Goal: Task Accomplishment & Management: Manage account settings

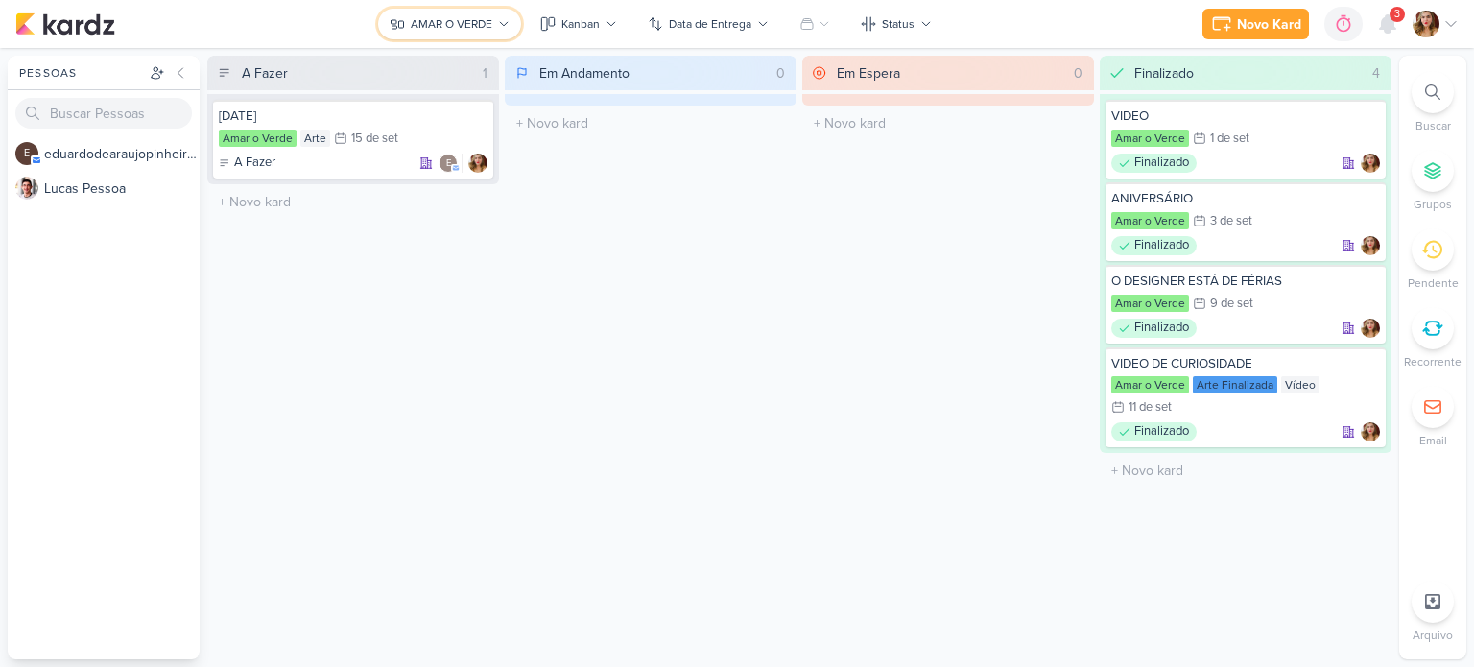
click at [493, 11] on button "AMAR O VERDE" at bounding box center [449, 24] width 143 height 31
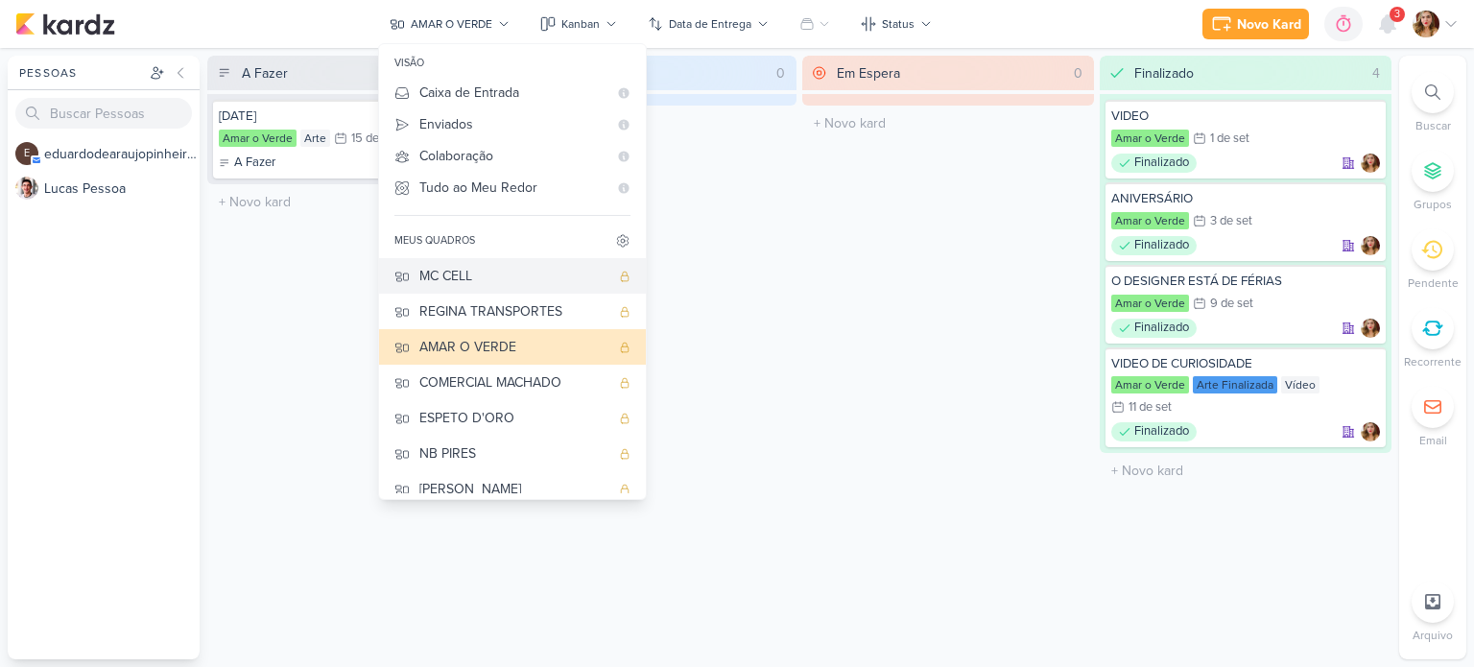
click at [516, 279] on div "MC CELL" at bounding box center [514, 276] width 190 height 20
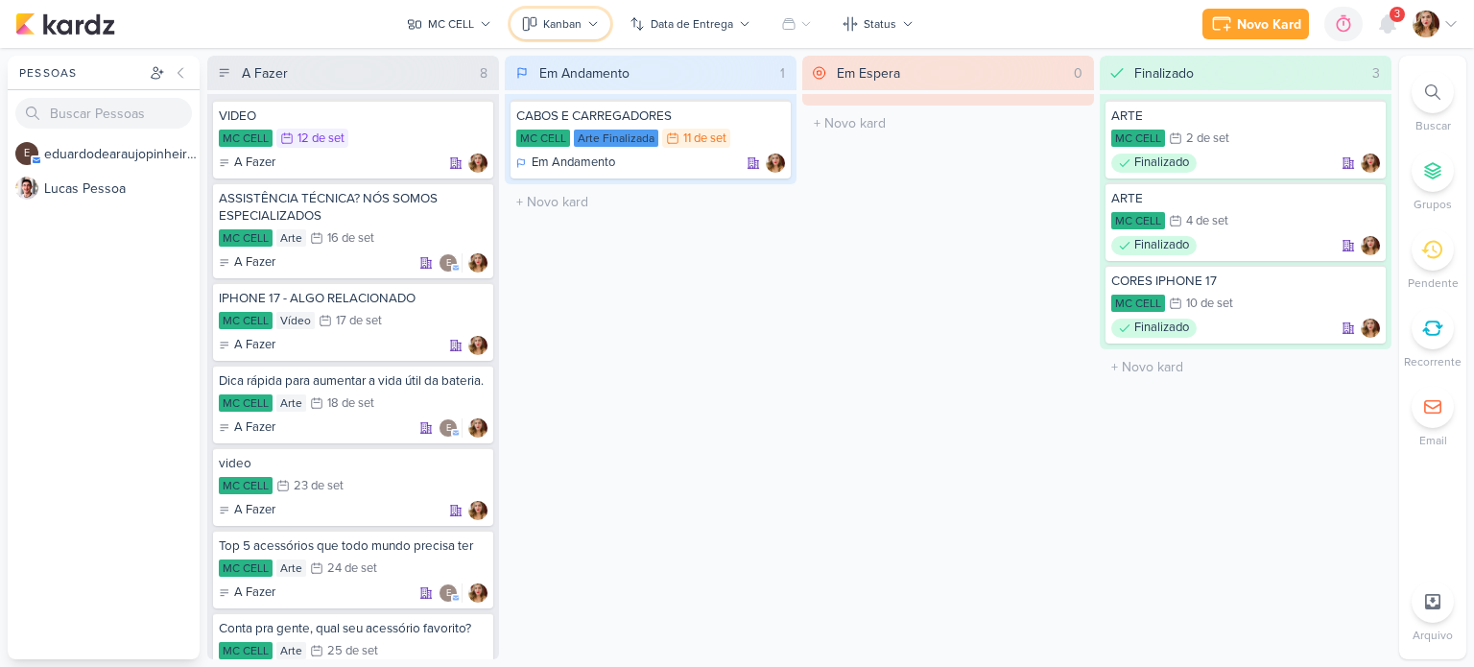
click at [582, 18] on button "Kanban" at bounding box center [560, 24] width 100 height 31
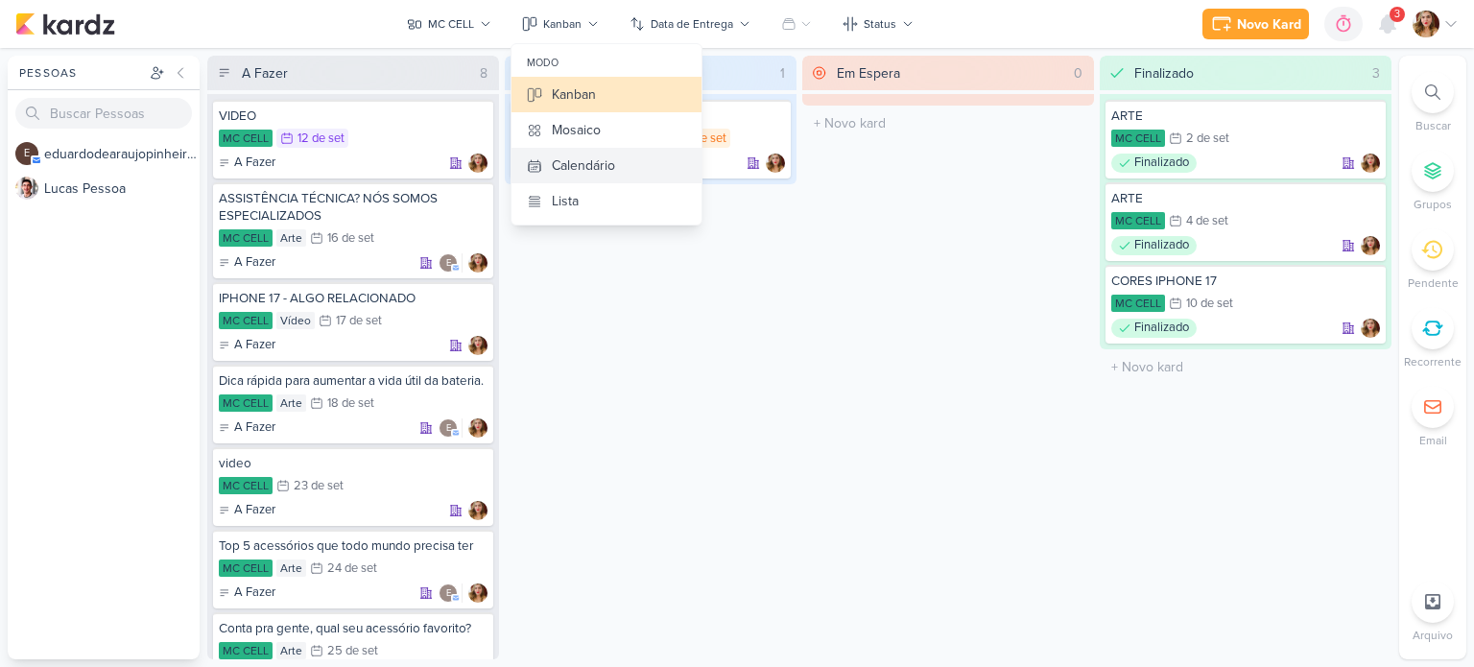
click at [610, 157] on div "Calendário" at bounding box center [583, 165] width 63 height 20
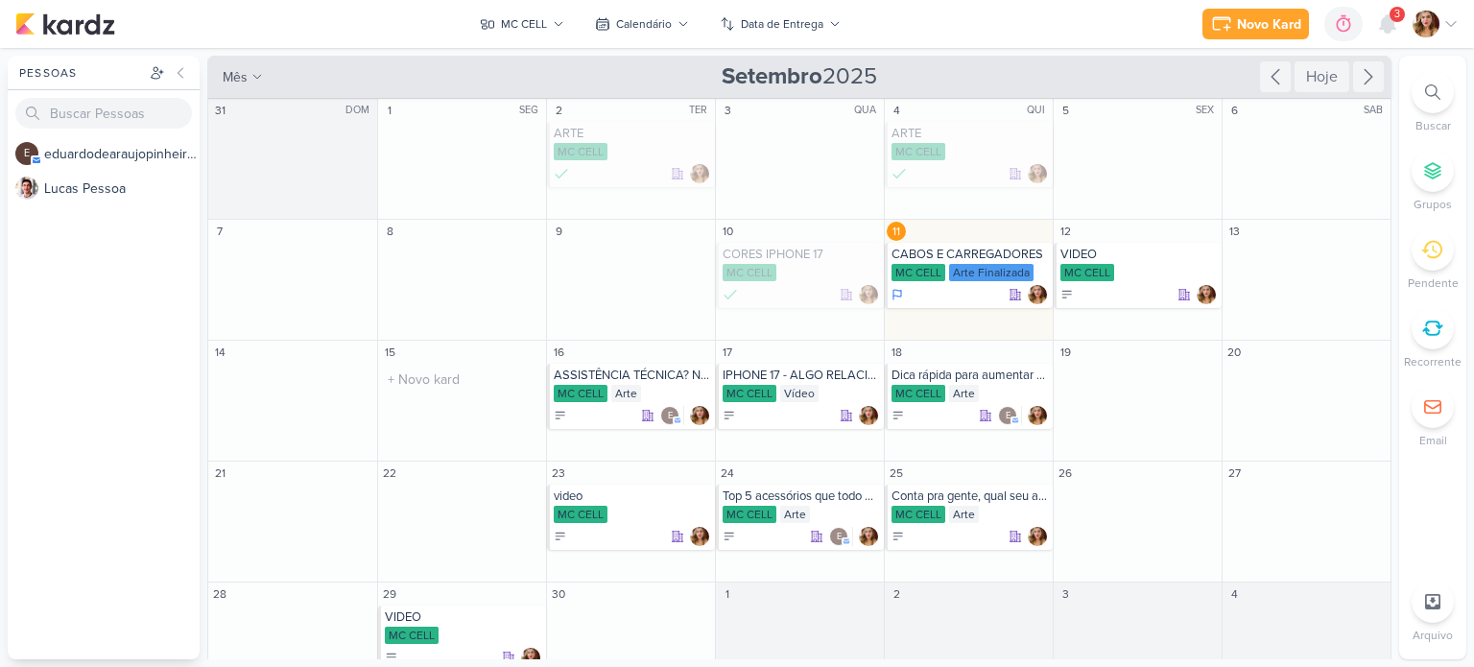
click at [481, 398] on div "15 O título do kard deve ter menos que 100 caracteres" at bounding box center [461, 401] width 169 height 121
click at [468, 383] on input "text" at bounding box center [462, 379] width 160 height 24
type input "D"
click at [567, 29] on button "MC CELL" at bounding box center [521, 24] width 107 height 31
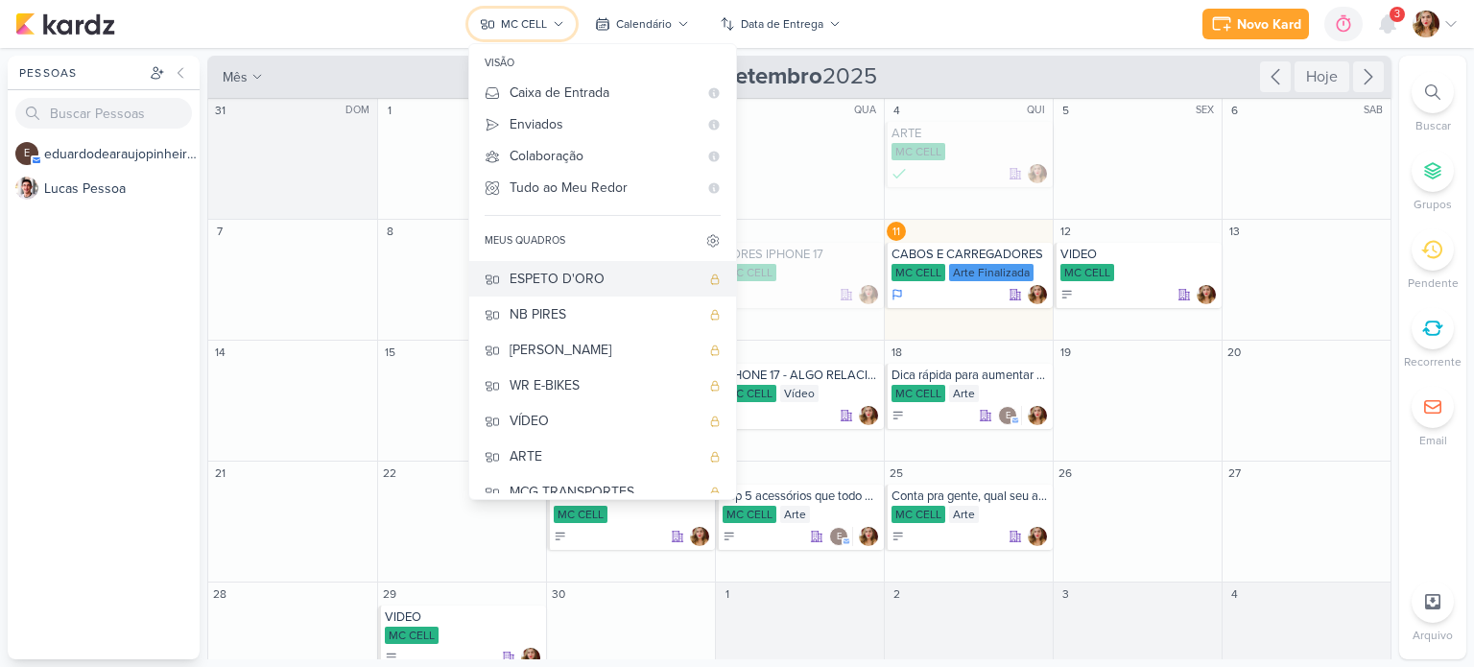
scroll to position [154, 0]
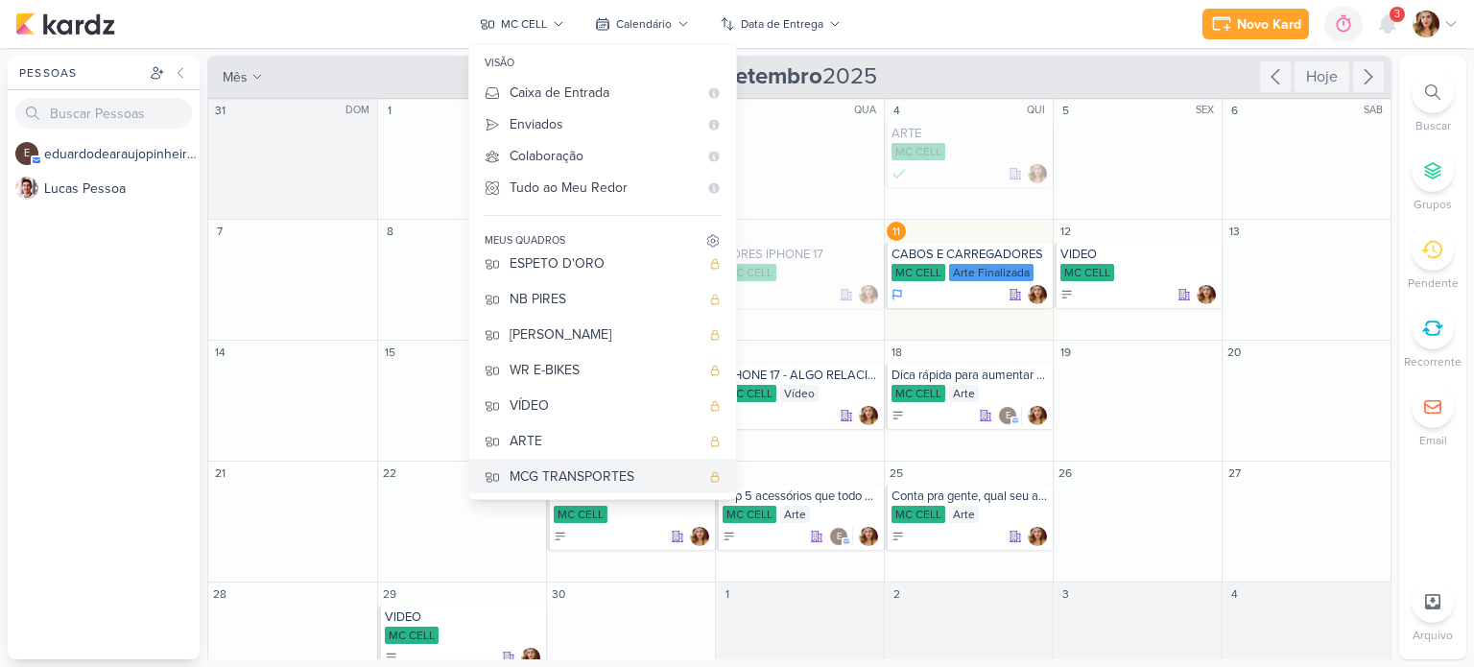
click at [605, 469] on div "MCG TRANSPORTES" at bounding box center [604, 476] width 190 height 20
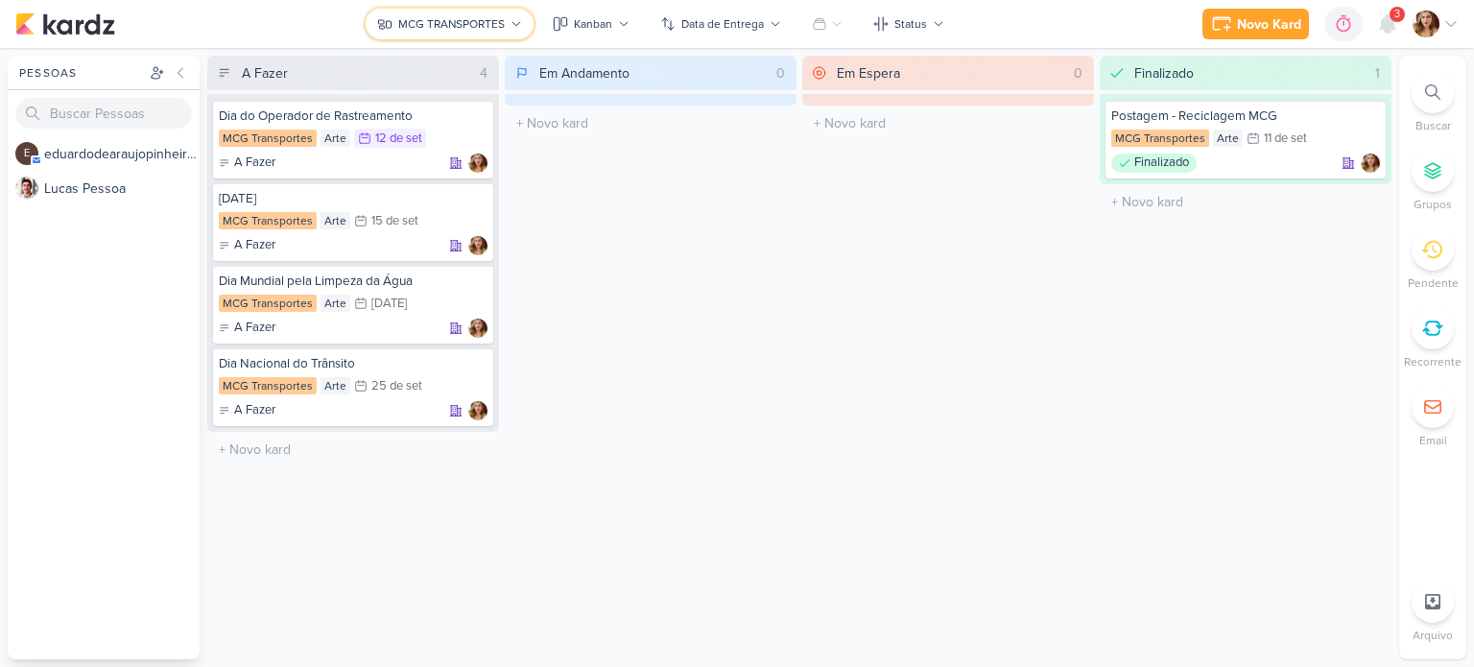
click at [403, 29] on div "MCG TRANSPORTES" at bounding box center [451, 23] width 107 height 17
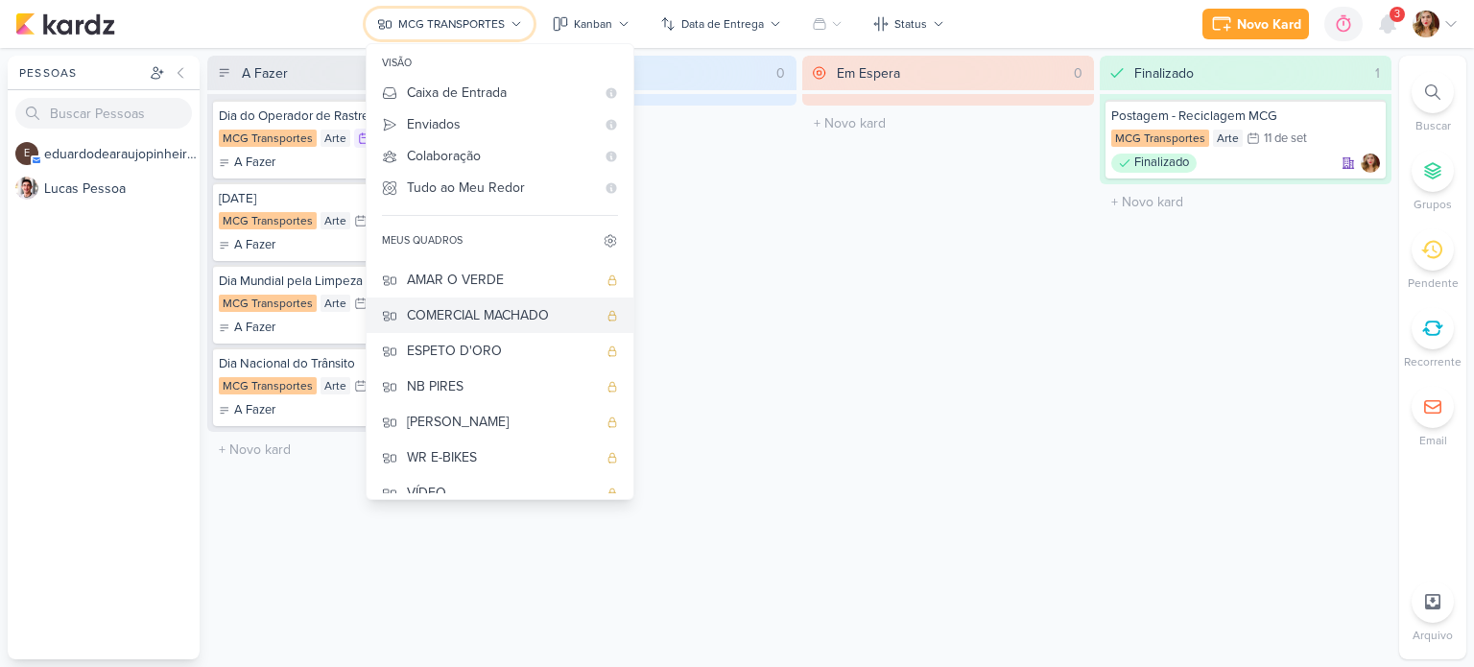
scroll to position [0, 0]
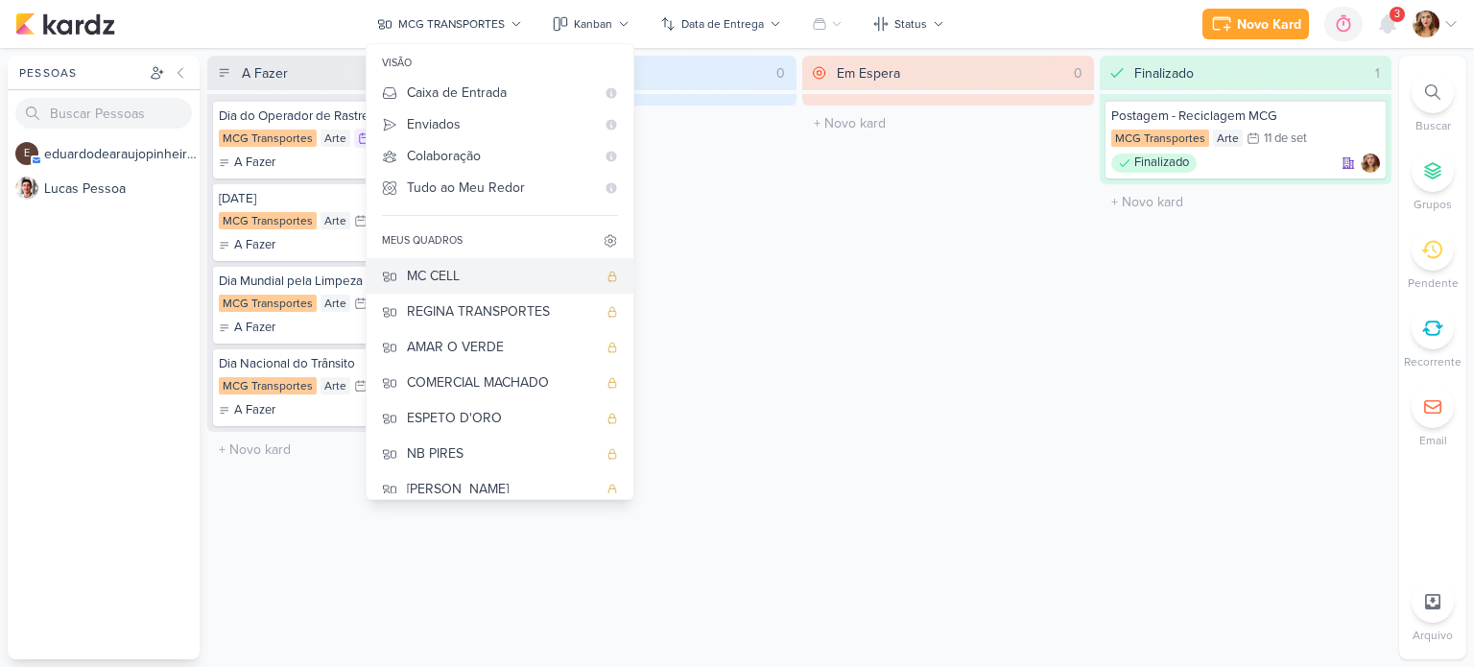
click at [503, 273] on div "MC CELL" at bounding box center [502, 276] width 190 height 20
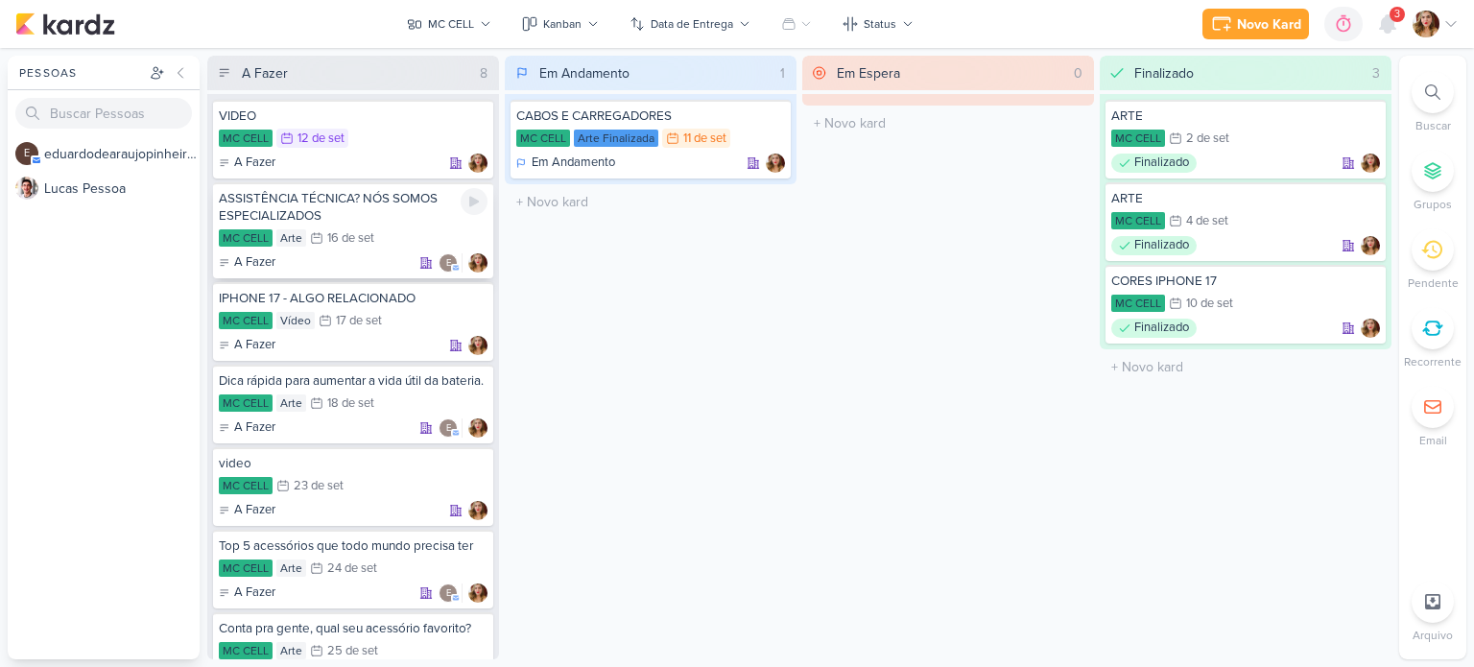
click at [350, 222] on div "ASSISTÊNCIA TÉCNICA? NÓS SOMOS ESPECIALIZADOS" at bounding box center [353, 207] width 269 height 35
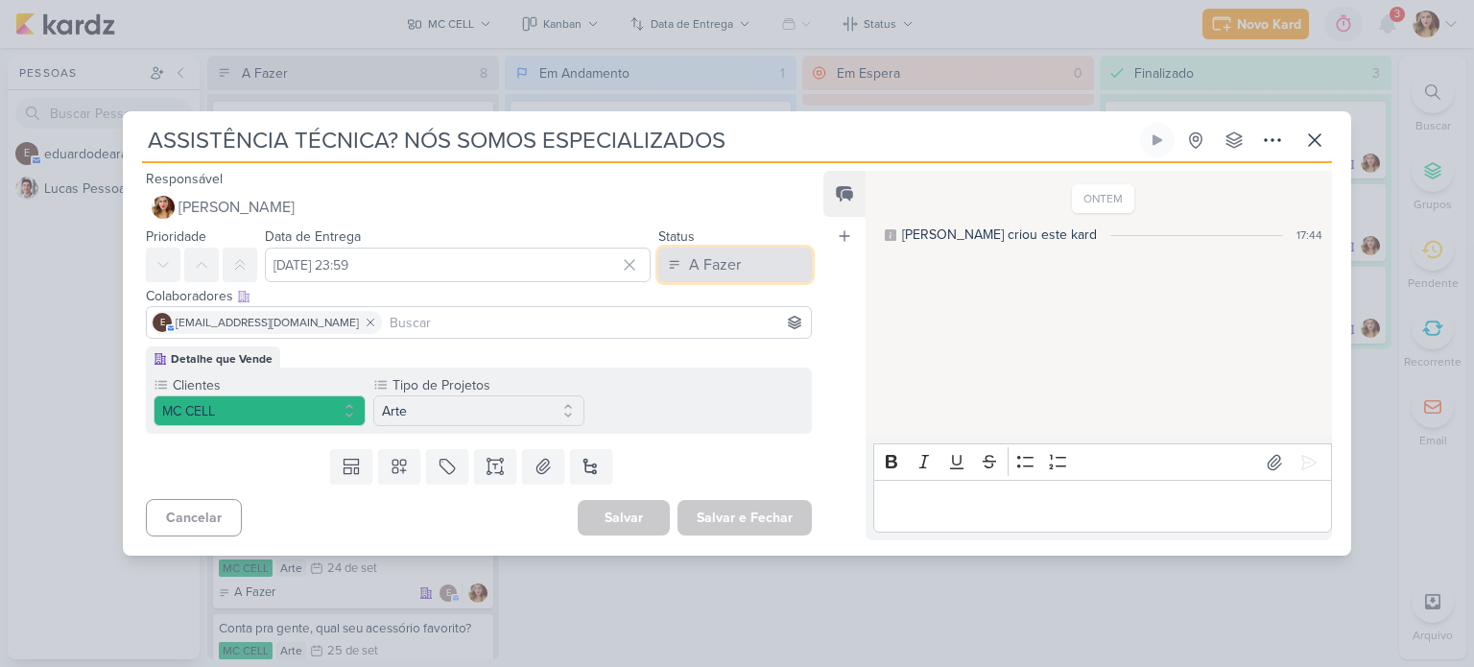
click at [717, 254] on div "A Fazer" at bounding box center [715, 264] width 52 height 23
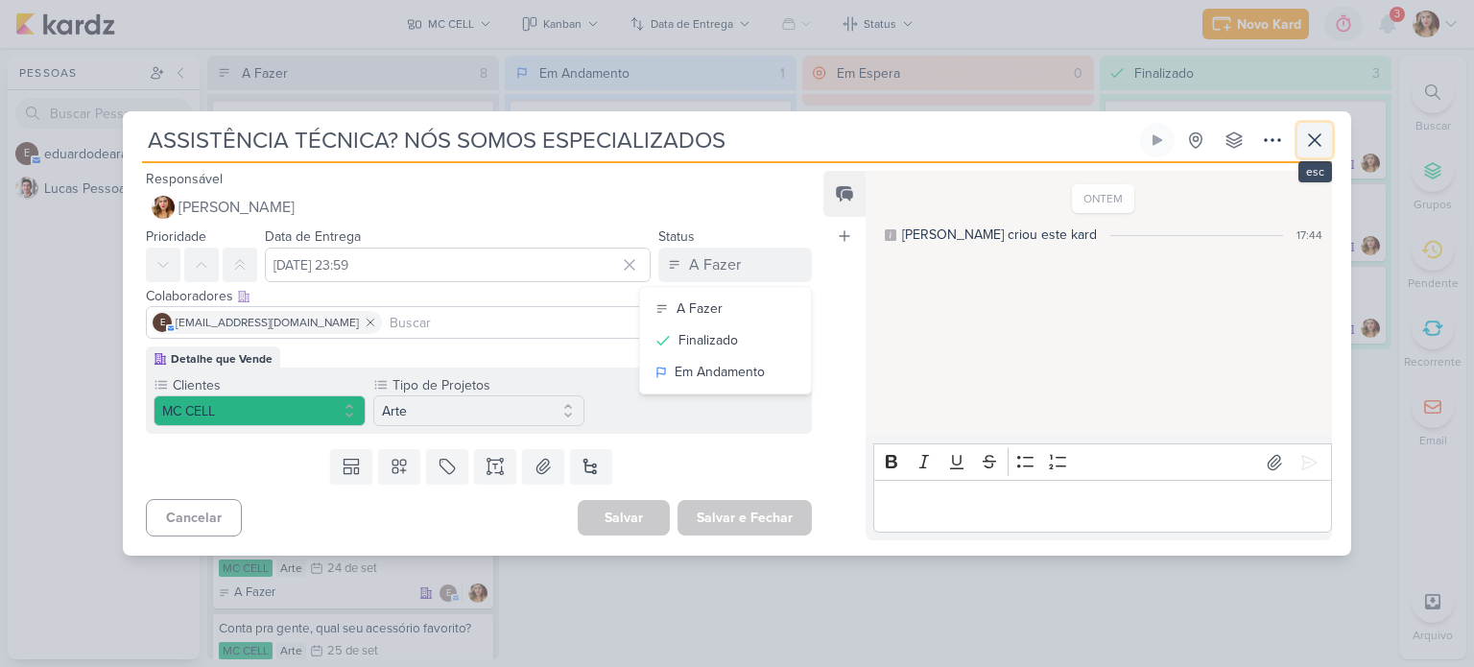
click at [1324, 130] on icon at bounding box center [1314, 140] width 23 height 23
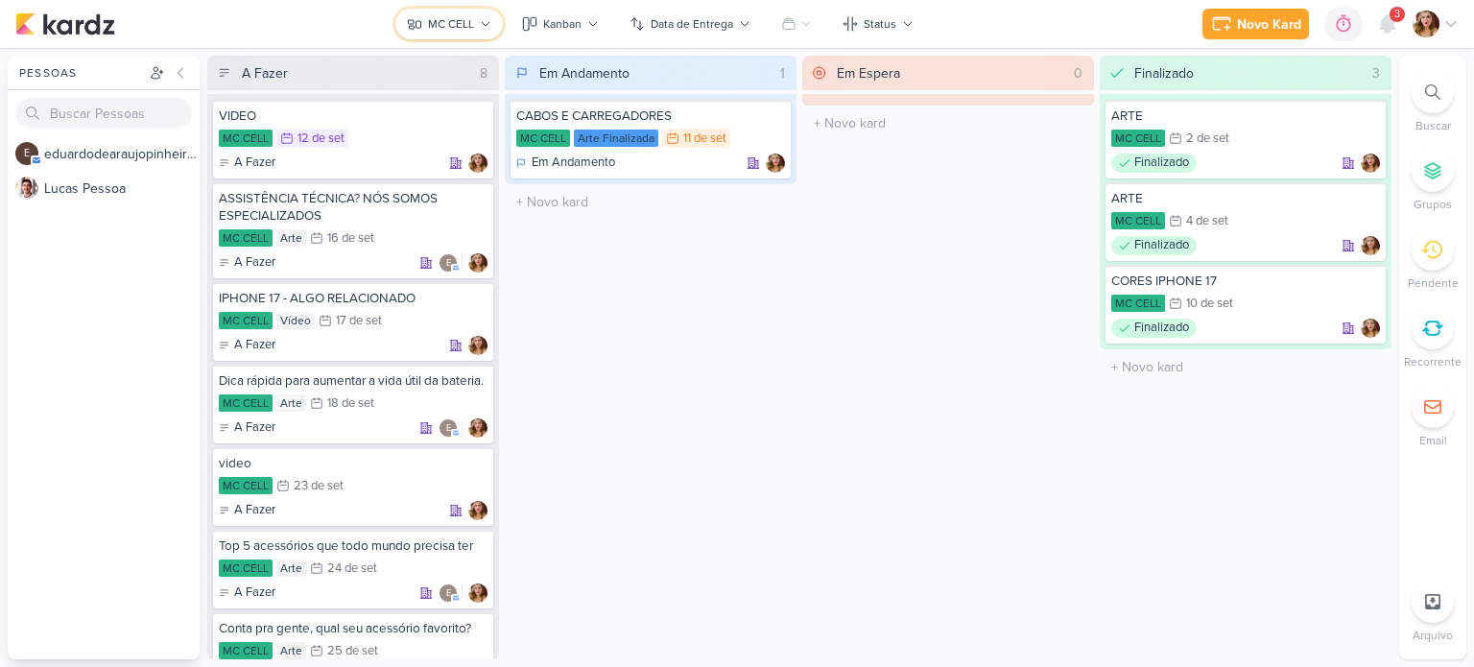
click at [462, 24] on div "MC CELL" at bounding box center [451, 23] width 46 height 17
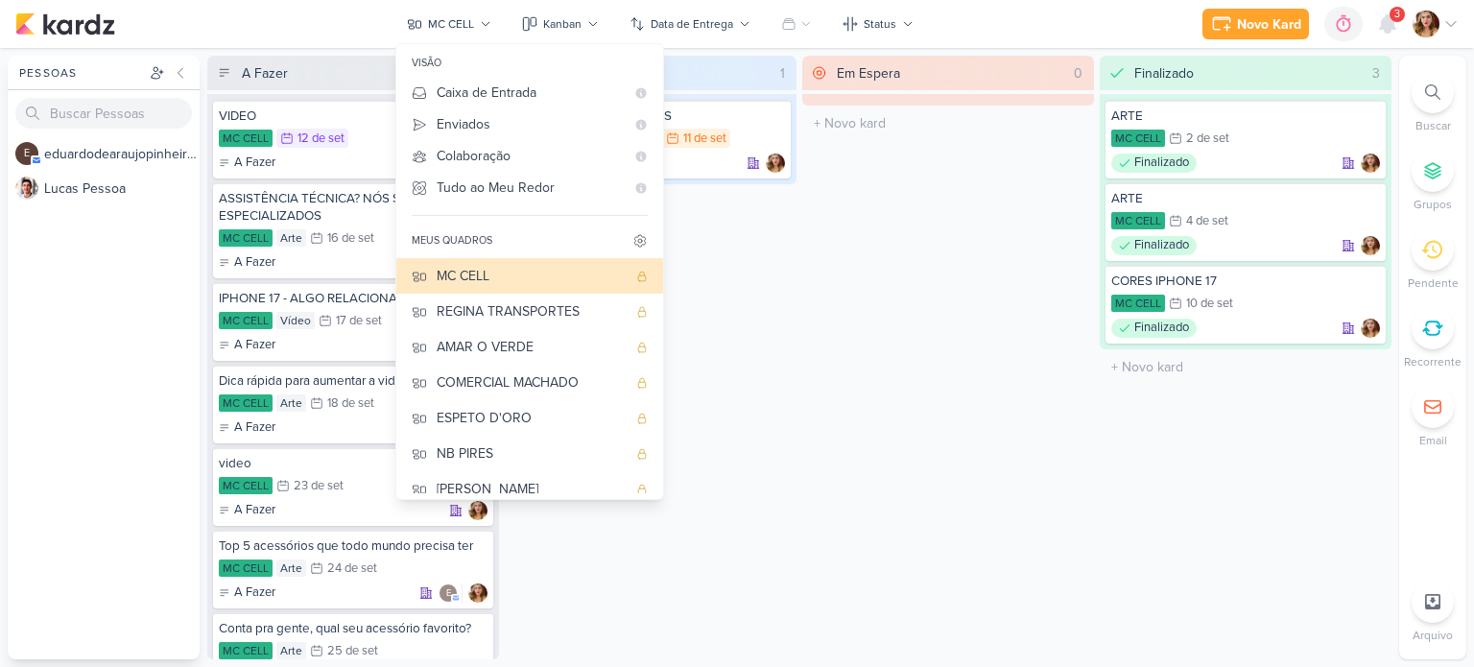
drag, startPoint x: 898, startPoint y: 337, endPoint x: 630, endPoint y: 124, distance: 342.1
click at [898, 337] on div "Em Espera 0 O título do kard deve ter menos que 100 caracteres" at bounding box center [948, 358] width 292 height 604
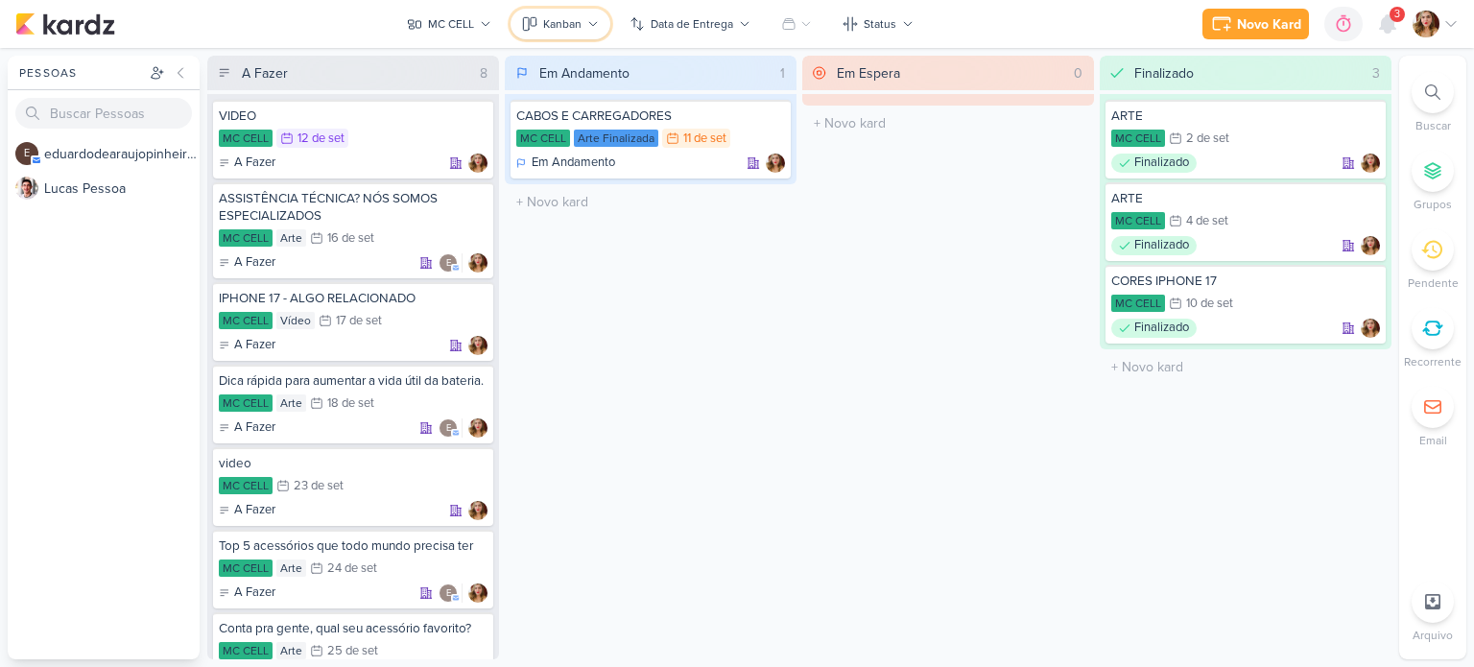
click at [595, 30] on button "Kanban" at bounding box center [560, 24] width 100 height 31
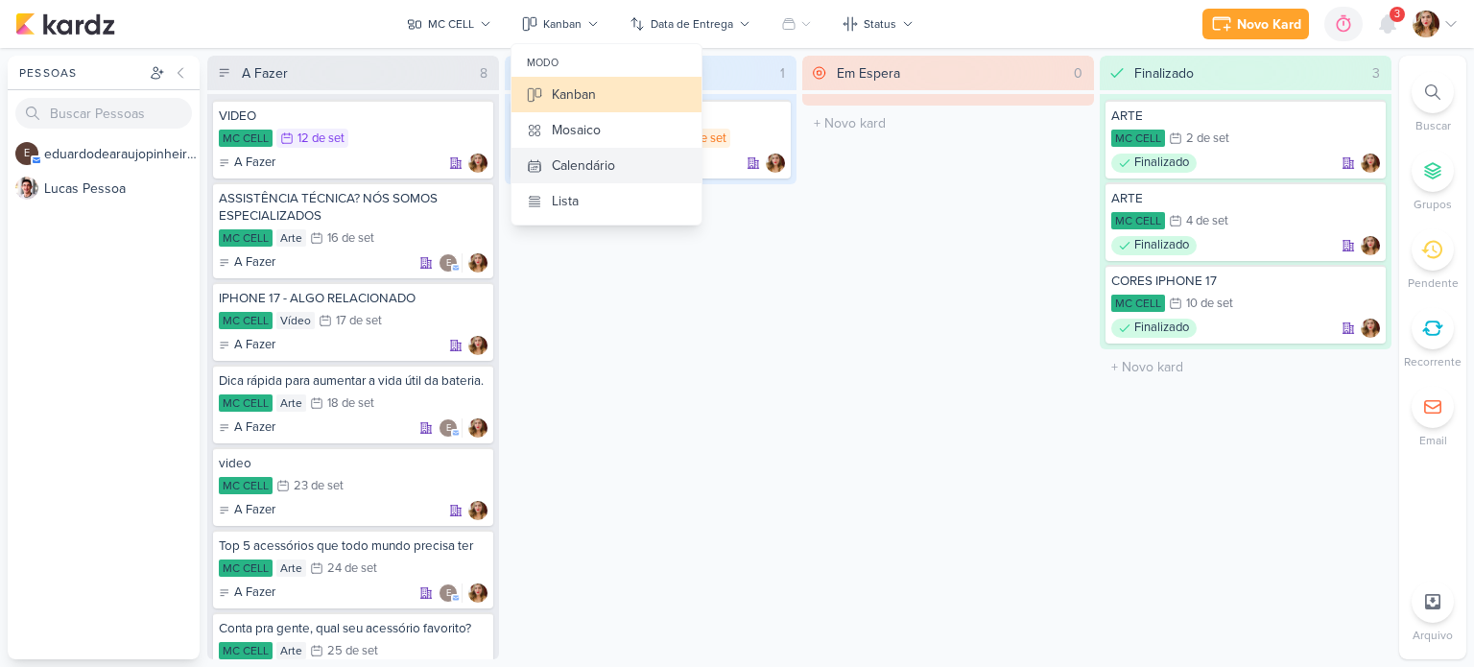
click at [602, 161] on div "Calendário" at bounding box center [583, 165] width 63 height 20
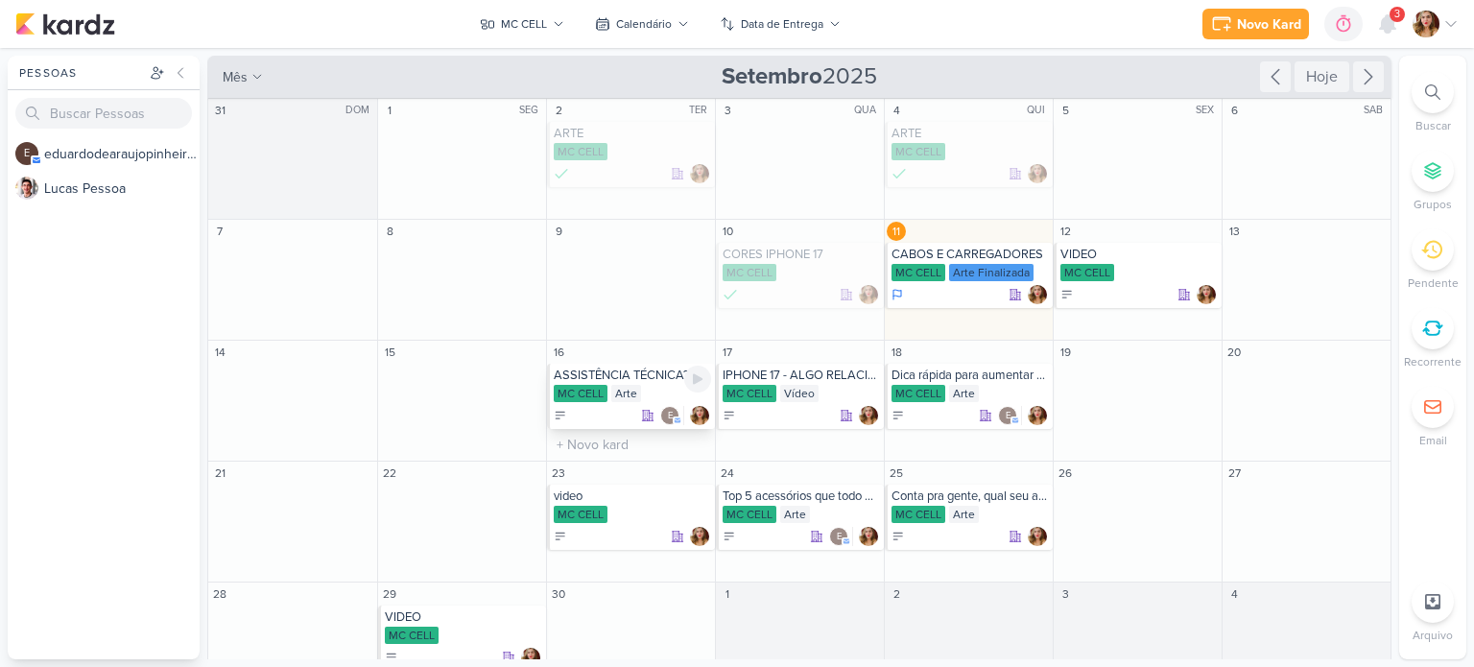
click at [649, 396] on div "MC CELL Arte" at bounding box center [632, 394] width 157 height 19
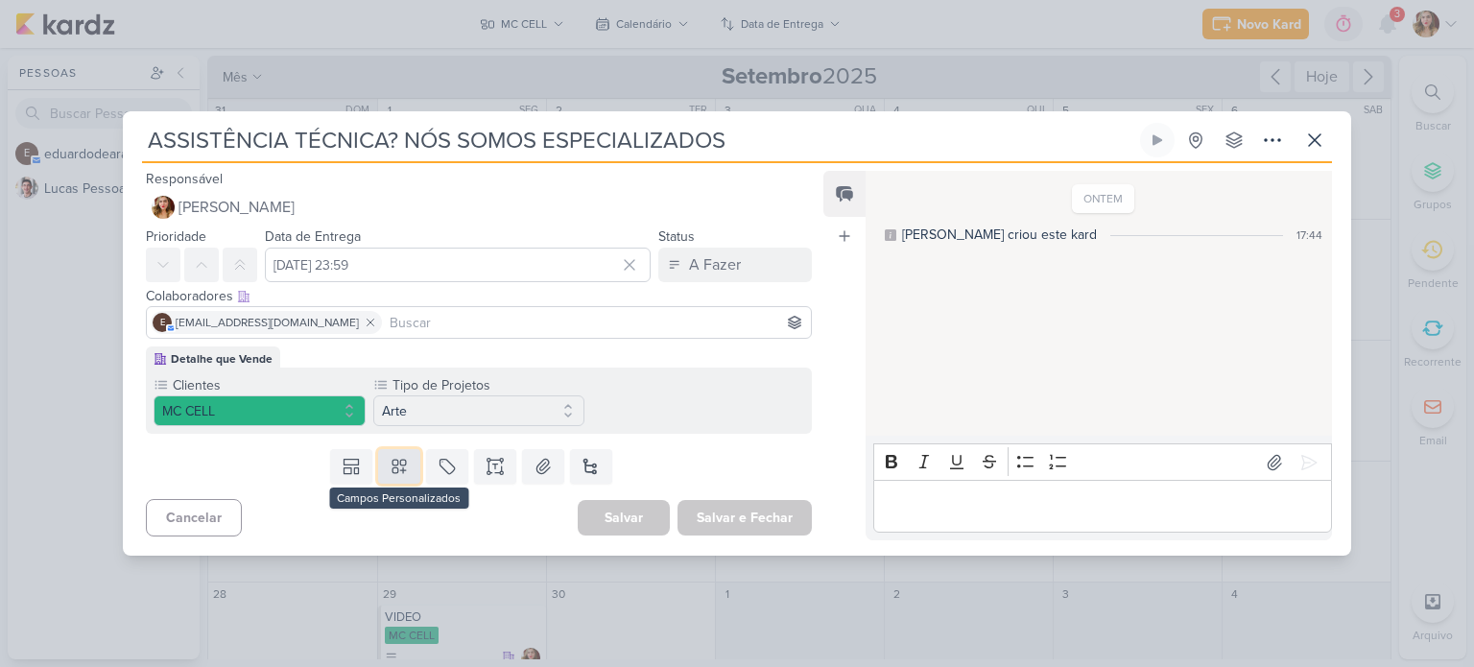
click at [403, 461] on icon at bounding box center [399, 466] width 19 height 19
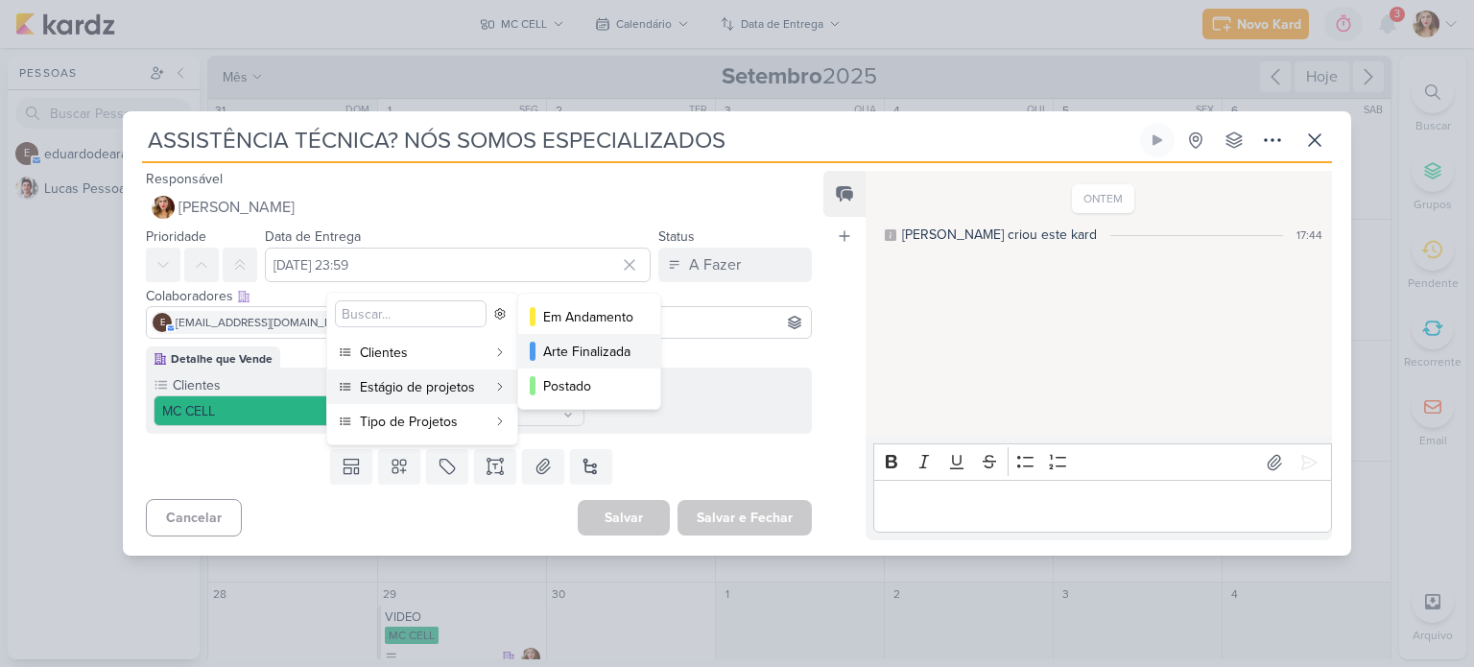
click at [619, 356] on div "Arte Finalizada" at bounding box center [590, 352] width 94 height 20
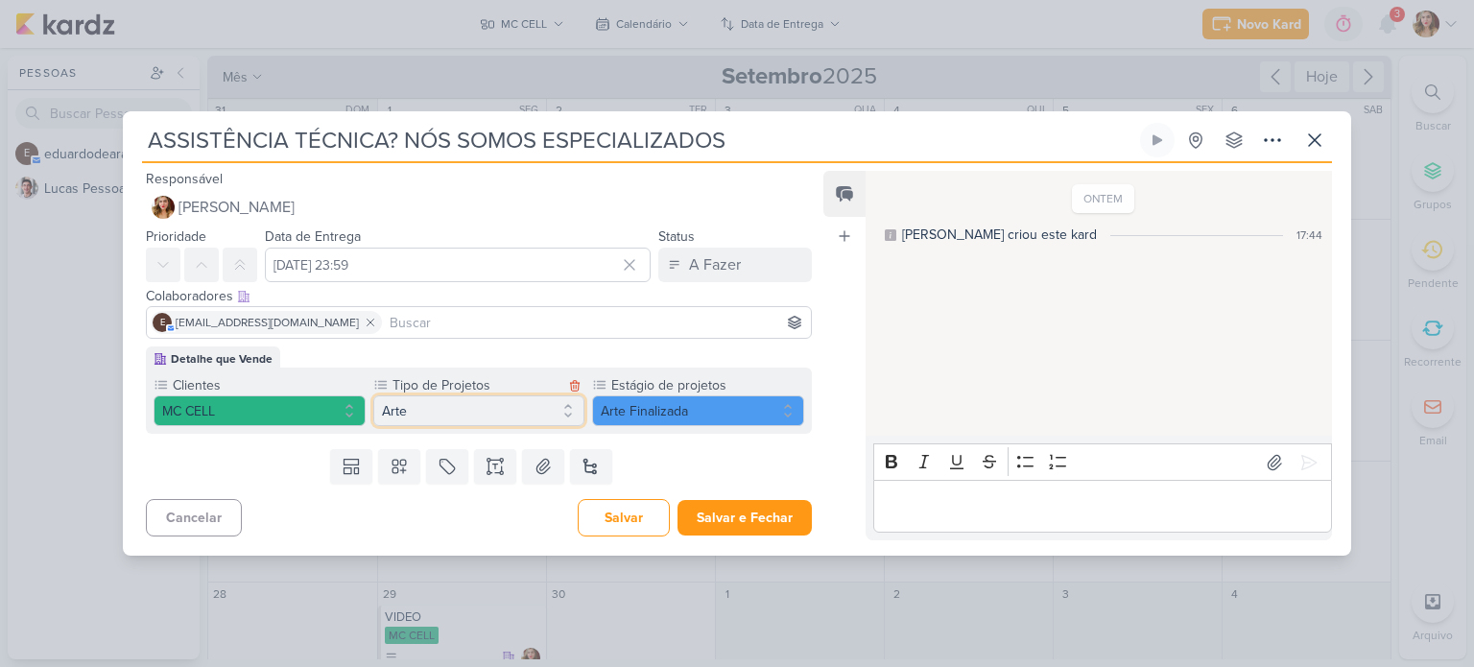
click at [456, 398] on button "Arte" at bounding box center [479, 410] width 212 height 31
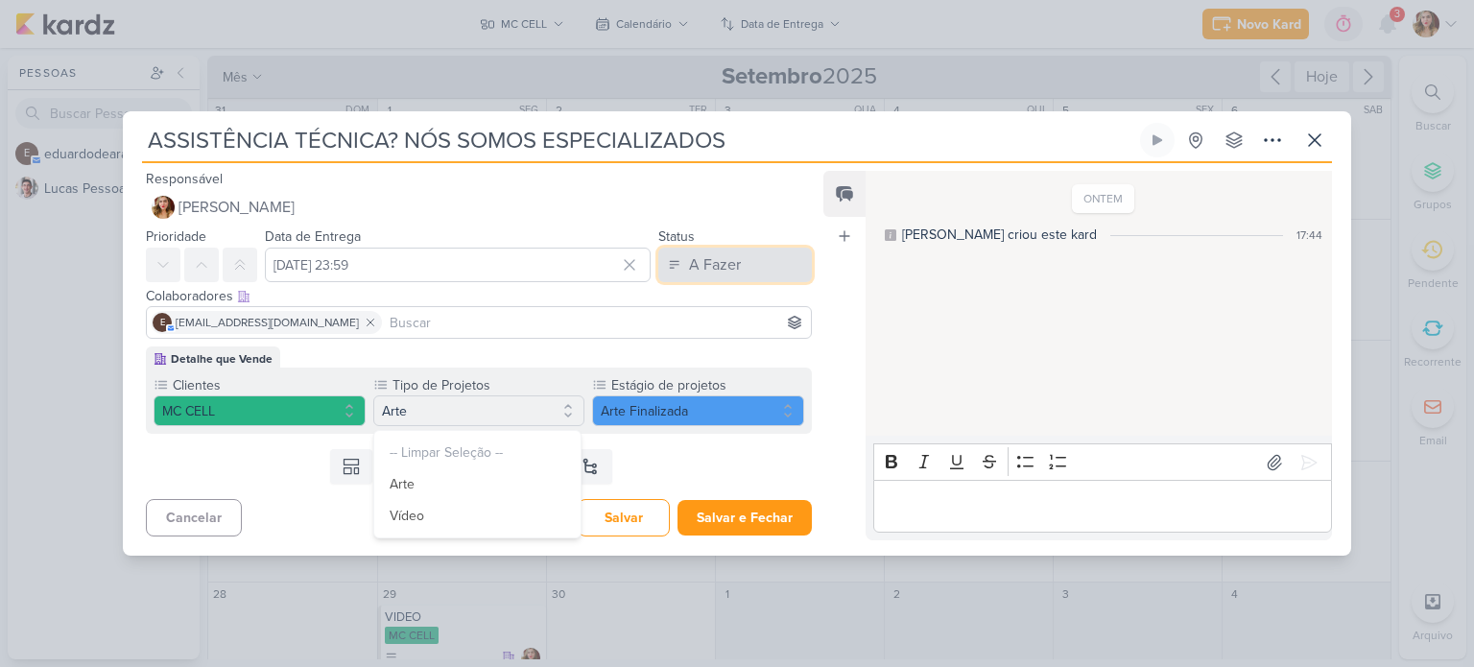
click at [729, 264] on div "A Fazer" at bounding box center [715, 264] width 52 height 23
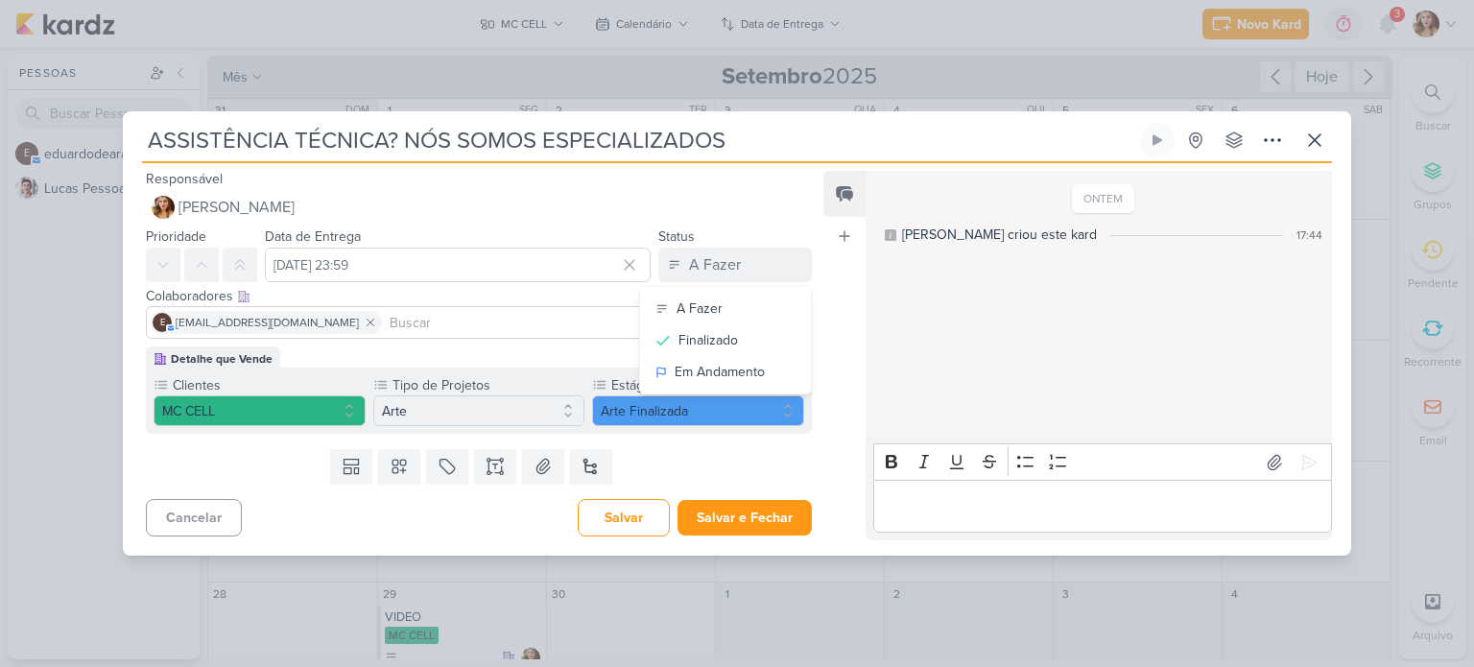
click at [796, 130] on input "ASSISTÊNCIA TÉCNICA? NÓS SOMOS ESPECIALIZADOS" at bounding box center [639, 140] width 994 height 35
click at [1317, 133] on icon at bounding box center [1314, 140] width 23 height 23
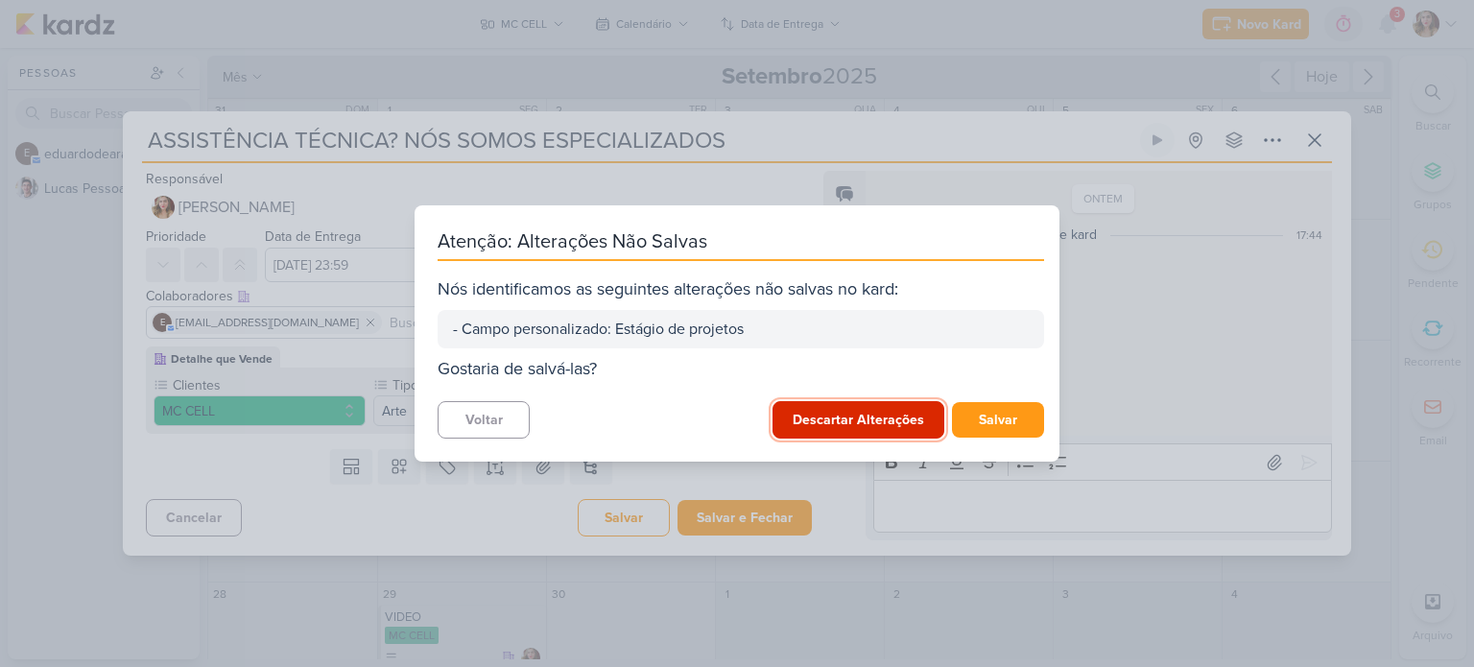
click at [881, 428] on button "Descartar Alterações" at bounding box center [858, 419] width 172 height 37
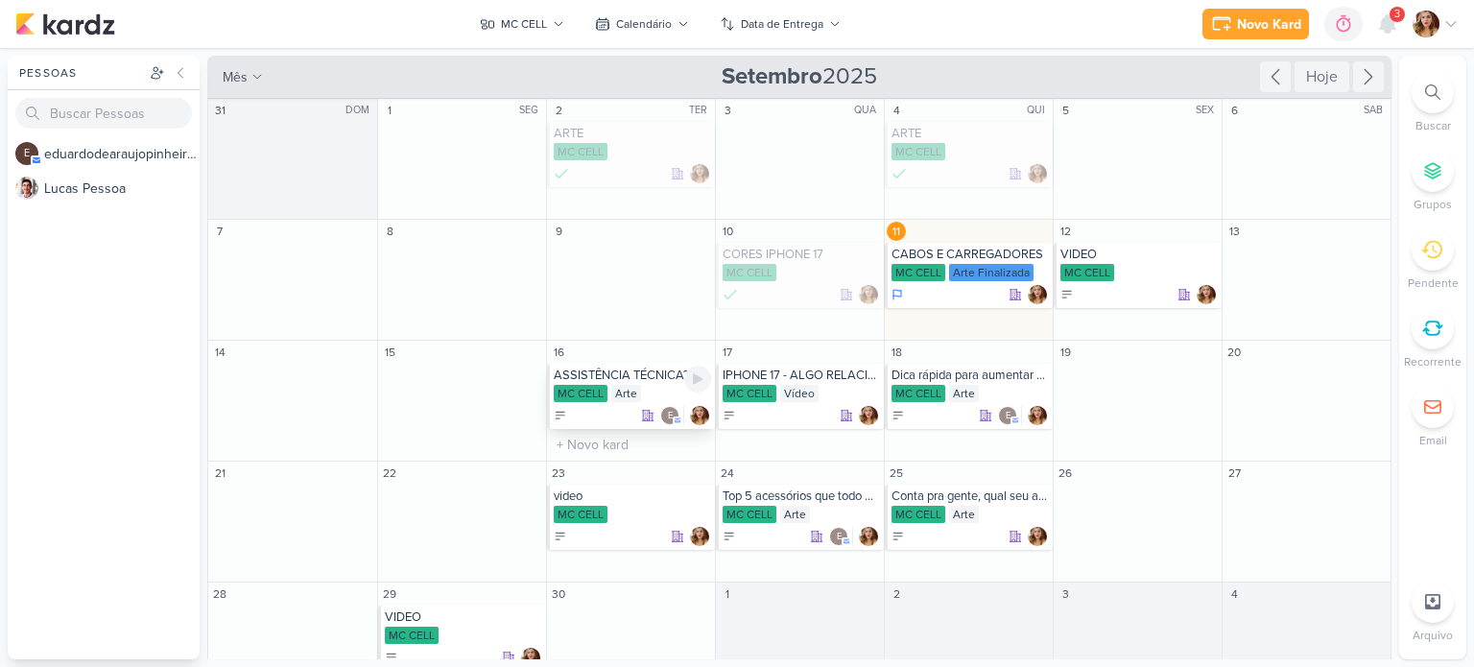
click at [583, 388] on div "MC CELL" at bounding box center [581, 393] width 54 height 17
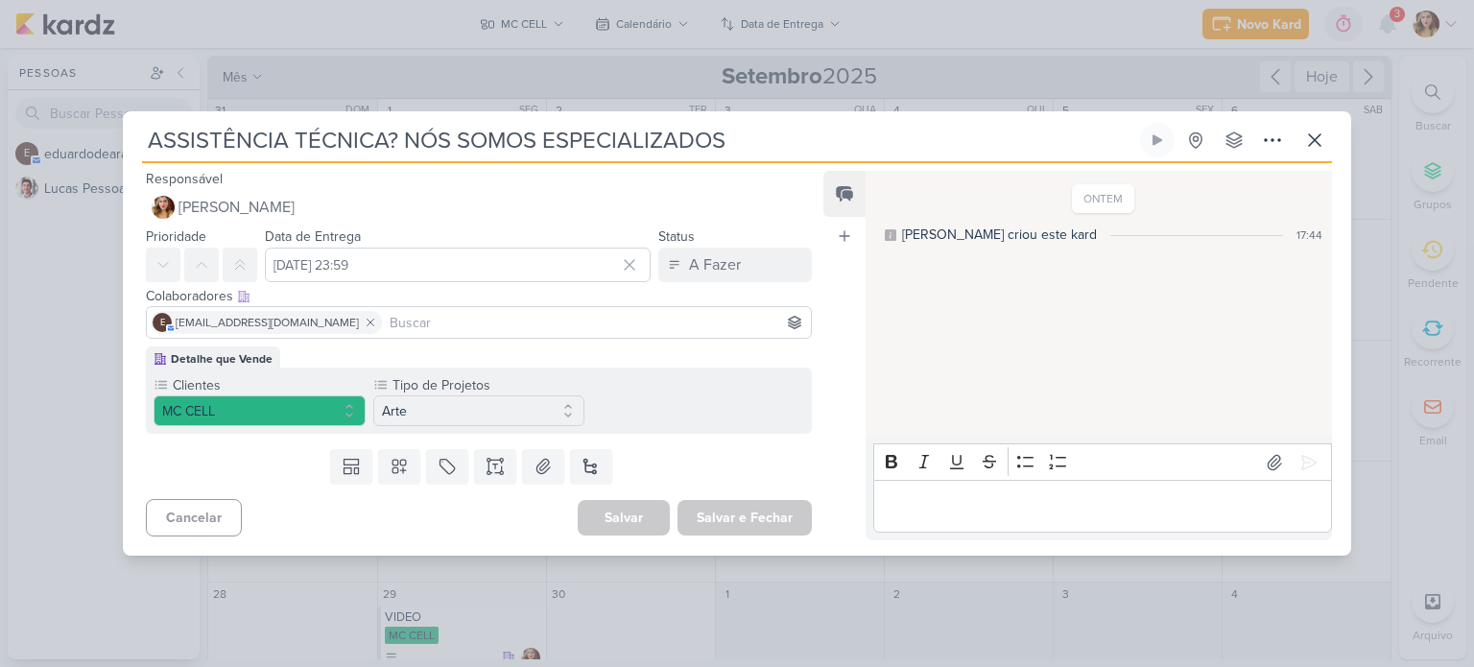
click at [1340, 140] on div "ASSISTÊNCIA TÉCNICA? NÓS SOMOS ESPECIALIZADOS Nenhuma Sessão Criado por mim nen…" at bounding box center [737, 339] width 1228 height 433
click at [1324, 140] on icon at bounding box center [1314, 140] width 23 height 23
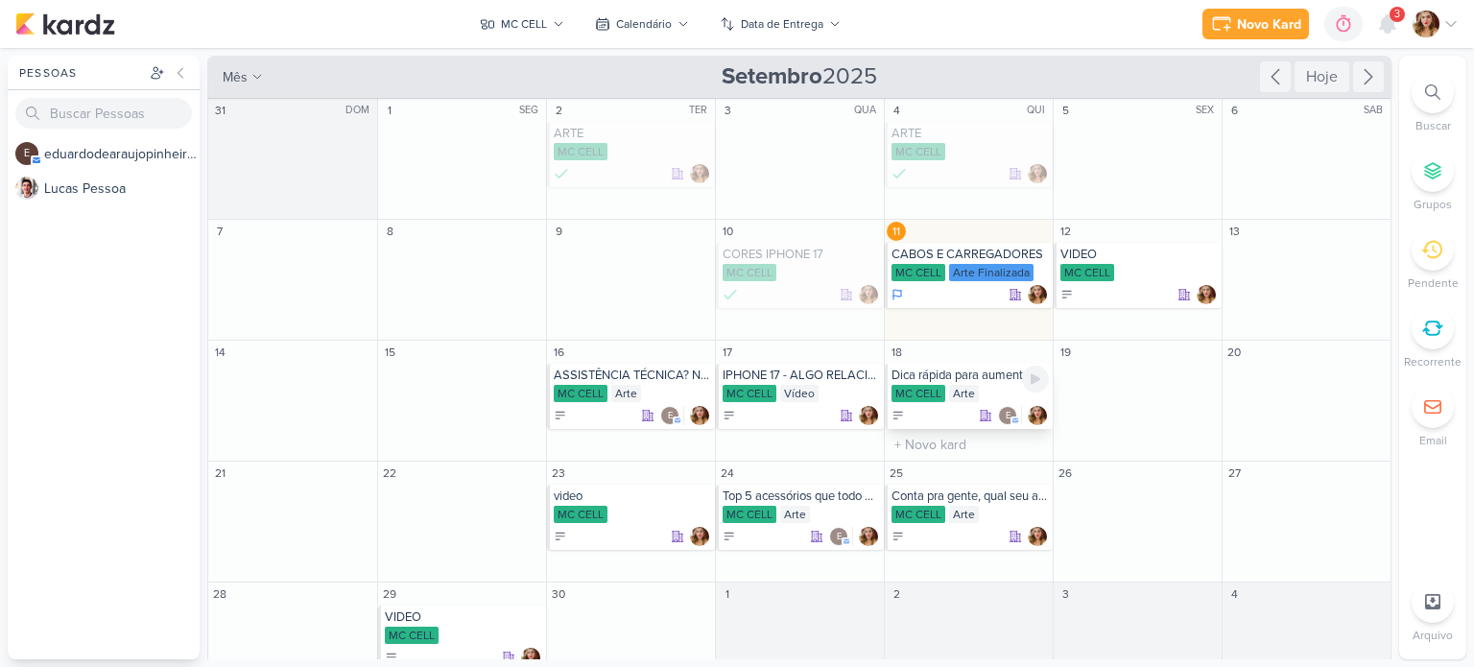
click at [983, 385] on div "MC CELL Arte" at bounding box center [969, 394] width 157 height 19
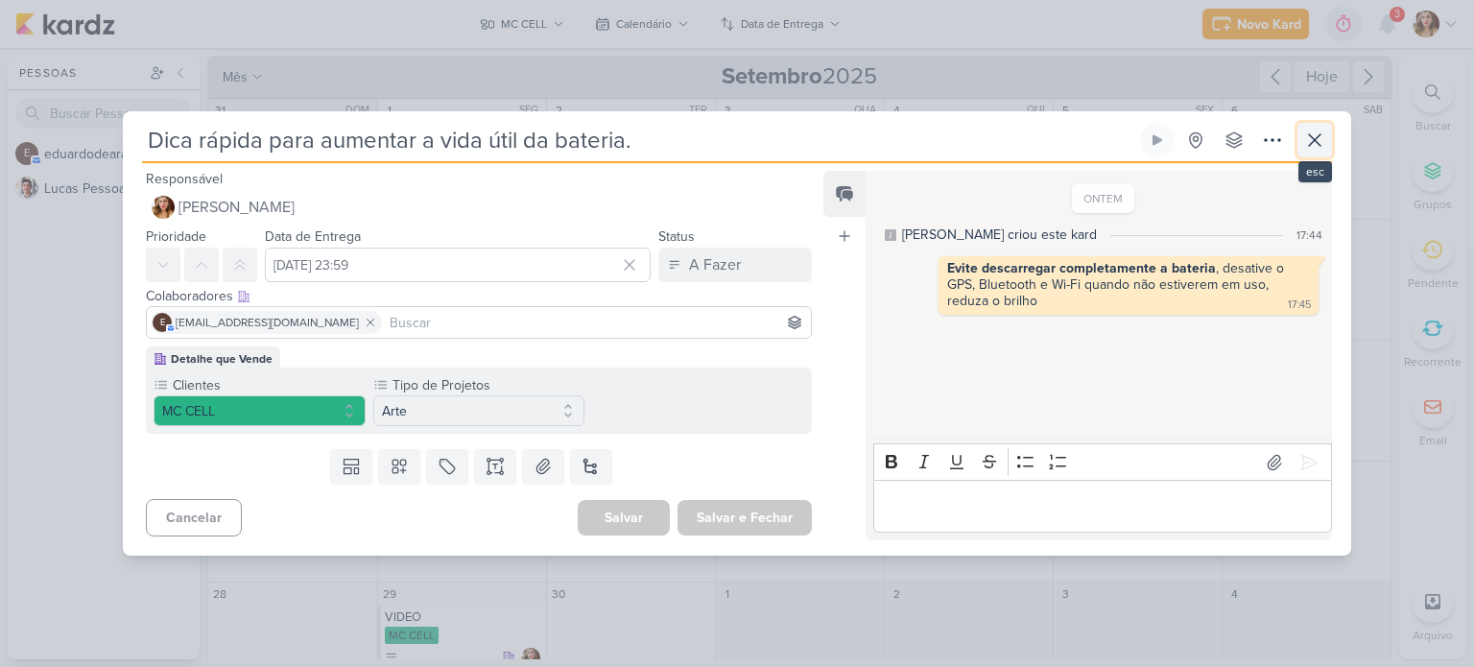
click at [1306, 130] on icon at bounding box center [1314, 140] width 23 height 23
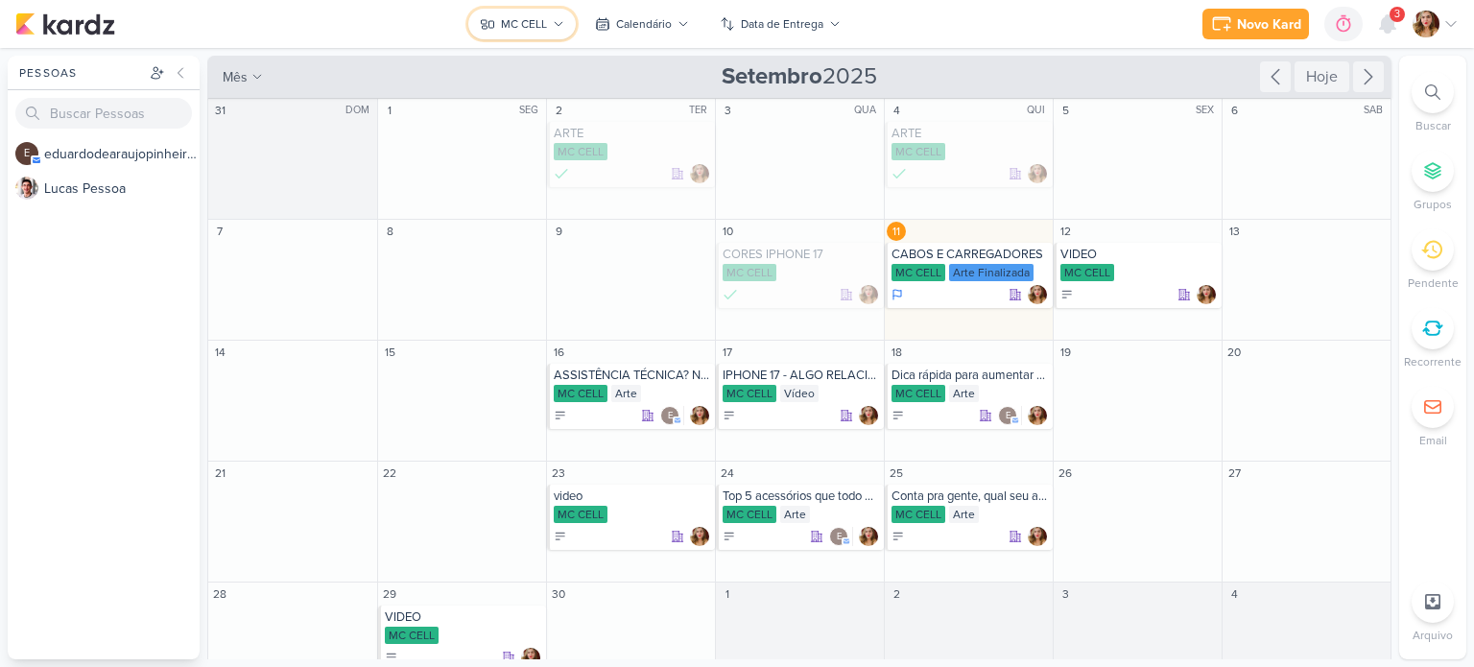
click at [514, 25] on div "MC CELL" at bounding box center [524, 23] width 46 height 17
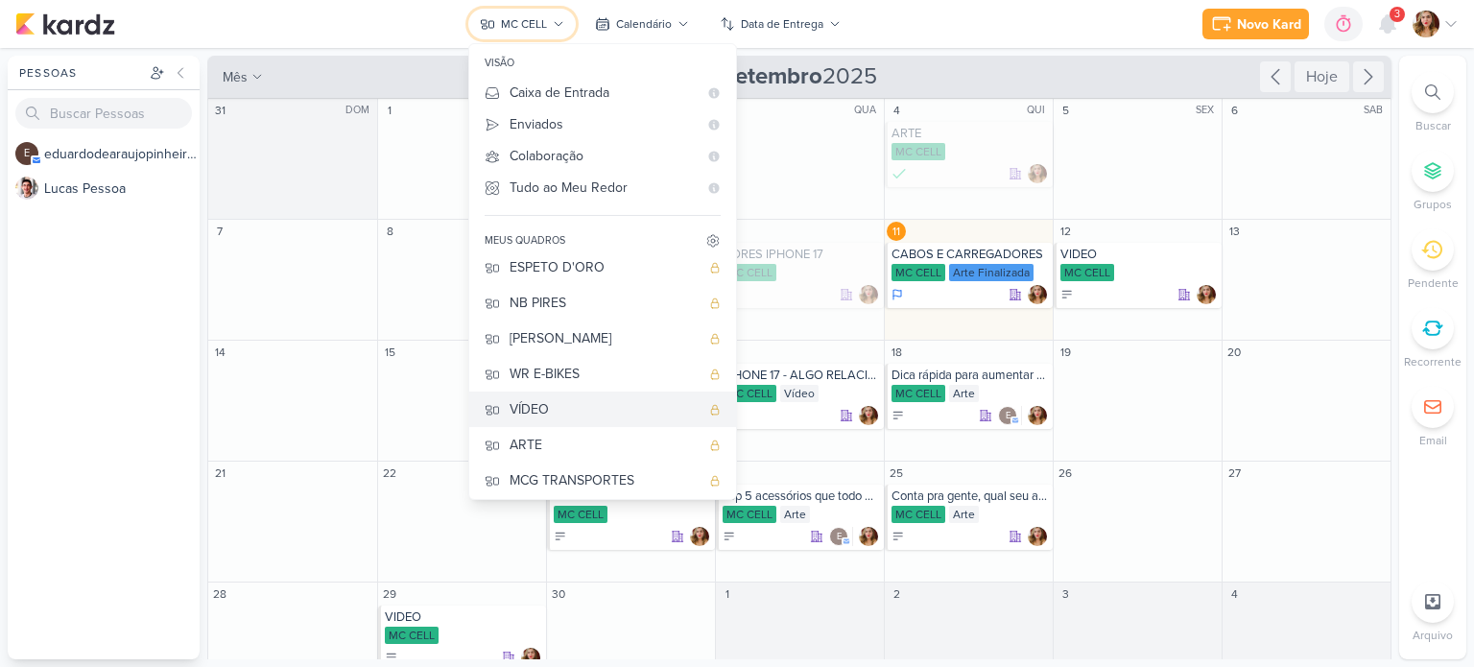
scroll to position [154, 0]
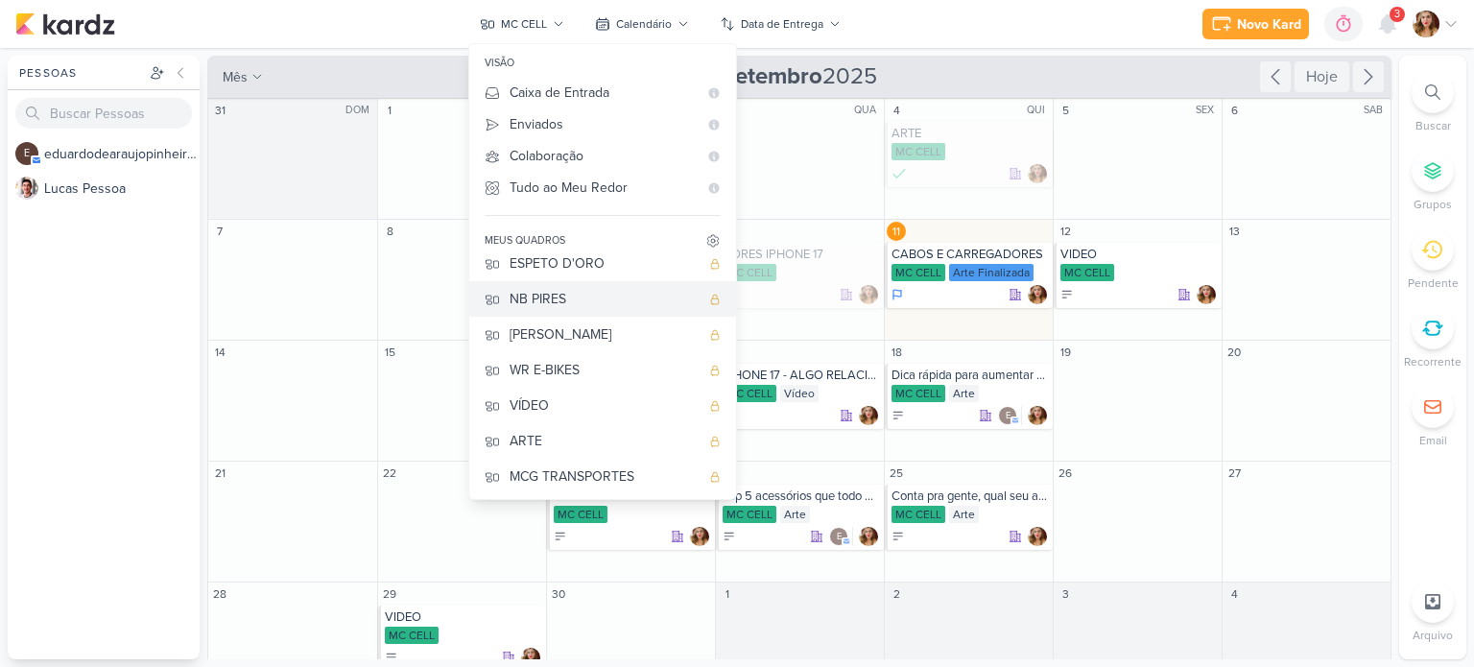
click at [631, 306] on div "NB PIRES" at bounding box center [604, 299] width 190 height 20
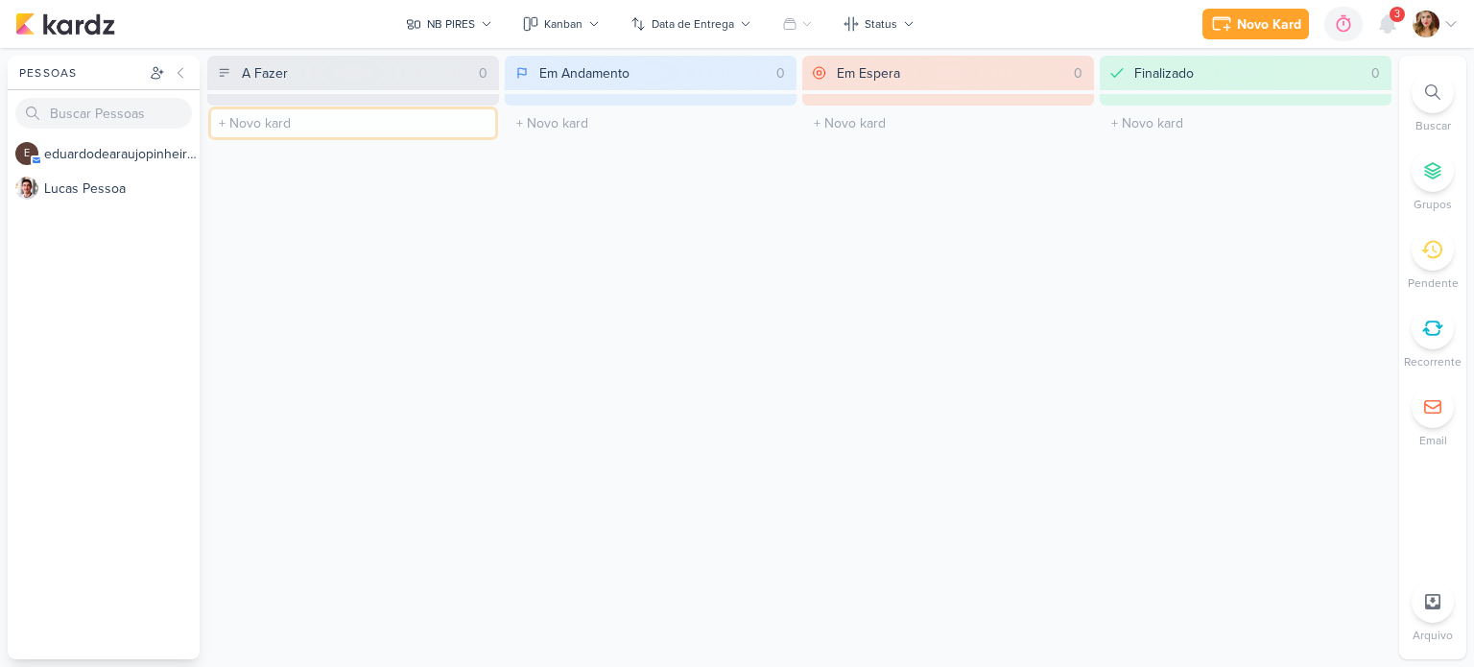
click at [276, 130] on input "text" at bounding box center [353, 123] width 284 height 28
type input "[DATE]"
click at [296, 129] on div "NB Pires" at bounding box center [353, 138] width 269 height 19
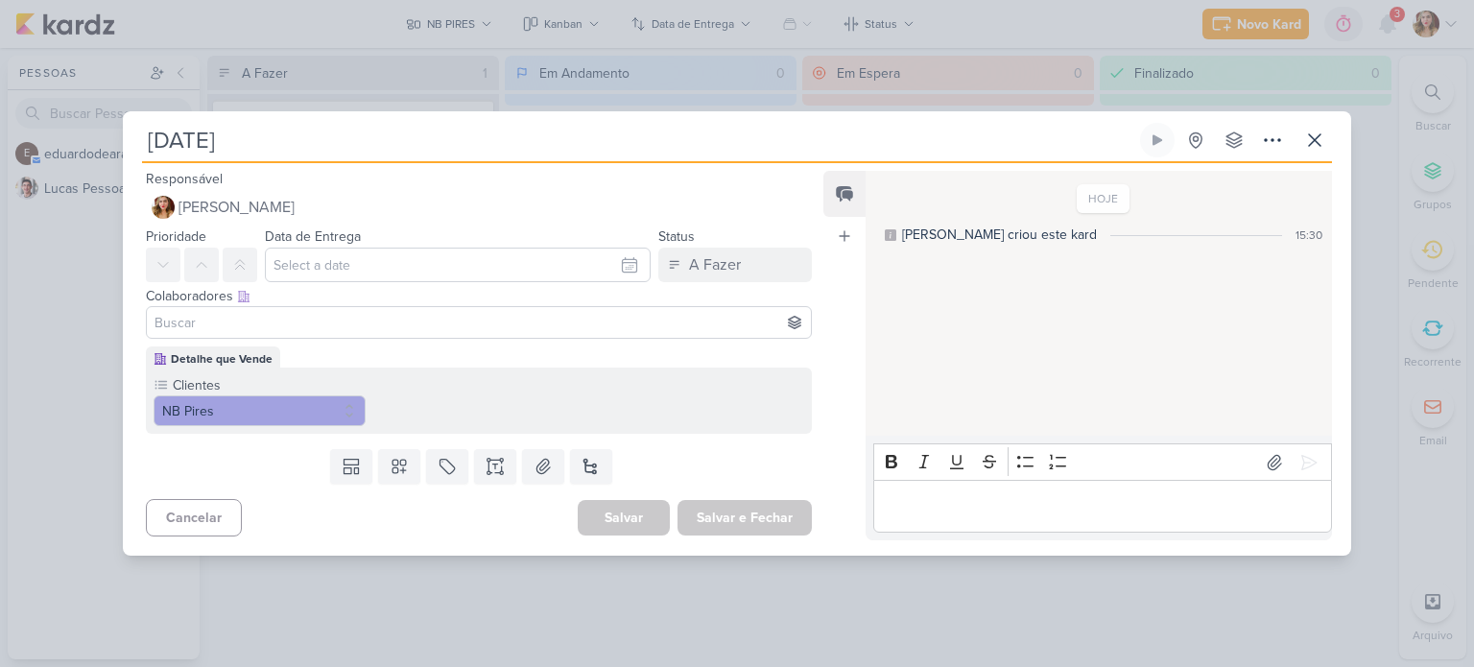
click at [1063, 506] on p "Editor editing area: main" at bounding box center [1102, 506] width 438 height 23
click at [473, 318] on input at bounding box center [479, 322] width 656 height 23
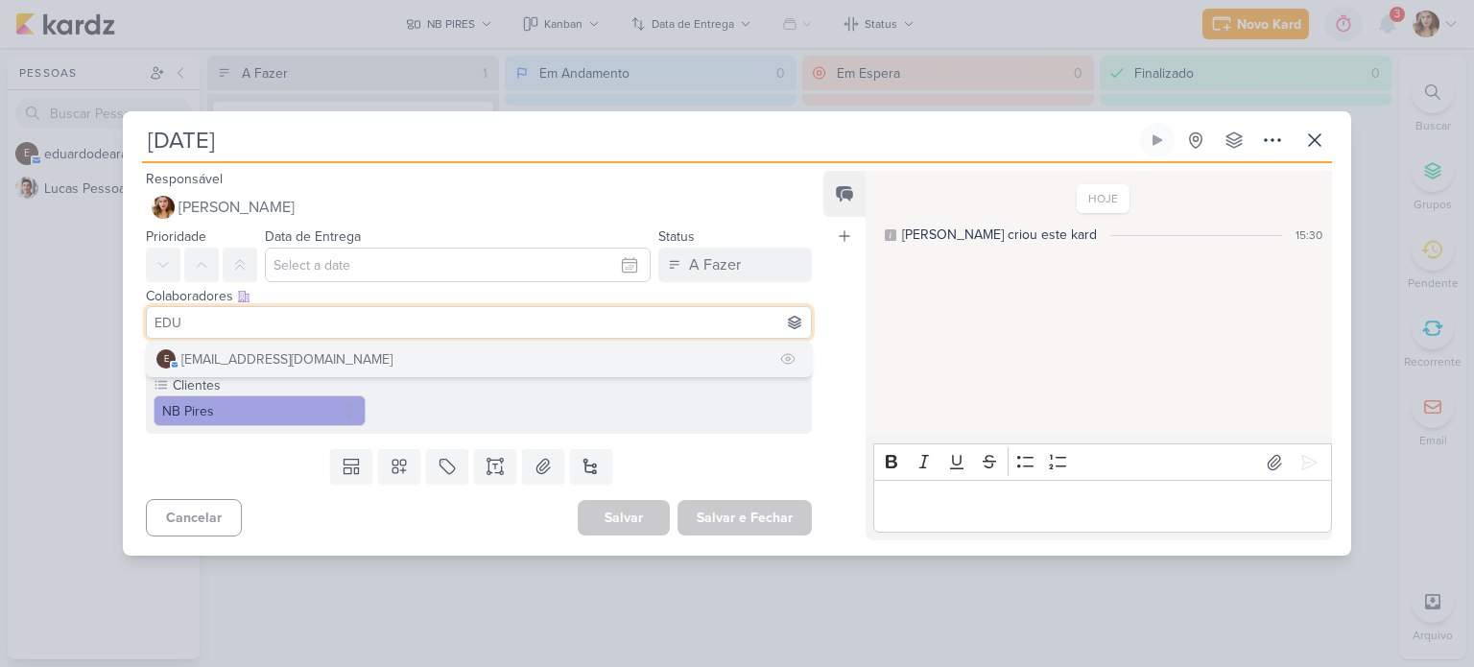
type input "EDU"
click at [446, 364] on button "e eduardodearaujopinheiro@gmail.com" at bounding box center [479, 359] width 664 height 35
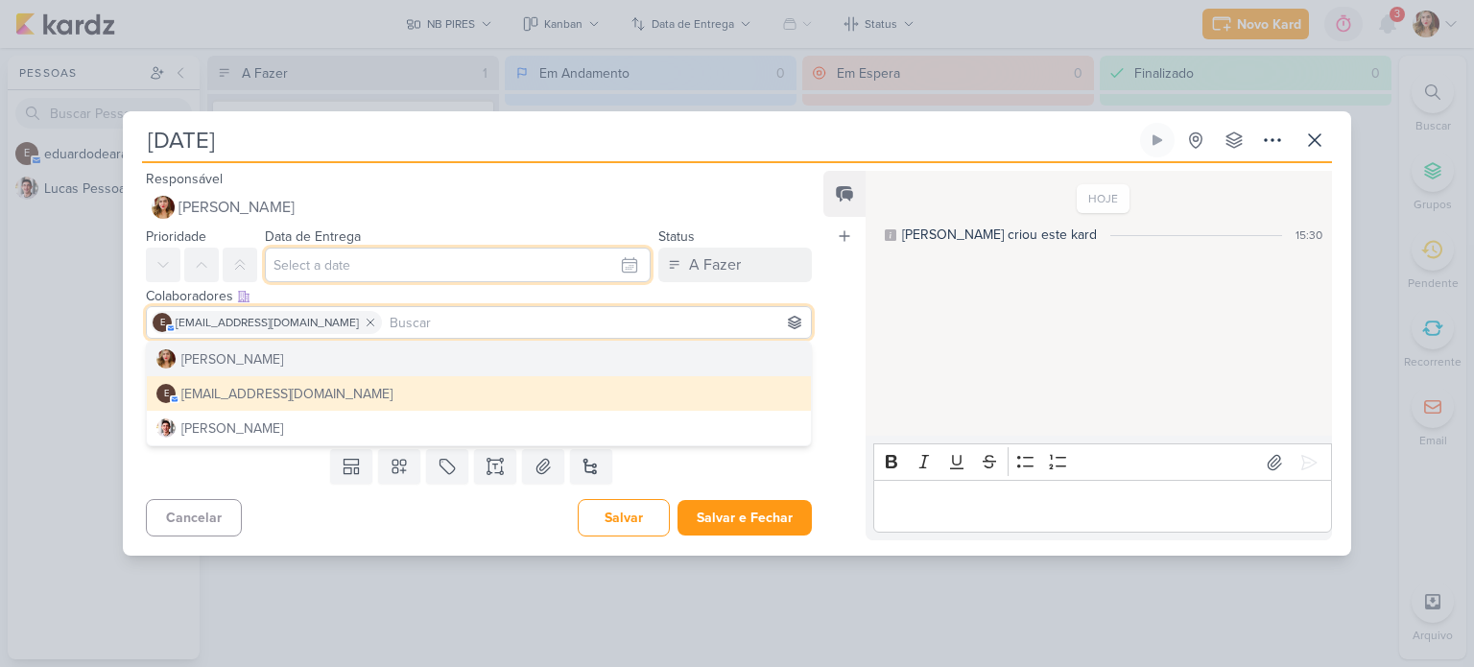
click at [530, 271] on input "text" at bounding box center [458, 265] width 386 height 35
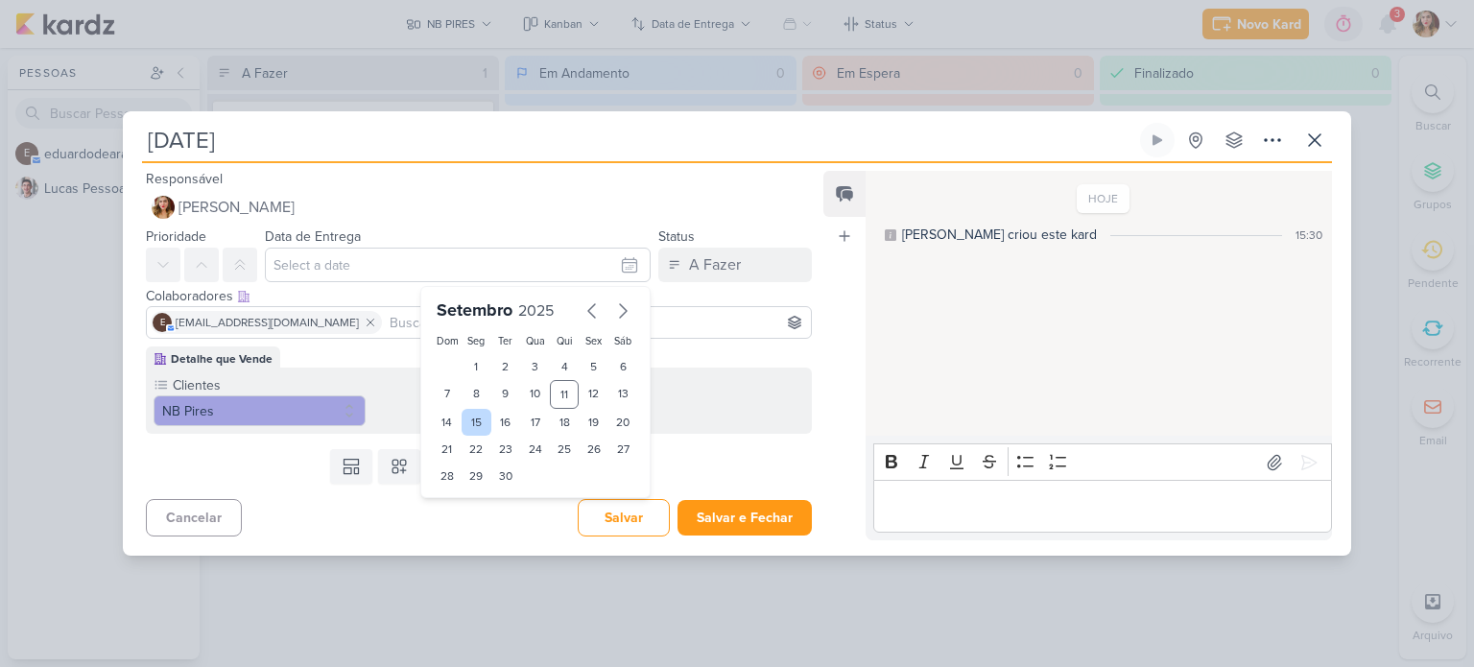
click at [476, 424] on div "15" at bounding box center [477, 422] width 30 height 27
type input "15 de setembro de 2025 às 23:59"
click at [247, 482] on div "Templates Campos Personalizados Marcadores Caixa De Texto Anexo Novo Subkard" at bounding box center [471, 466] width 697 height 50
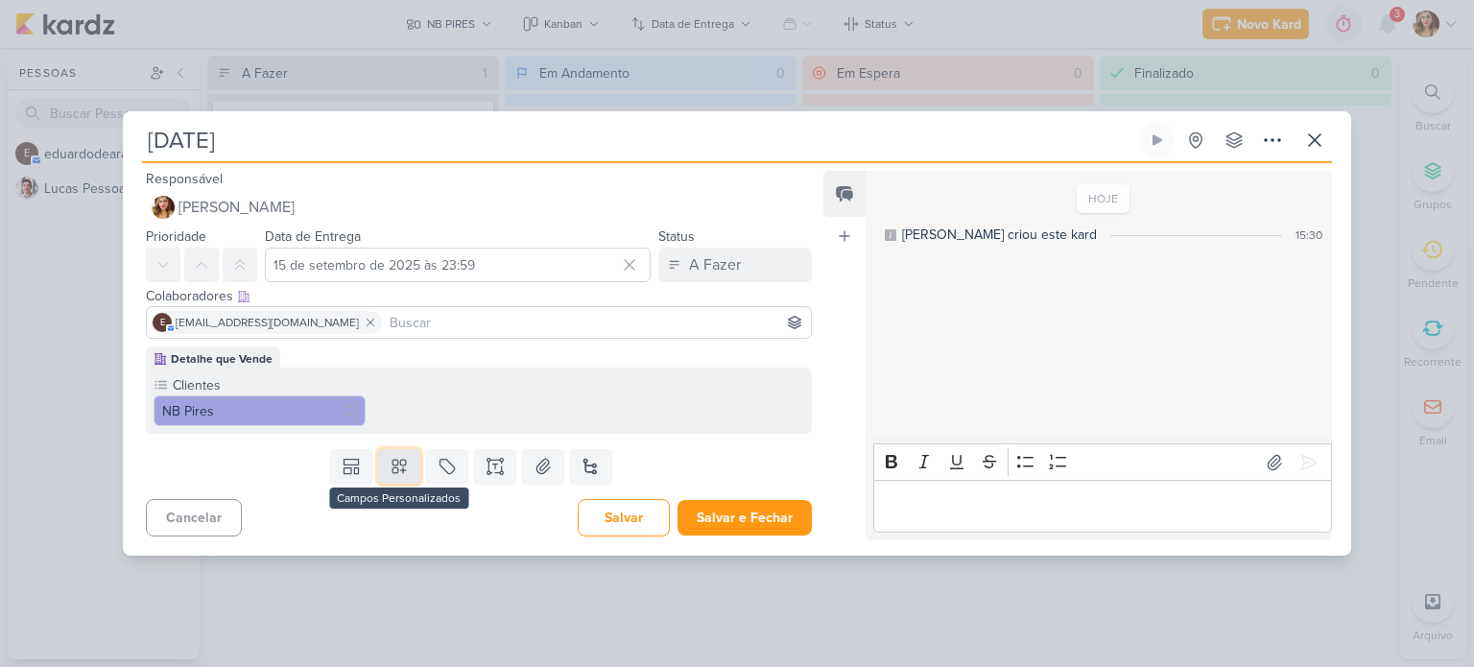
click at [408, 463] on button at bounding box center [399, 466] width 42 height 35
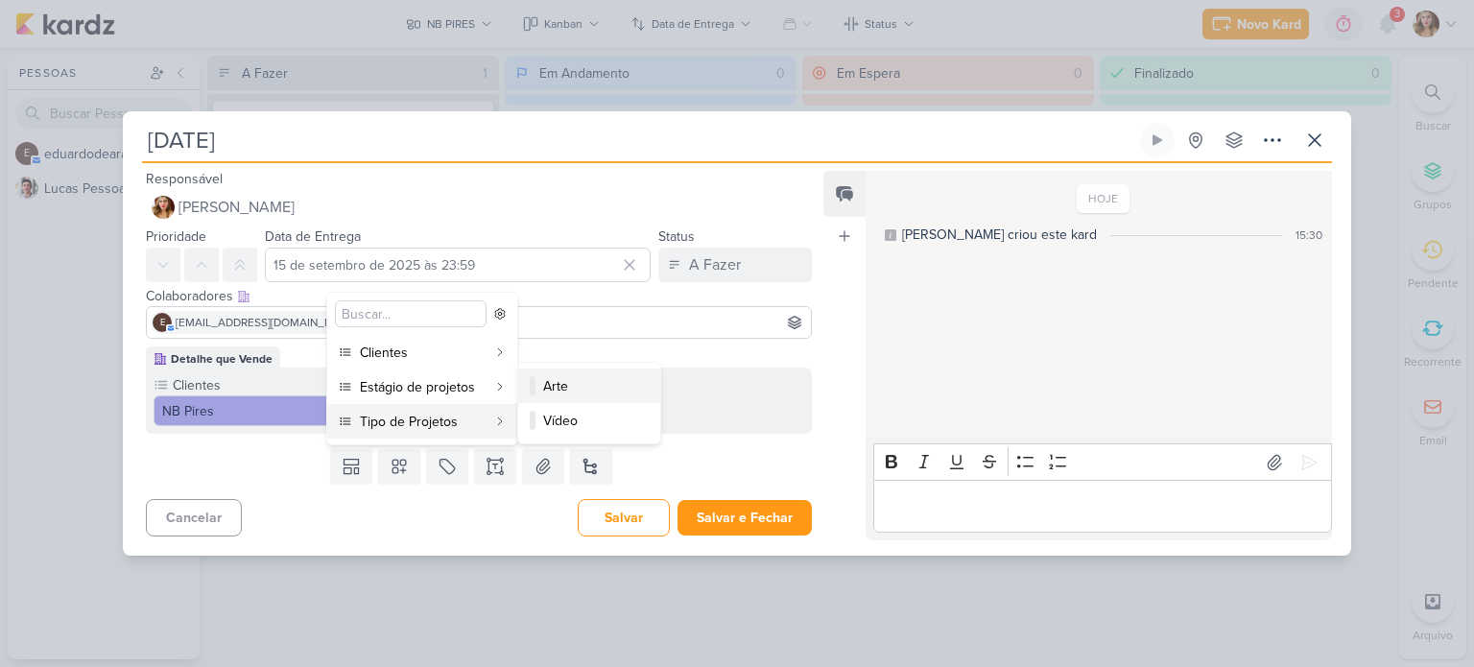
click at [583, 384] on div "Arte" at bounding box center [590, 386] width 94 height 20
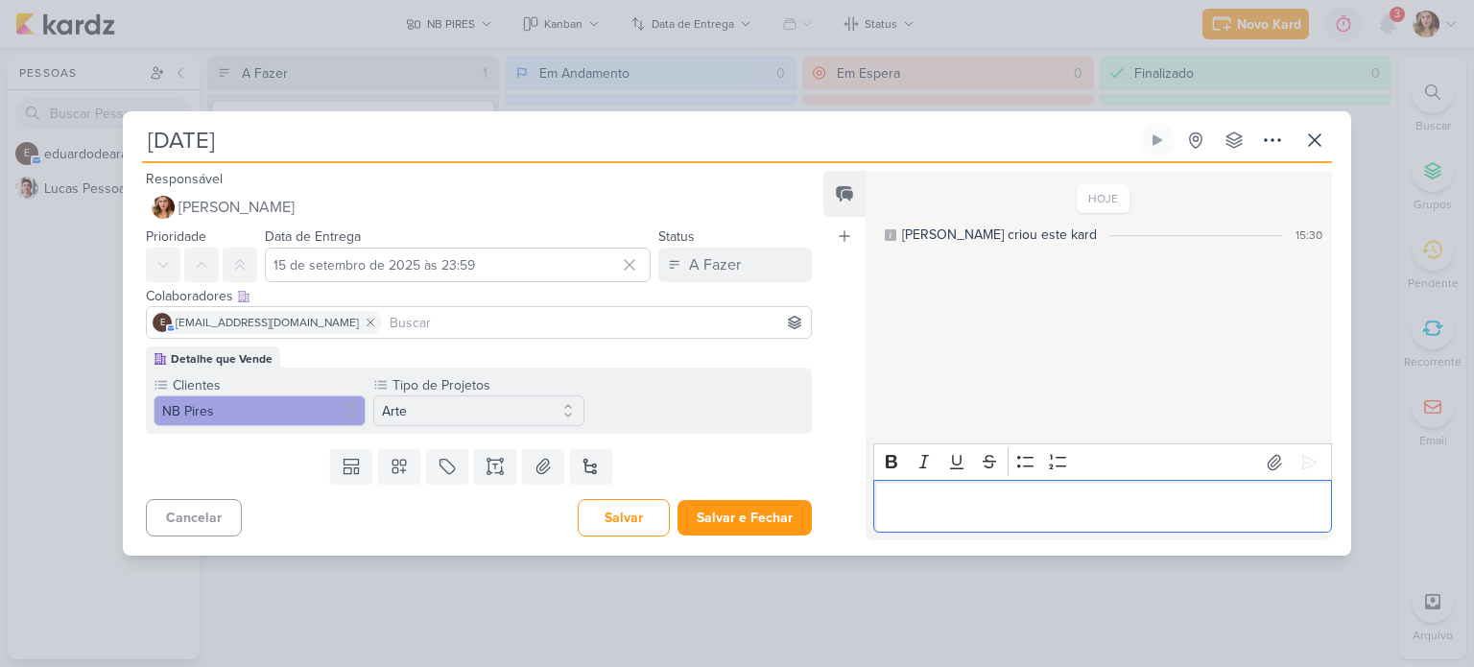
click at [1109, 498] on p "Editor editing area: main" at bounding box center [1102, 506] width 438 height 23
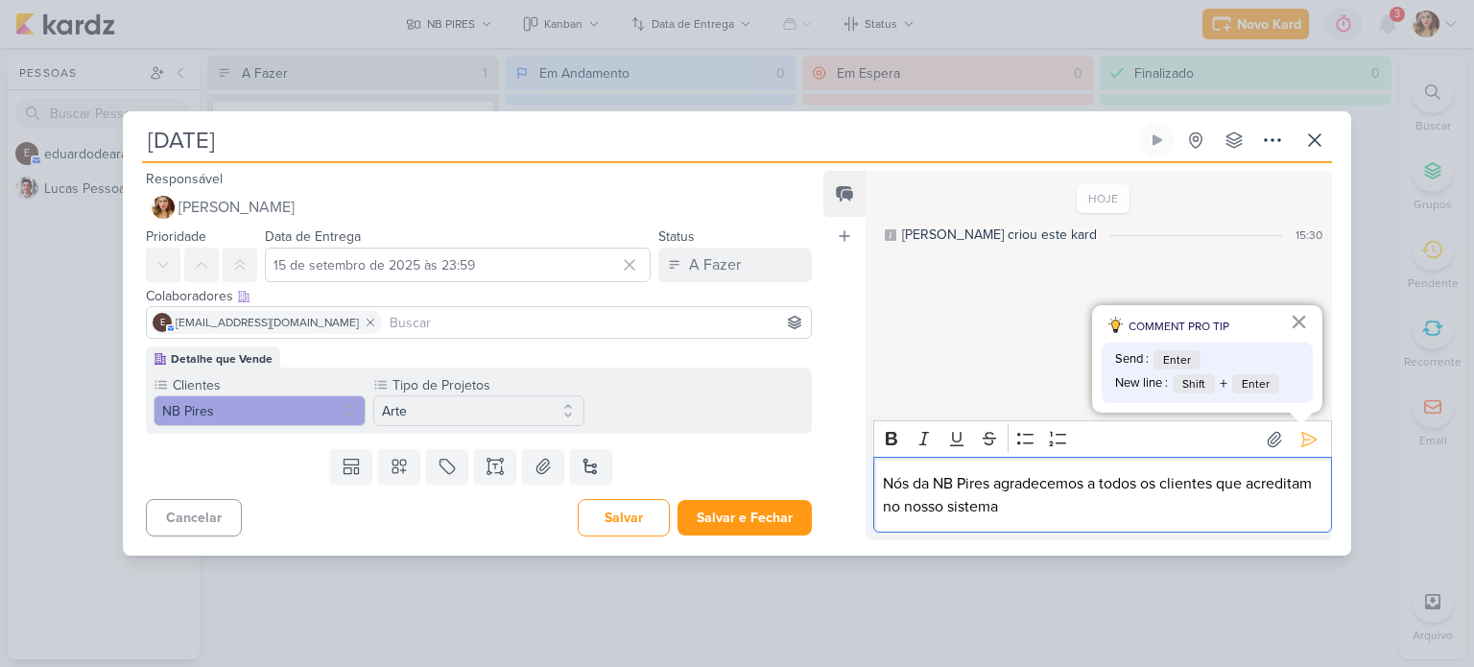
click at [1102, 501] on p "Nós da NB Pires agradecemos a todos os clientes que acreditam no nosso sistema" at bounding box center [1102, 495] width 438 height 46
click at [1132, 502] on p "Nós da NB Pires agradecemos a todos os clientes que acreditam no nosso sistema" at bounding box center [1102, 495] width 438 height 46
click at [1051, 502] on p "Nós da NB Pires agradecemos a todos os clientes que acreditam no nosso sistema" at bounding box center [1102, 495] width 438 height 46
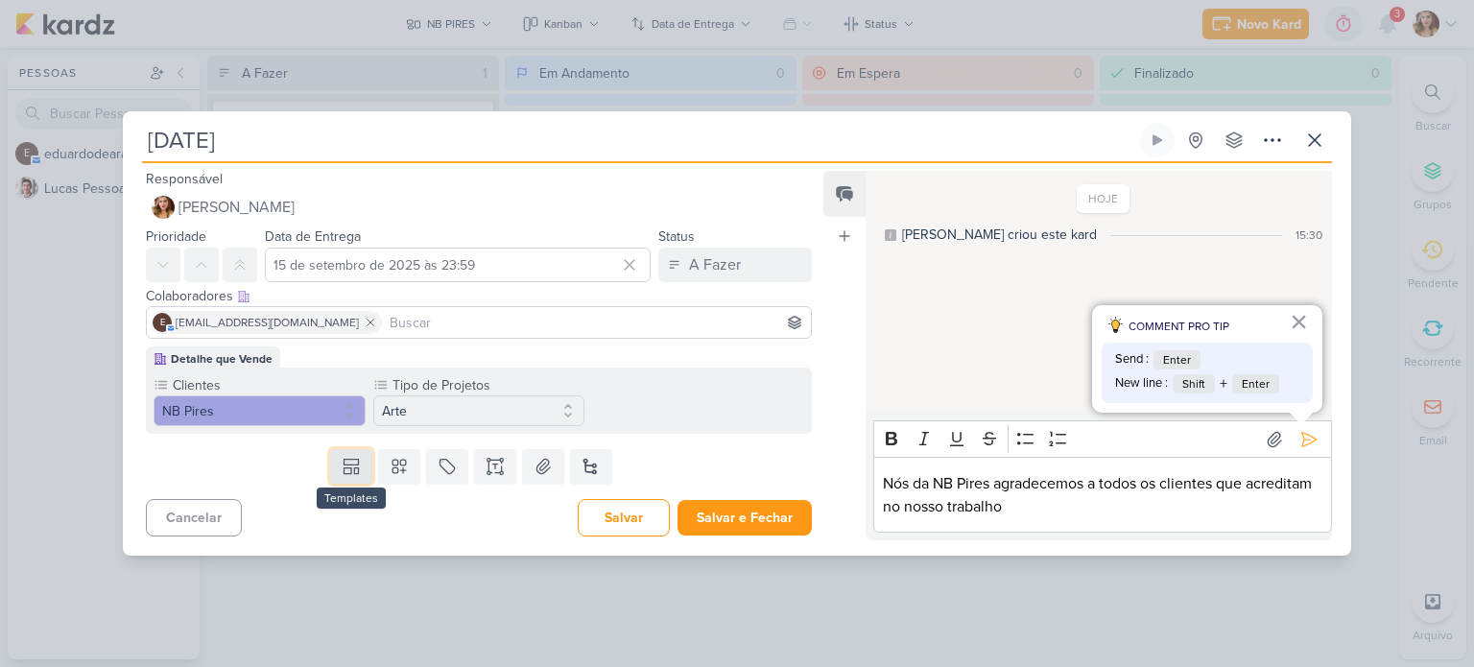
click at [352, 475] on icon at bounding box center [351, 466] width 19 height 19
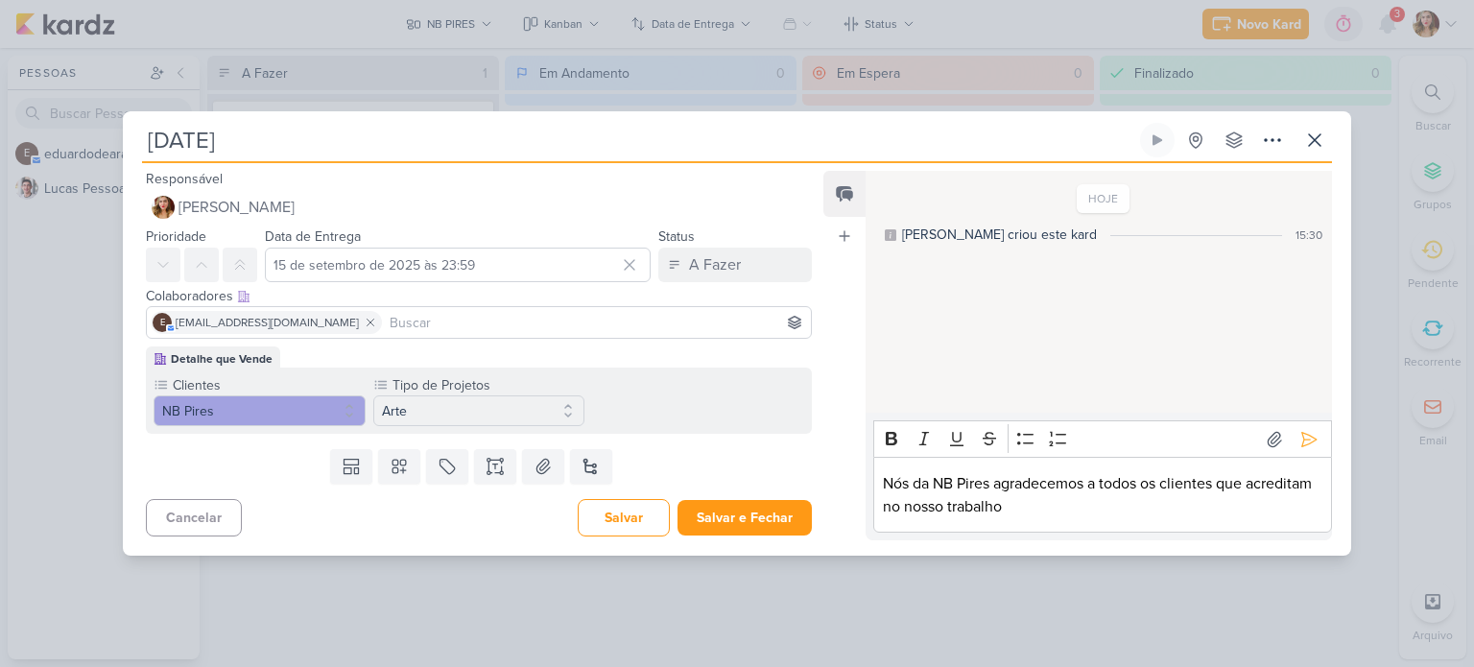
click at [1209, 496] on p "Nós da NB Pires agradecemos a todos os clientes que acreditam no nosso trabalho" at bounding box center [1102, 495] width 438 height 46
click at [158, 326] on icon at bounding box center [161, 323] width 12 height 10
click at [161, 325] on icon at bounding box center [161, 322] width 15 height 15
click at [1220, 505] on p "Nós da NB Pires agradecemos a todos os clientes que acreditam no nosso trabalho" at bounding box center [1102, 495] width 438 height 46
click at [1082, 497] on p "Nós da NB Pires agradecemos a todos os clientes que acreditam no nosso trabalho" at bounding box center [1102, 495] width 438 height 46
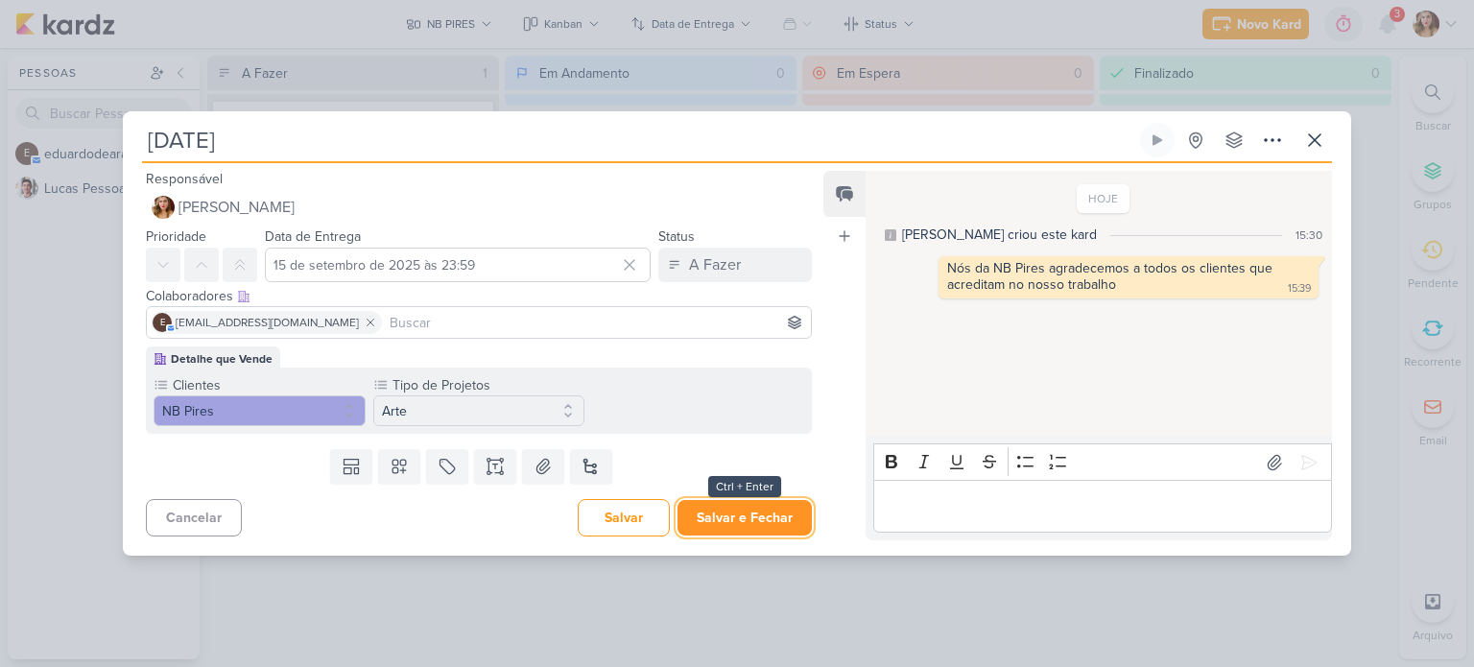
click at [725, 511] on button "Salvar e Fechar" at bounding box center [744, 518] width 134 height 36
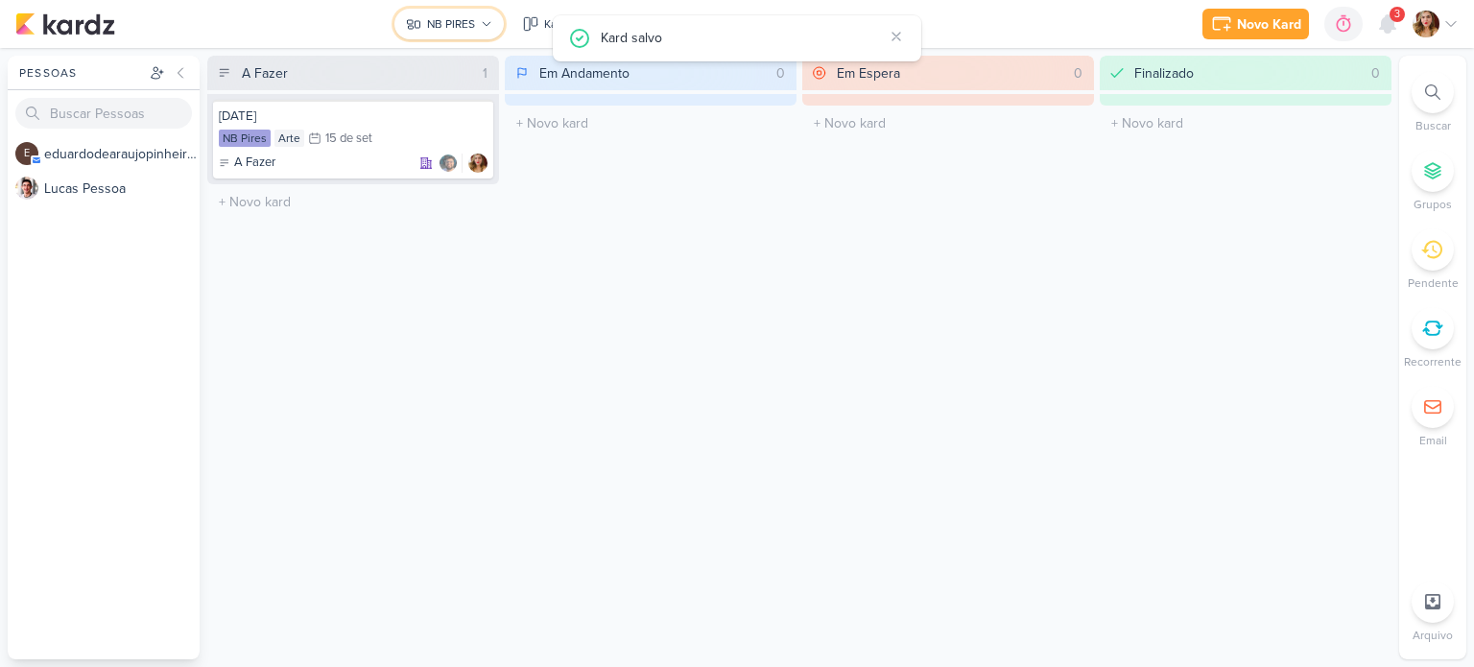
click at [428, 36] on button "NB PIRES" at bounding box center [448, 24] width 109 height 31
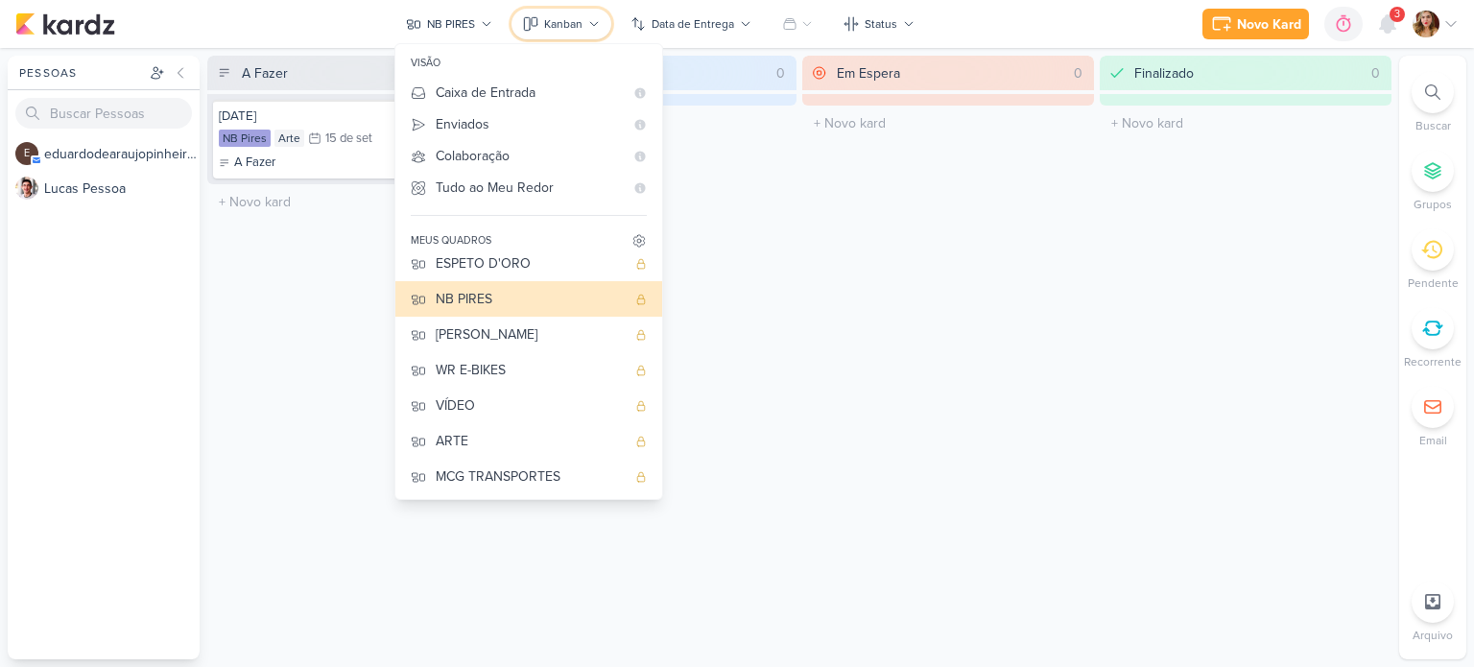
click at [529, 19] on icon at bounding box center [530, 23] width 15 height 15
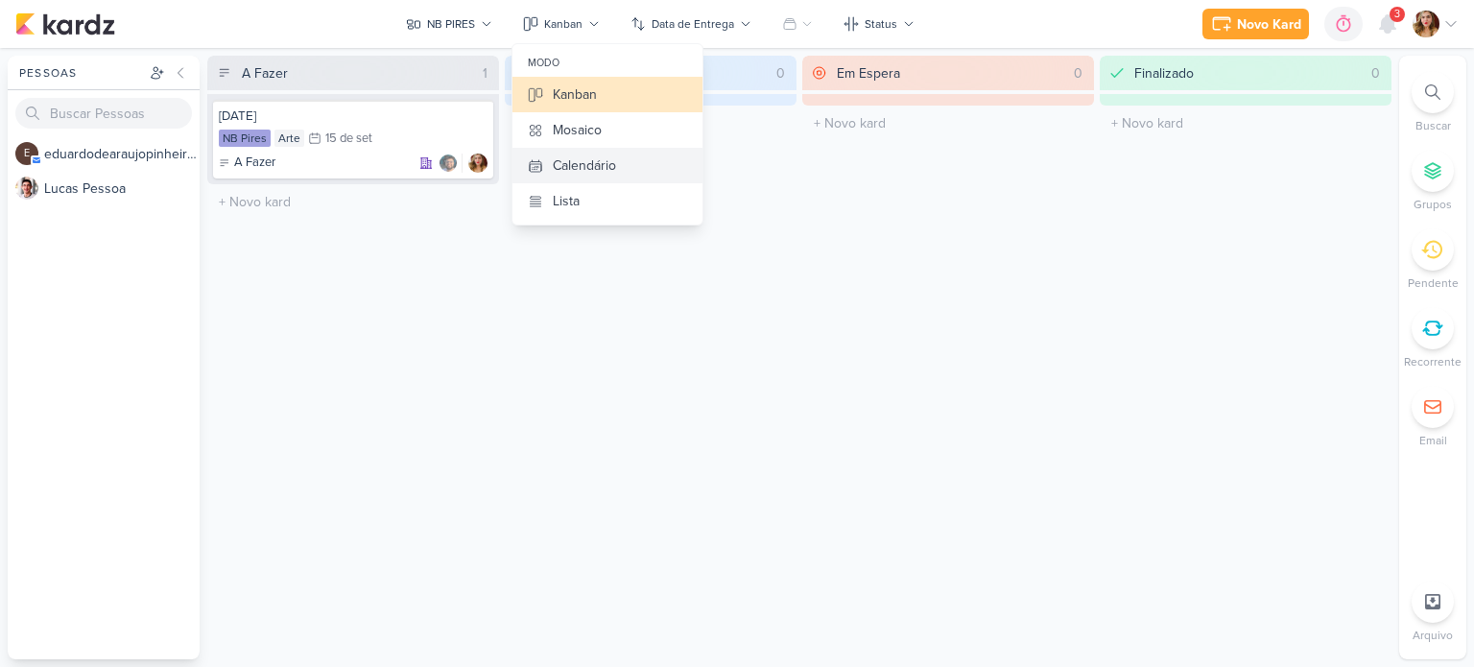
click at [623, 168] on button "Calendário" at bounding box center [607, 166] width 190 height 36
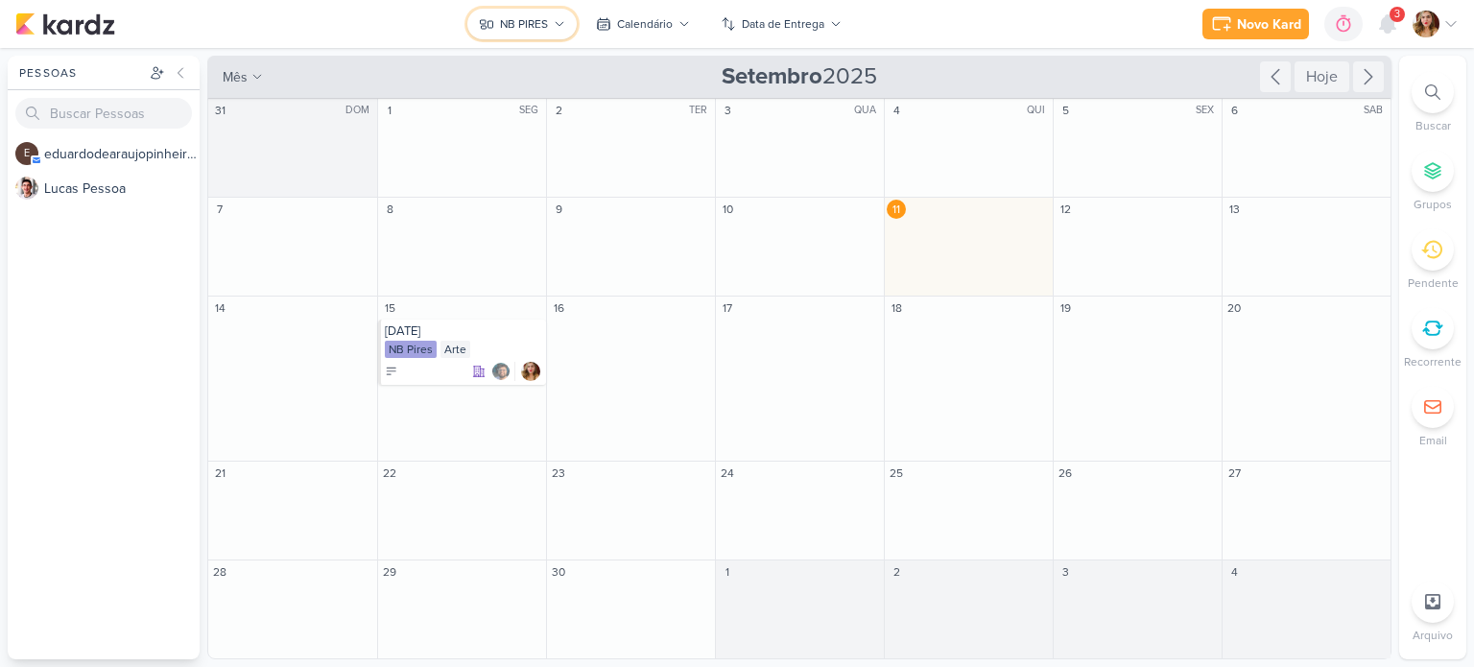
click at [535, 9] on button "NB PIRES" at bounding box center [521, 24] width 109 height 31
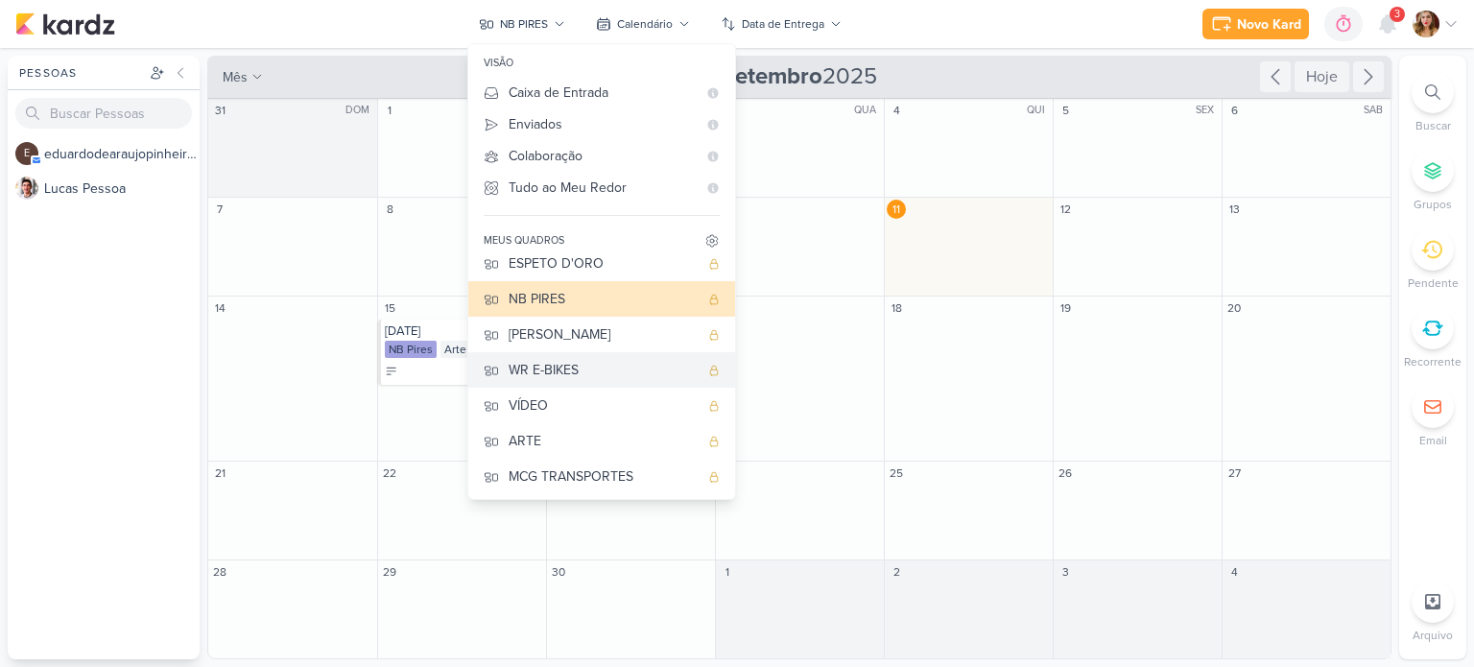
click at [589, 372] on div "WR E-BIKES" at bounding box center [604, 370] width 190 height 20
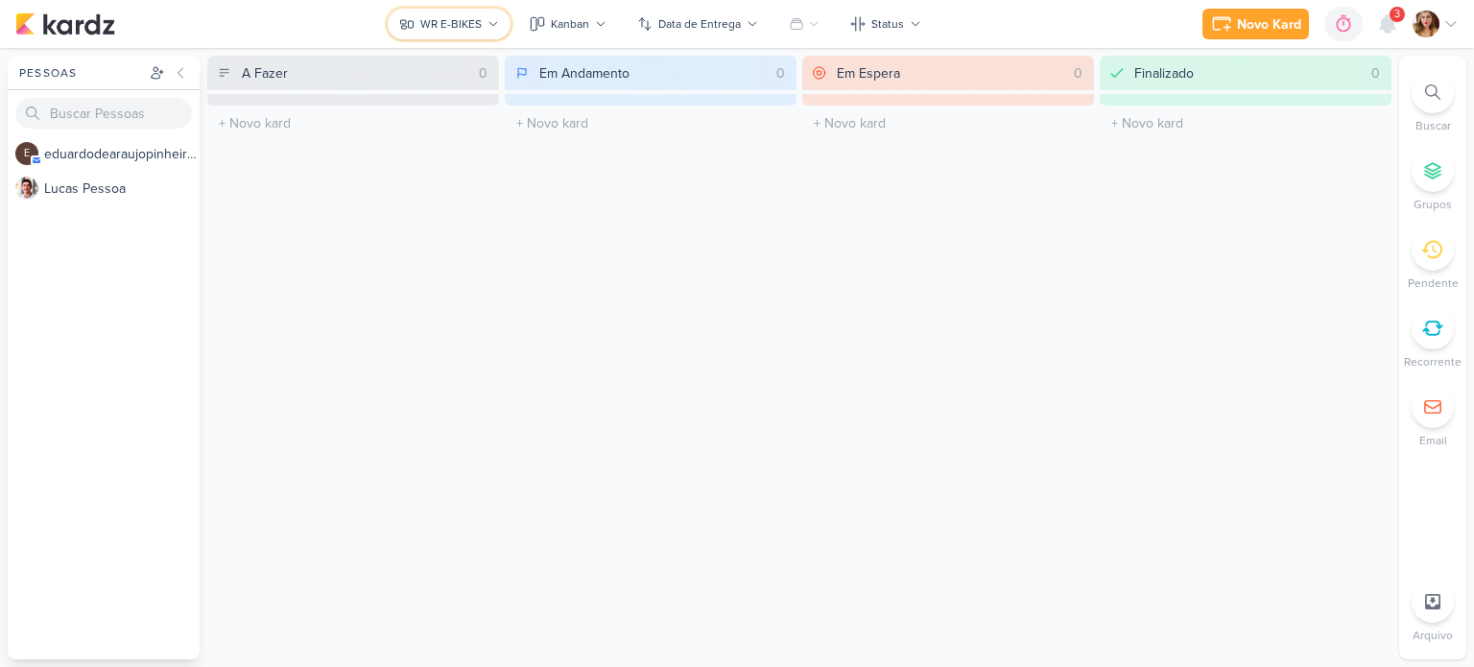
click at [472, 15] on div "WR E-BIKES" at bounding box center [450, 23] width 61 height 17
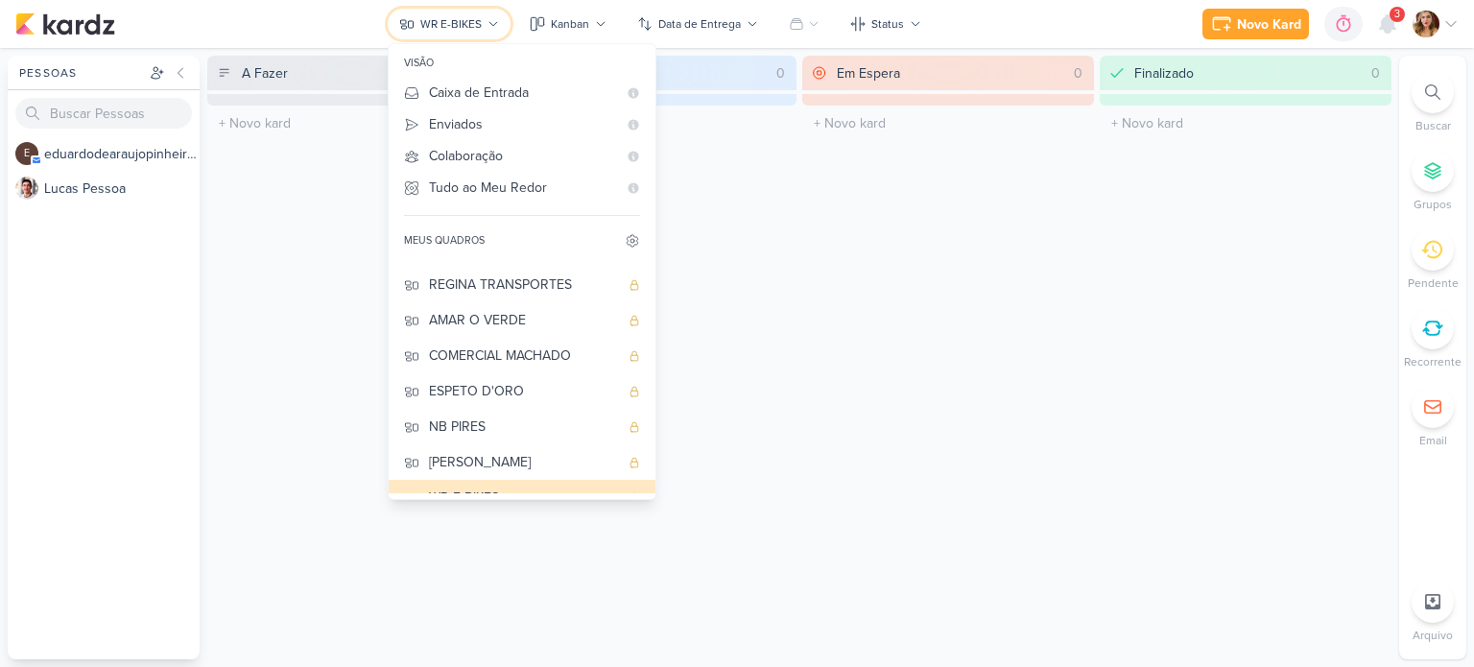
scroll to position [0, 0]
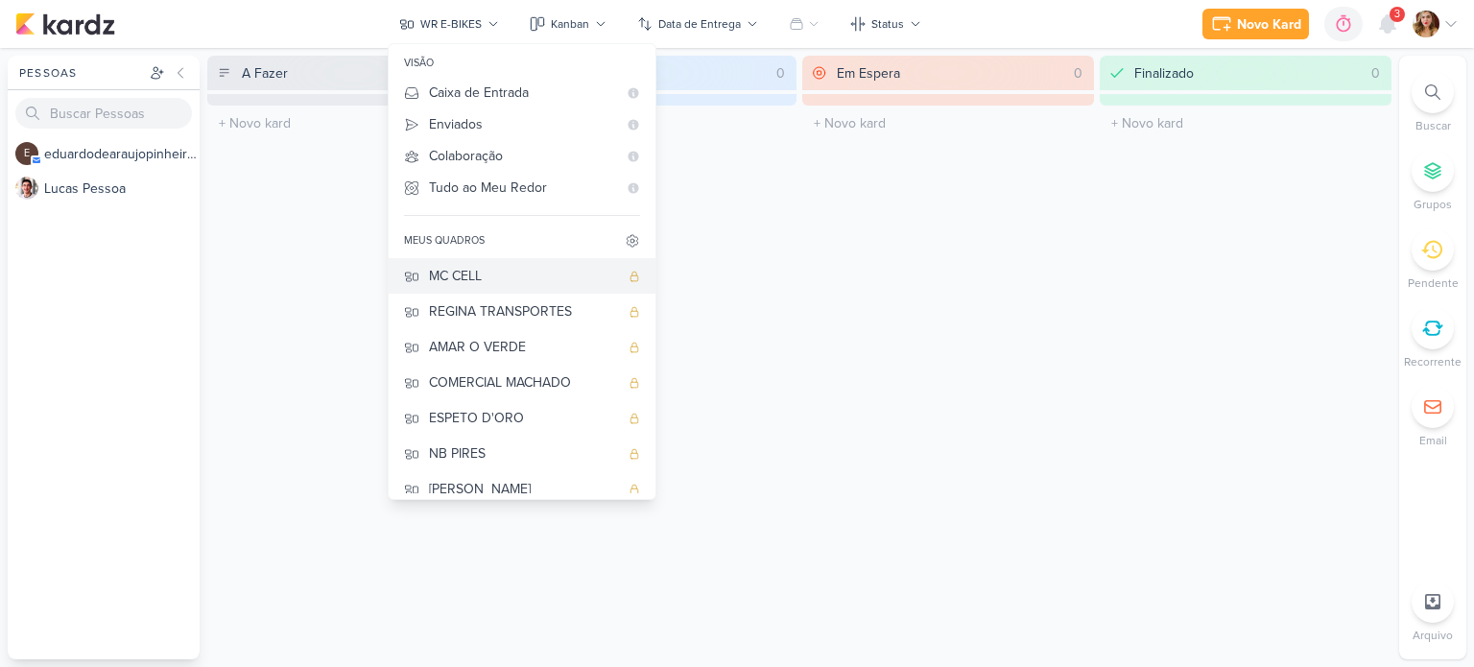
click at [544, 266] on div "MC CELL" at bounding box center [524, 276] width 190 height 20
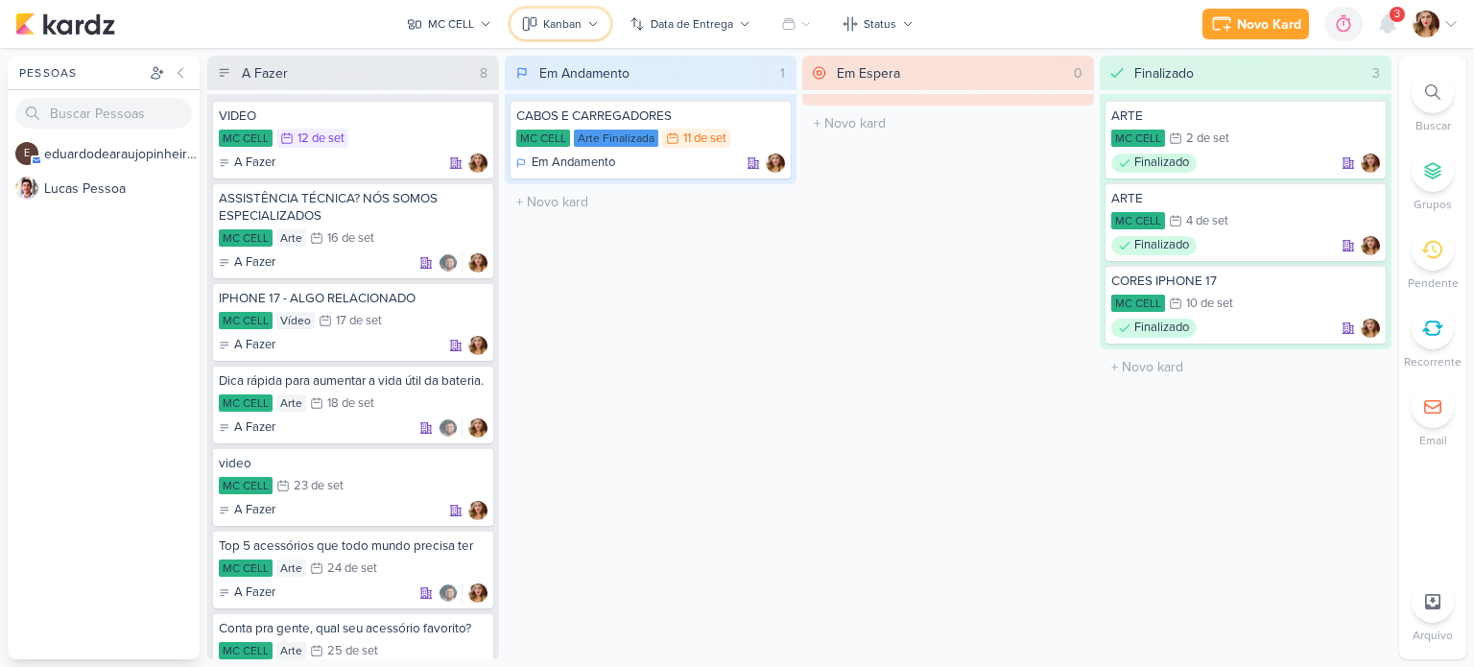
click at [575, 26] on div "Kanban" at bounding box center [562, 23] width 38 height 17
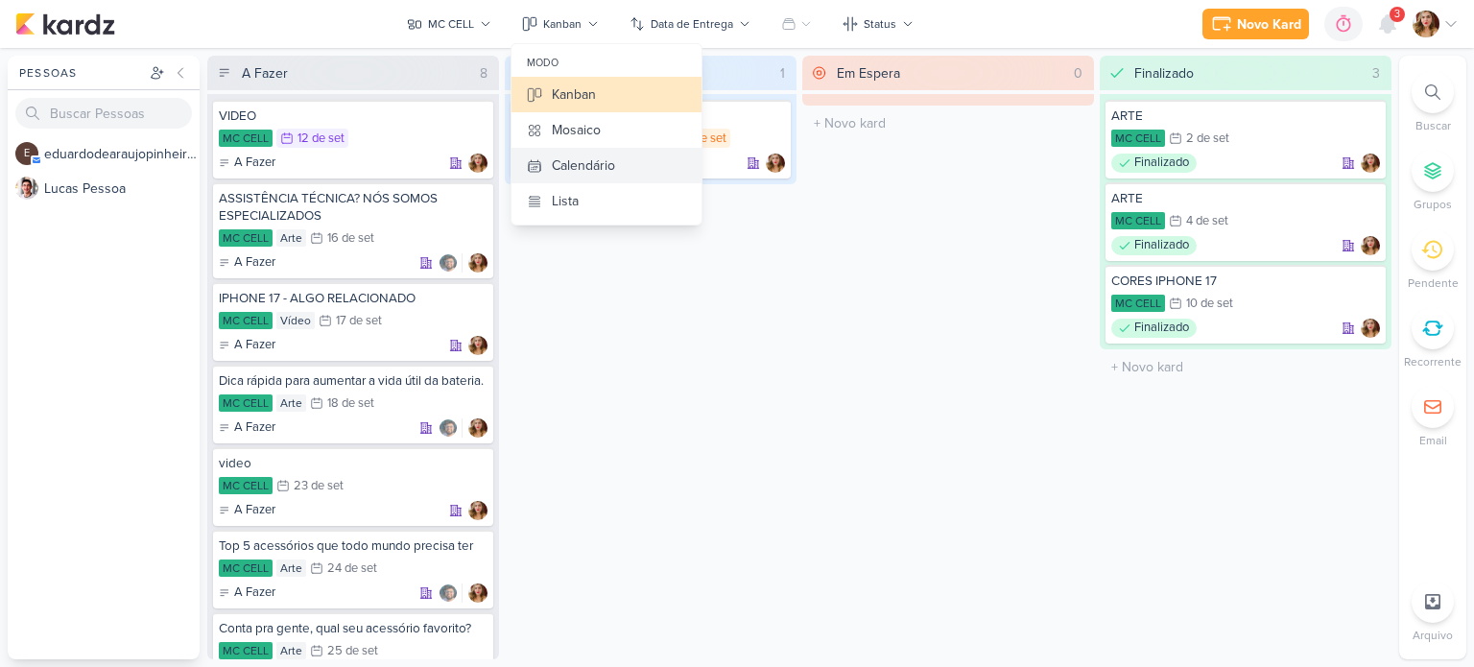
click at [599, 167] on div "Calendário" at bounding box center [583, 165] width 63 height 20
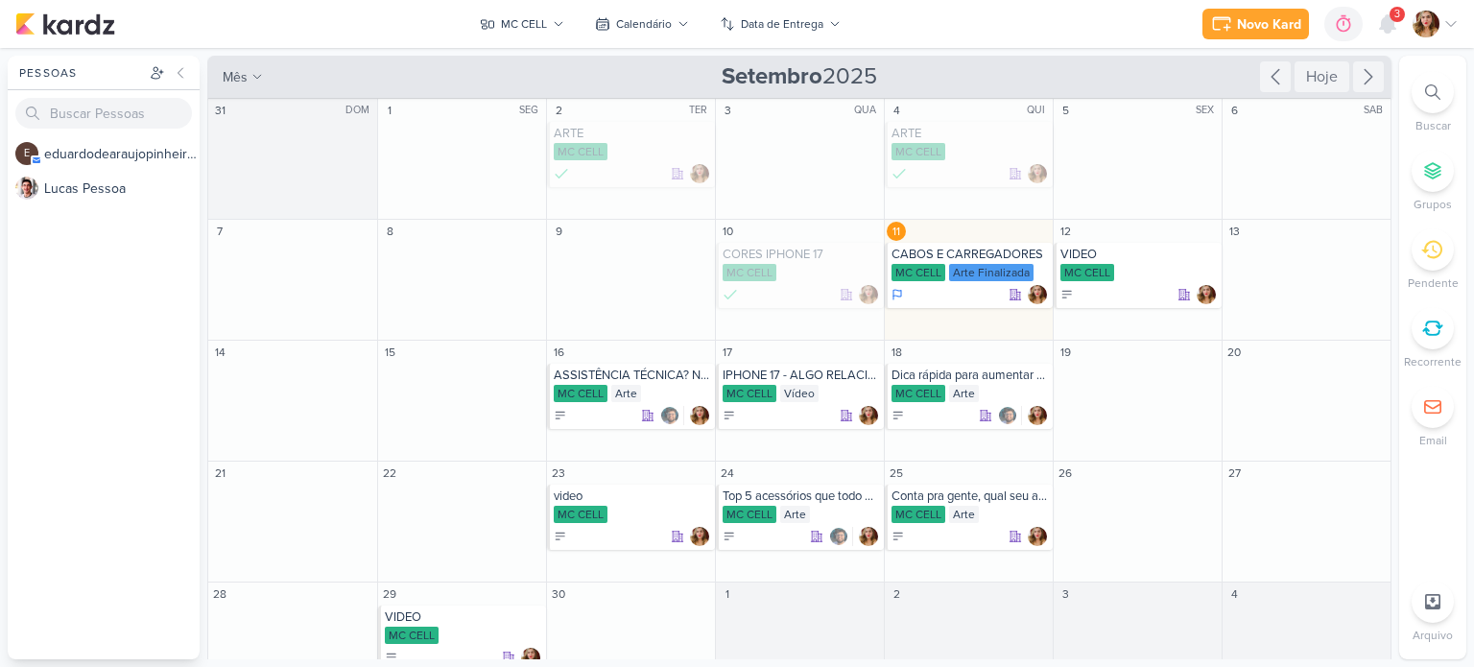
click at [1447, 29] on icon at bounding box center [1450, 23] width 15 height 15
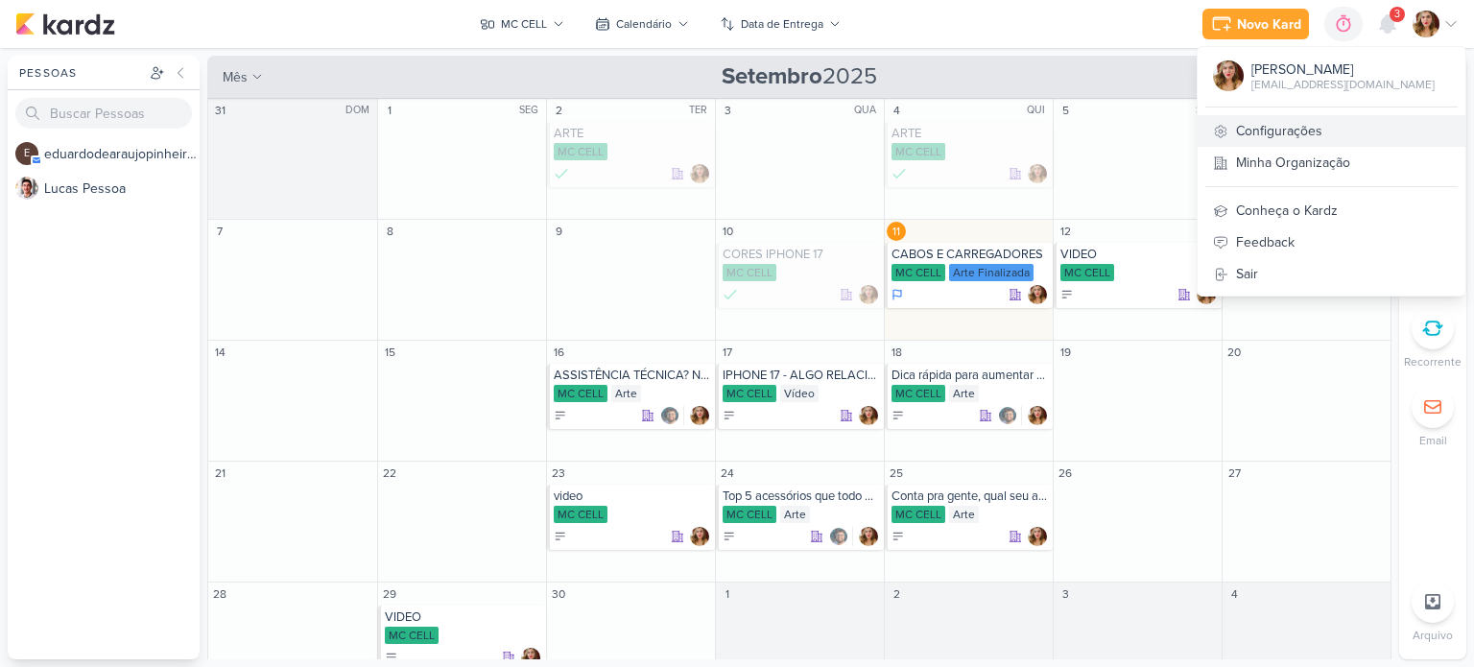
click at [1357, 120] on link "Configurações" at bounding box center [1331, 131] width 268 height 32
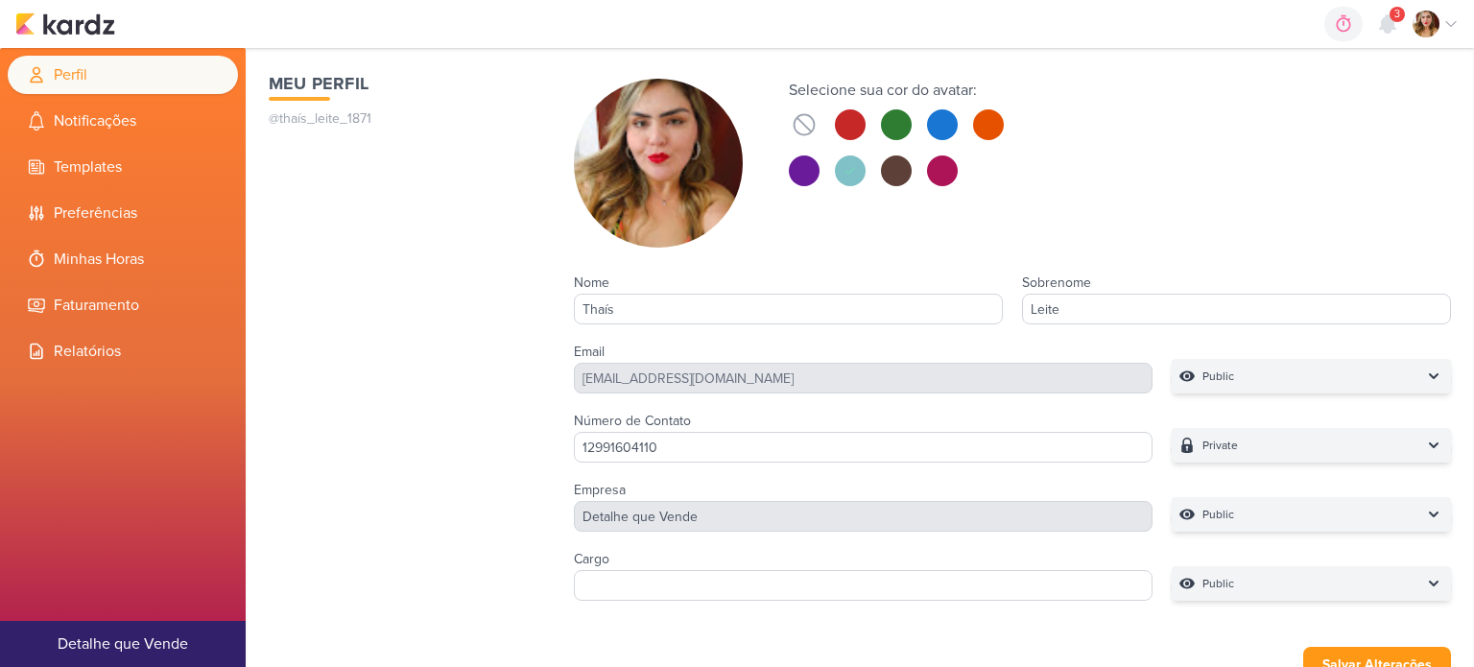
click at [479, 486] on div "Meu Perfil @thaís_leite_1871" at bounding box center [402, 339] width 267 height 537
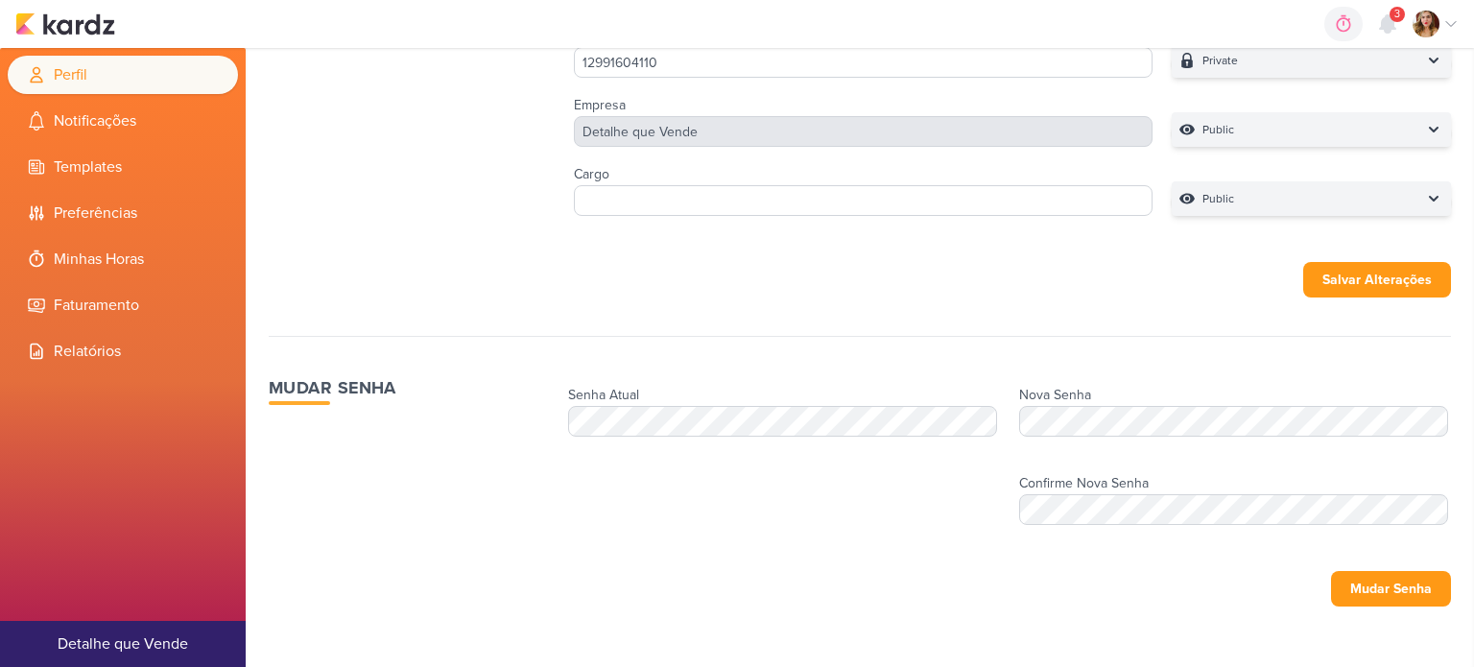
scroll to position [385, 0]
click at [1408, 598] on button "Mudar Senha" at bounding box center [1391, 589] width 120 height 36
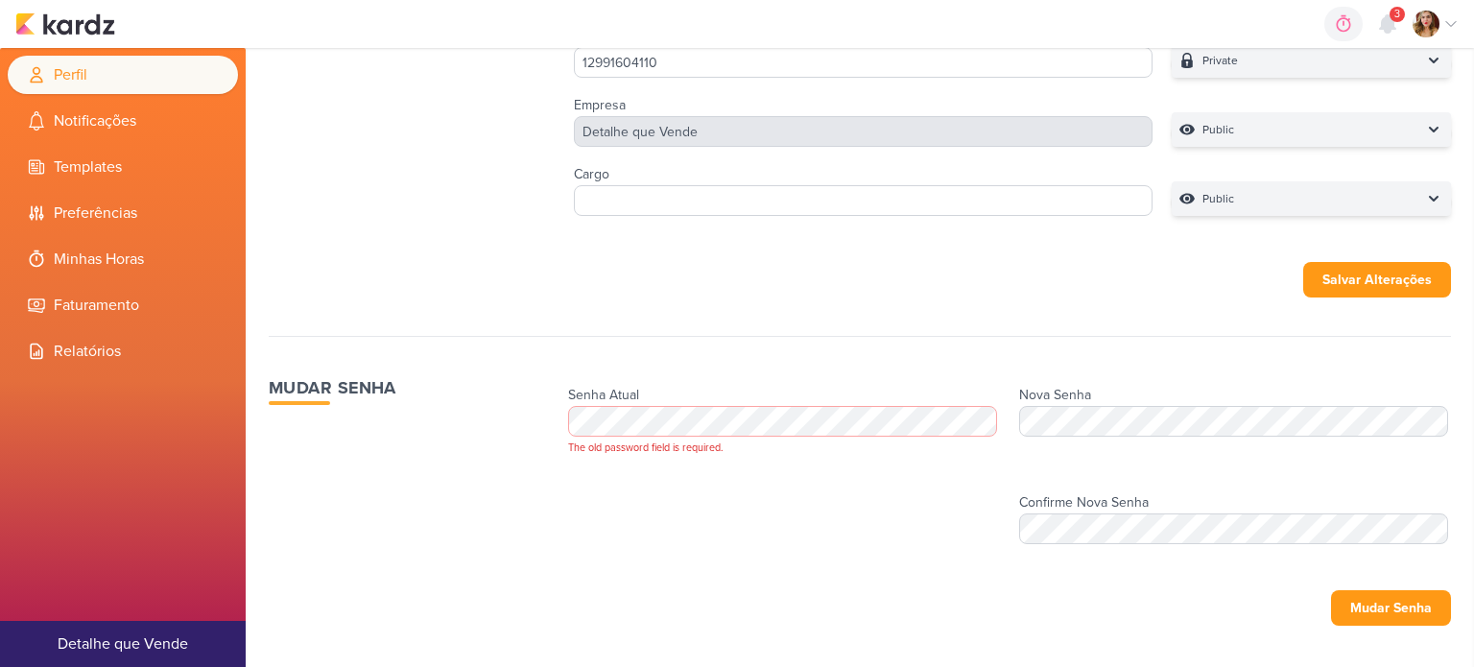
click at [1450, 12] on div at bounding box center [1435, 24] width 46 height 27
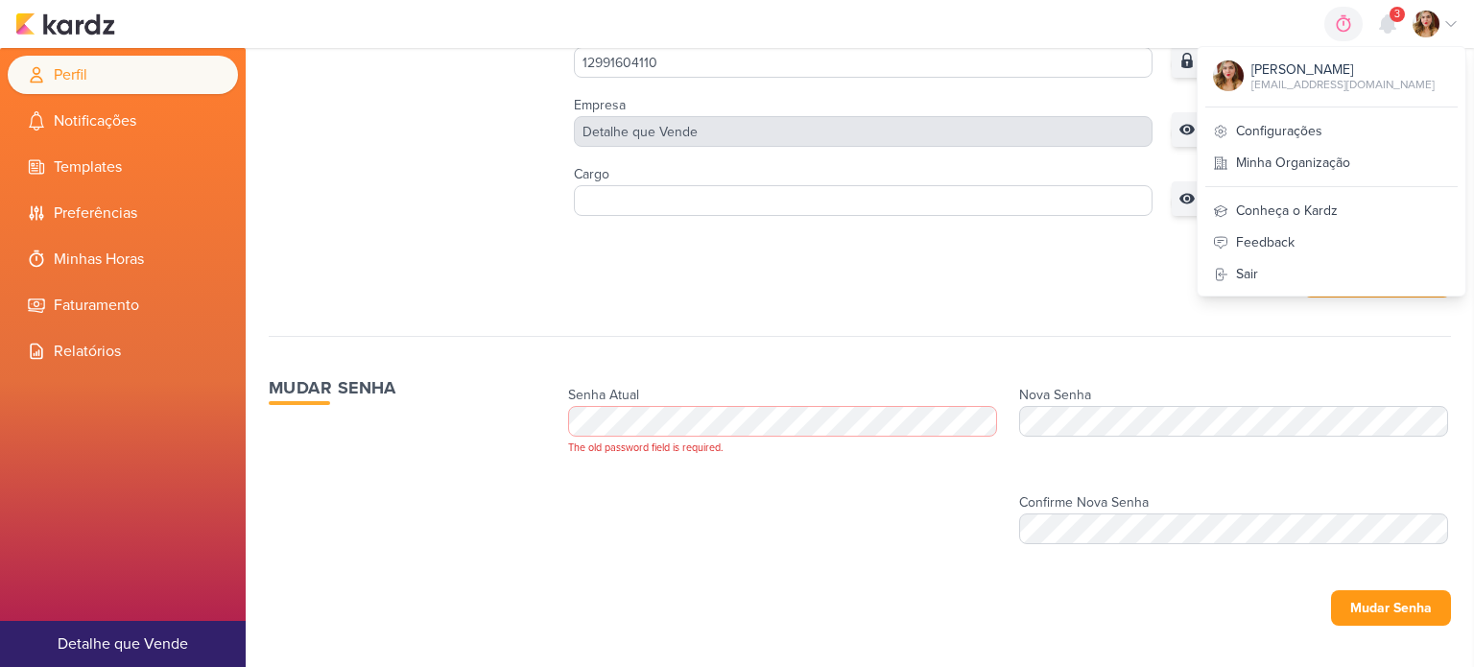
click at [977, 330] on div "Meu Perfil @thaís_leite_1871 Selecione sua cor do avatar:" at bounding box center [860, 175] width 1228 height 1024
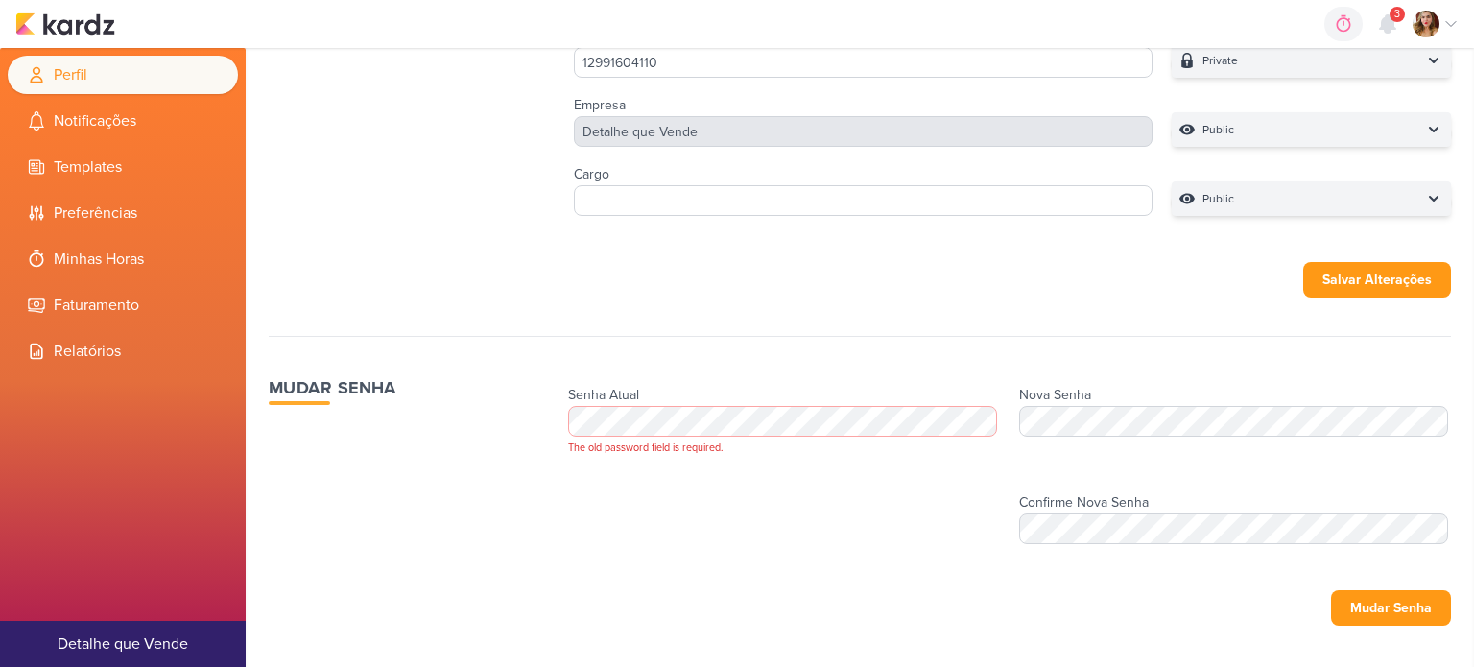
click at [1019, 375] on div "Nova Senha" at bounding box center [1235, 419] width 432 height 88
click at [916, 244] on div "Meu Perfil @thaís_leite_1871 Selecione sua cor do avatar:" at bounding box center [860, 175] width 1228 height 1024
click at [1438, 19] on img at bounding box center [1425, 24] width 27 height 27
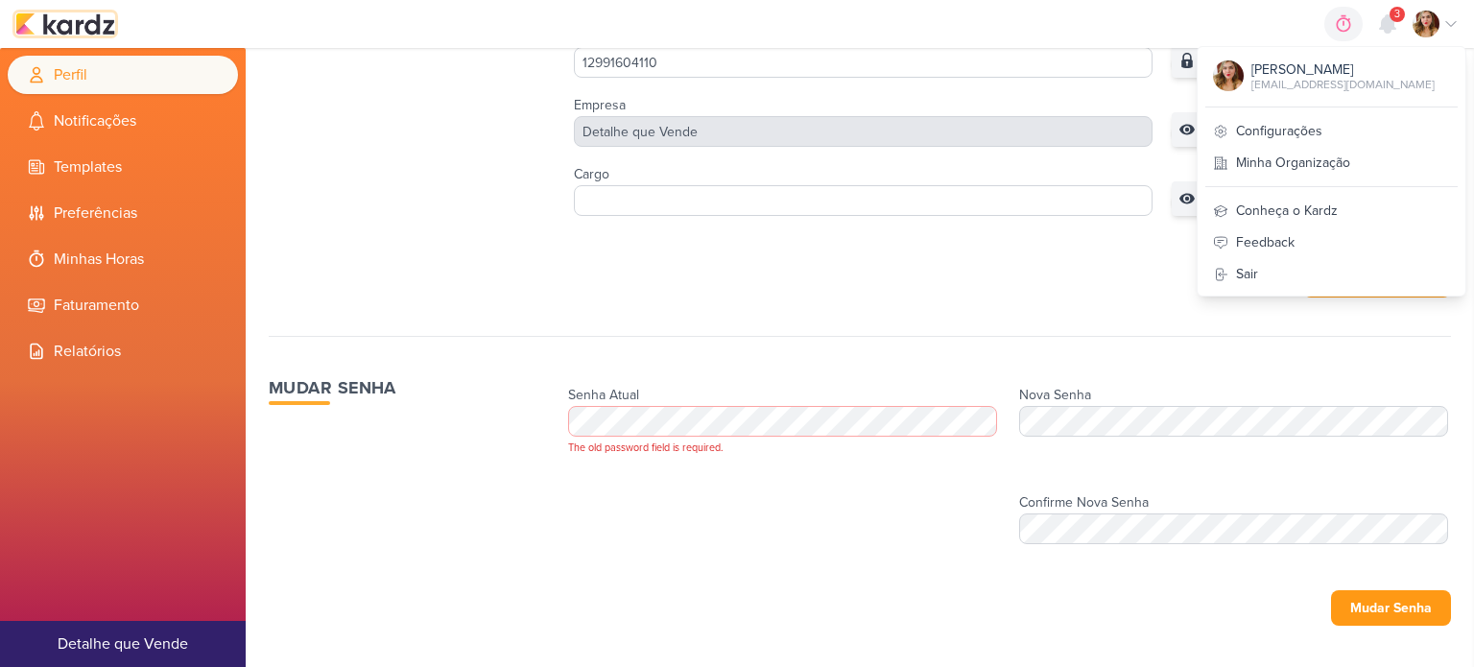
click at [73, 16] on img at bounding box center [65, 23] width 100 height 23
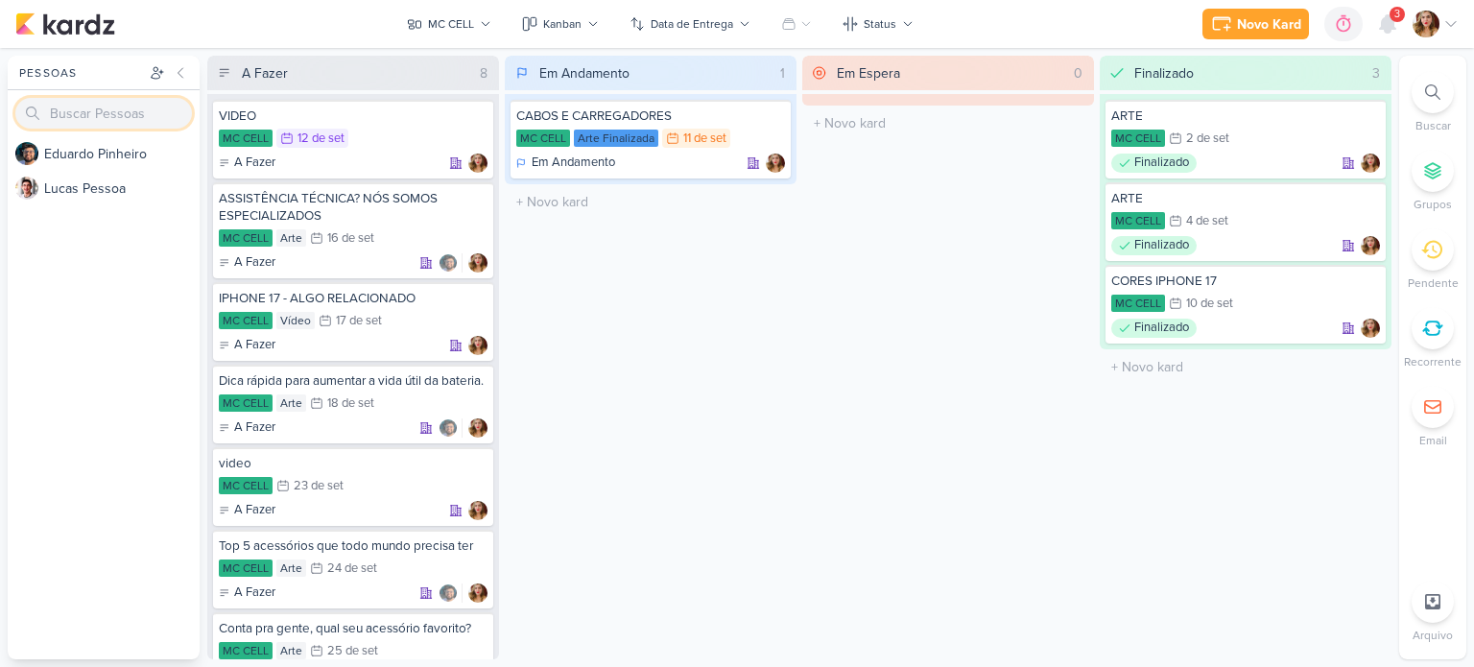
click at [127, 108] on input "search" at bounding box center [103, 113] width 177 height 31
click at [160, 62] on button at bounding box center [157, 72] width 23 height 23
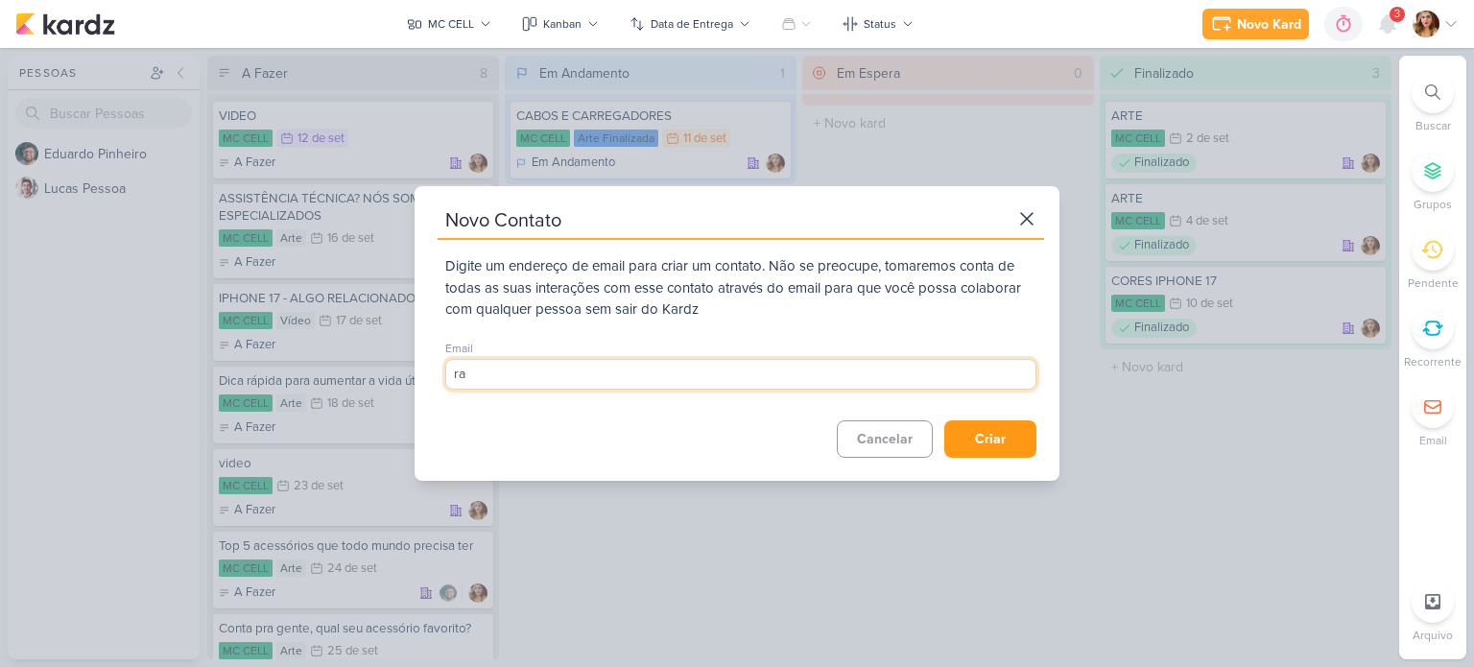
type input "r"
type input "[EMAIL_ADDRESS][DOMAIN_NAME]"
click at [1006, 453] on button "Criar" at bounding box center [990, 438] width 92 height 37
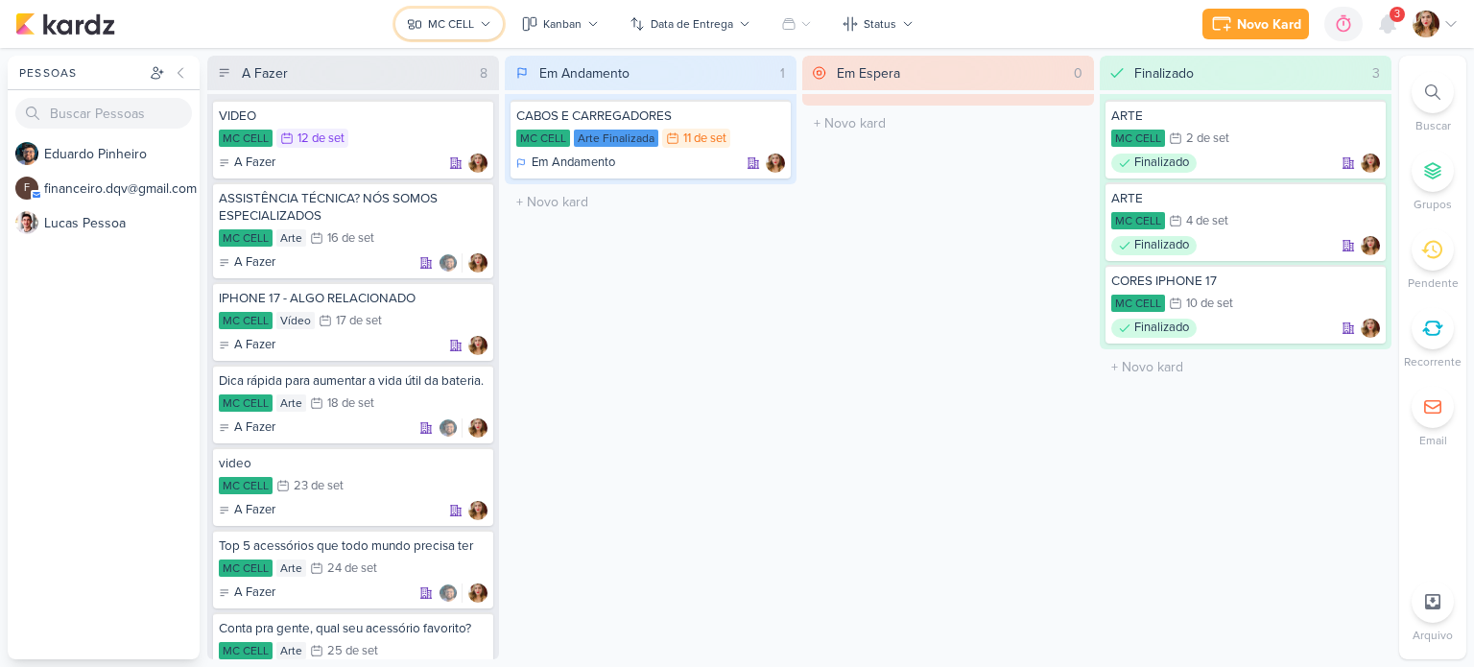
click at [478, 22] on button "MC CELL" at bounding box center [448, 24] width 107 height 31
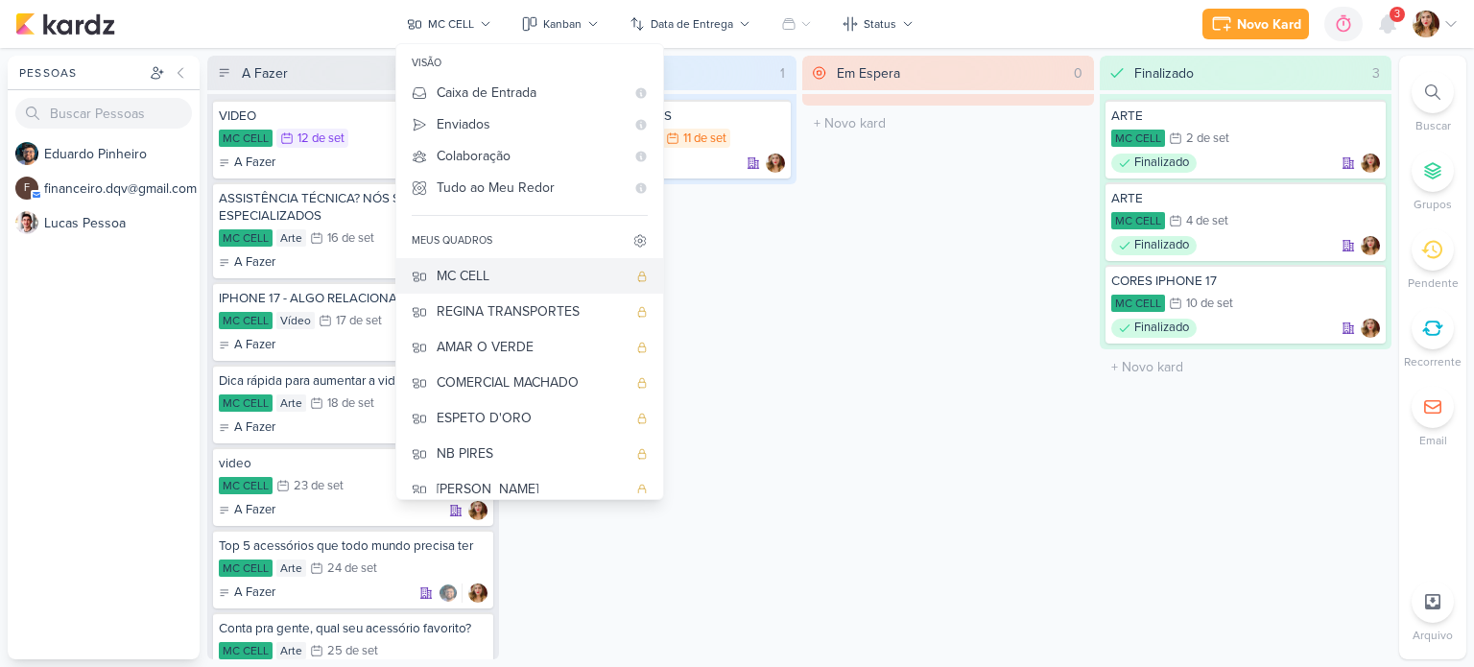
click at [554, 261] on button "MC CELL" at bounding box center [529, 276] width 267 height 36
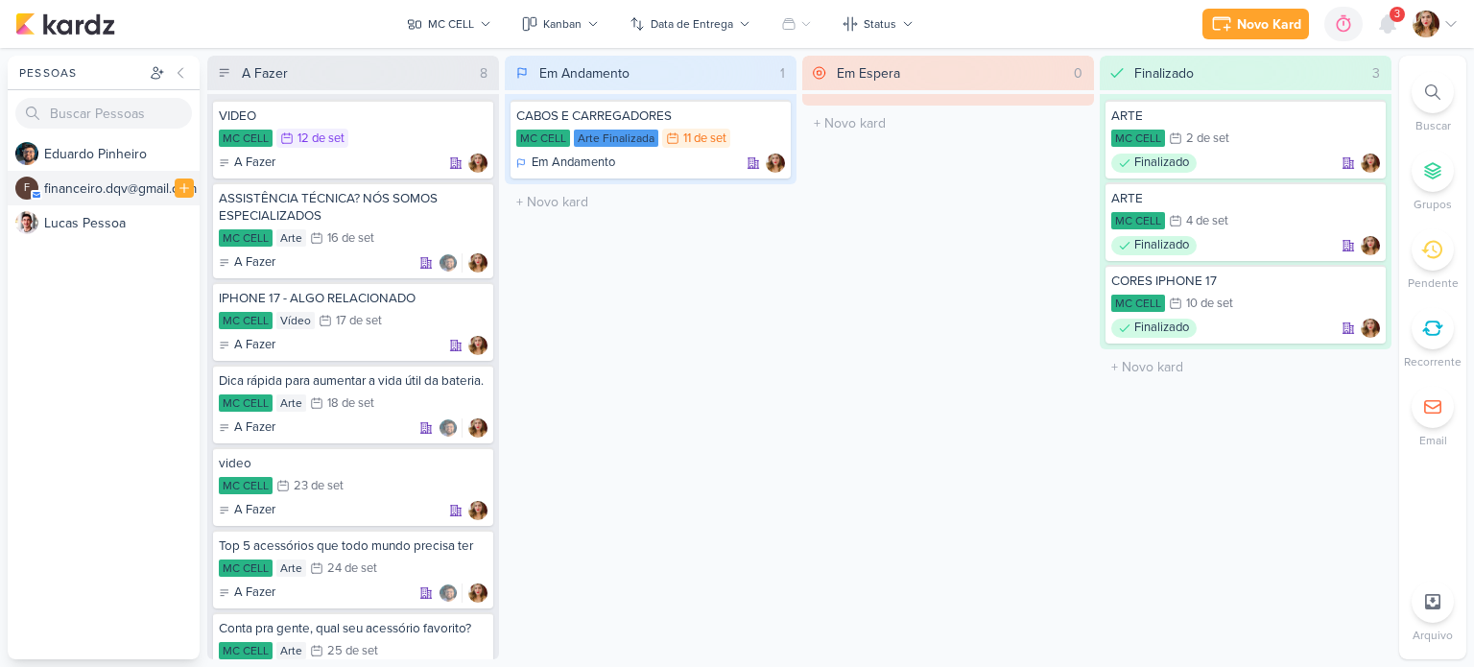
click at [96, 195] on div "f i n a n c e i r o . d q v @ g m a i l . c o m" at bounding box center [121, 188] width 155 height 20
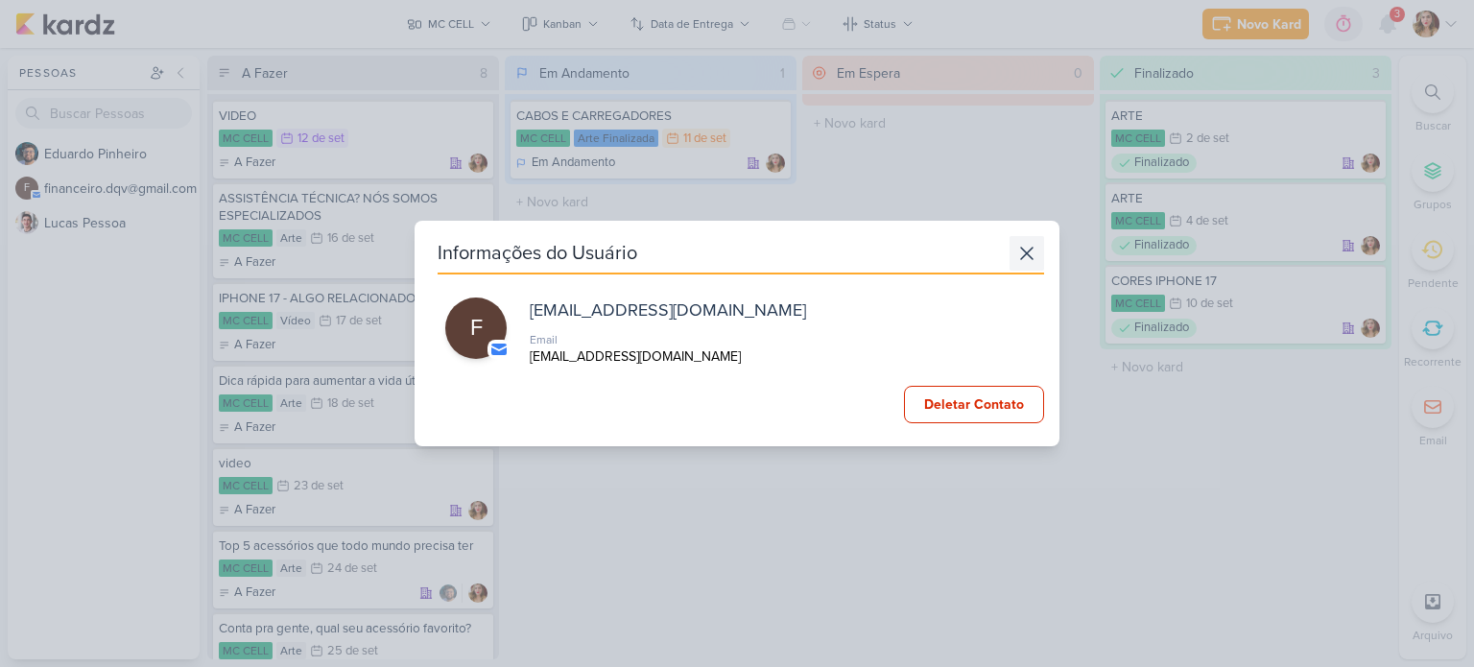
click at [1019, 251] on icon at bounding box center [1026, 253] width 23 height 23
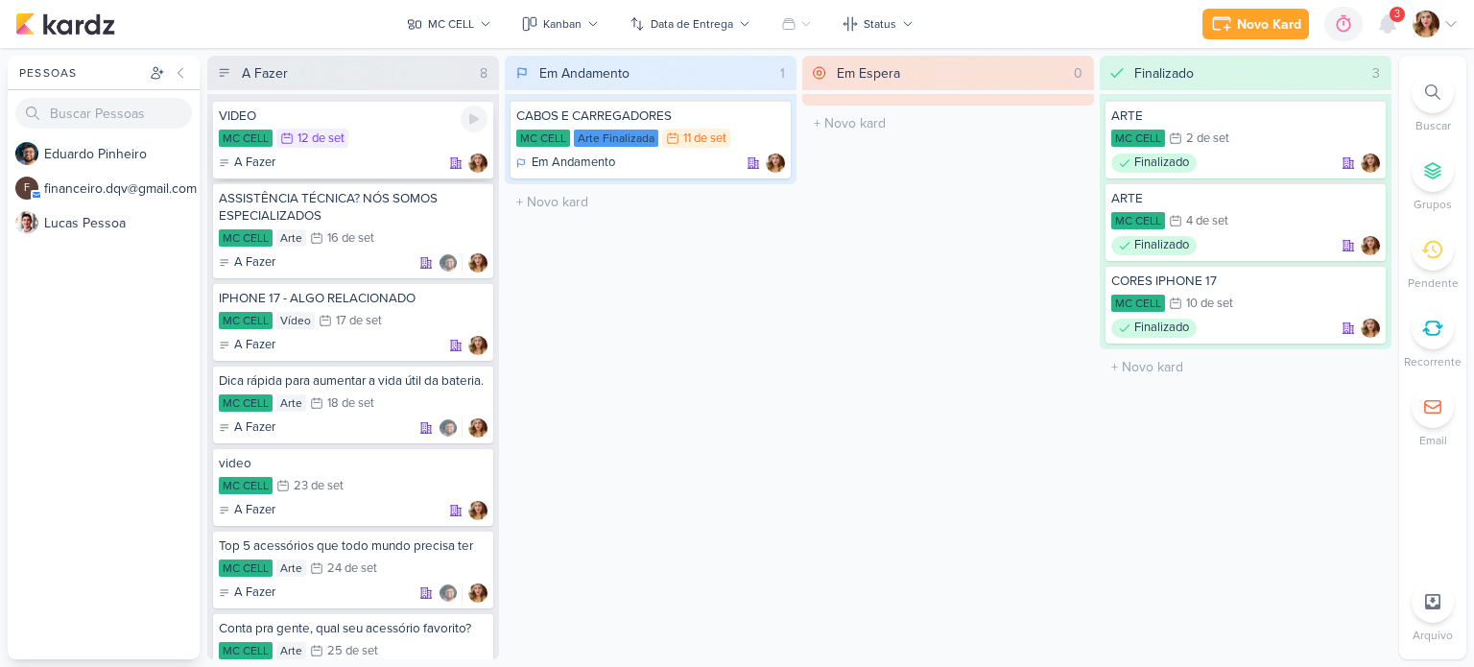
click at [378, 131] on div "MC CELL 12/9 12 de set" at bounding box center [353, 139] width 269 height 21
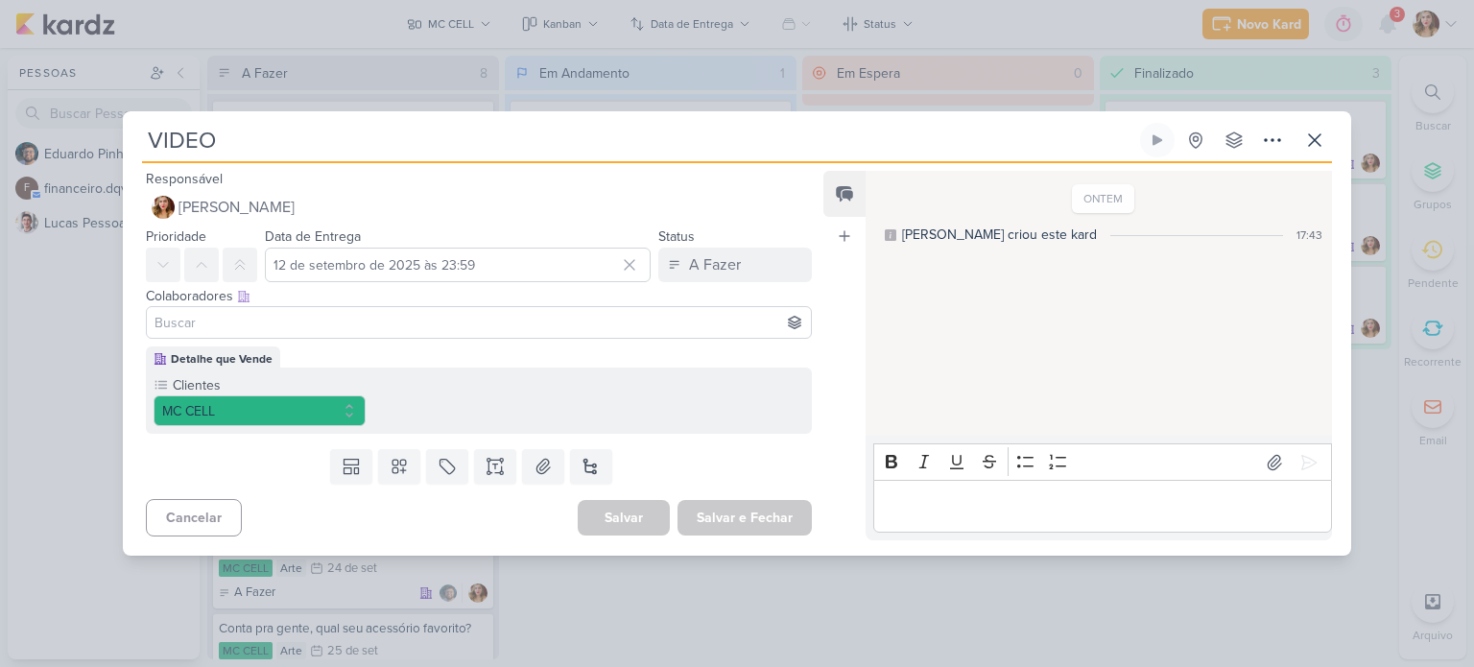
click at [451, 319] on input at bounding box center [479, 322] width 656 height 23
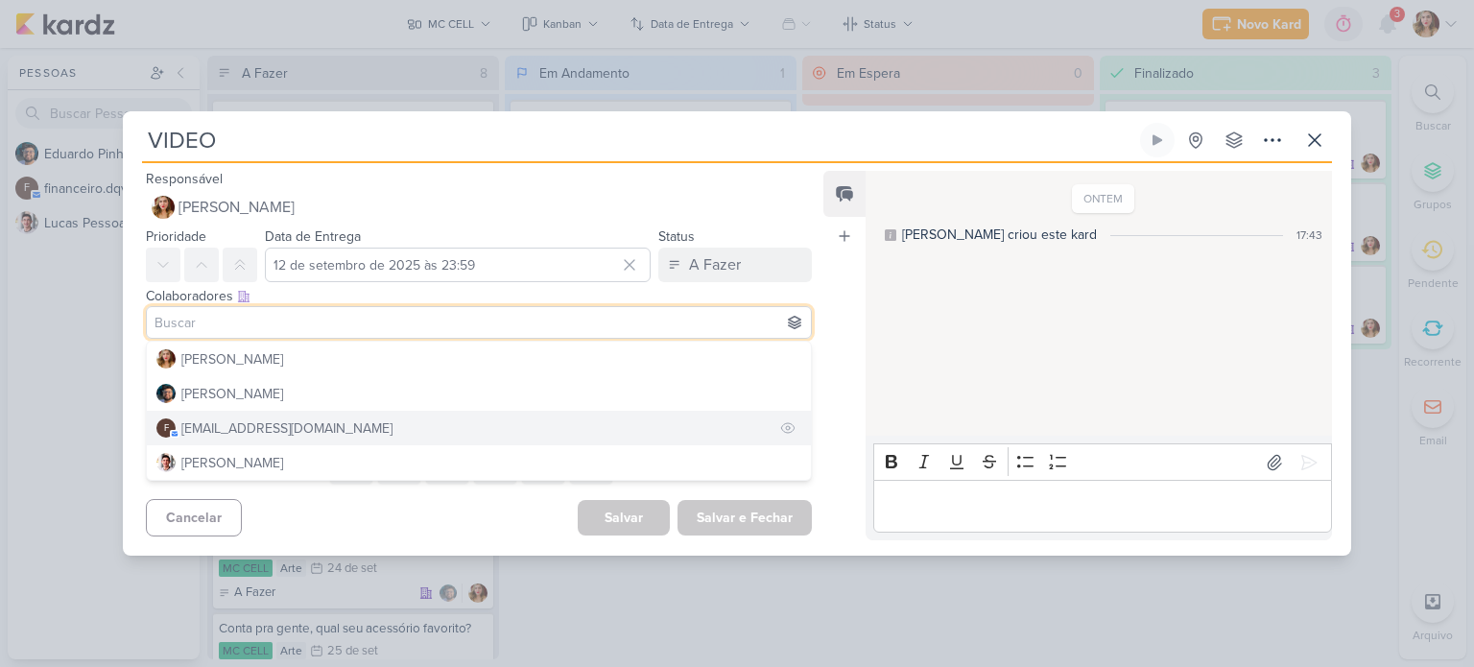
click at [387, 419] on button "f [EMAIL_ADDRESS][DOMAIN_NAME]" at bounding box center [479, 428] width 664 height 35
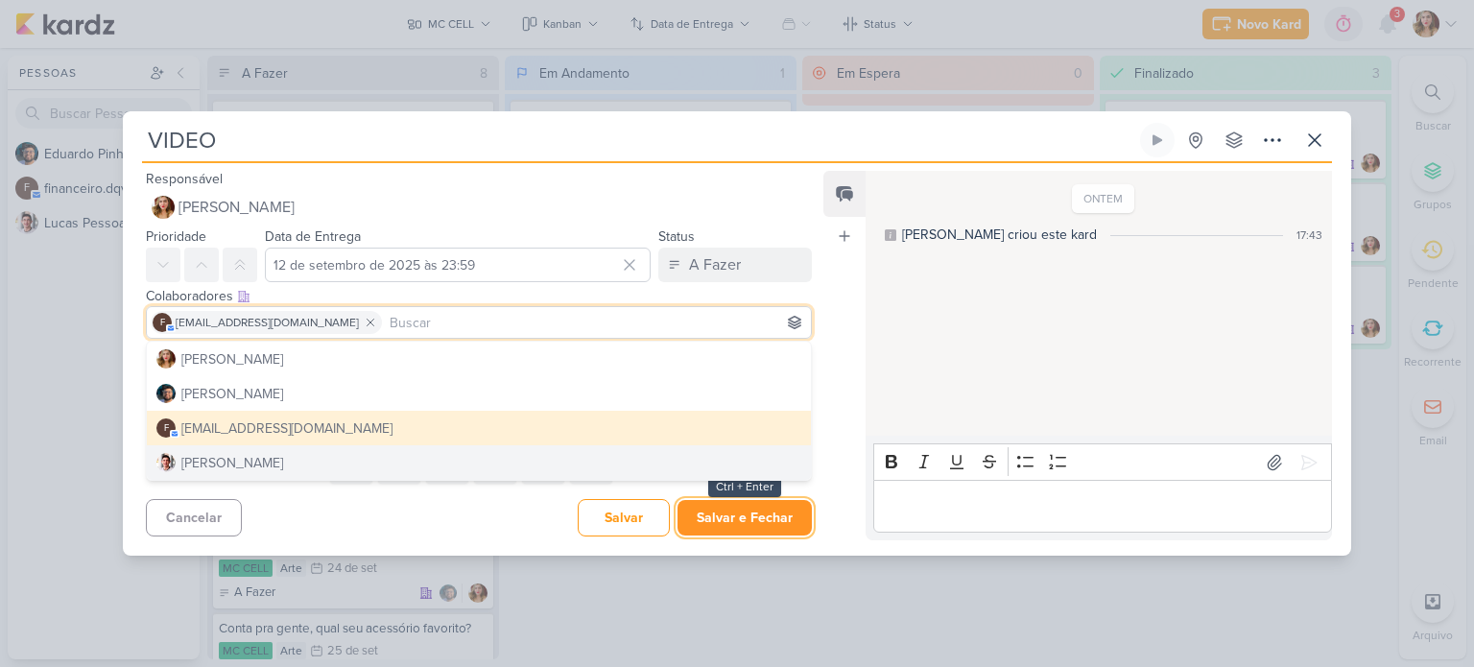
click at [737, 519] on button "Salvar e Fechar" at bounding box center [744, 518] width 134 height 36
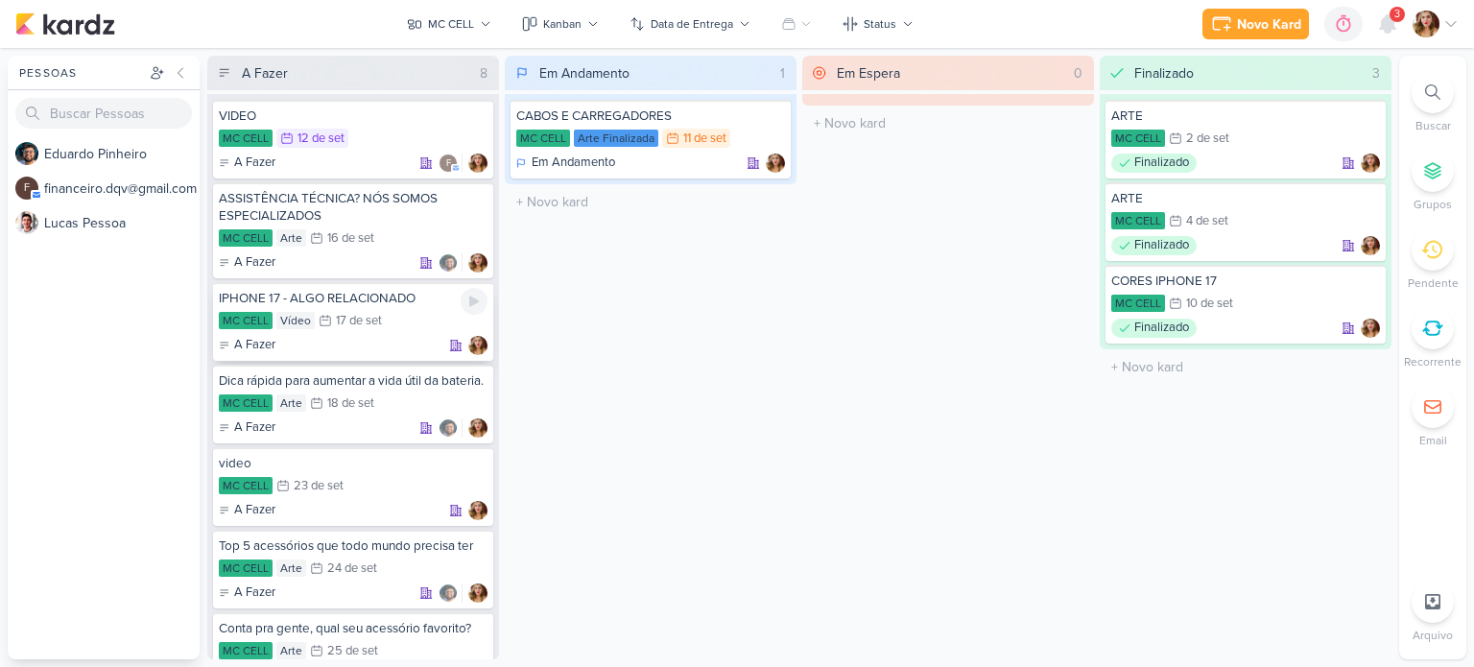
click at [403, 331] on div "IPHONE 17 - ALGO RELACIONADO MC CELL Vídeo 17/9 17 de set A Fazer" at bounding box center [353, 321] width 280 height 79
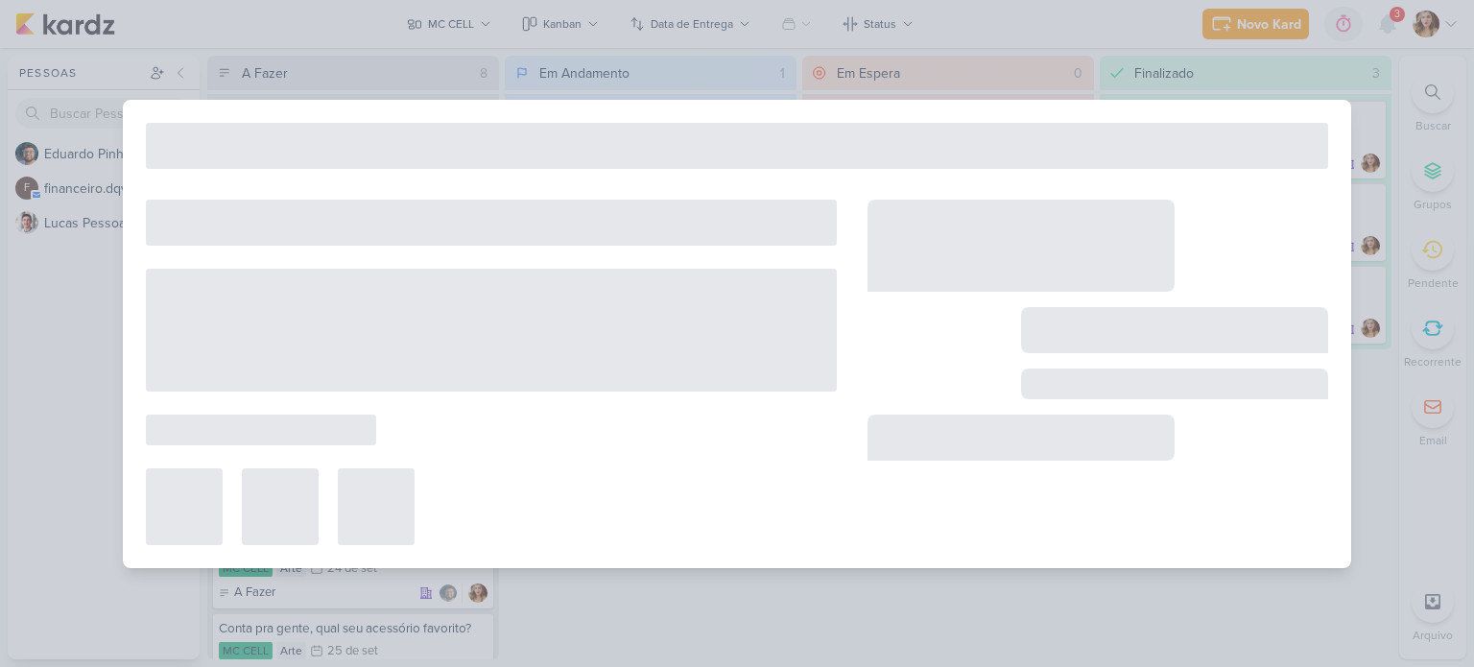
type input "IPHONE 17 - ALGO RELACIONADO"
type input "[DATE] 23:59"
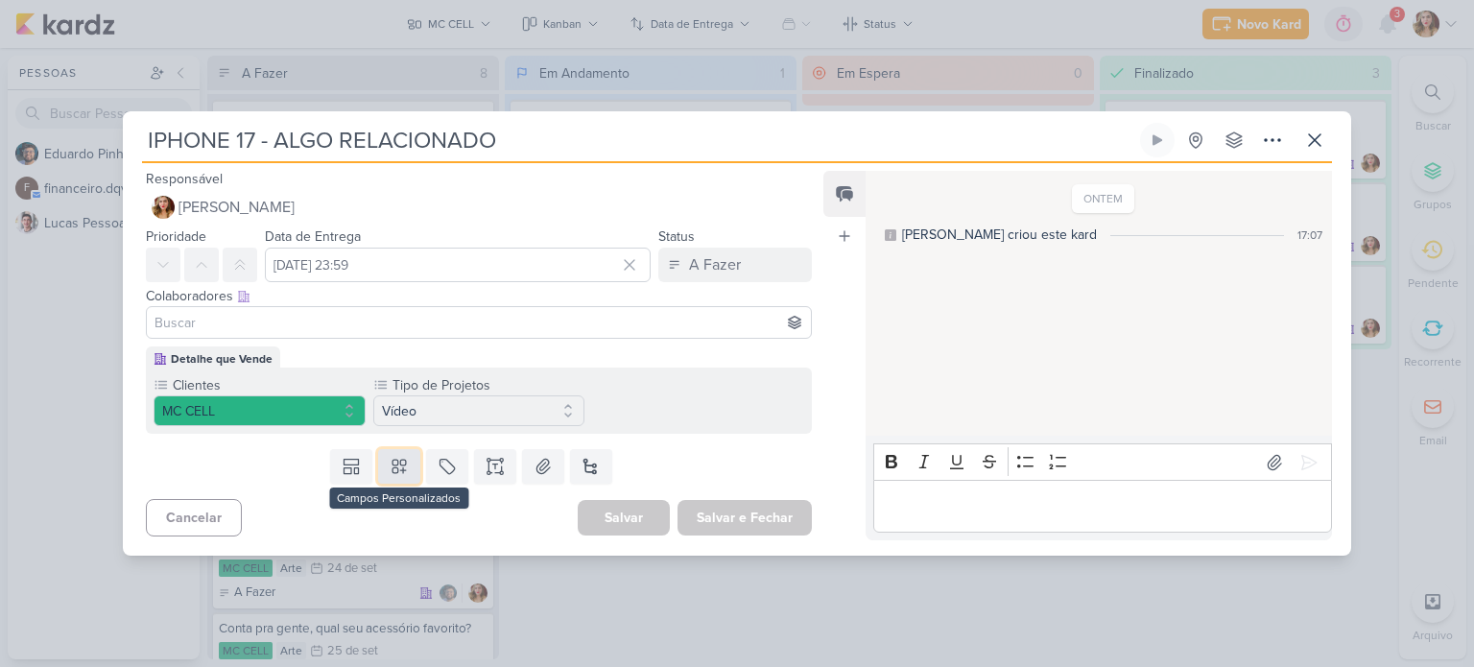
click at [396, 467] on icon at bounding box center [399, 466] width 19 height 19
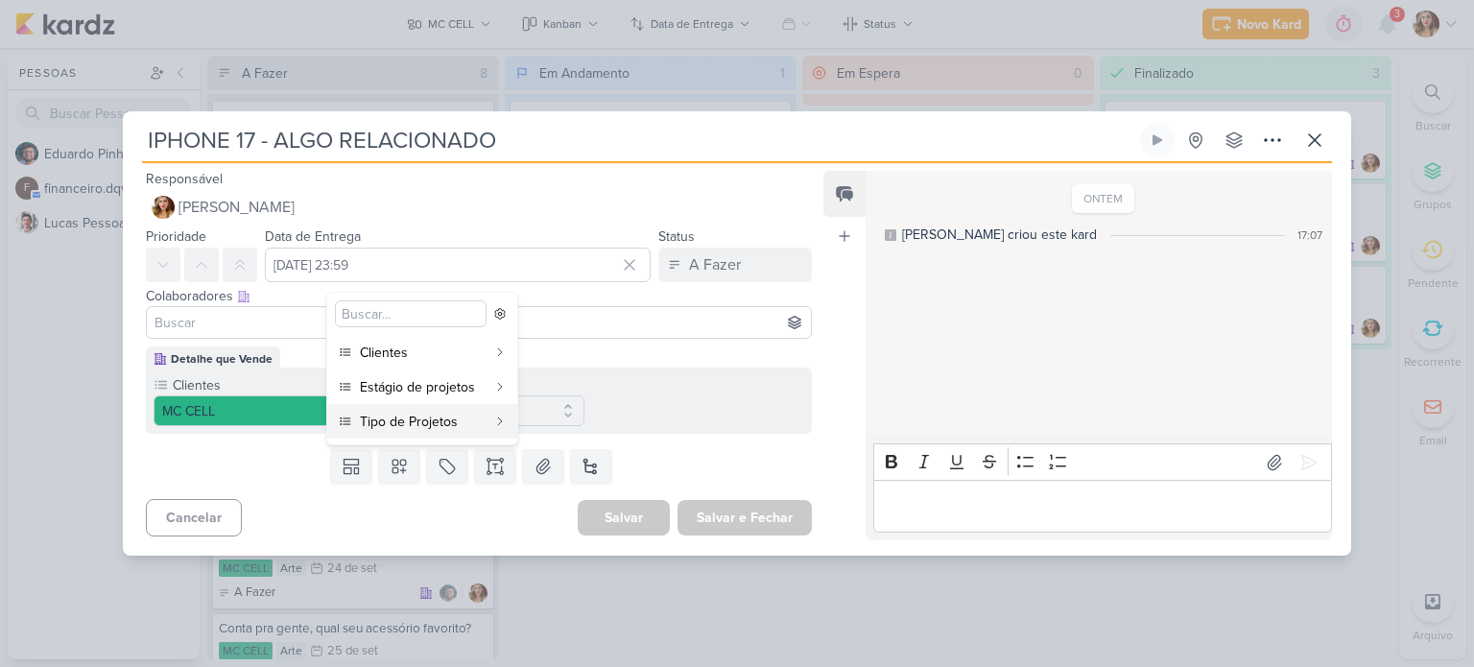
click at [699, 314] on input at bounding box center [479, 322] width 656 height 23
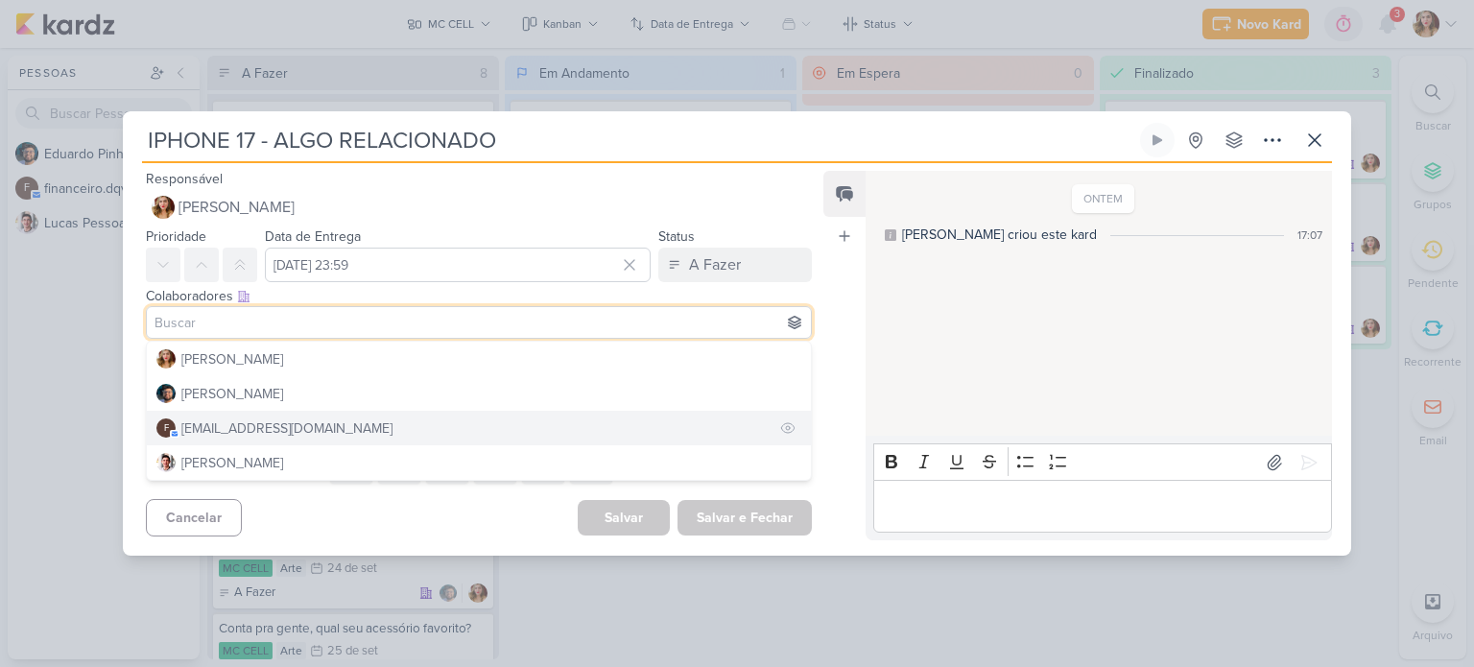
click at [557, 426] on button "f financeiro.dqv@gmail.com" at bounding box center [479, 428] width 664 height 35
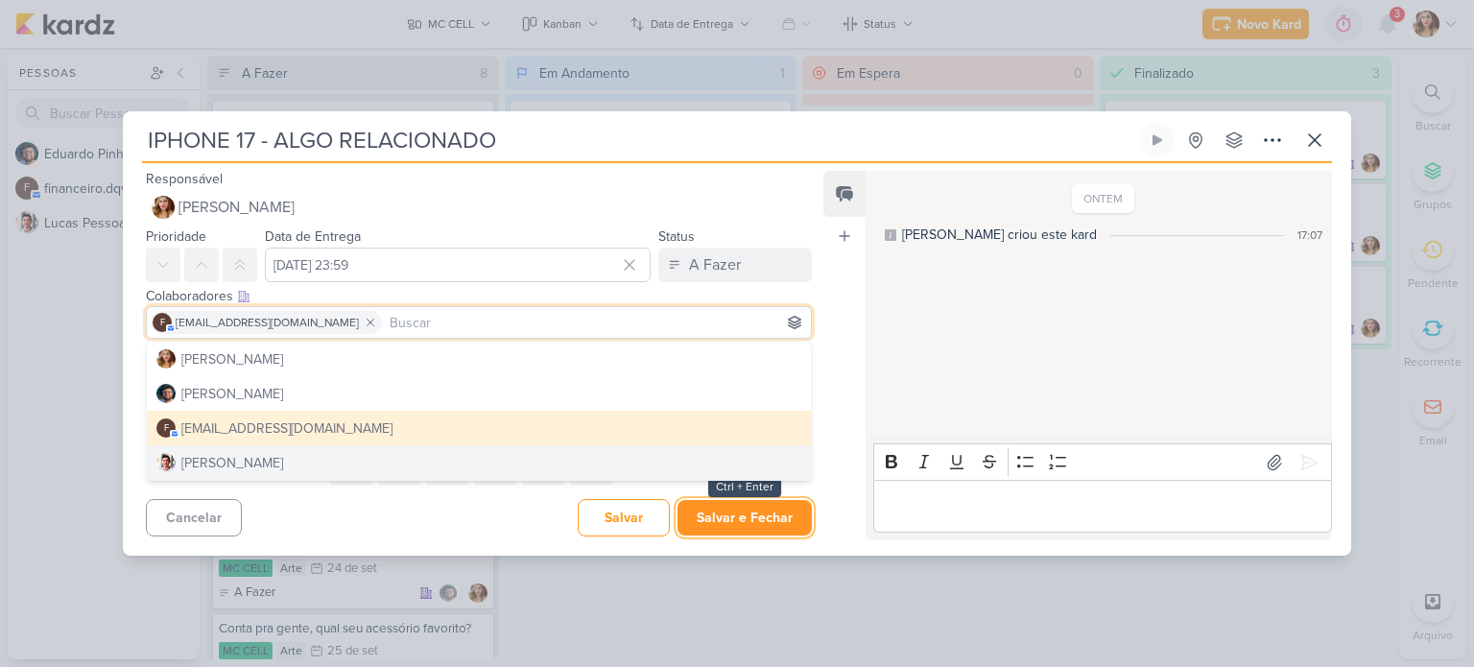
click at [748, 510] on button "Salvar e Fechar" at bounding box center [744, 518] width 134 height 36
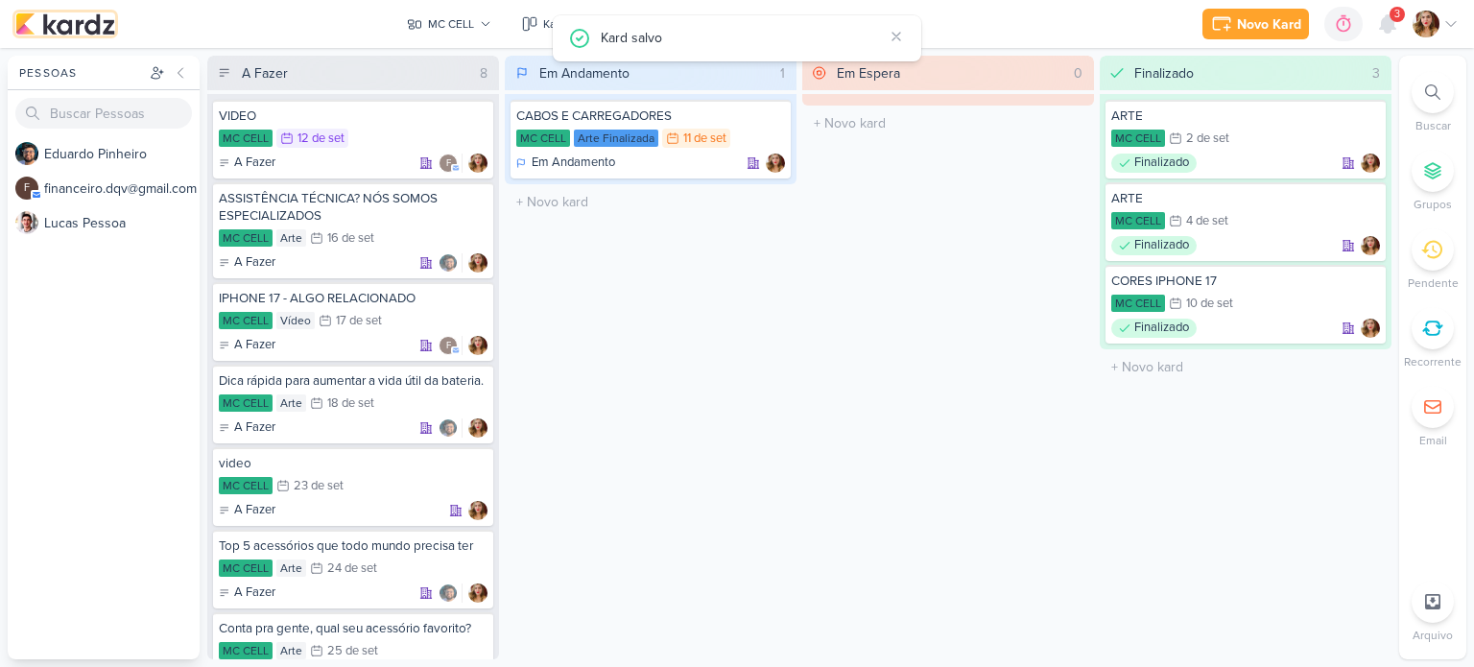
click at [92, 22] on img at bounding box center [65, 23] width 100 height 23
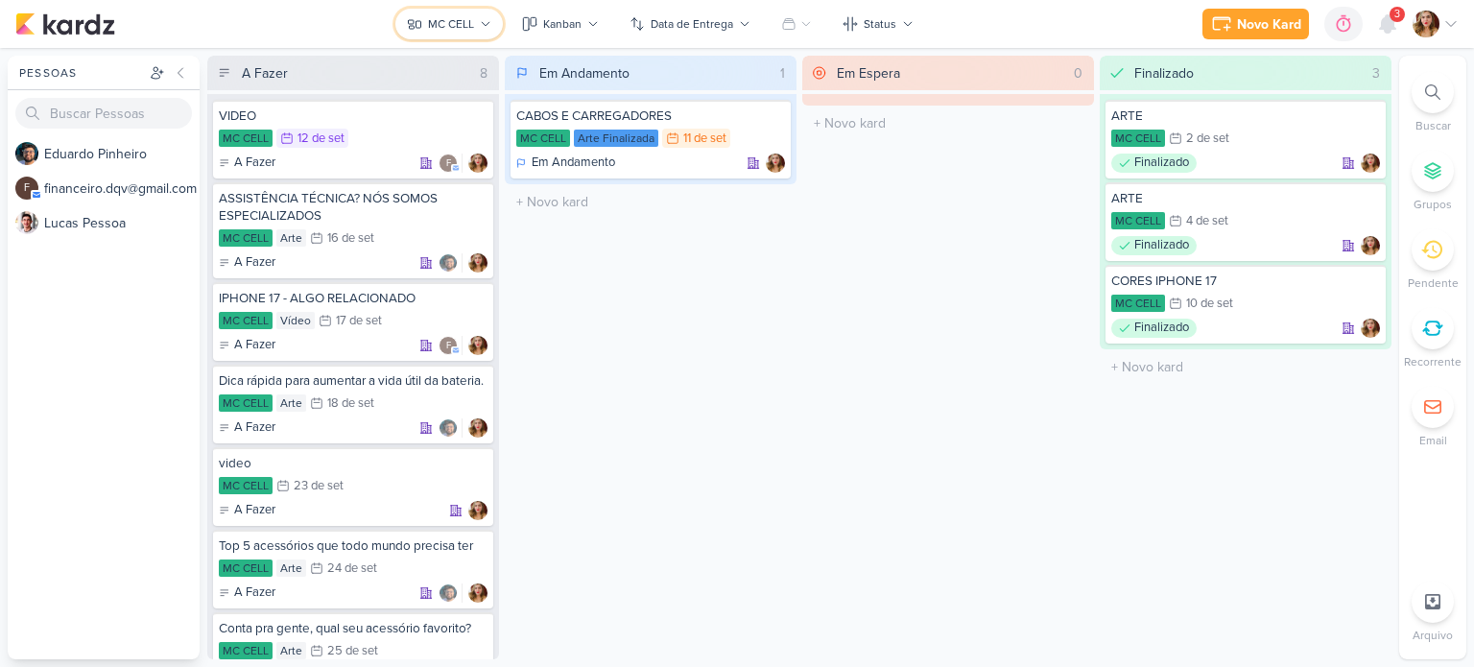
click at [451, 19] on div "MC CELL" at bounding box center [451, 23] width 46 height 17
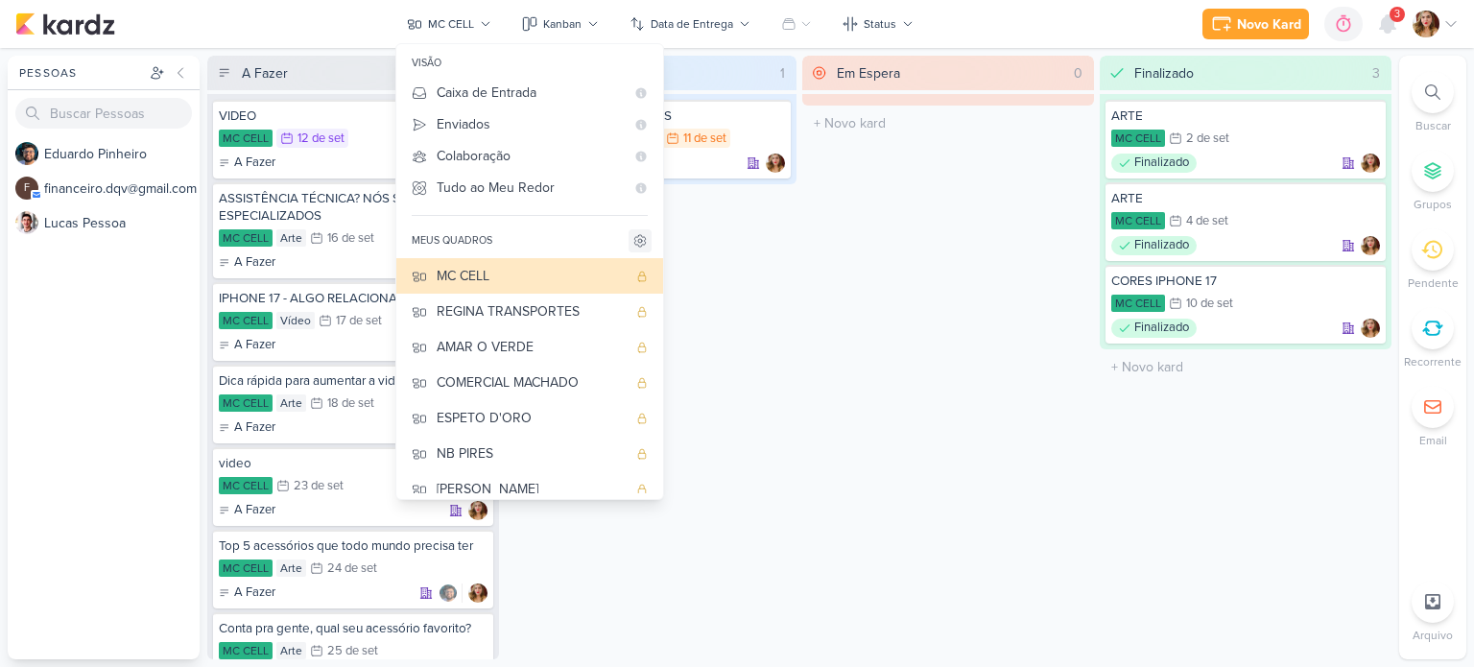
click at [638, 245] on icon at bounding box center [639, 240] width 15 height 15
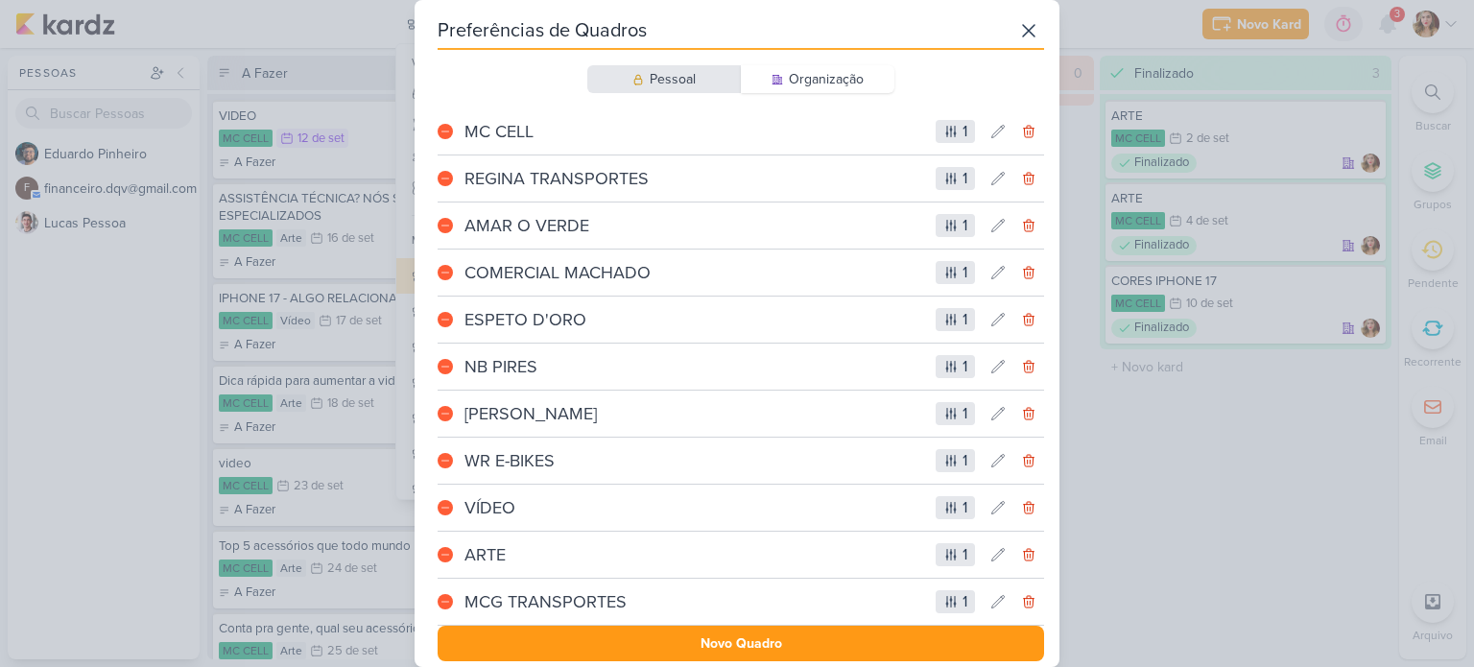
click at [952, 131] on div "1" at bounding box center [955, 131] width 39 height 23
click at [1028, 26] on icon at bounding box center [1028, 30] width 23 height 23
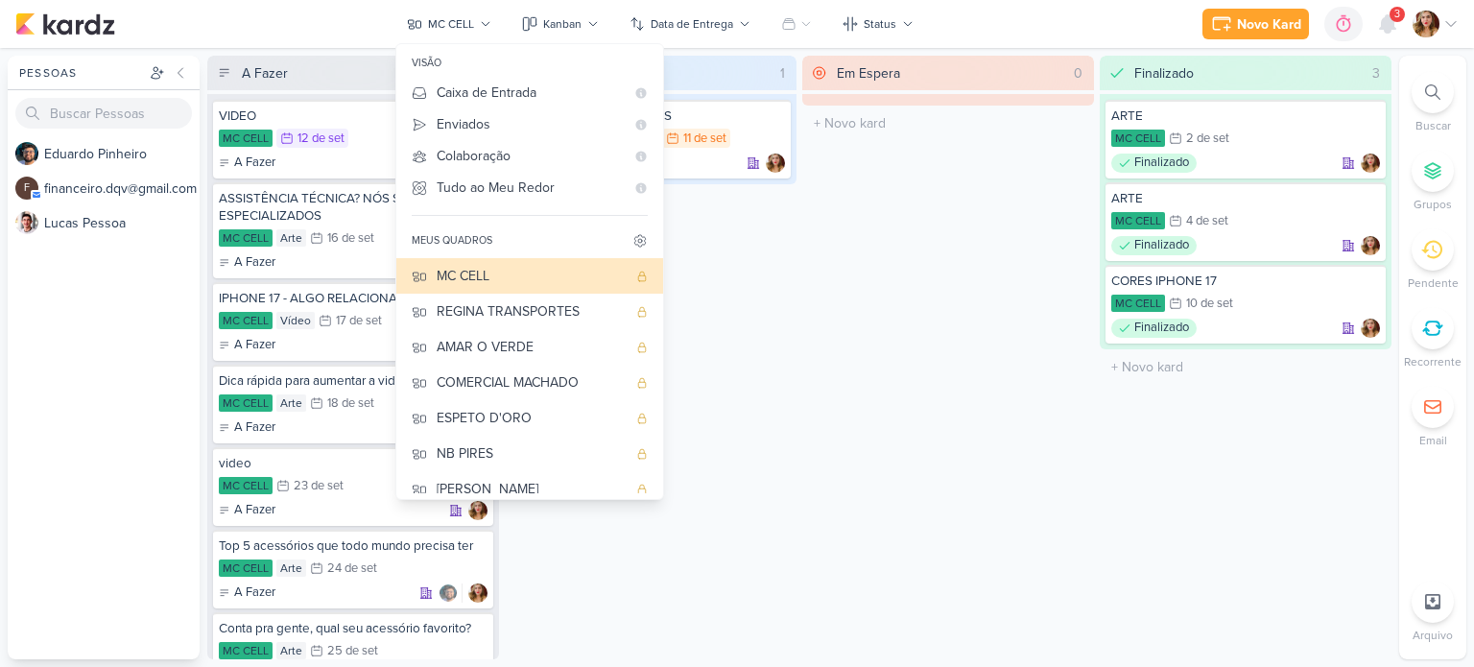
click at [130, 326] on div "E d u a r d o P i n h e i r o f f i n a n c e i r o . d q v @ g m a i l . c o m…" at bounding box center [104, 397] width 192 height 523
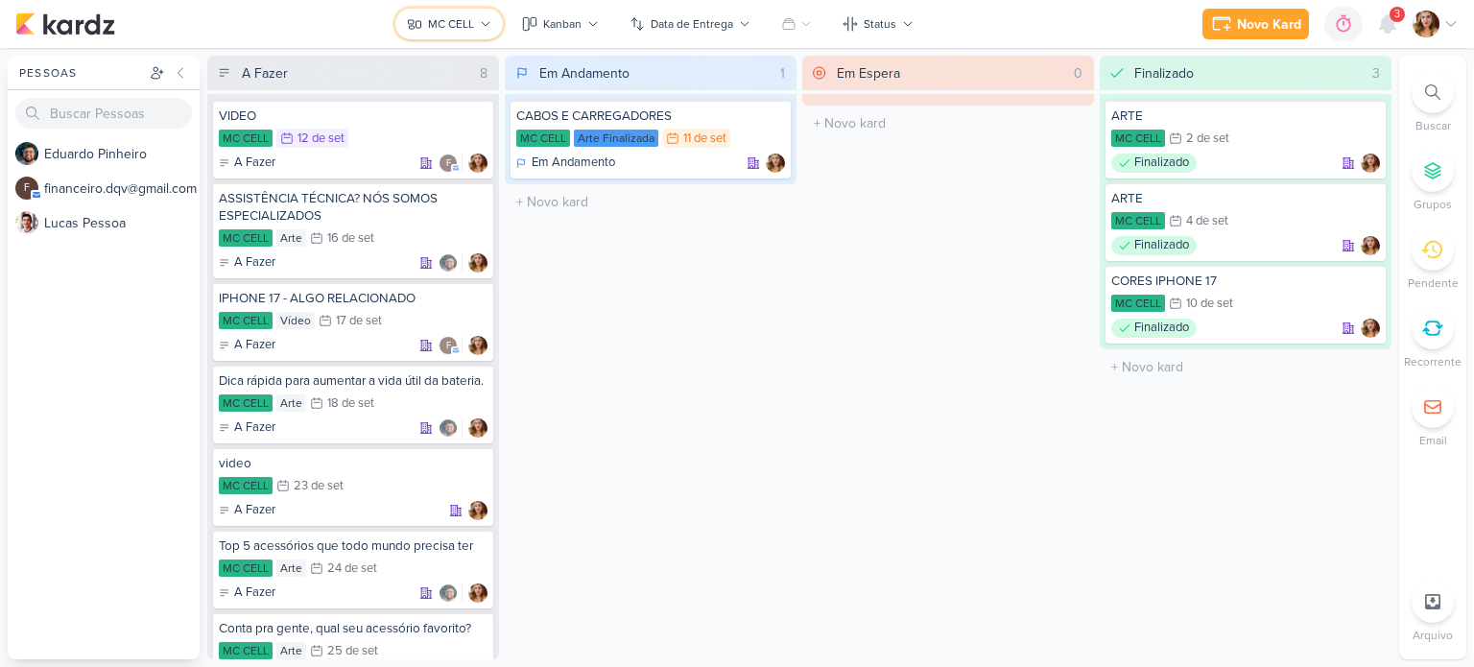
click at [482, 18] on icon at bounding box center [486, 24] width 12 height 12
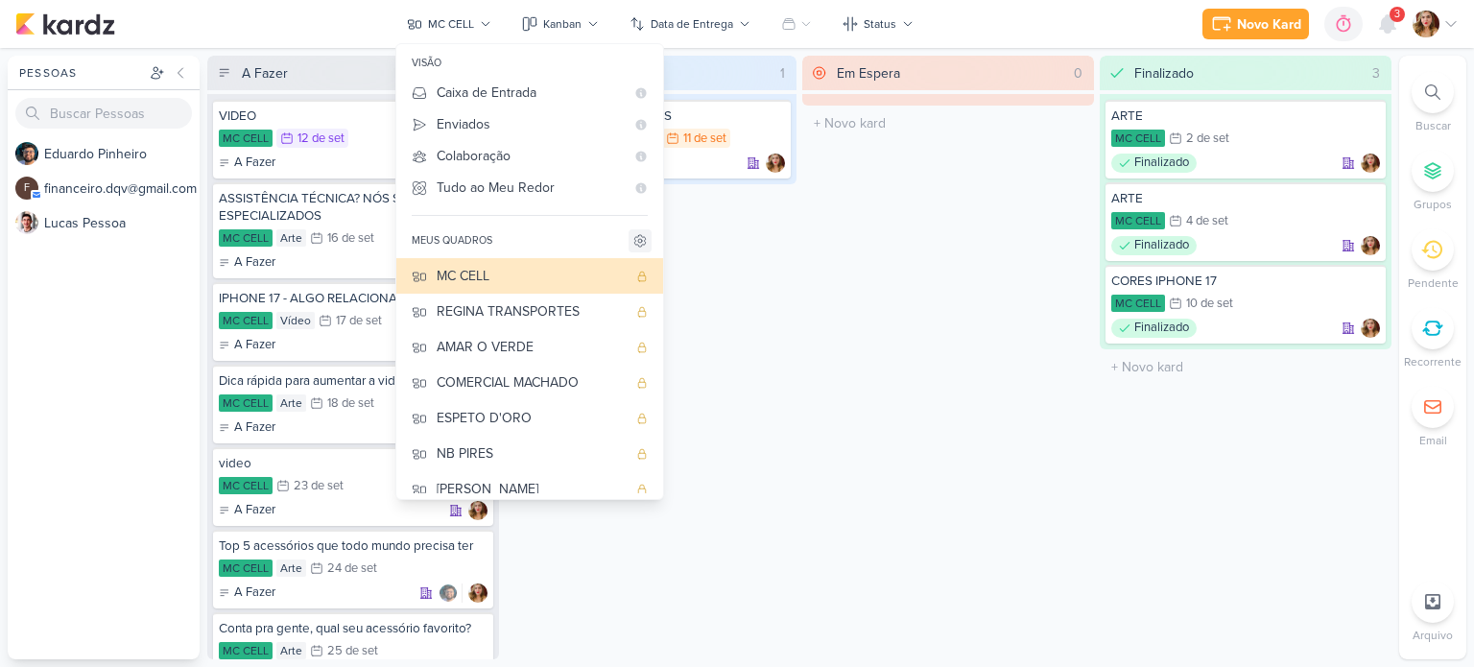
click at [633, 241] on icon at bounding box center [639, 240] width 15 height 15
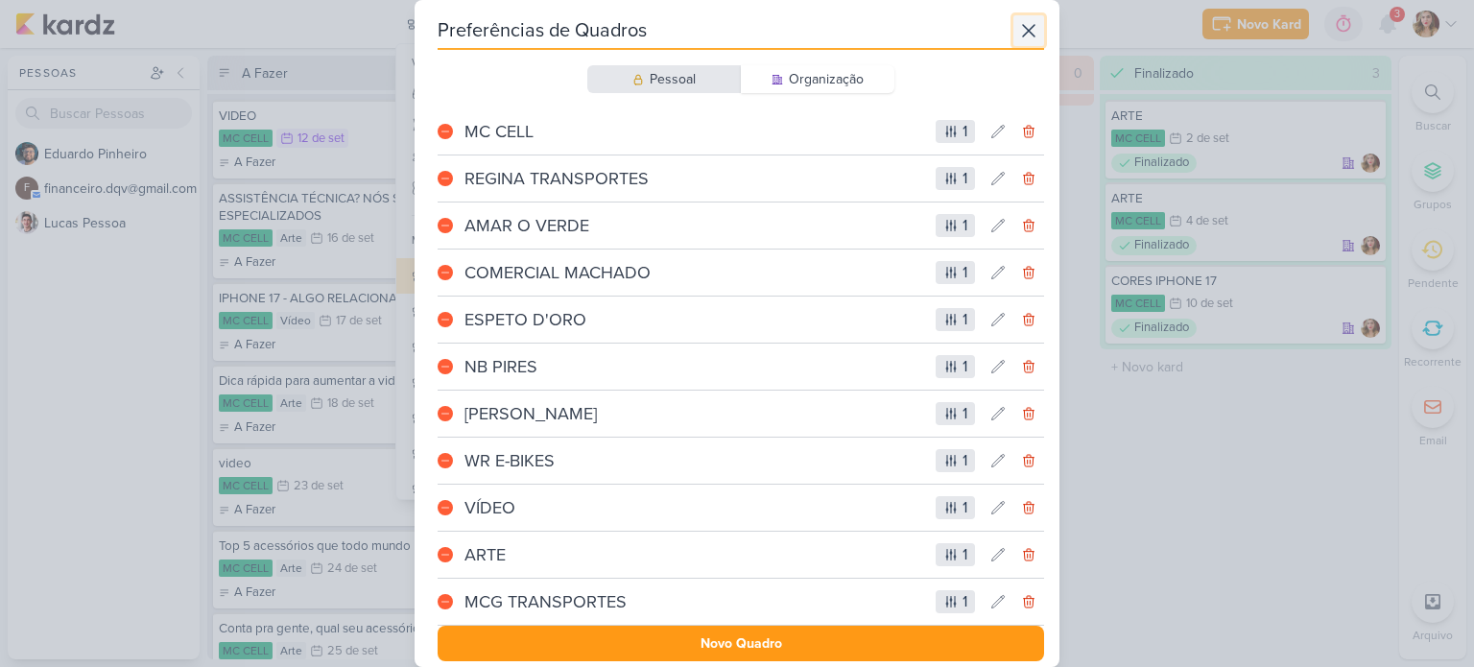
click at [1023, 30] on icon at bounding box center [1029, 31] width 12 height 12
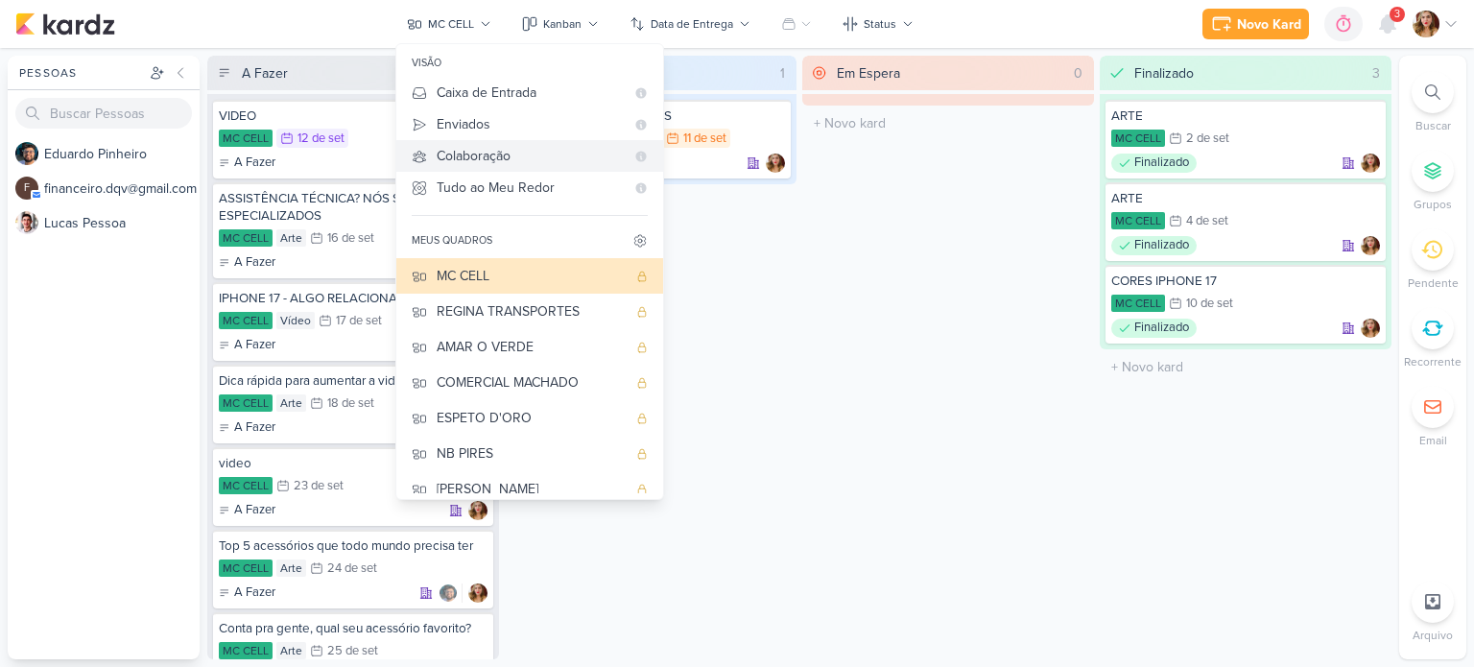
click at [512, 155] on div "Colaboração" at bounding box center [531, 156] width 188 height 20
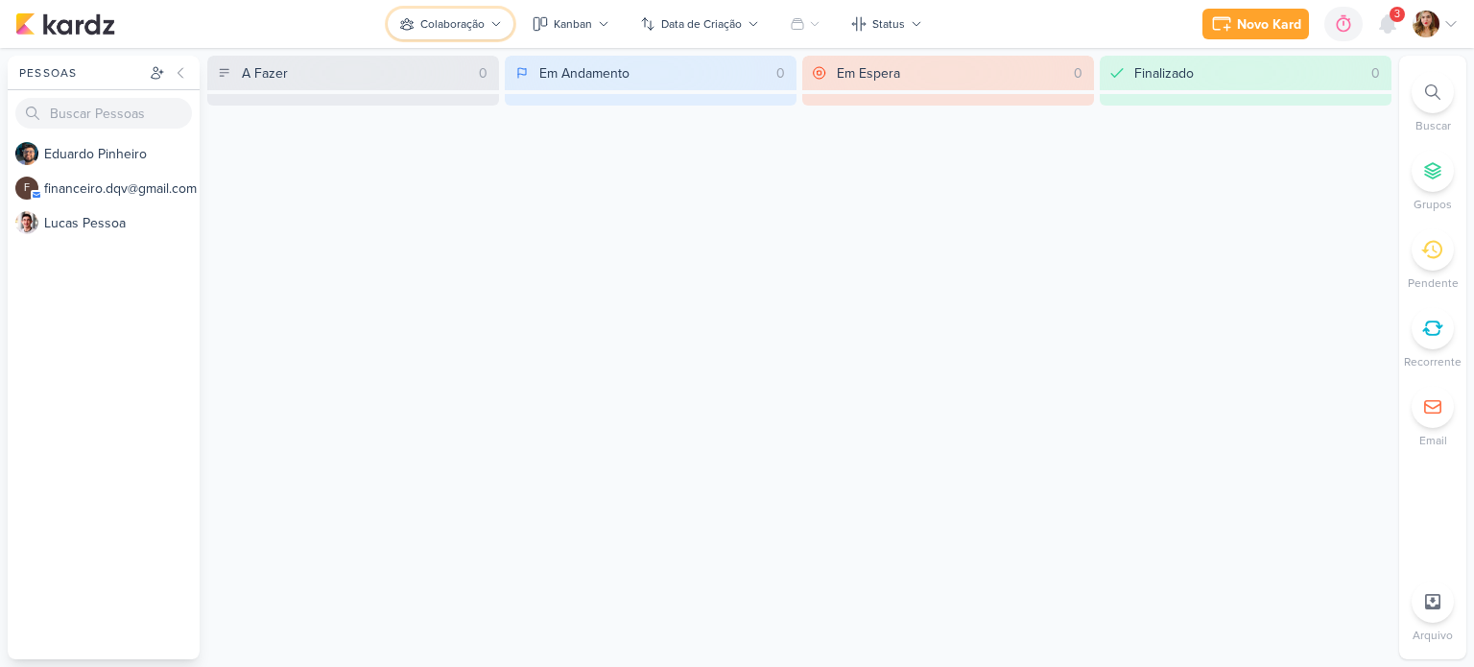
click at [468, 22] on div "Colaboração" at bounding box center [452, 23] width 64 height 17
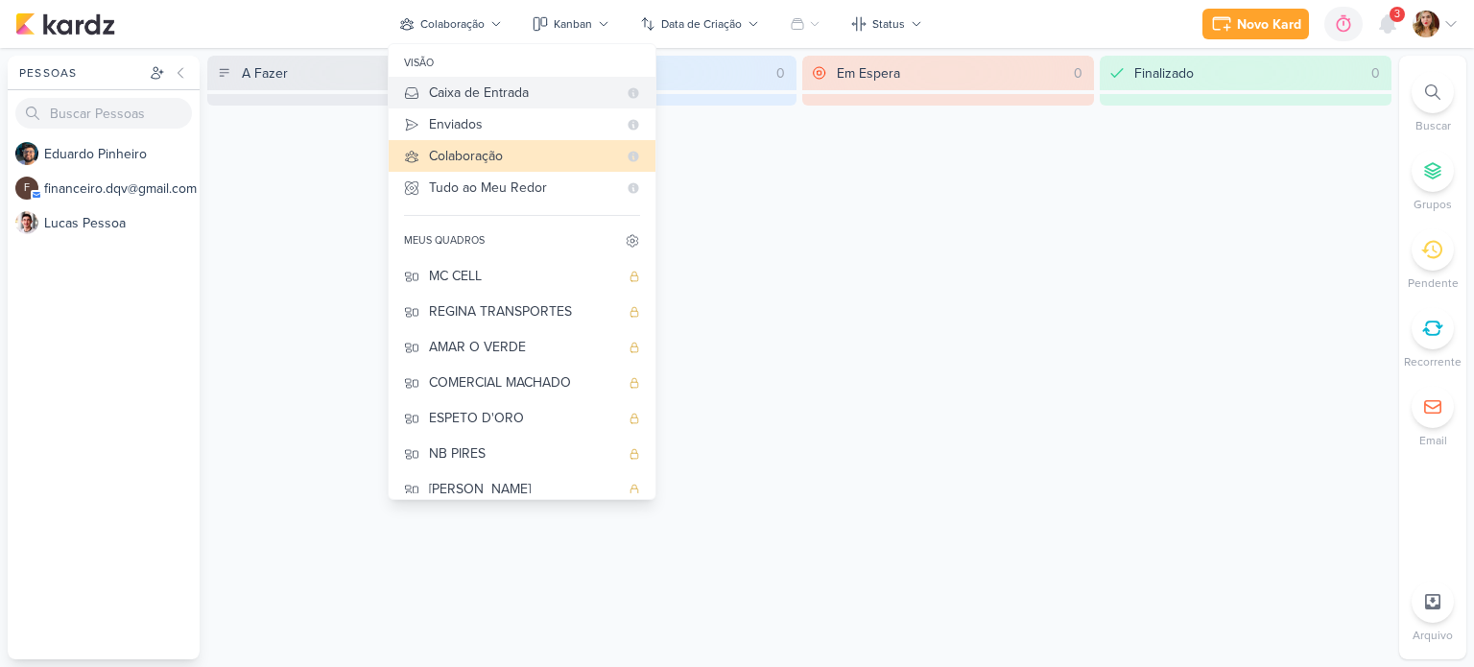
click at [504, 95] on div "Caixa de Entrada" at bounding box center [523, 93] width 188 height 20
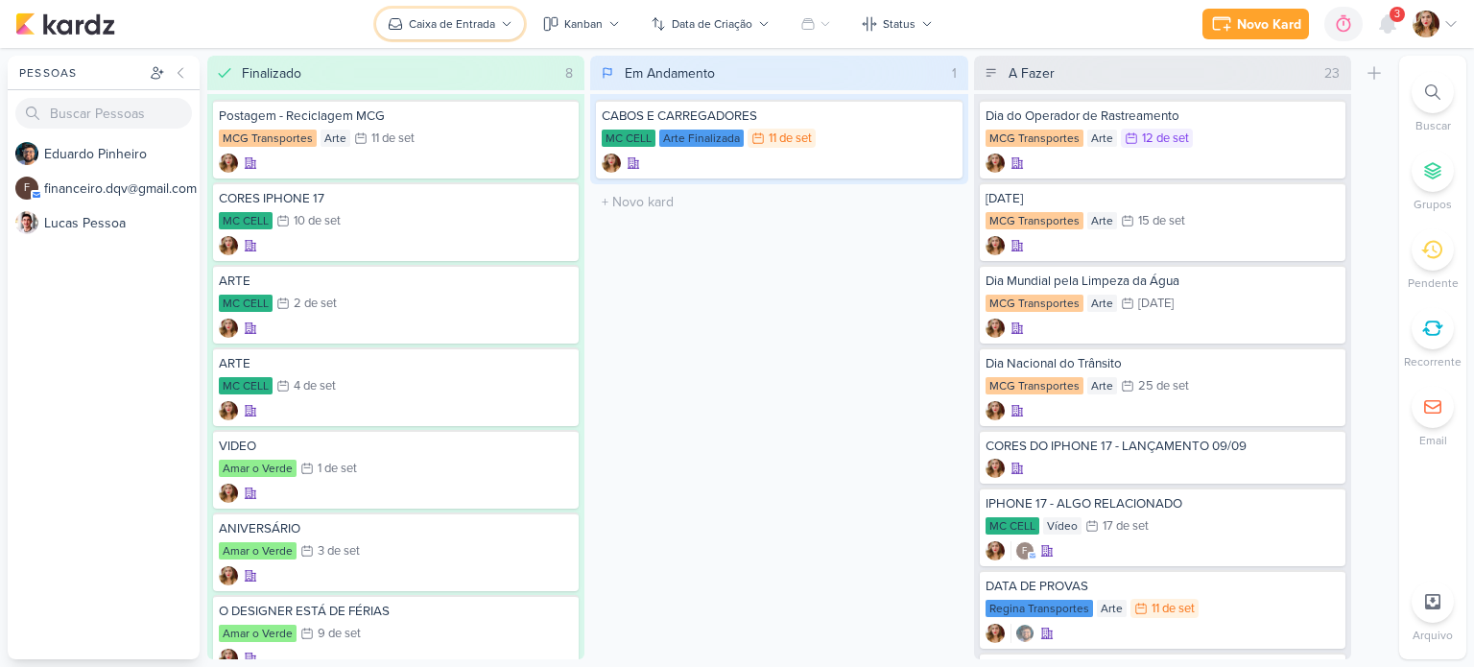
click at [448, 26] on div "Caixa de Entrada" at bounding box center [452, 23] width 86 height 17
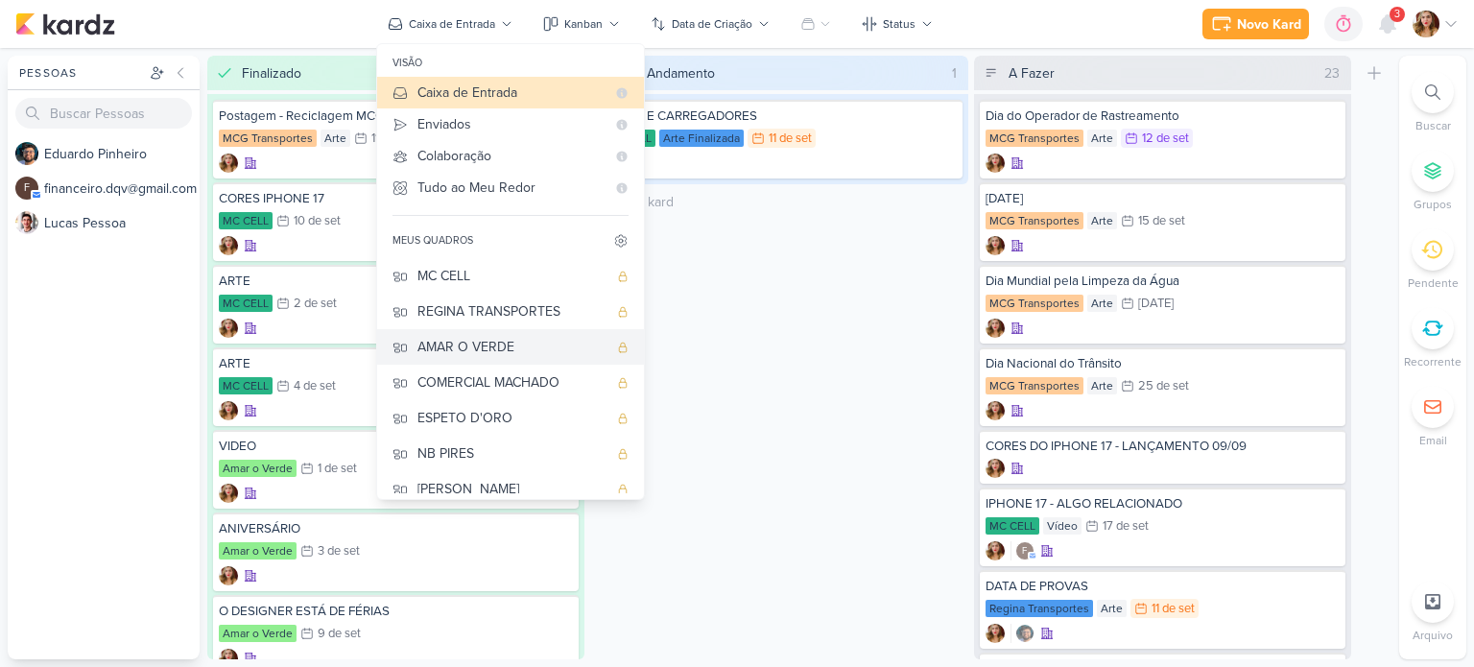
click at [487, 349] on div "AMAR O VERDE" at bounding box center [512, 347] width 190 height 20
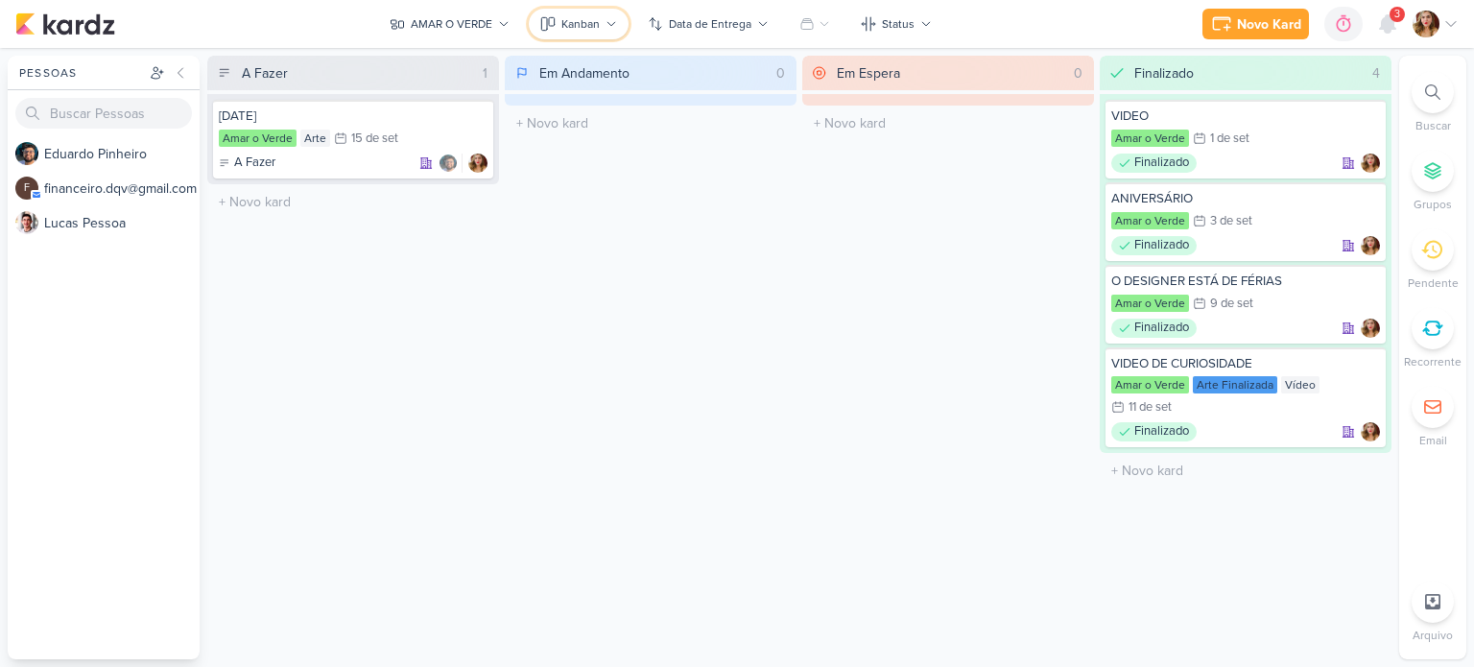
click at [552, 28] on icon at bounding box center [547, 23] width 15 height 15
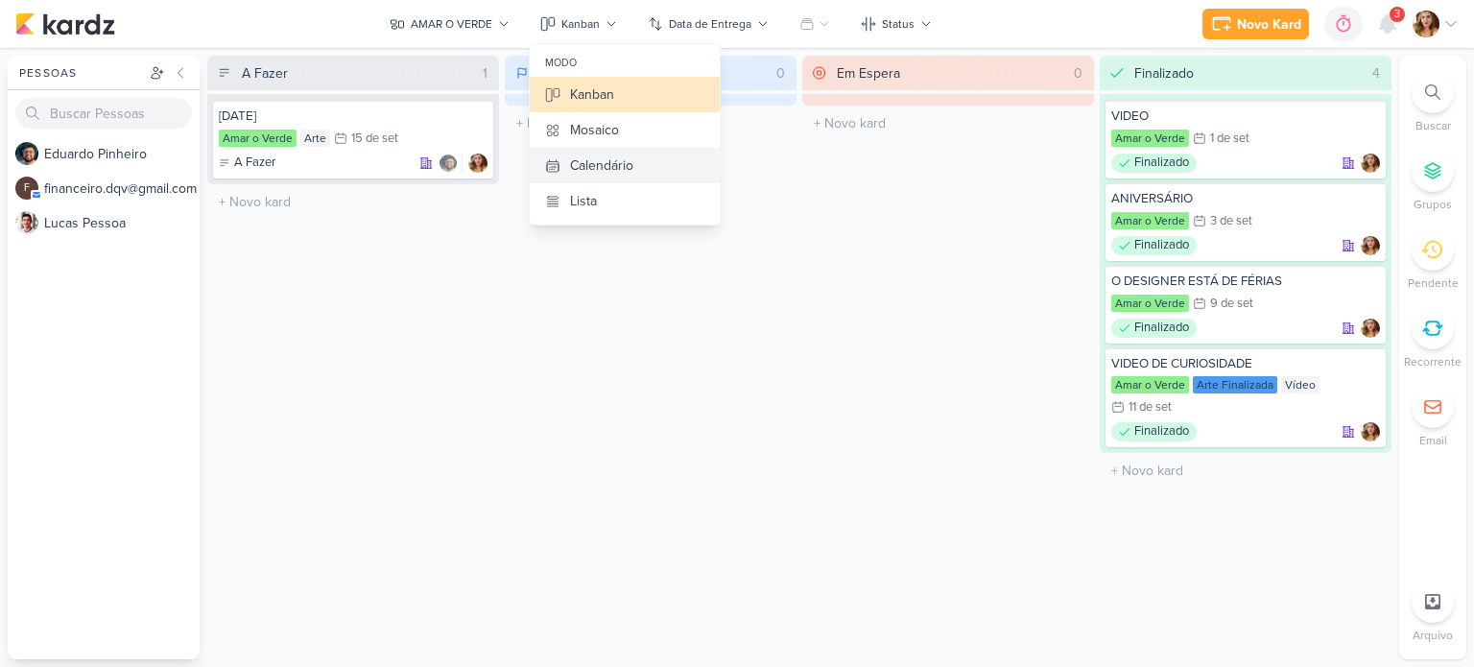
click at [649, 172] on button "Calendário" at bounding box center [625, 166] width 190 height 36
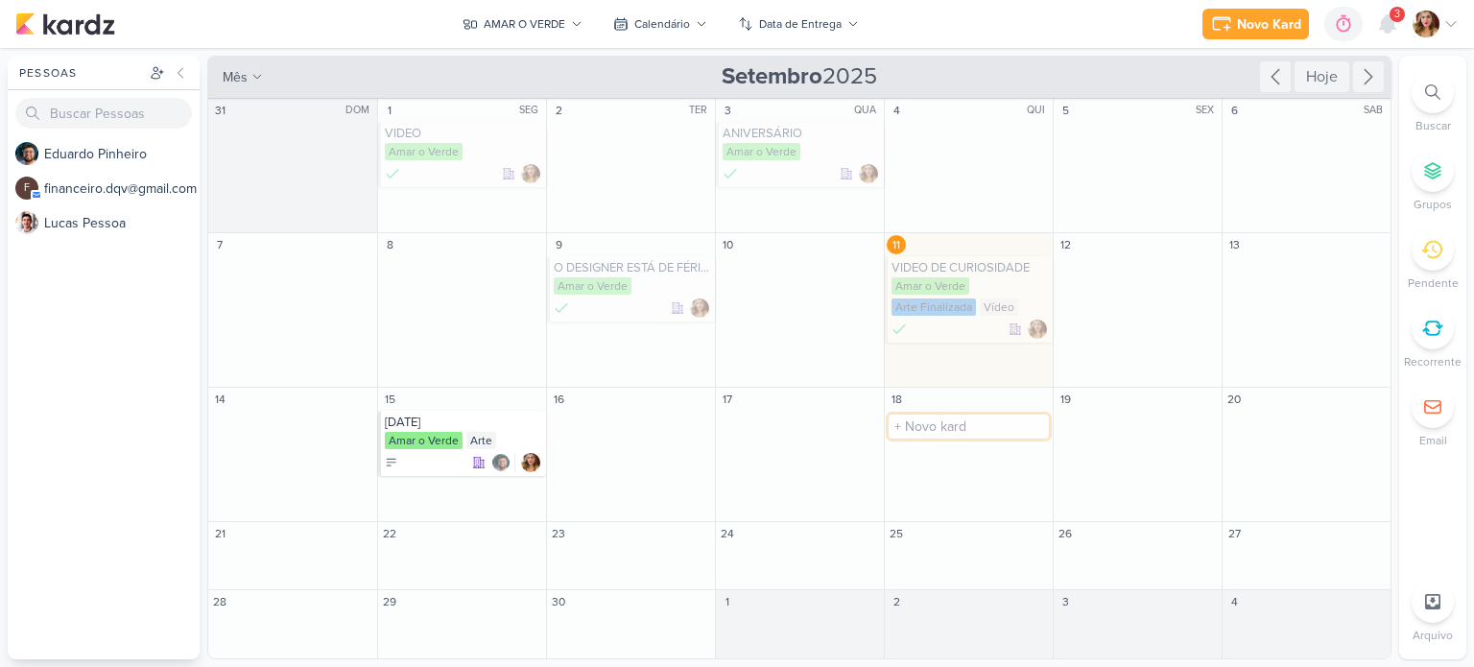
click at [959, 431] on input "text" at bounding box center [969, 427] width 160 height 24
type input "VIDEO CONTANDO SOBRE A AVO"
click at [985, 443] on div "Amar o Verde" at bounding box center [969, 441] width 157 height 19
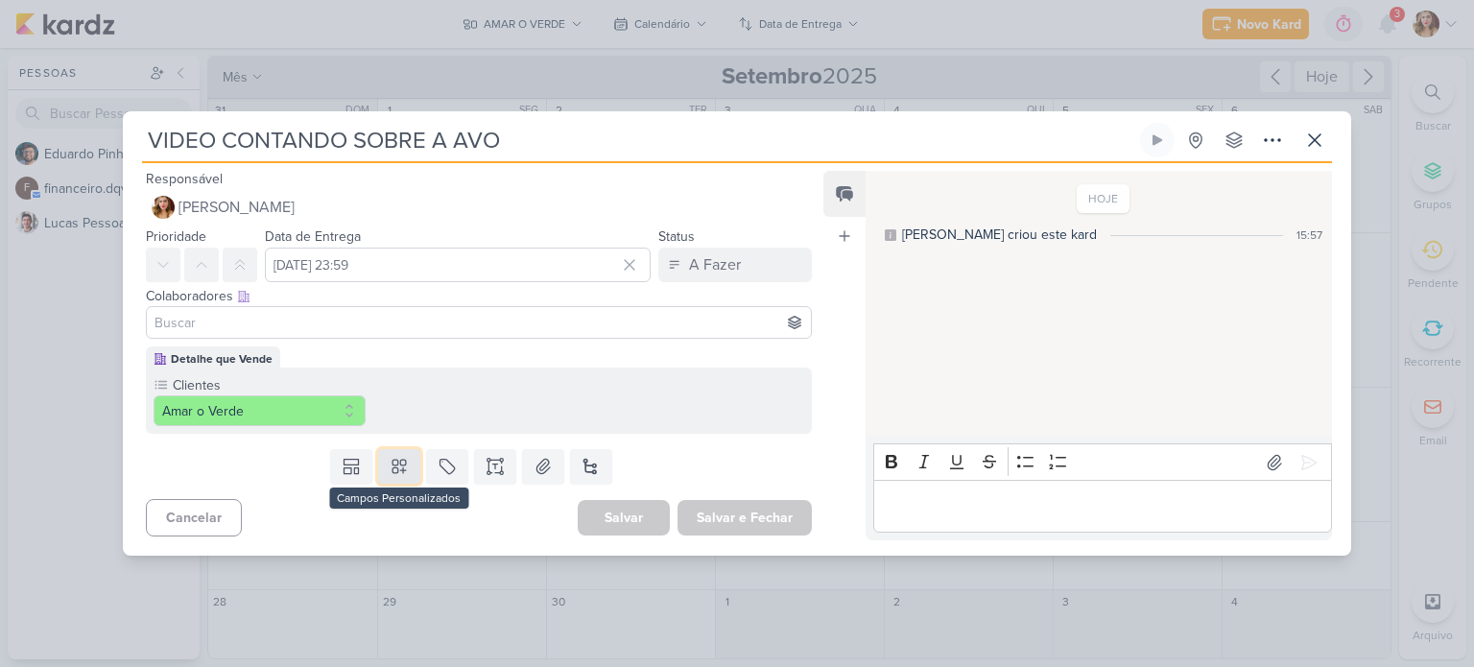
click at [390, 458] on icon at bounding box center [399, 466] width 19 height 19
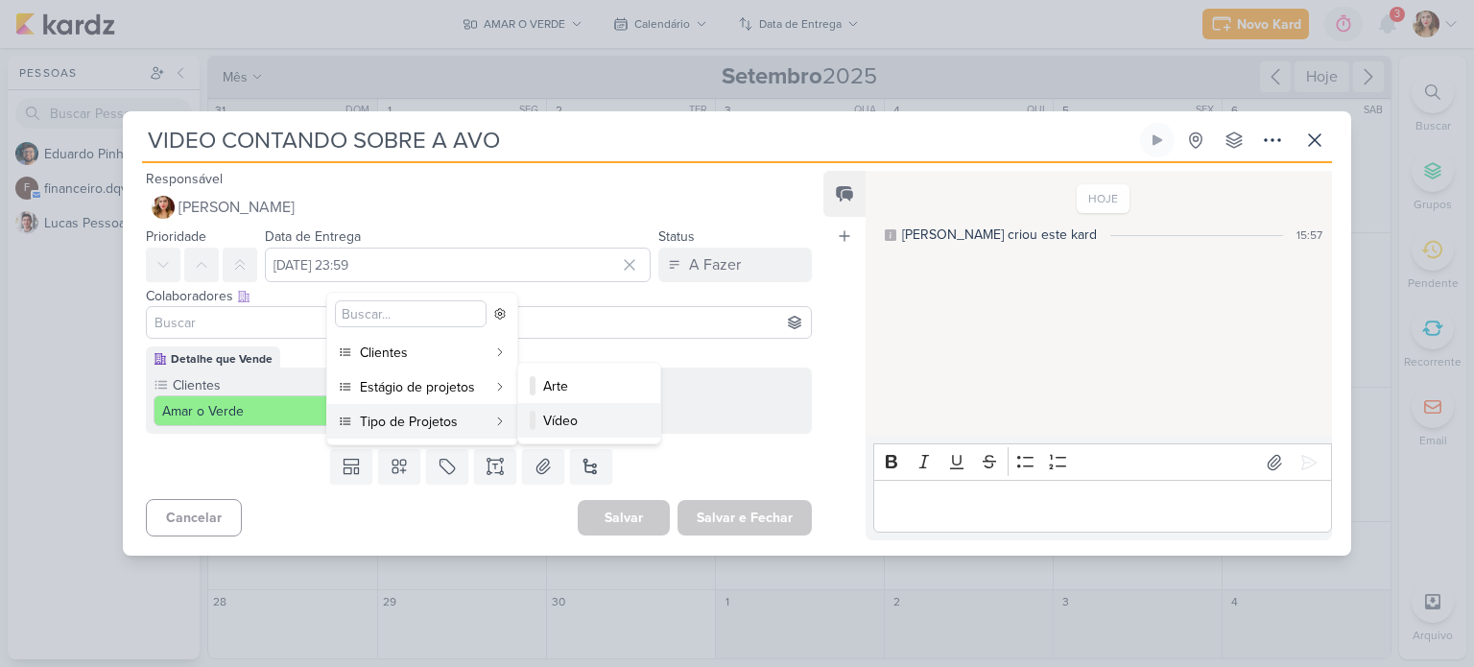
click at [572, 425] on div "Vídeo" at bounding box center [590, 421] width 94 height 20
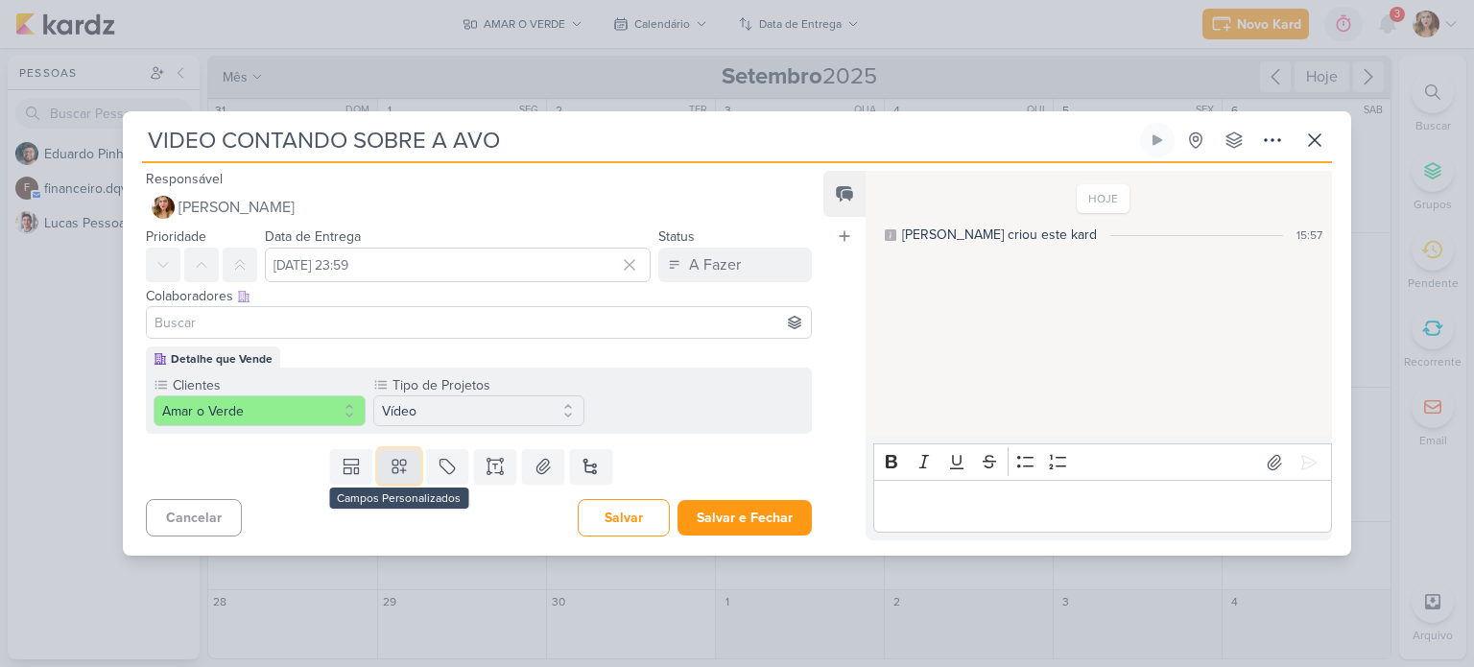
click at [396, 470] on icon at bounding box center [398, 466] width 13 height 13
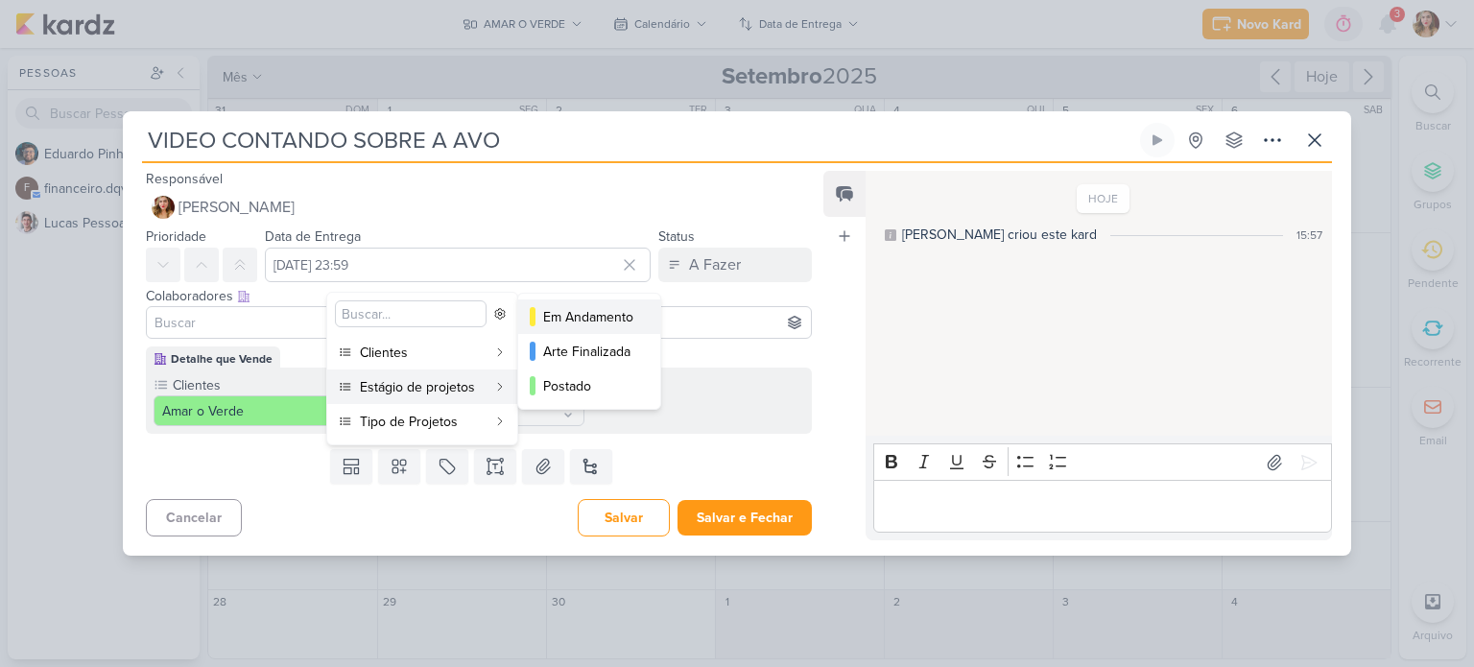
click at [562, 326] on div "Em Andamento" at bounding box center [590, 317] width 94 height 20
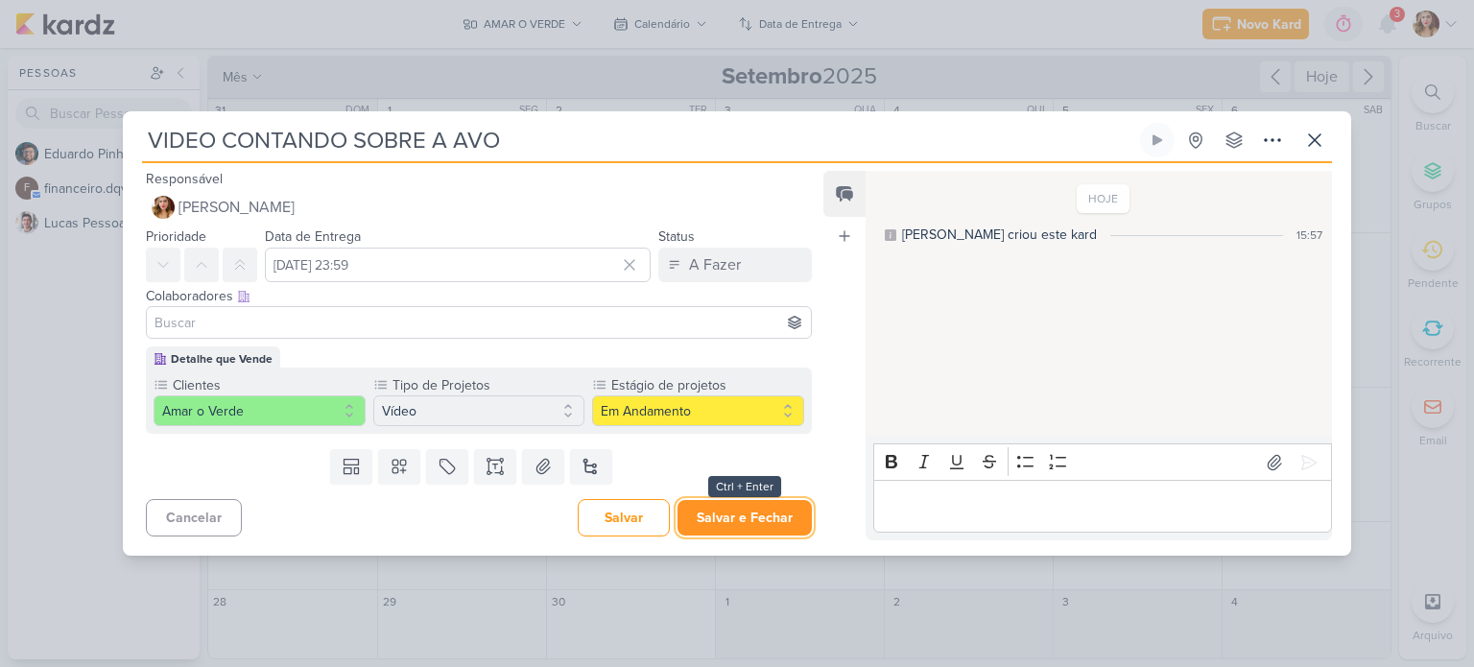
click at [758, 507] on button "Salvar e Fechar" at bounding box center [744, 518] width 134 height 36
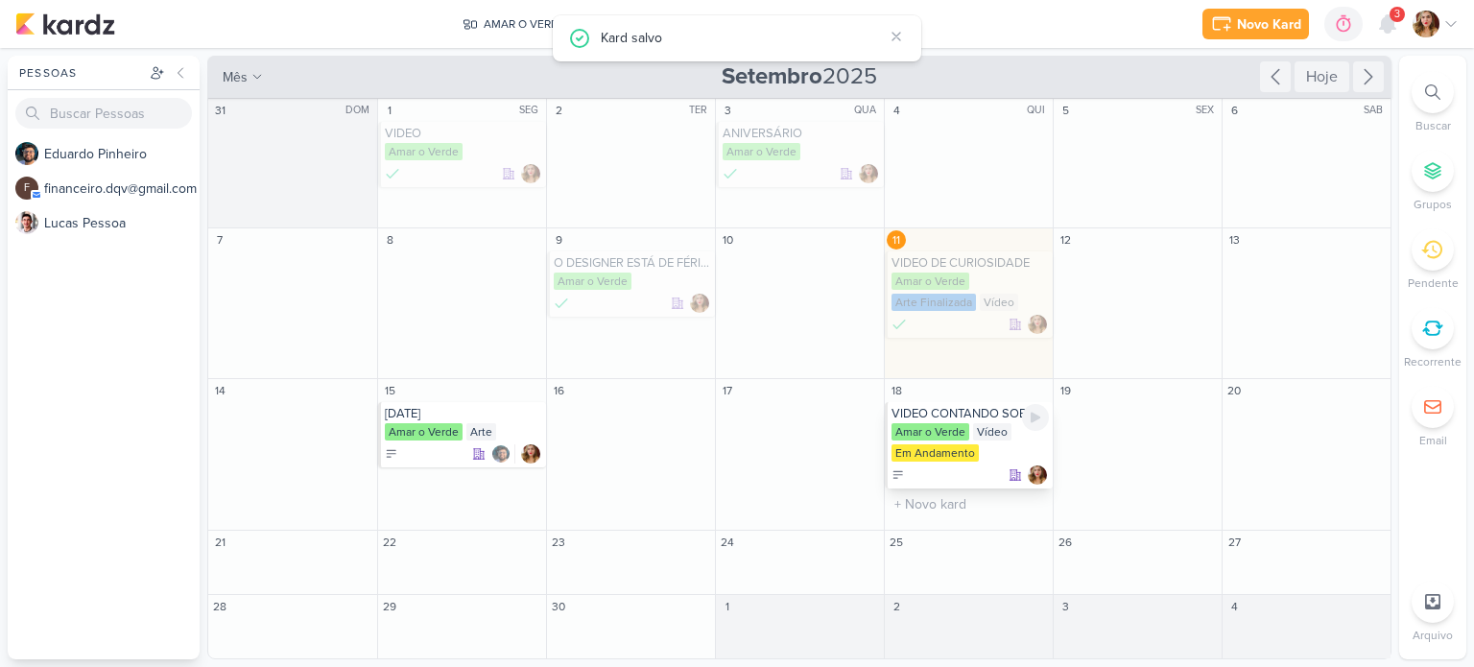
click at [976, 440] on div "Vídeo" at bounding box center [992, 431] width 38 height 17
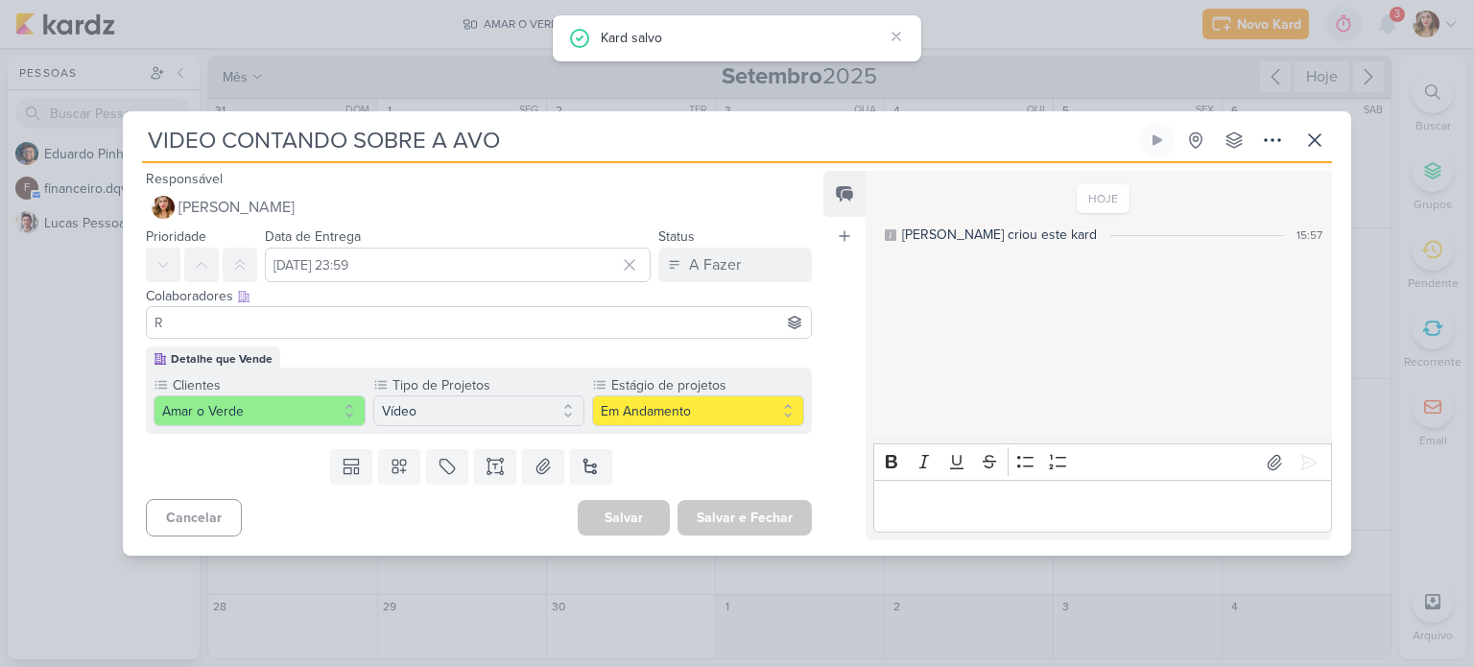
click at [434, 315] on input "R" at bounding box center [479, 322] width 656 height 23
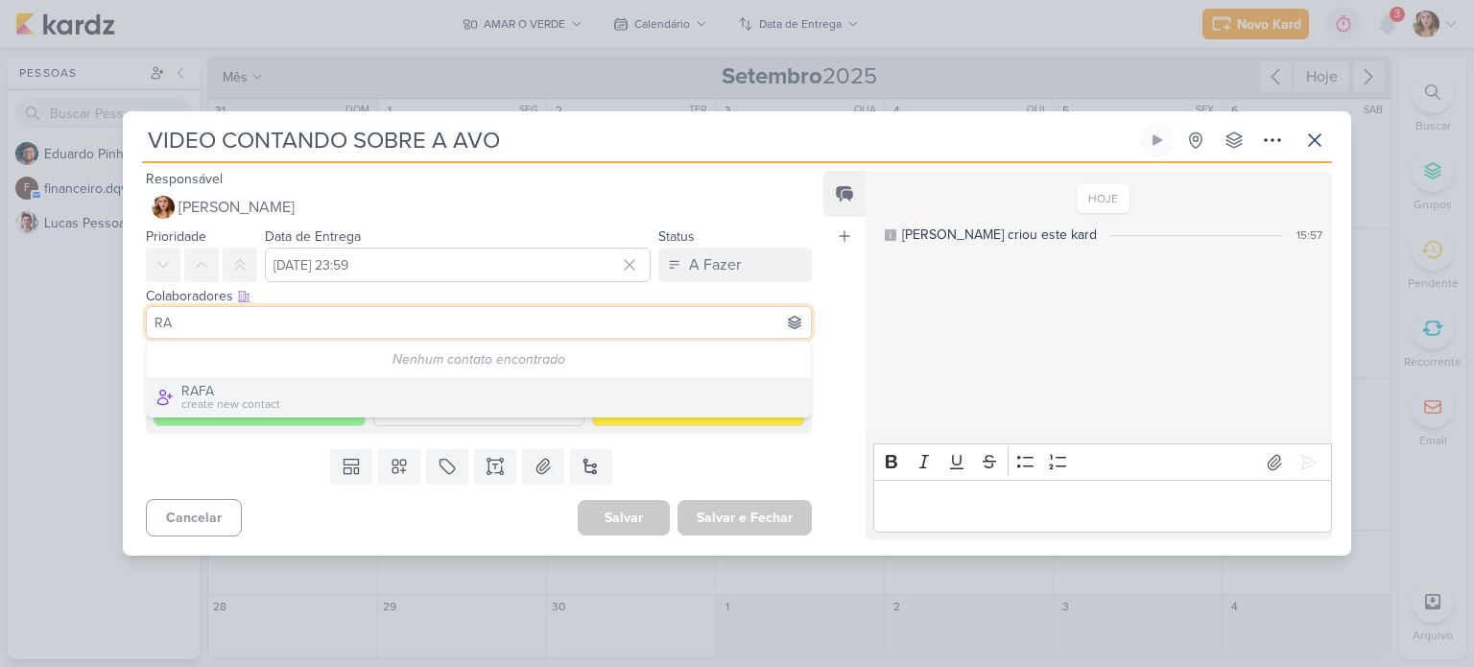
type input "R"
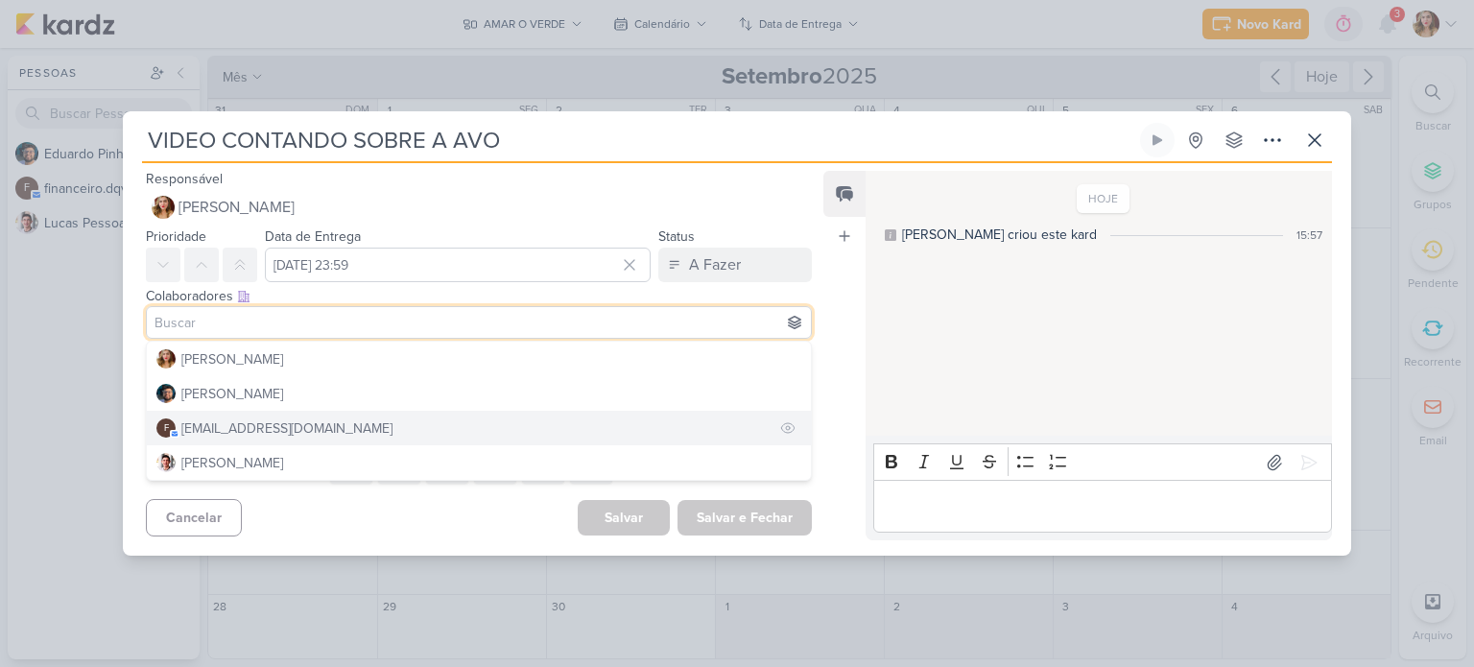
click at [348, 438] on button "f [EMAIL_ADDRESS][DOMAIN_NAME]" at bounding box center [479, 428] width 664 height 35
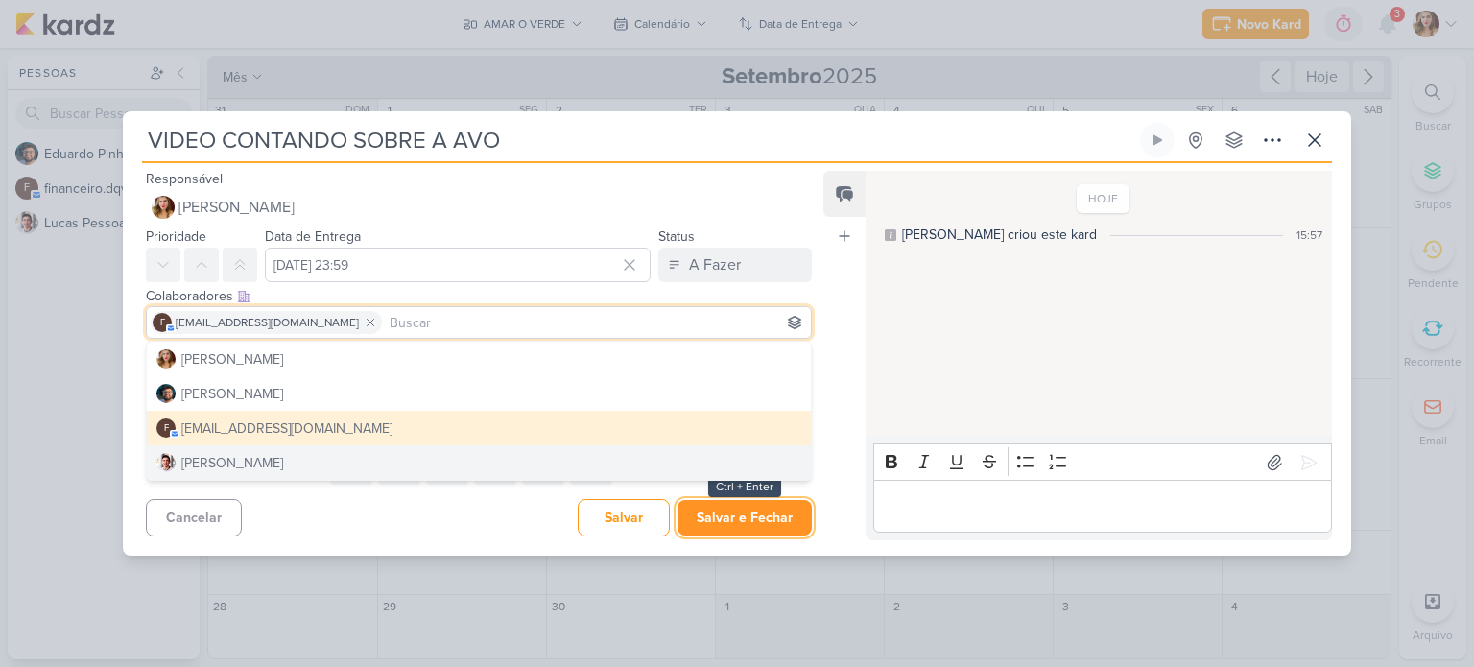
click at [743, 509] on button "Salvar e Fechar" at bounding box center [744, 518] width 134 height 36
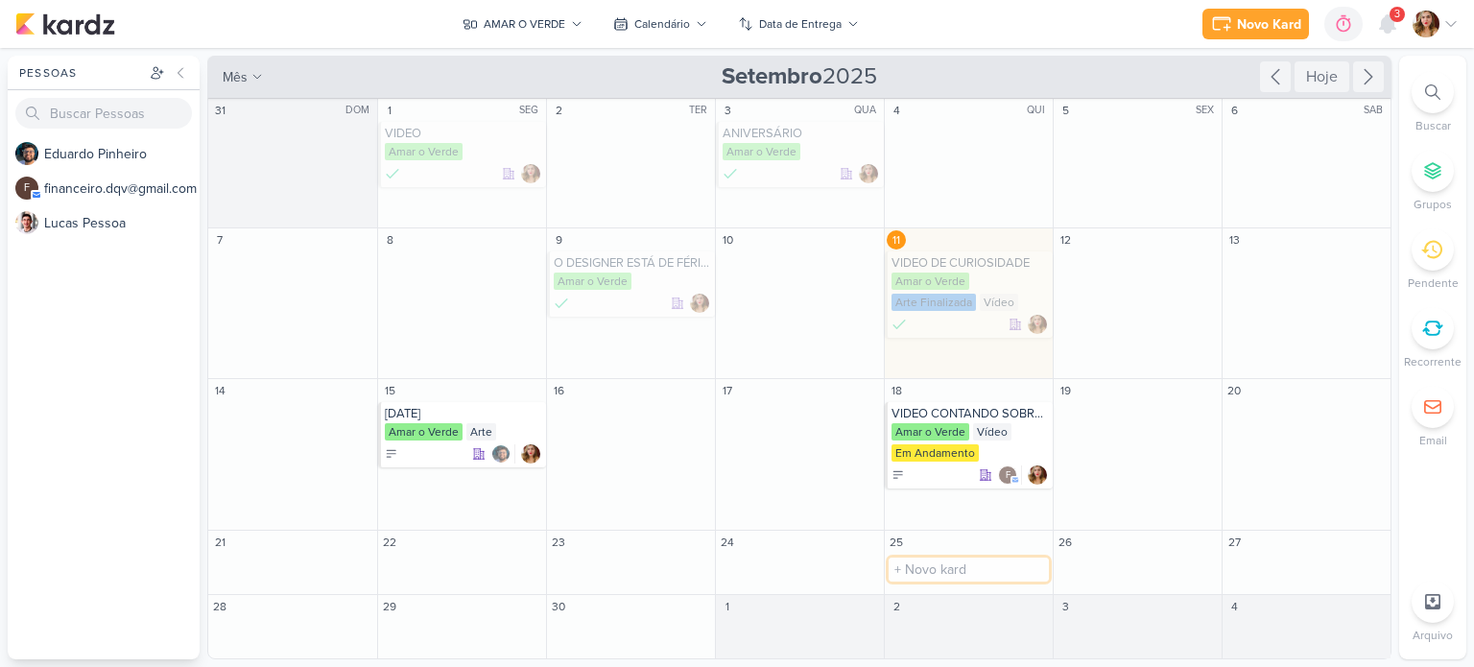
click at [960, 568] on input "text" at bounding box center [969, 569] width 160 height 24
type input "VIDEO SOBRE AS PLANTAS FAVORITAS"
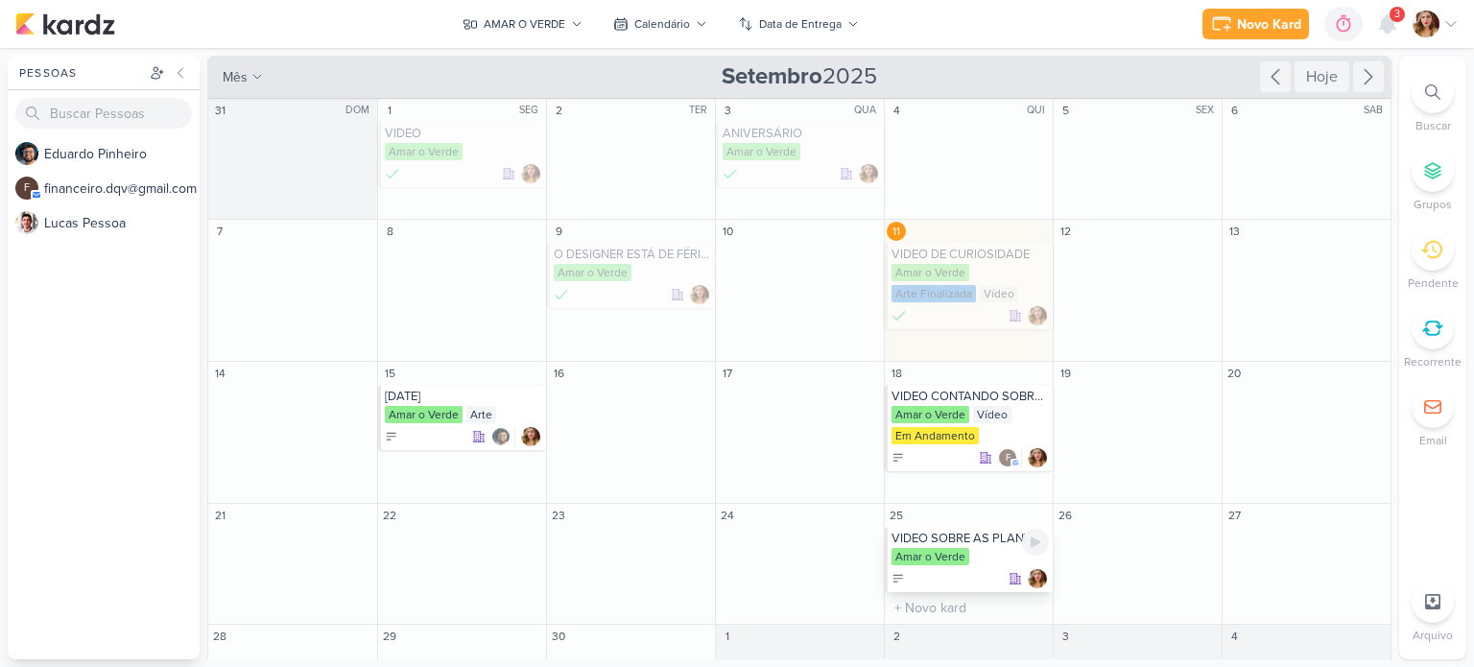
click at [956, 540] on div "VIDEO SOBRE AS PLANTAS FAVORITAS" at bounding box center [969, 538] width 157 height 15
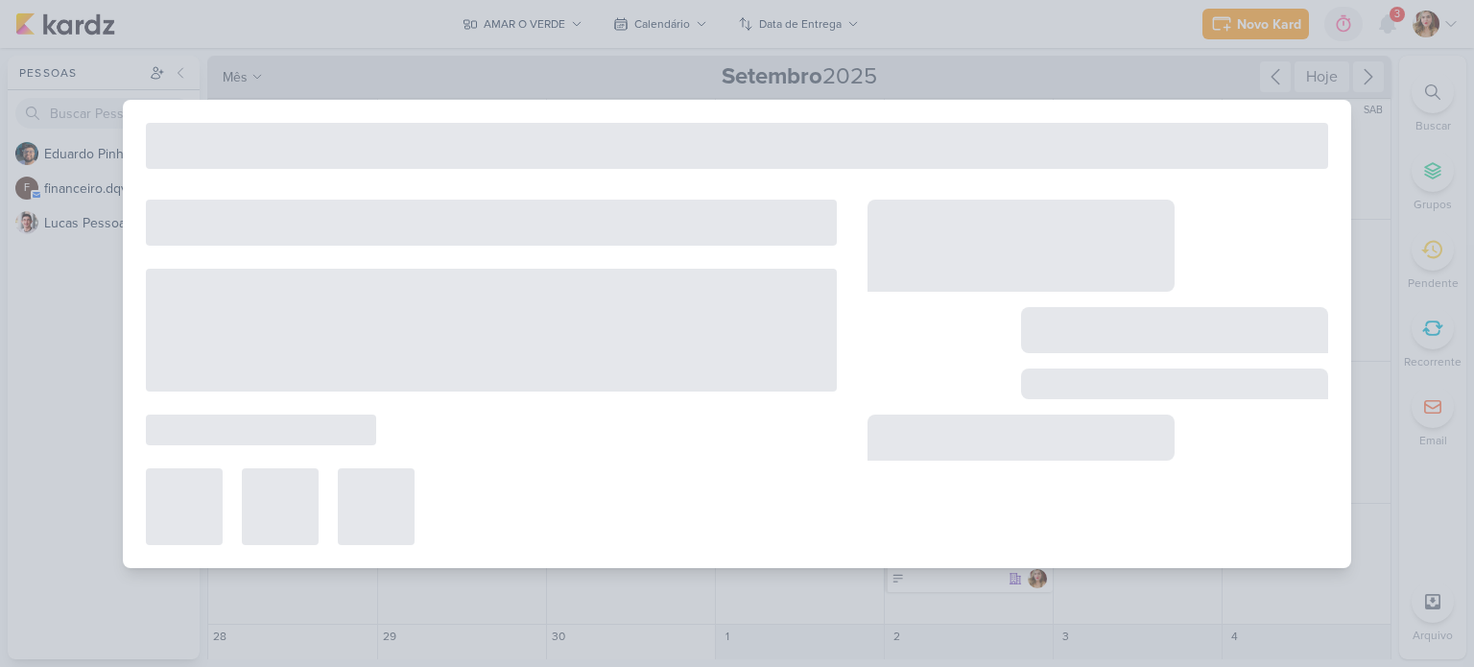
type input "VIDEO SOBRE AS PLANTAS FAVORITAS"
type input "[DATE] 23:59"
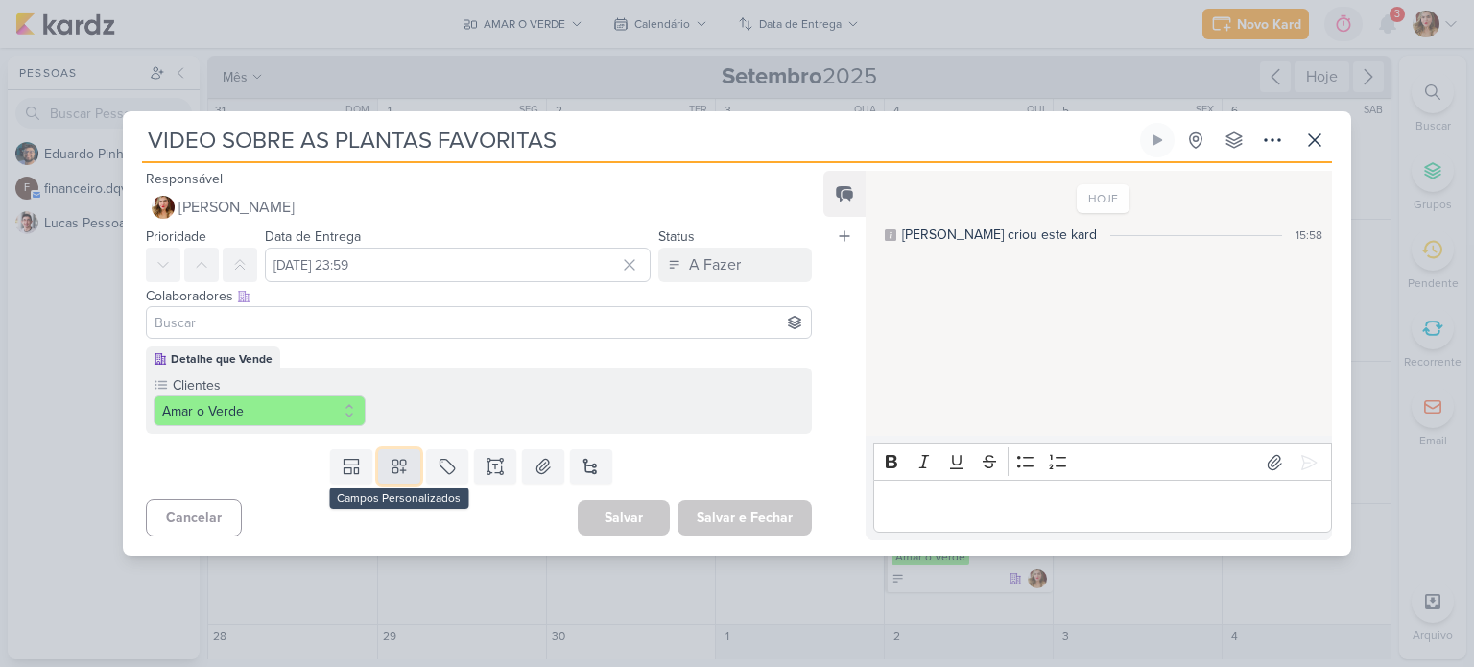
click at [390, 475] on icon at bounding box center [399, 466] width 19 height 19
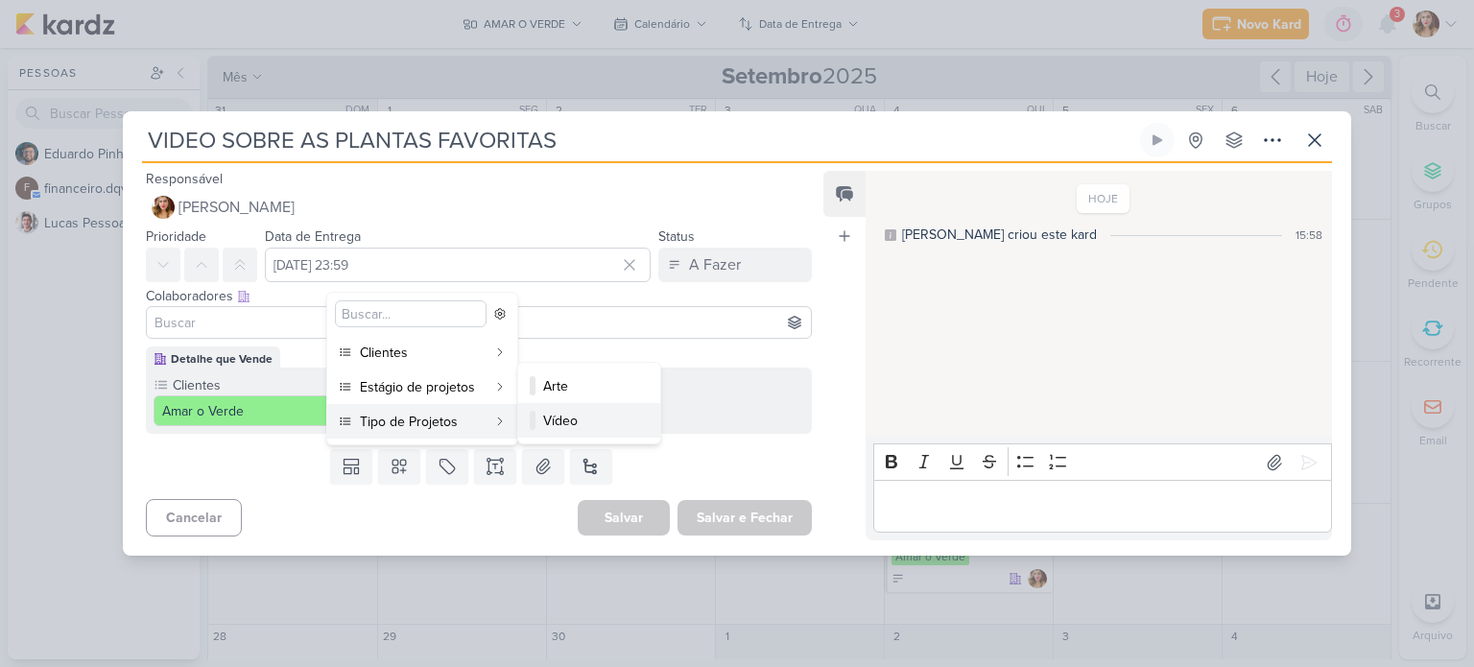
click at [598, 425] on div "Vídeo" at bounding box center [590, 421] width 94 height 20
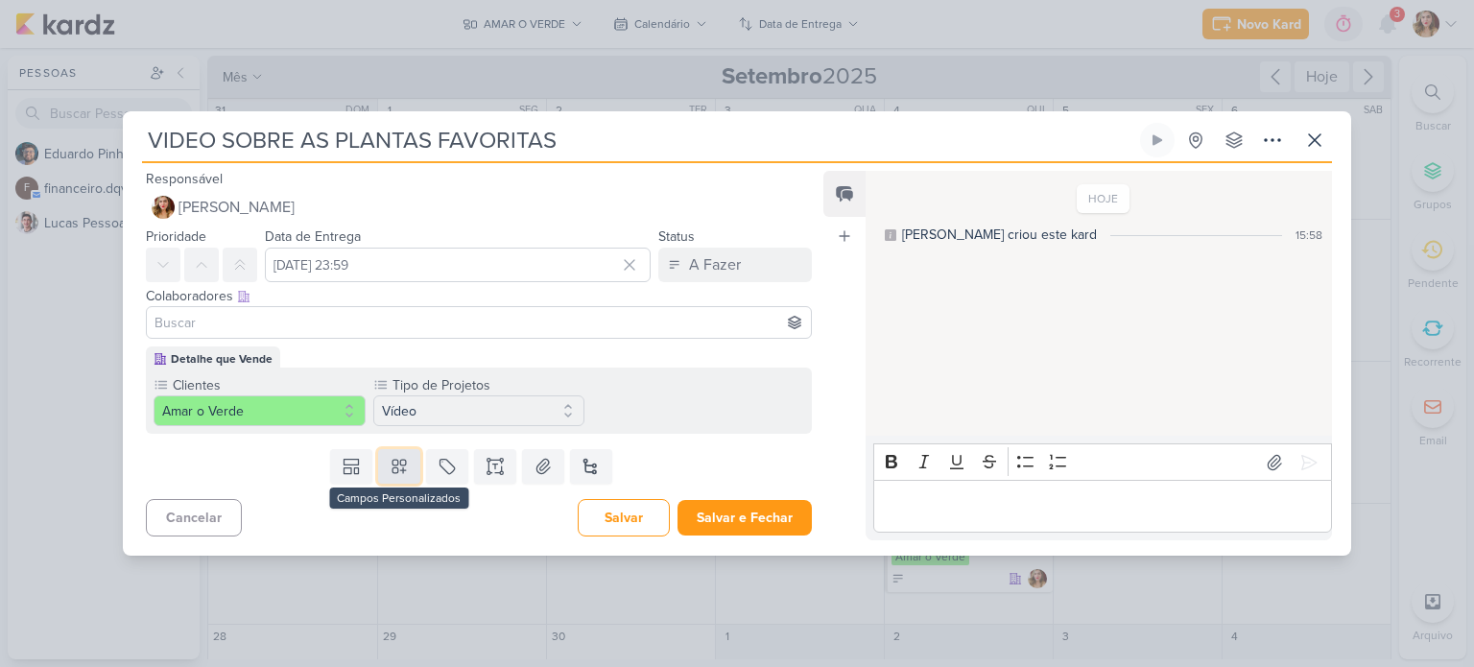
click at [403, 463] on icon at bounding box center [399, 466] width 19 height 19
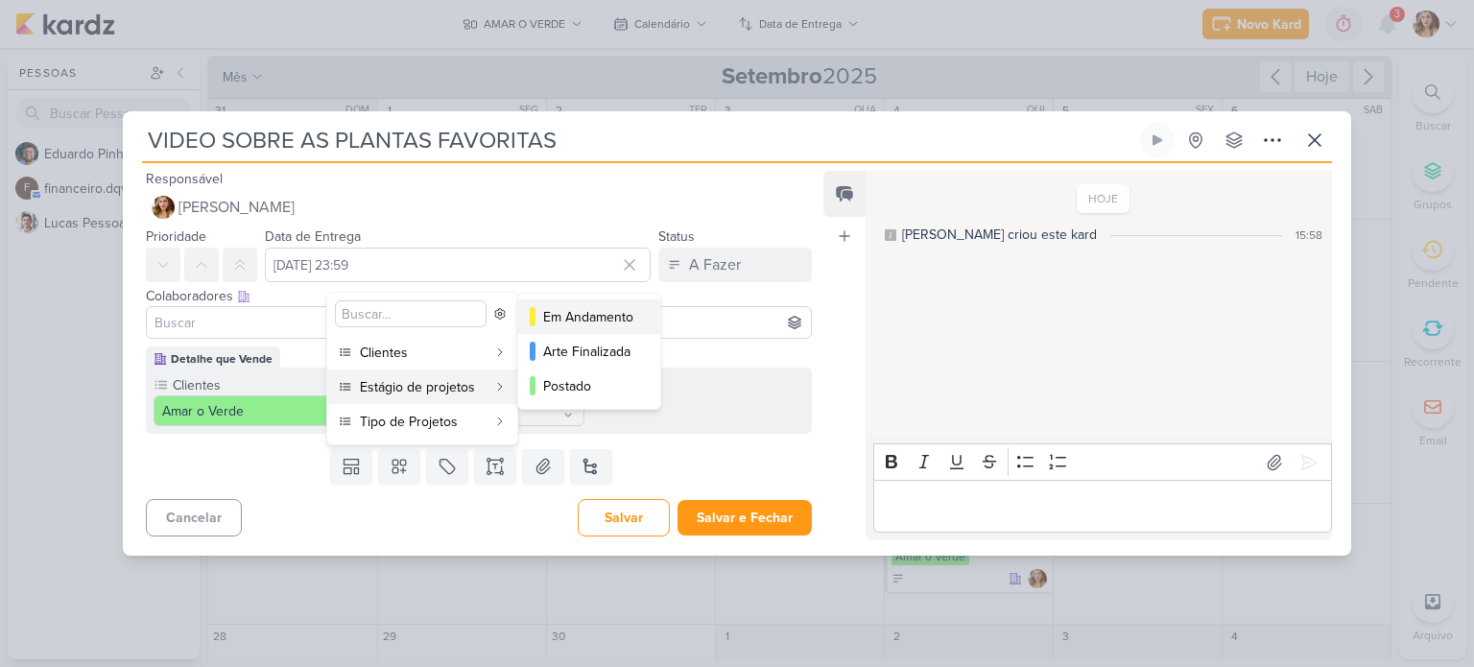
click at [581, 322] on div "Em Andamento" at bounding box center [590, 317] width 94 height 20
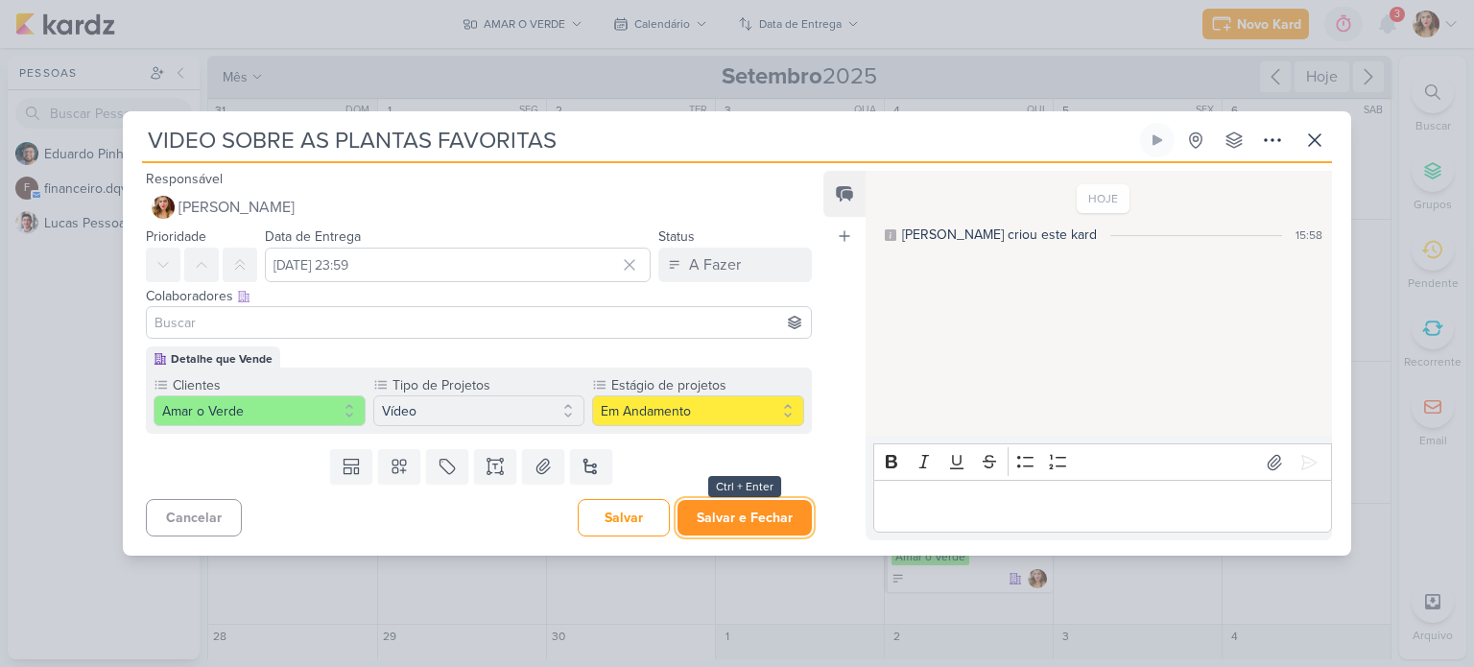
click at [773, 505] on button "Salvar e Fechar" at bounding box center [744, 518] width 134 height 36
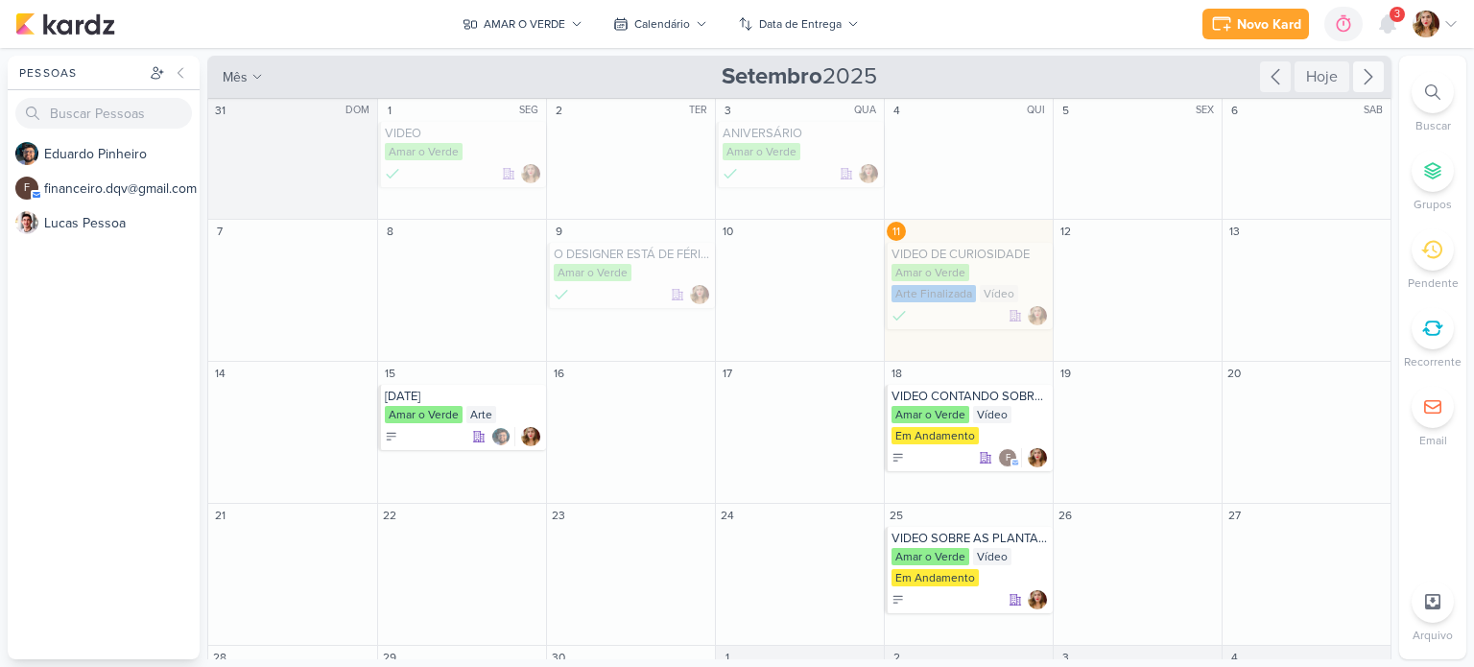
click at [1364, 77] on icon at bounding box center [1368, 76] width 23 height 23
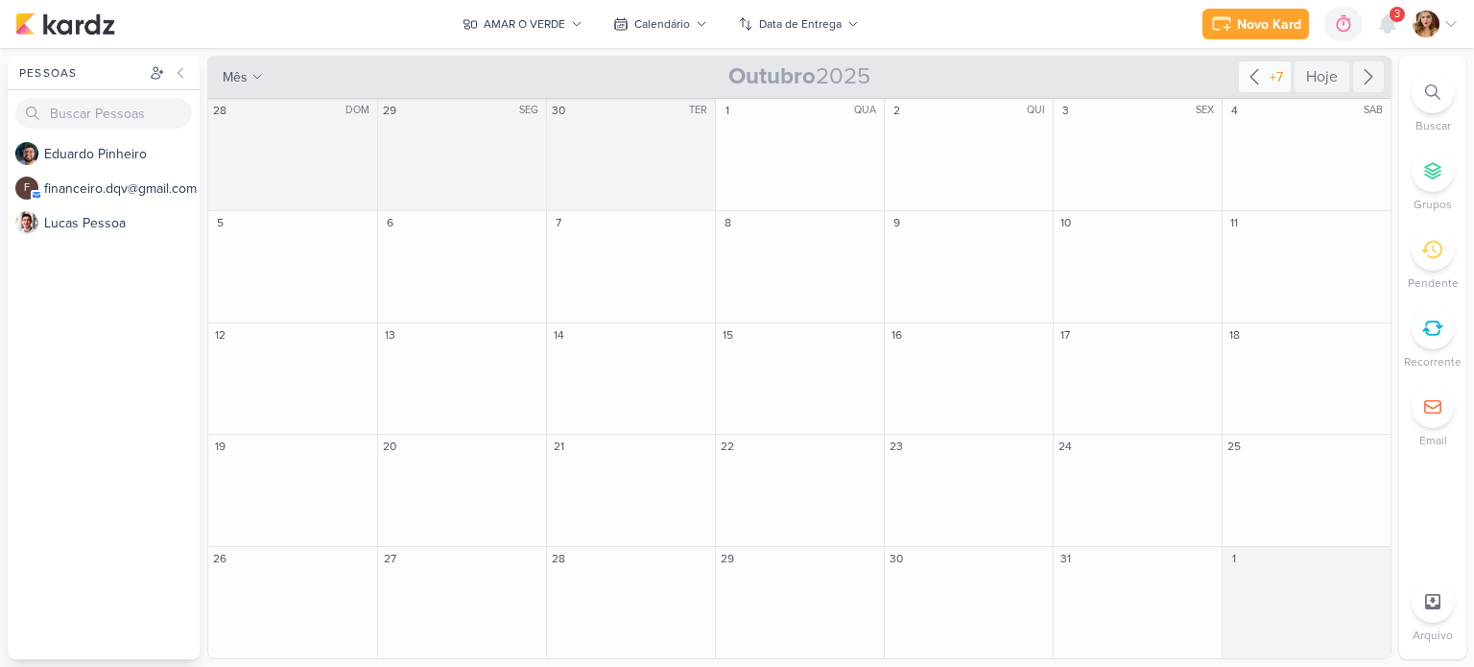
click at [1271, 68] on div "+7" at bounding box center [1276, 77] width 21 height 20
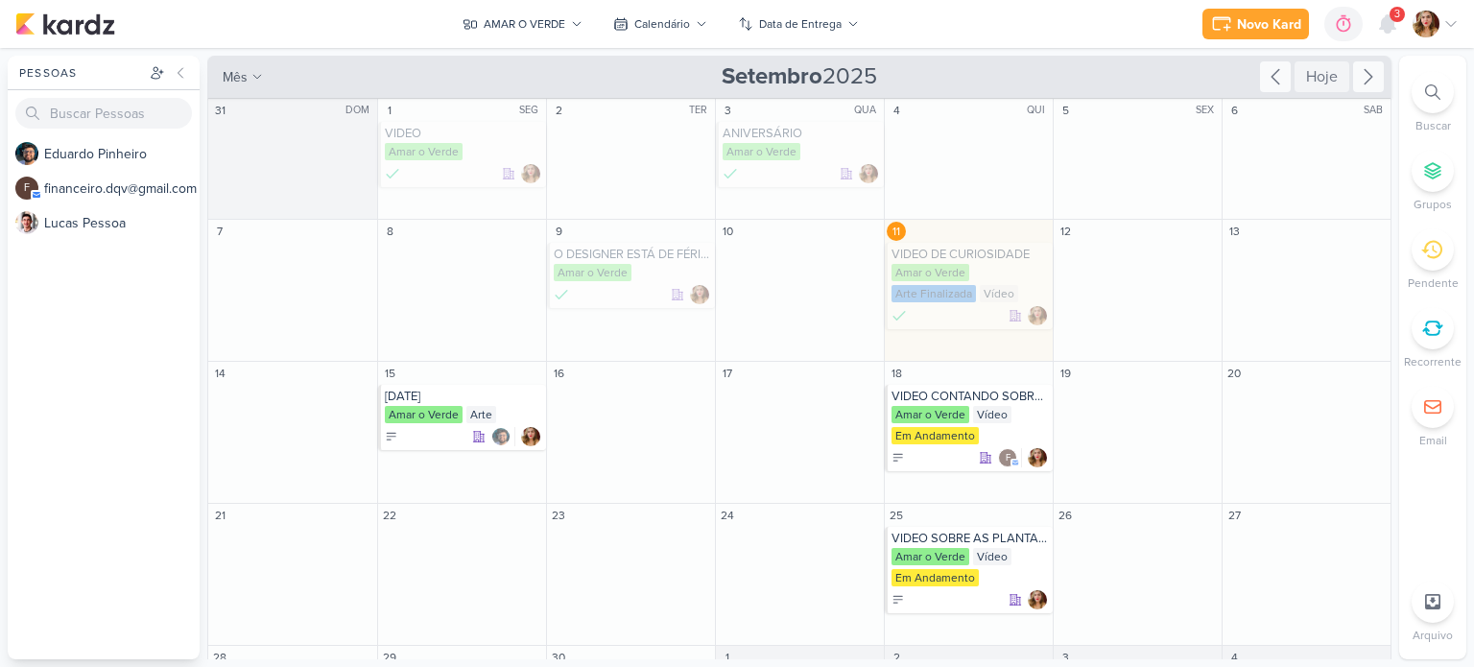
click at [1361, 72] on icon at bounding box center [1368, 76] width 23 height 23
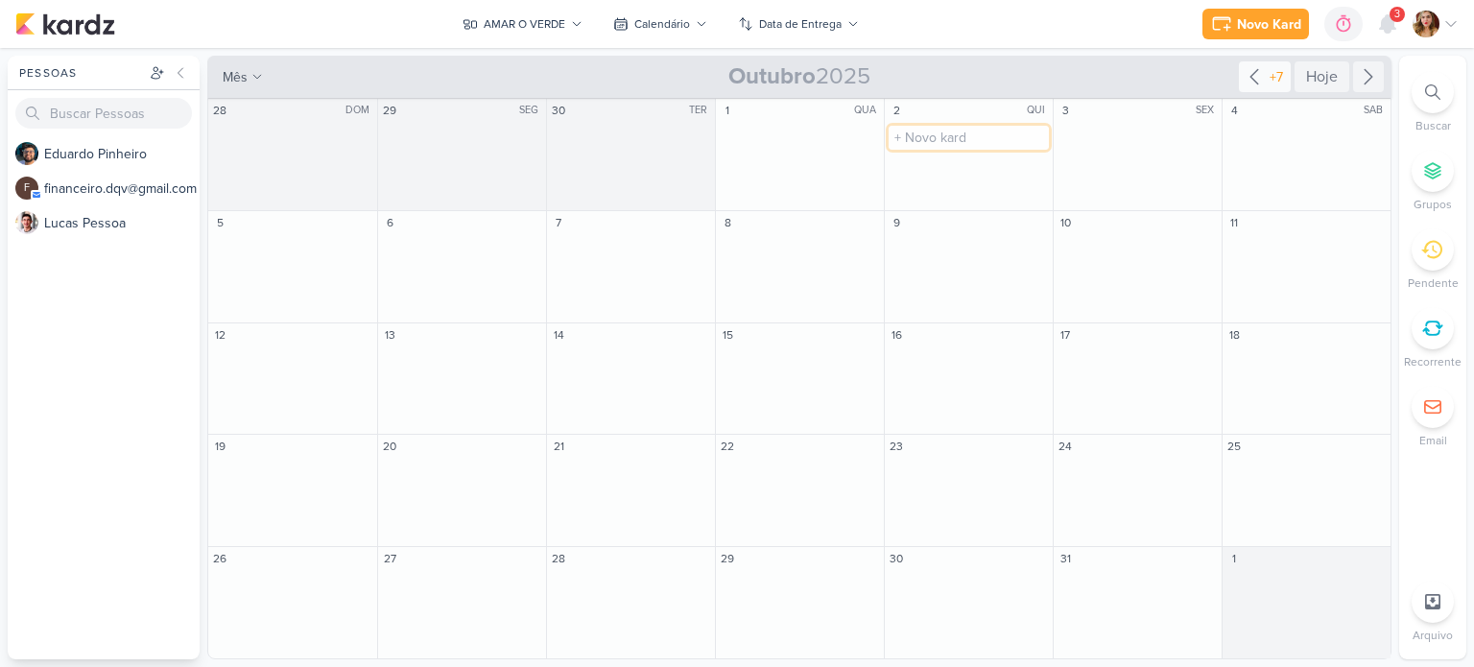
click at [959, 133] on input "text" at bounding box center [969, 138] width 160 height 24
type input "p"
type input "PAISAGISMO"
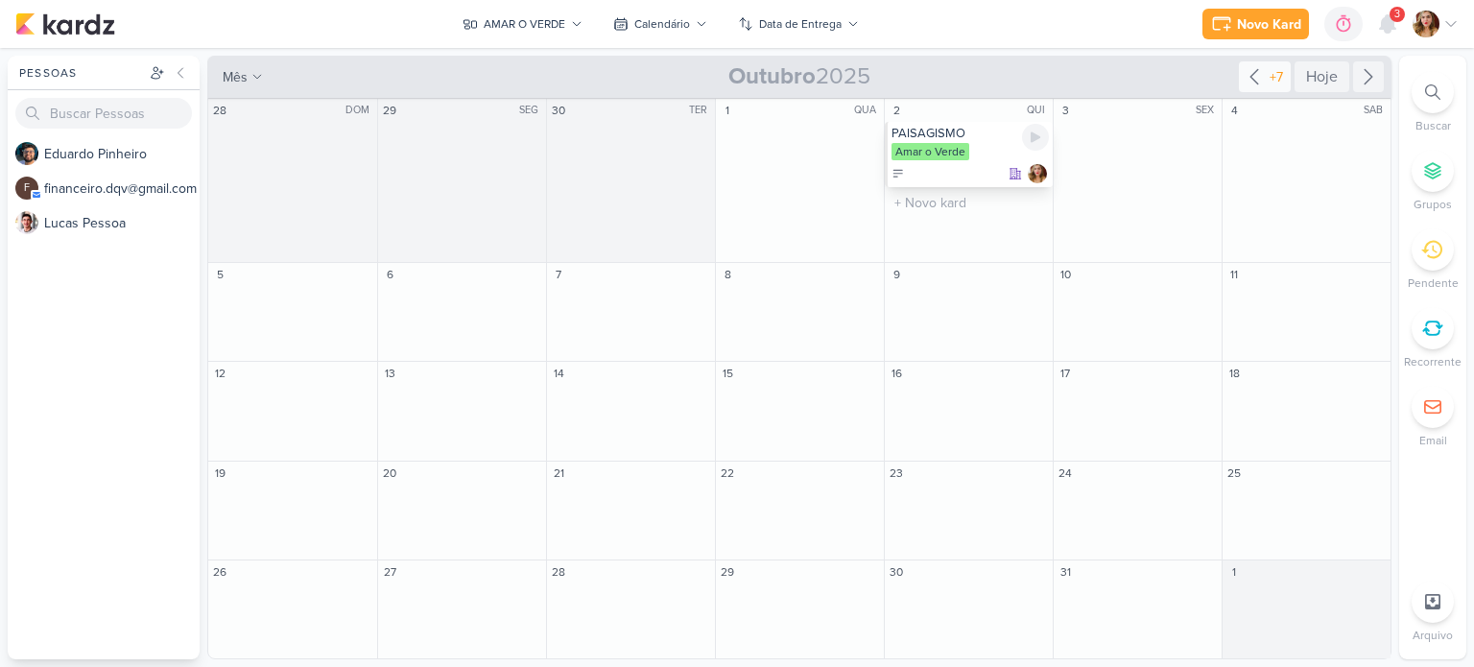
click at [944, 173] on div at bounding box center [969, 173] width 157 height 19
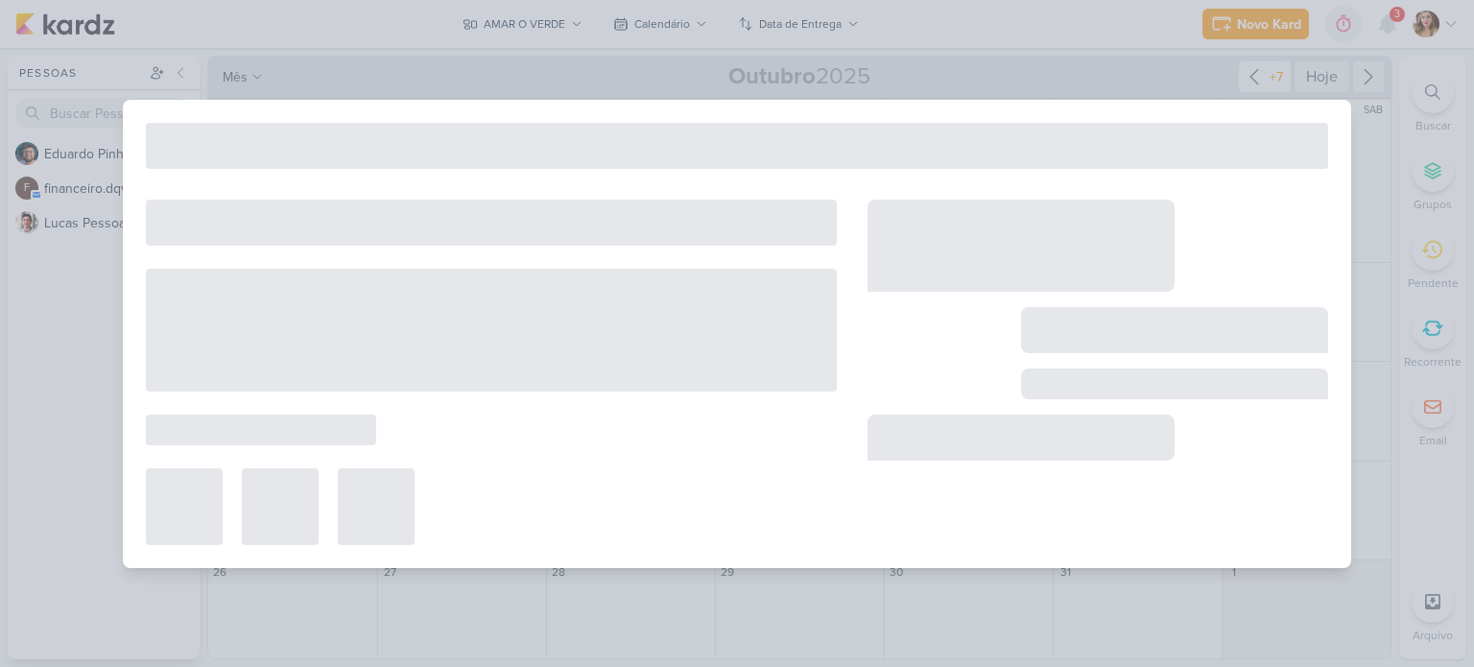
type input "PAISAGISMO"
type input "2 de outubro de 2025 às 23:59"
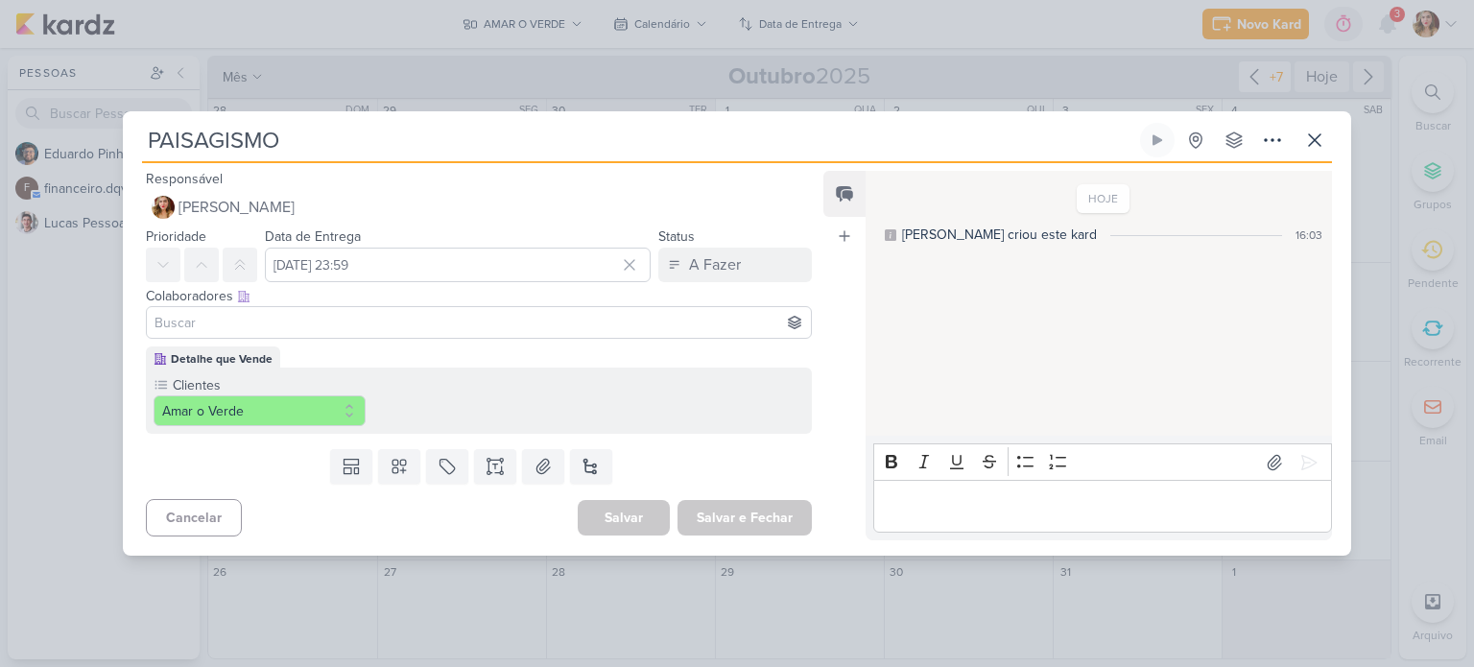
click at [368, 318] on input at bounding box center [479, 322] width 656 height 23
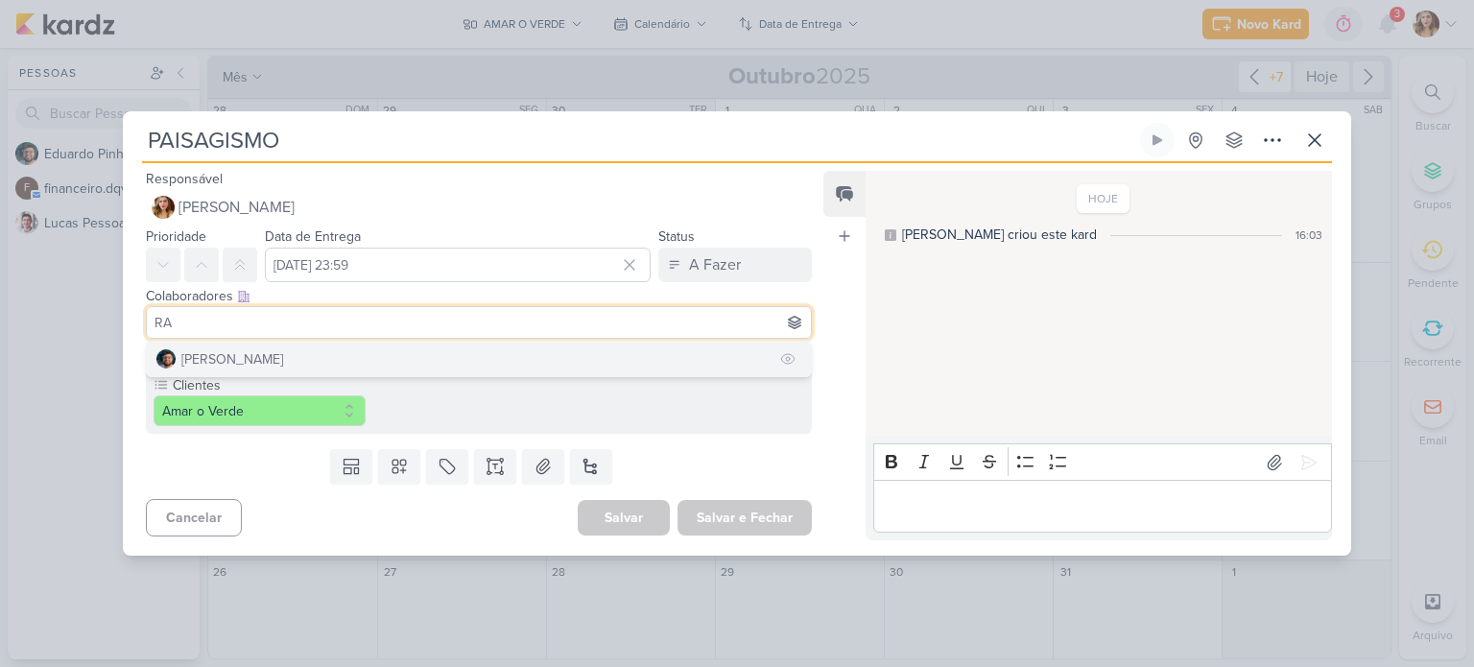
type input "R"
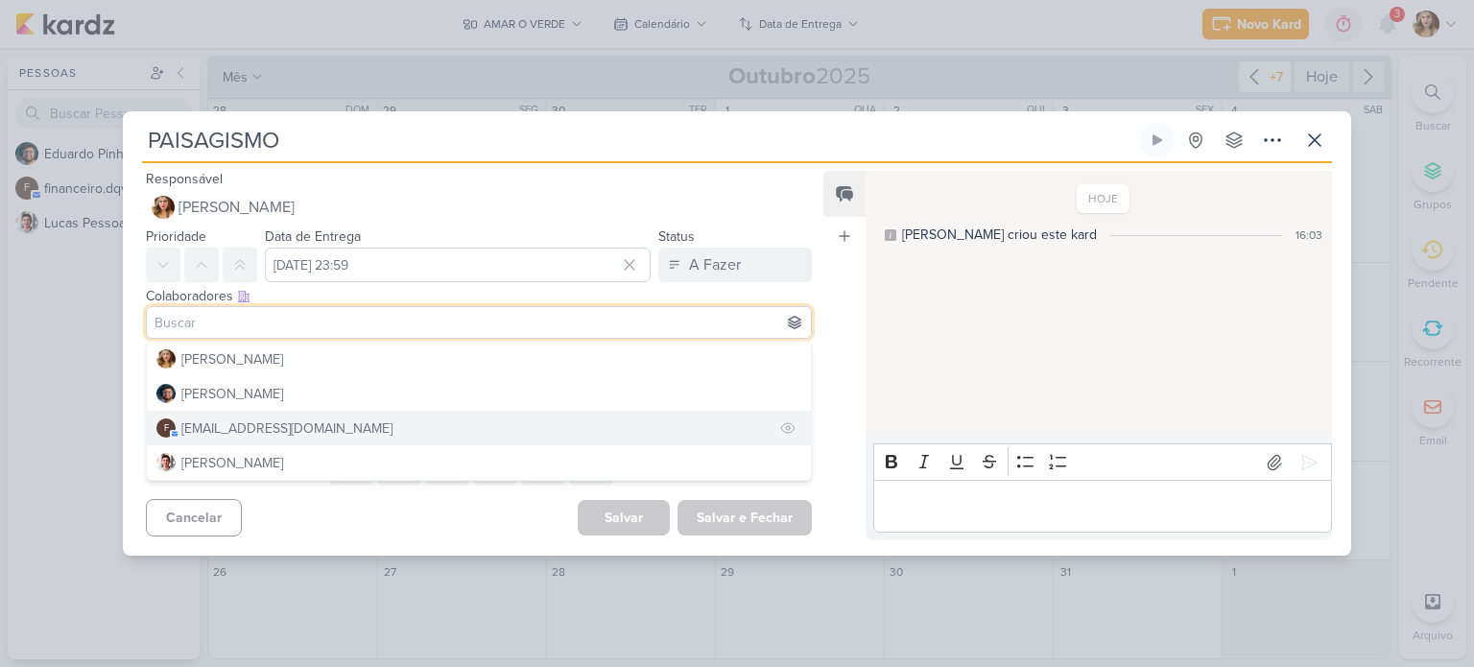
click at [303, 429] on div "[EMAIL_ADDRESS][DOMAIN_NAME]" at bounding box center [286, 428] width 211 height 20
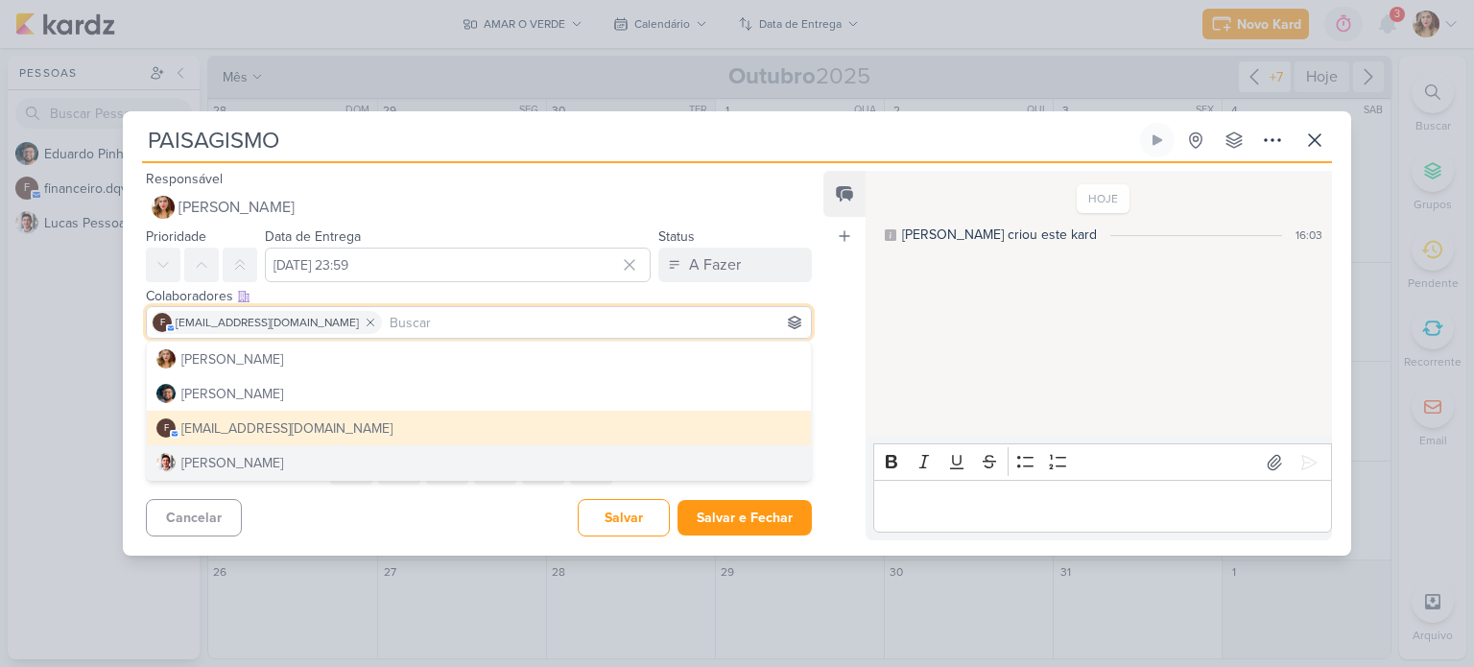
click at [451, 512] on div "Cancelar [GEOGRAPHIC_DATA] Salvar e Fechar Ctrl + Enter" at bounding box center [471, 515] width 697 height 49
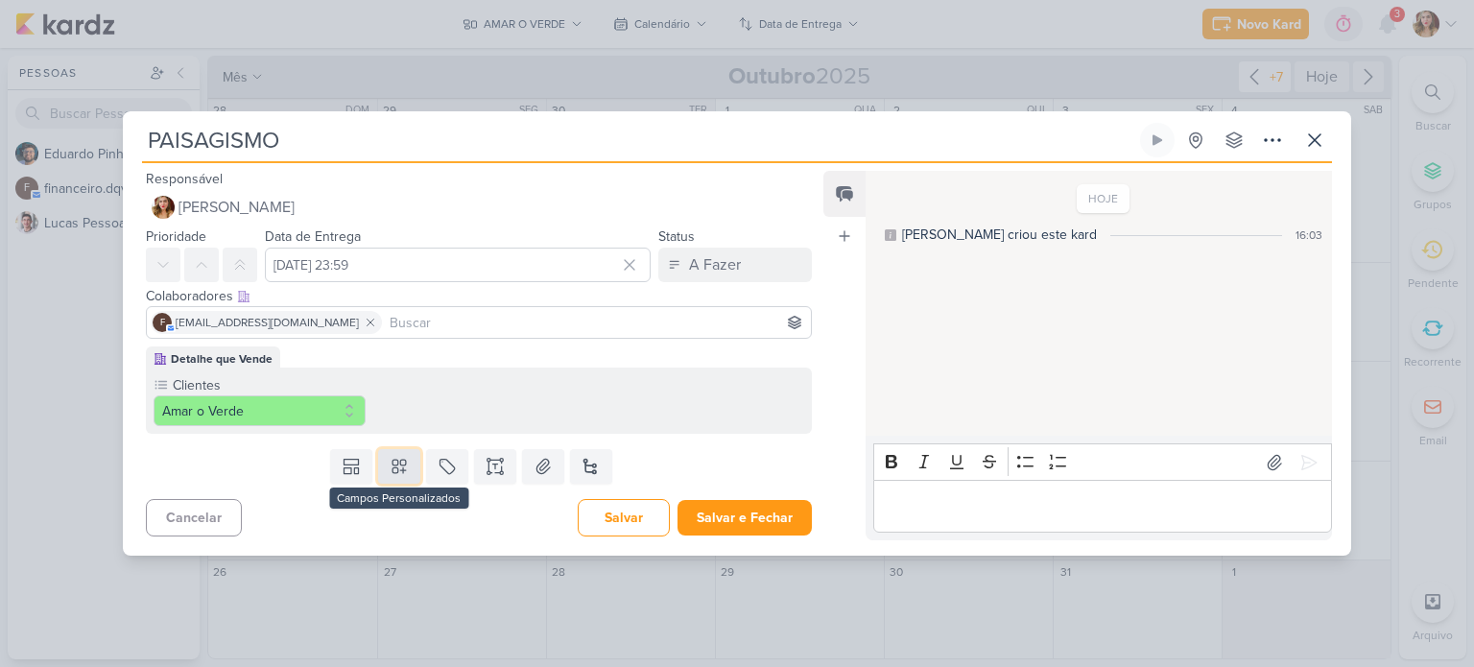
click at [401, 473] on icon at bounding box center [399, 466] width 19 height 19
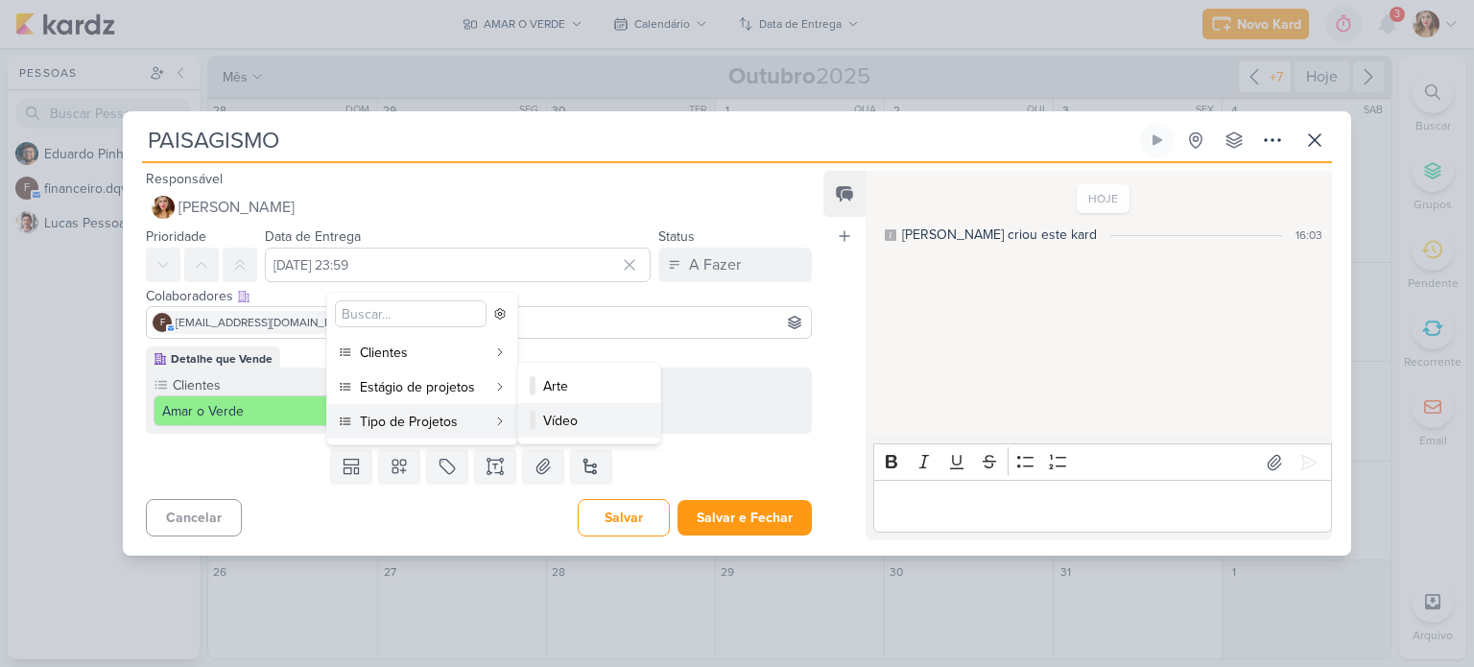
click at [563, 417] on div "Vídeo" at bounding box center [590, 421] width 94 height 20
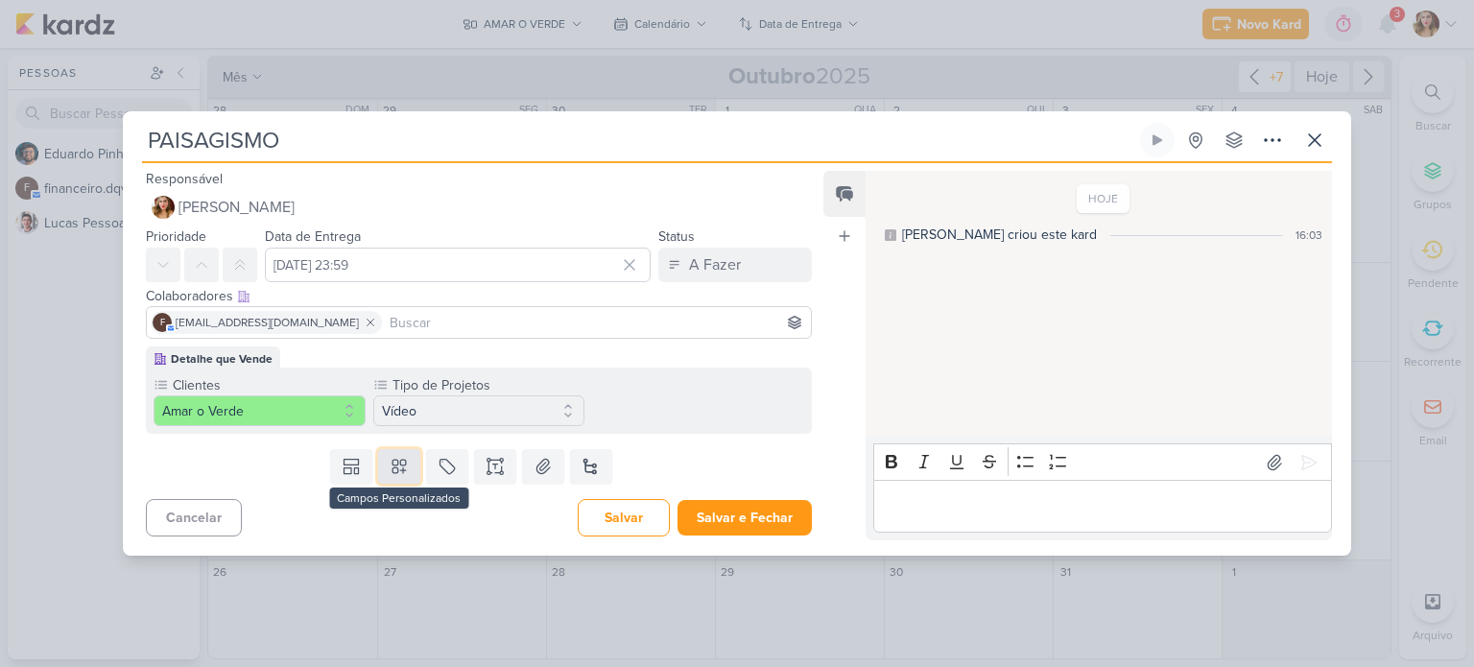
click at [406, 471] on button at bounding box center [399, 466] width 42 height 35
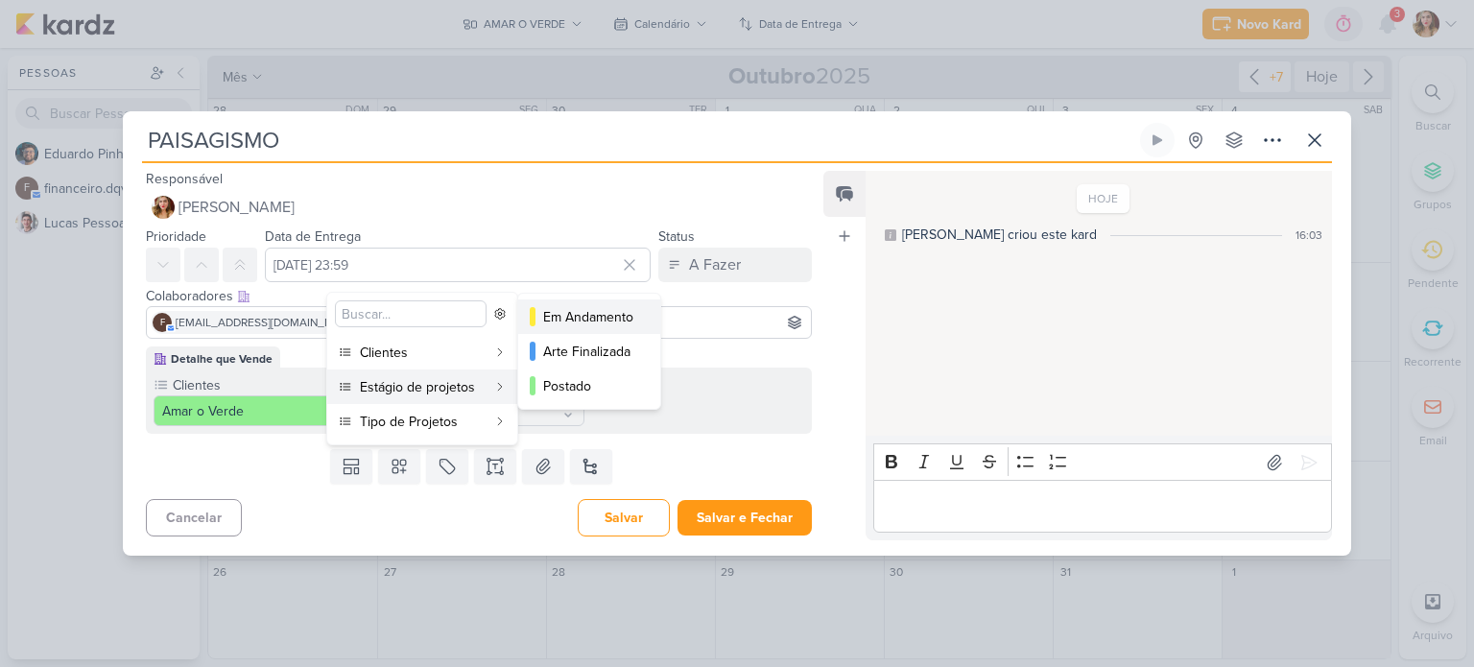
click at [592, 317] on div "Em Andamento" at bounding box center [590, 317] width 94 height 20
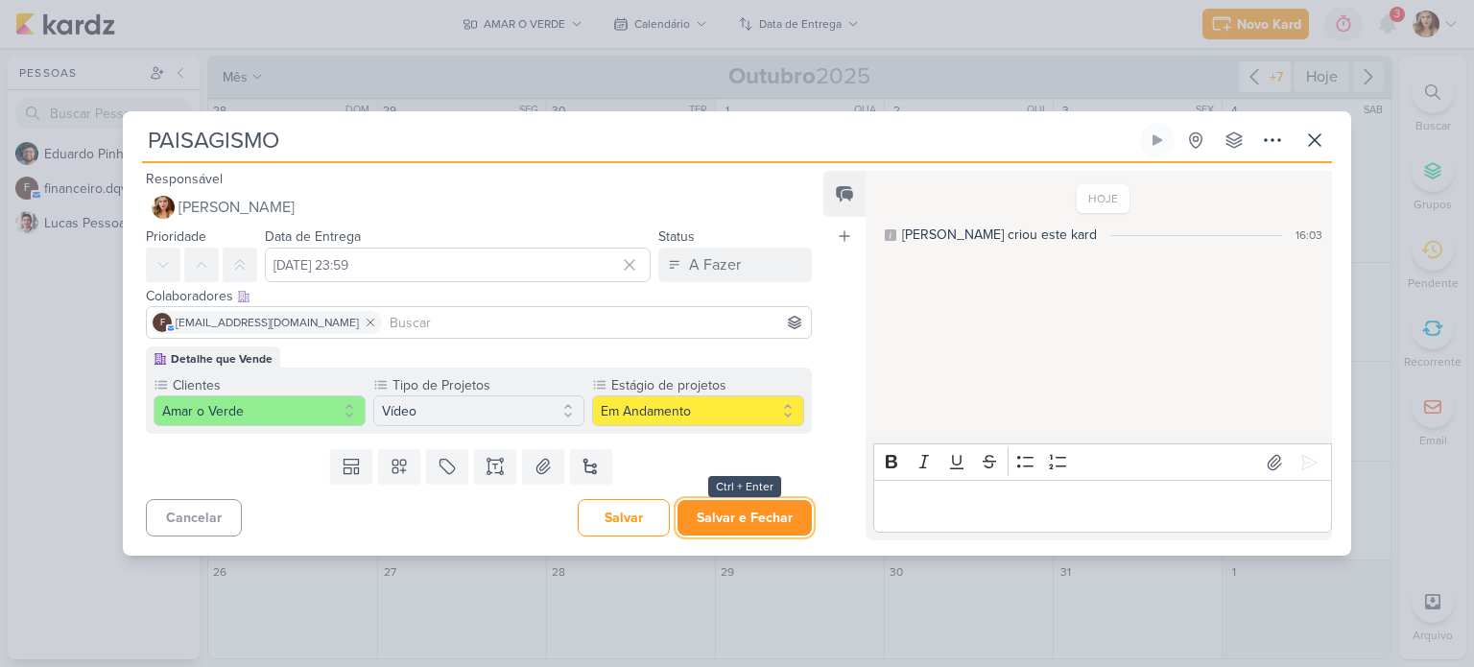
click at [749, 509] on button "Salvar e Fechar" at bounding box center [744, 518] width 134 height 36
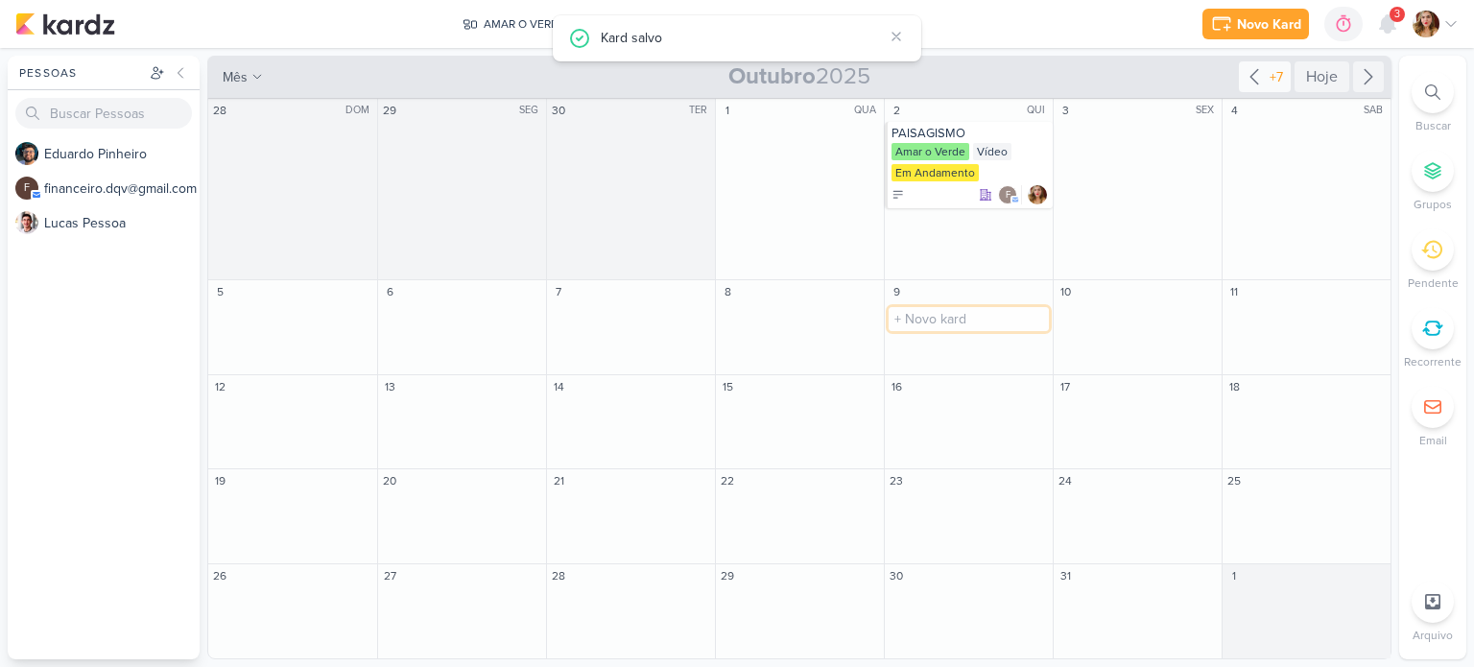
click at [967, 321] on input "text" at bounding box center [969, 319] width 160 height 24
type input "PLANTAS AMBIENTE INTERNO"
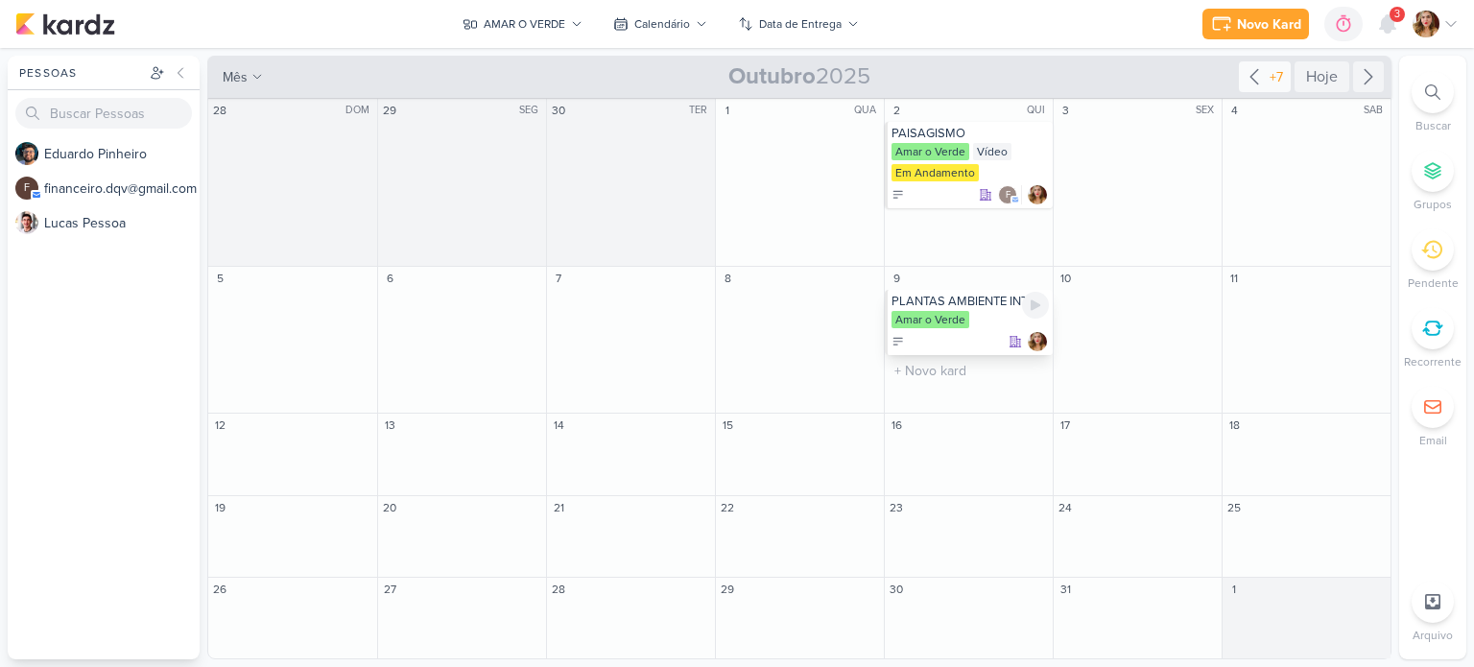
click at [985, 321] on div "Amar o Verde" at bounding box center [969, 320] width 157 height 19
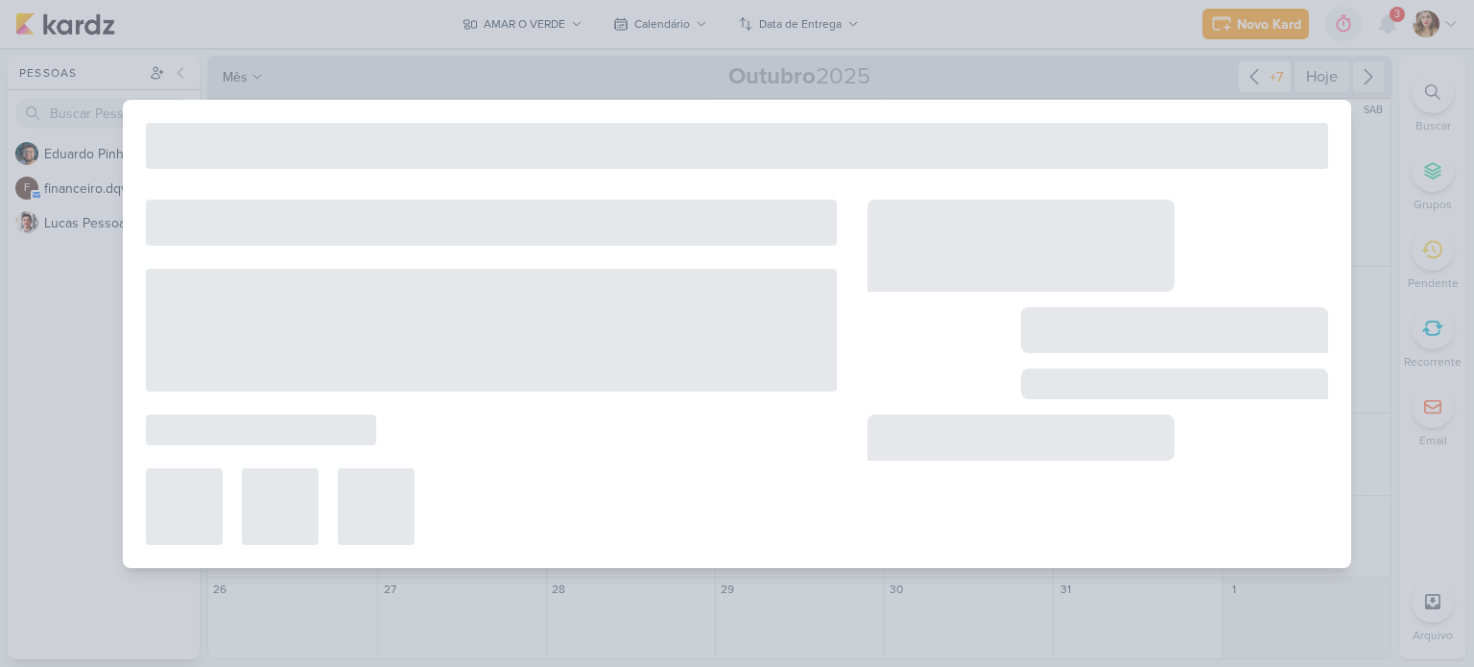
type input "PLANTAS AMBIENTE INTERNO"
type input "9 de outubro de 2025 às 23:59"
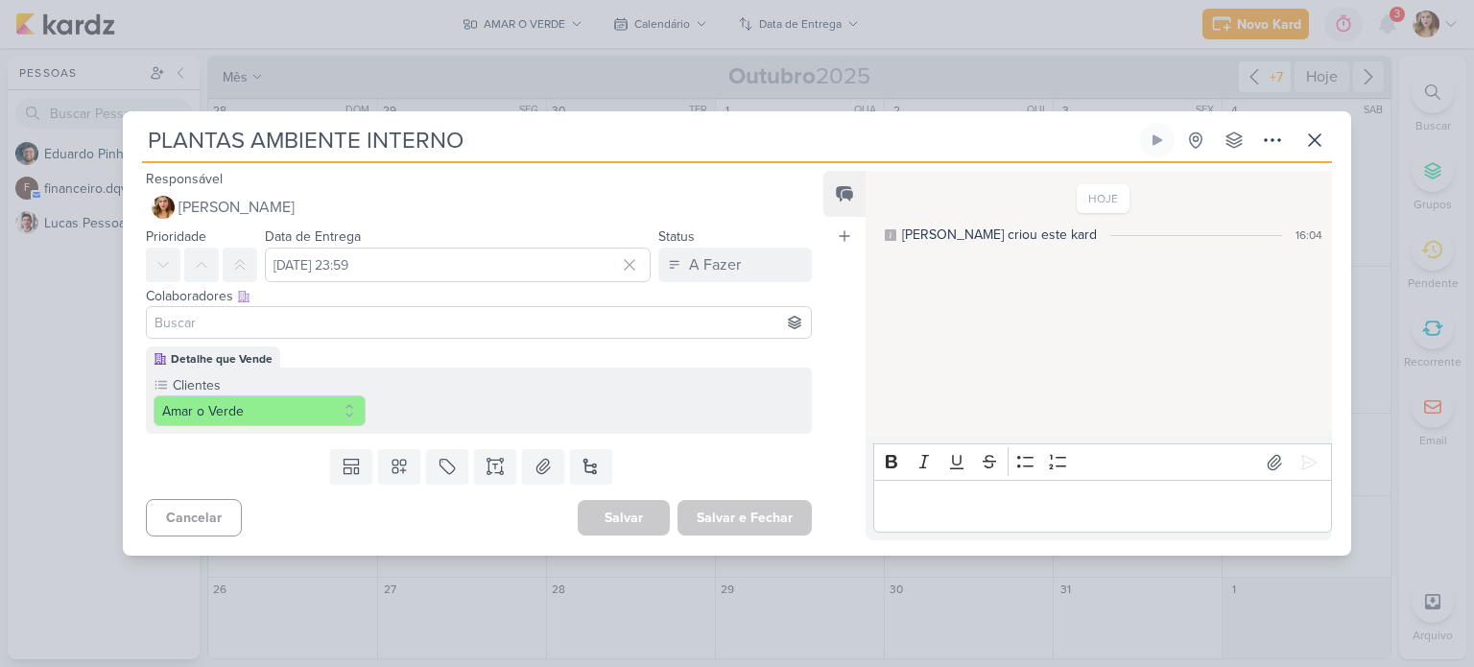
click at [347, 326] on input at bounding box center [479, 322] width 656 height 23
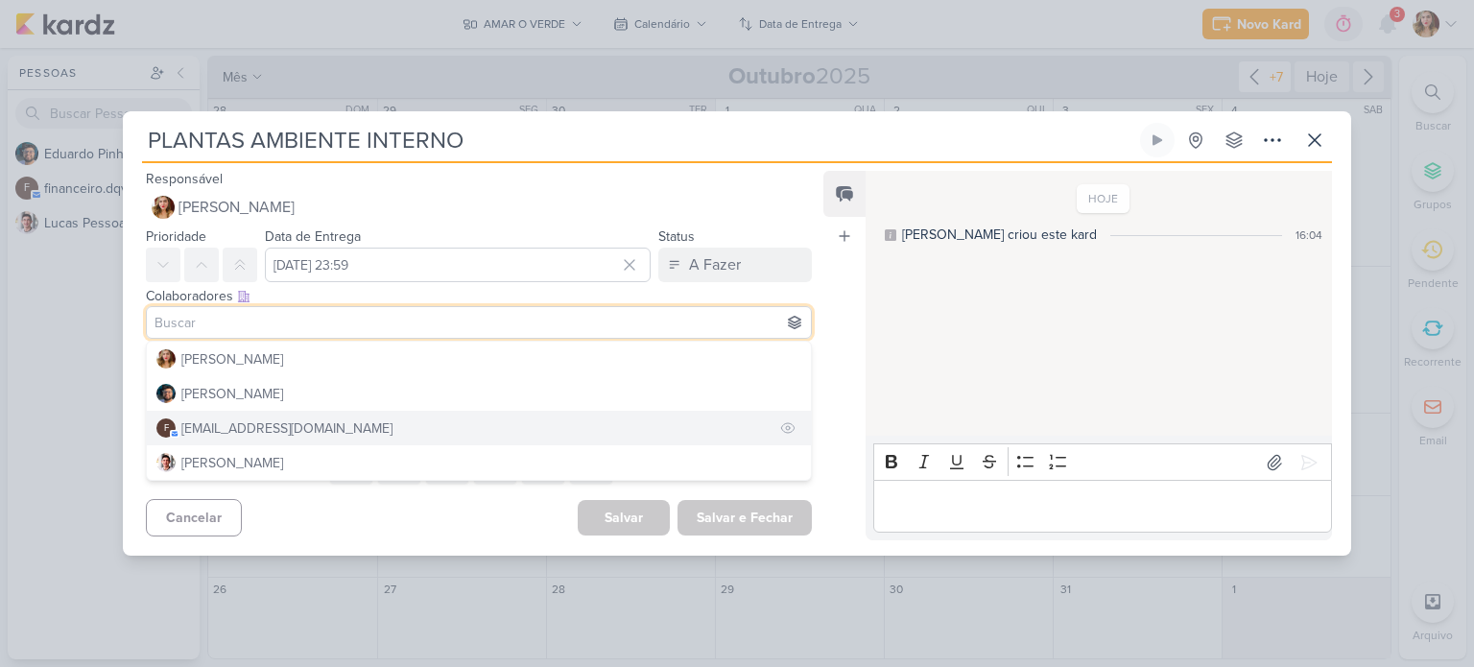
click at [343, 421] on button "f financeiro.dqv@gmail.com" at bounding box center [479, 428] width 664 height 35
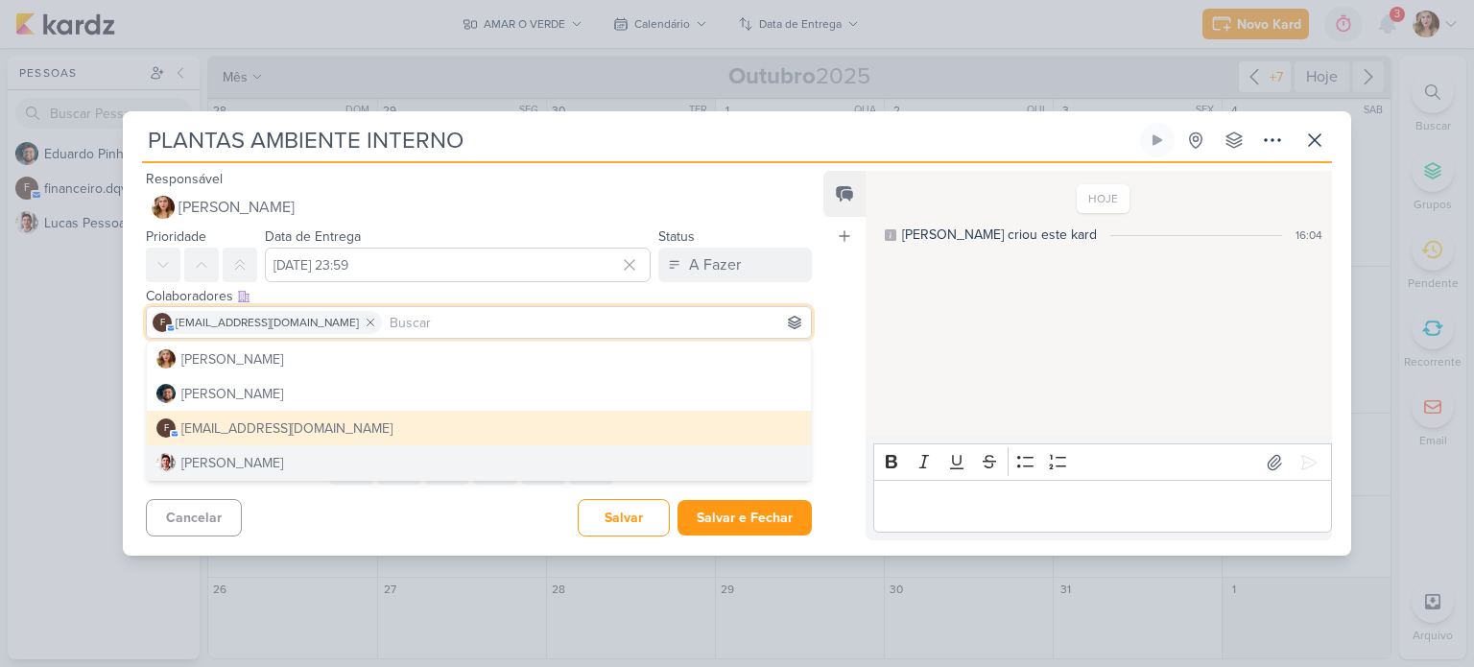
click at [381, 506] on div "Cancelar Salvar Salvar e Fechar Ctrl + Enter" at bounding box center [471, 515] width 697 height 49
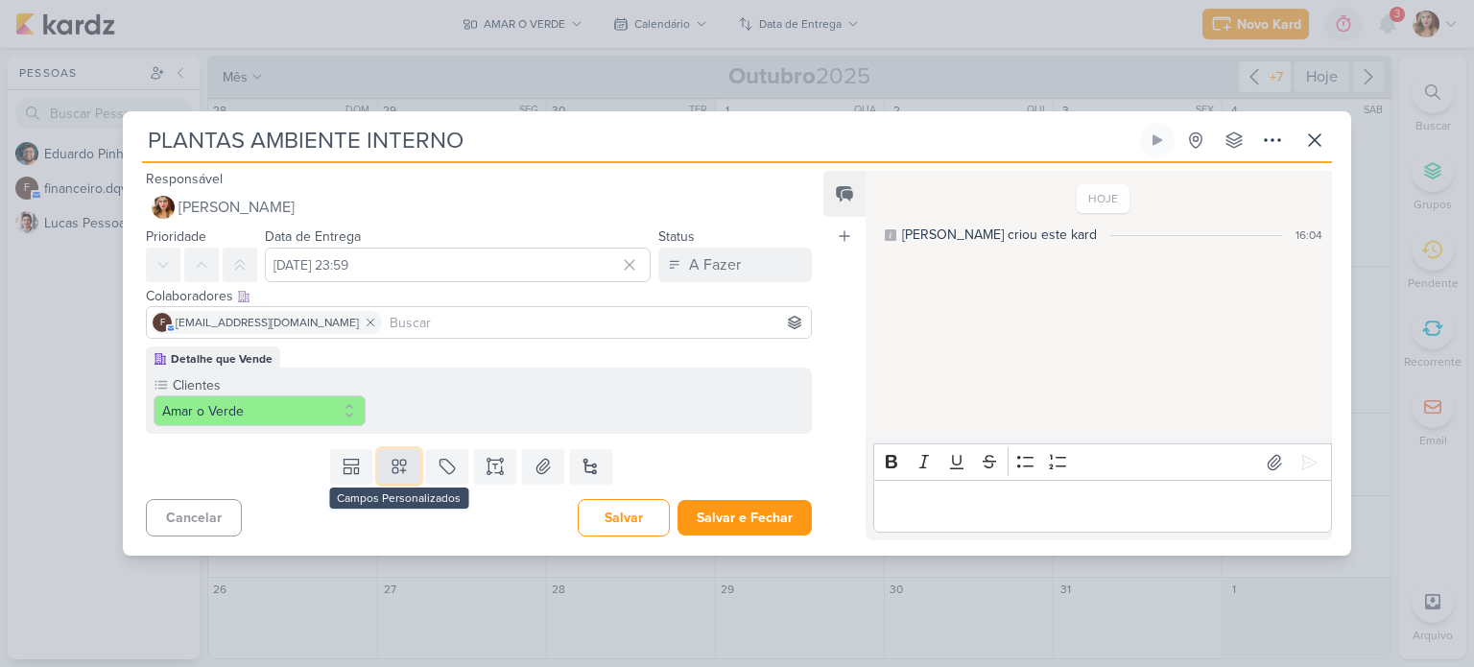
click at [397, 465] on icon at bounding box center [398, 466] width 13 height 13
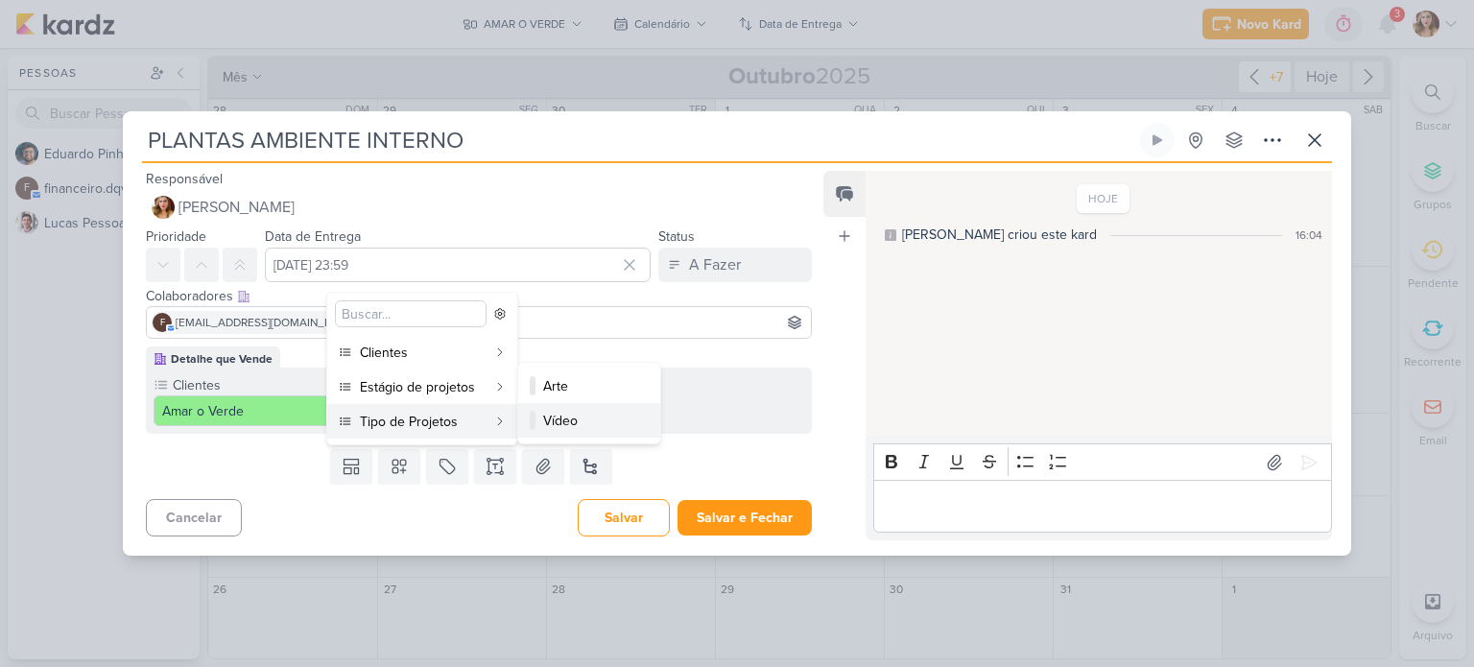
click at [563, 421] on div "Vídeo" at bounding box center [590, 421] width 94 height 20
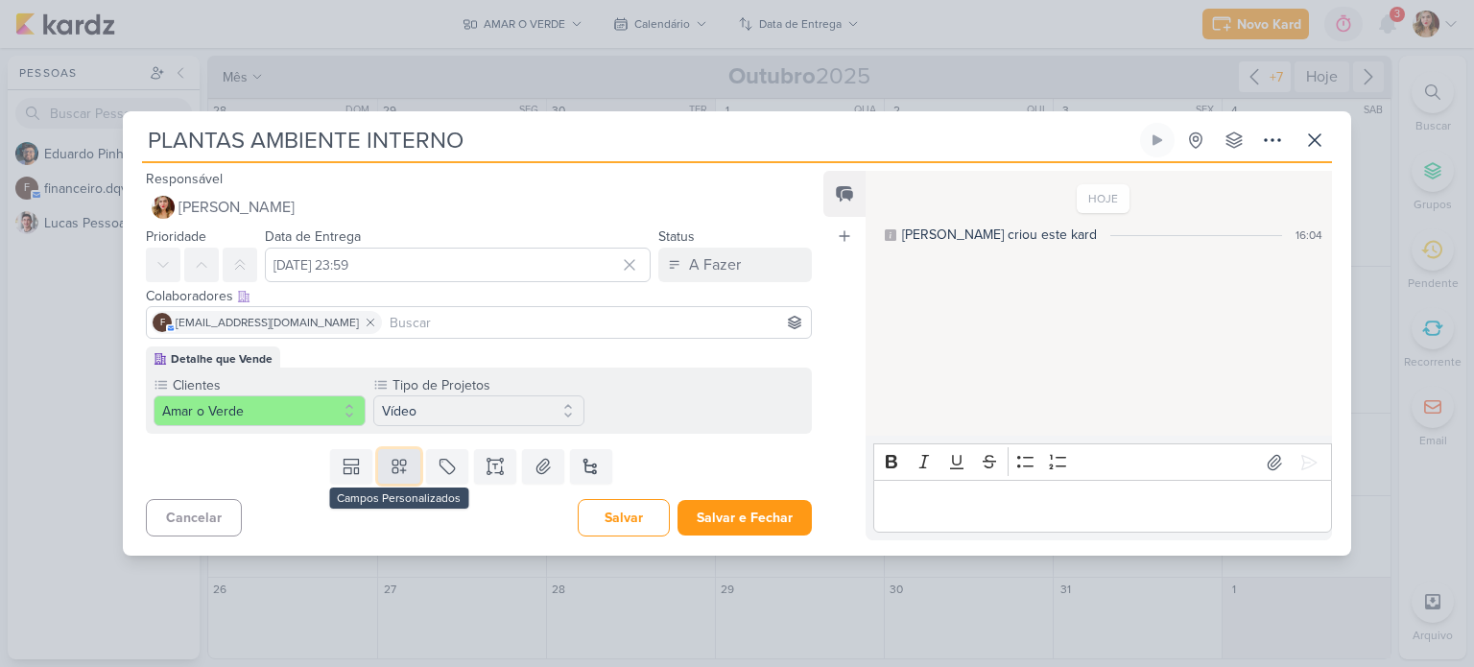
click at [403, 457] on icon at bounding box center [399, 466] width 19 height 19
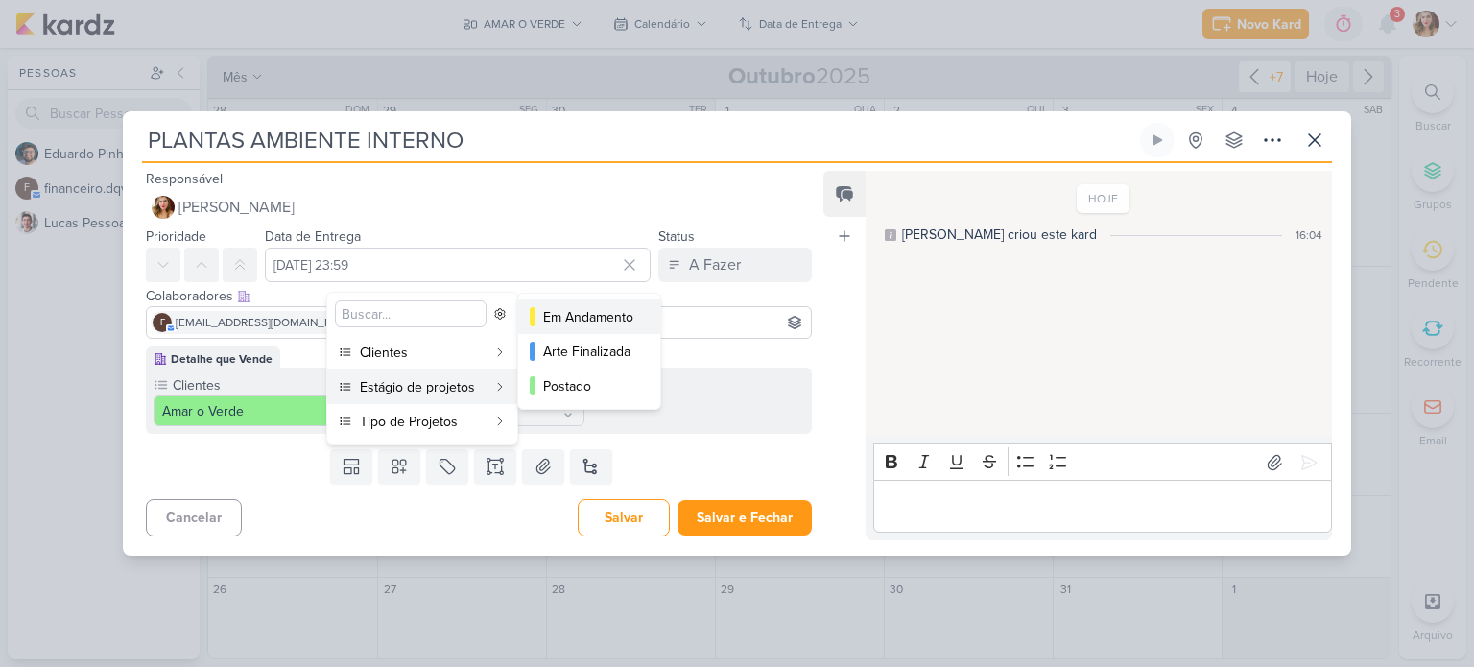
click at [614, 302] on button "Em Andamento" at bounding box center [589, 316] width 142 height 35
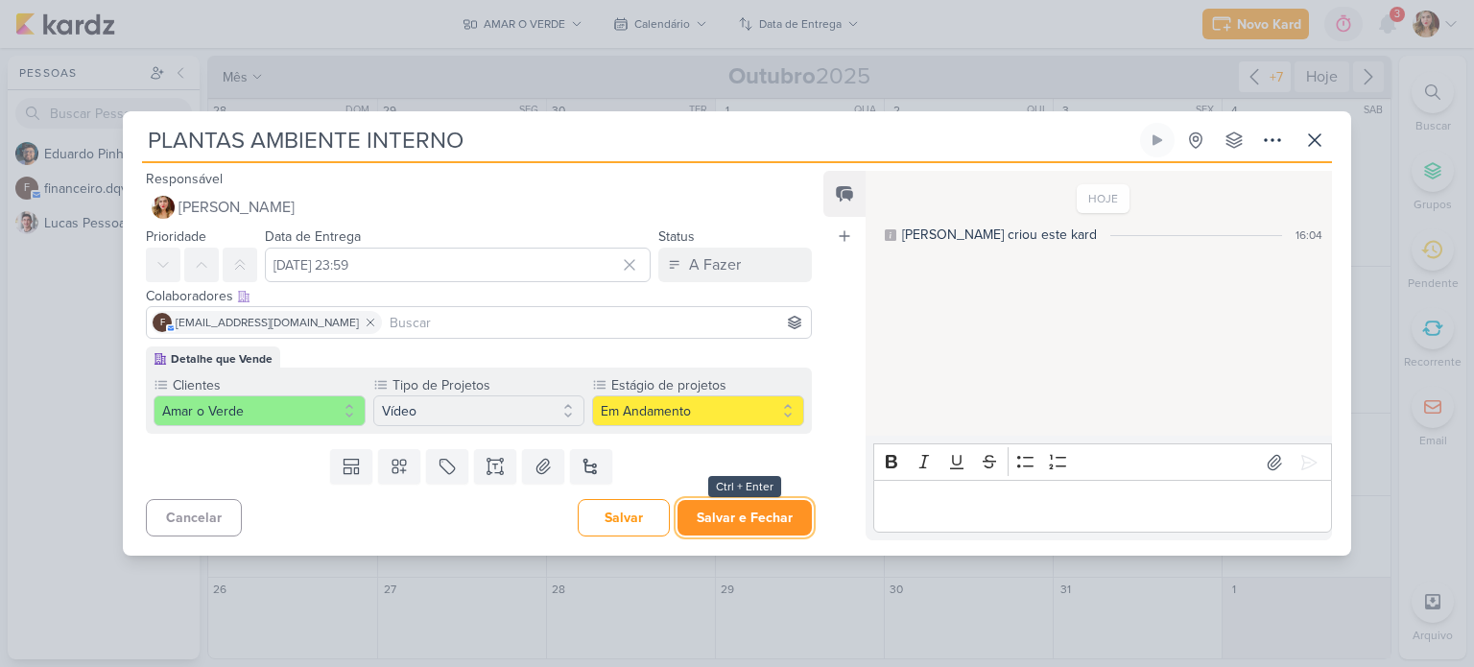
click at [763, 513] on button "Salvar e Fechar" at bounding box center [744, 518] width 134 height 36
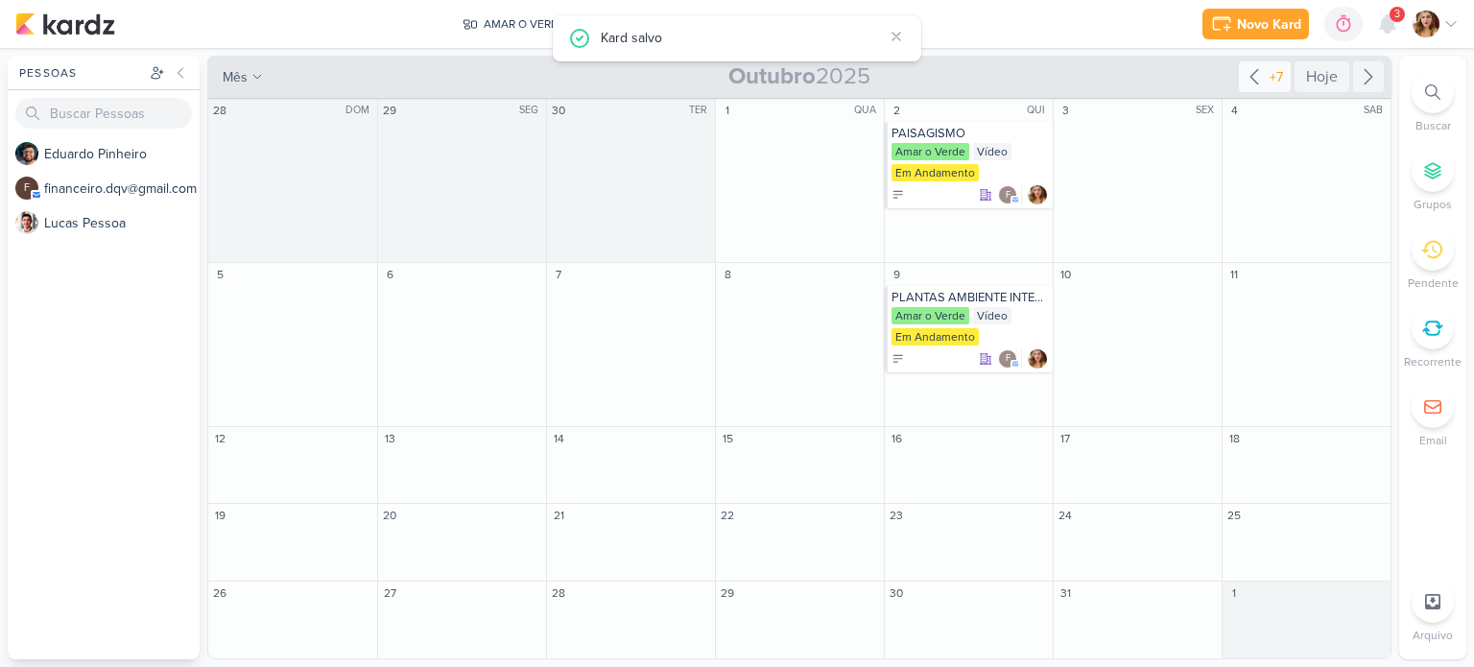
click at [1264, 79] on icon at bounding box center [1254, 76] width 23 height 23
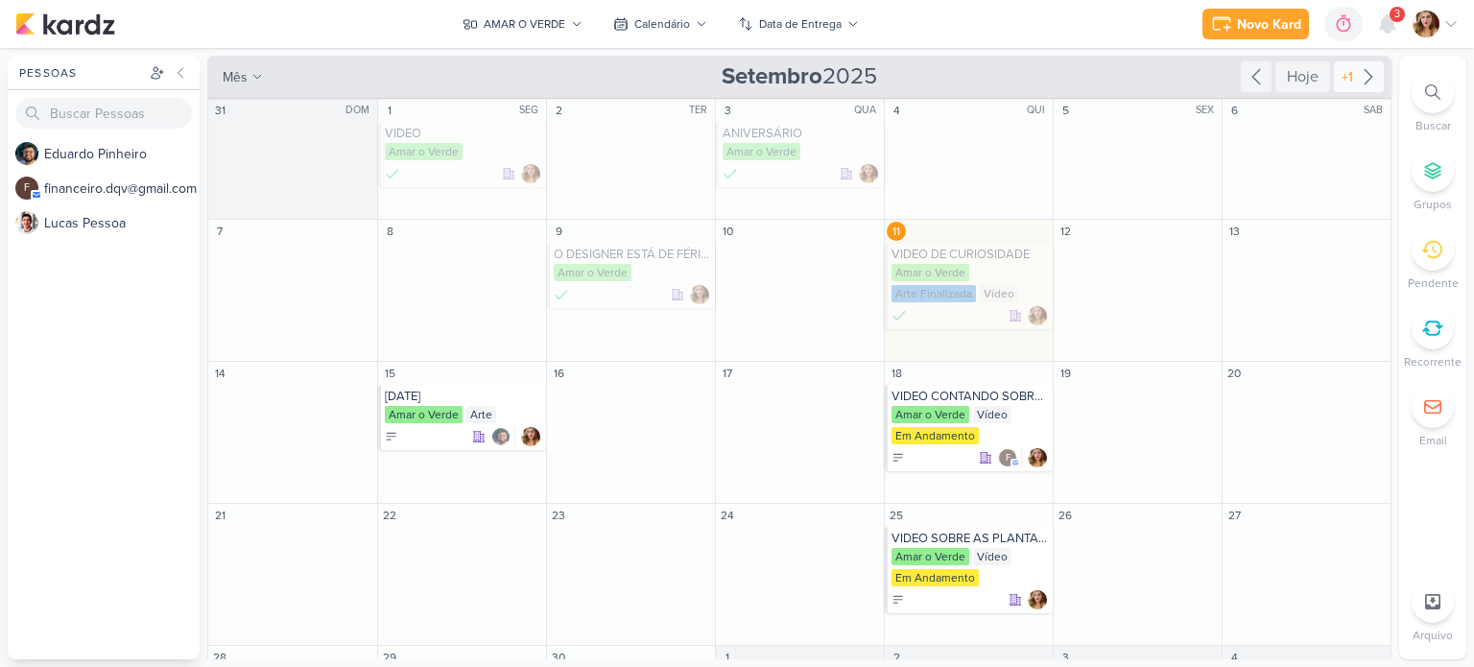
click at [1345, 69] on div "+1" at bounding box center [1347, 77] width 19 height 20
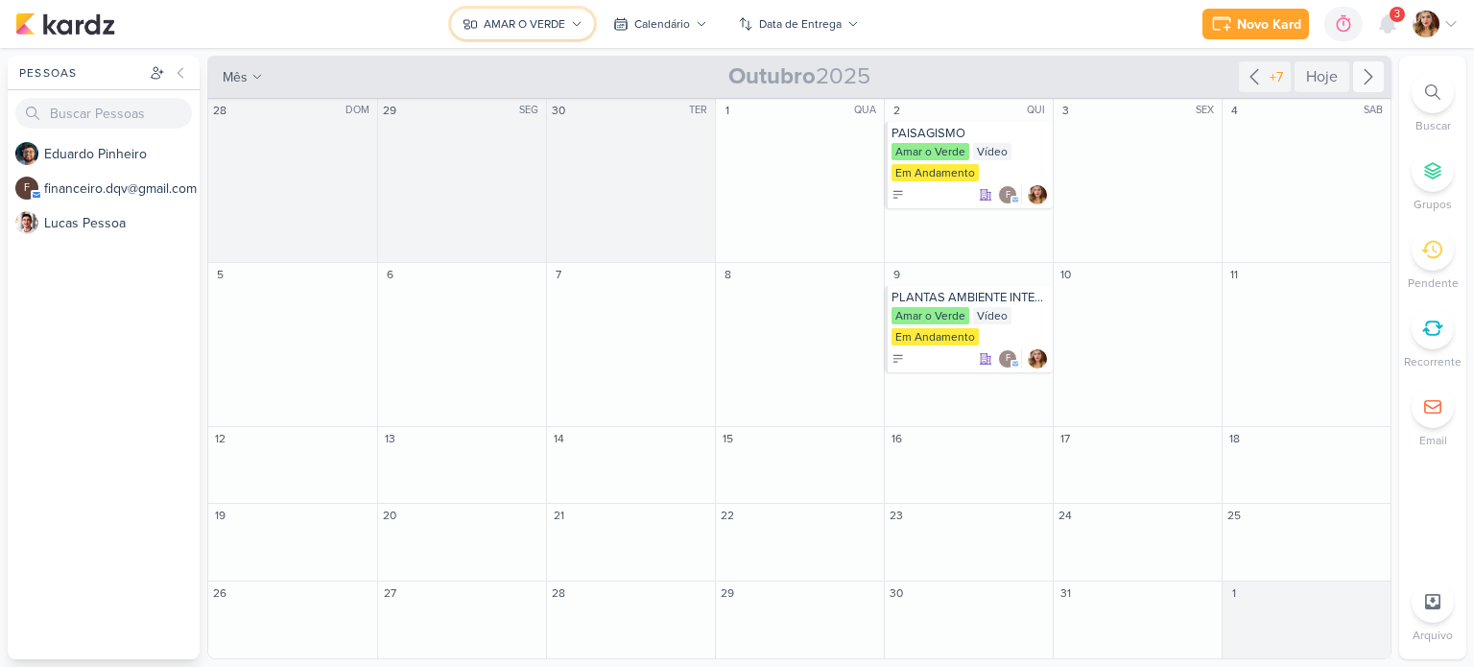
click at [542, 23] on div "AMAR O VERDE" at bounding box center [525, 23] width 82 height 17
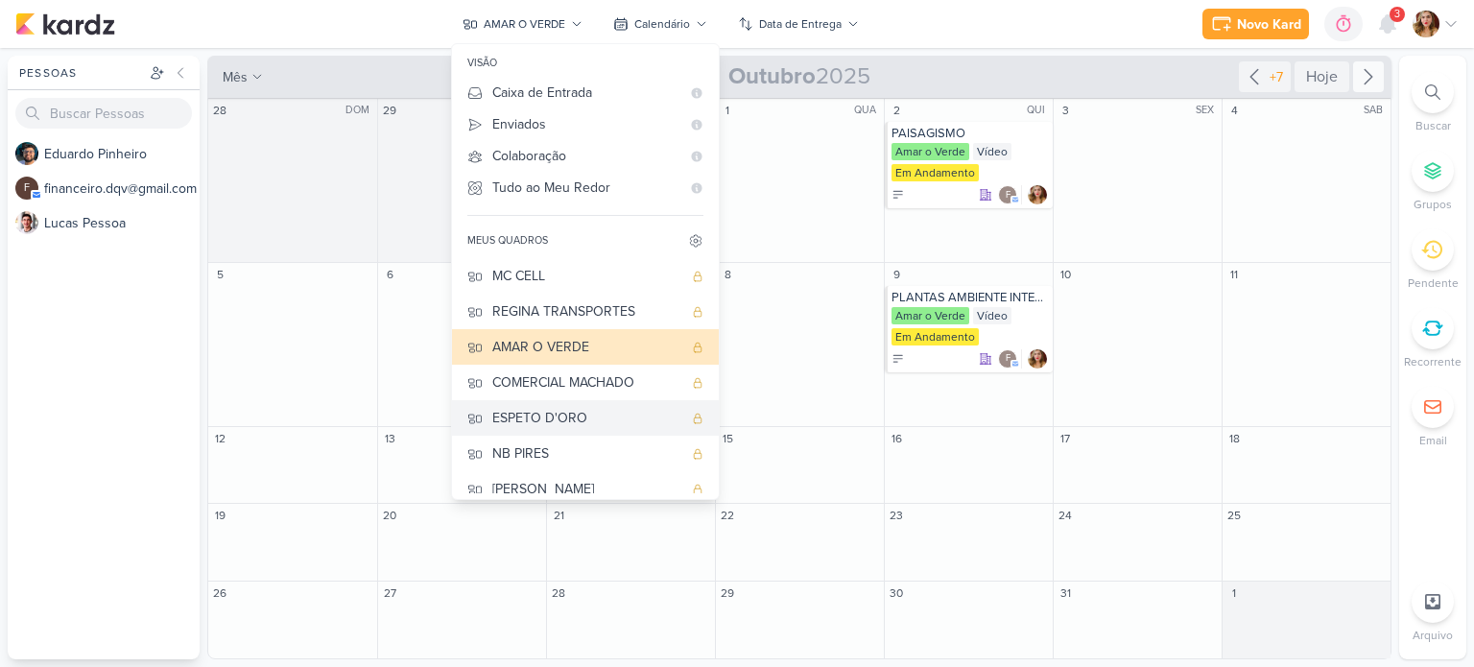
click at [645, 421] on div "ESPETO D'ORO" at bounding box center [587, 418] width 190 height 20
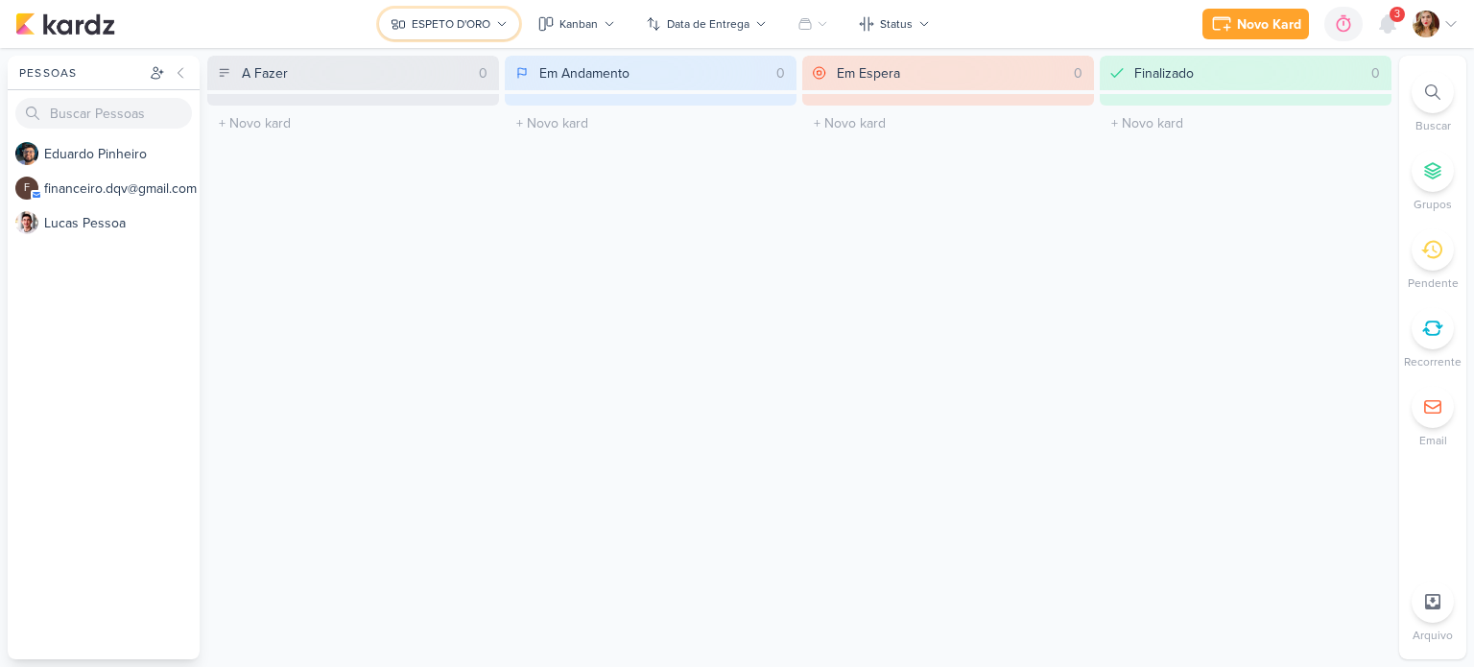
click at [472, 28] on div "ESPETO D'ORO" at bounding box center [451, 23] width 79 height 17
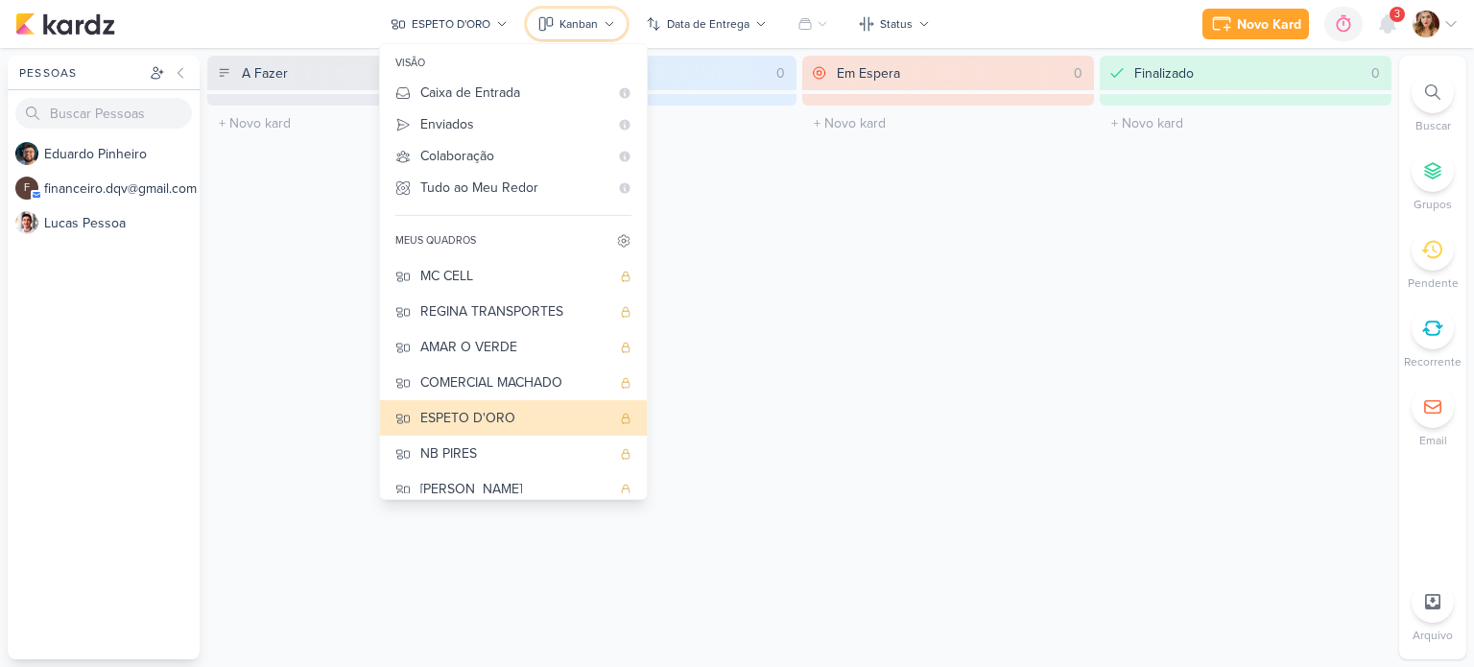
click at [583, 19] on div "Kanban" at bounding box center [578, 23] width 38 height 17
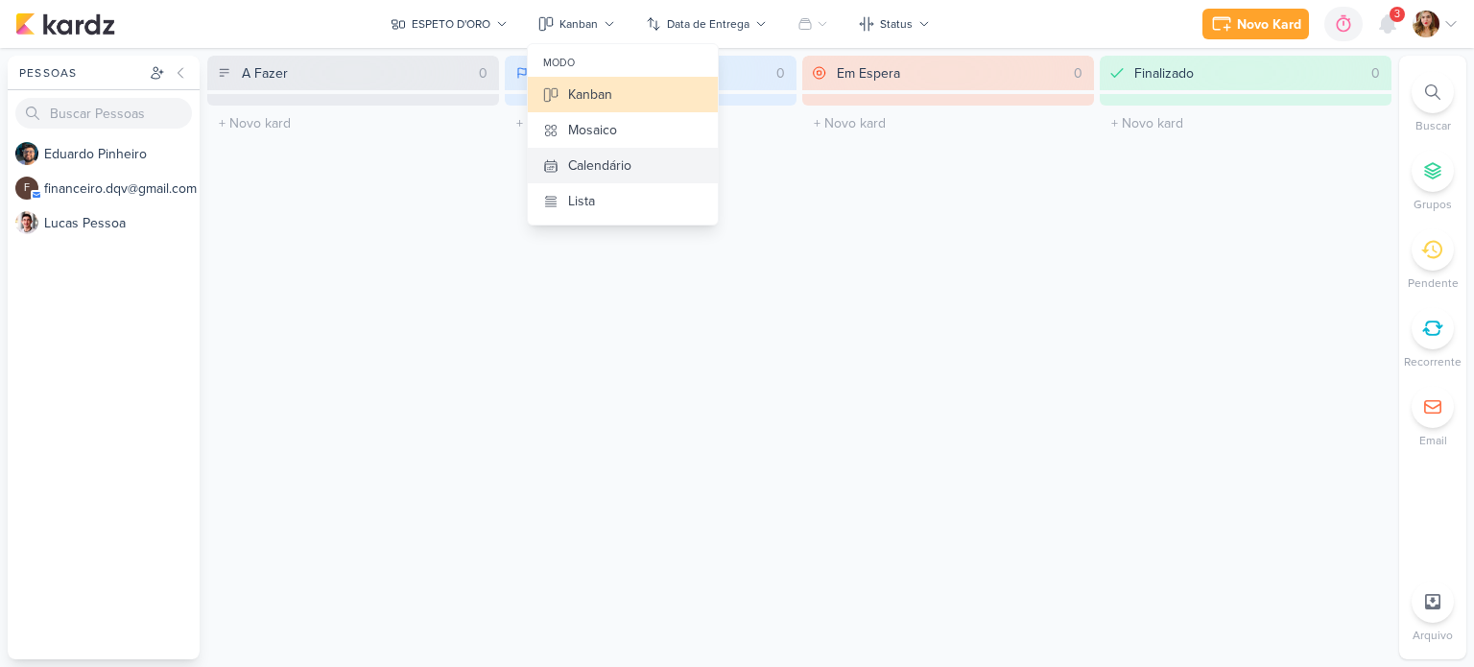
click at [621, 164] on div "Calendário" at bounding box center [599, 165] width 63 height 20
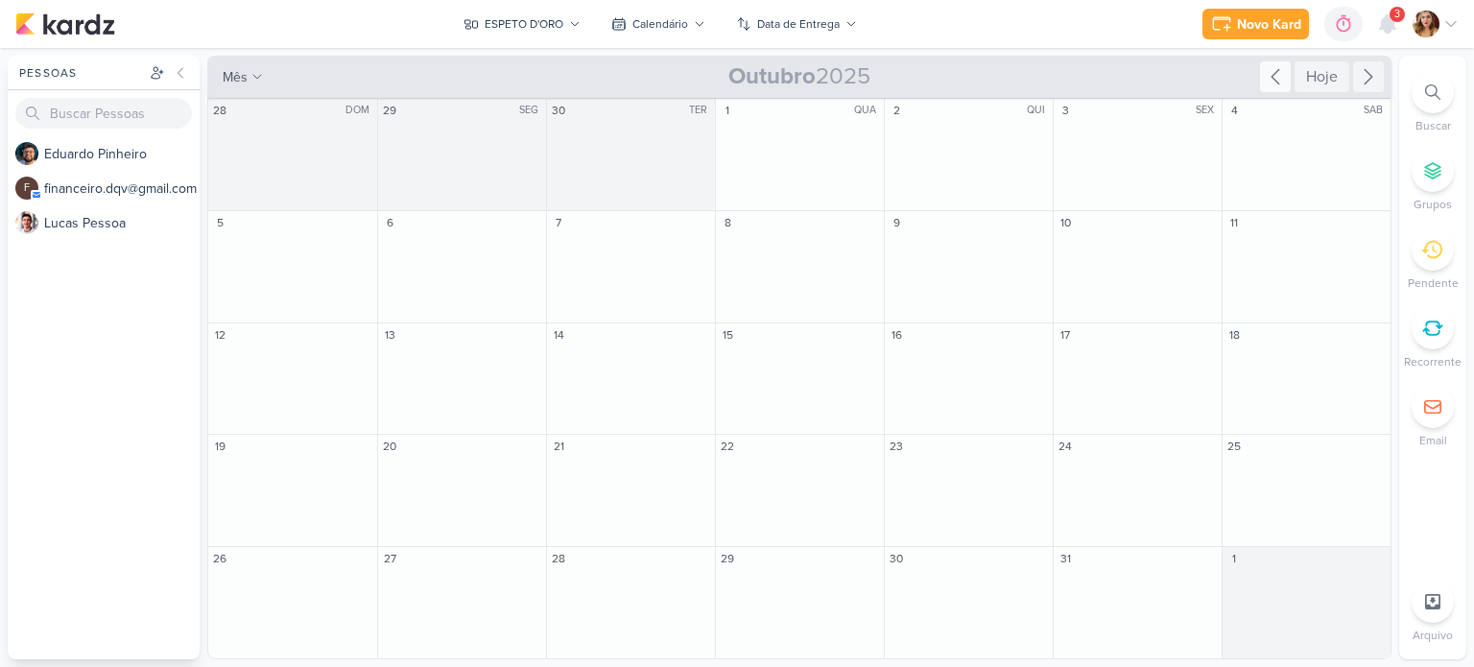
click at [1281, 84] on icon at bounding box center [1275, 76] width 23 height 23
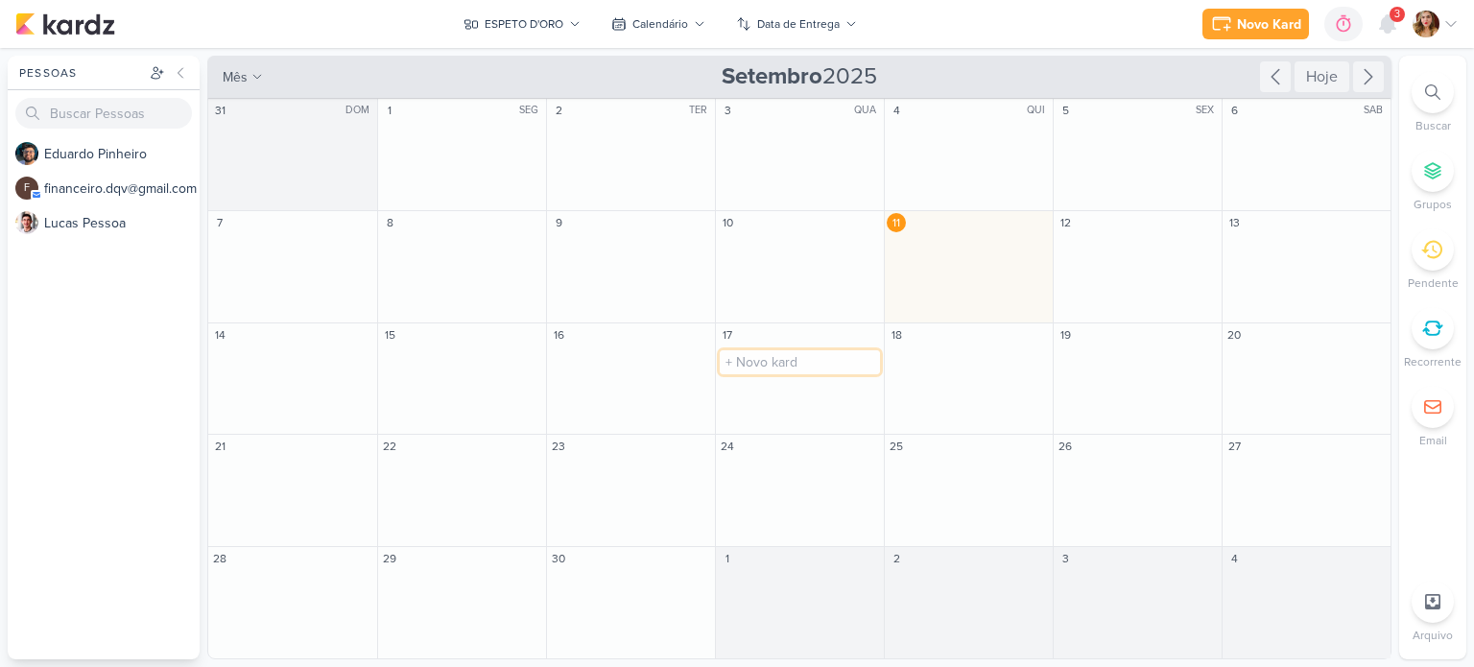
click at [766, 363] on input "text" at bounding box center [800, 362] width 160 height 24
type input "x"
click at [787, 354] on input "text" at bounding box center [800, 362] width 160 height 24
type input "X-CHURRASCO"
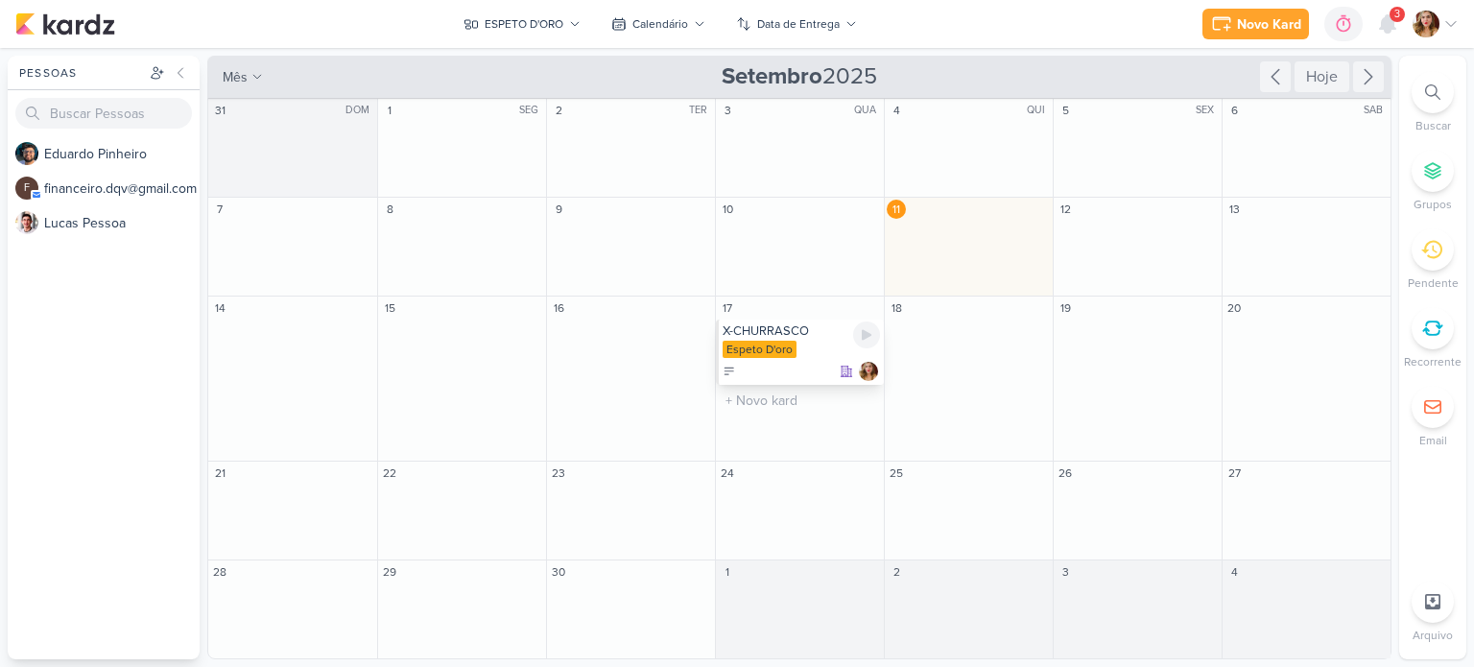
click at [807, 364] on div at bounding box center [801, 371] width 157 height 19
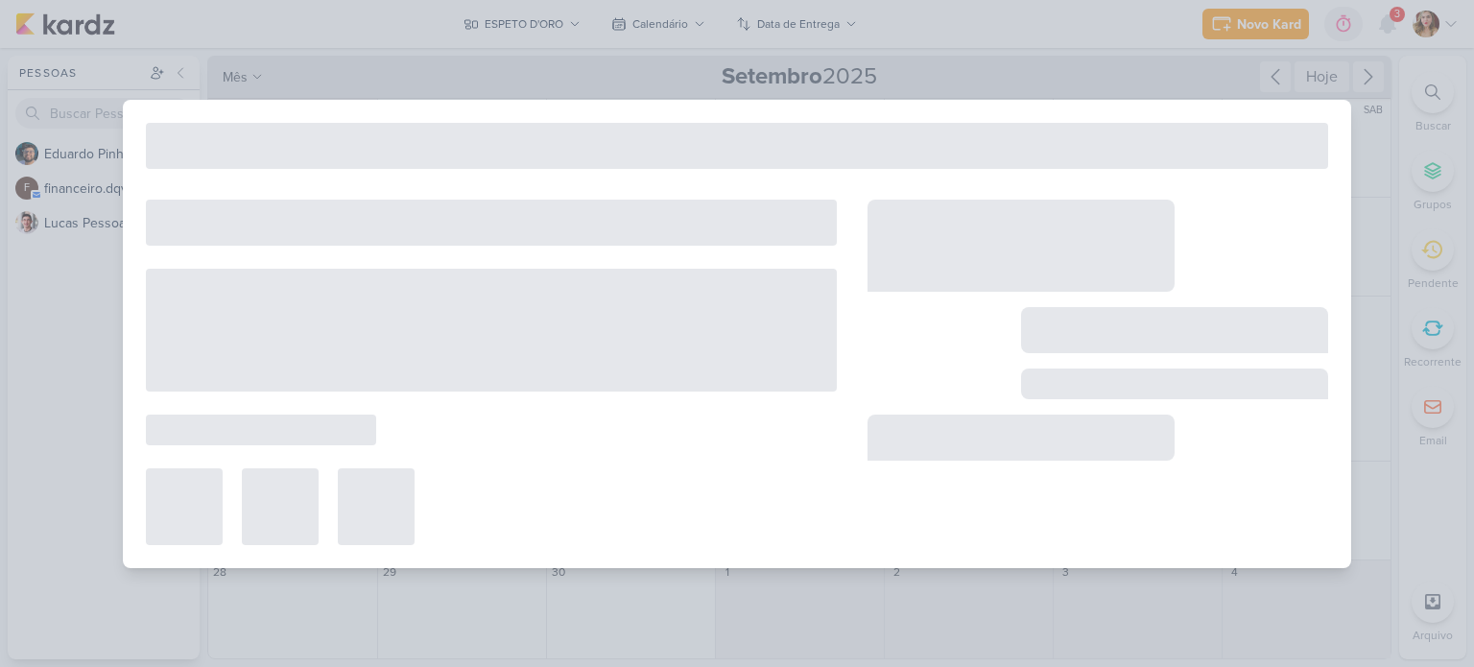
type input "X-CHURRASCO"
type input "17 de setembro de 2025 às 23:59"
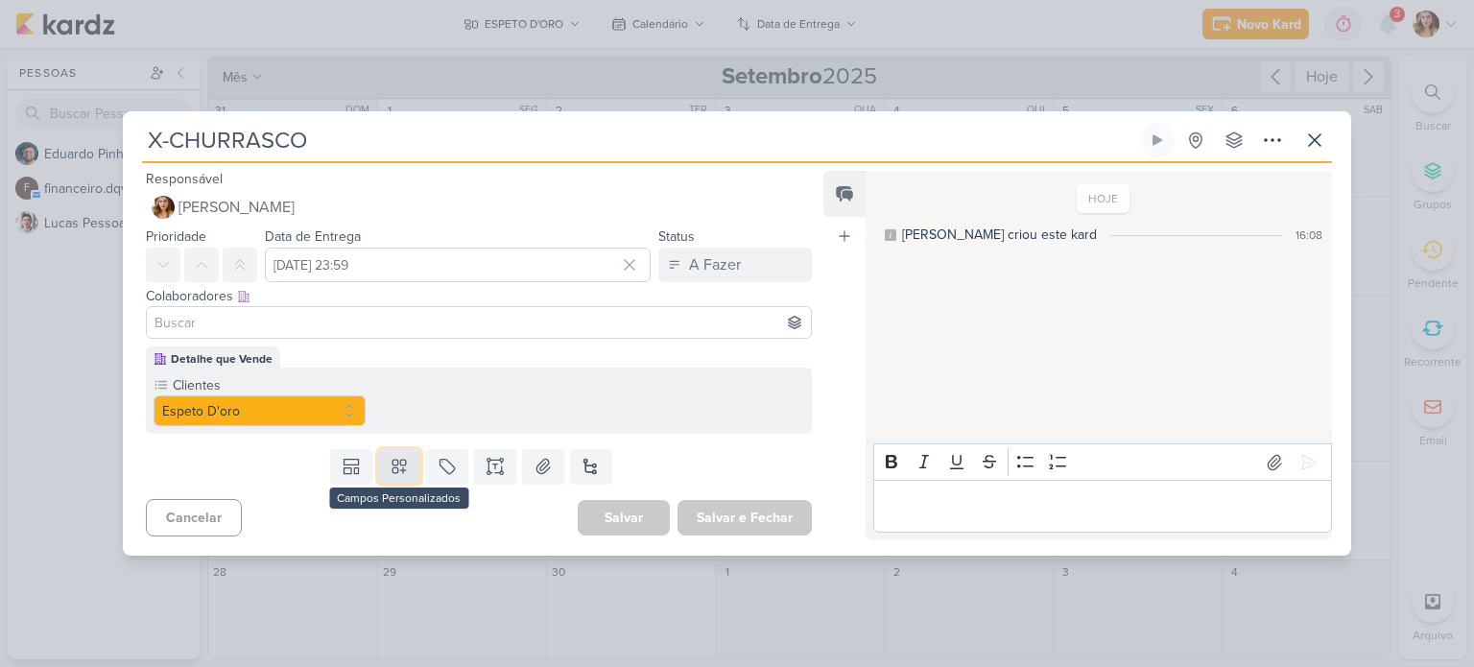
click at [396, 474] on icon at bounding box center [399, 466] width 19 height 19
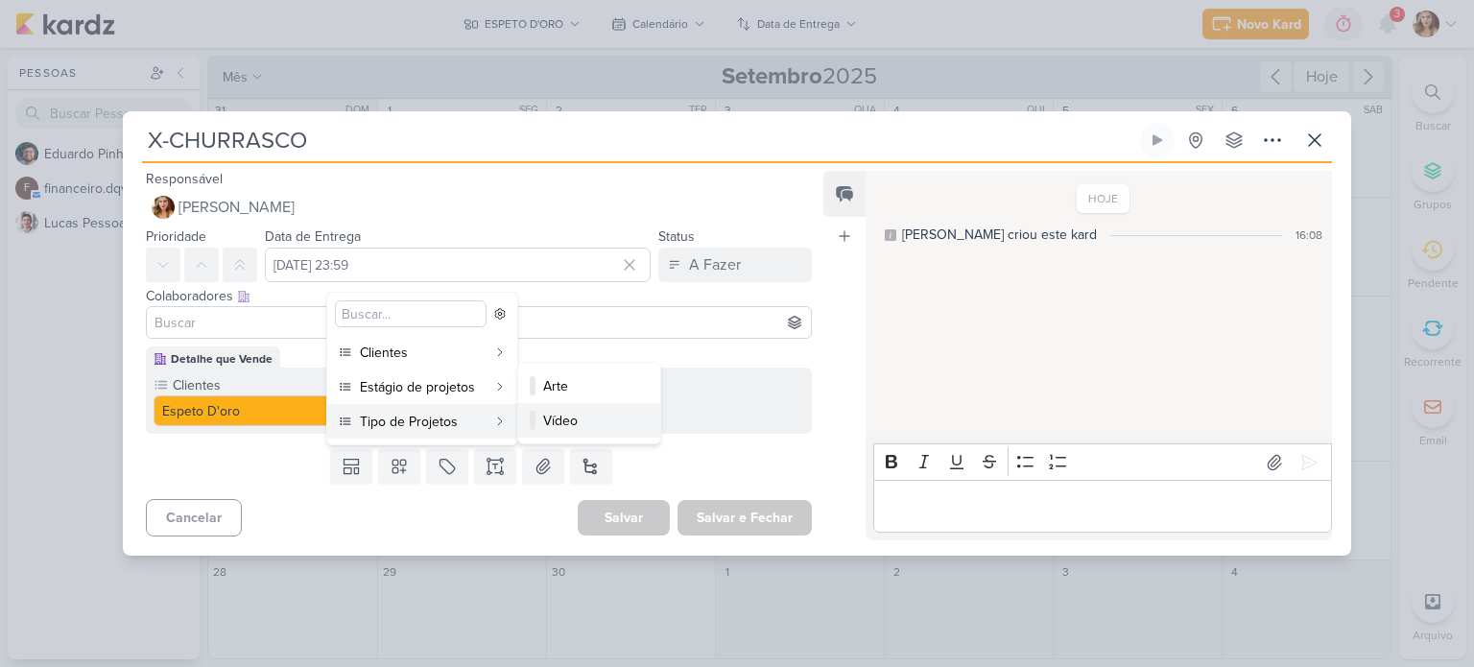
click at [569, 420] on div "Vídeo" at bounding box center [590, 421] width 94 height 20
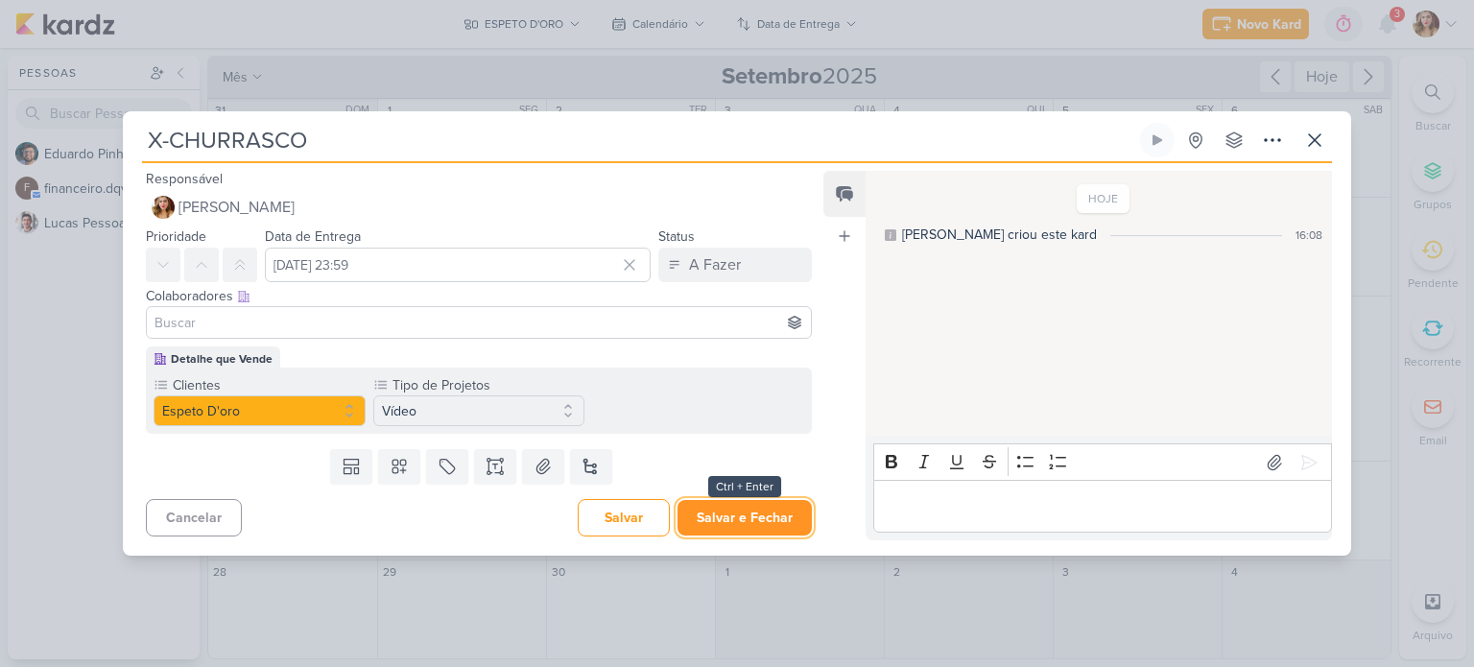
click at [757, 528] on button "Salvar e Fechar" at bounding box center [744, 518] width 134 height 36
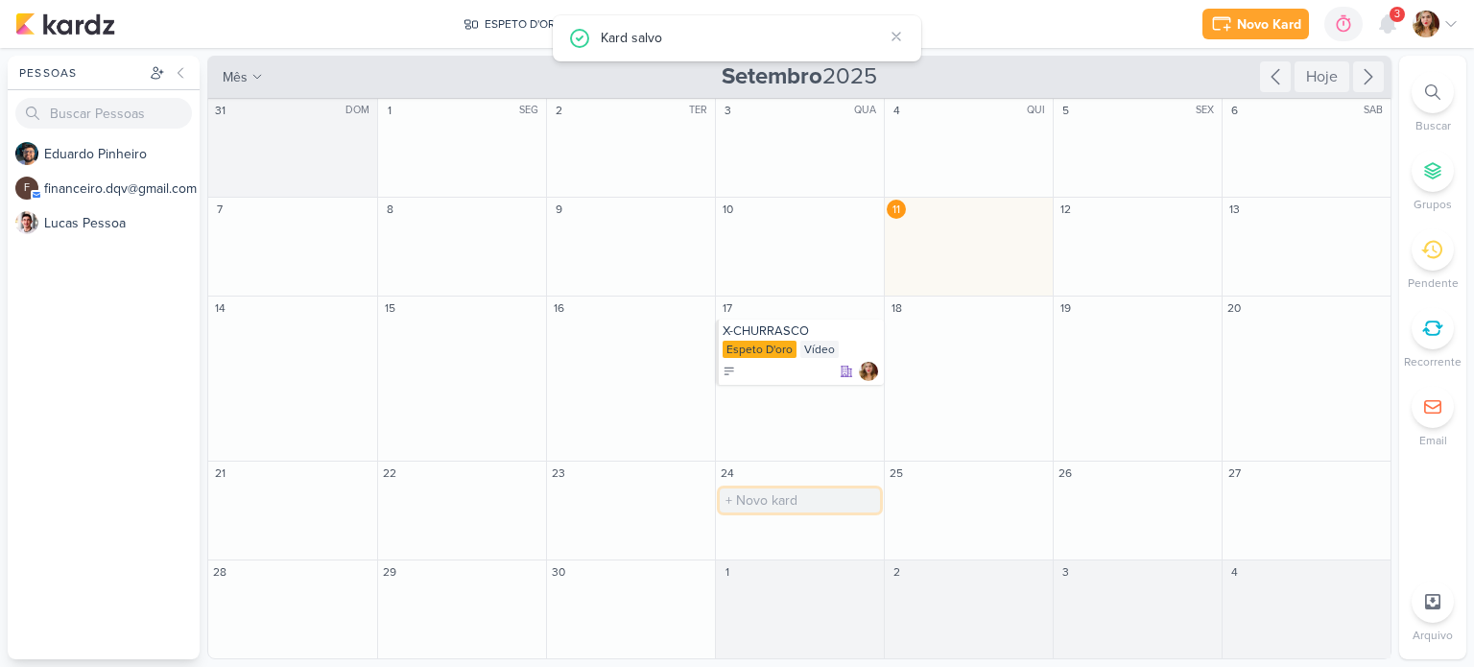
click at [793, 497] on input "text" at bounding box center [800, 500] width 160 height 24
type input "X-CARIJÓ"
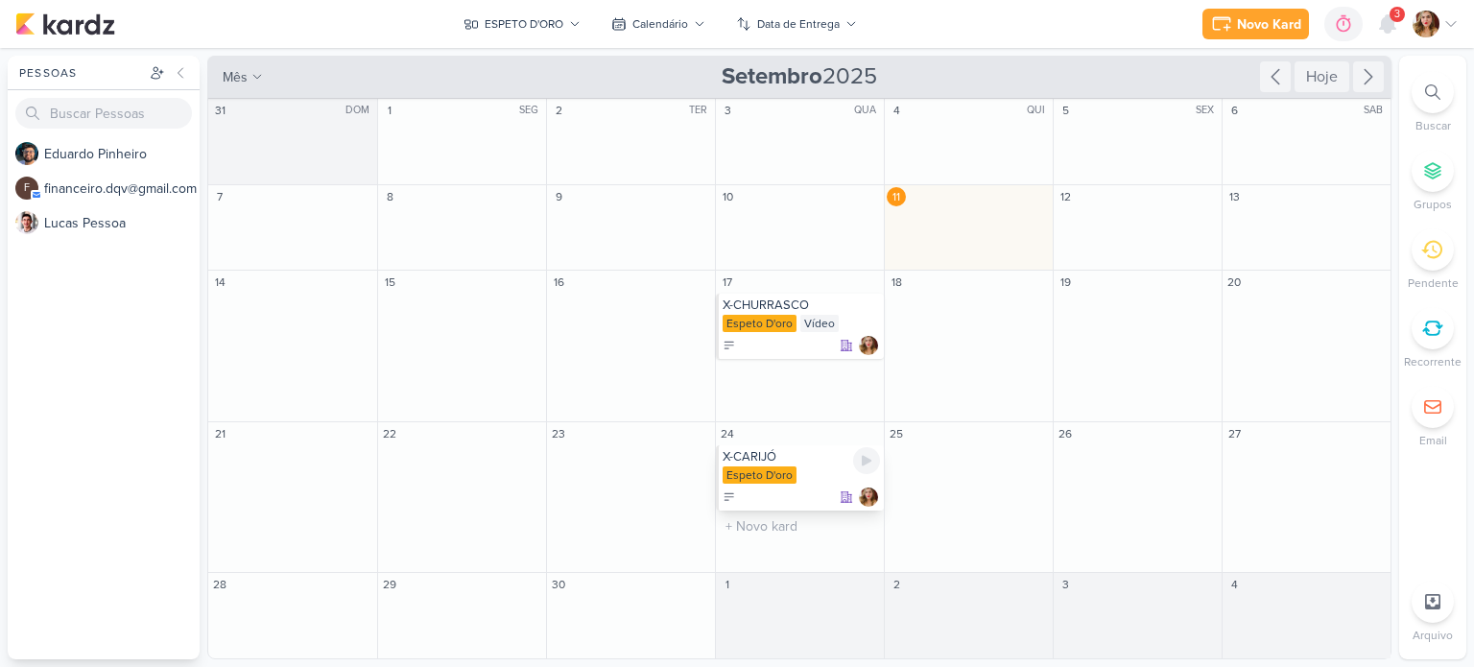
click at [774, 463] on div "X-CARIJÓ" at bounding box center [801, 456] width 157 height 15
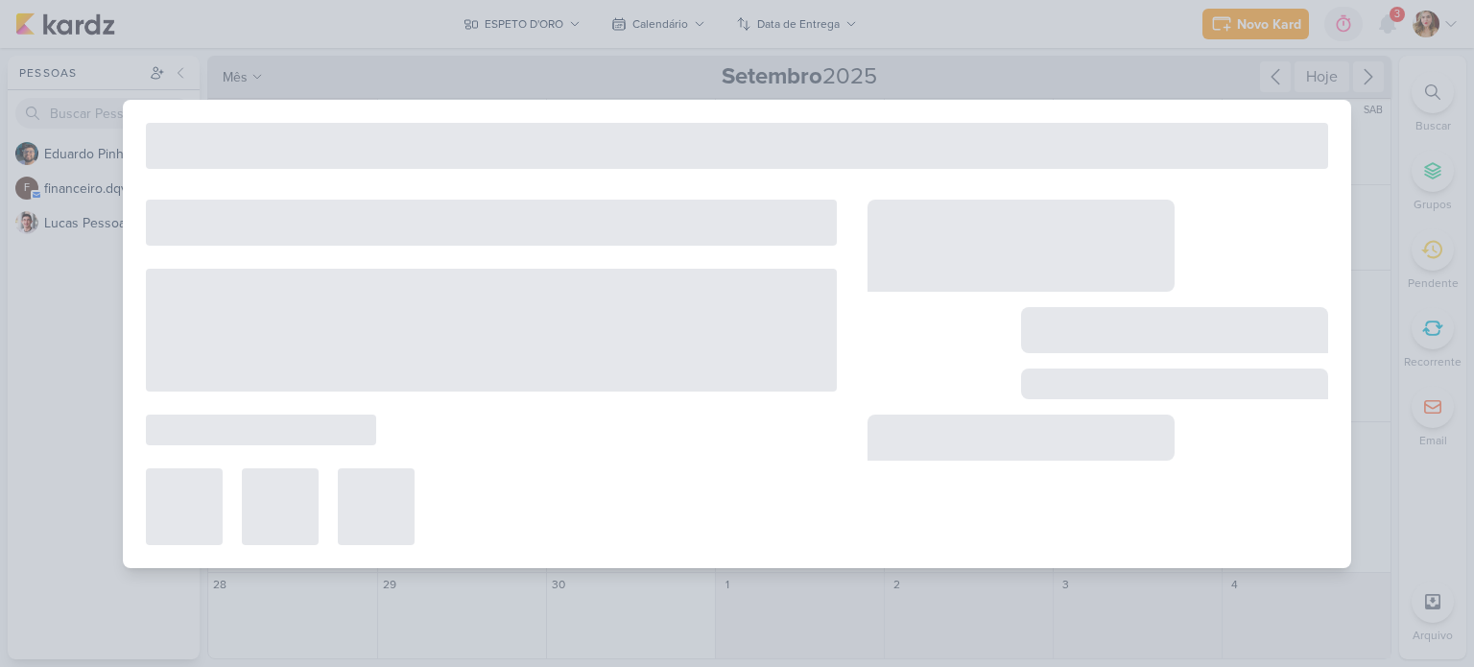
type input "X-CARIJÓ"
type input "24 de setembro de 2025 às 23:59"
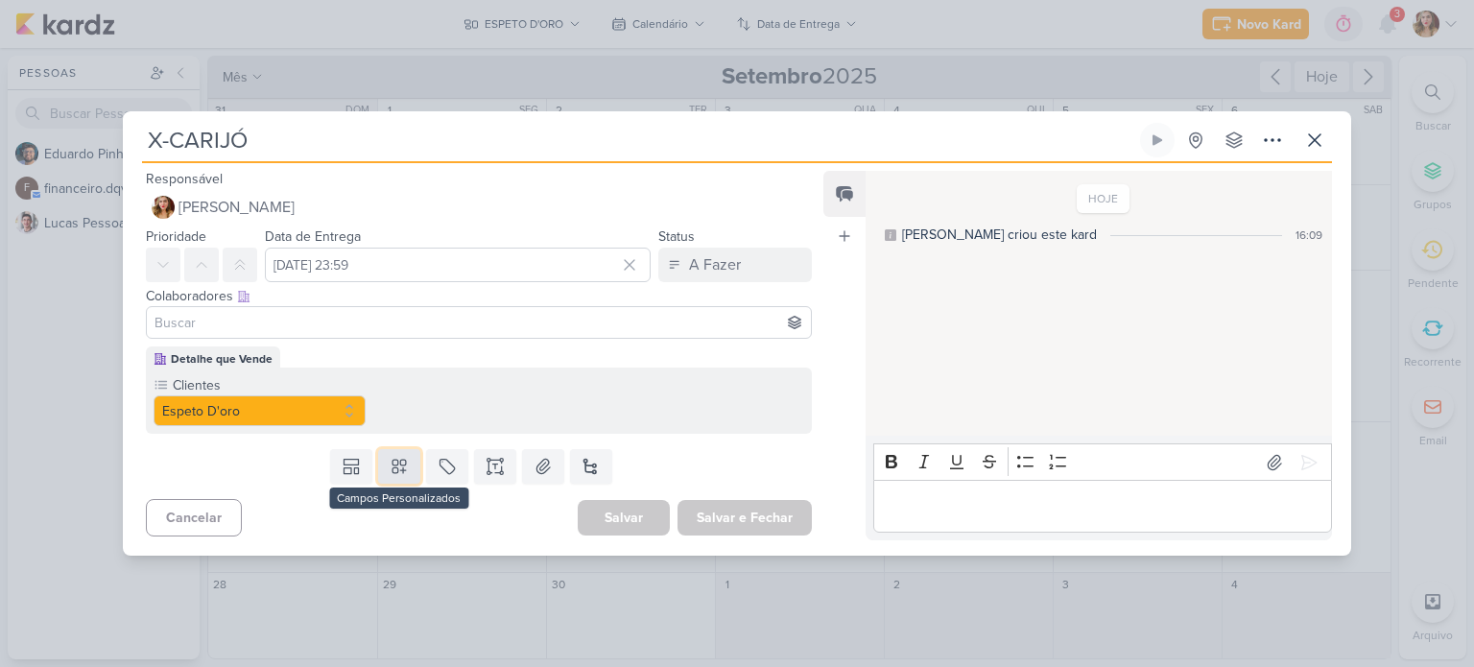
click at [404, 461] on icon at bounding box center [399, 466] width 19 height 19
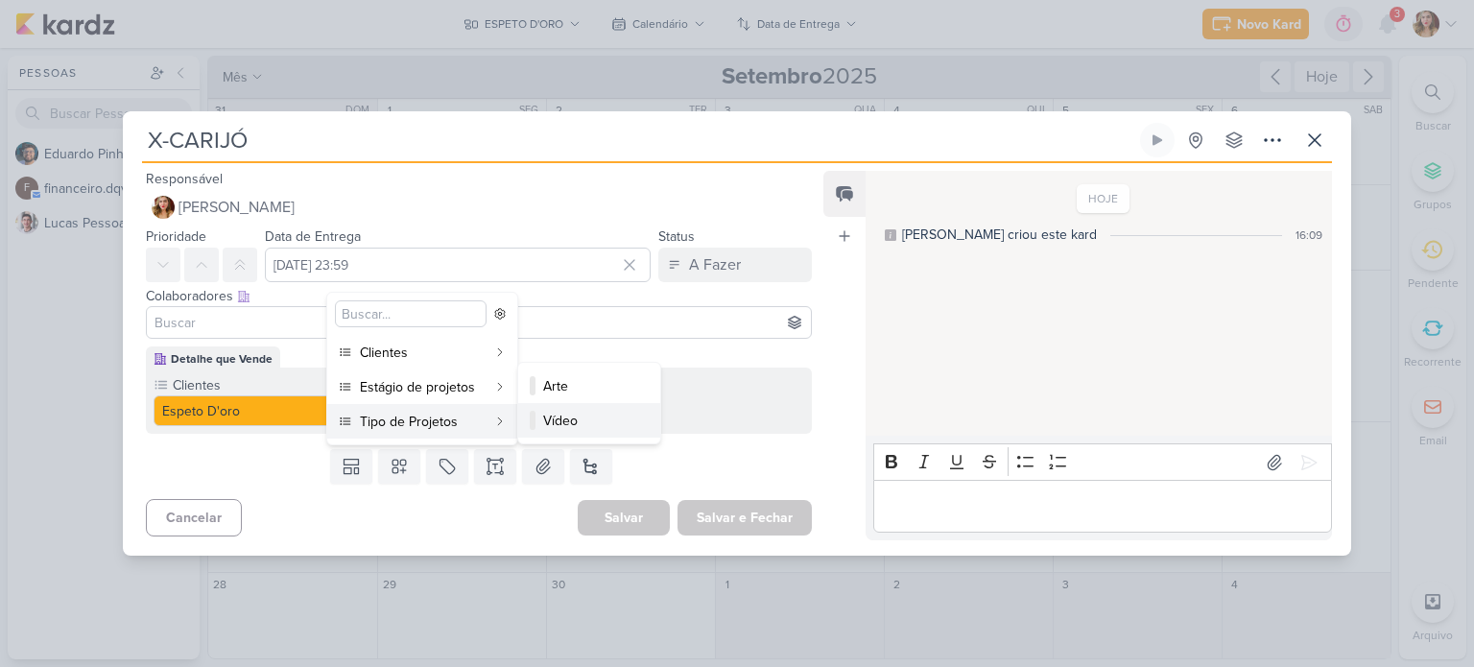
click at [573, 408] on button "Vídeo" at bounding box center [589, 420] width 142 height 35
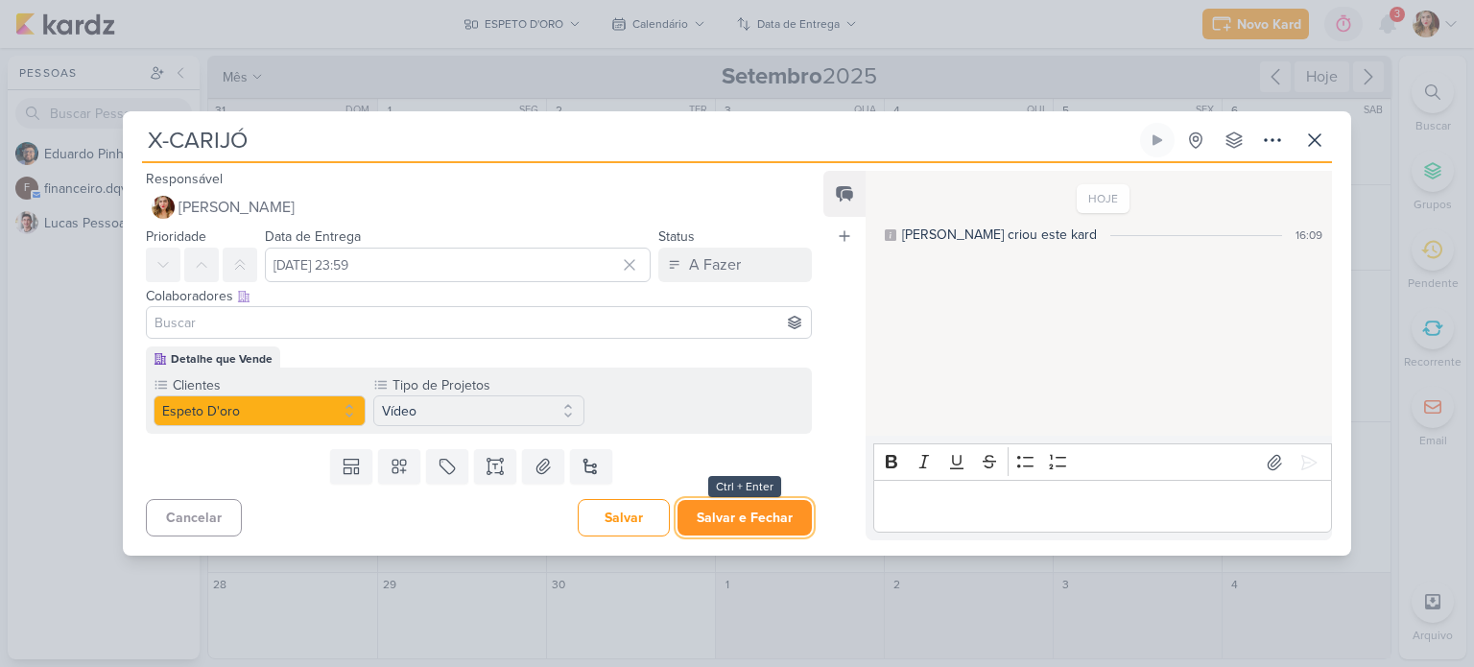
click at [752, 533] on button "Salvar e Fechar" at bounding box center [744, 518] width 134 height 36
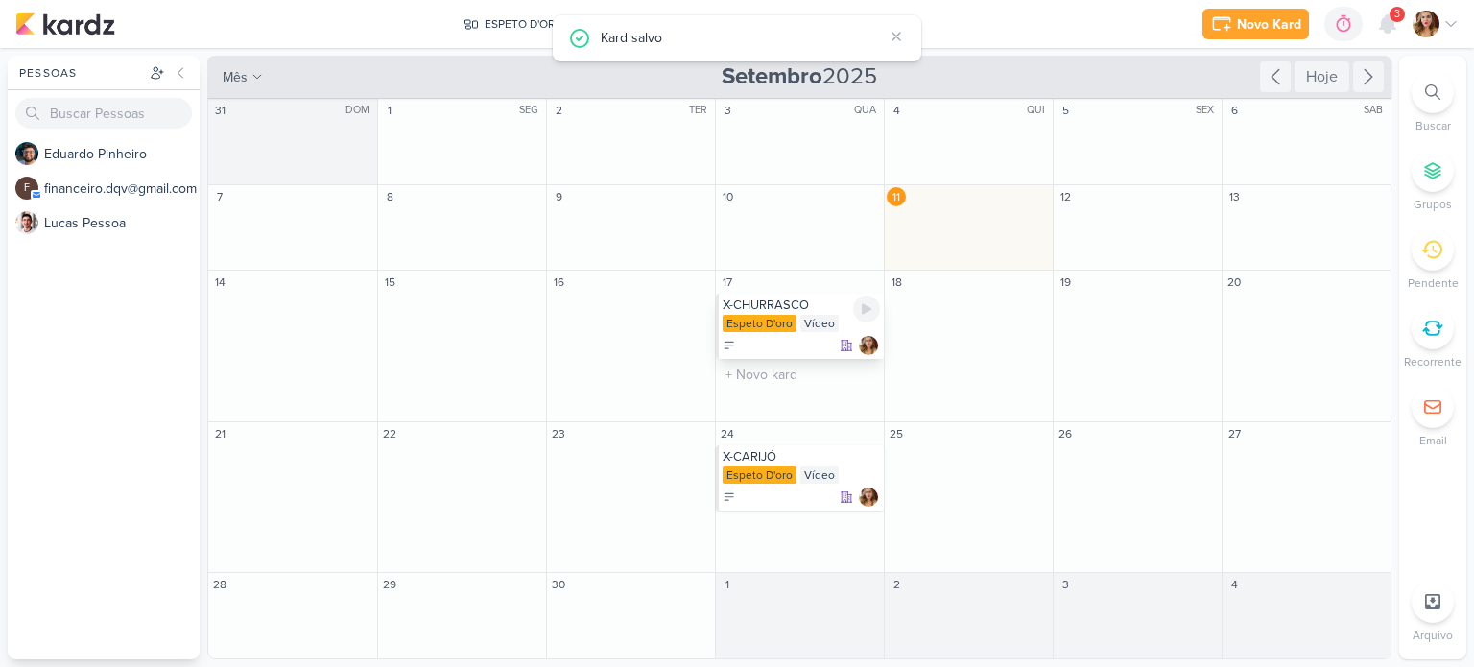
click at [845, 319] on div "Espeto D'oro Vídeo" at bounding box center [801, 324] width 157 height 19
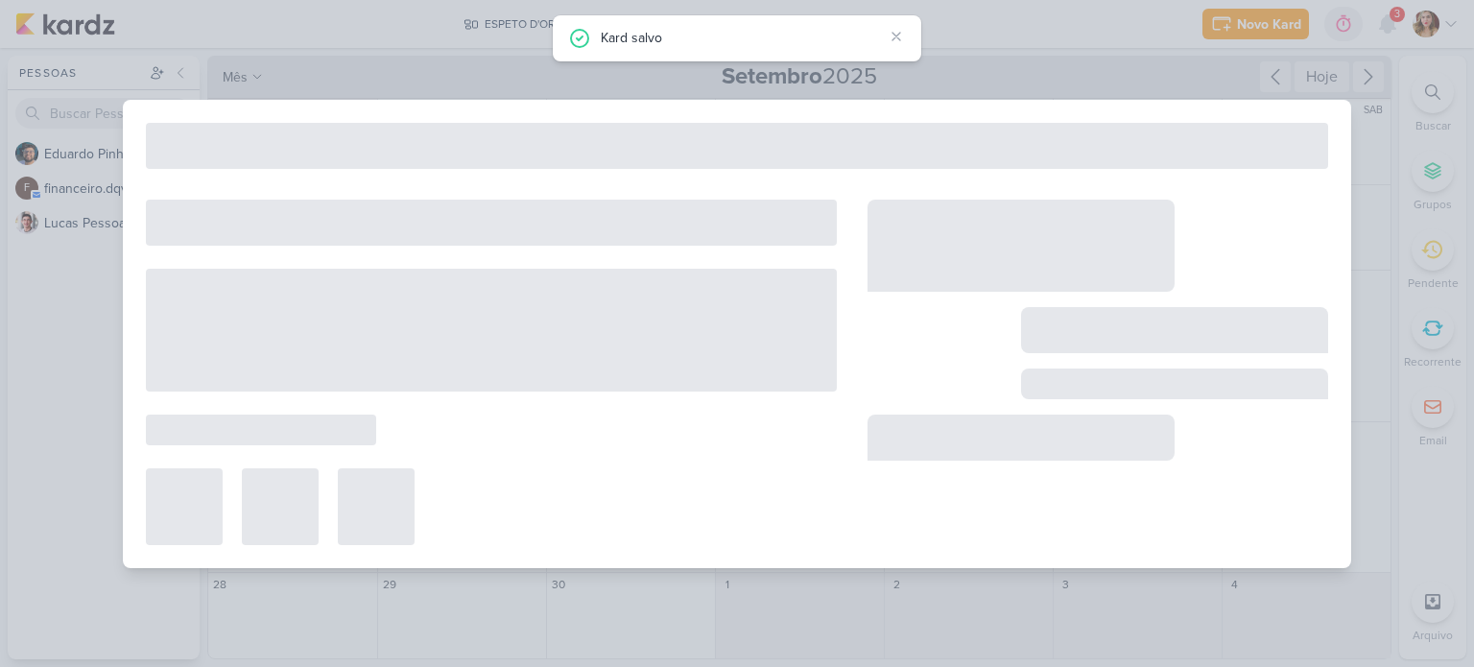
type input "X-CHURRASCO"
type input "17 de setembro de 2025 às 23:59"
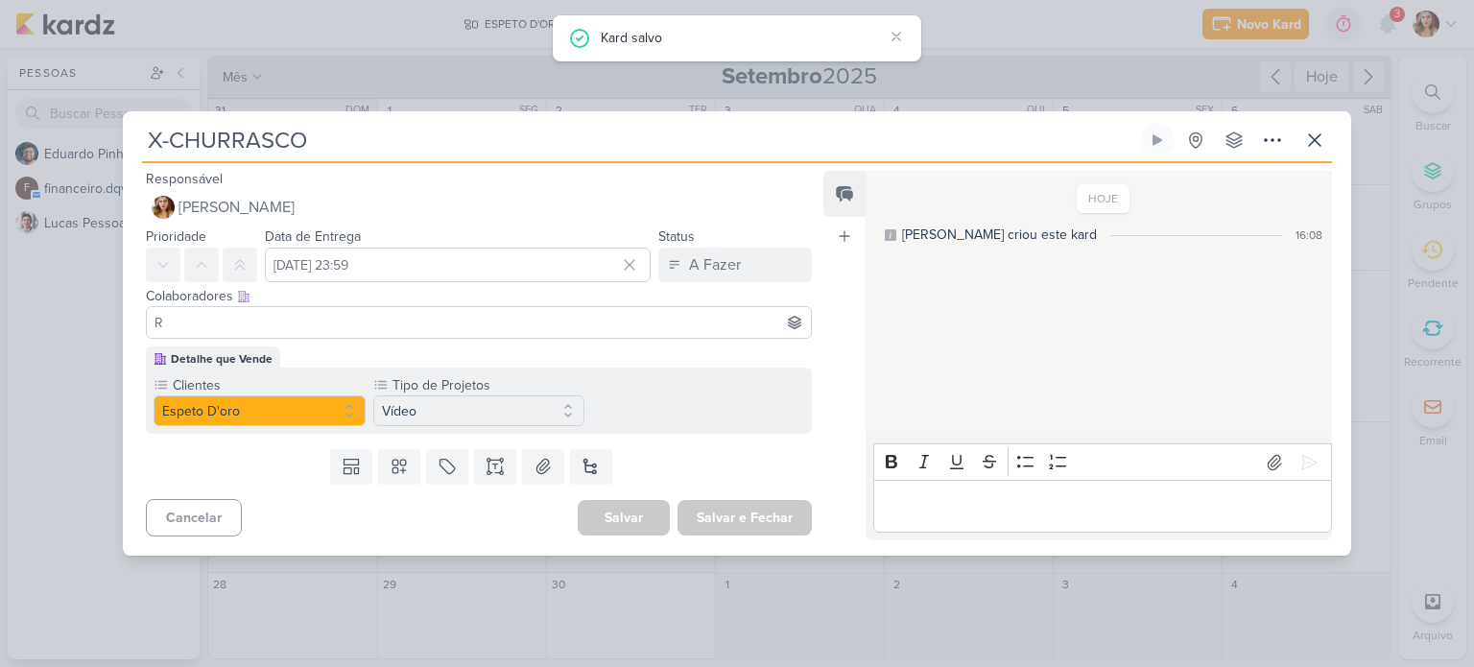
click at [445, 318] on input "R" at bounding box center [479, 322] width 656 height 23
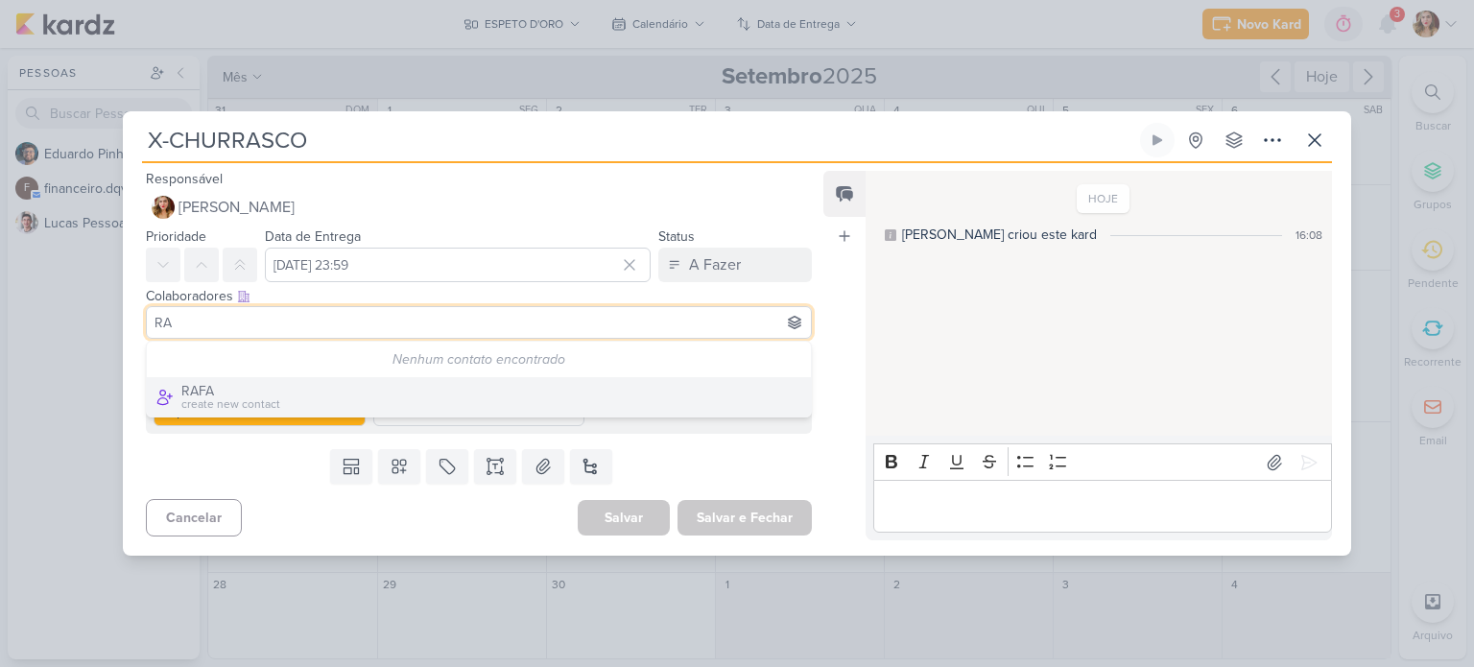
type input "R"
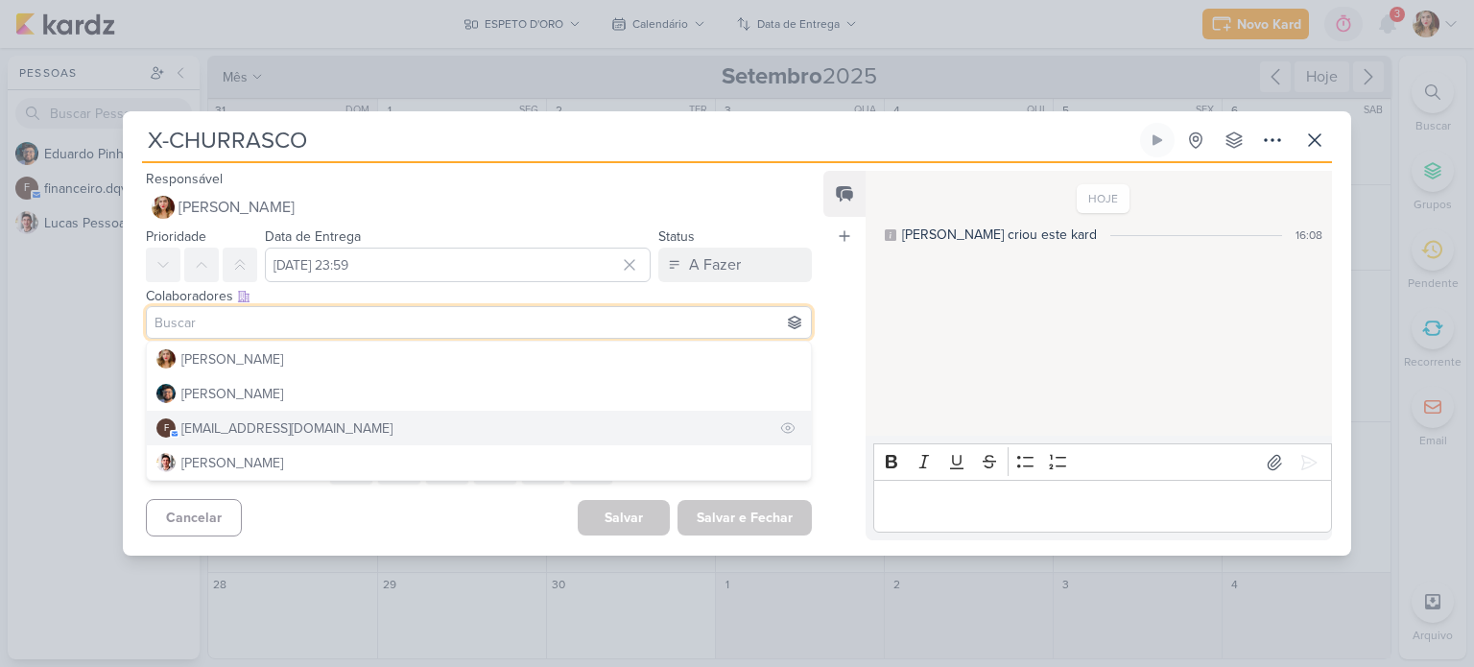
click at [322, 430] on div "financeiro.dqv@gmail.com" at bounding box center [286, 428] width 211 height 20
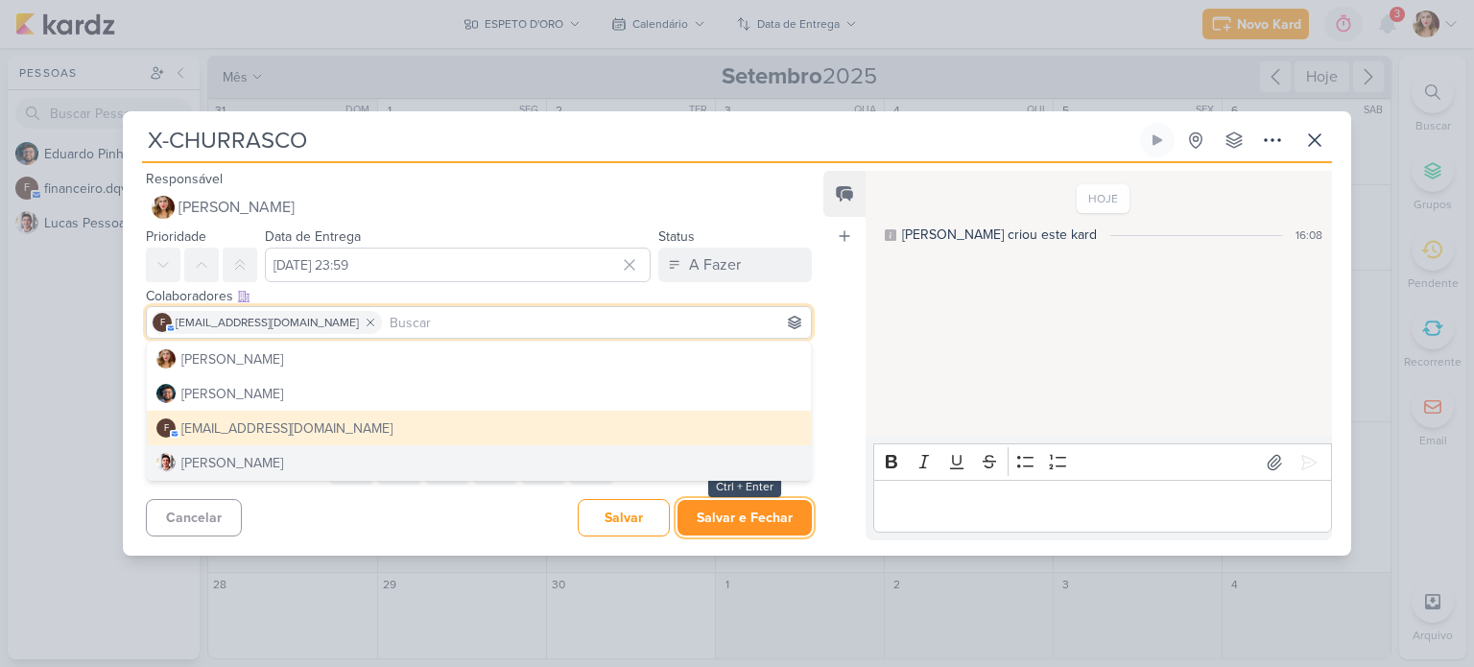
drag, startPoint x: 683, startPoint y: 529, endPoint x: 711, endPoint y: 524, distance: 28.2
click at [711, 524] on button "Salvar e Fechar" at bounding box center [744, 518] width 134 height 36
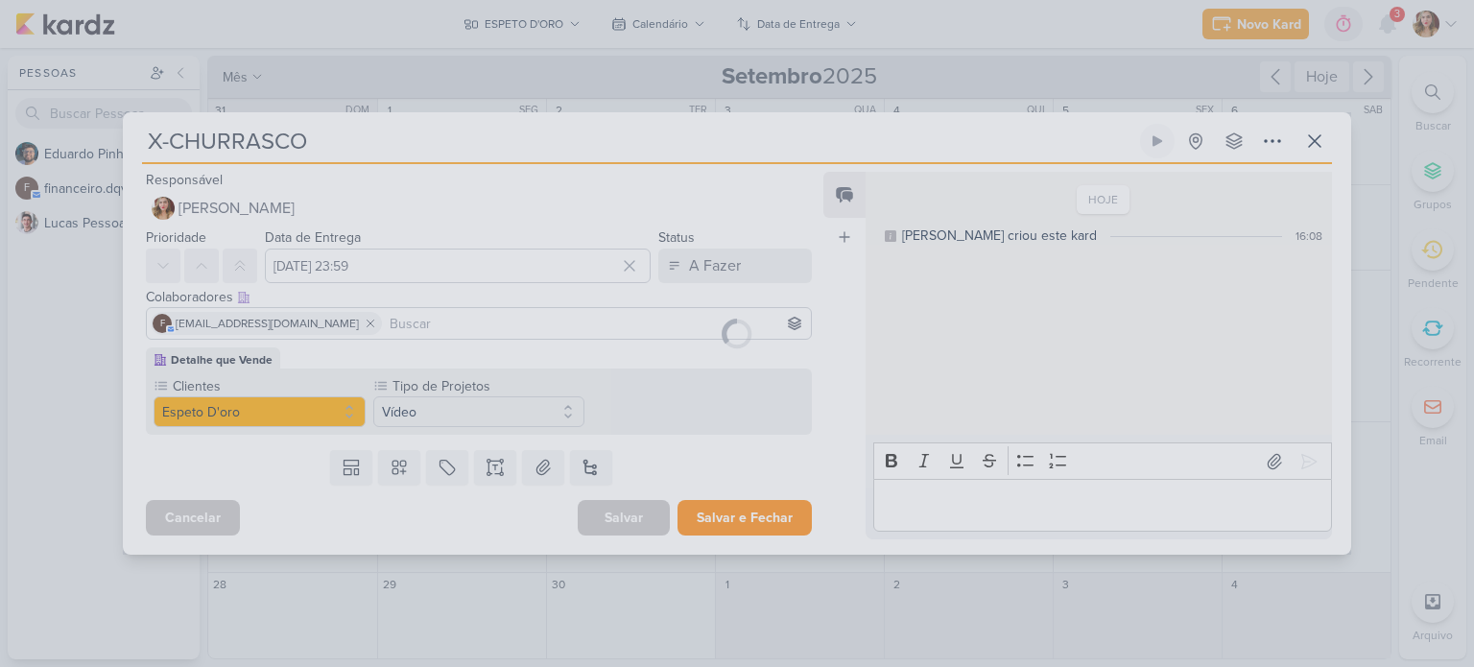
click at [711, 524] on div at bounding box center [737, 333] width 1228 height 442
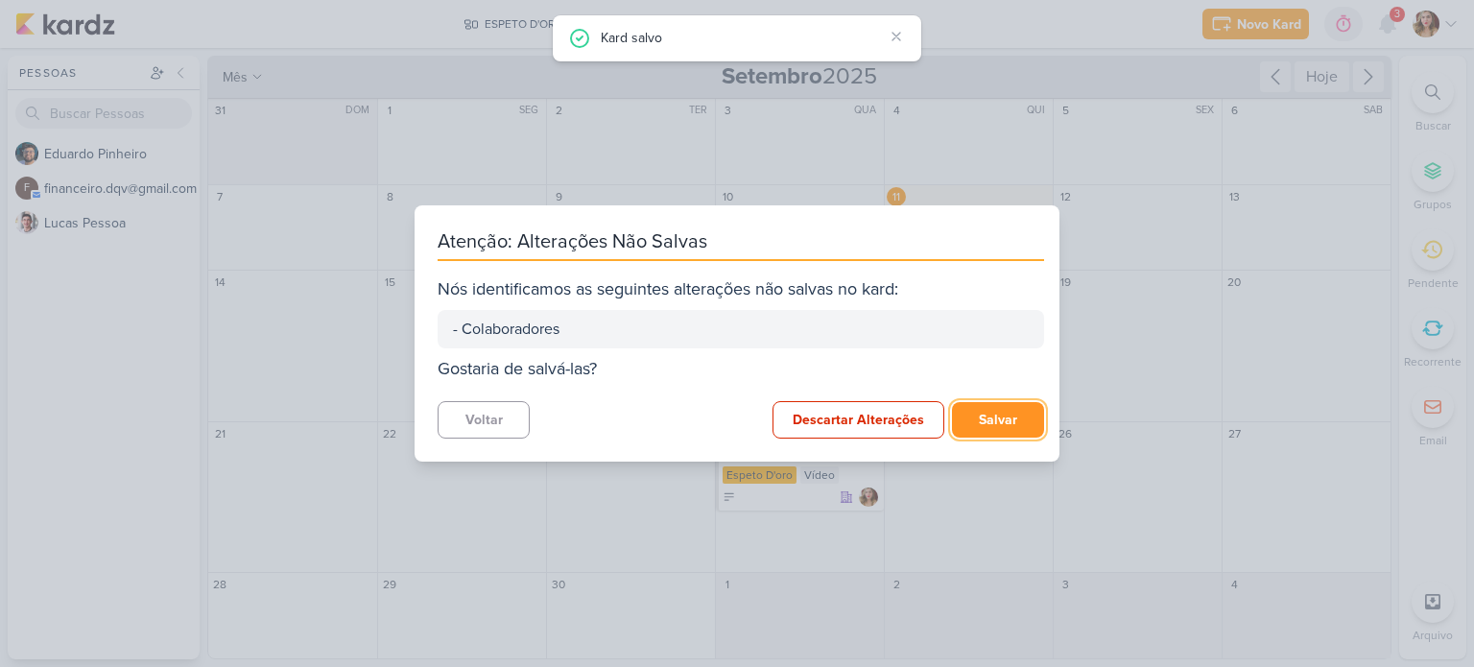
click at [1002, 405] on button "Salvar" at bounding box center [998, 420] width 92 height 36
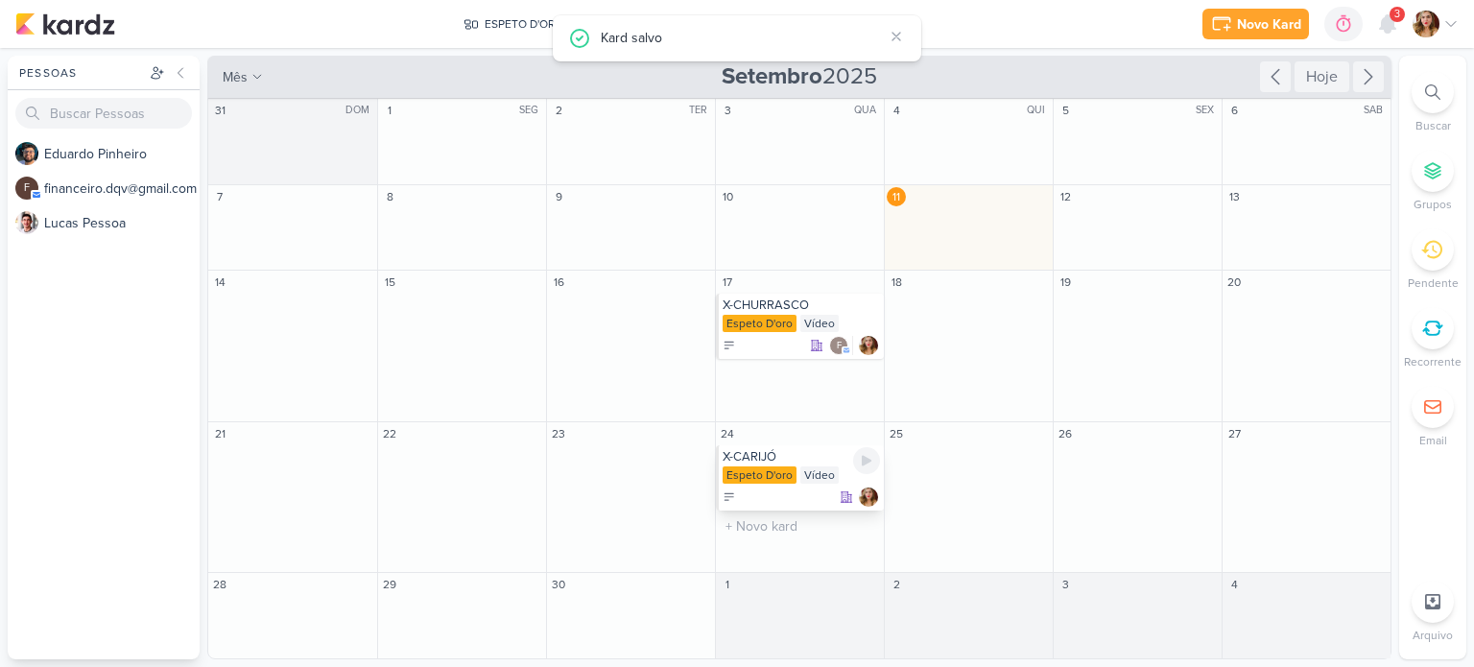
click at [821, 463] on div "X-CARIJÓ" at bounding box center [801, 456] width 157 height 15
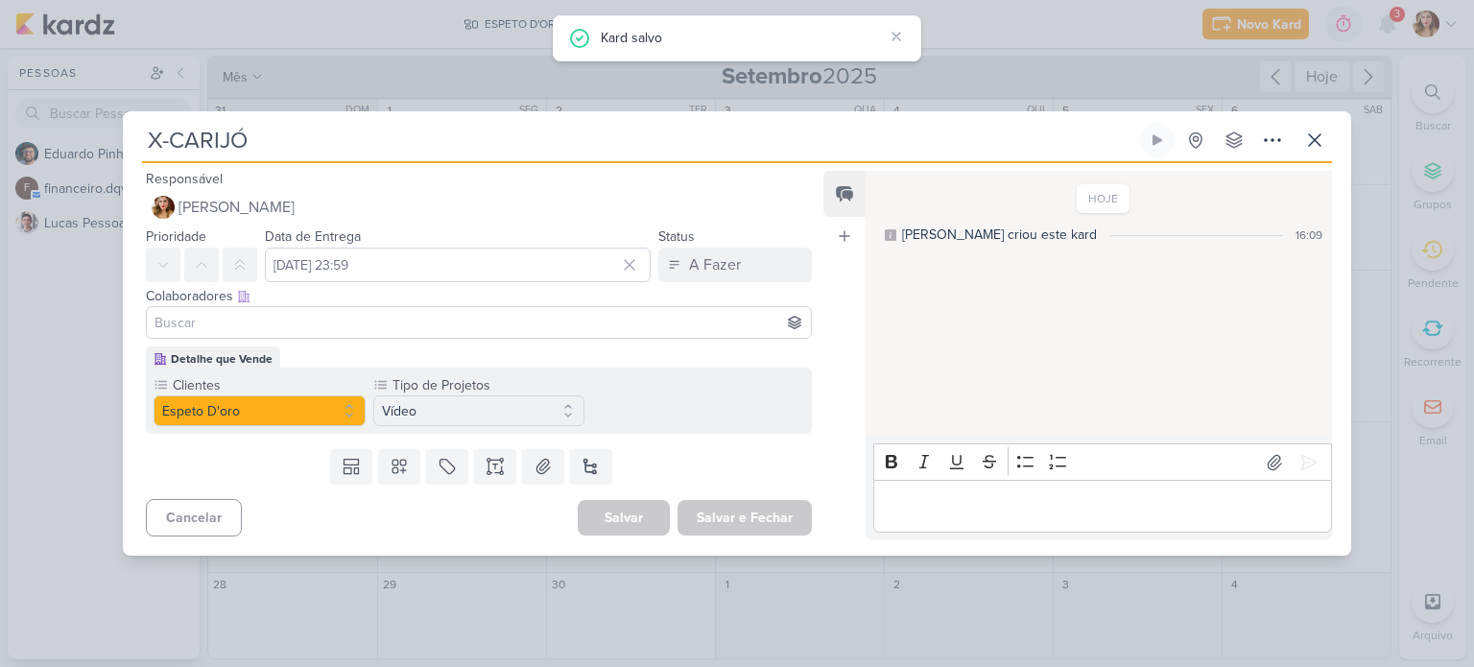
click at [536, 323] on input at bounding box center [479, 322] width 656 height 23
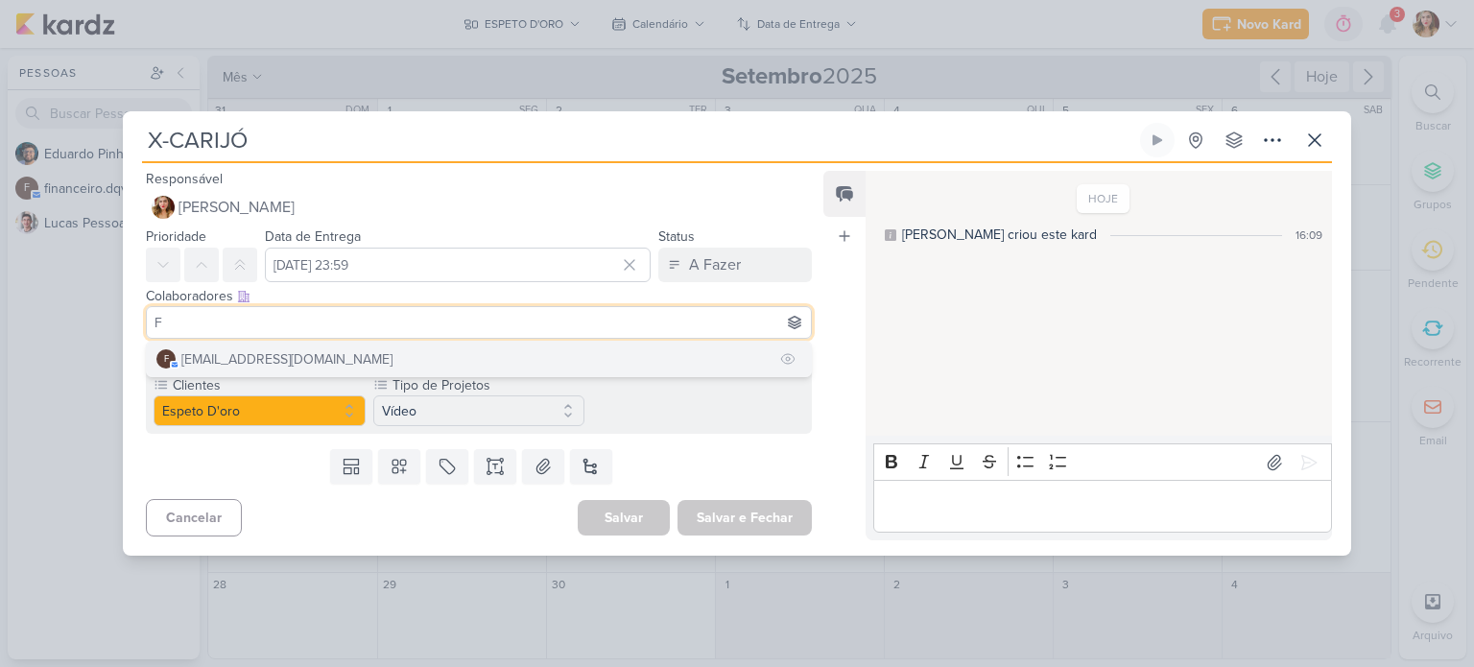
type input "F"
click at [467, 353] on button "f financeiro.dqv@gmail.com" at bounding box center [479, 359] width 664 height 35
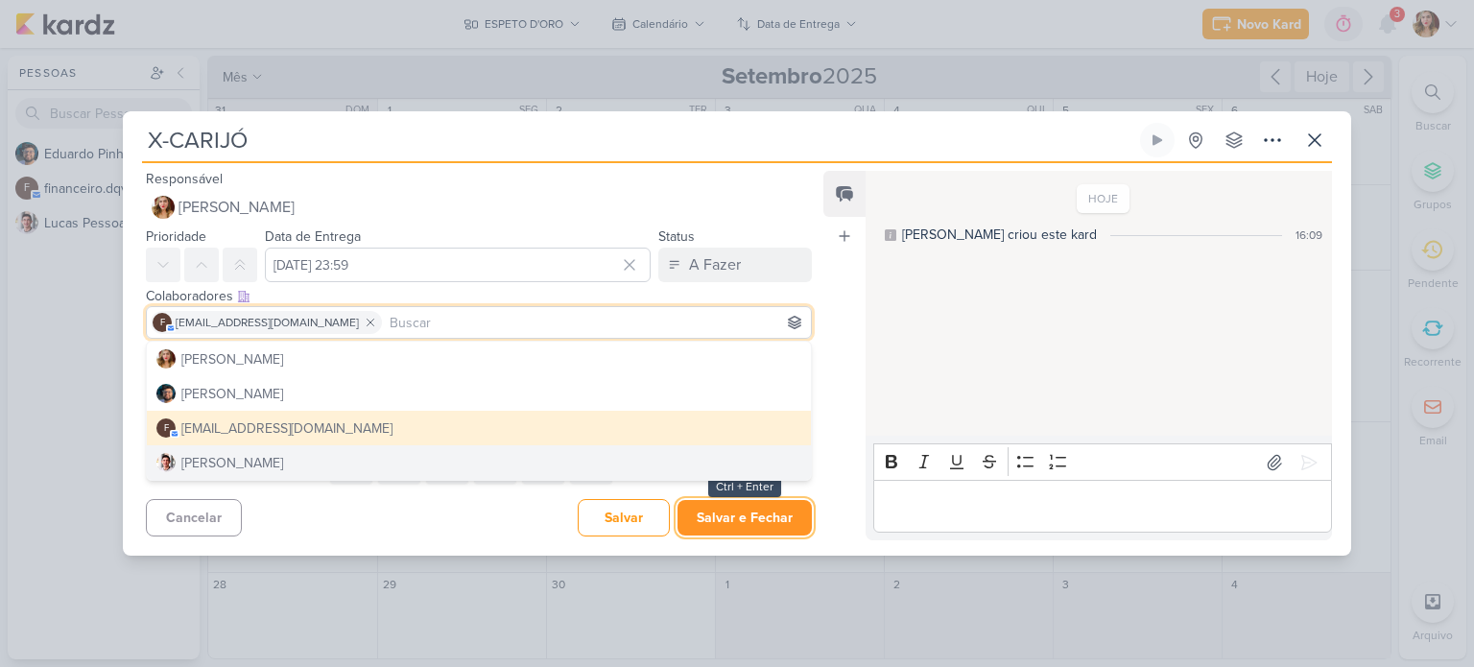
click at [734, 521] on button "Salvar e Fechar" at bounding box center [744, 518] width 134 height 36
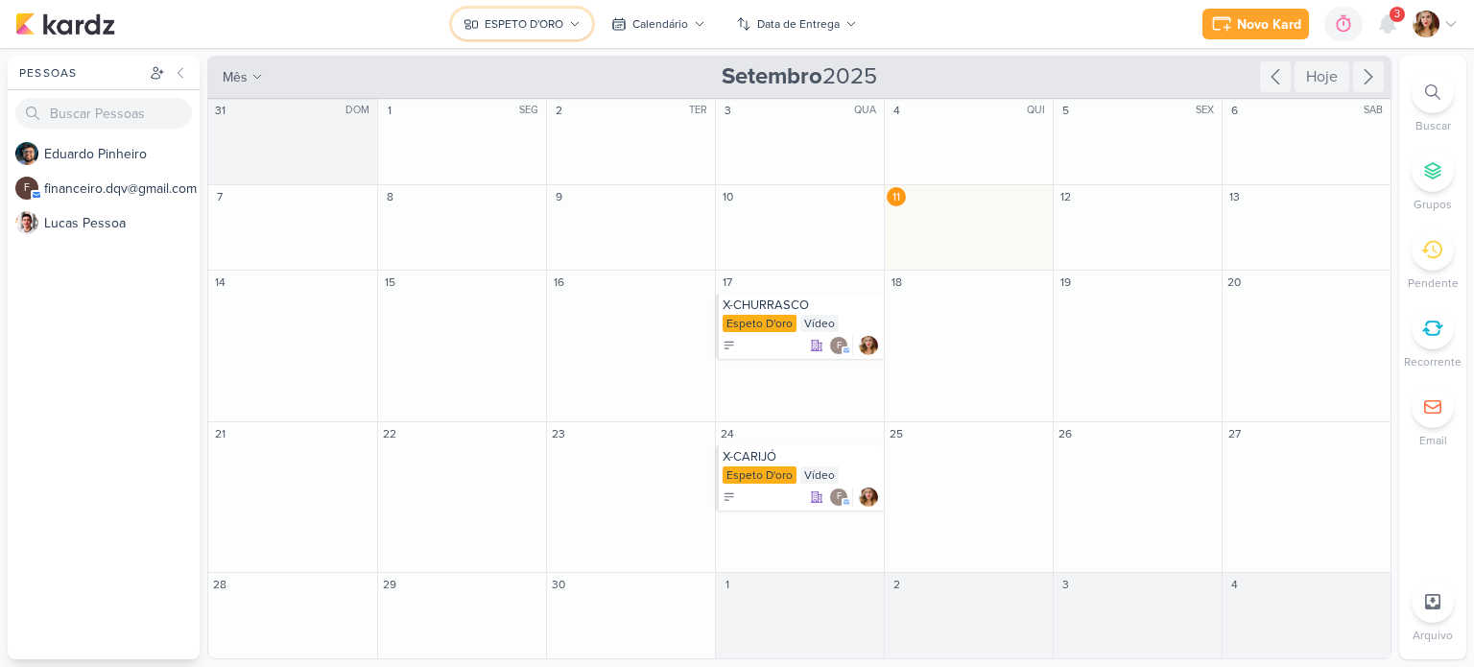
click at [553, 32] on div "ESPETO D'ORO" at bounding box center [524, 23] width 79 height 17
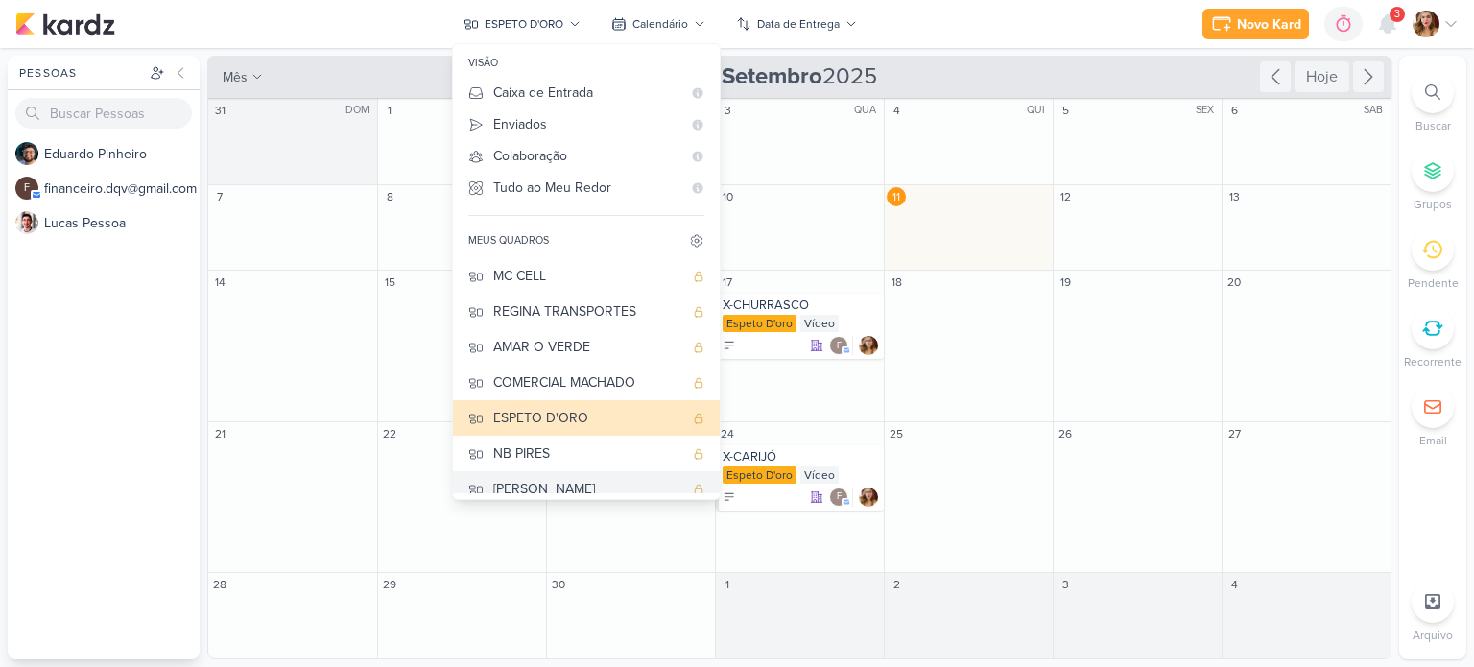
click at [586, 483] on div "[PERSON_NAME]" at bounding box center [588, 489] width 190 height 20
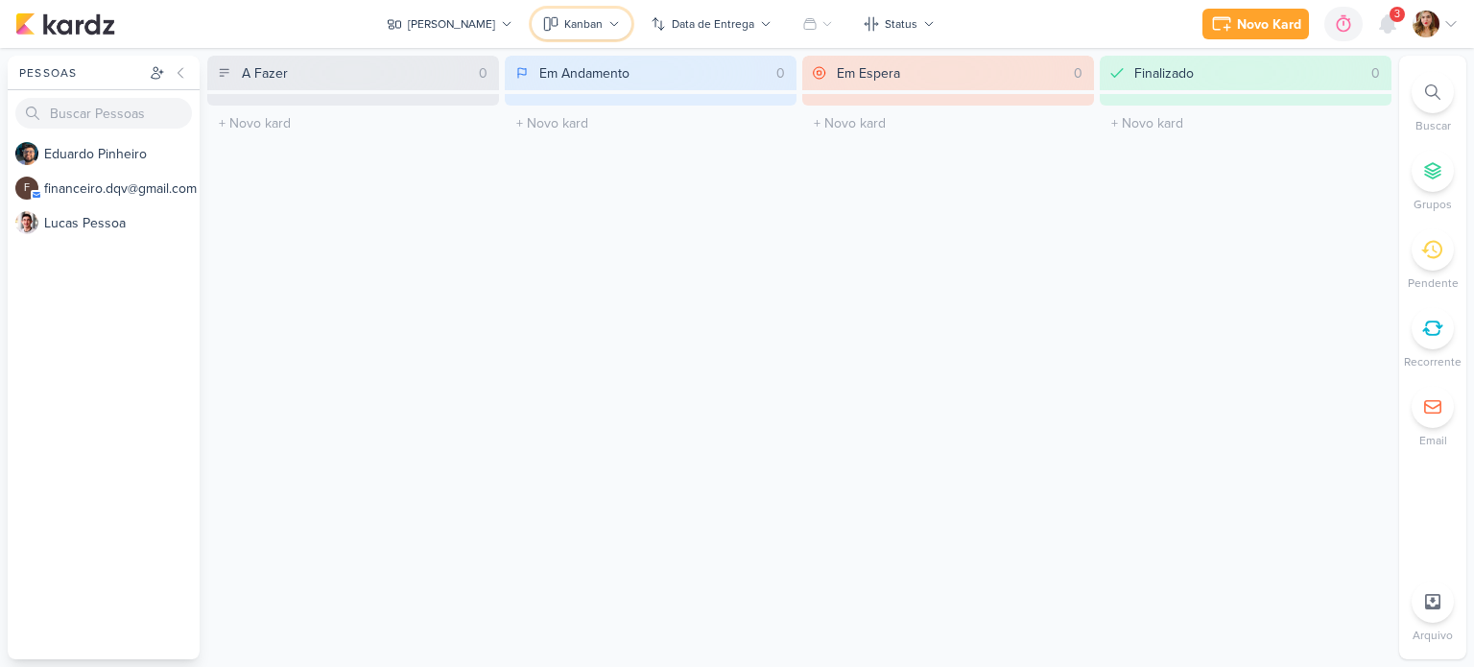
click at [567, 22] on div "Kanban" at bounding box center [583, 23] width 38 height 17
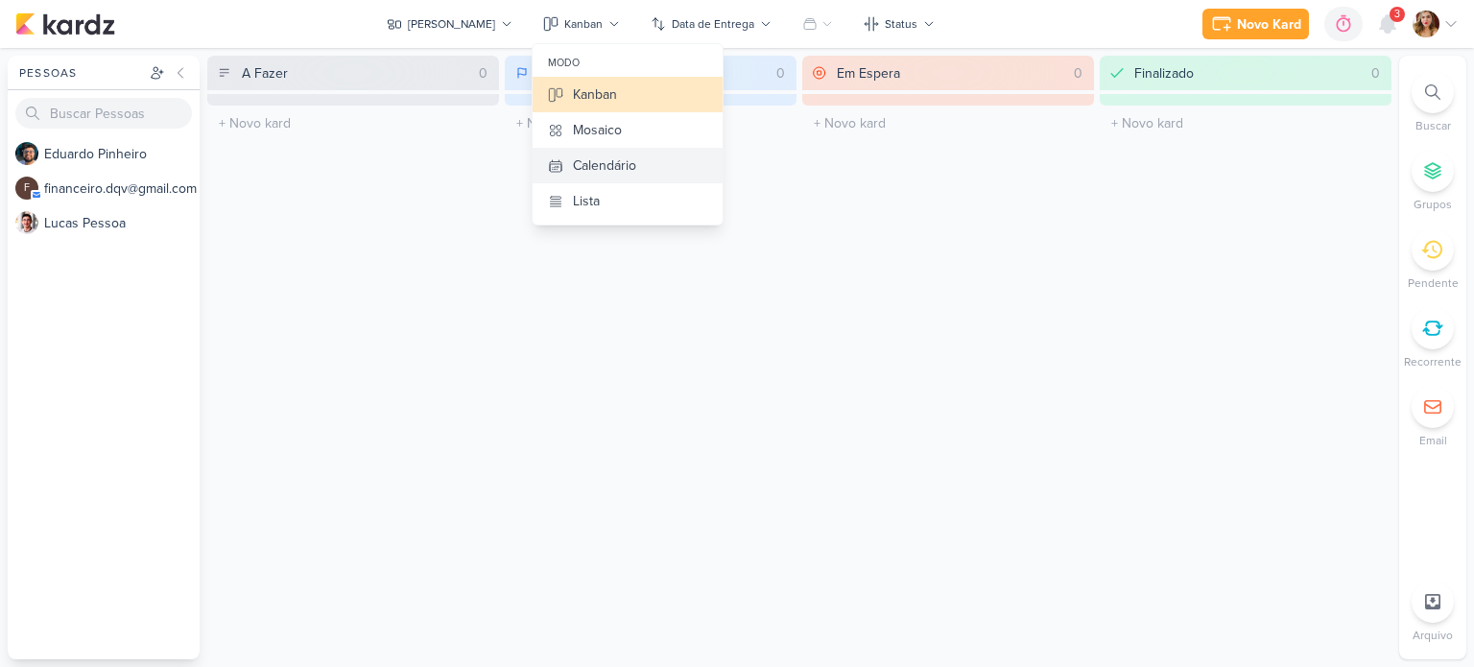
click at [651, 162] on button "Calendário" at bounding box center [628, 166] width 190 height 36
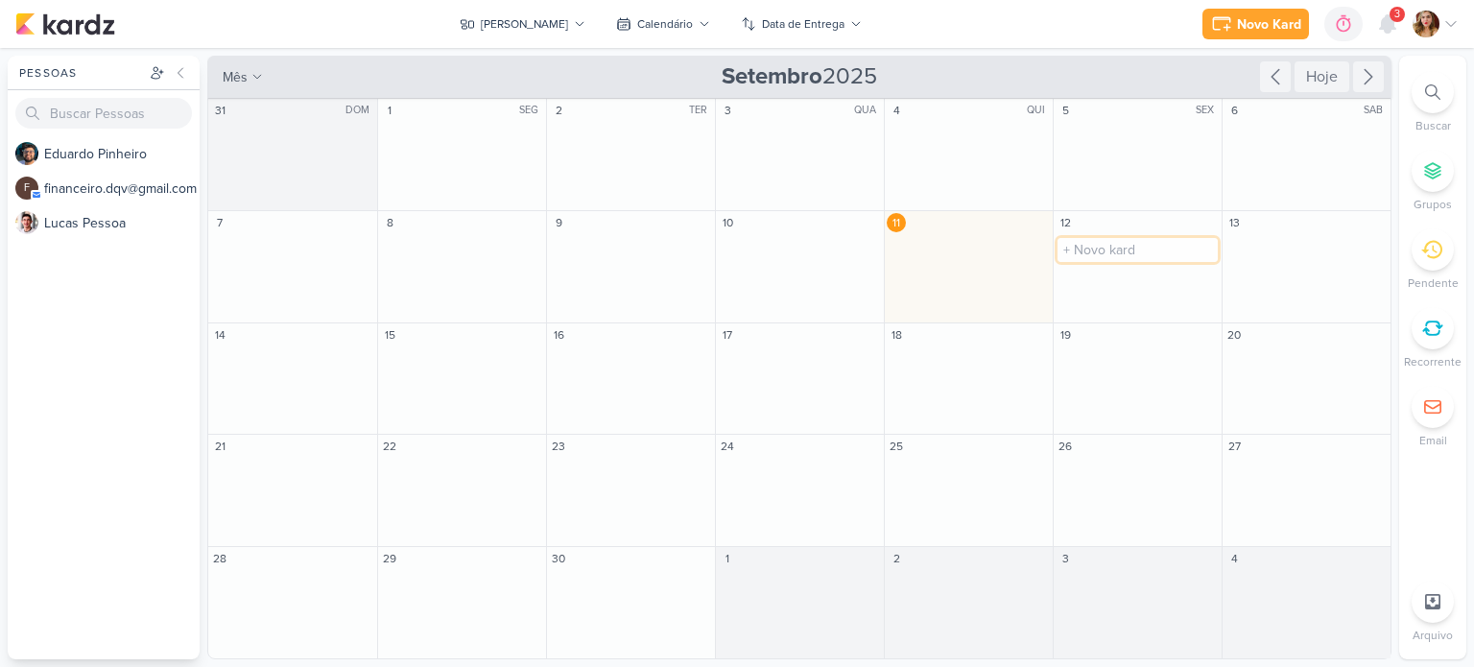
click at [1099, 250] on input "text" at bounding box center [1137, 250] width 160 height 24
type input "A"
type input "FOTOS PEÇA"
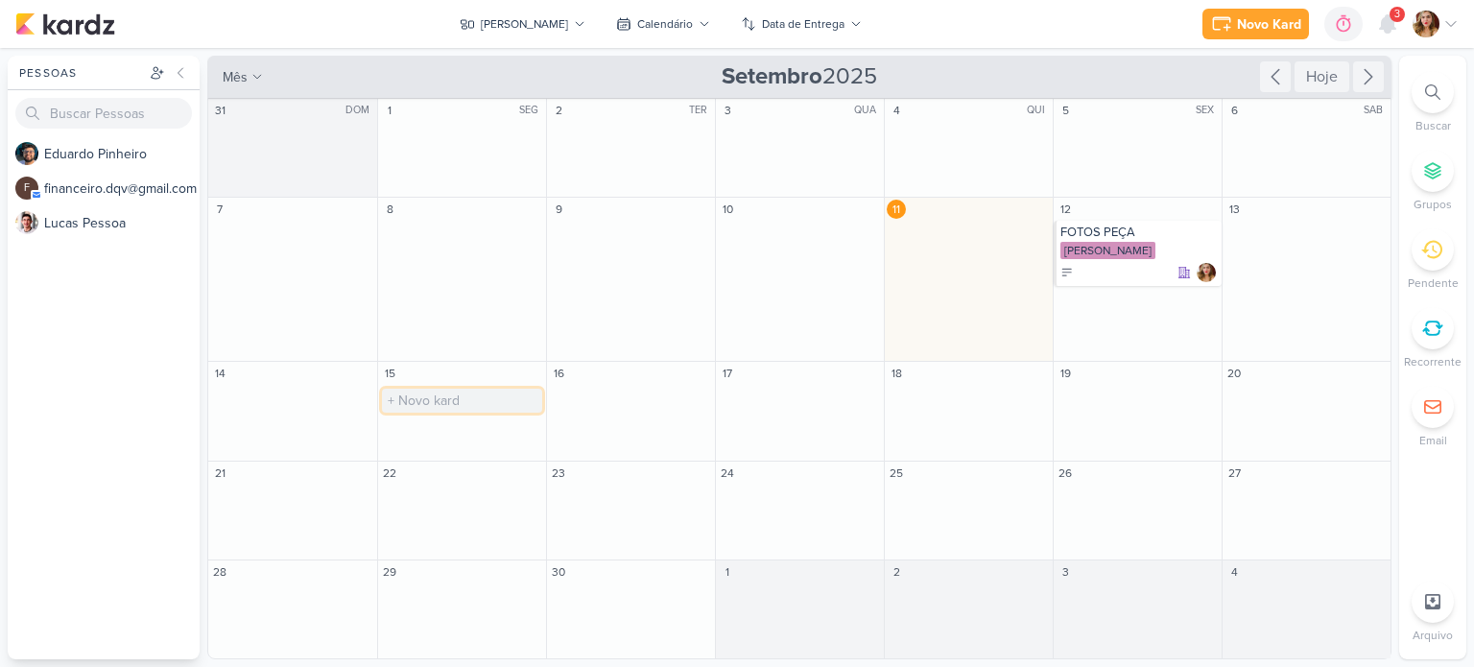
click at [505, 405] on input "text" at bounding box center [462, 401] width 160 height 24
type input "[DATE]"
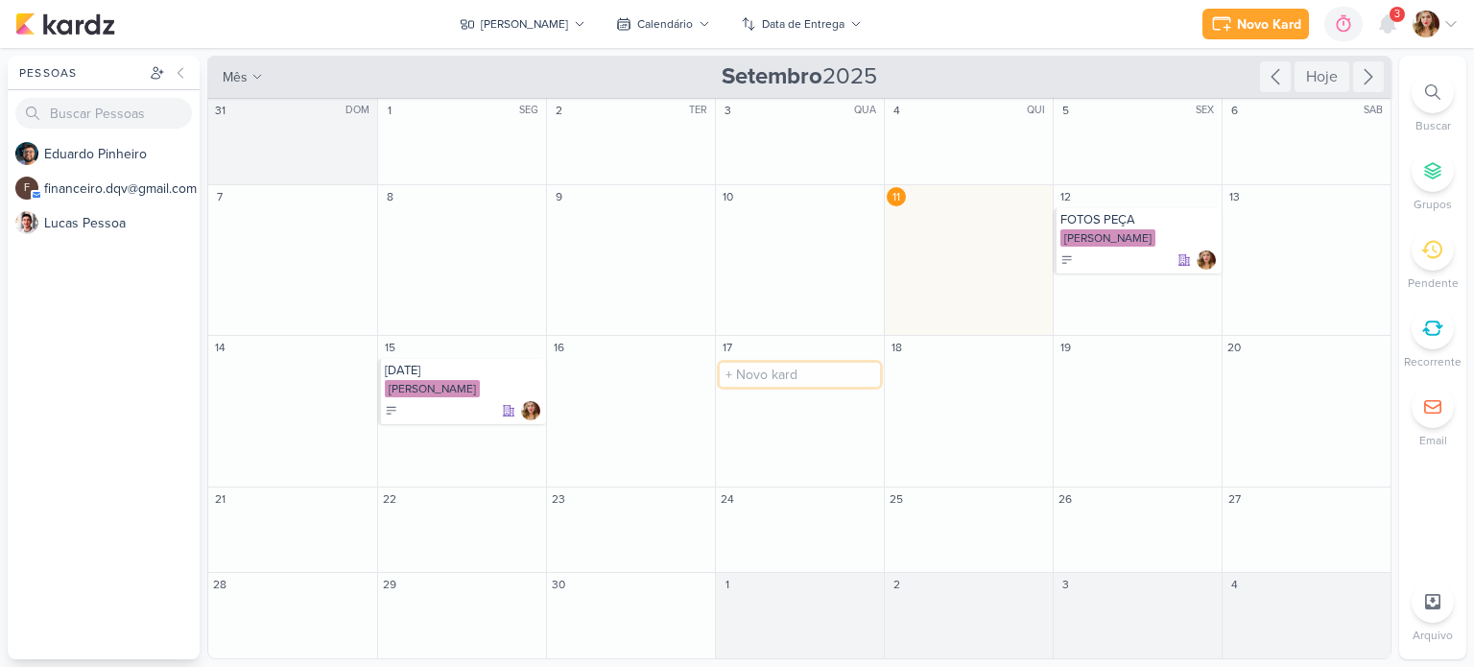
click at [757, 375] on input "text" at bounding box center [800, 375] width 160 height 24
type input "VEM FAZER COMPRA COMIGO"
click at [818, 398] on div "[PERSON_NAME]" at bounding box center [801, 389] width 157 height 19
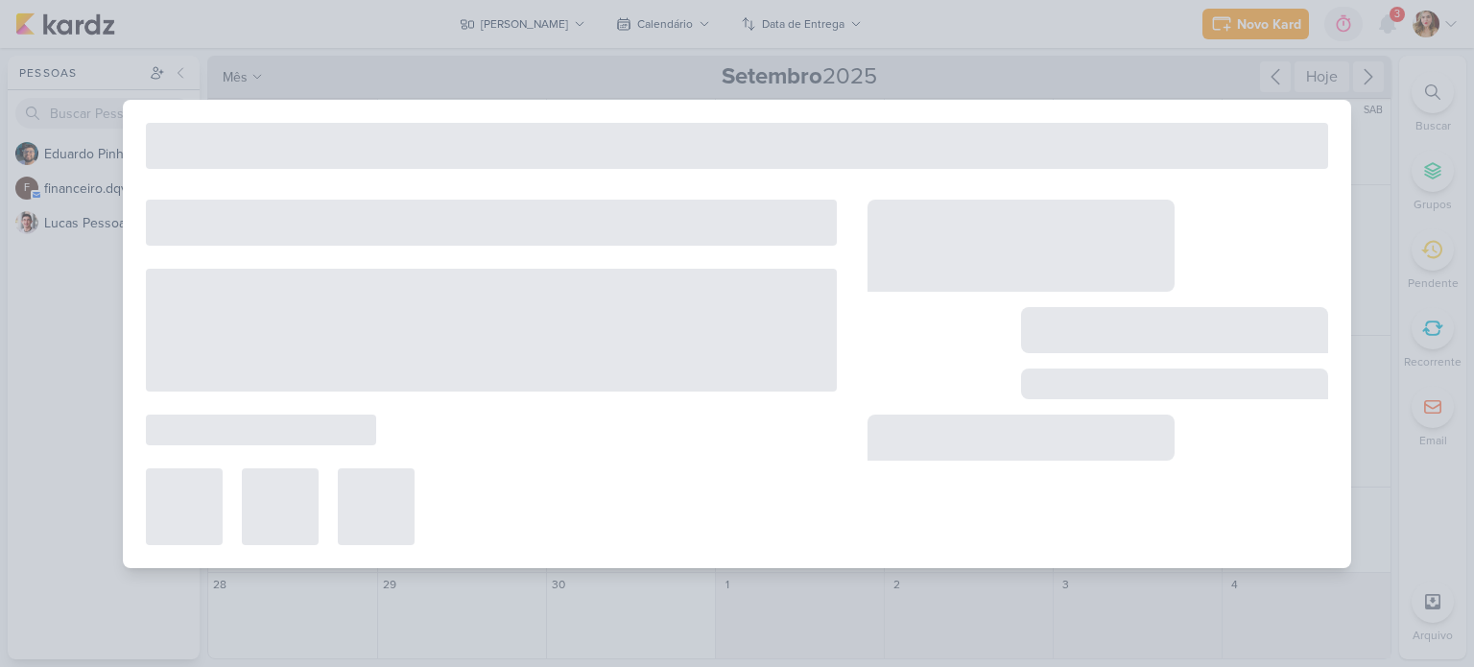
type input "VEM FAZER COMPRA COMIGO"
type input "17 de setembro de 2025 às 23:59"
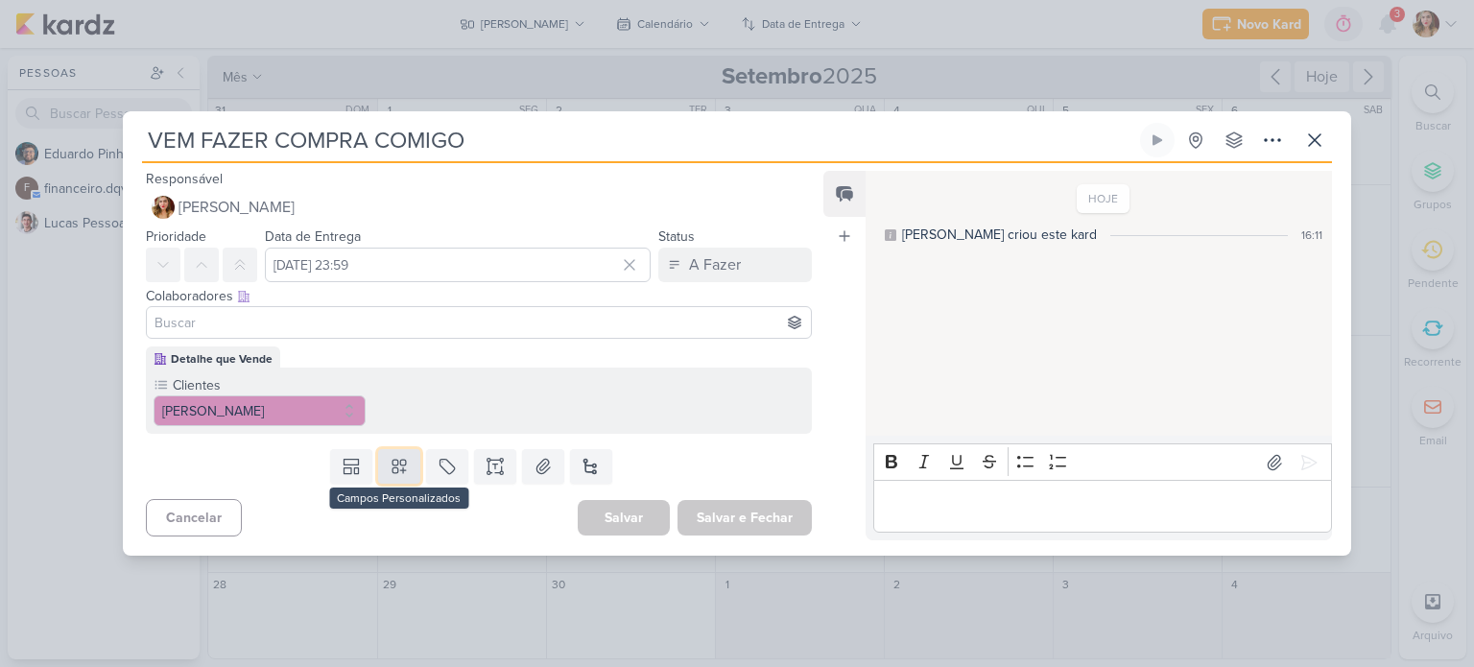
click at [393, 471] on icon at bounding box center [398, 466] width 13 height 13
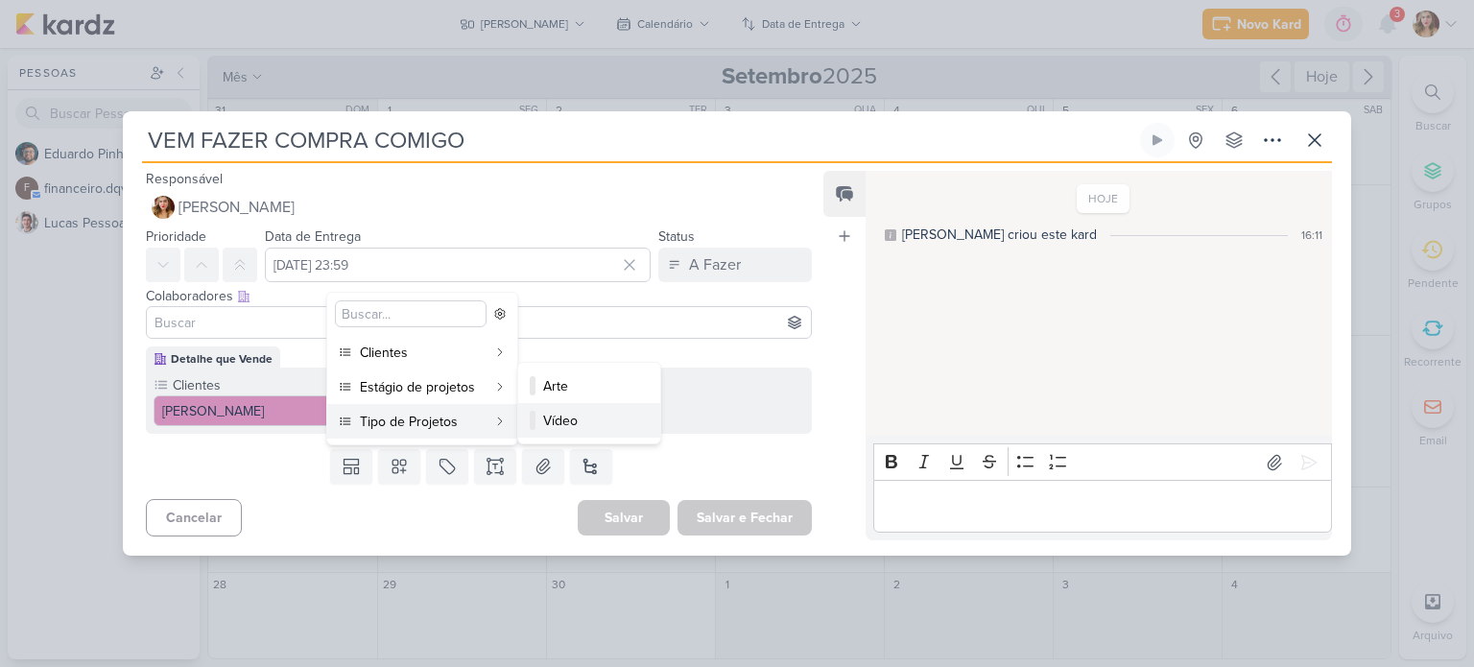
click at [573, 409] on button "Vídeo" at bounding box center [589, 420] width 142 height 35
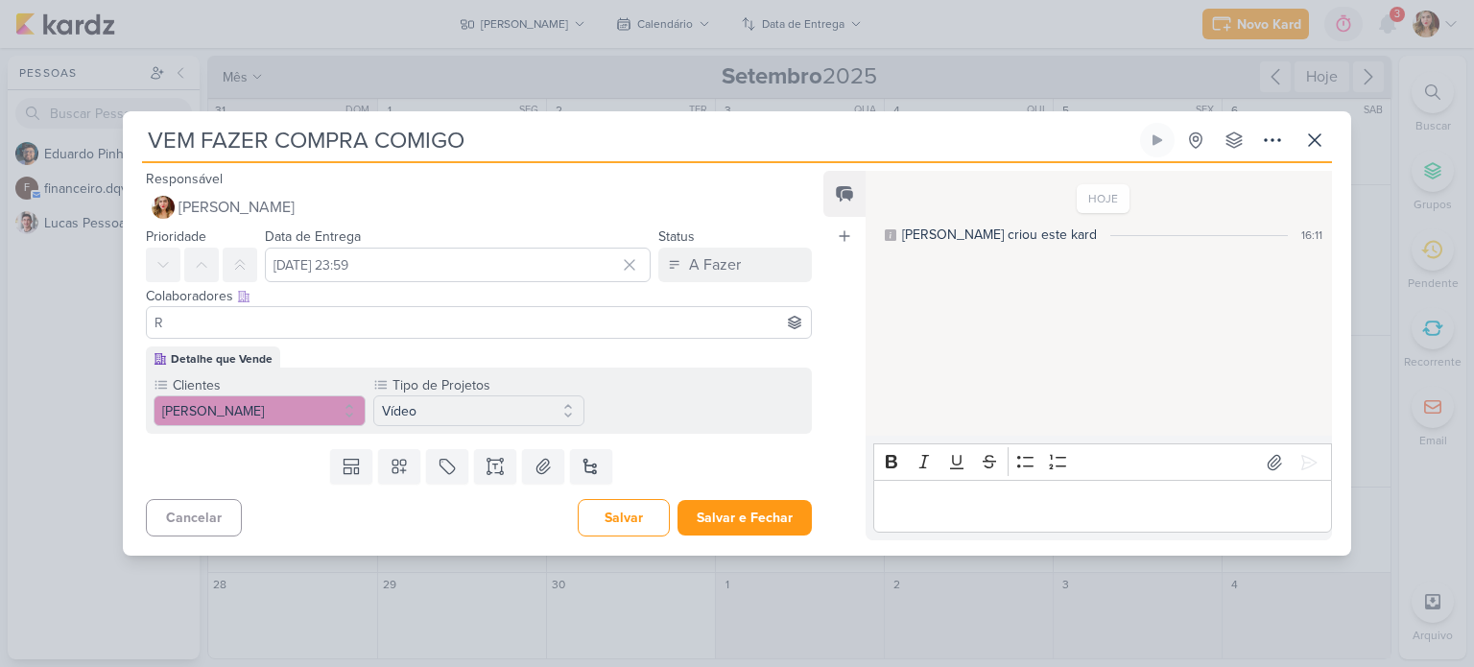
click at [591, 325] on input "R" at bounding box center [479, 322] width 656 height 23
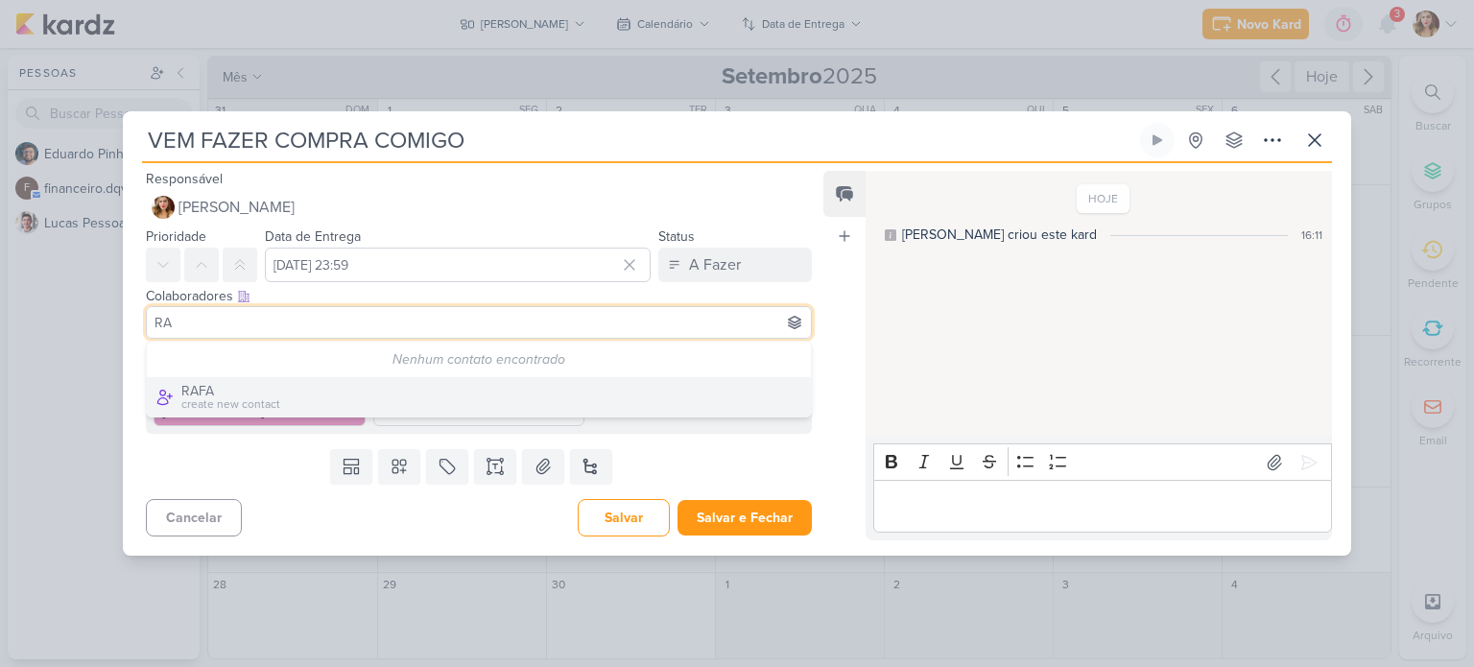
type input "R"
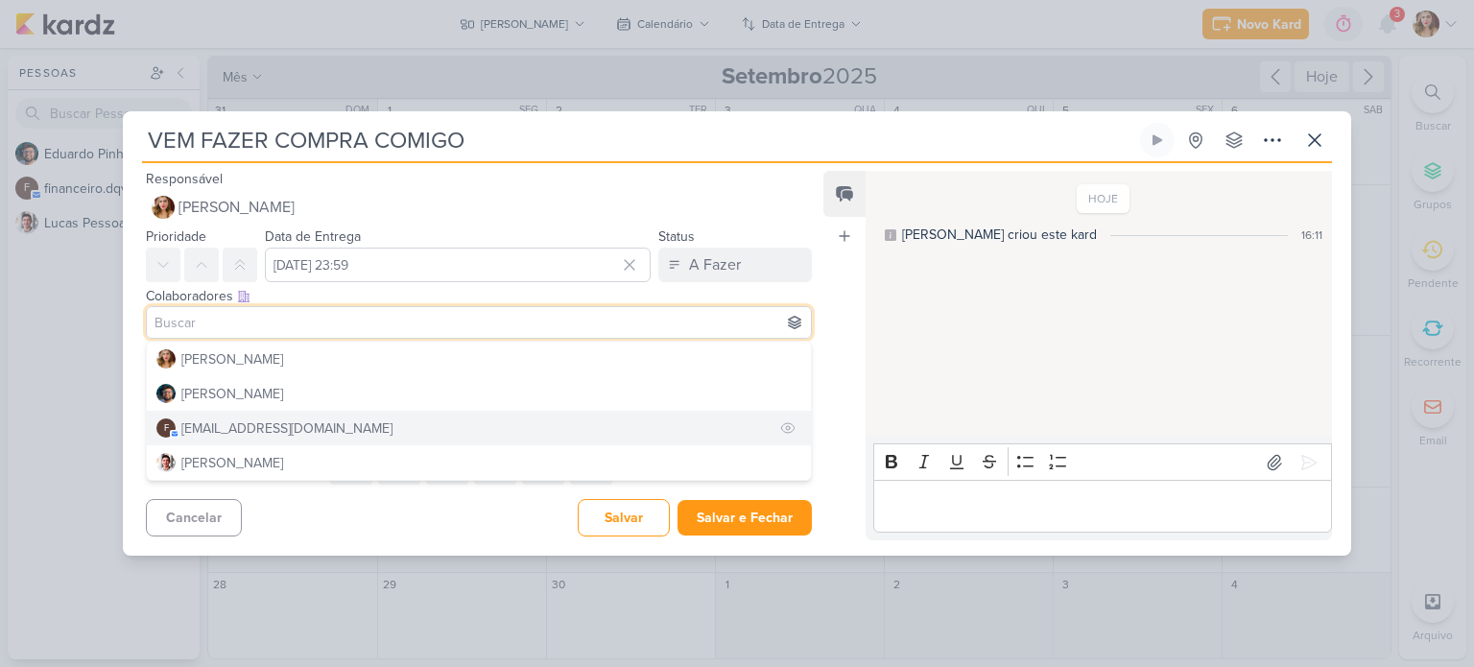
click at [326, 425] on div "financeiro.dqv@gmail.com" at bounding box center [286, 428] width 211 height 20
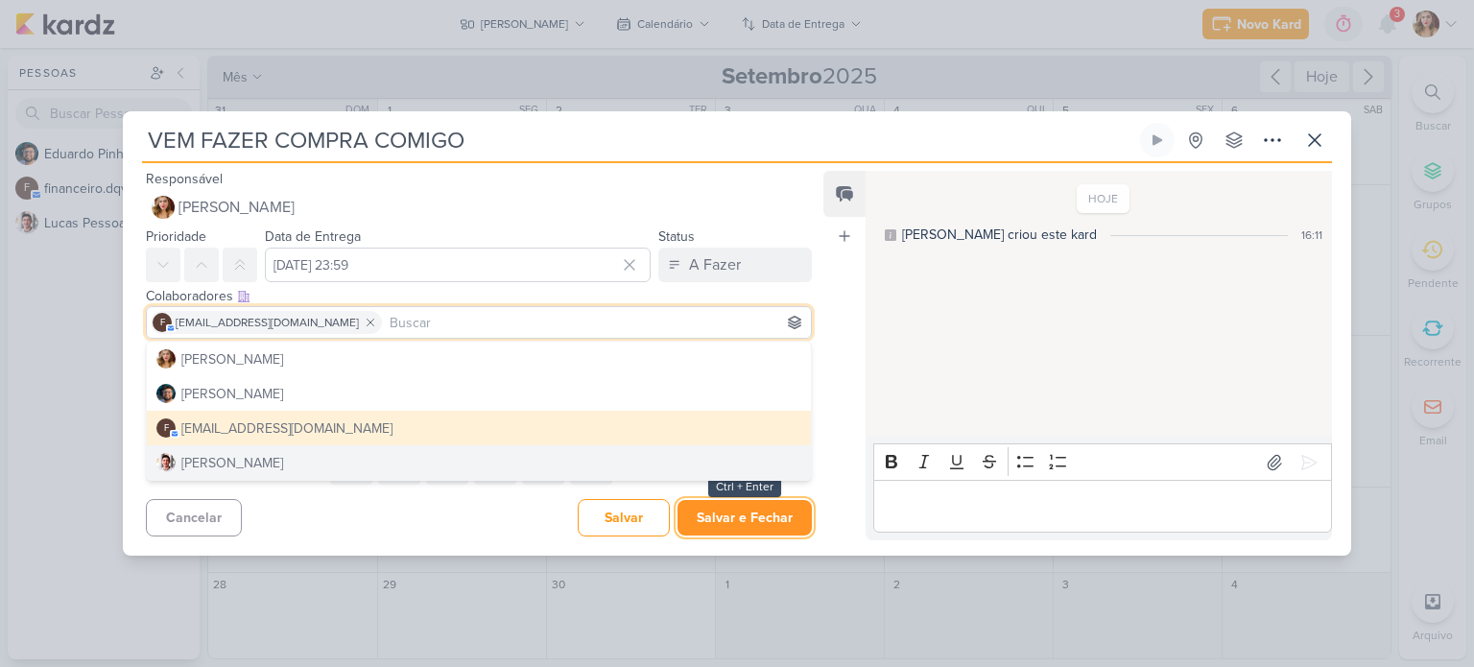
click at [752, 518] on button "Salvar e Fechar" at bounding box center [744, 518] width 134 height 36
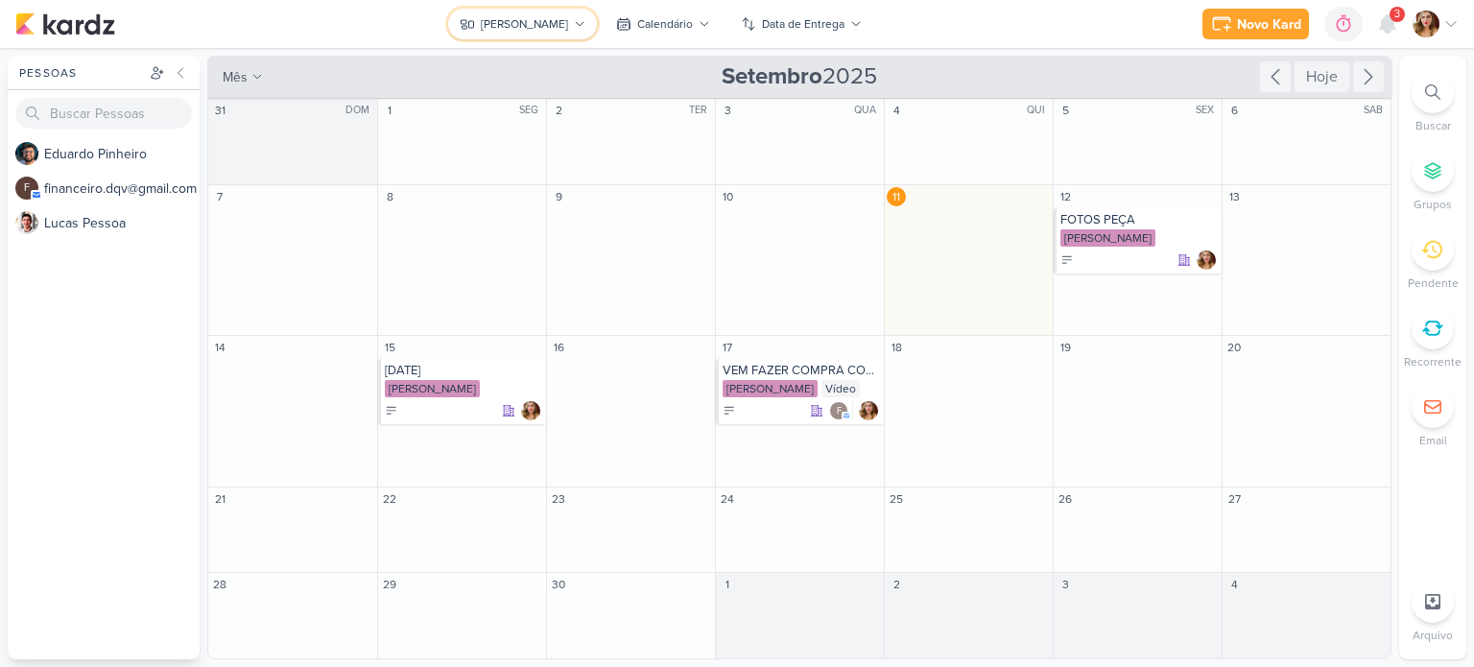
click at [560, 14] on button "[PERSON_NAME]" at bounding box center [522, 24] width 149 height 31
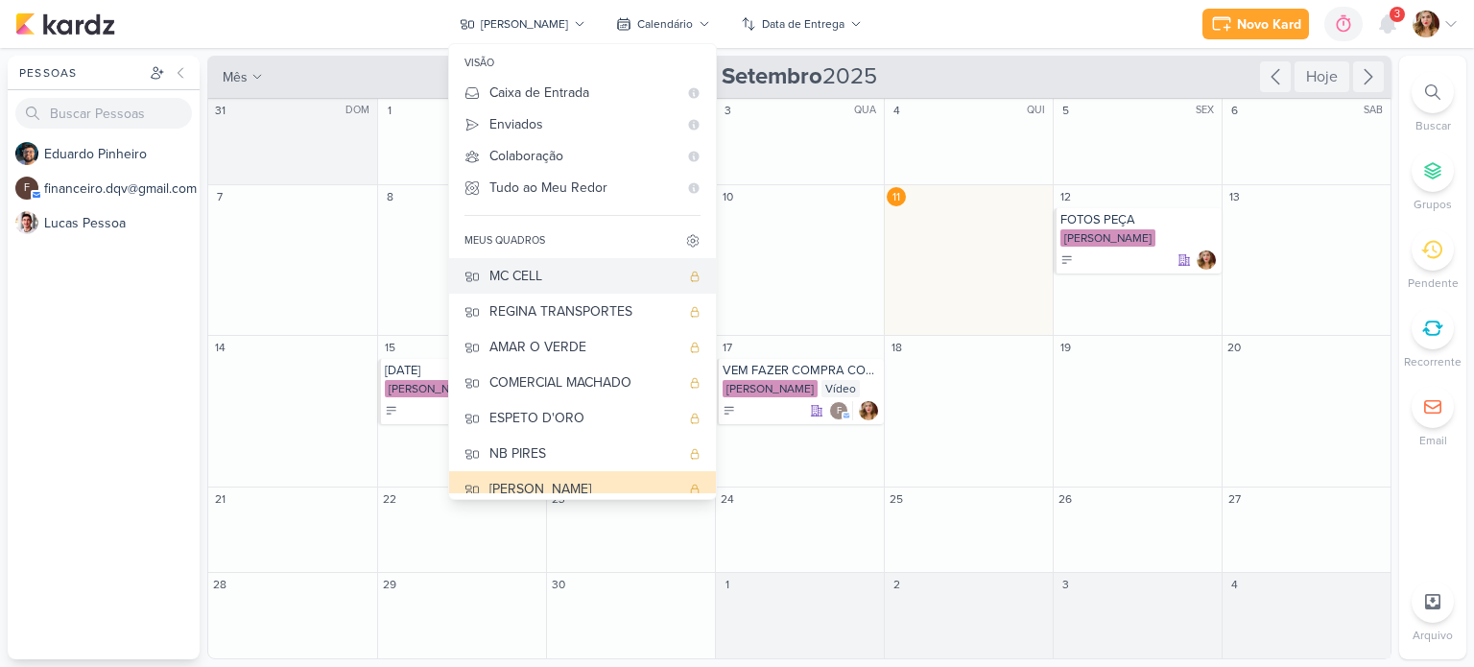
click at [568, 272] on div "MC CELL" at bounding box center [584, 276] width 190 height 20
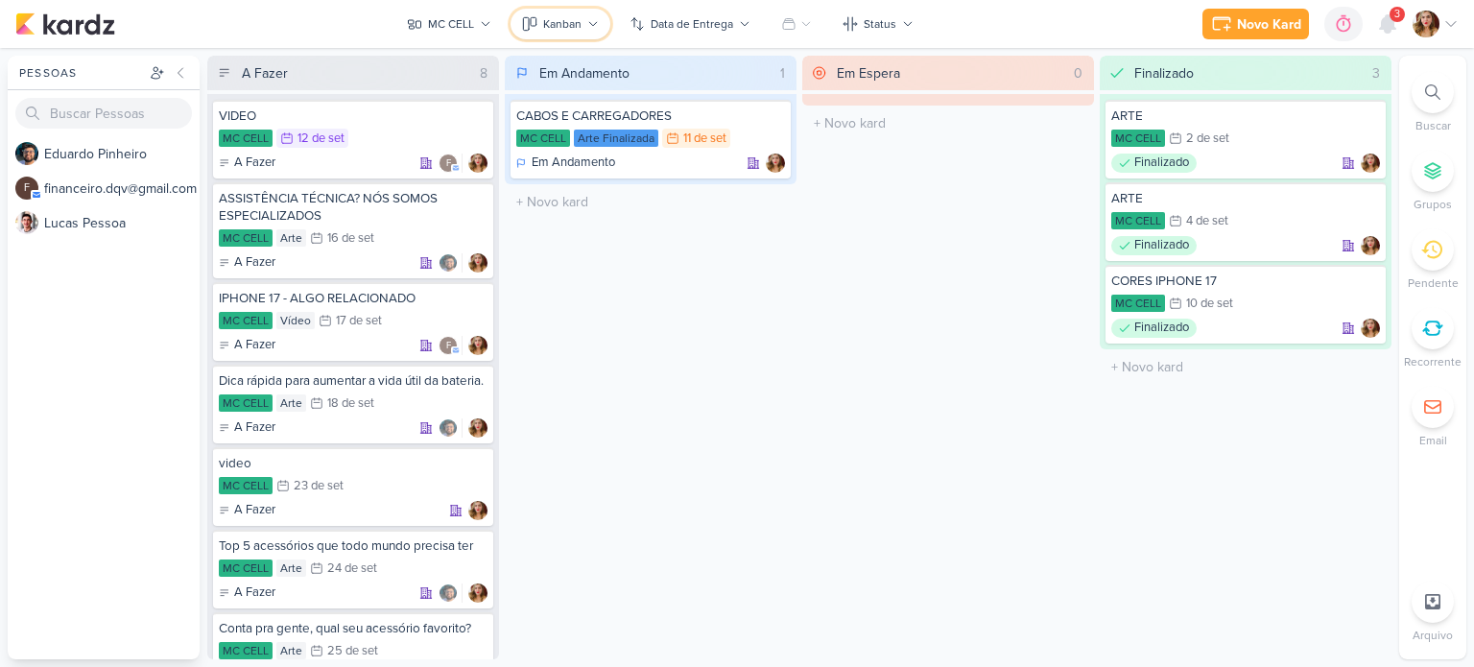
click at [550, 18] on div "Kanban" at bounding box center [562, 23] width 38 height 17
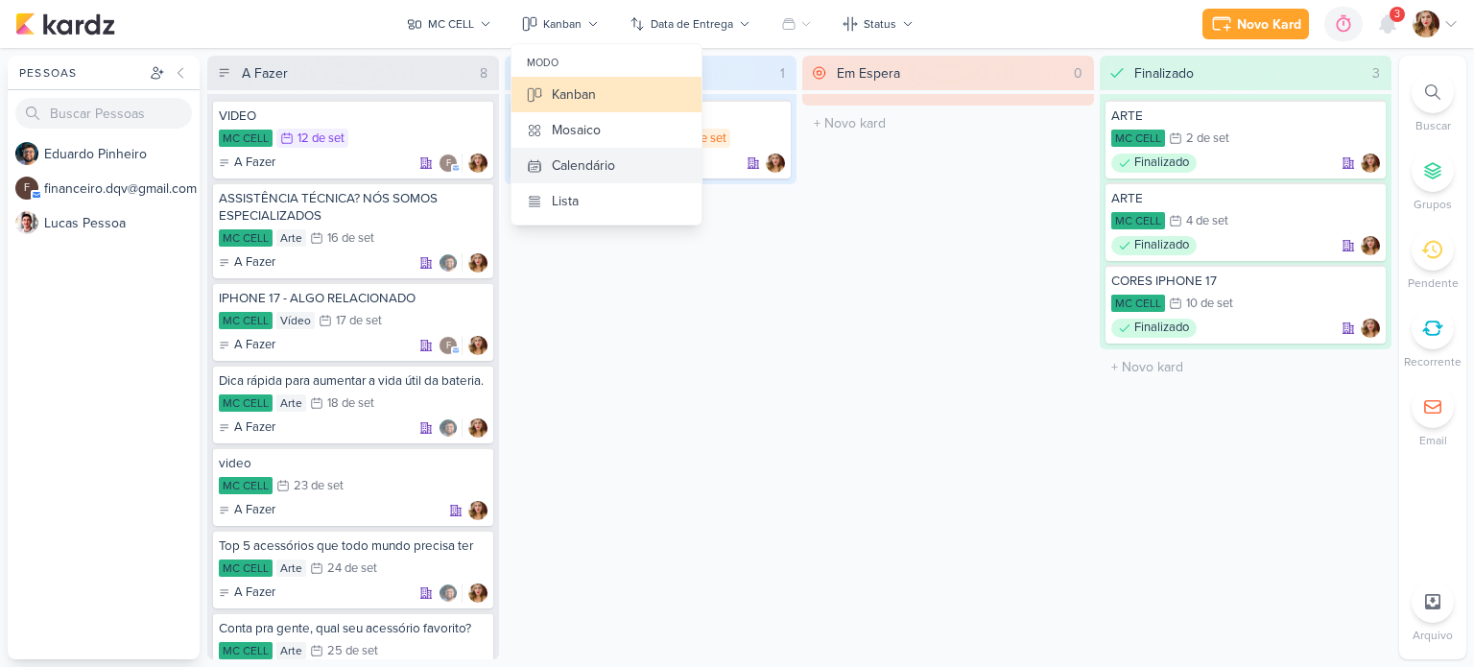
click at [622, 162] on button "Calendário" at bounding box center [606, 166] width 190 height 36
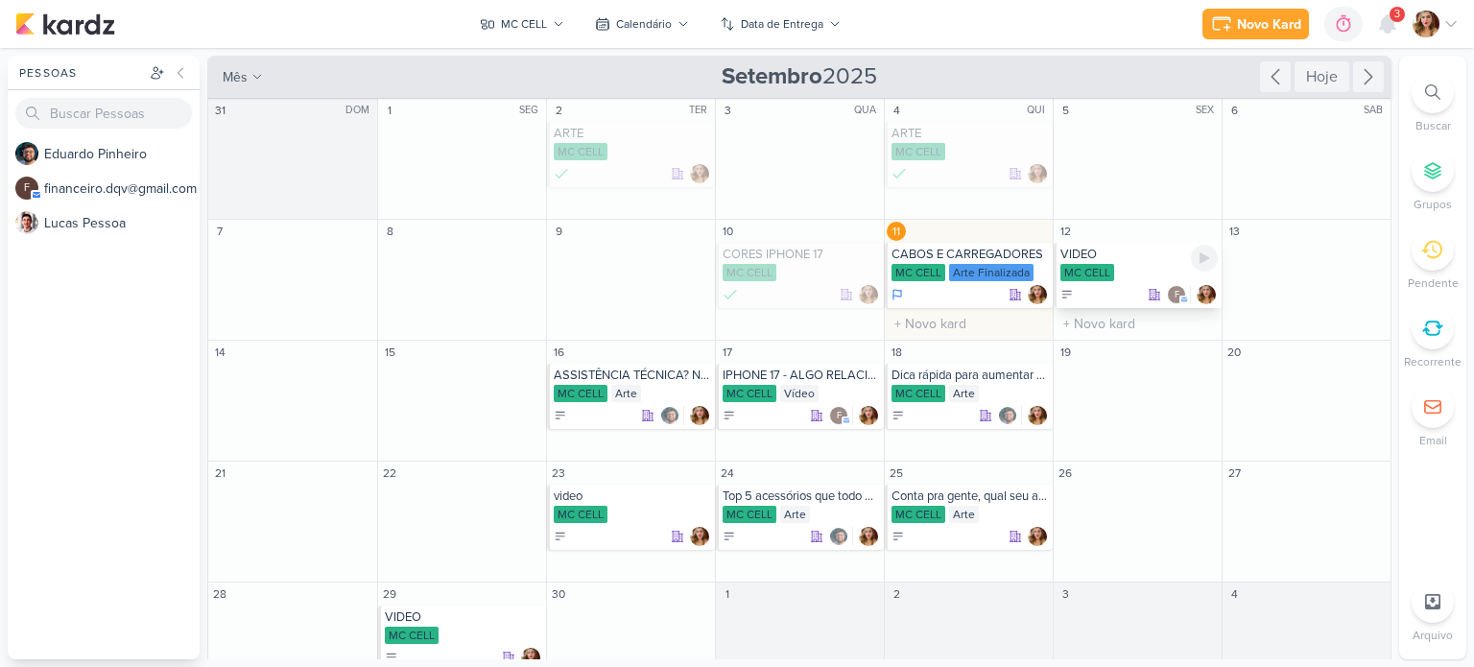
click at [1091, 253] on div "VIDEO" at bounding box center [1138, 254] width 157 height 15
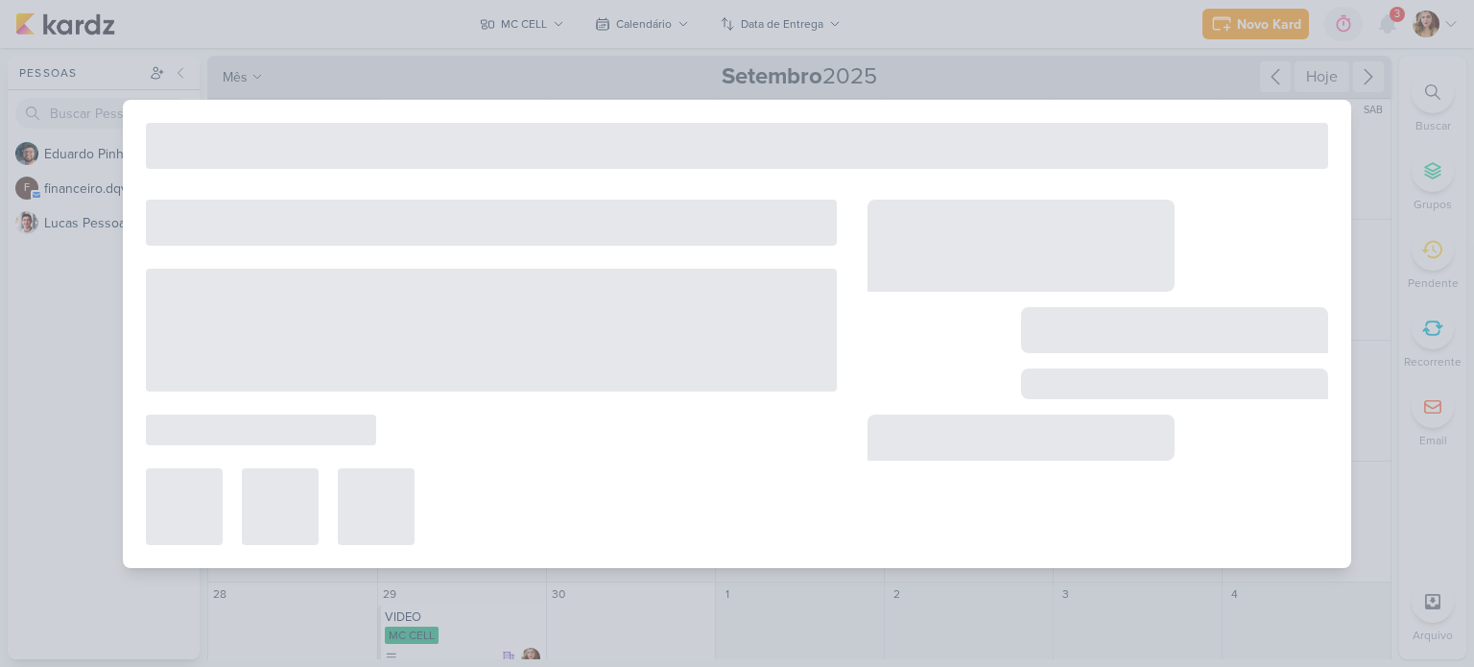
type input "VIDEO"
type input "12 de setembro de 2025 às 23:59"
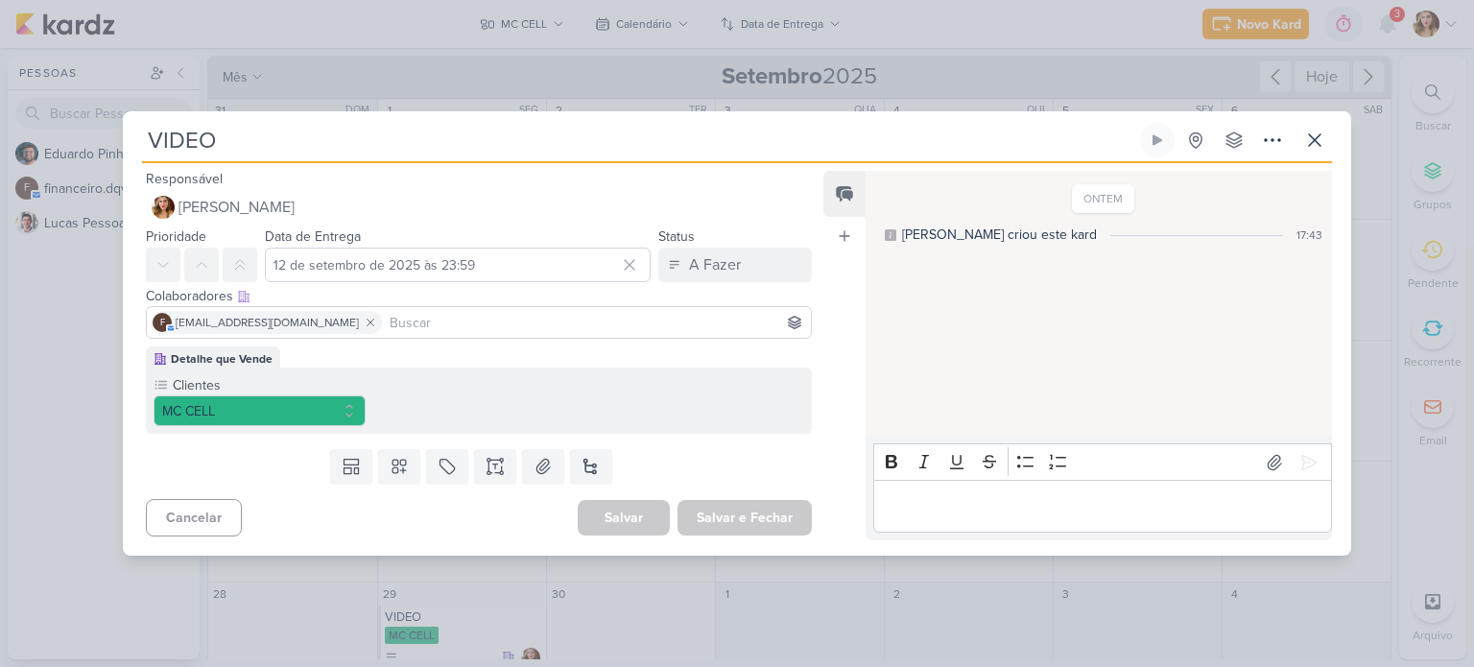
click at [695, 145] on input "VIDEO" at bounding box center [639, 140] width 994 height 35
type input "V"
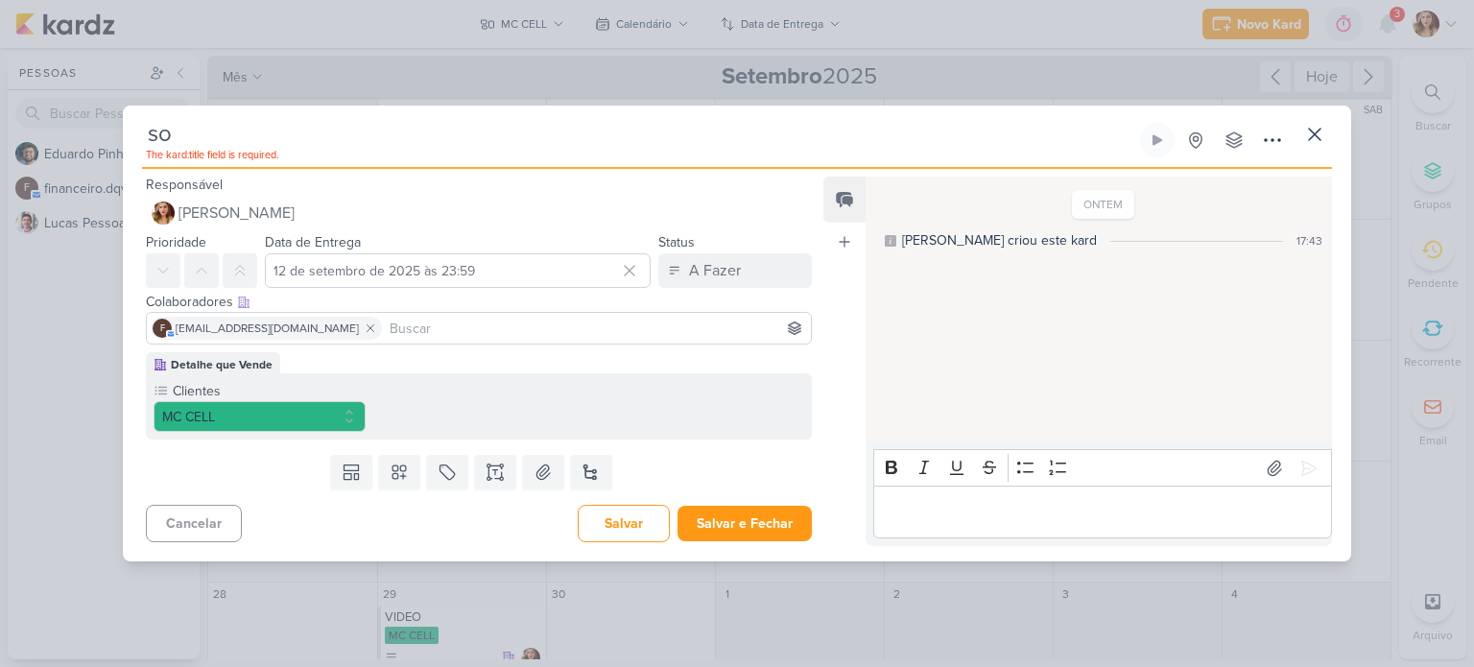
type input "s"
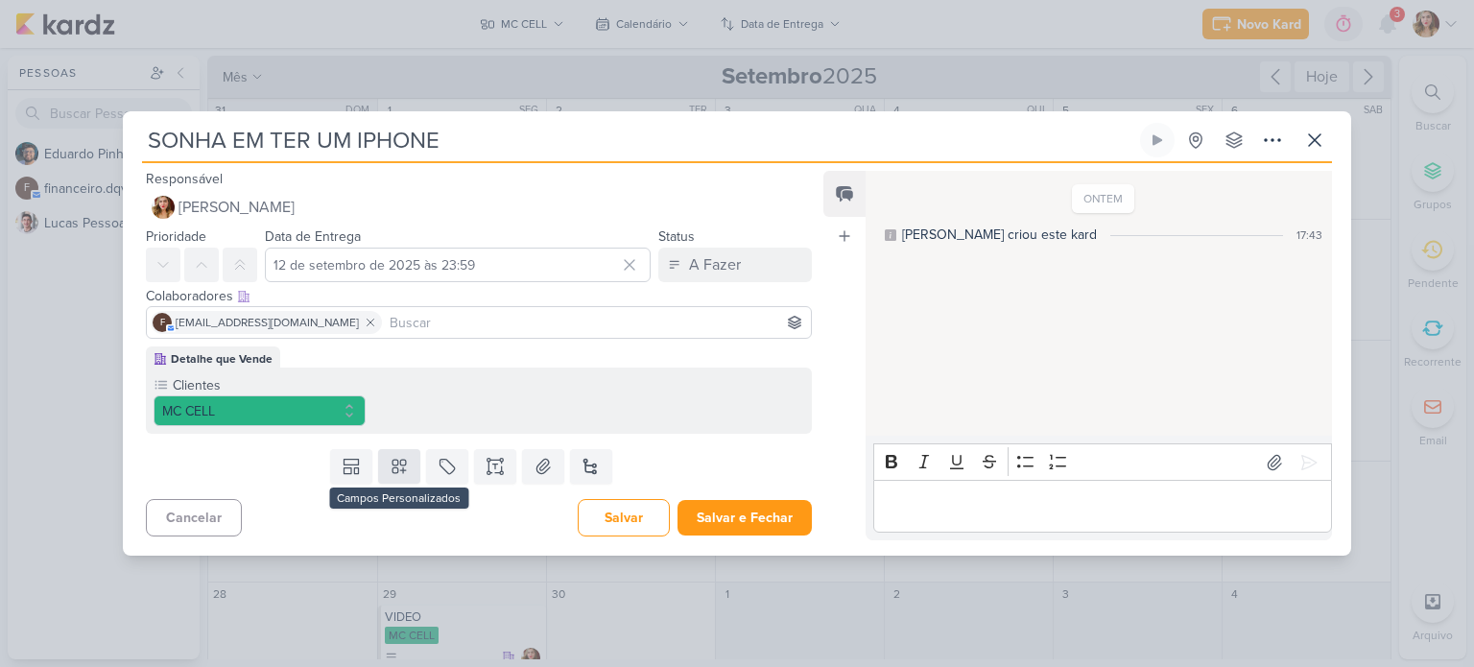
type input "SONHA EM TER UM IPHONE"
click at [415, 479] on button at bounding box center [399, 466] width 42 height 35
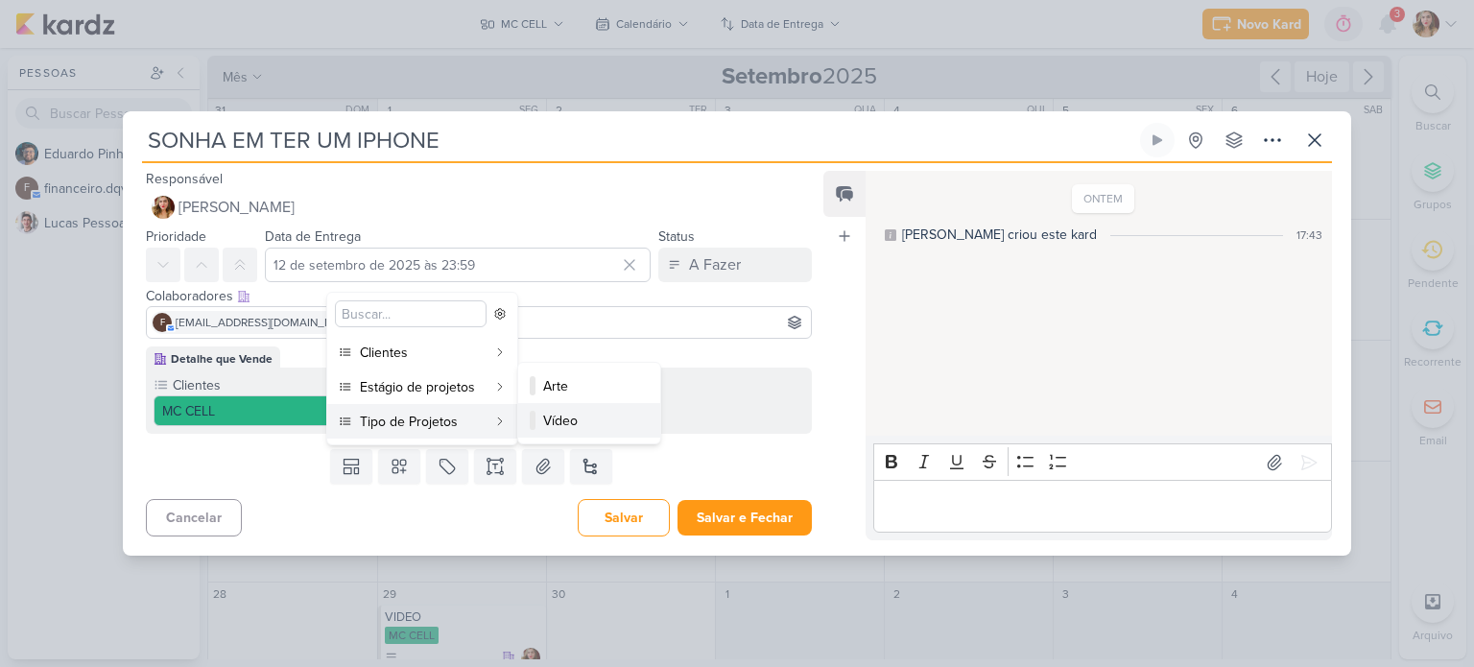
click at [610, 426] on div "Vídeo" at bounding box center [590, 421] width 94 height 20
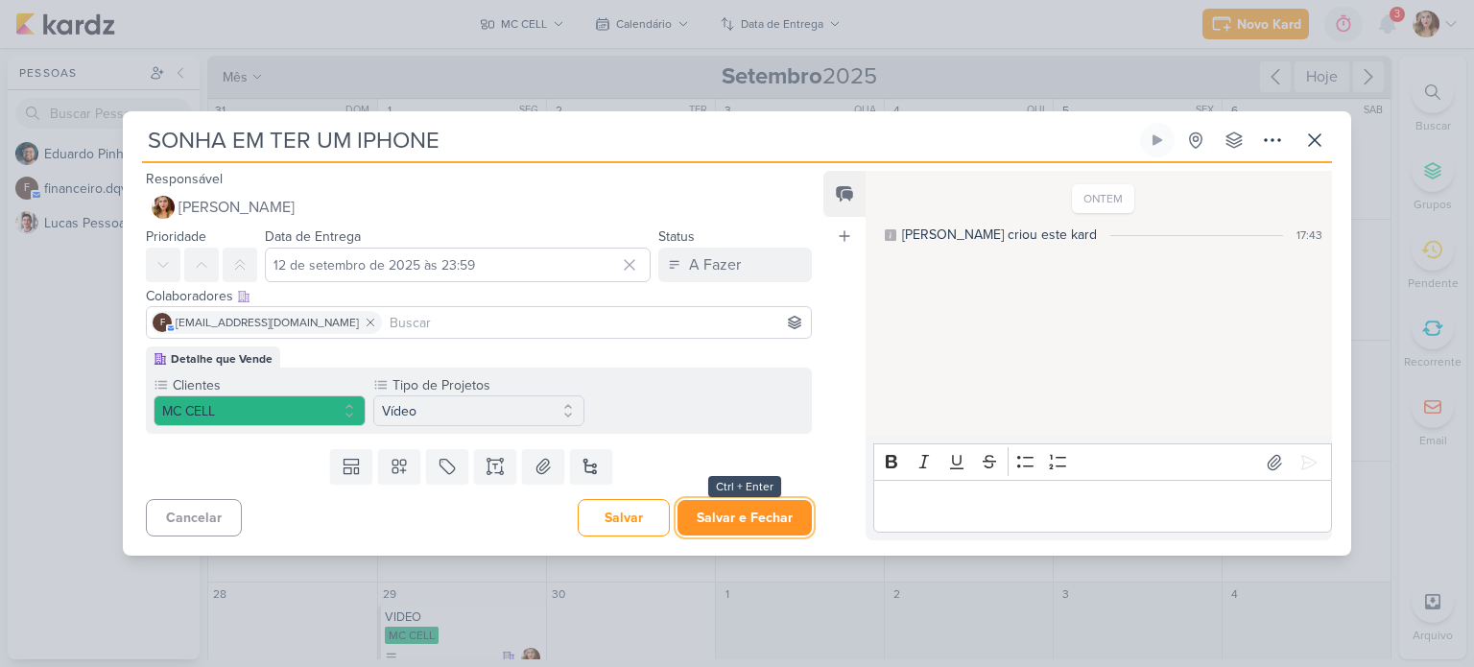
click at [760, 512] on button "Salvar e Fechar" at bounding box center [744, 518] width 134 height 36
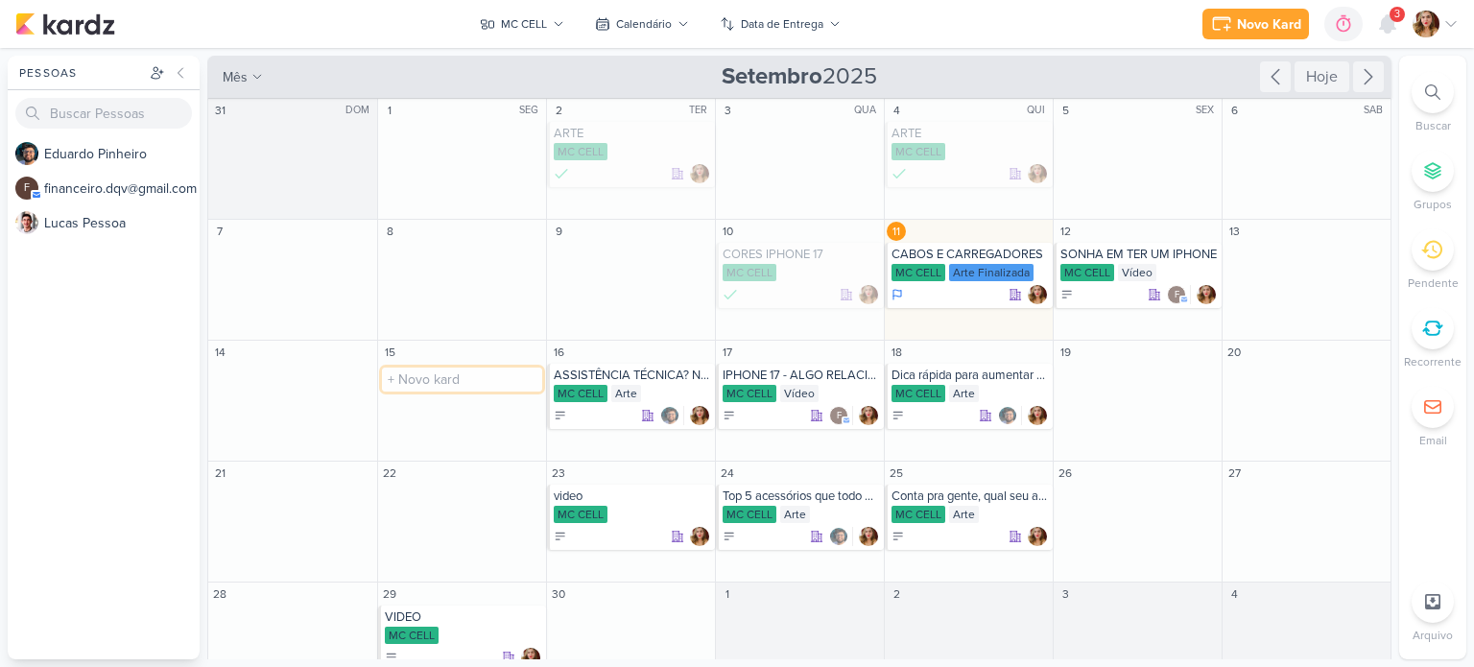
click at [459, 385] on input "text" at bounding box center [462, 379] width 160 height 24
type input "I"
type input "[DATE]"
click at [460, 387] on div "MC CELL" at bounding box center [463, 394] width 157 height 19
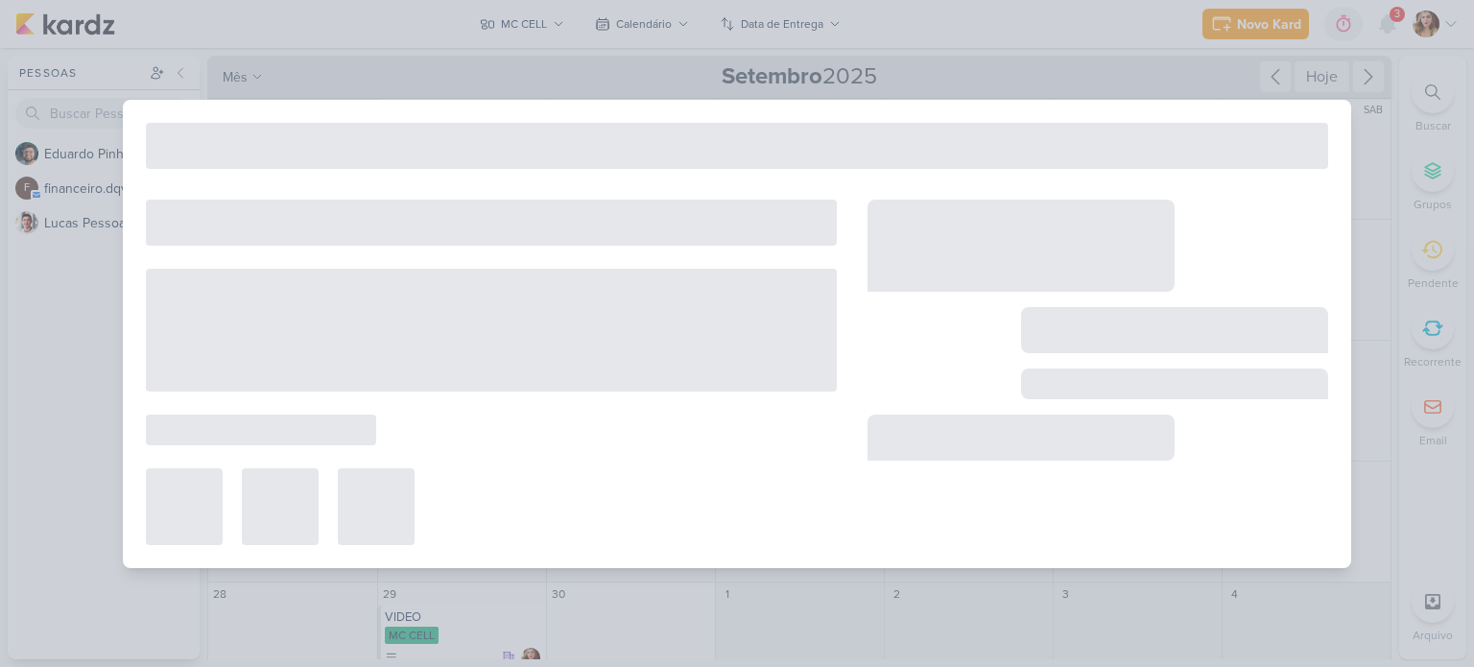
type input "[DATE]"
type input "15 de setembro de 2025 às 23:59"
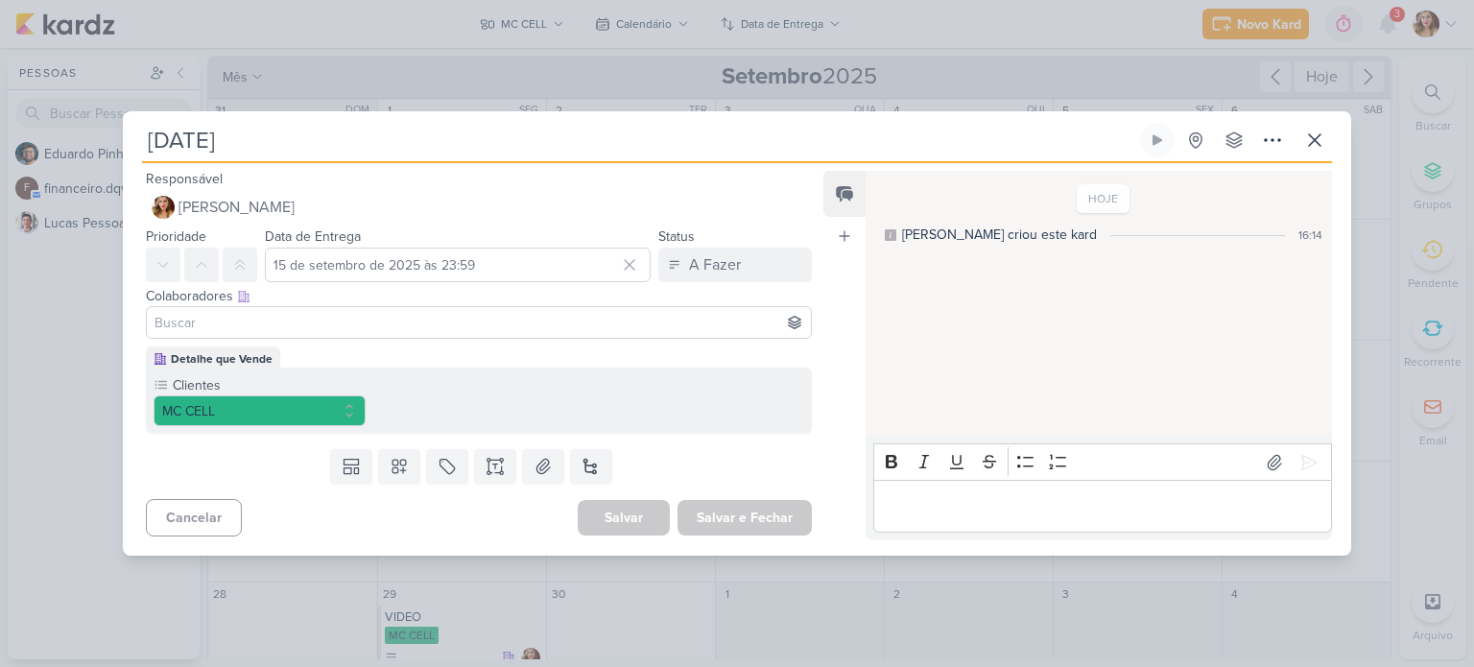
click at [364, 334] on div at bounding box center [479, 322] width 666 height 33
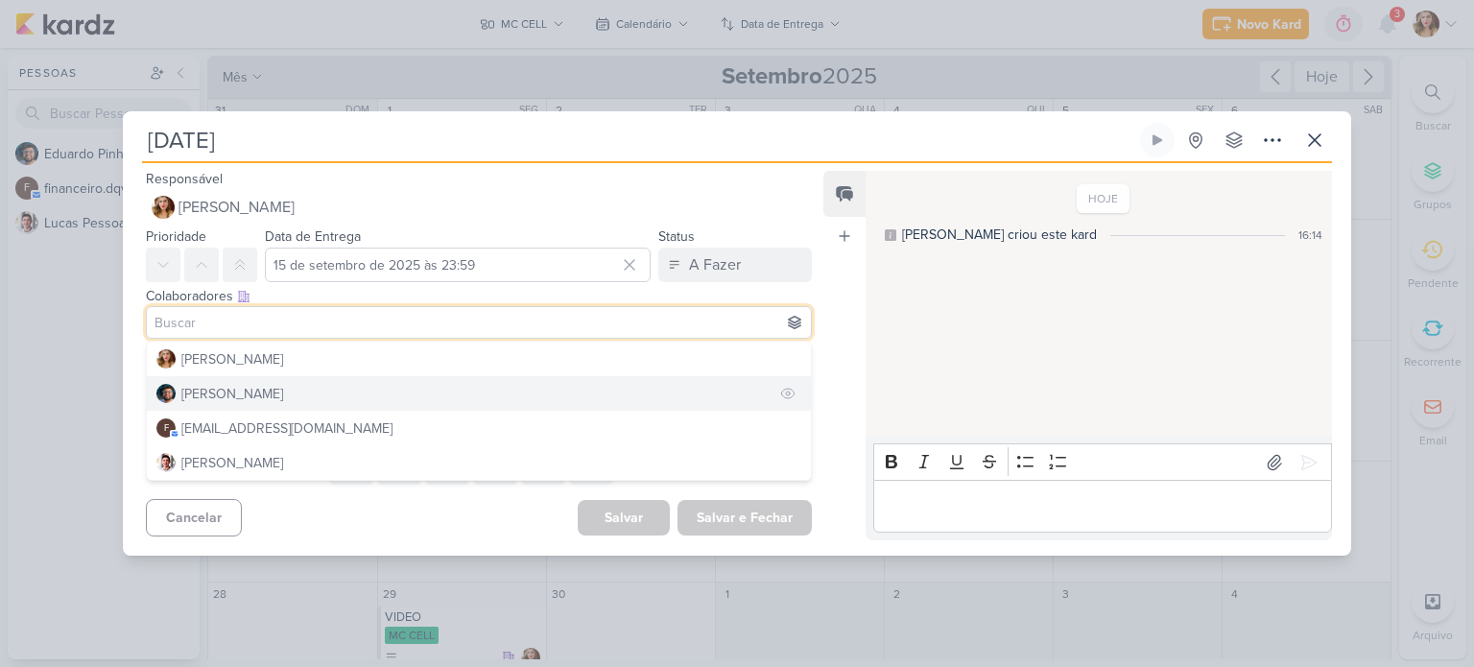
click at [389, 391] on button "Eduardo Pinheiro" at bounding box center [479, 393] width 664 height 35
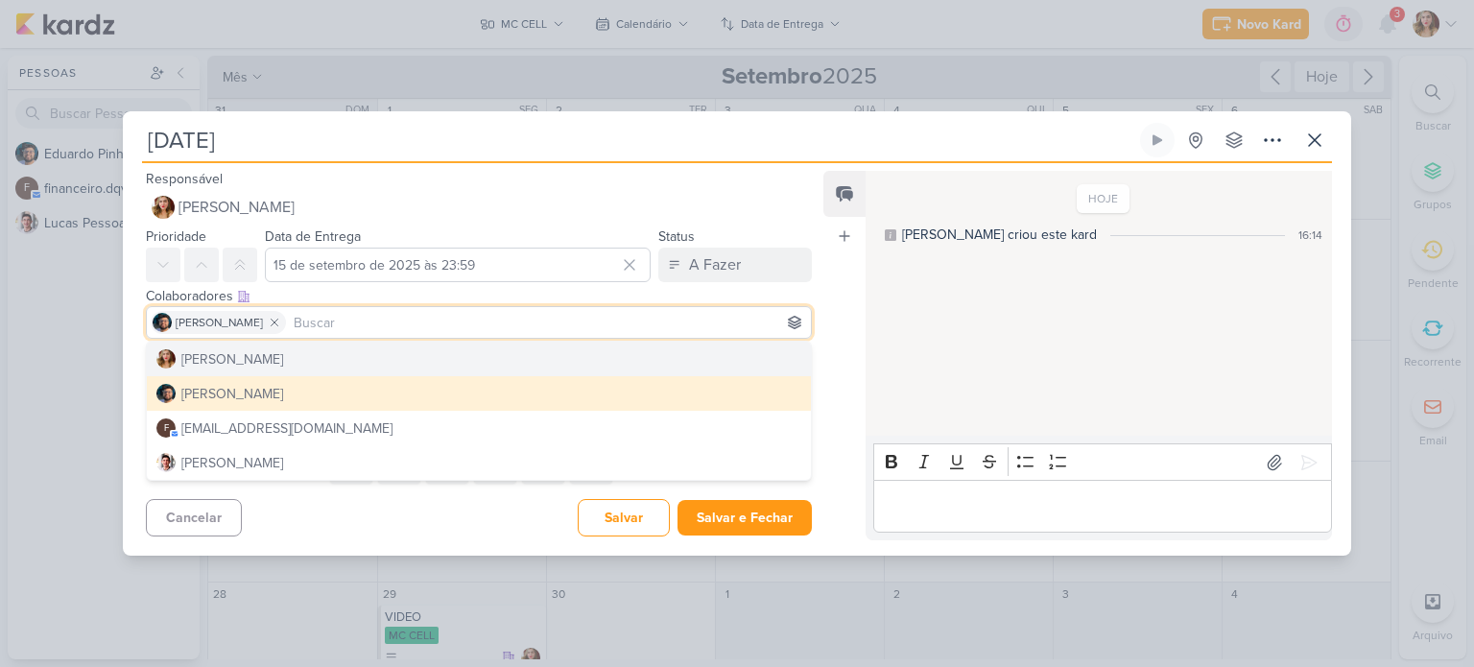
click at [628, 295] on div "Colaboradores Este kard pode ser visível a usuários da sua organização Este kar…" at bounding box center [479, 296] width 666 height 20
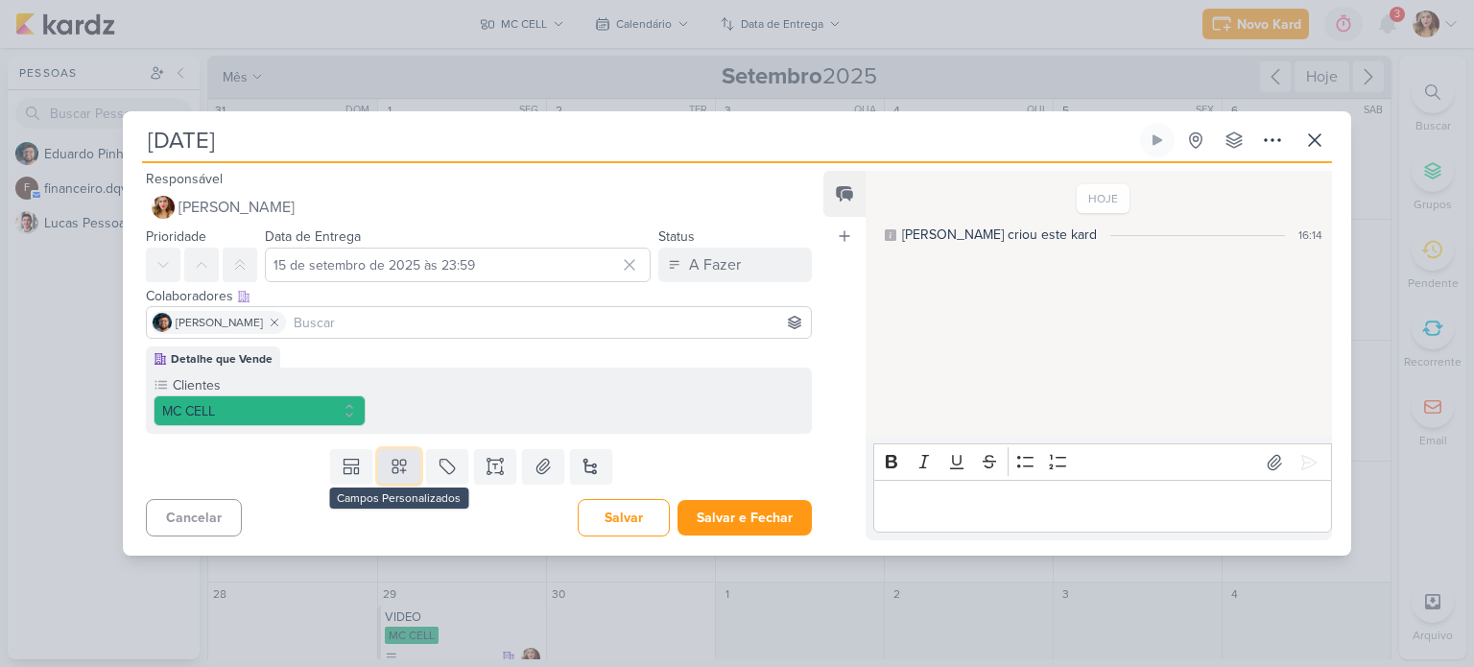
click at [392, 471] on icon at bounding box center [398, 466] width 13 height 13
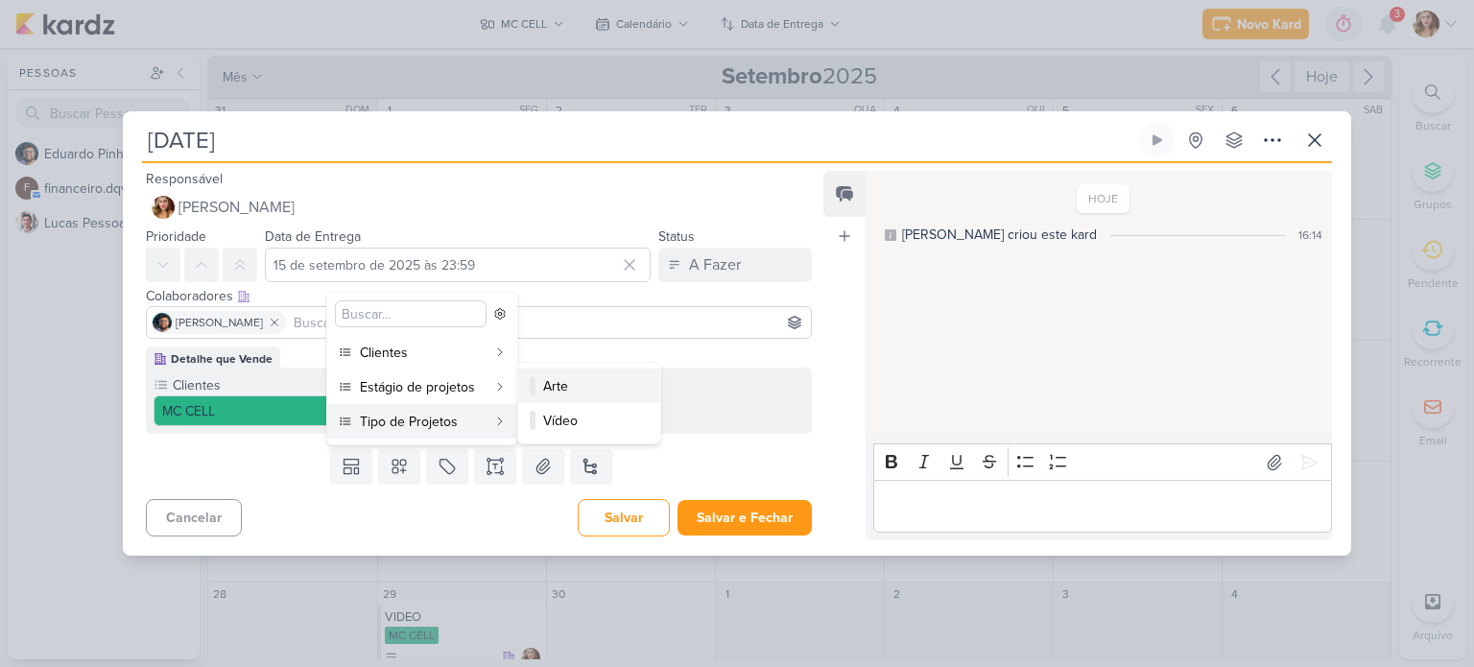
click at [568, 384] on div "Arte" at bounding box center [590, 386] width 94 height 20
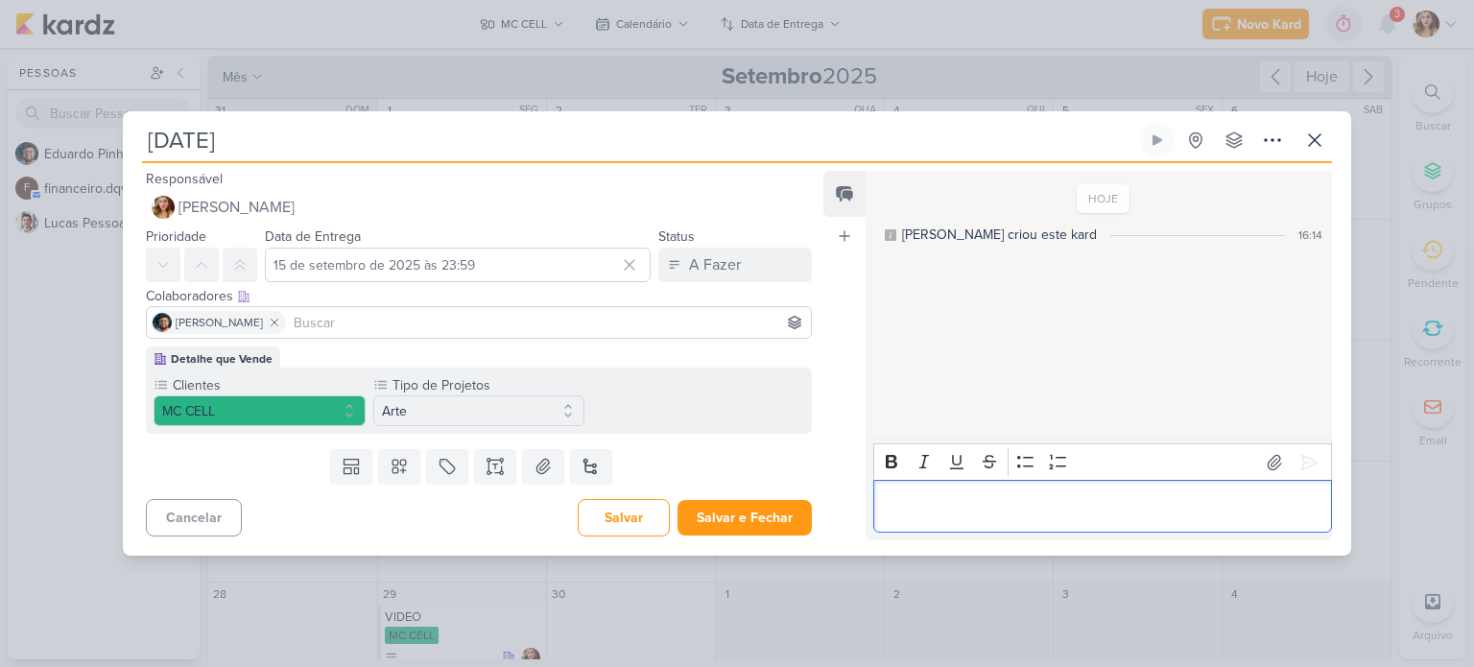
click at [1028, 498] on p "Editor editing area: main" at bounding box center [1102, 506] width 438 height 23
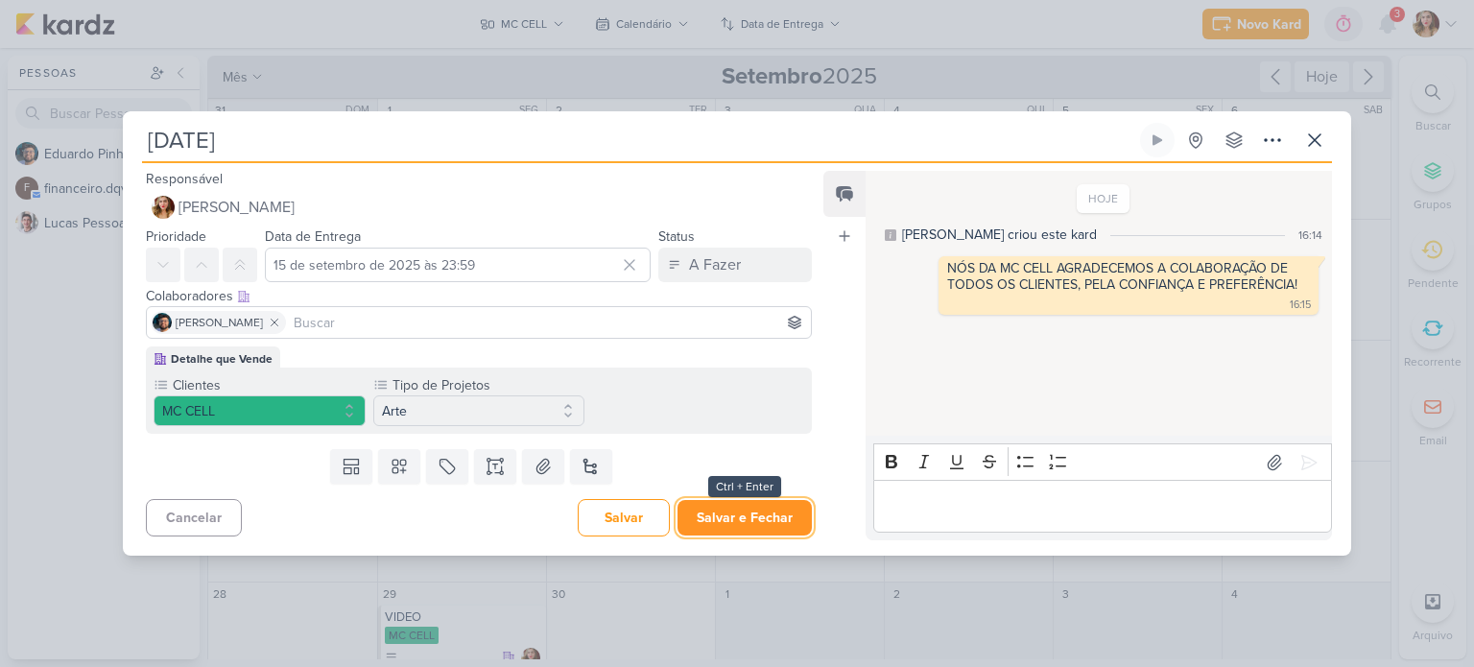
click at [744, 509] on button "Salvar e Fechar" at bounding box center [744, 518] width 134 height 36
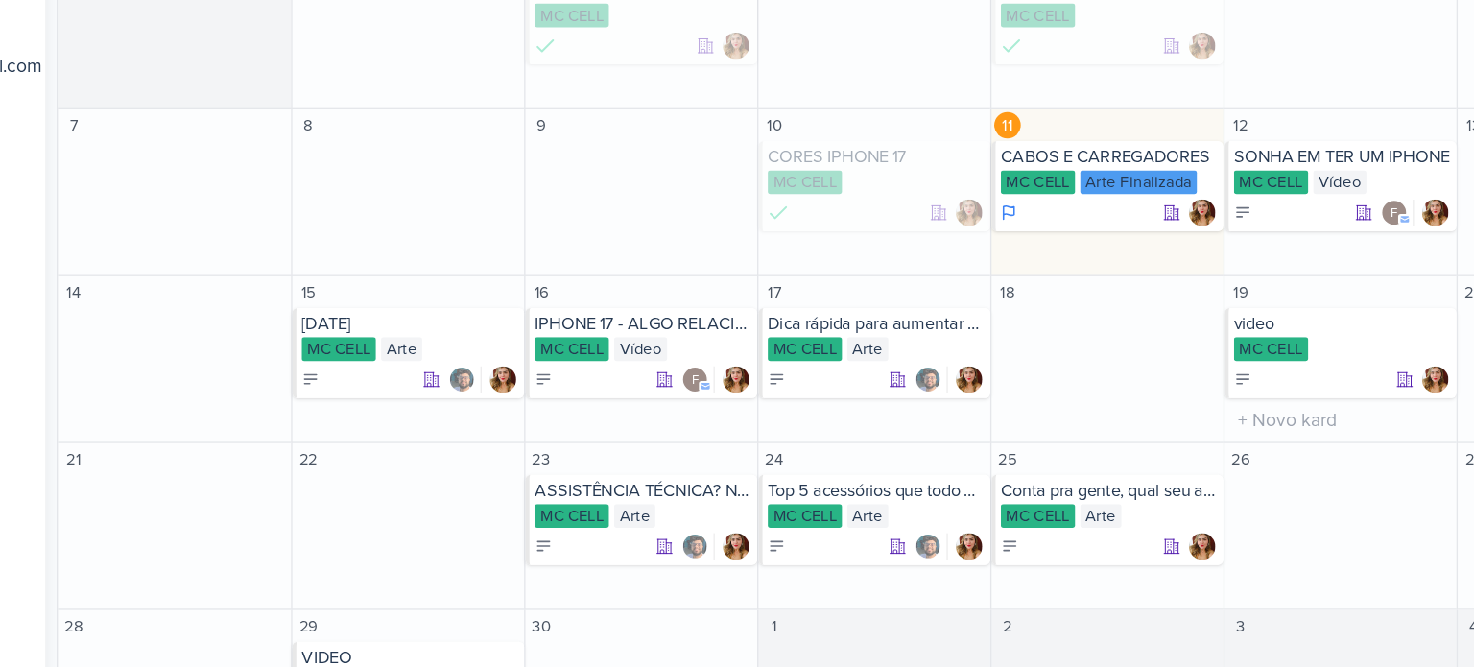
click at [1114, 361] on div "19" at bounding box center [1138, 352] width 168 height 23
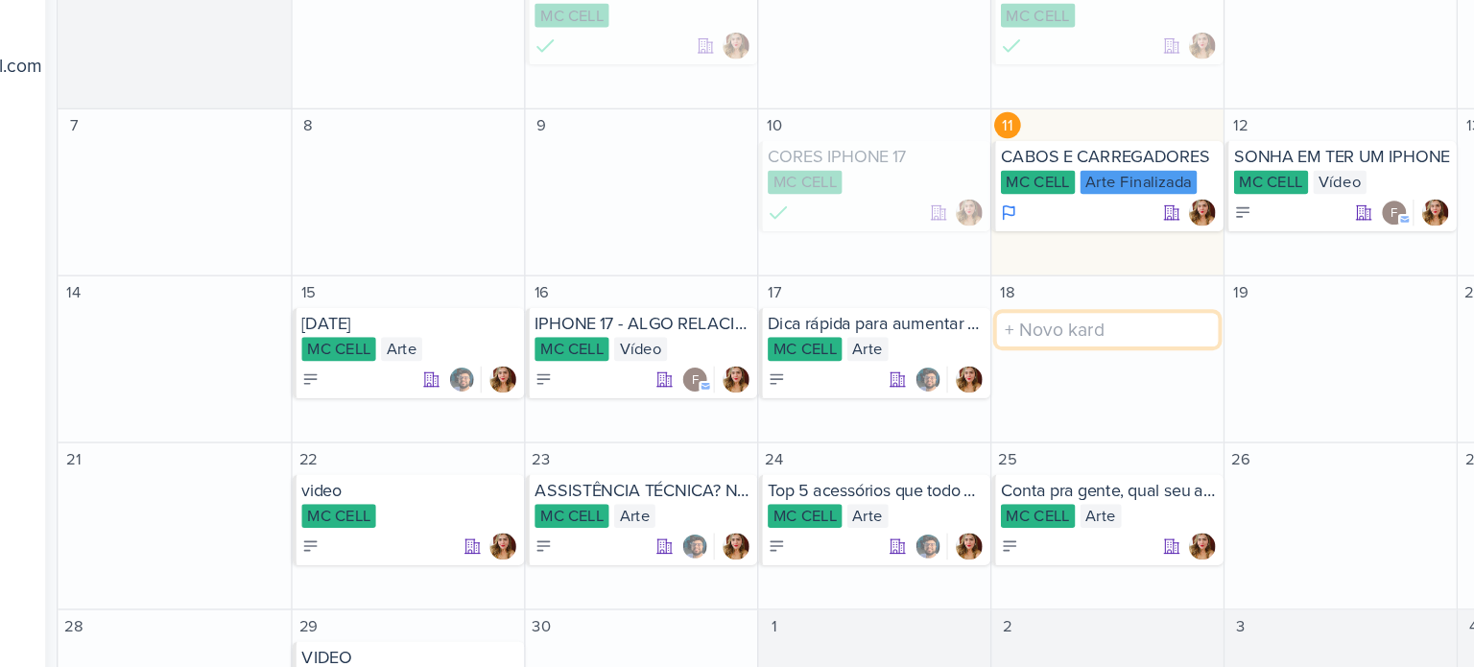
click at [947, 374] on input "text" at bounding box center [969, 379] width 160 height 24
type input "v"
type input "VIDEO MEME"
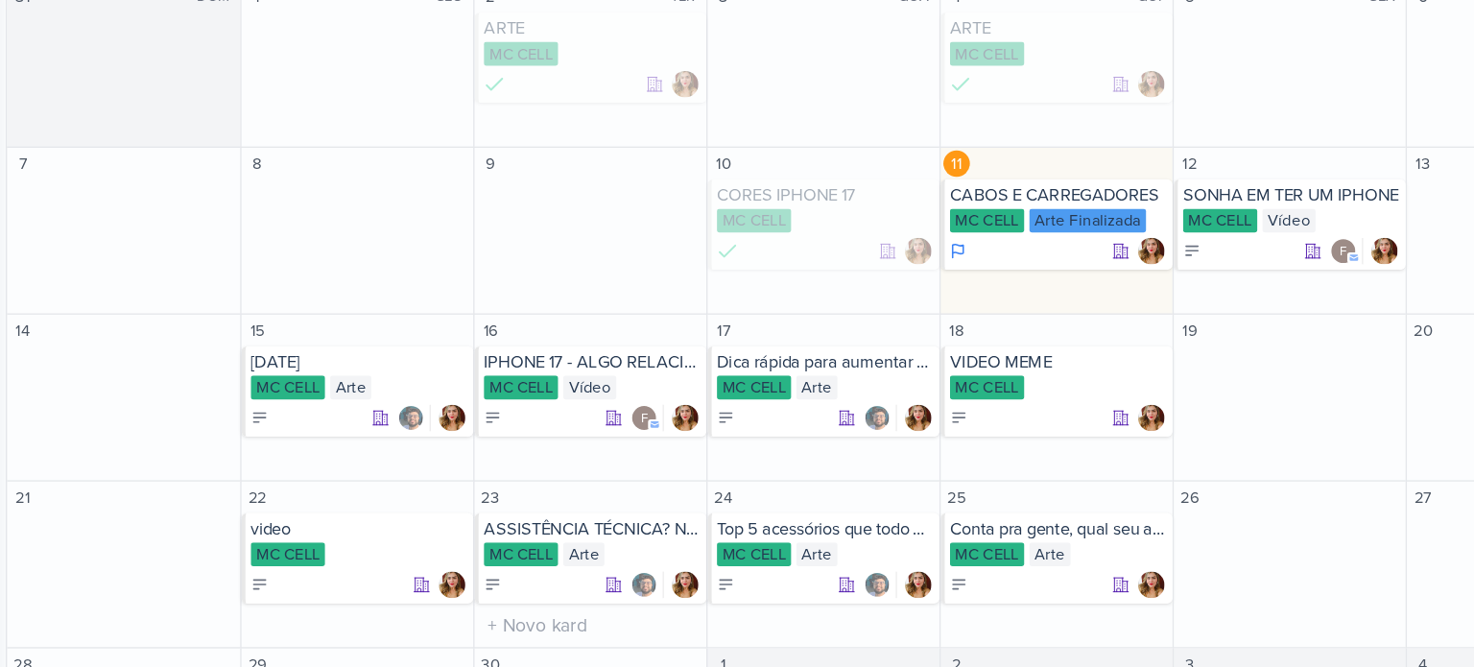
click at [602, 471] on div "23" at bounding box center [631, 473] width 168 height 23
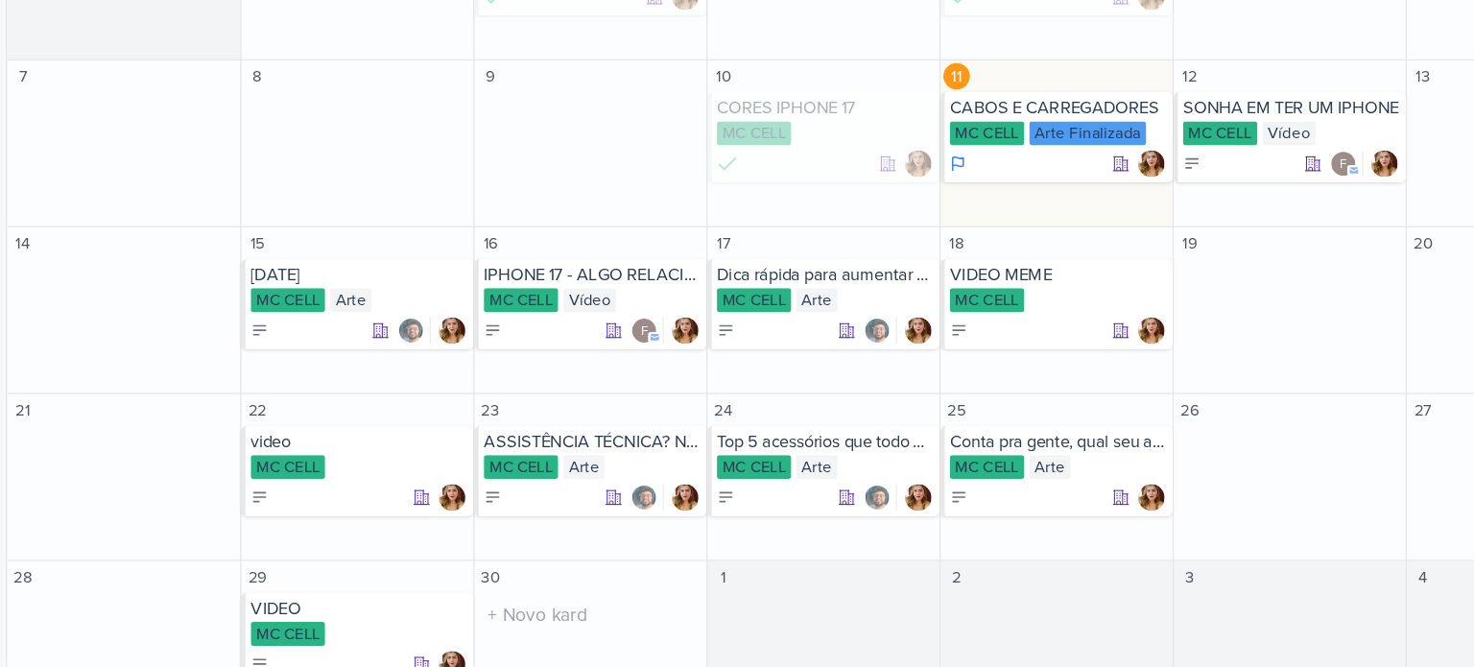
scroll to position [44, 0]
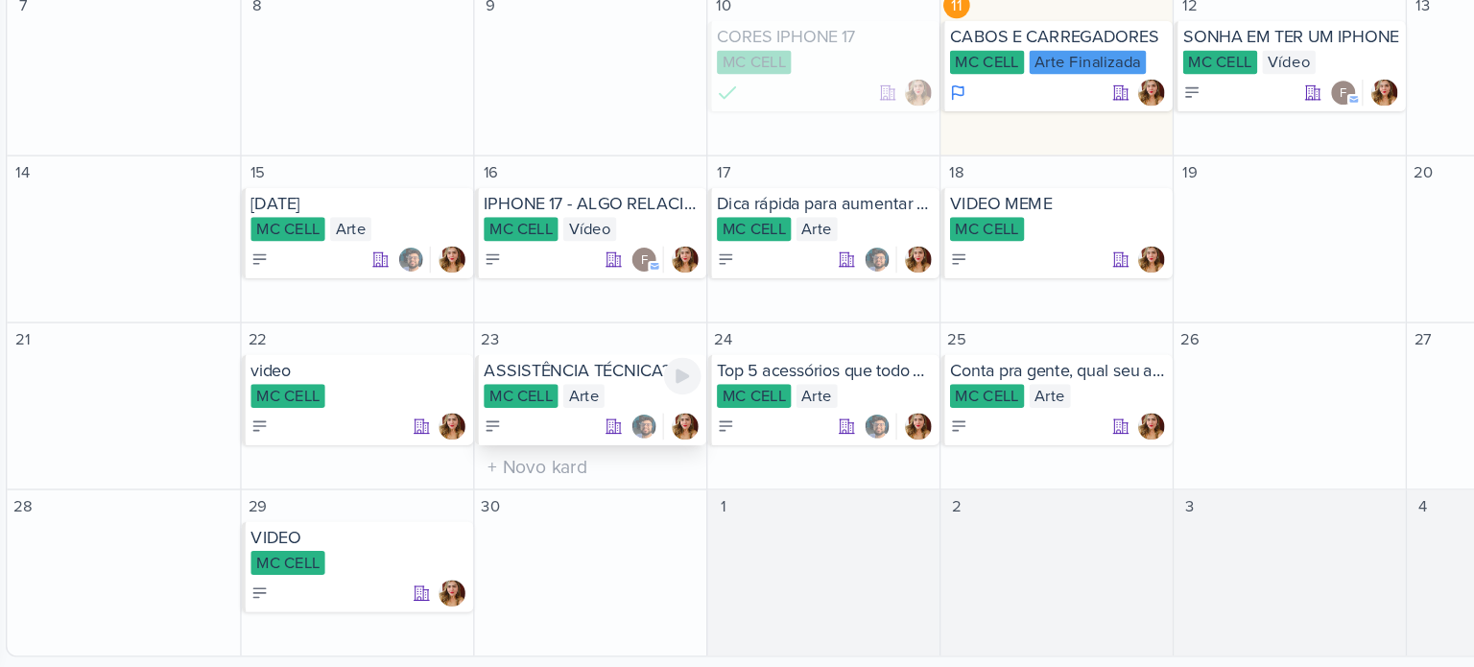
drag, startPoint x: 581, startPoint y: 481, endPoint x: 593, endPoint y: 469, distance: 16.3
click at [593, 469] on div "23 ASSISTÊNCIA TÉCNICA? NÓS SOMOS ESPECIALIZADOS MC CELL Arte" at bounding box center [630, 477] width 169 height 121
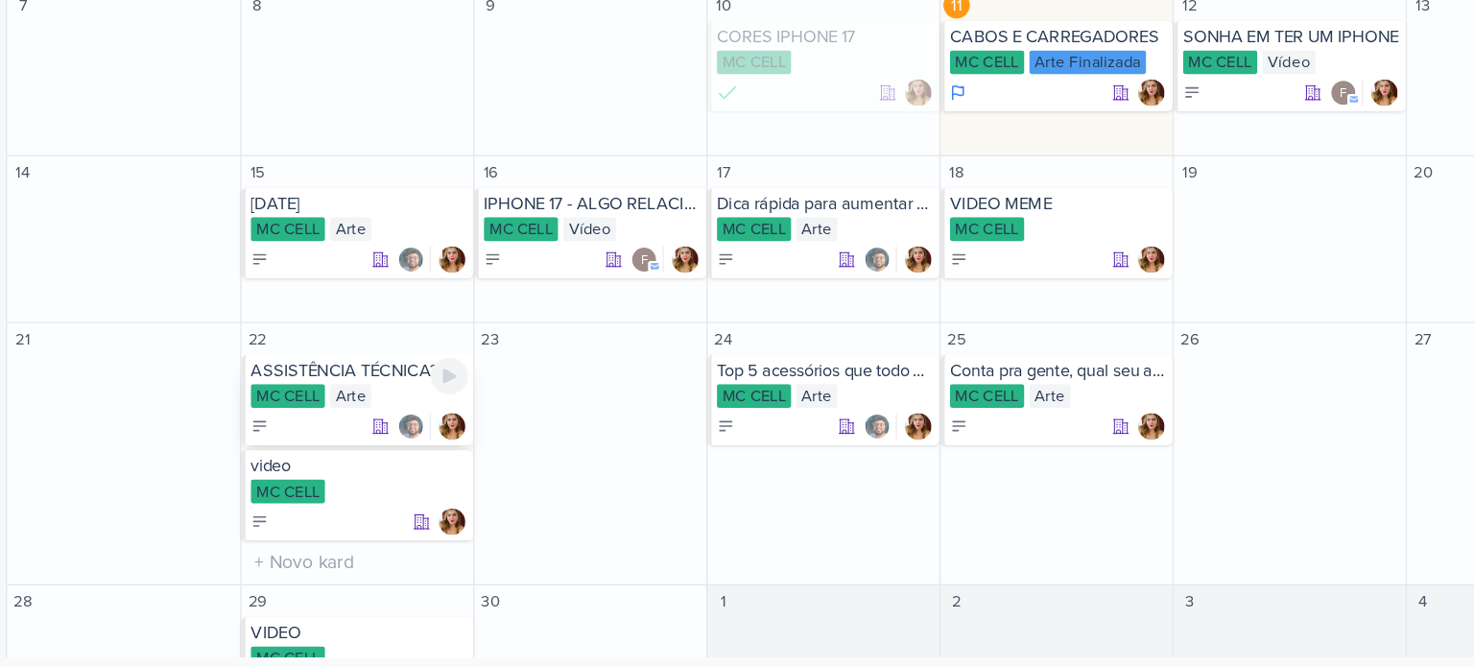
click at [432, 485] on div at bounding box center [463, 492] width 157 height 19
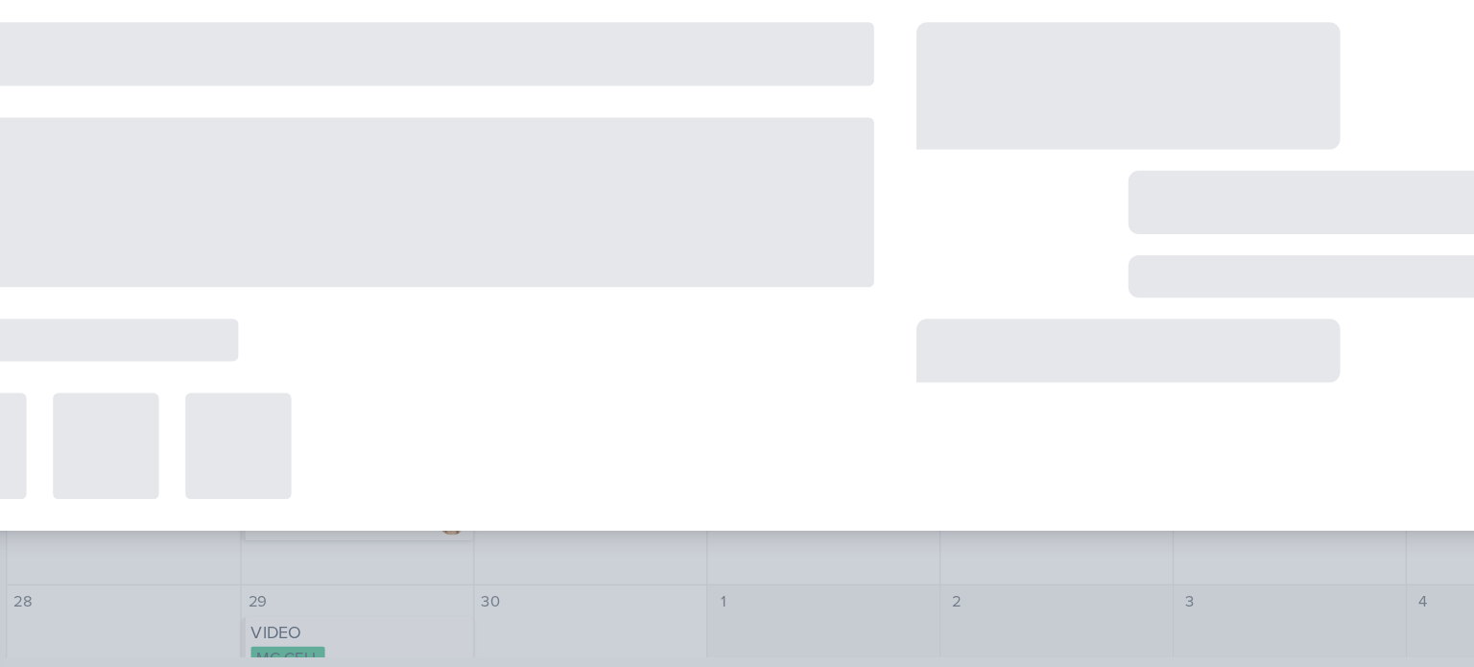
type input "ASSISTÊNCIA TÉCNICA? NÓS SOMOS ESPECIALIZADOS"
type input "22 de setembro de 2025 às 23:59"
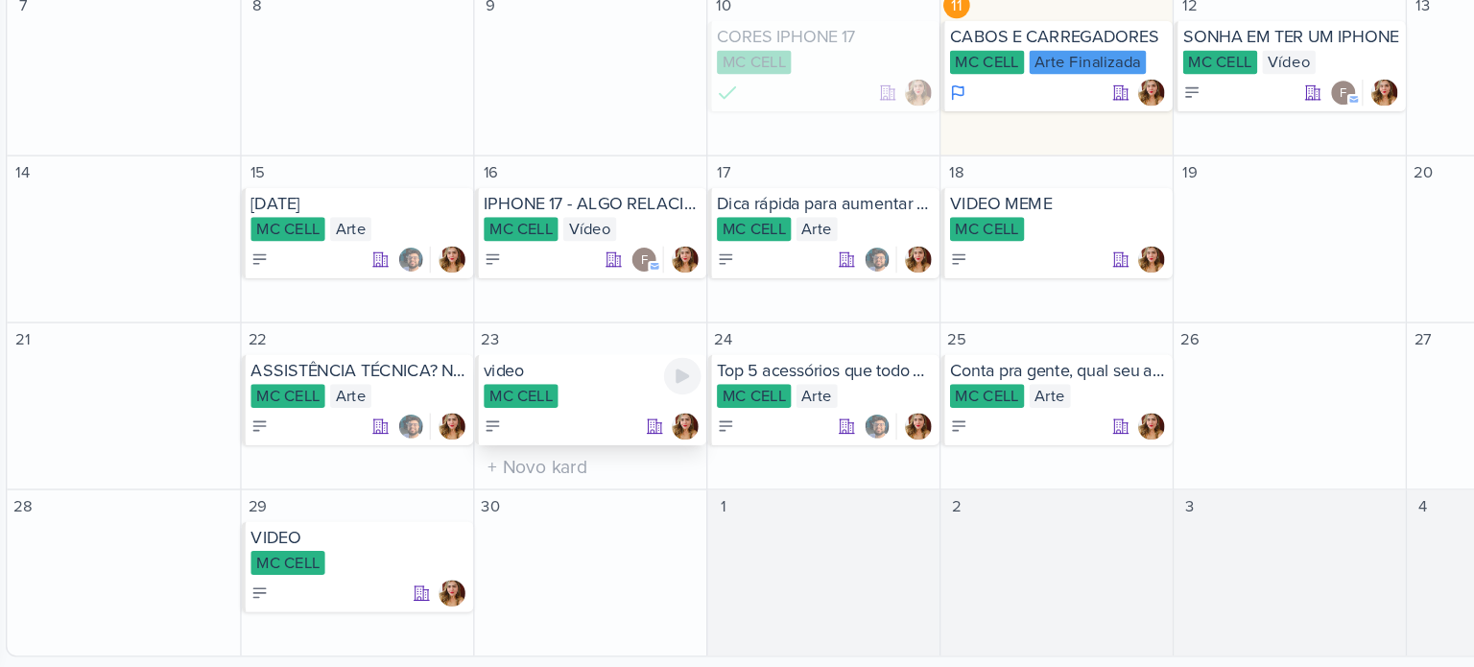
click at [616, 452] on div "video" at bounding box center [632, 451] width 157 height 15
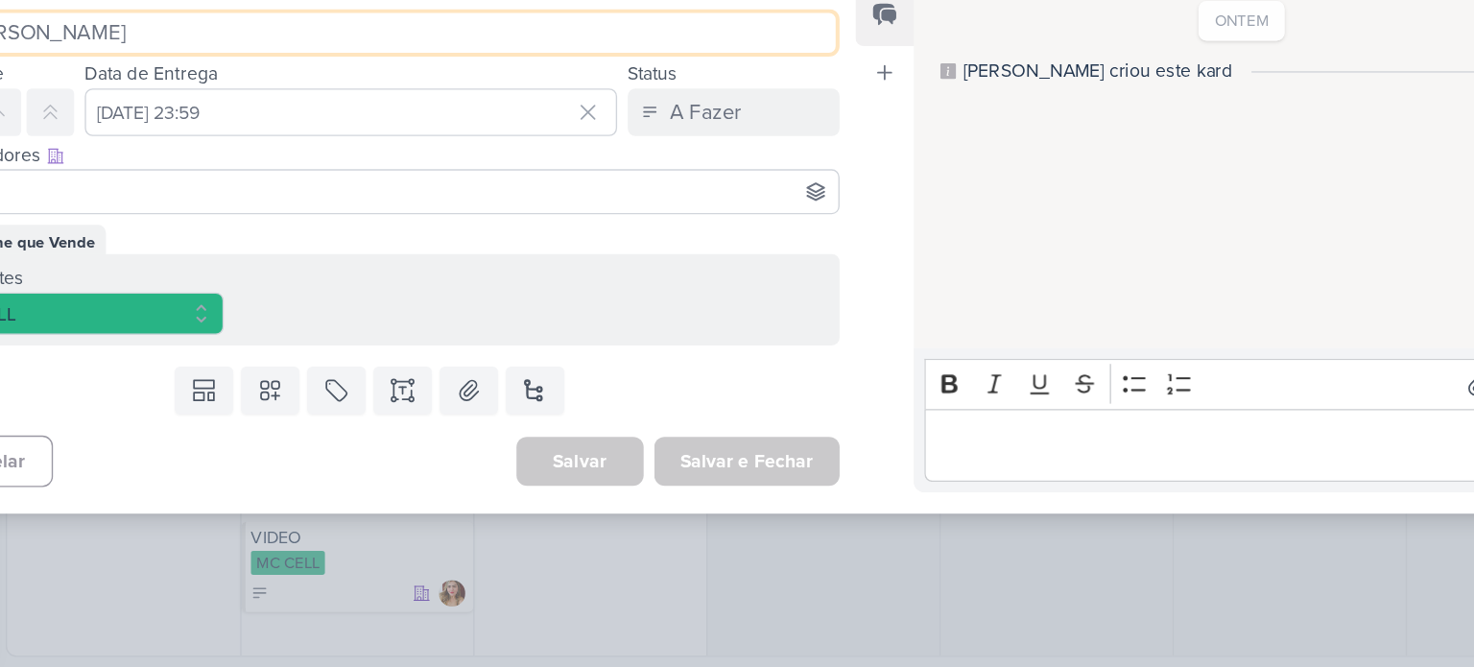
drag, startPoint x: 784, startPoint y: 222, endPoint x: 760, endPoint y: 306, distance: 87.8
click at [760, 306] on div "Responsável Thaís Leite Nenhum contato encontrado create new contact Novo Conta…" at bounding box center [471, 353] width 697 height 373
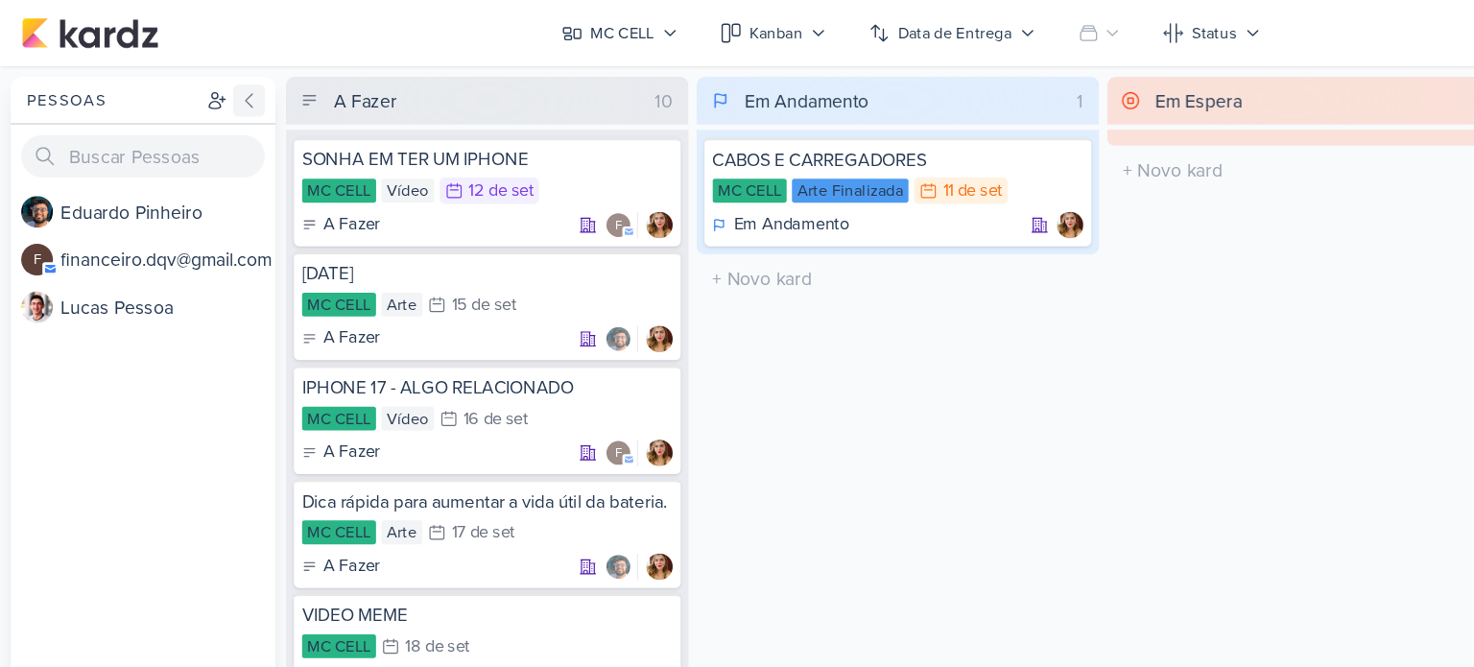
click at [180, 76] on icon at bounding box center [180, 72] width 15 height 15
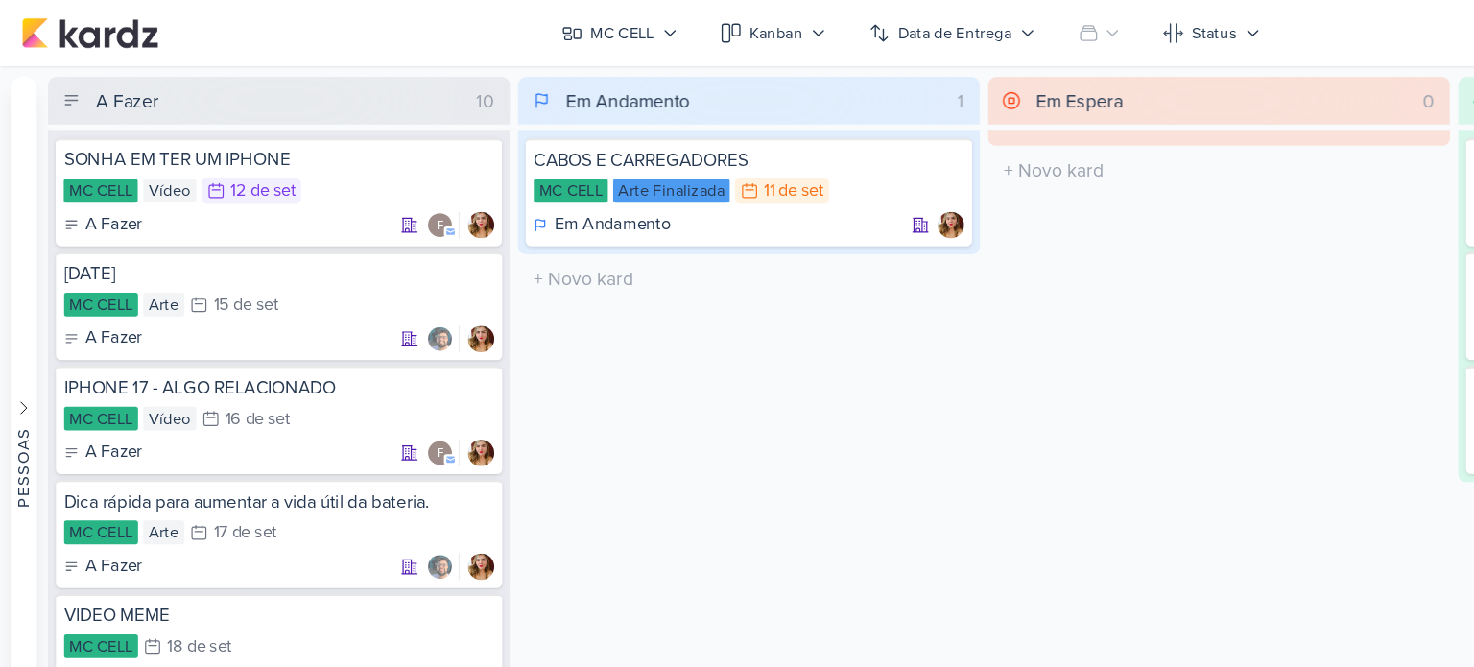
drag, startPoint x: 882, startPoint y: 231, endPoint x: 965, endPoint y: 515, distance: 296.0
click at [965, 515] on div "Em Espera 0 O título do kard deve ter menos que 100 caracteres" at bounding box center [883, 358] width 335 height 604
click at [574, 12] on button "Kanban" at bounding box center [560, 24] width 100 height 31
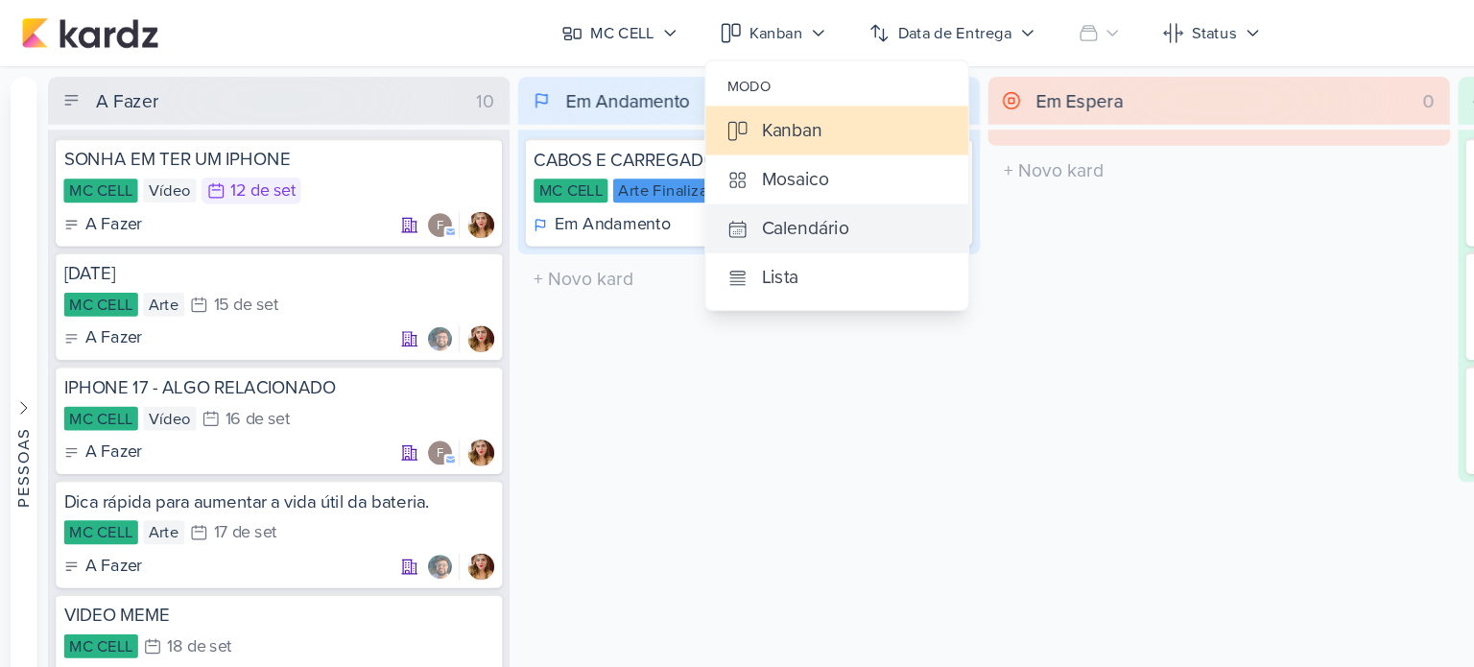
click at [571, 165] on div "Calendário" at bounding box center [583, 165] width 63 height 20
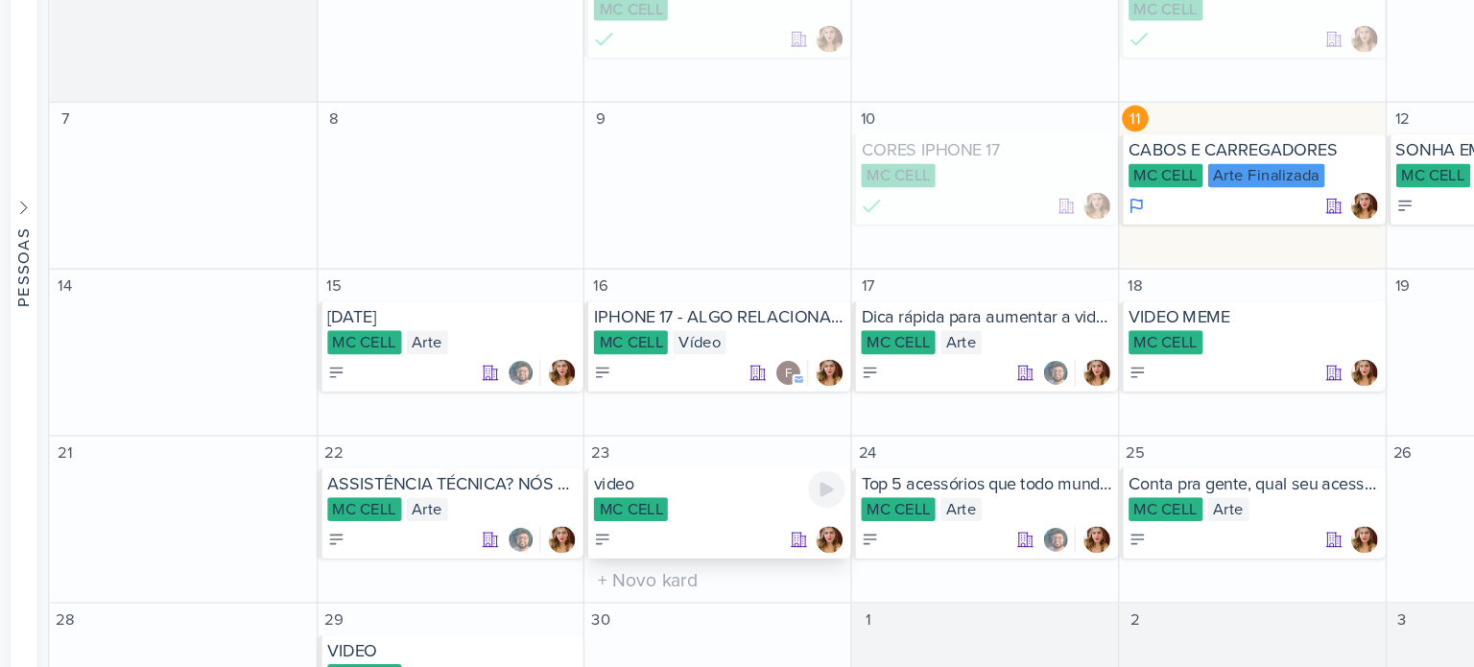
click at [445, 494] on div "video" at bounding box center [521, 495] width 182 height 15
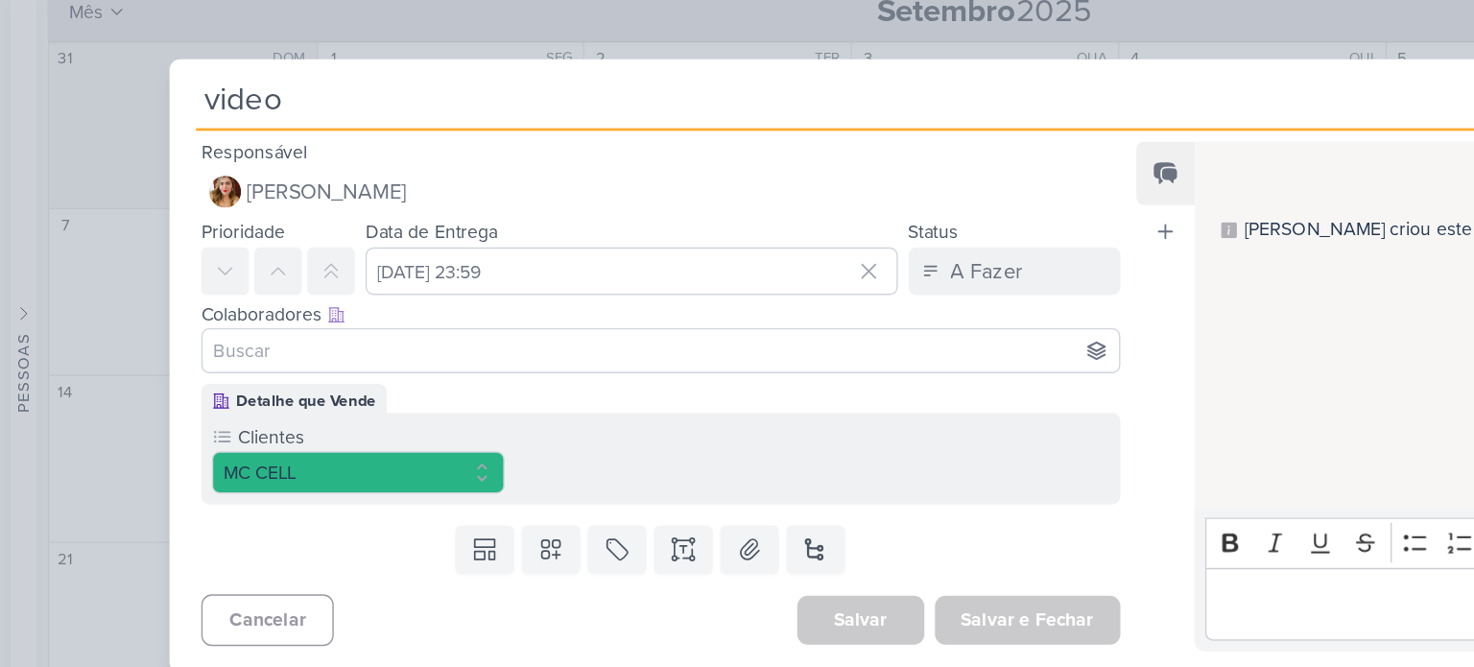
click at [392, 129] on input "video" at bounding box center [639, 140] width 994 height 35
type input "v"
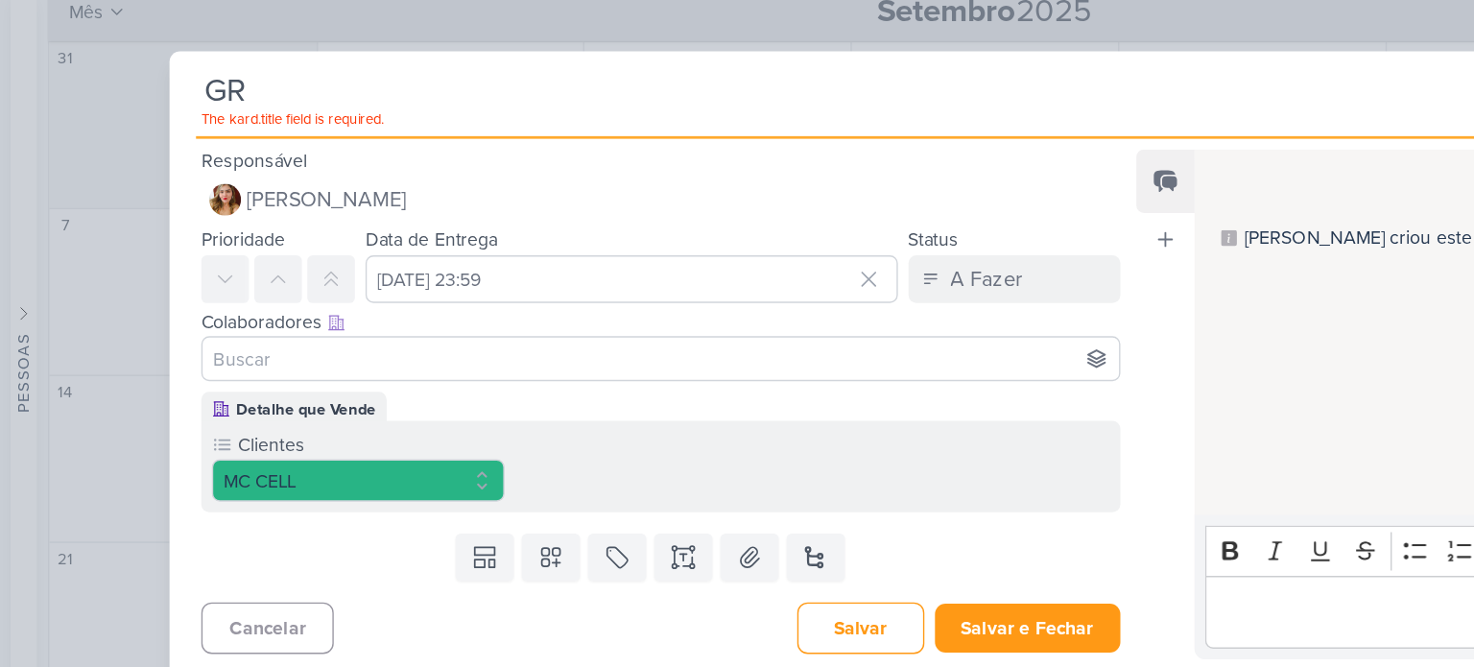
type input "G"
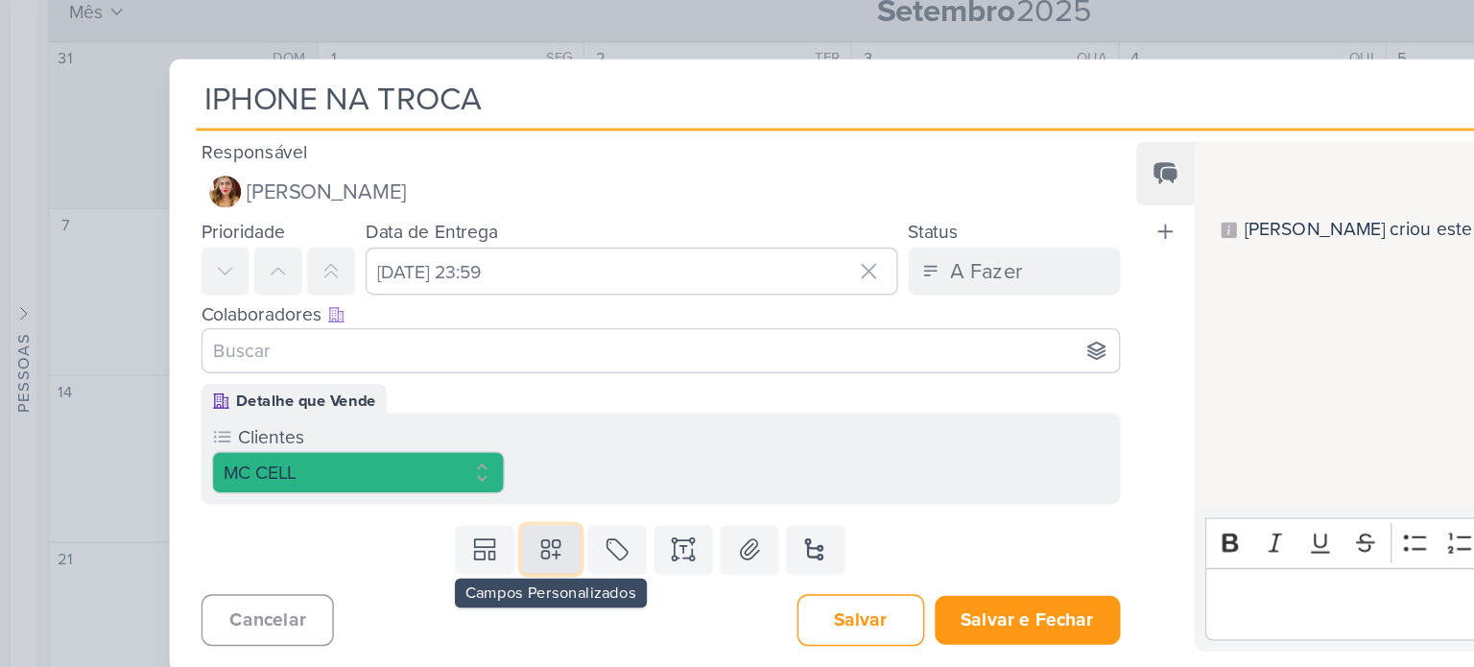
click at [398, 464] on icon at bounding box center [398, 466] width 13 height 13
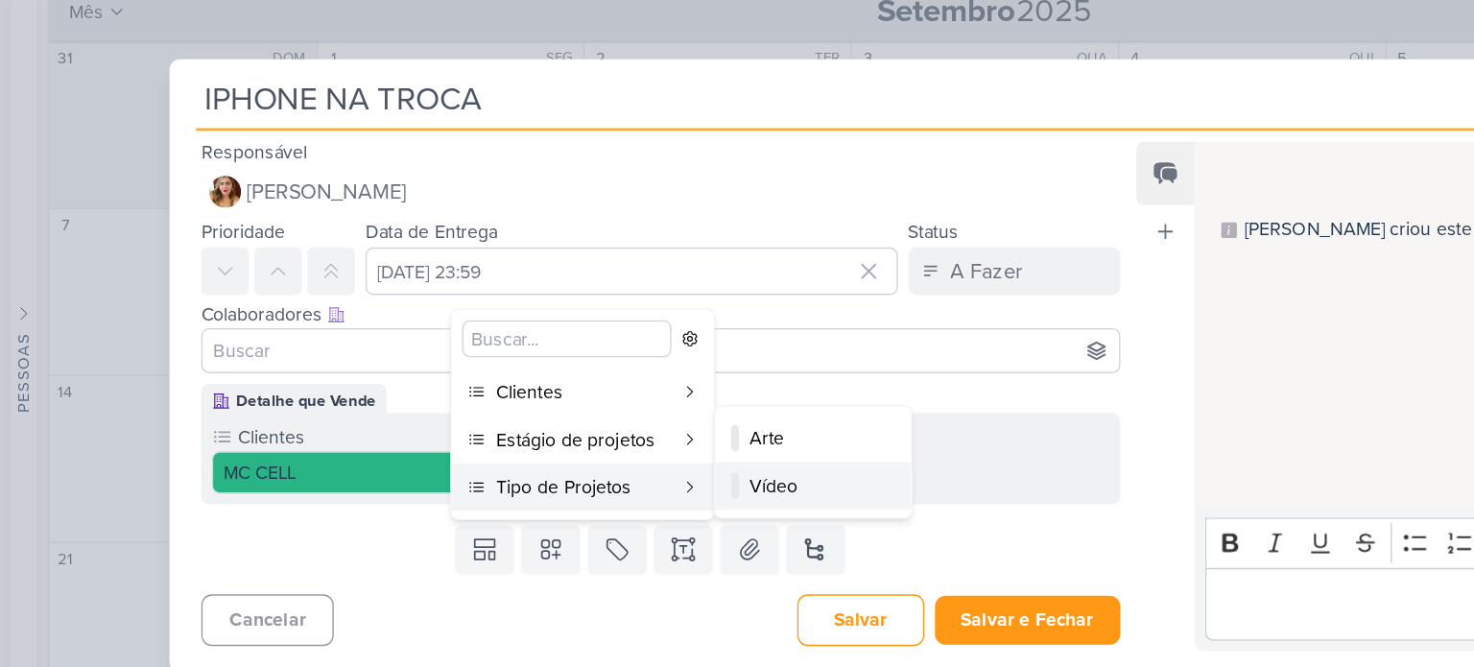
click at [561, 412] on div "Vídeo" at bounding box center [590, 421] width 94 height 20
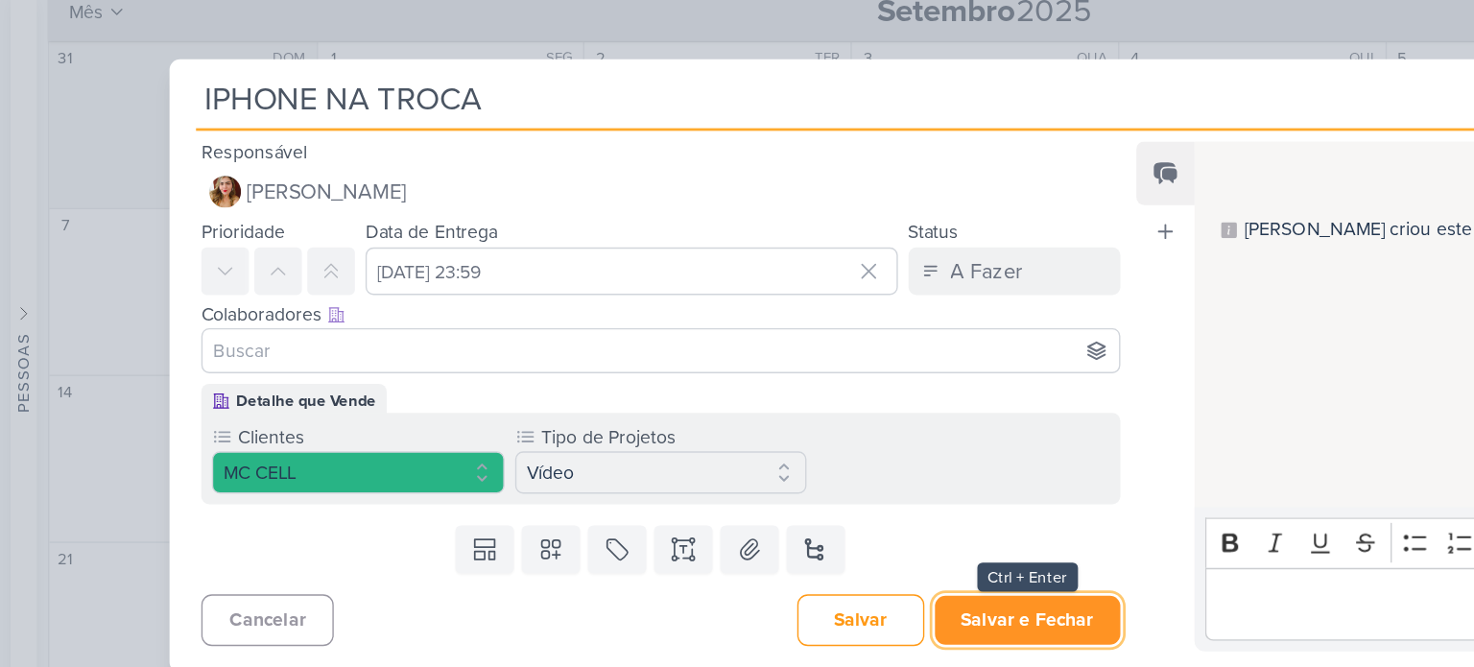
click at [743, 513] on button "Salvar e Fechar" at bounding box center [744, 518] width 134 height 36
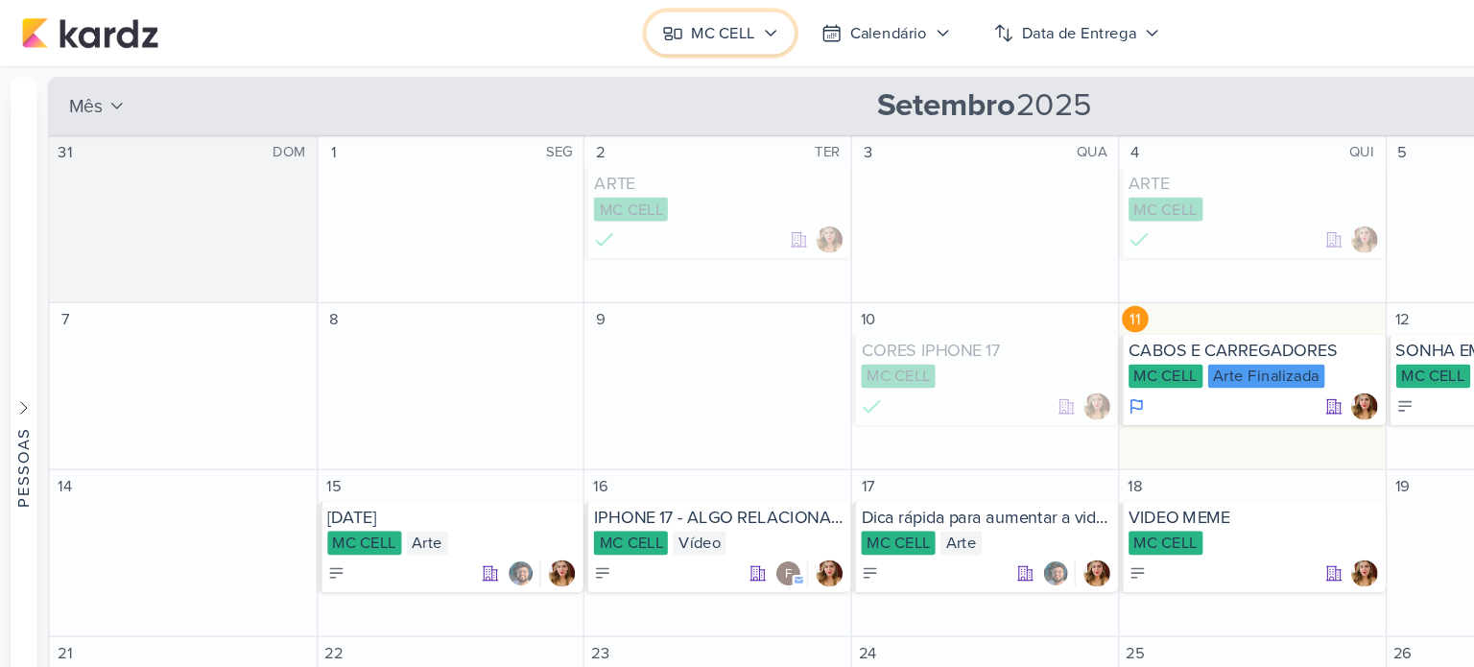
click at [549, 25] on button "MC CELL" at bounding box center [521, 24] width 107 height 31
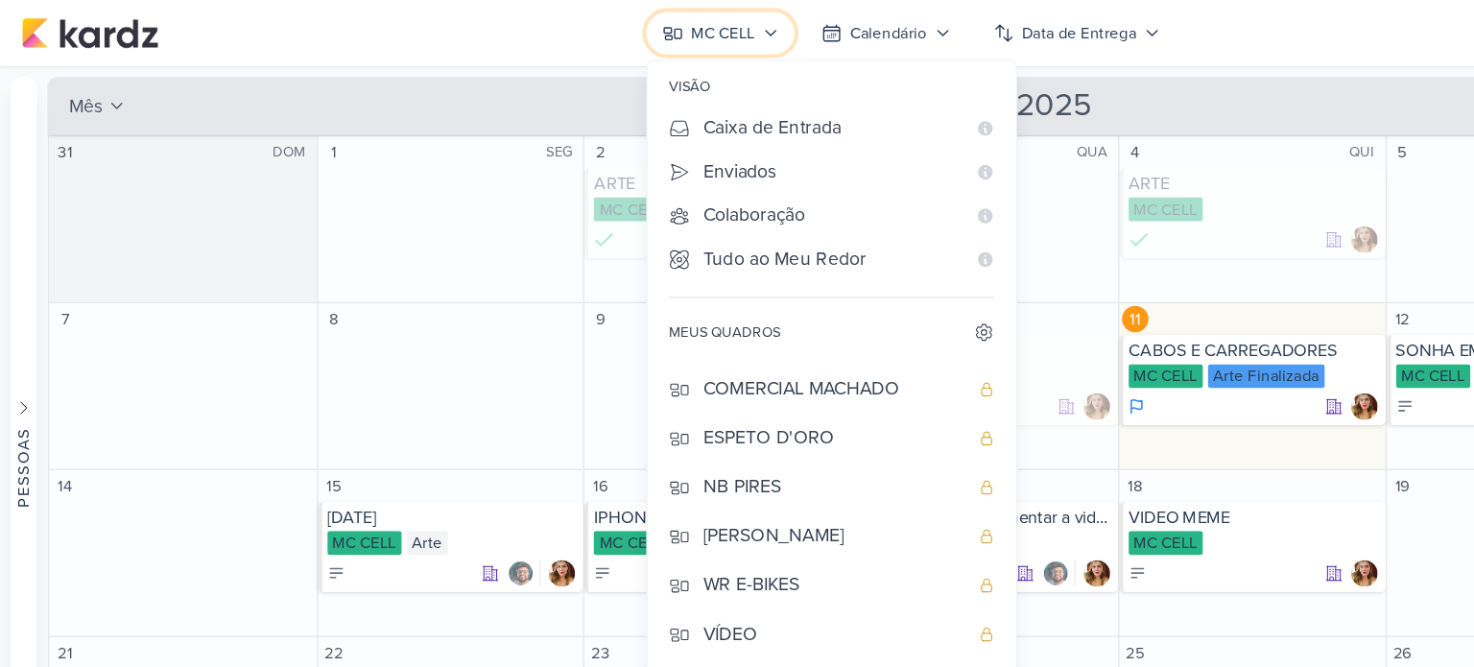
scroll to position [154, 0]
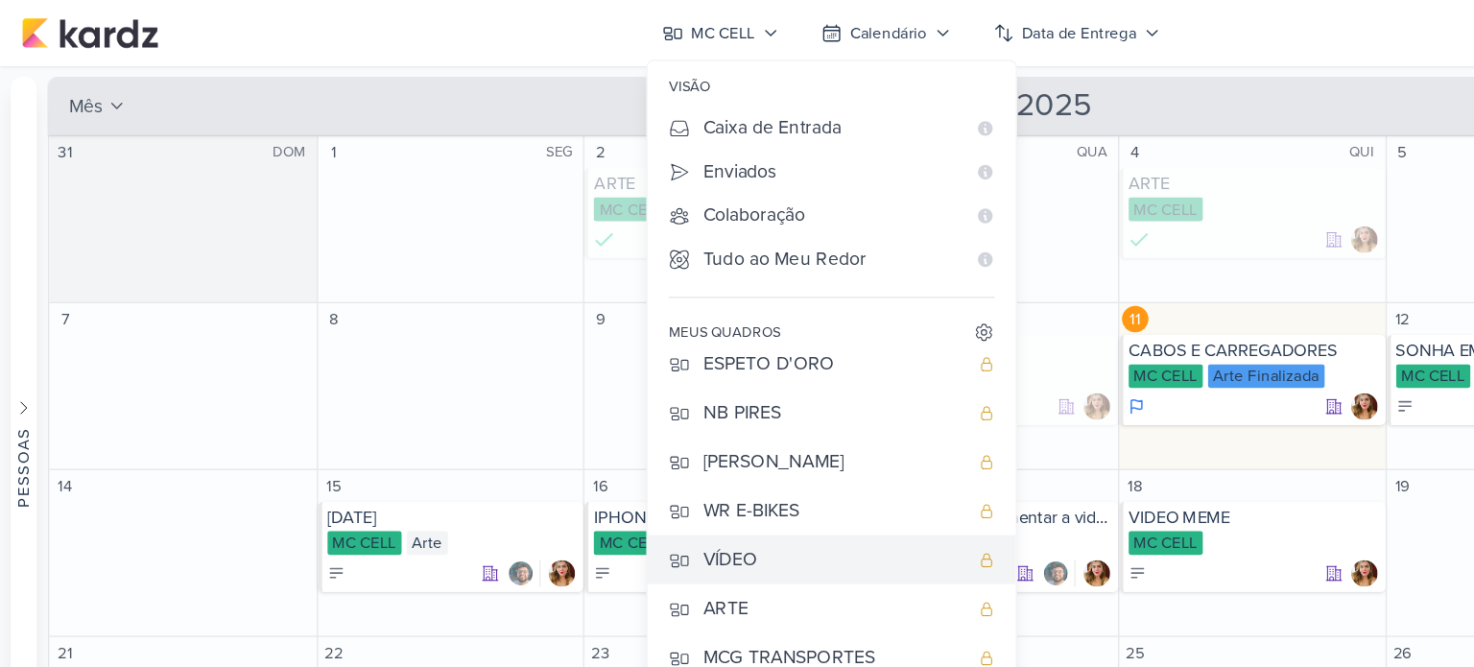
click at [609, 395] on div "VÍDEO" at bounding box center [604, 405] width 190 height 20
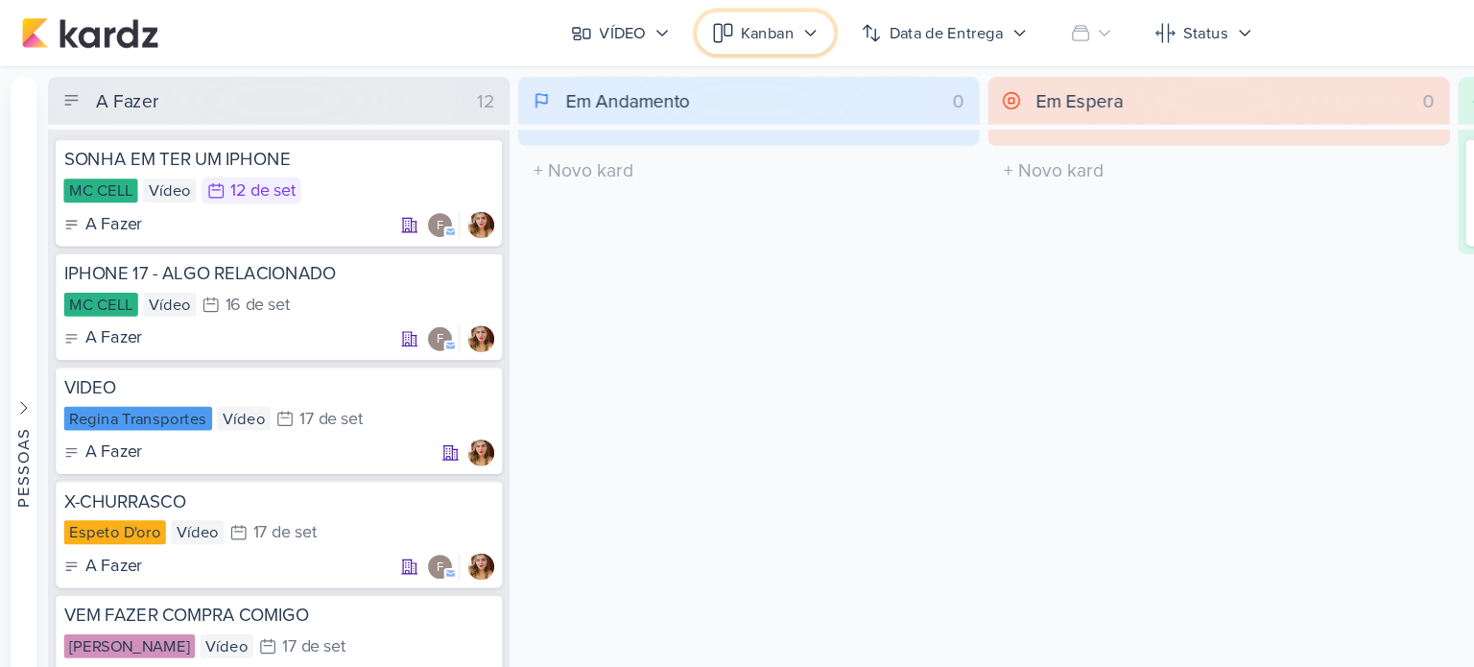
click at [562, 25] on div "Kanban" at bounding box center [556, 23] width 38 height 17
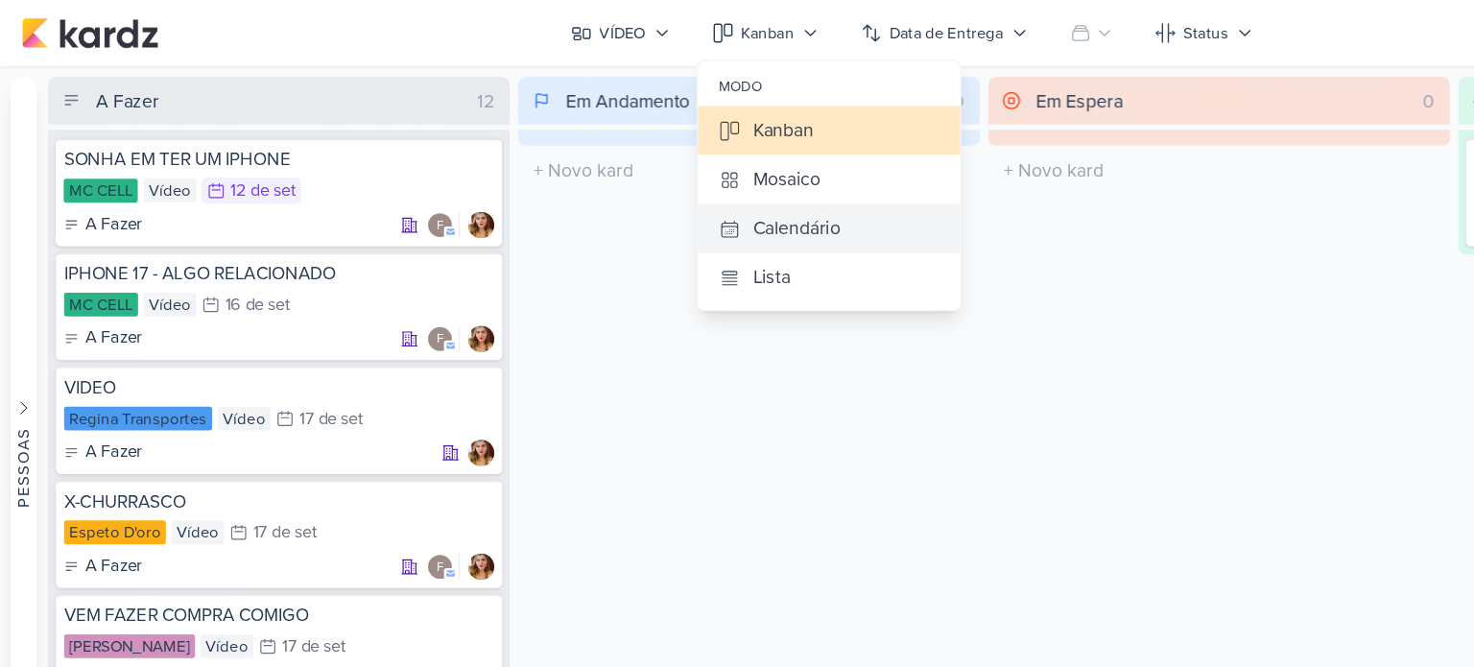
click at [583, 161] on div "Calendário" at bounding box center [577, 165] width 63 height 20
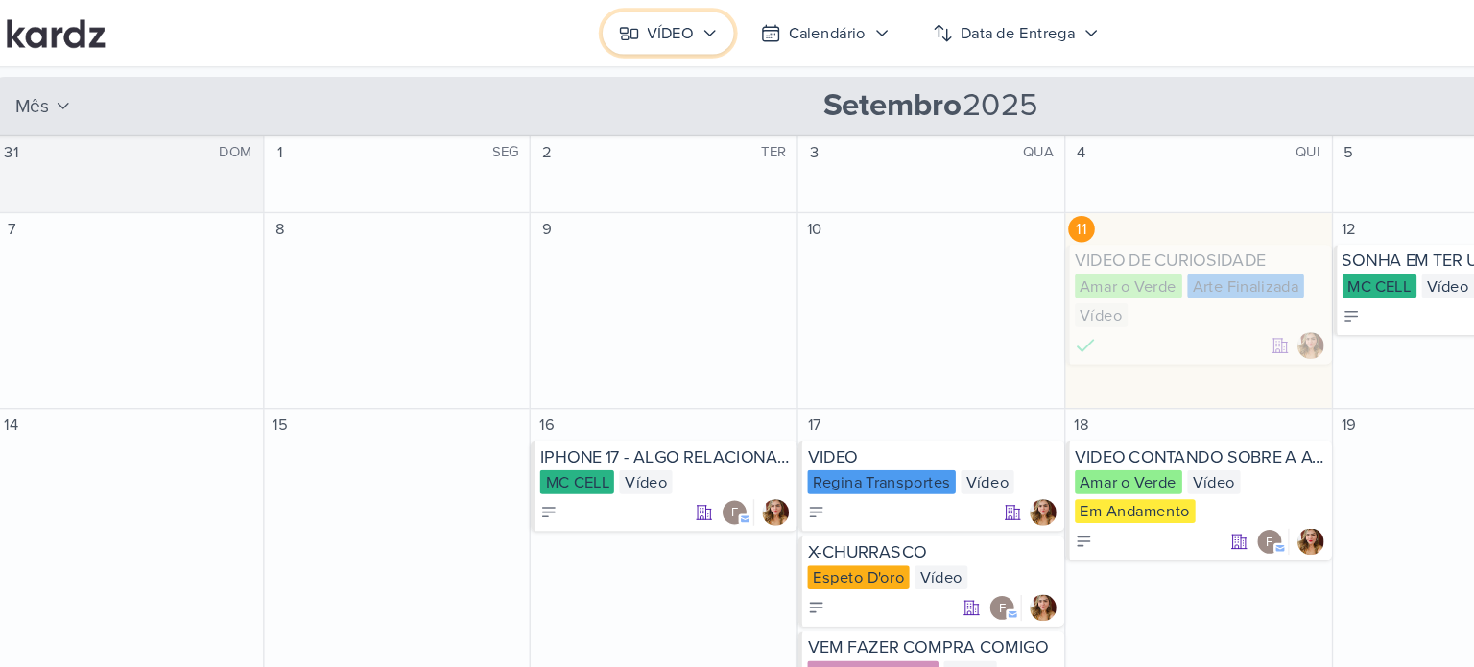
click at [529, 24] on div "VÍDEO" at bounding box center [525, 23] width 34 height 17
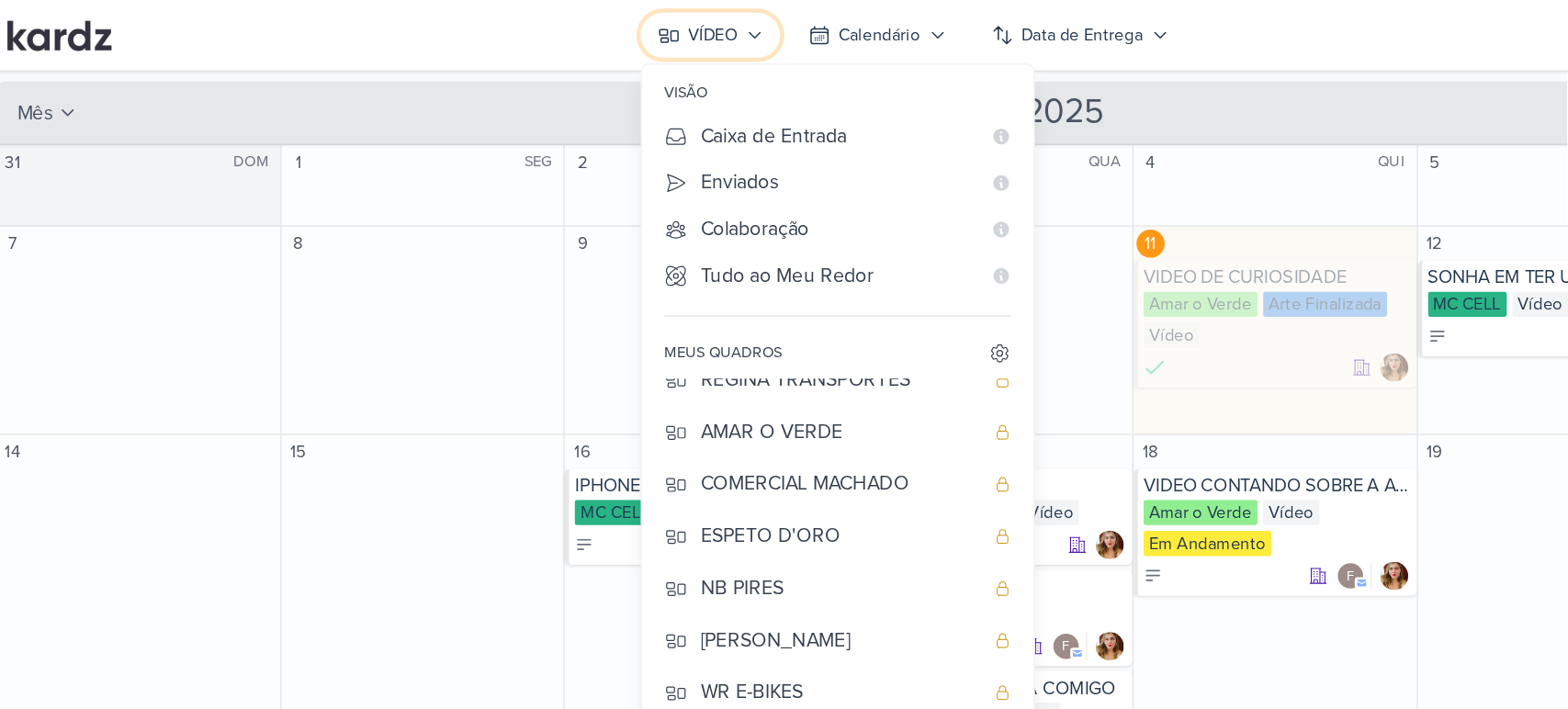
scroll to position [0, 0]
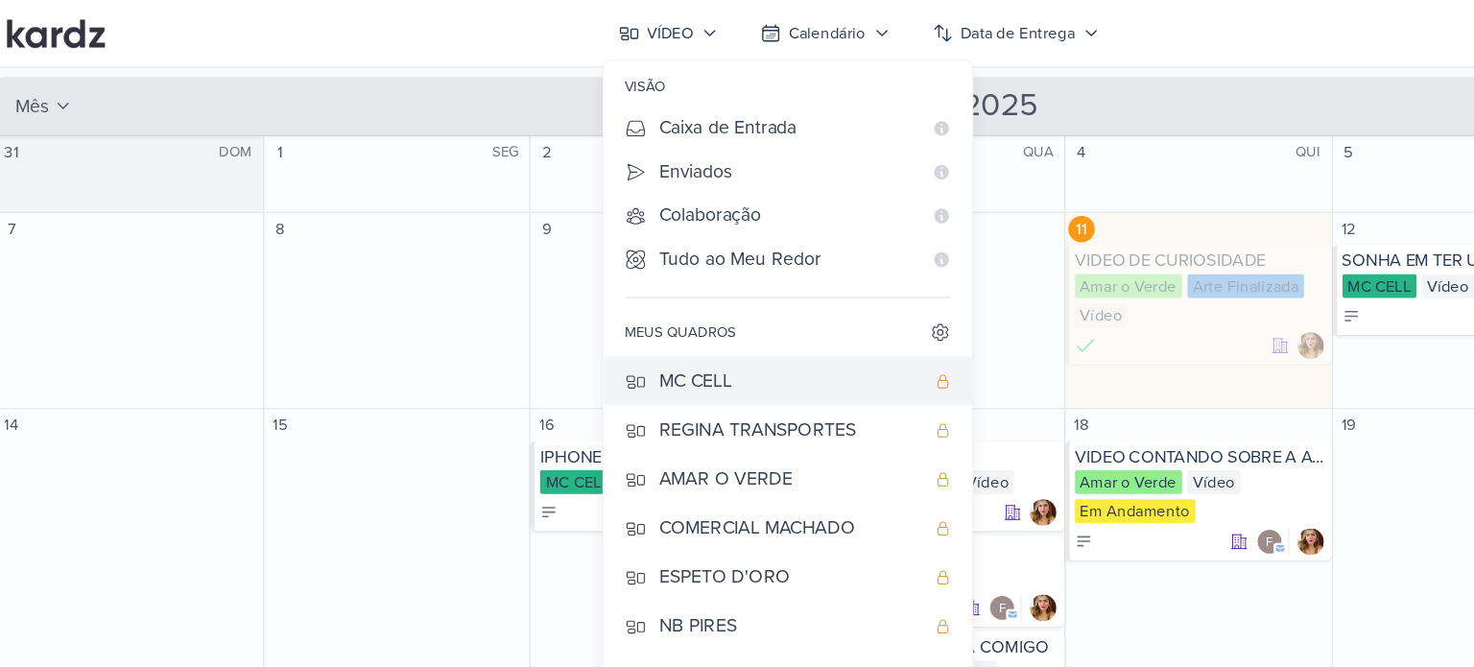
click at [653, 280] on div "MC CELL" at bounding box center [611, 276] width 190 height 20
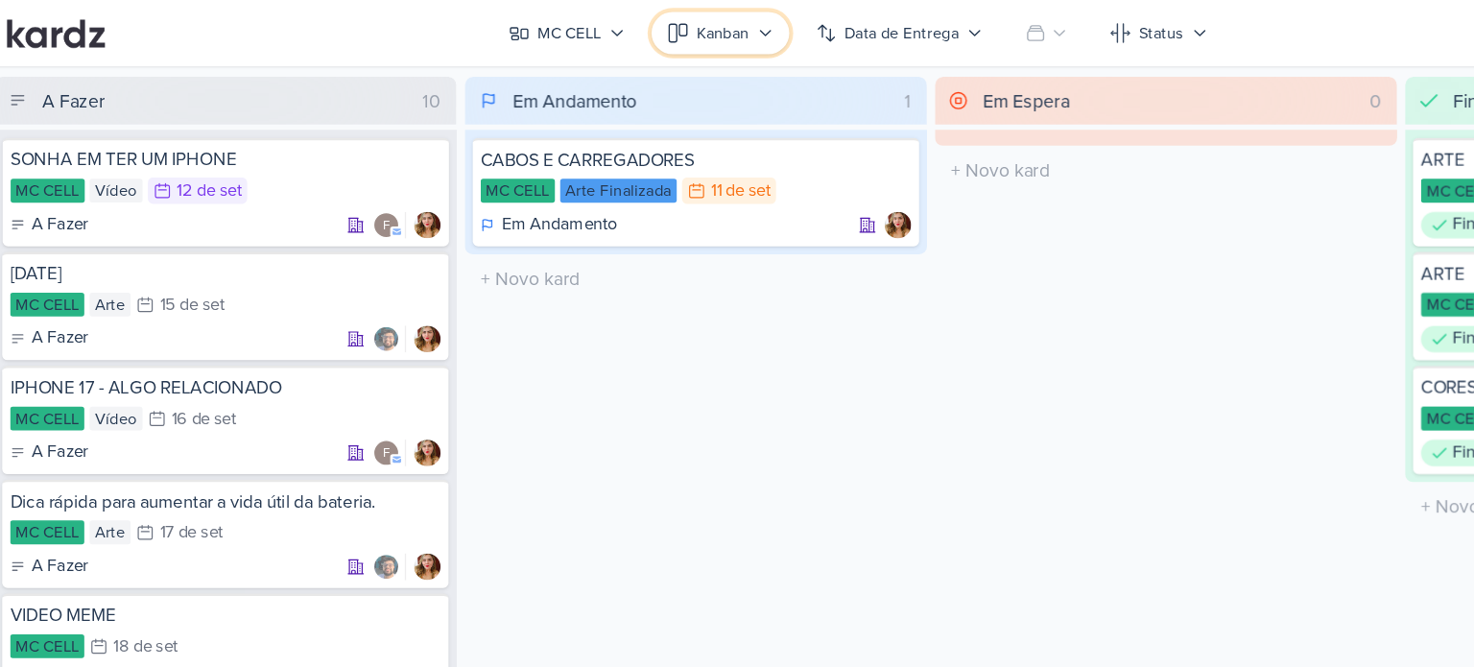
click at [583, 16] on button "Kanban" at bounding box center [560, 24] width 100 height 31
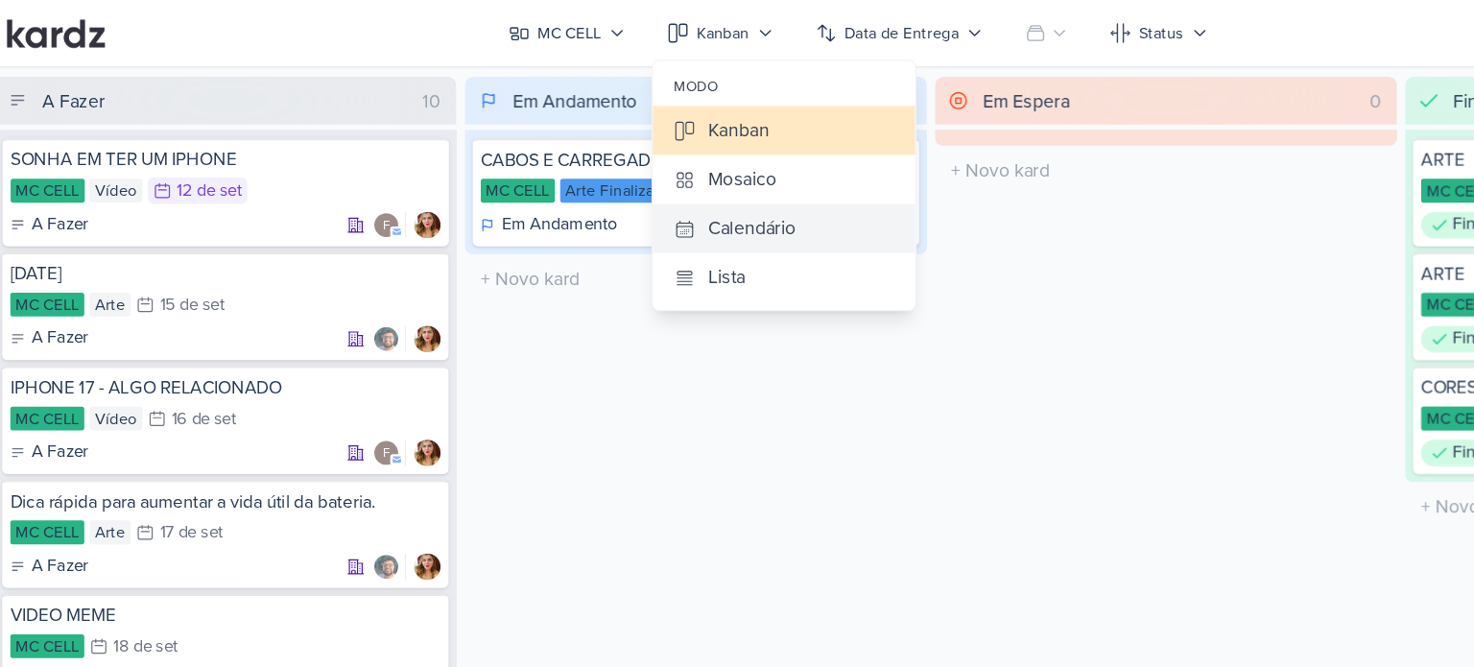
click at [607, 161] on div "Calendário" at bounding box center [583, 165] width 63 height 20
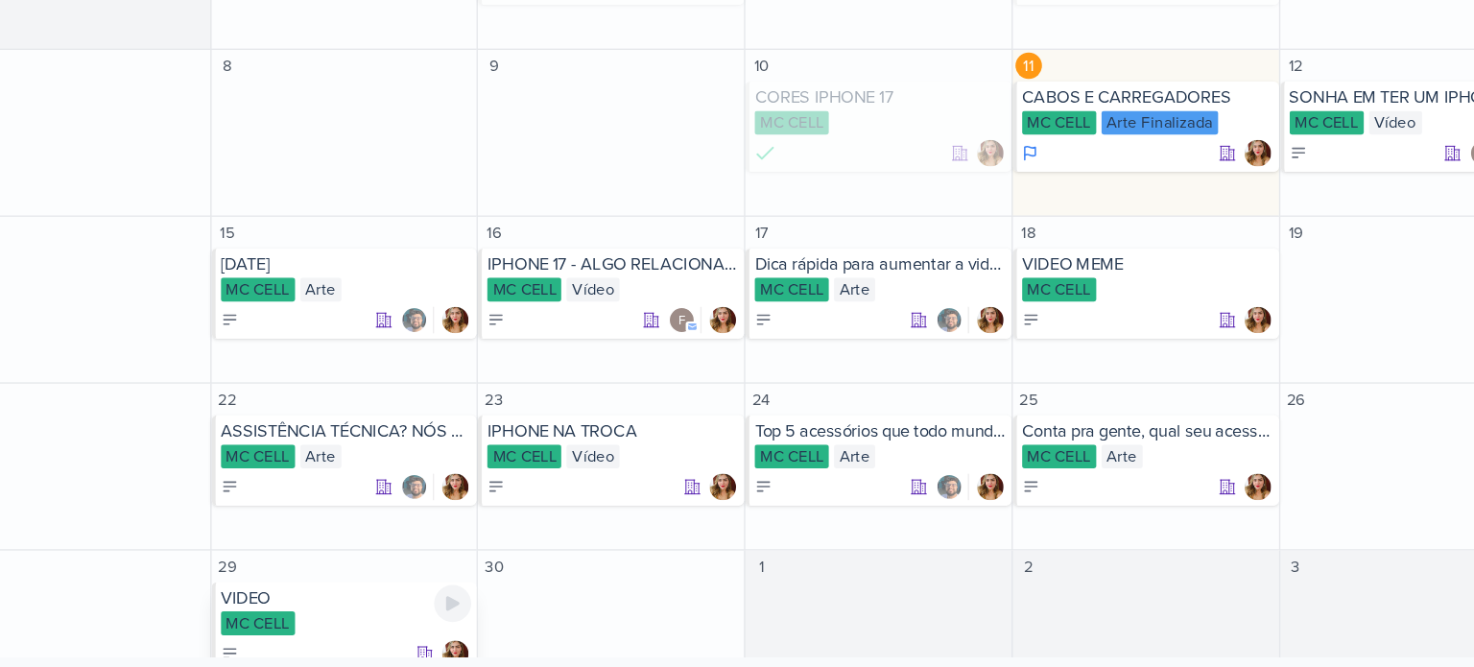
click at [270, 624] on div "VIDEO" at bounding box center [328, 616] width 182 height 15
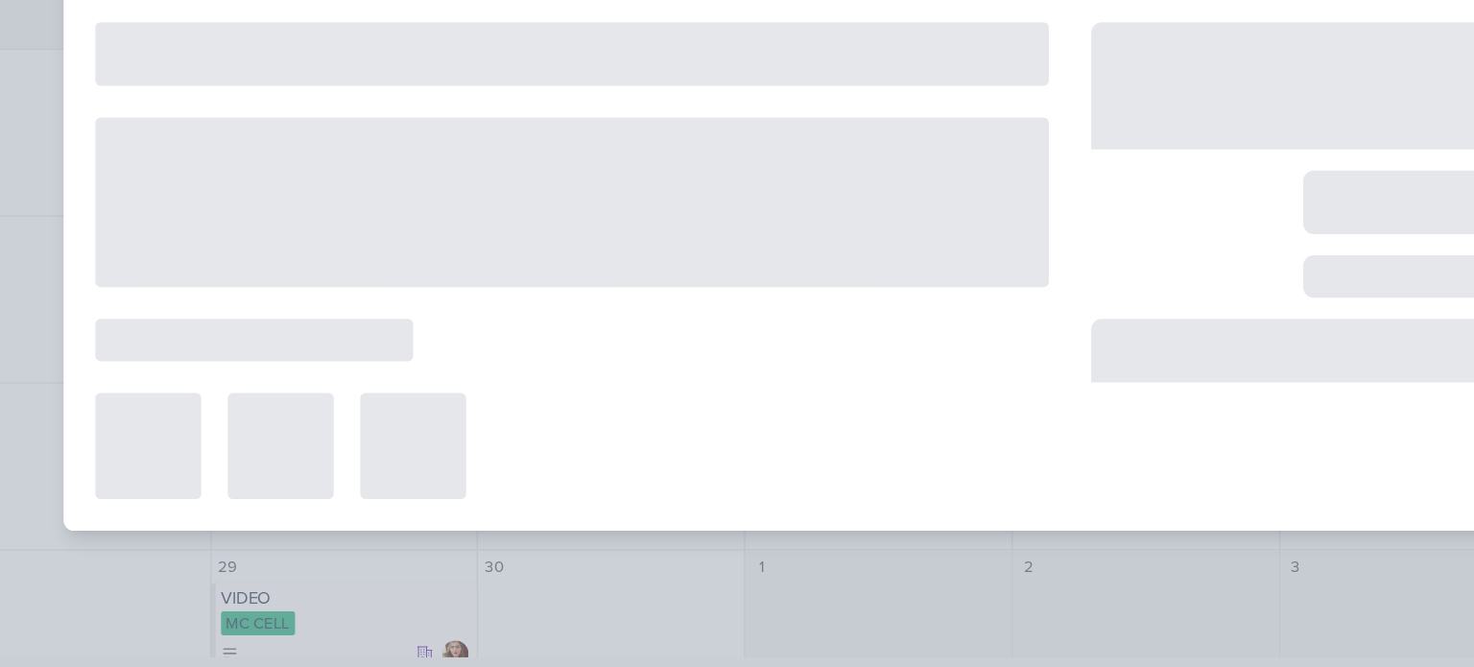
type input "VIDEO"
type input "[DATE] 23:59"
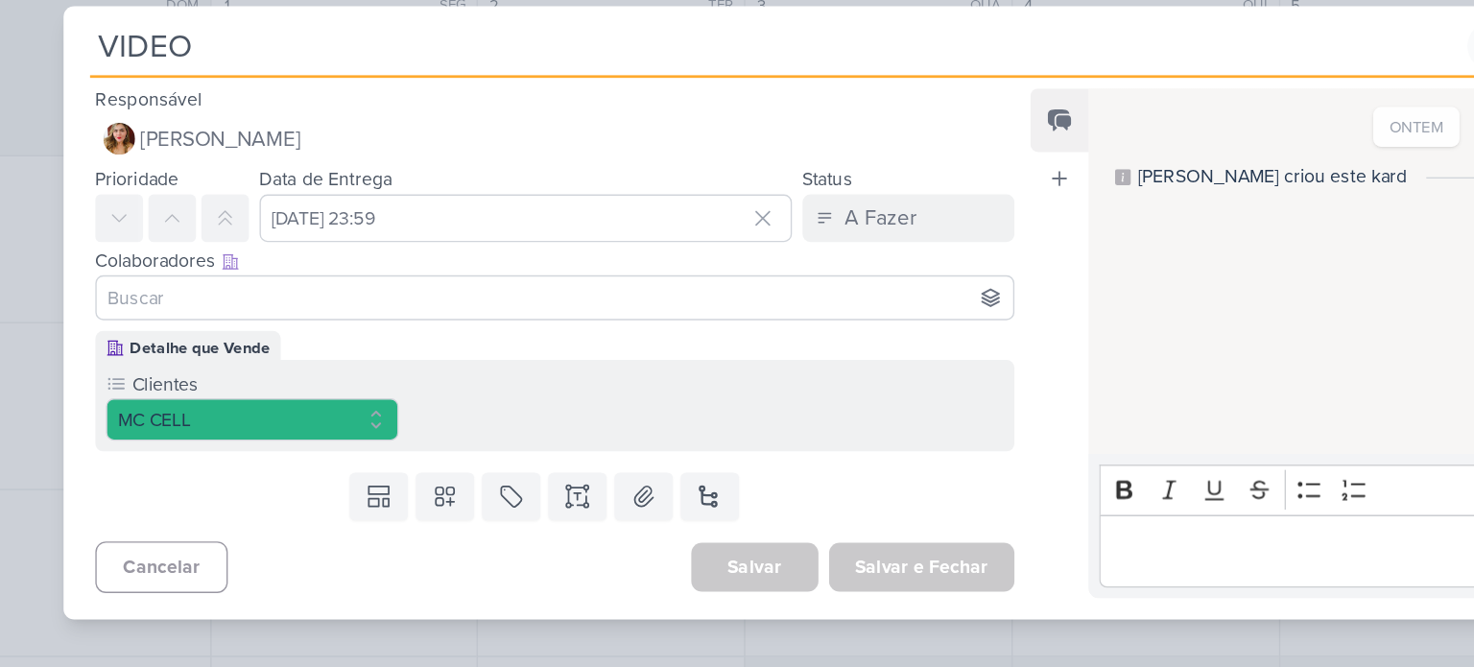
click at [435, 130] on input "VIDEO" at bounding box center [639, 140] width 994 height 35
type input "V"
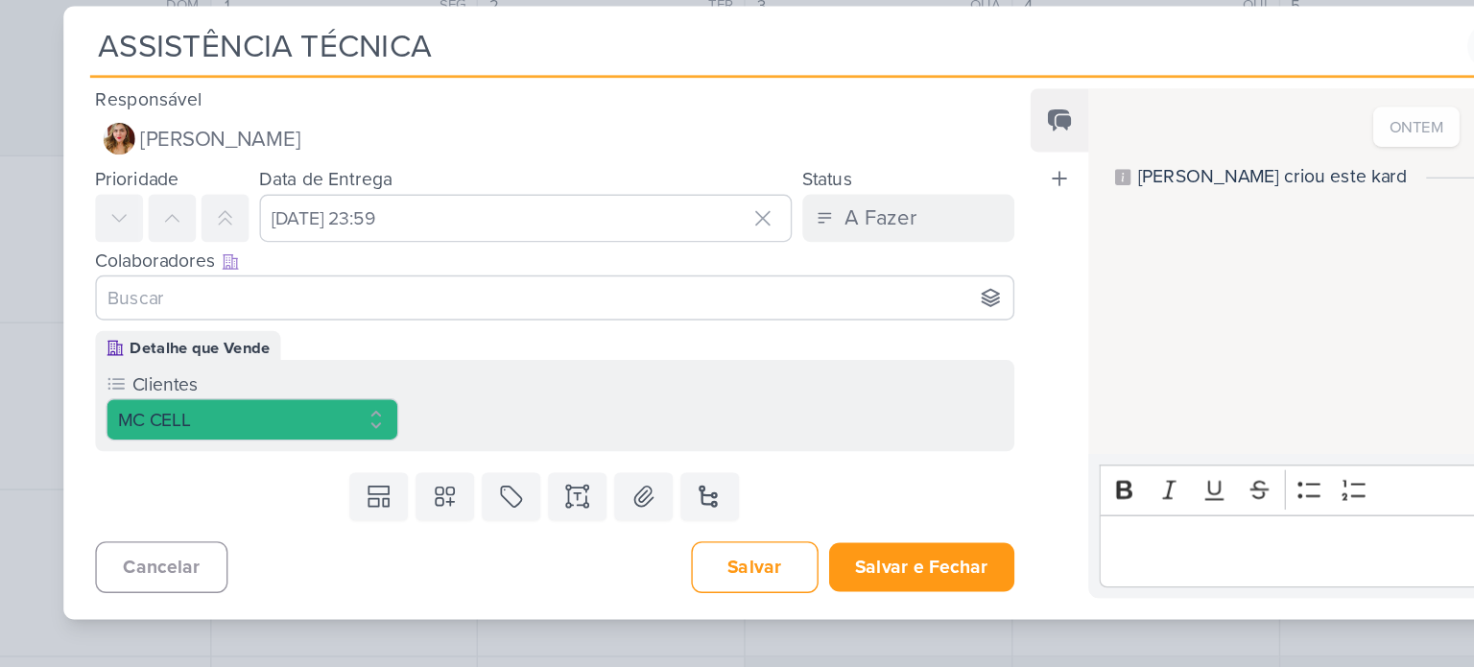
type input "ASSISTÊNCIA TÉCNICA"
click at [394, 326] on input at bounding box center [479, 322] width 656 height 23
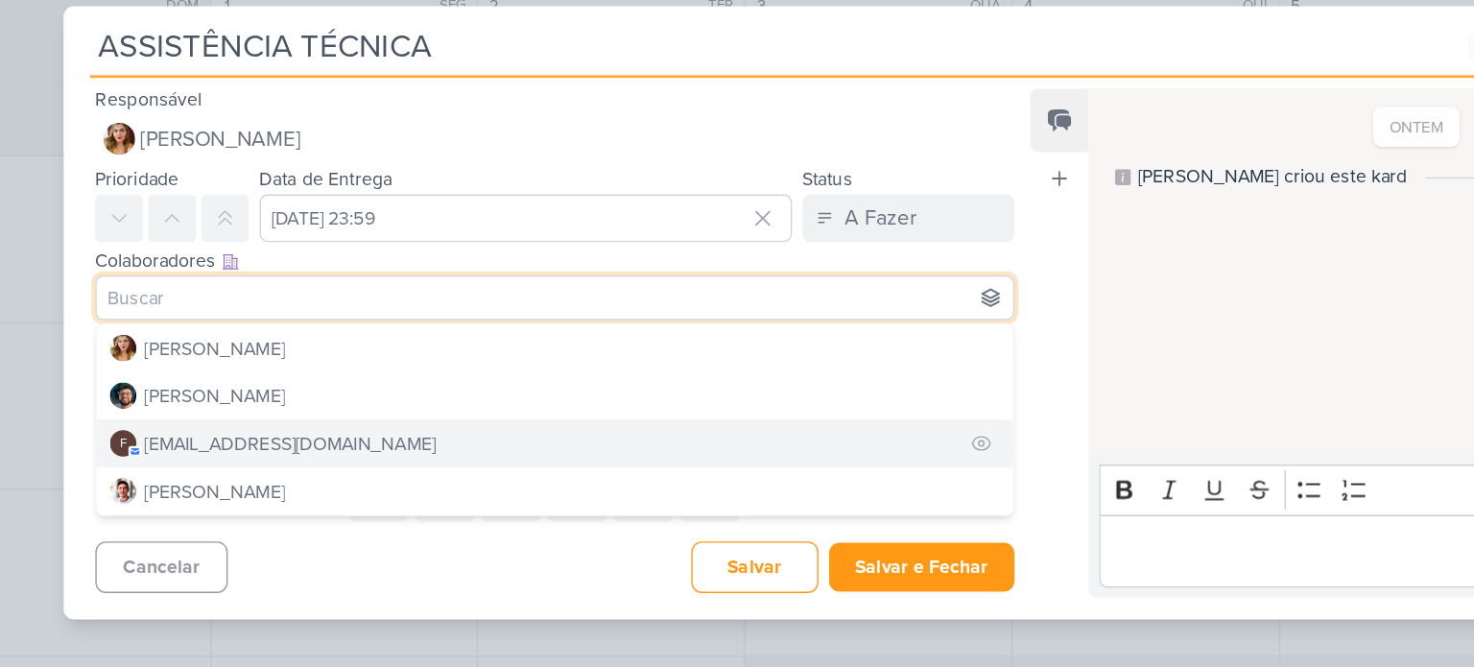
click at [409, 426] on button "f [EMAIL_ADDRESS][DOMAIN_NAME]" at bounding box center [479, 428] width 664 height 35
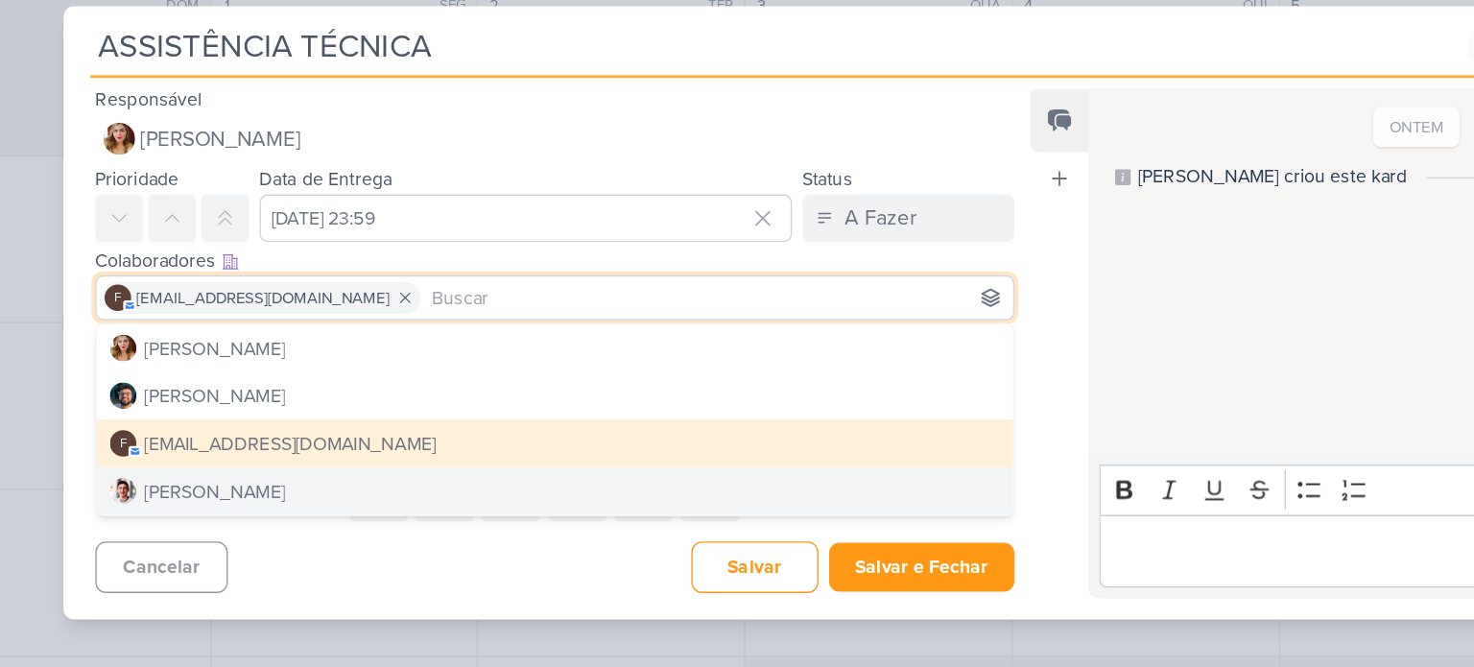
click at [430, 541] on div "Responsável [PERSON_NAME] Nenhum contato encontrado create new contact Novo Con…" at bounding box center [737, 359] width 1228 height 392
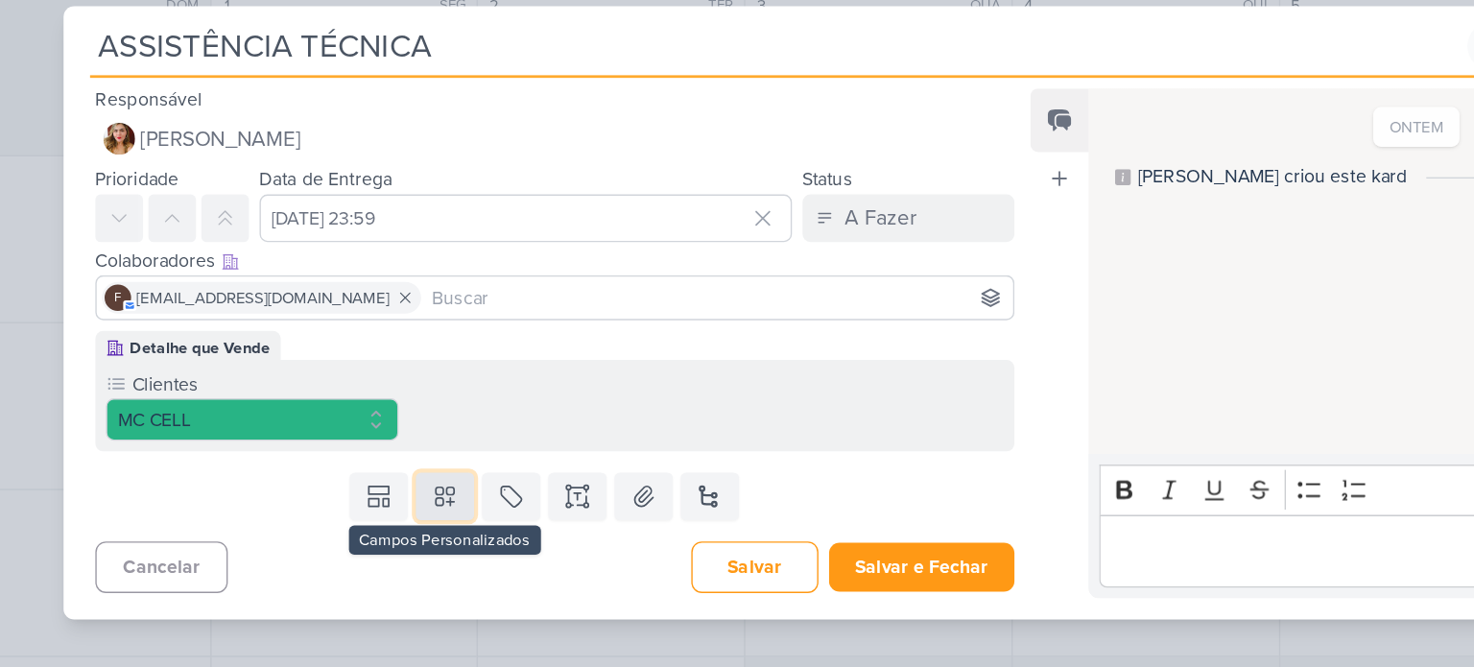
click at [398, 463] on icon at bounding box center [399, 466] width 19 height 19
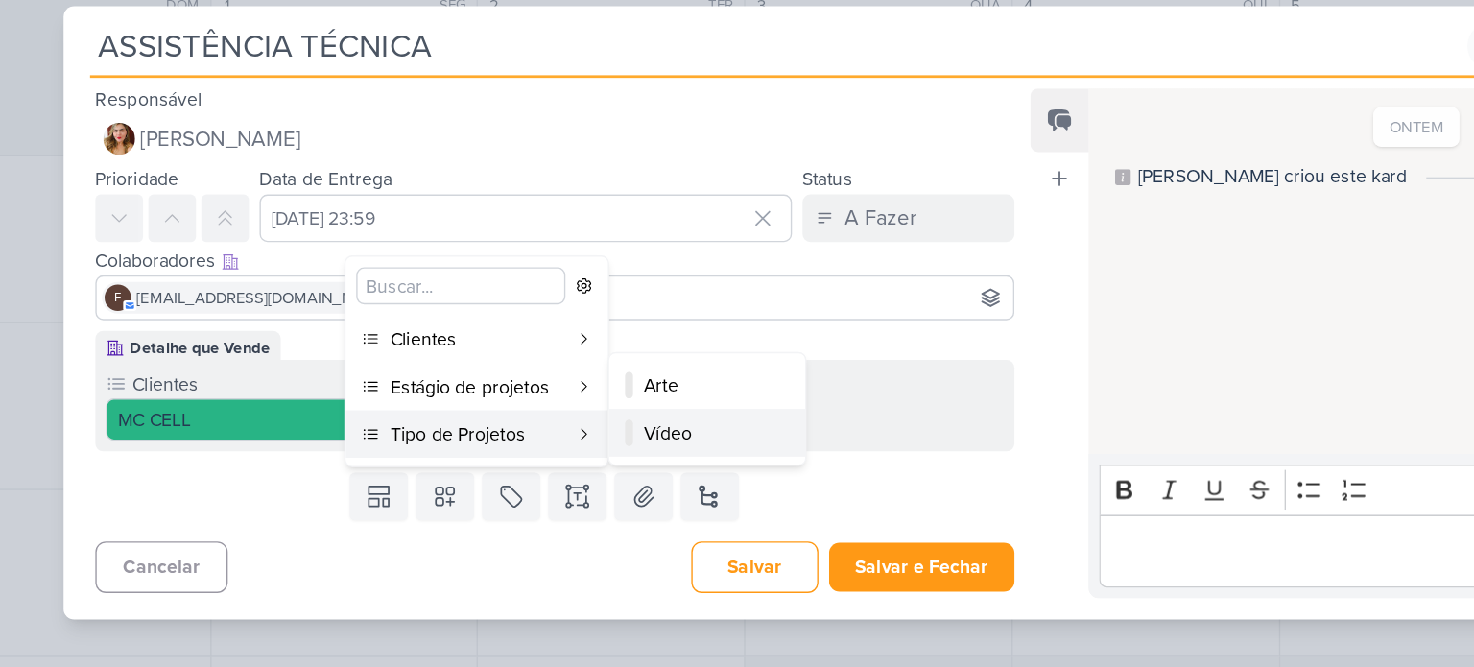
click at [549, 419] on div "Vídeo" at bounding box center [590, 421] width 94 height 20
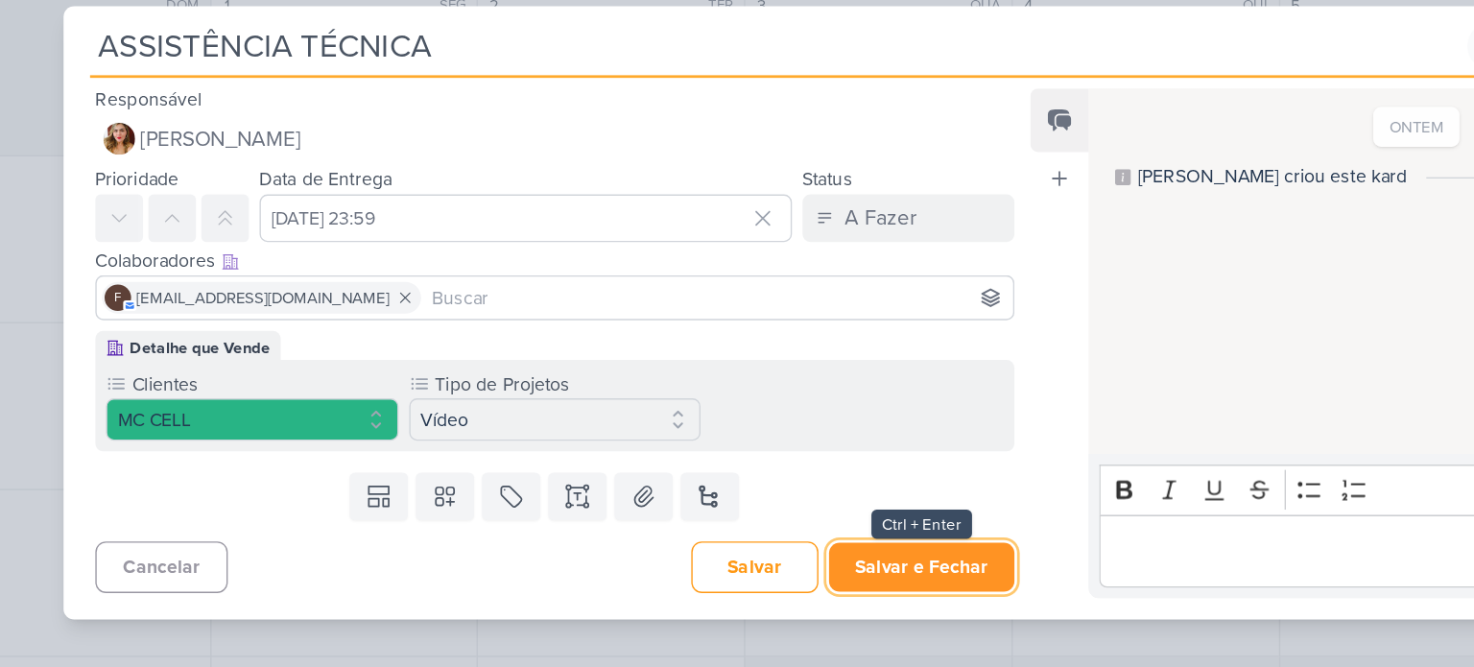
click at [740, 509] on button "Salvar e Fechar" at bounding box center [744, 518] width 134 height 36
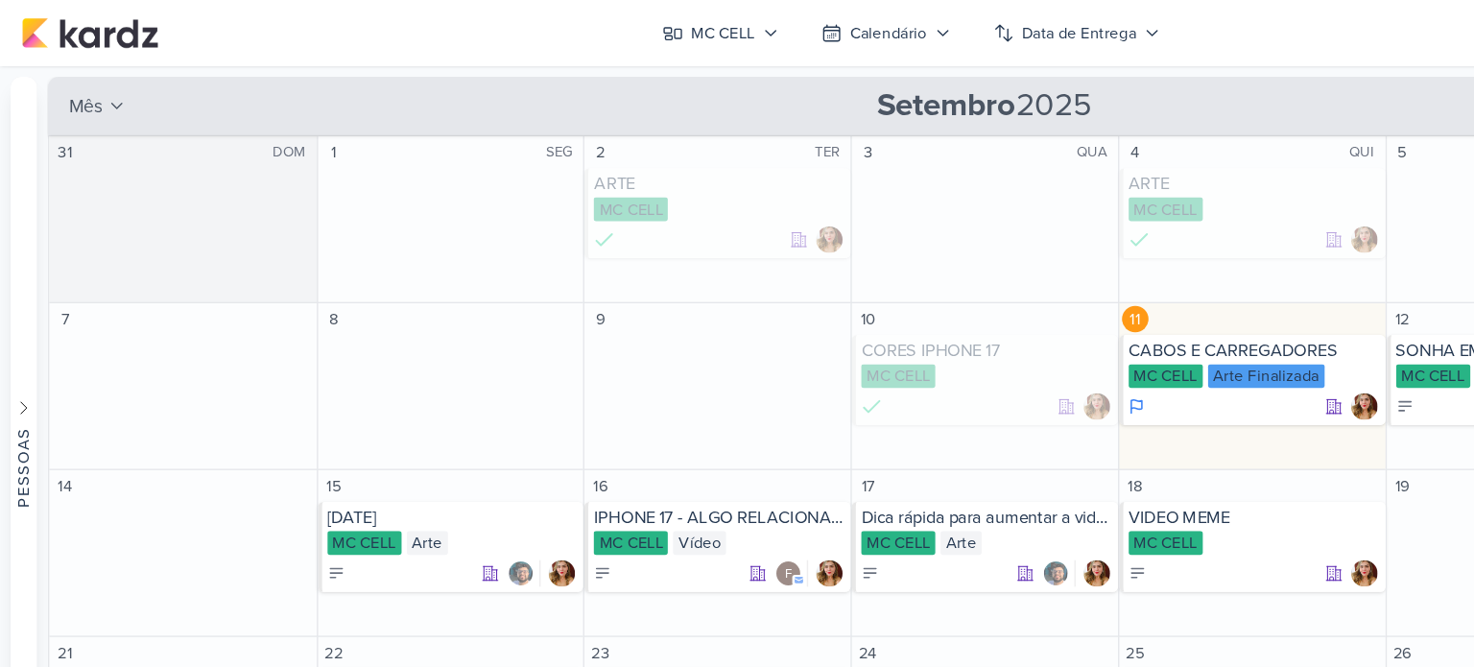
drag, startPoint x: 836, startPoint y: 8, endPoint x: 346, endPoint y: 52, distance: 491.3
click at [346, 52] on div "Preferências de Quadros [GEOGRAPHIC_DATA] Organização Não tem nenhum quadro aqu…" at bounding box center [737, 357] width 1474 height 619
click at [504, 28] on div "MC CELL" at bounding box center [524, 23] width 46 height 17
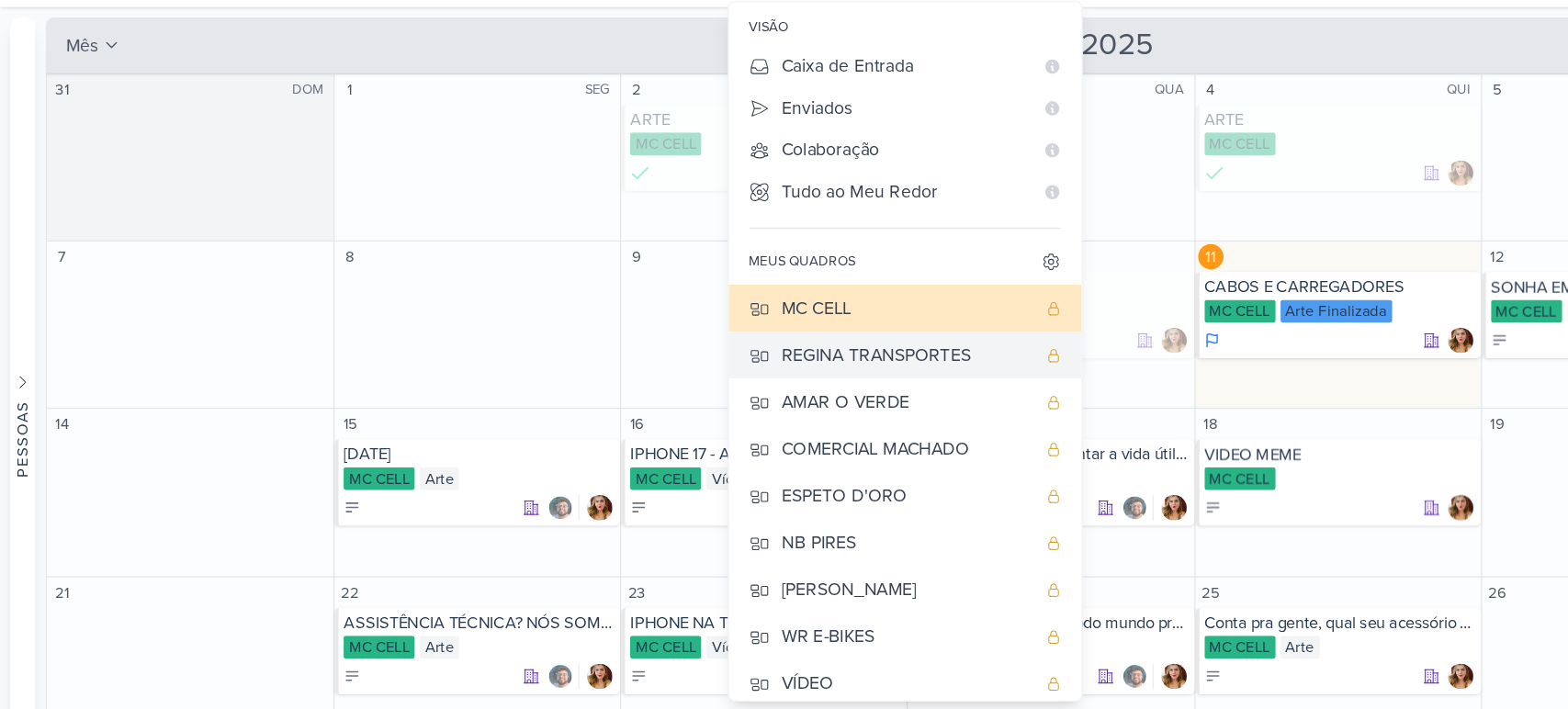
click at [728, 283] on button "REGINA TRANSPORTES" at bounding box center [656, 299] width 256 height 34
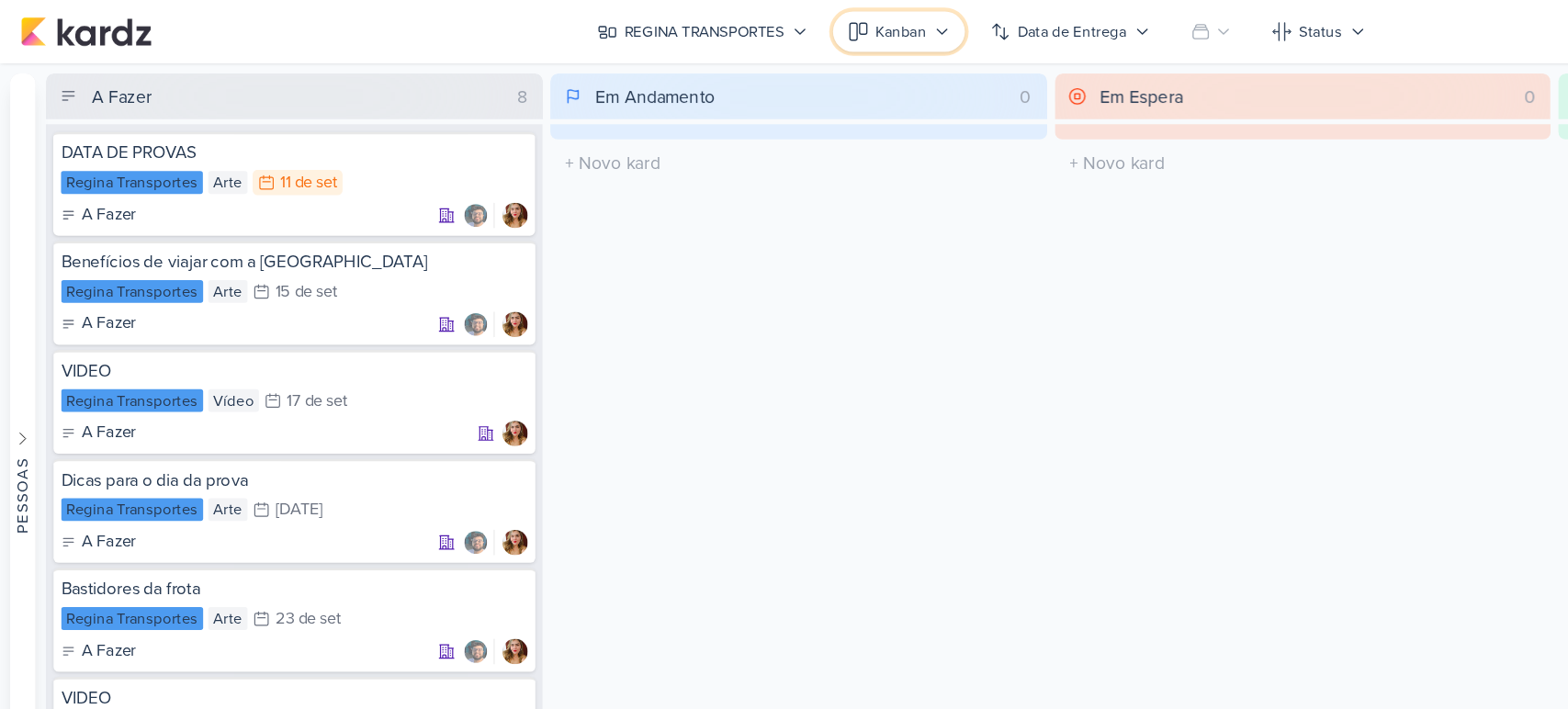
click at [645, 31] on div "Kanban" at bounding box center [653, 22] width 36 height 16
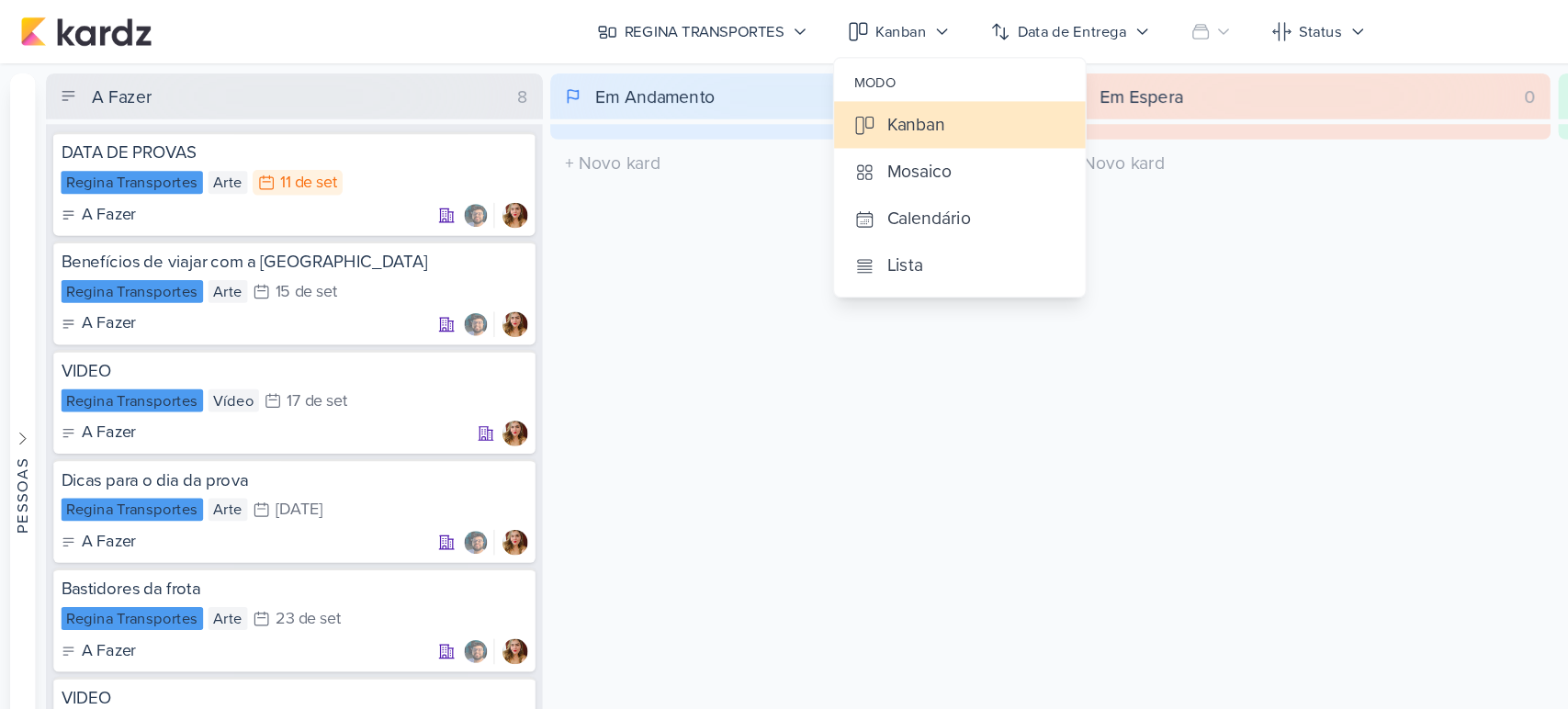
click at [536, 141] on div "Em Andamento 0 O título do kard deve ter menos que 100 caracteres" at bounding box center [578, 377] width 360 height 648
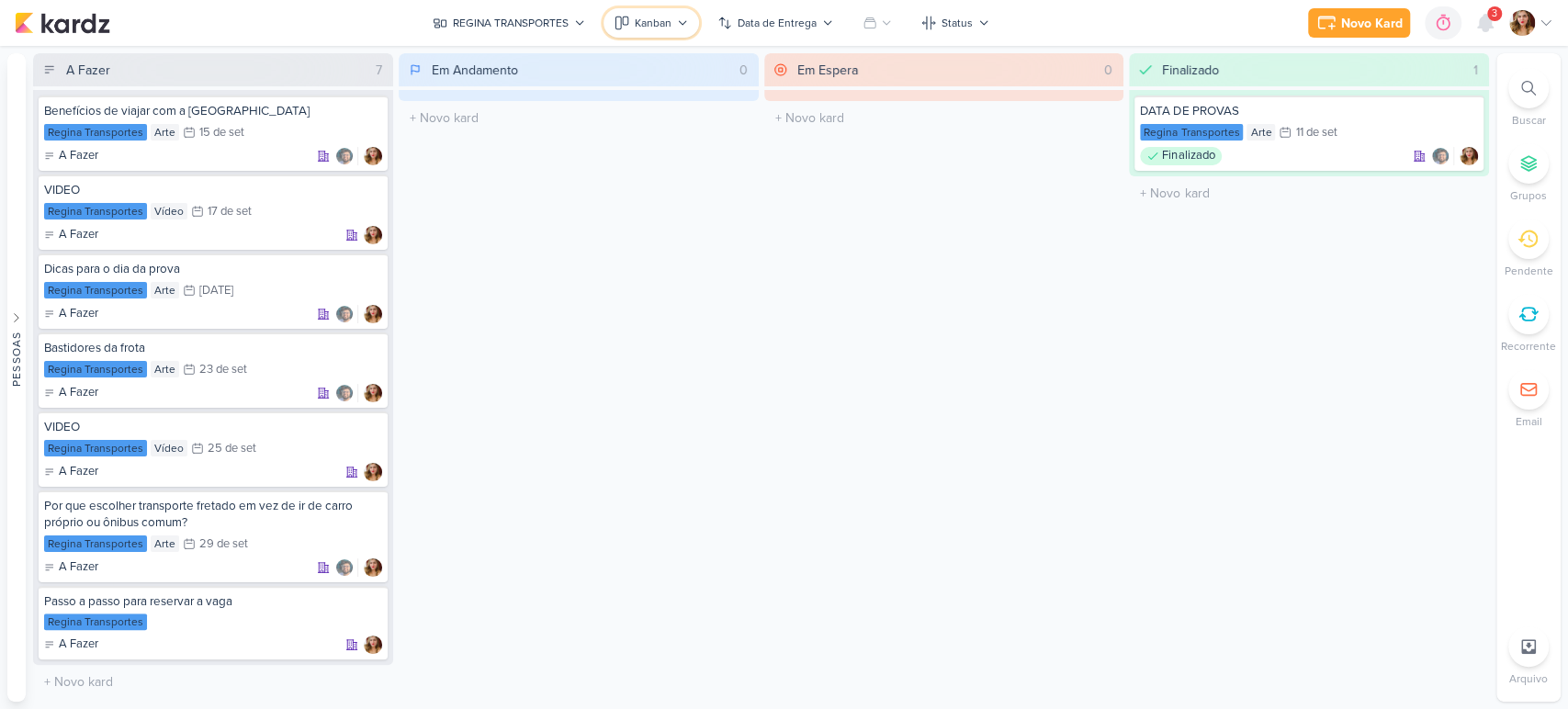
click at [655, 16] on div "Kanban" at bounding box center [653, 22] width 36 height 16
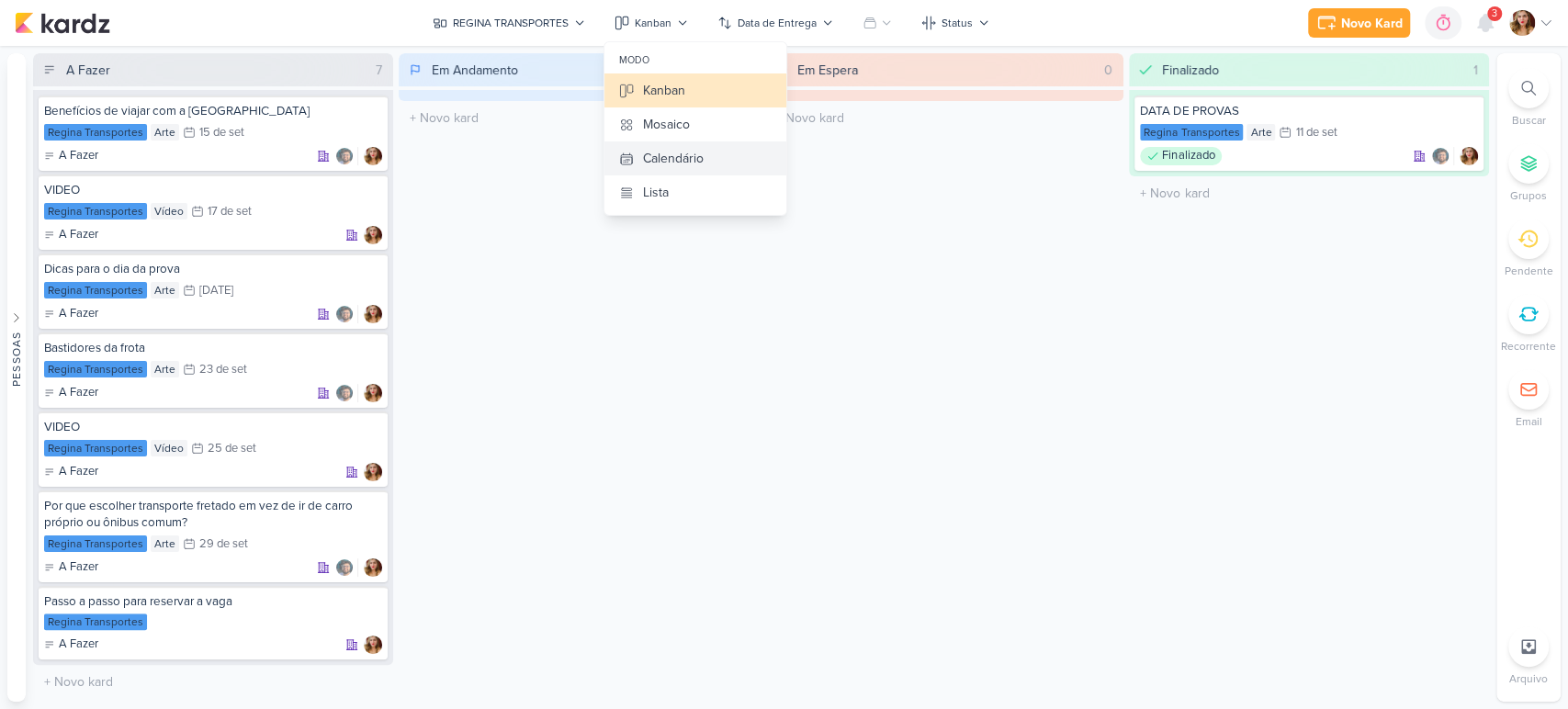
click at [702, 154] on div "Calendário" at bounding box center [673, 158] width 60 height 19
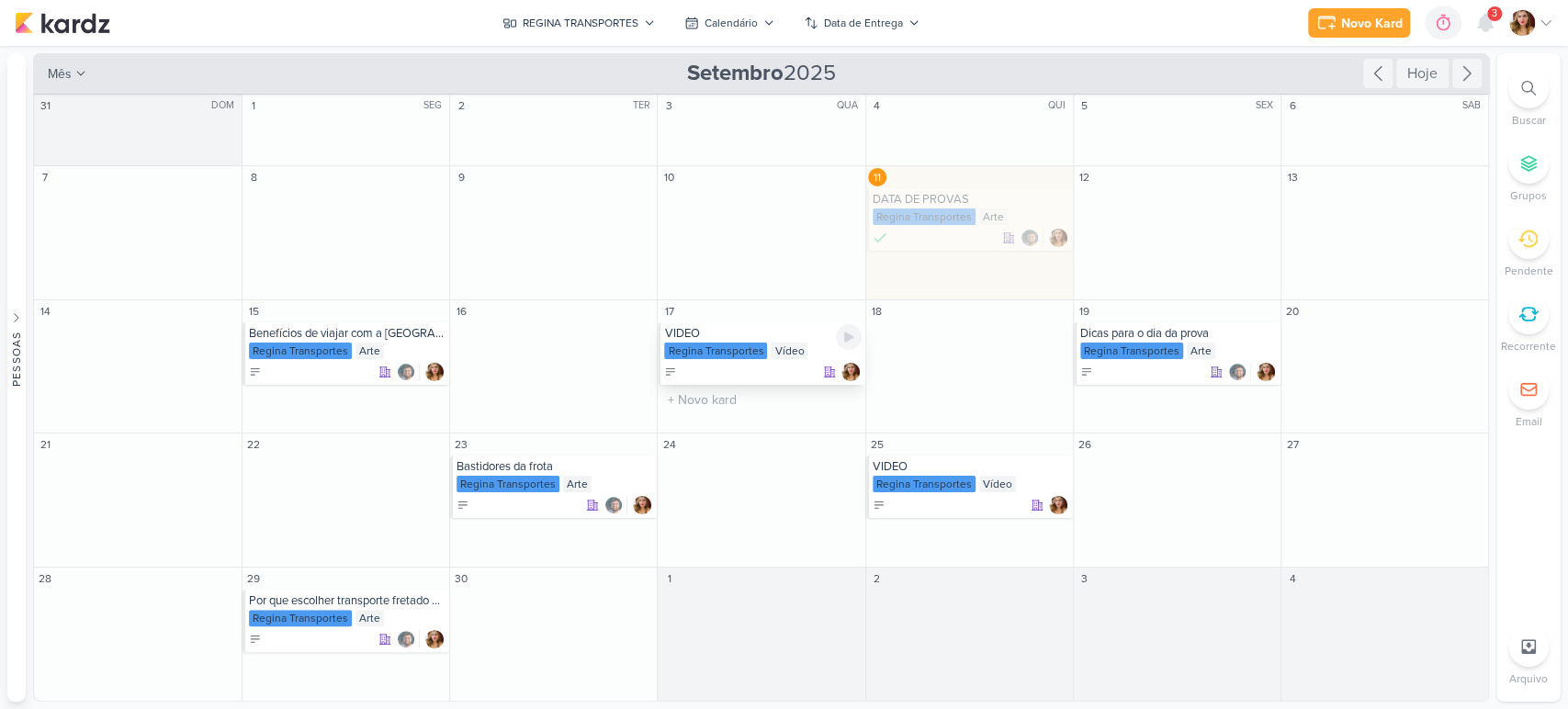
click at [733, 322] on div "VIDEO Regina Transportes Vídeo" at bounding box center [761, 353] width 207 height 62
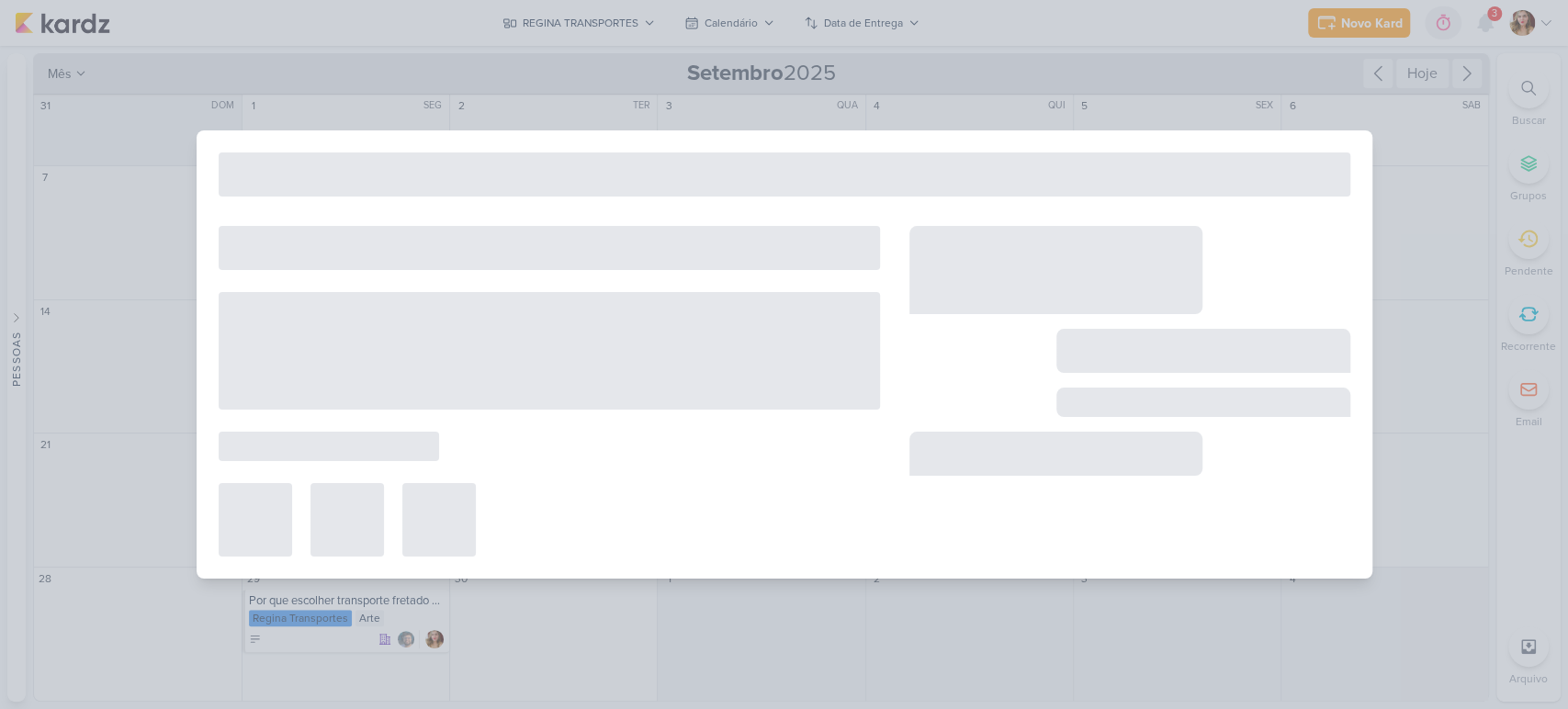
type input "VIDEO"
type input "[DATE] 23:59"
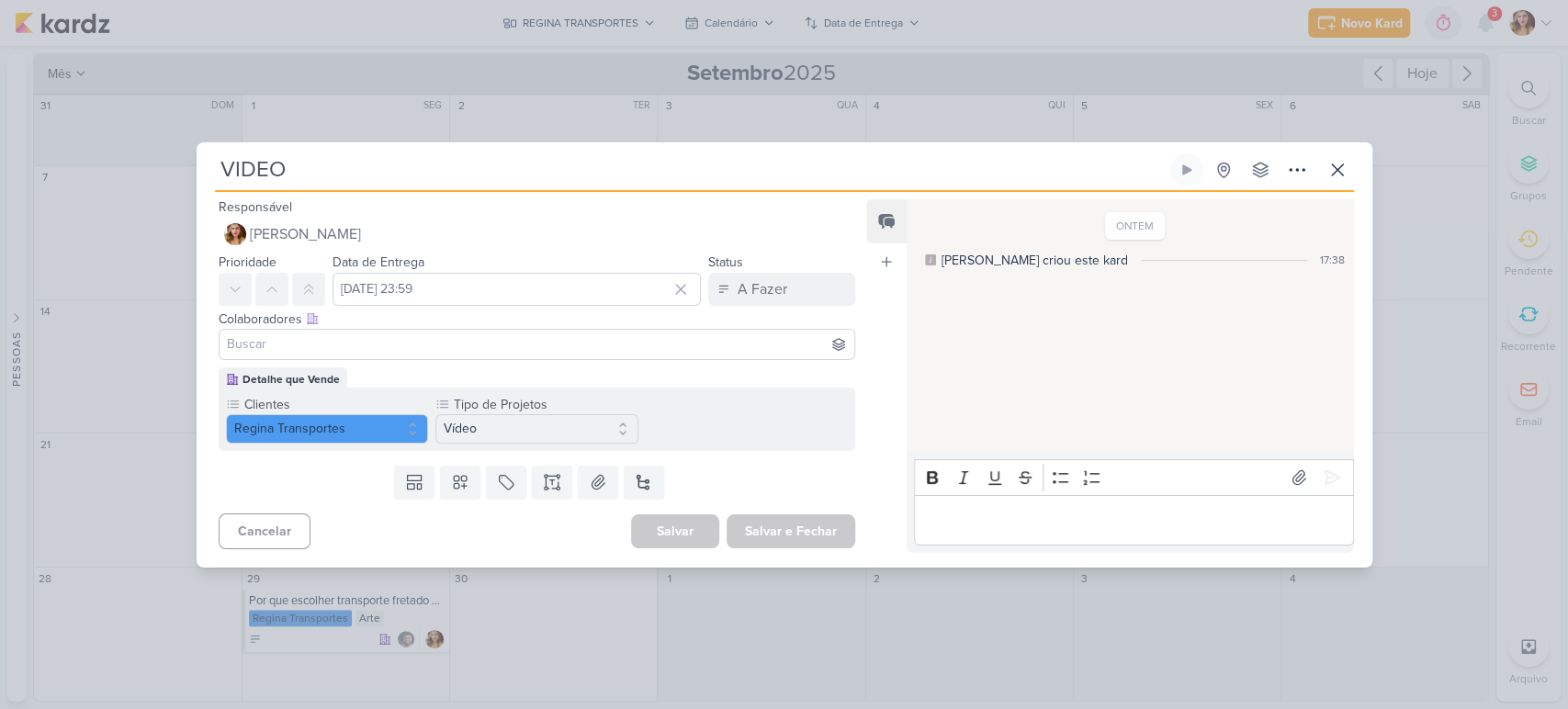
click at [536, 184] on input "VIDEO" at bounding box center [691, 169] width 952 height 33
type input "V"
type input "p"
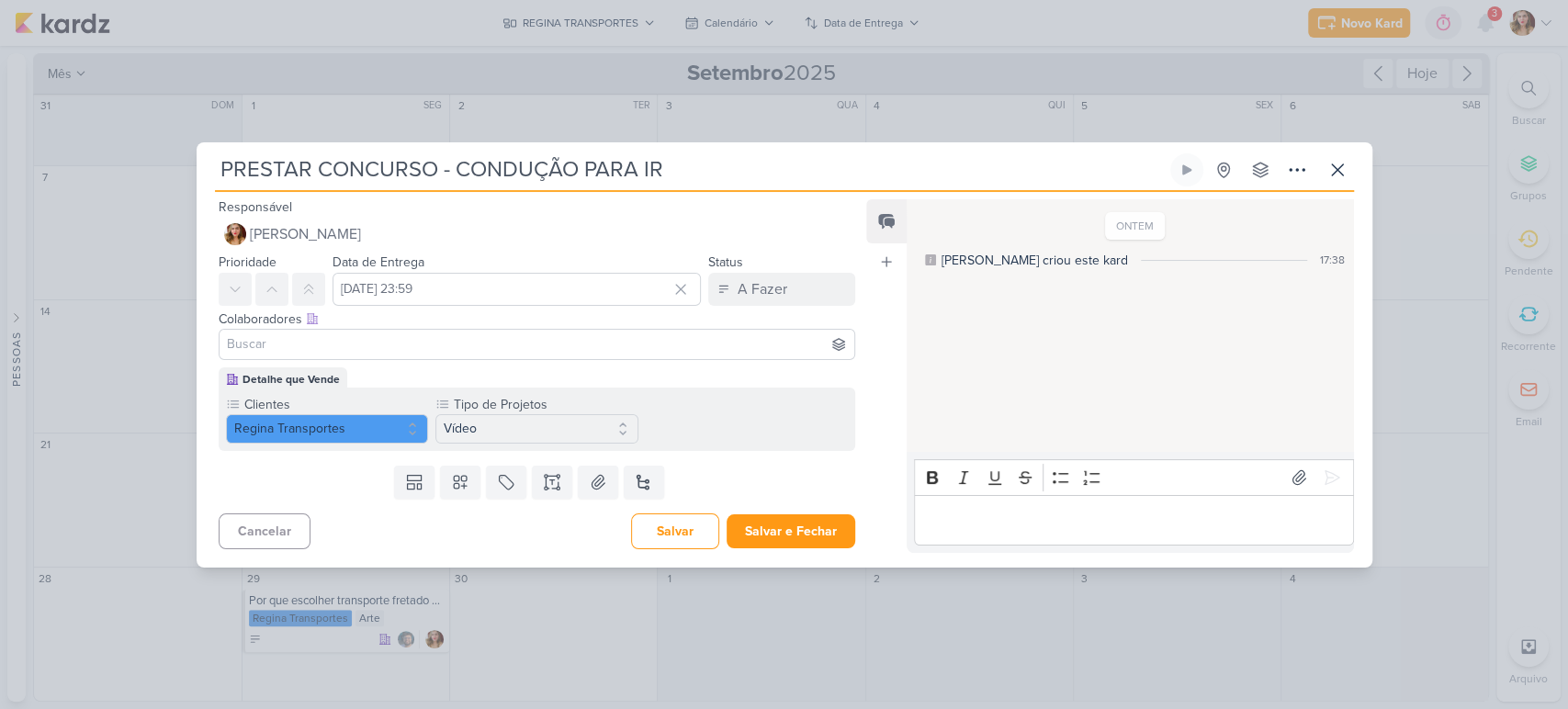
click at [501, 338] on input at bounding box center [537, 343] width 628 height 22
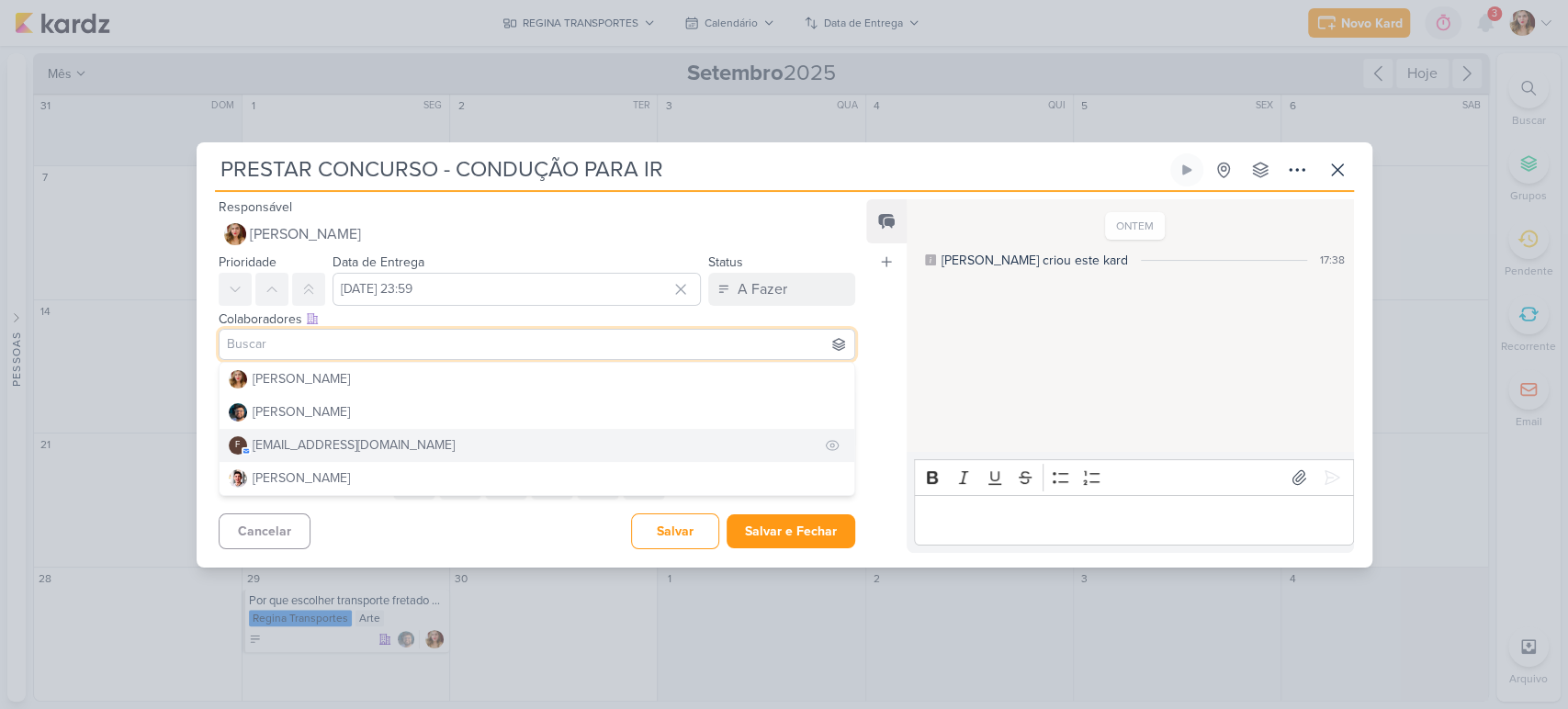
click at [460, 442] on button "f [EMAIL_ADDRESS][DOMAIN_NAME]" at bounding box center [537, 445] width 636 height 33
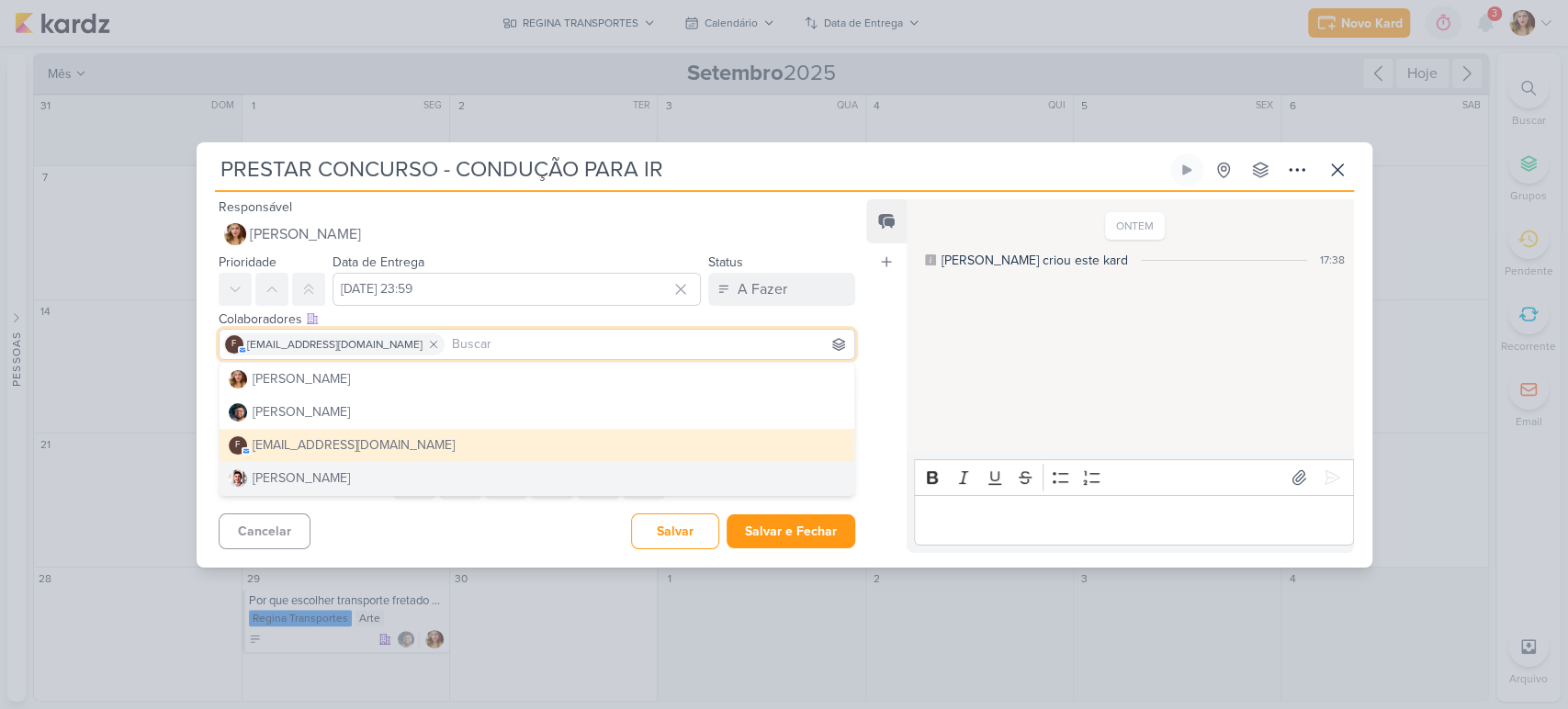
click at [470, 534] on div "Cancelar [GEOGRAPHIC_DATA] Salvar e Fechar Ctrl + Enter" at bounding box center [529, 529] width 667 height 47
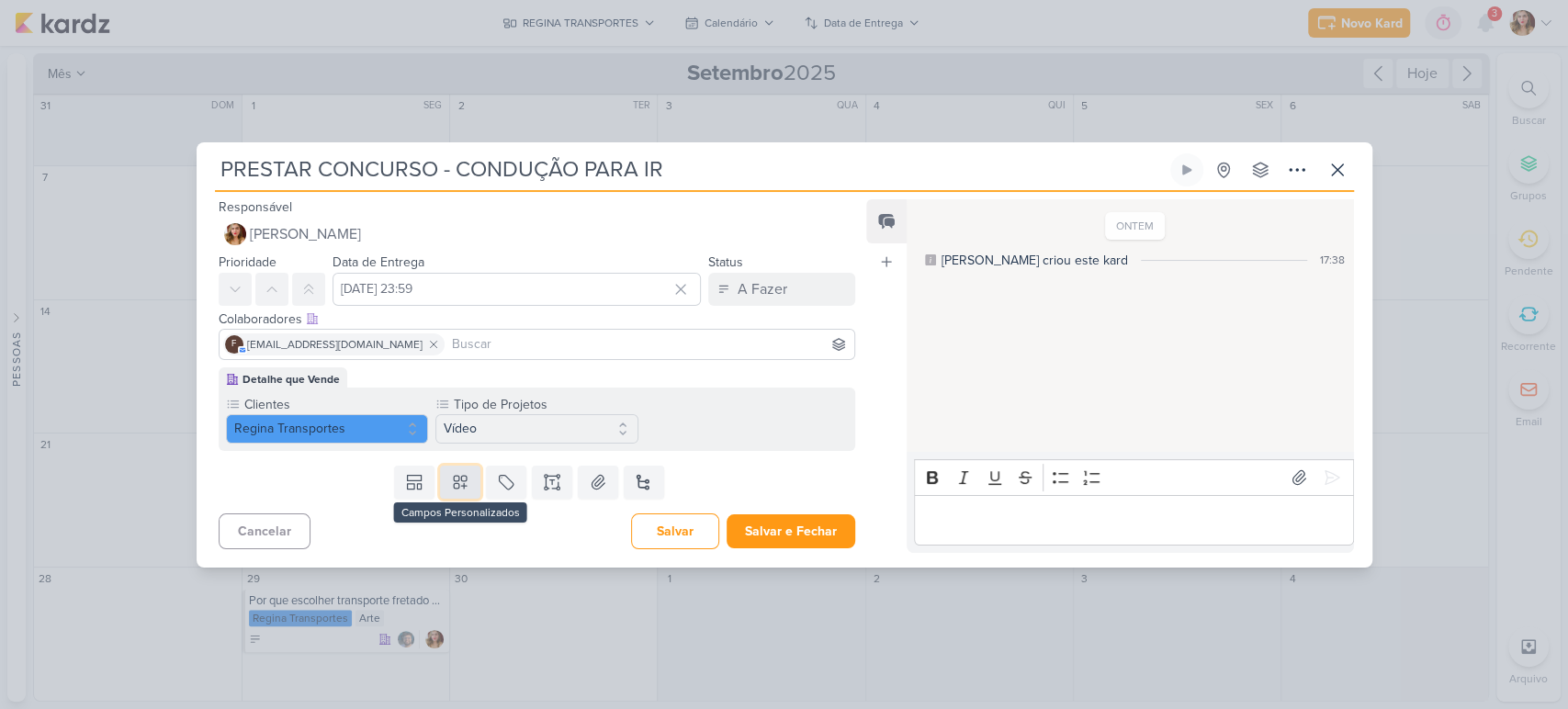
click at [464, 488] on icon at bounding box center [459, 481] width 18 height 18
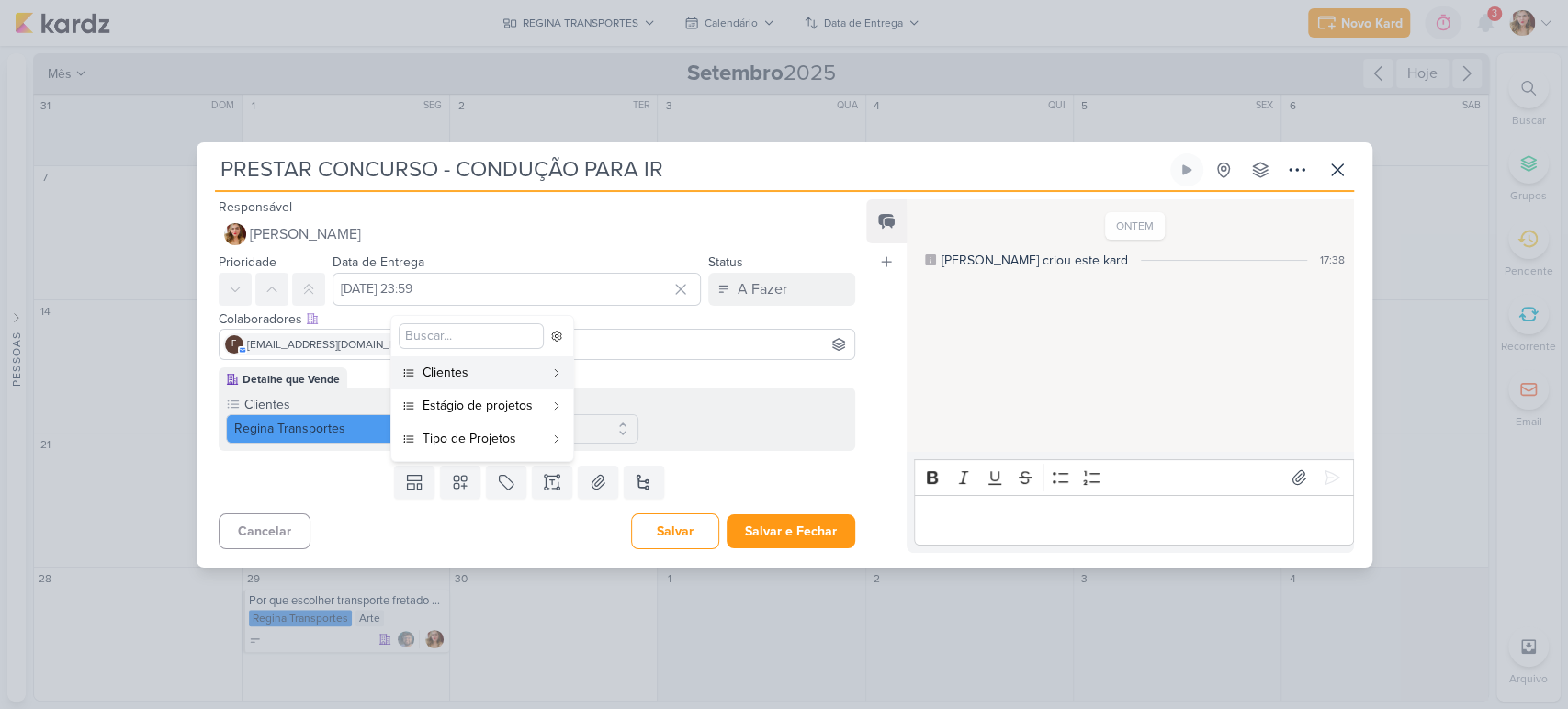
click at [747, 401] on div "Clientes Regina Transportes Tipo de Projetos" at bounding box center [537, 419] width 638 height 63
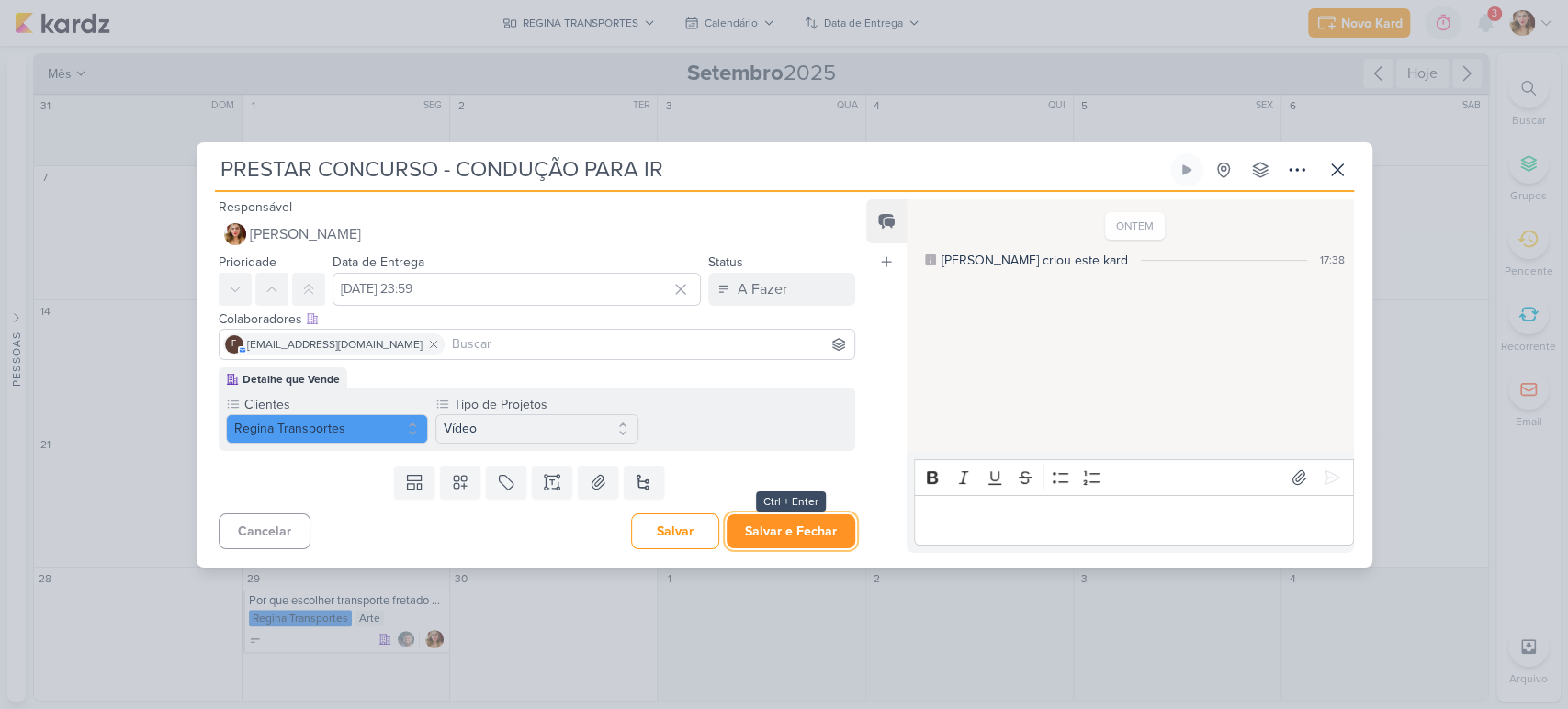
click at [800, 524] on button "Salvar e Fechar" at bounding box center [791, 531] width 128 height 34
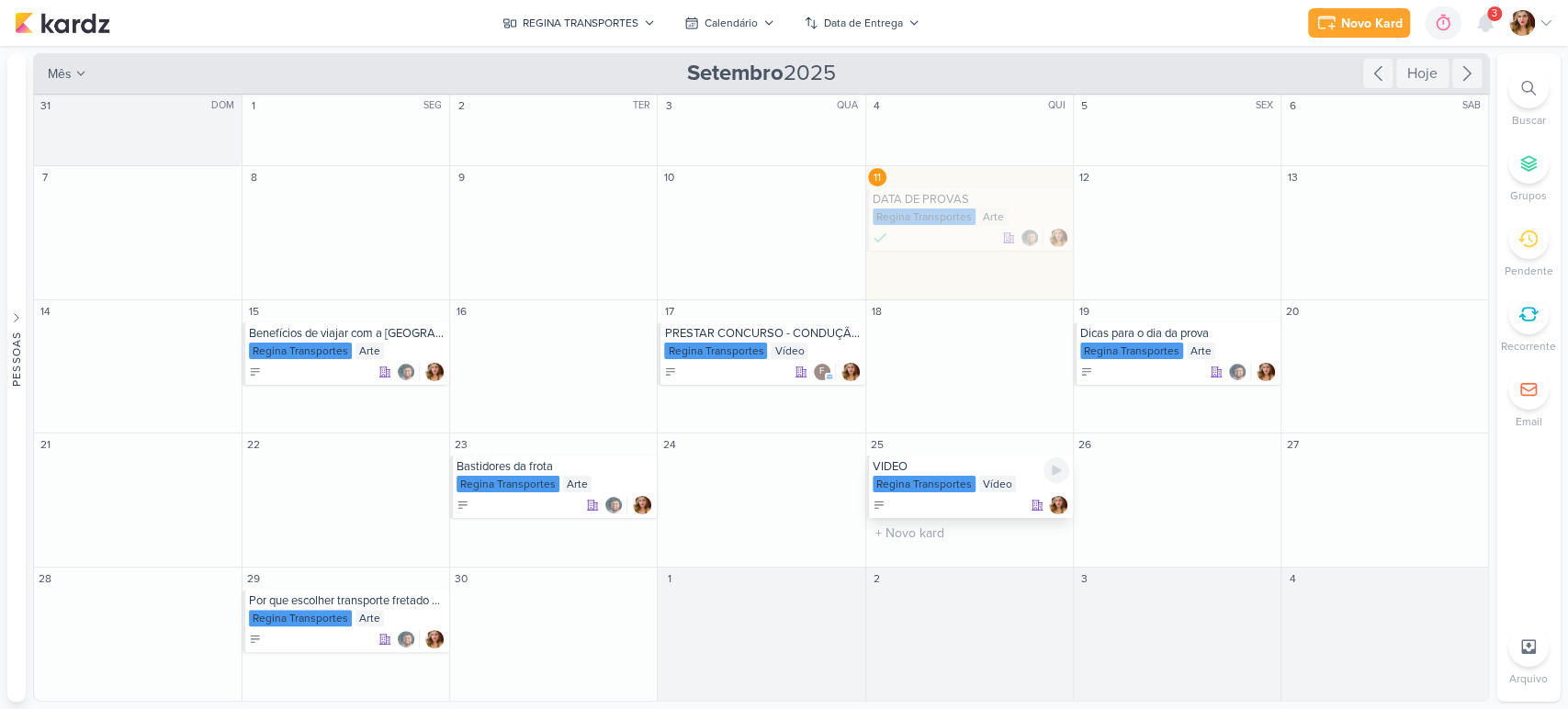
click at [925, 470] on div "VIDEO" at bounding box center [971, 466] width 196 height 14
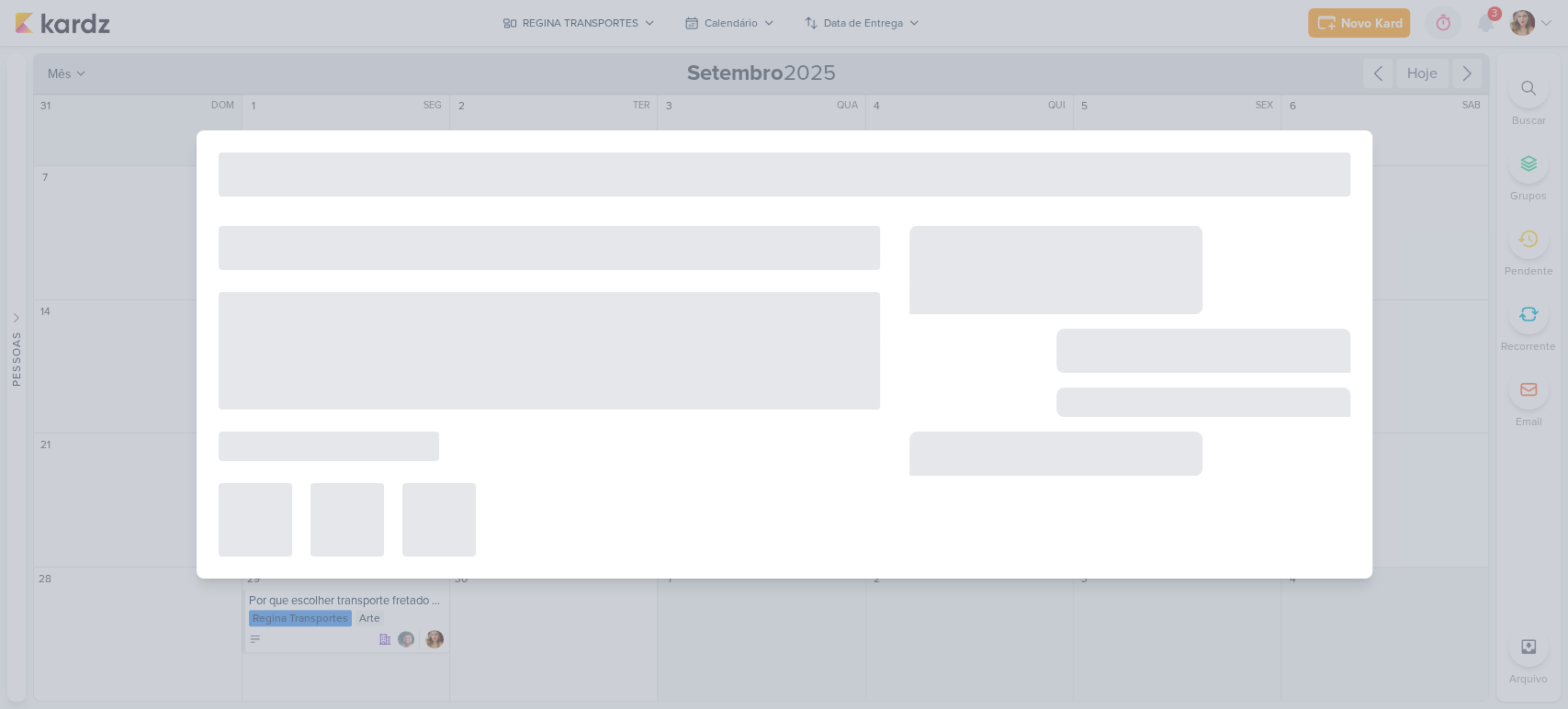
type input "VIDEO"
type input "[DATE] 23:59"
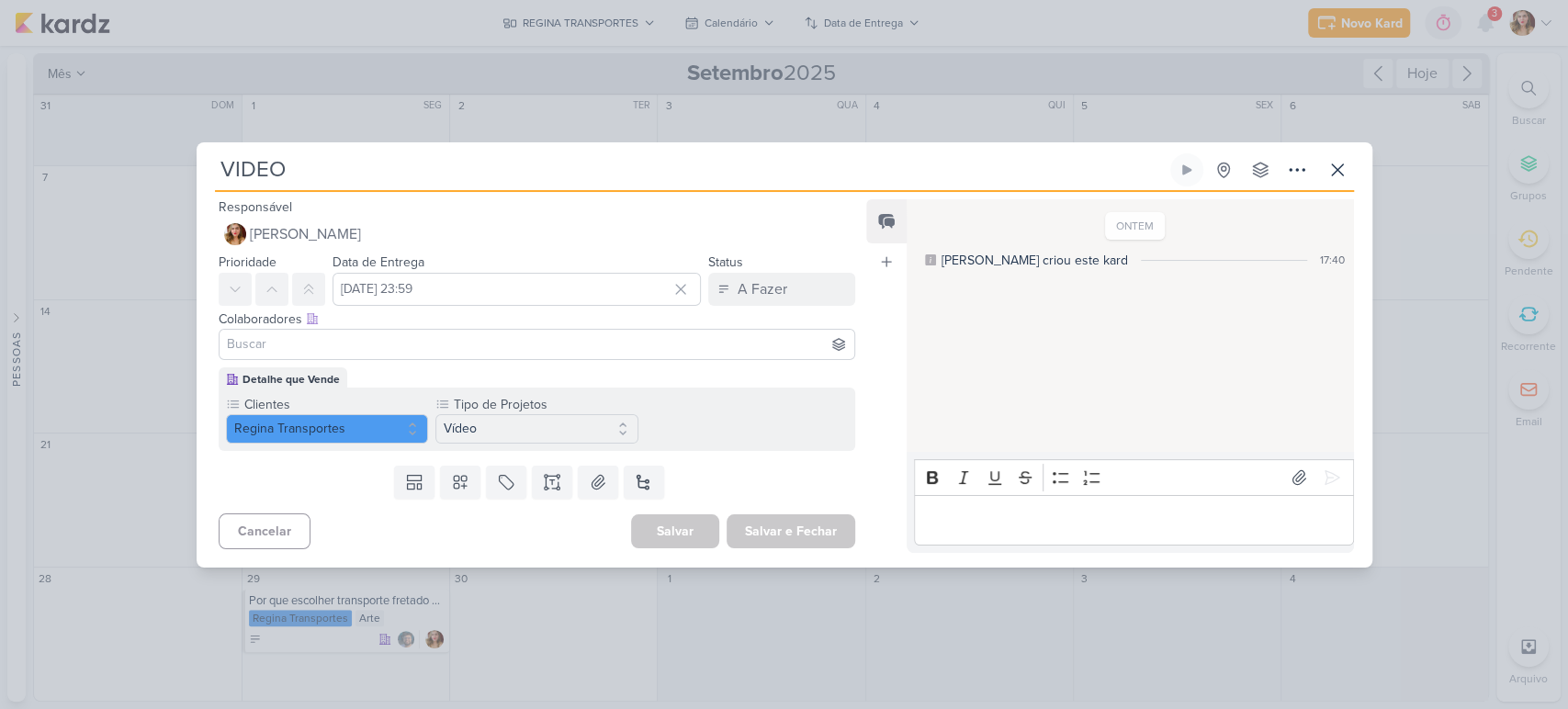
click at [652, 165] on input "VIDEO" at bounding box center [691, 169] width 952 height 33
type input "V"
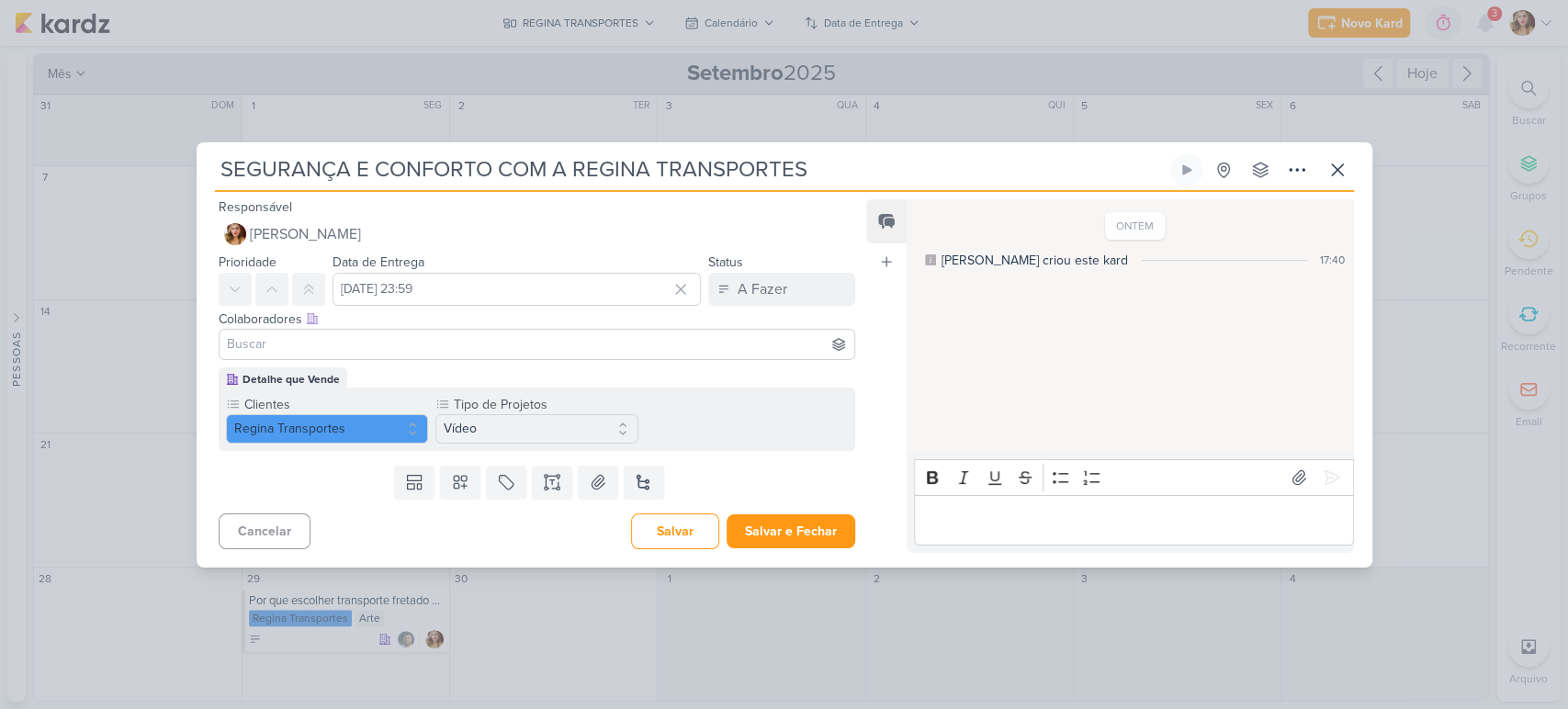
type input "SEGURANÇA E CONFORTO COM A REGINA TRANSPORTES"
click at [515, 344] on input at bounding box center [537, 343] width 628 height 22
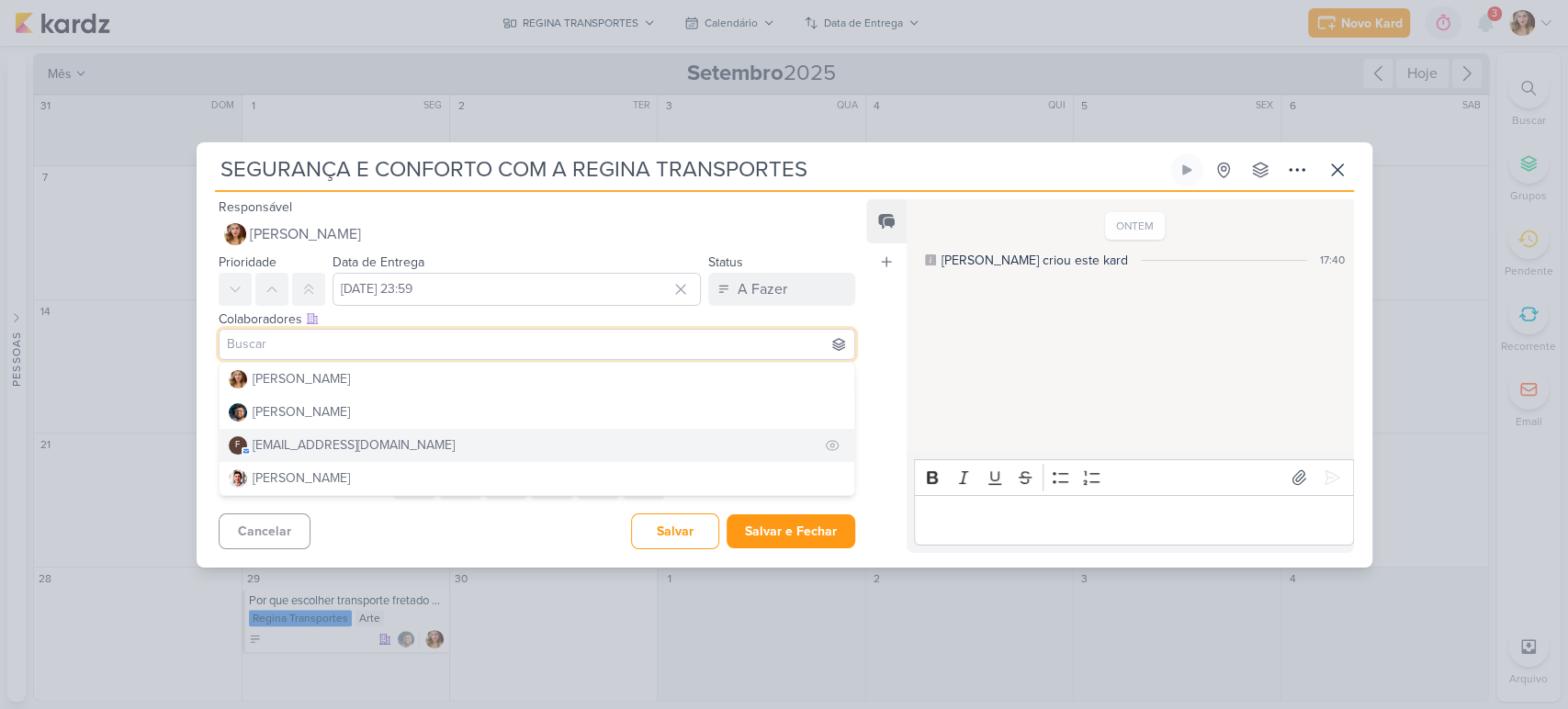
click at [499, 437] on button "f [EMAIL_ADDRESS][DOMAIN_NAME]" at bounding box center [537, 445] width 636 height 33
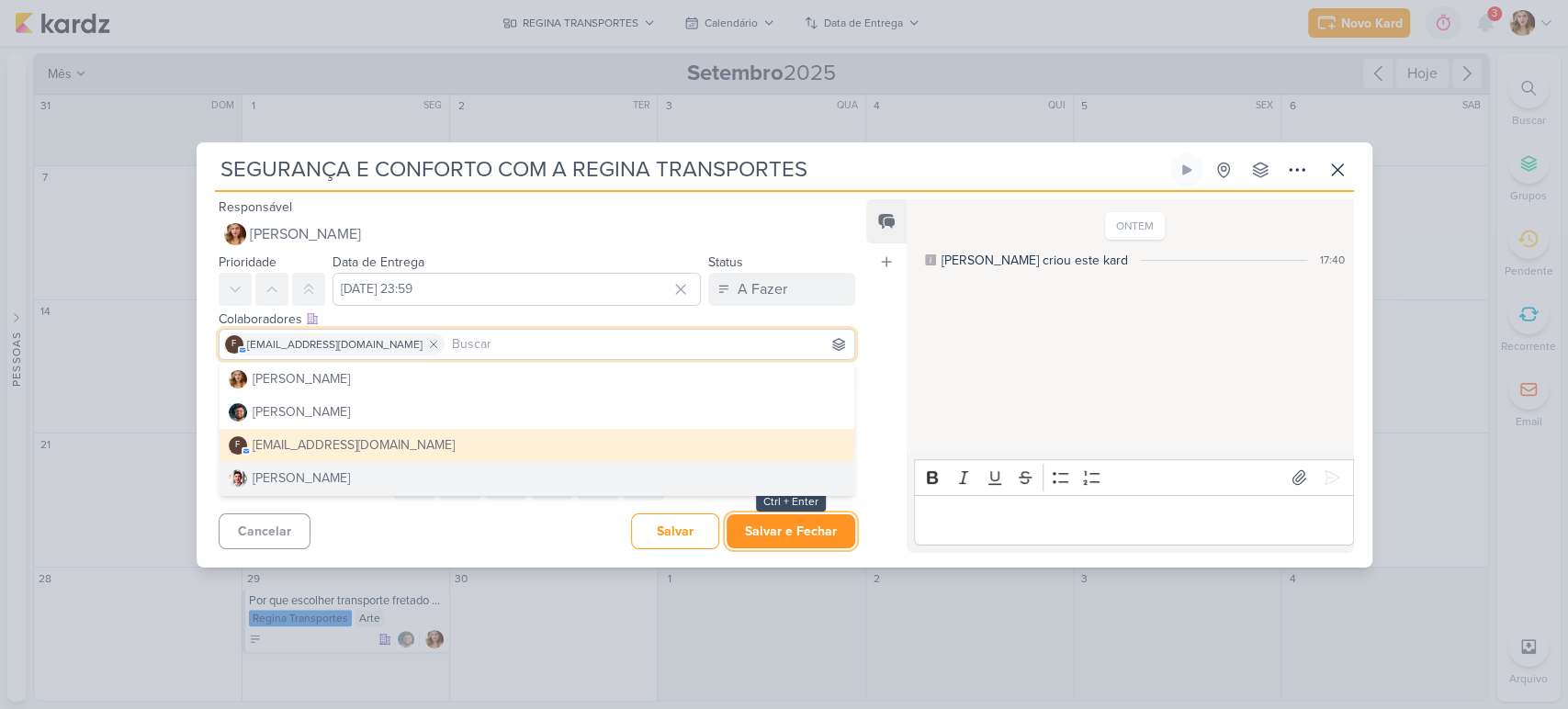
click at [814, 529] on button "Salvar e Fechar" at bounding box center [791, 531] width 128 height 34
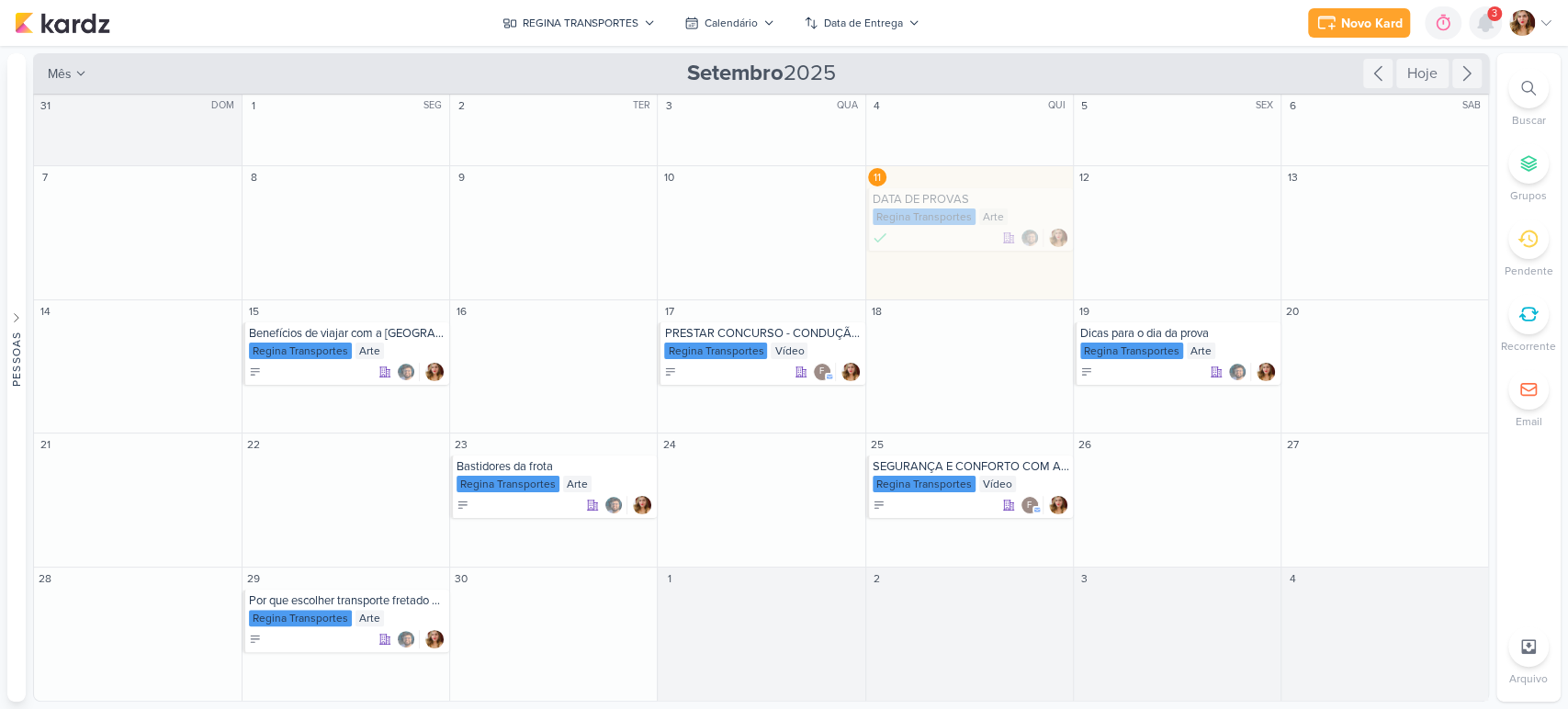
click at [1410, 31] on icon at bounding box center [1485, 22] width 22 height 22
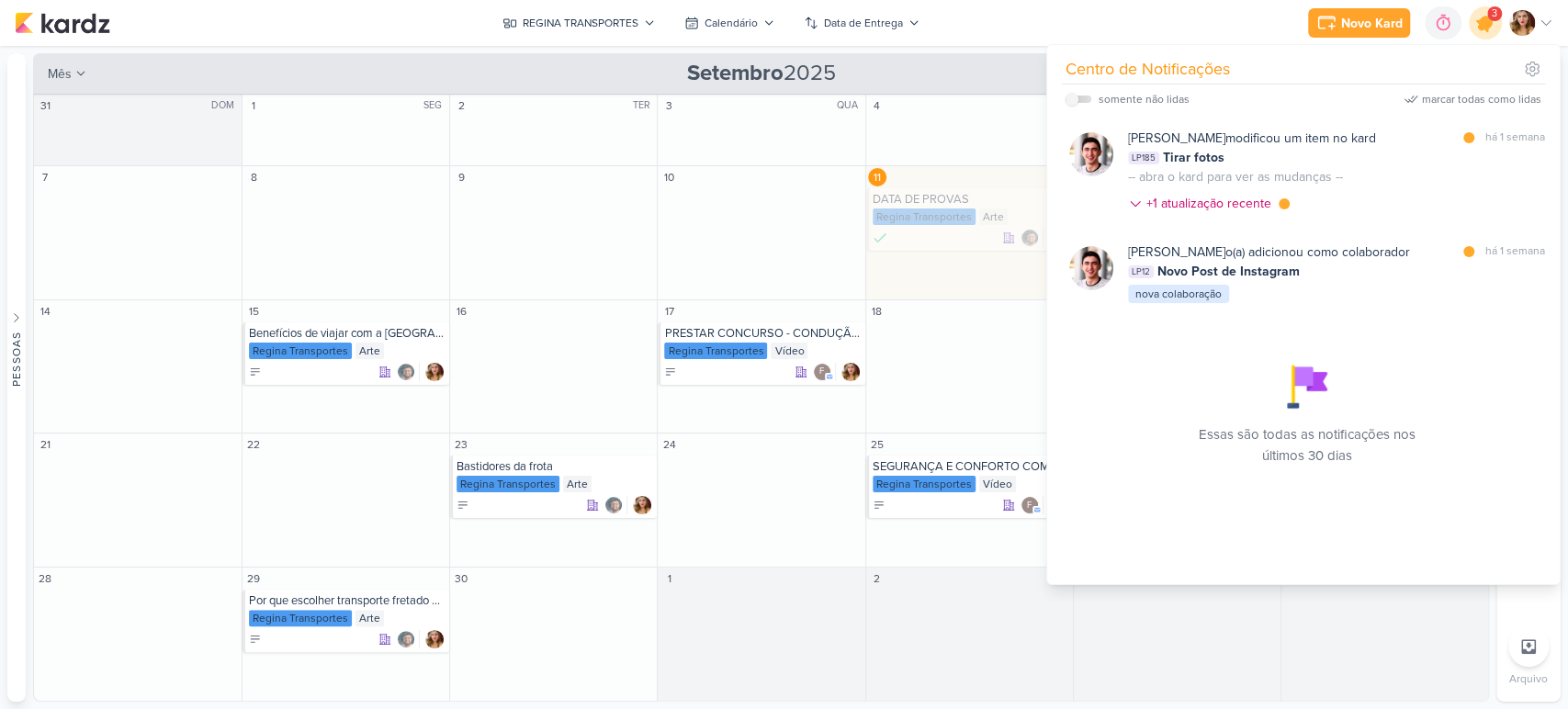
click at [1410, 31] on icon at bounding box center [1485, 23] width 32 height 32
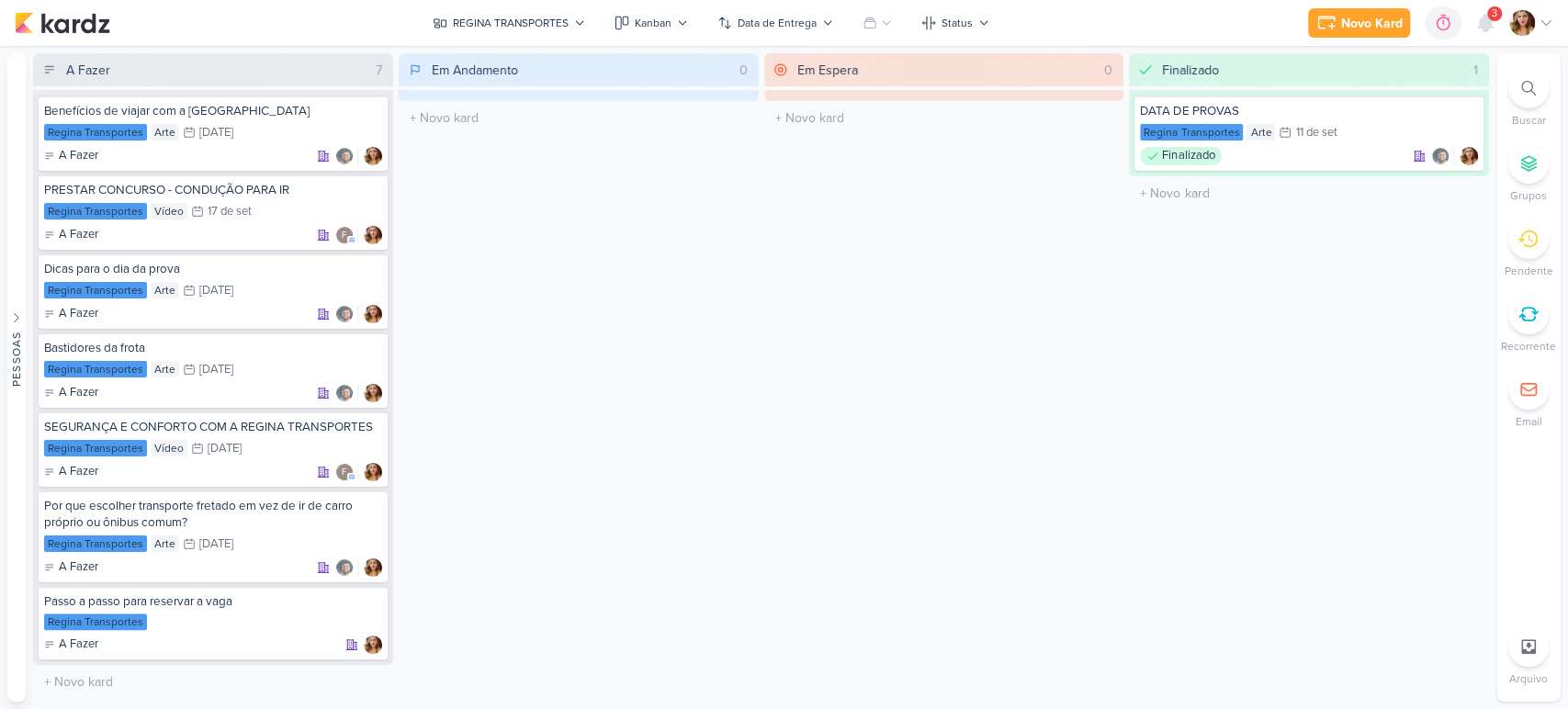
click at [452, 67] on div "Em Andamento" at bounding box center [475, 70] width 86 height 19
click at [1392, 288] on div "Finalizado 1 DATA DE PROVAS Regina Transportes Arte 11/9 [DATE] Finalizado" at bounding box center [1309, 377] width 360 height 648
click at [544, 24] on div "REGINA TRANSPORTES" at bounding box center [510, 22] width 116 height 16
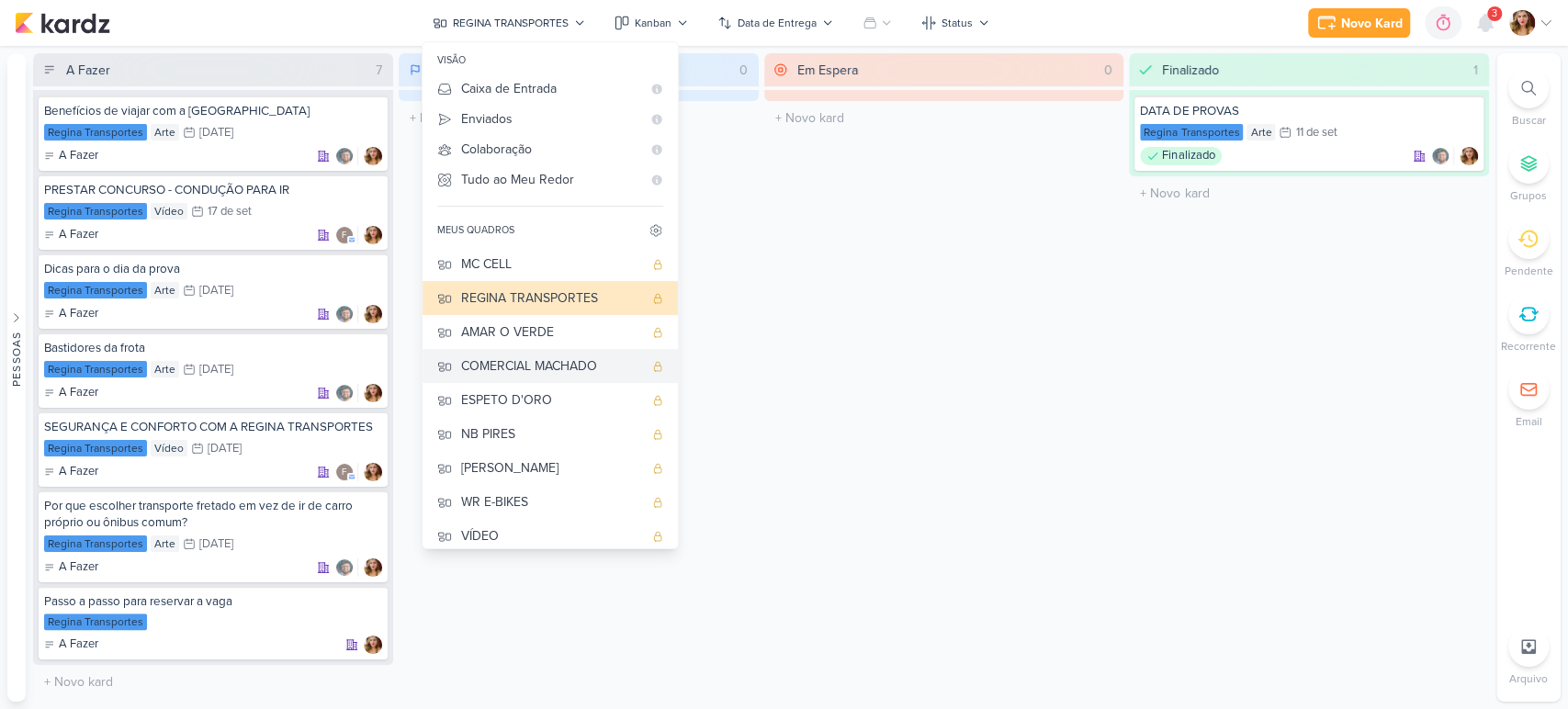
click at [586, 372] on div "COMERCIAL MACHADO" at bounding box center [552, 366] width 182 height 19
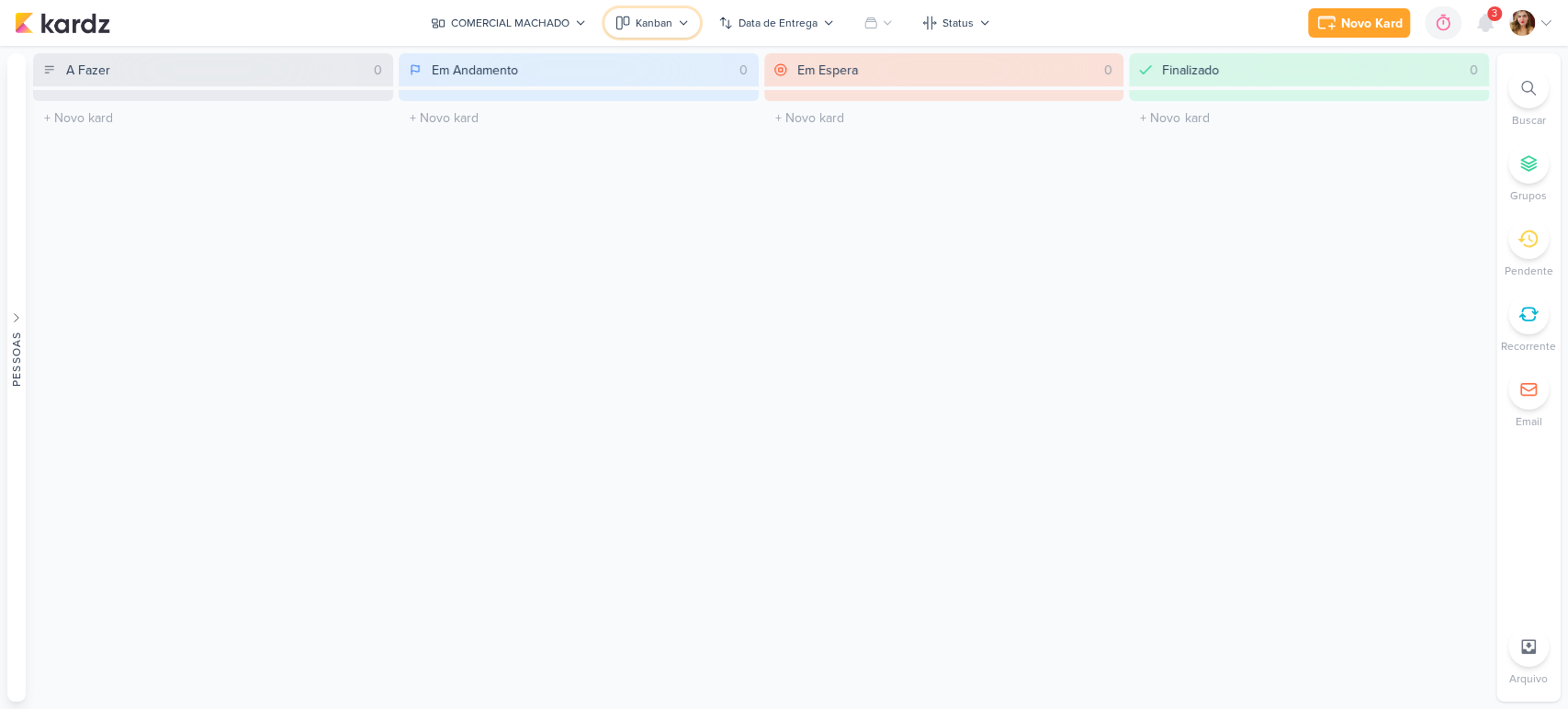
click at [646, 14] on div "Kanban" at bounding box center [654, 22] width 36 height 16
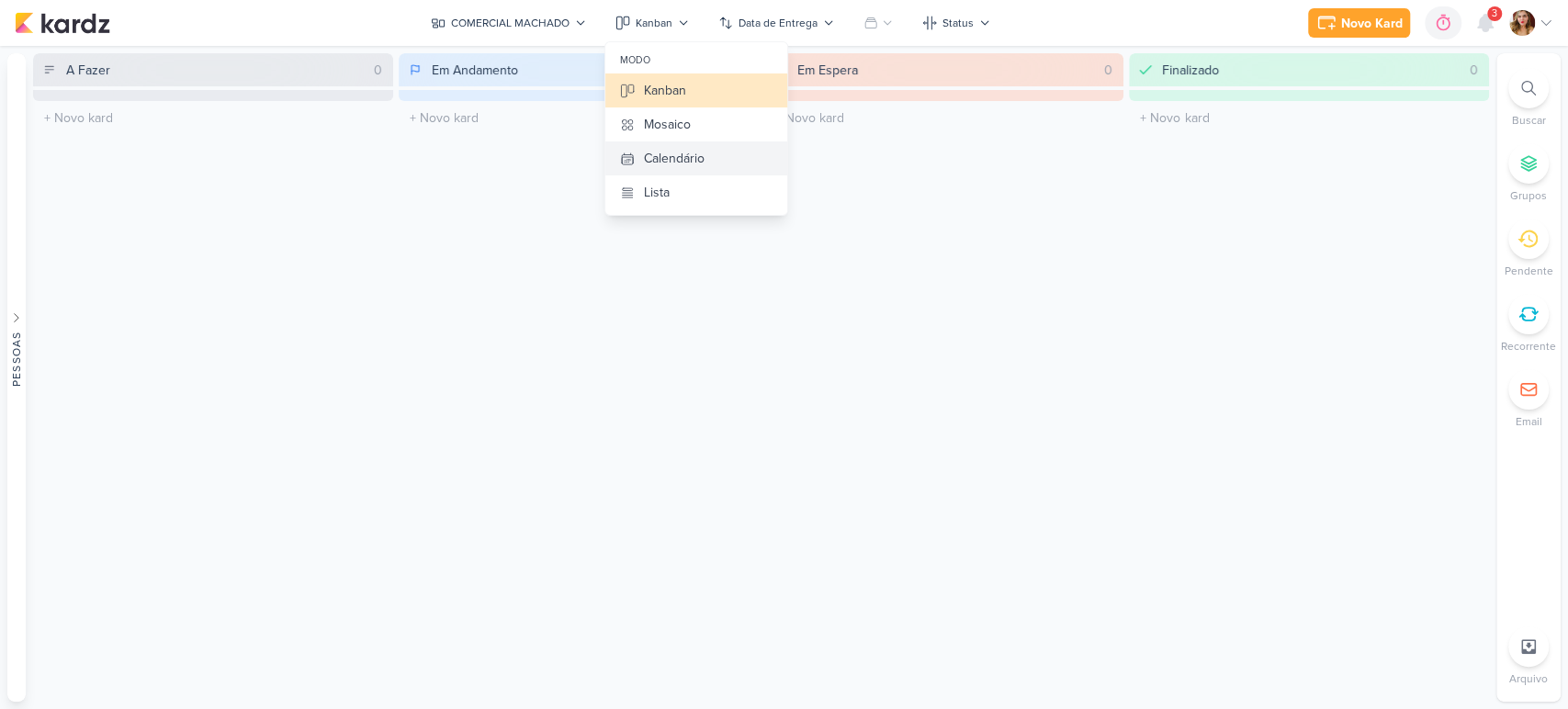
click at [668, 160] on div "Calendário" at bounding box center [674, 158] width 60 height 19
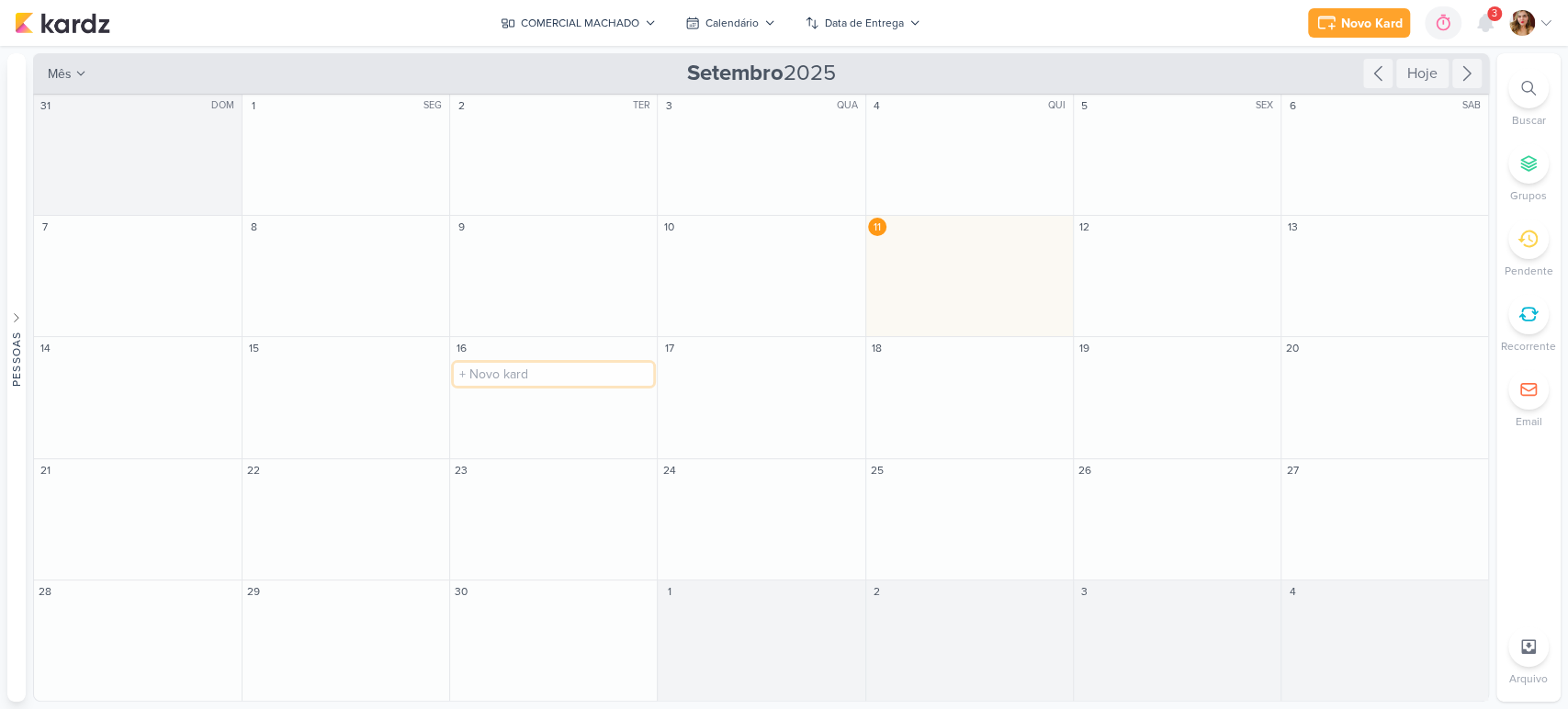
click at [516, 367] on input "text" at bounding box center [553, 374] width 199 height 23
click at [968, 380] on input "text" at bounding box center [970, 374] width 199 height 23
type input "v"
type input "PISOS"
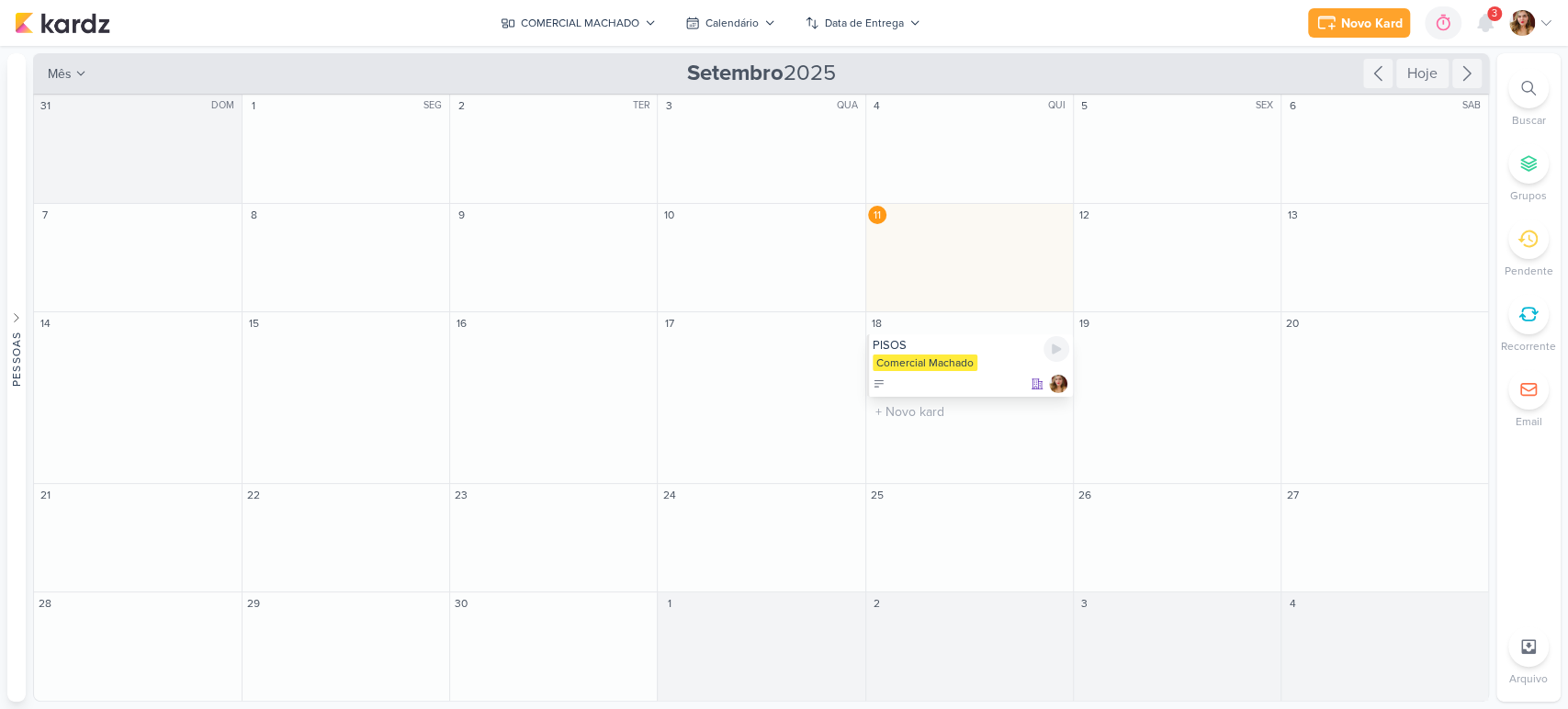
click at [945, 361] on div "Comercial Machado" at bounding box center [925, 362] width 104 height 16
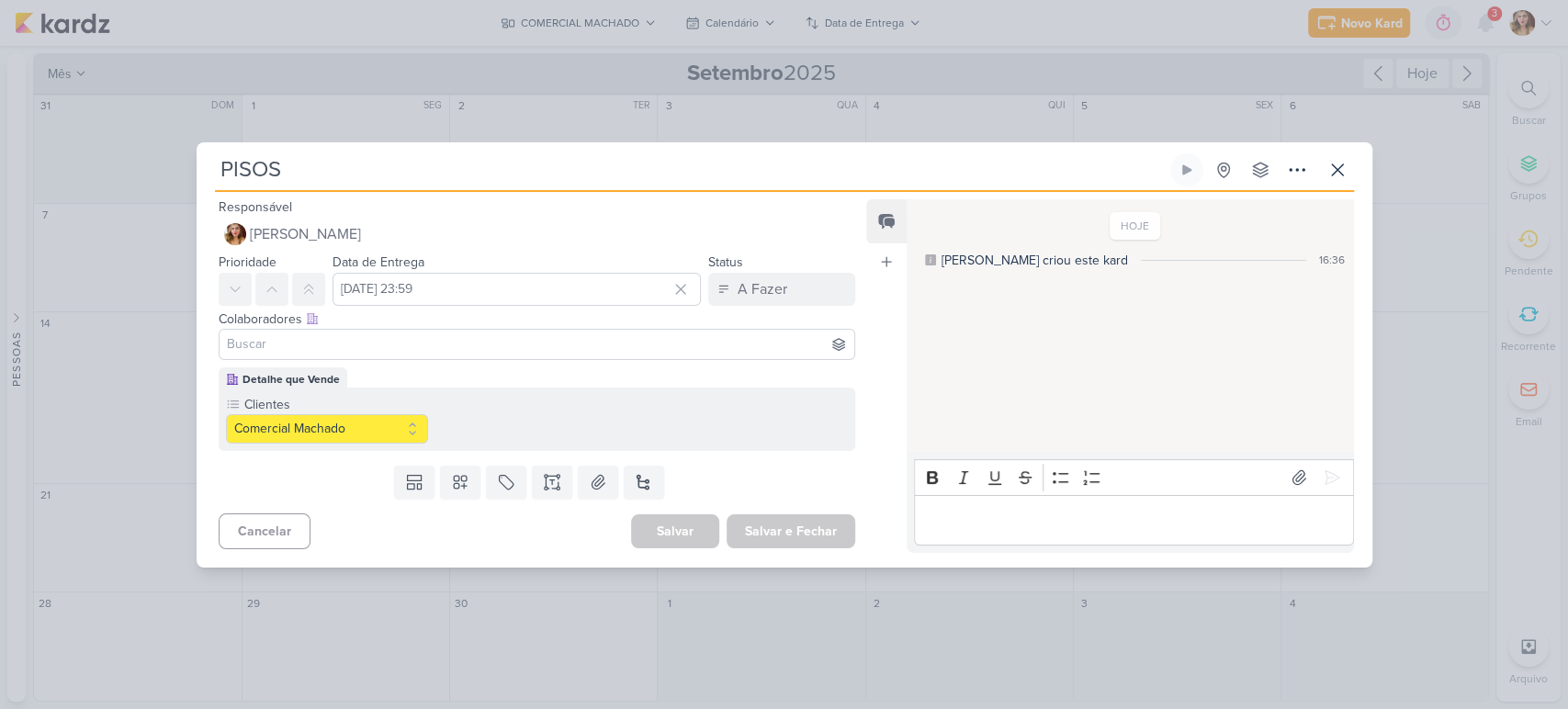
click at [386, 350] on input at bounding box center [537, 343] width 628 height 22
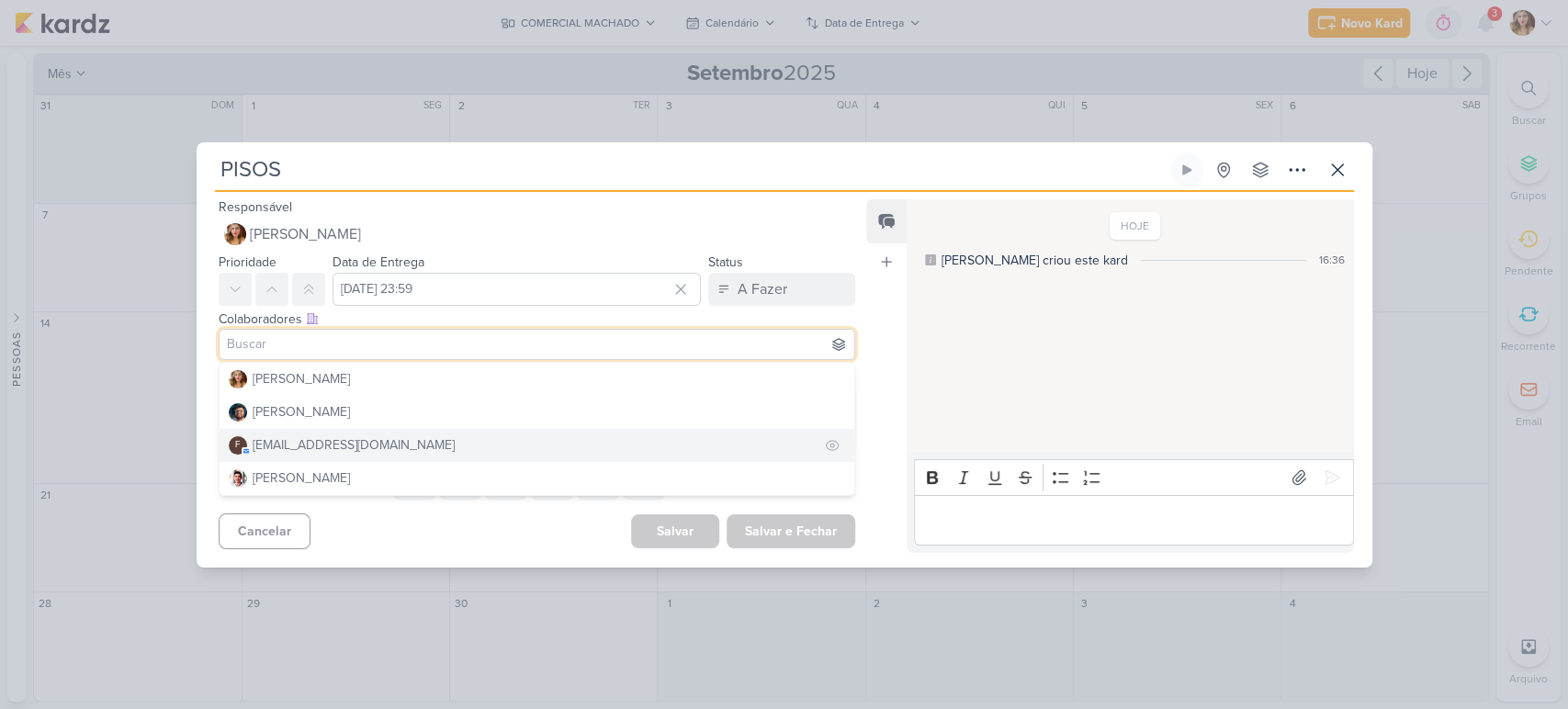
click at [424, 441] on button "f financeiro.dqv@gmail.com" at bounding box center [537, 445] width 636 height 33
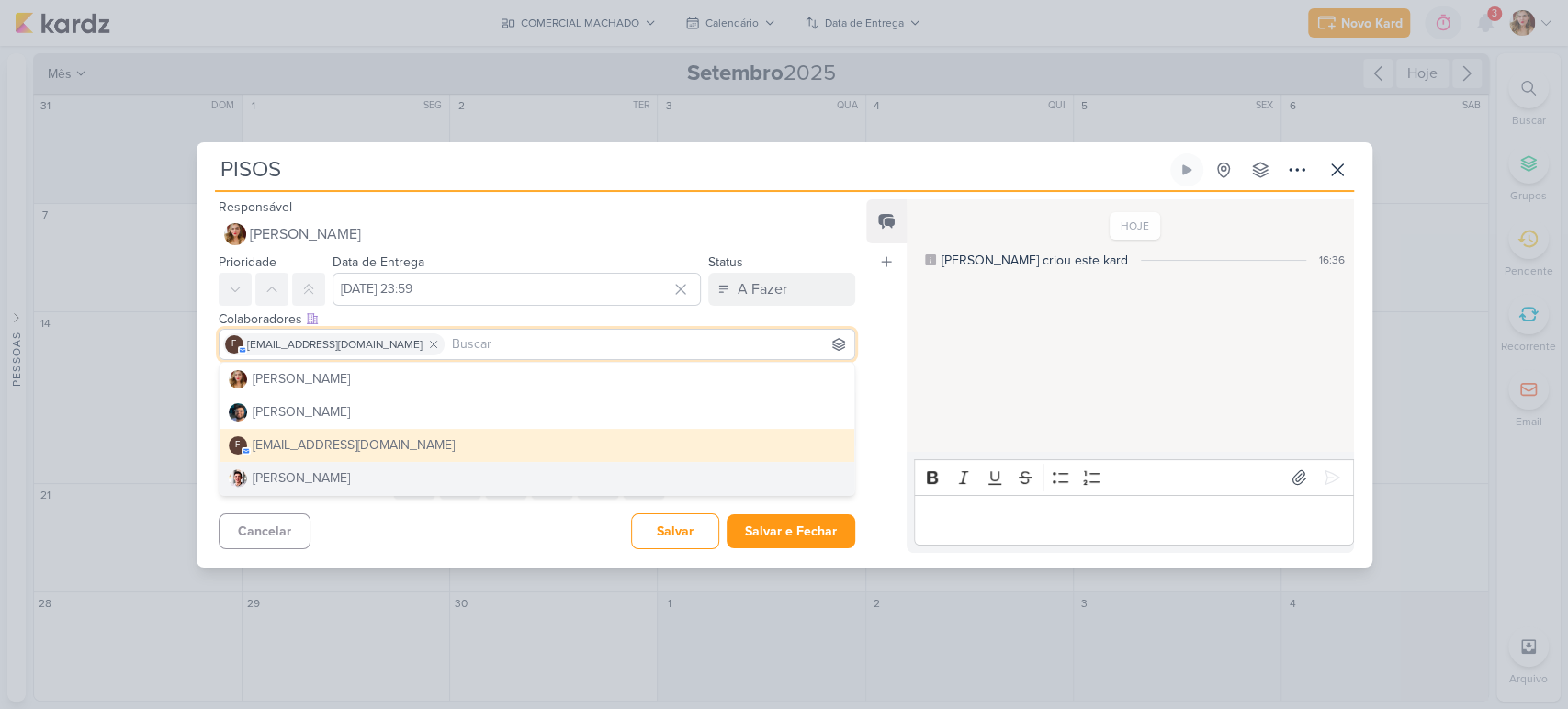
click at [476, 534] on div "Cancelar Salvar Salvar e Fechar Ctrl + Enter" at bounding box center [529, 529] width 667 height 47
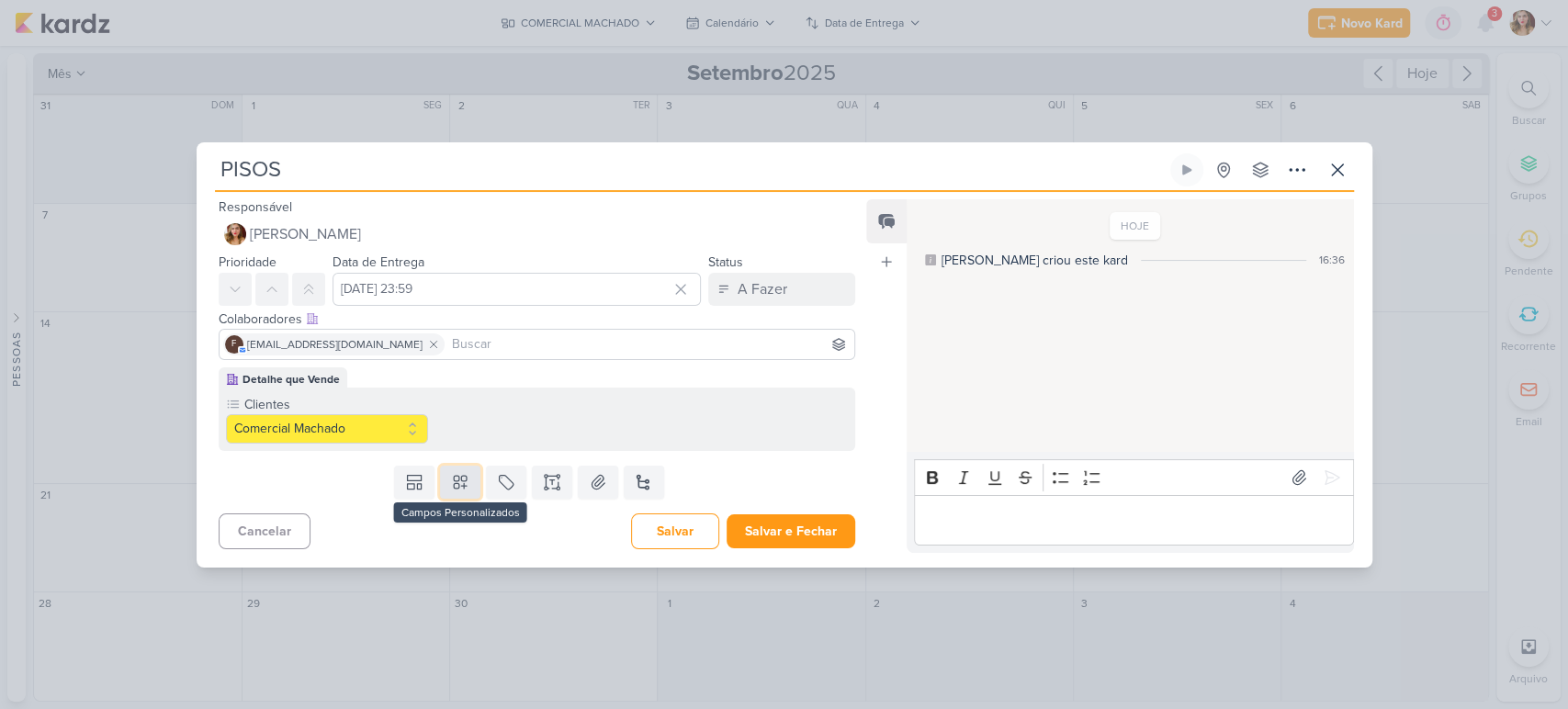
click at [455, 476] on icon at bounding box center [459, 481] width 18 height 18
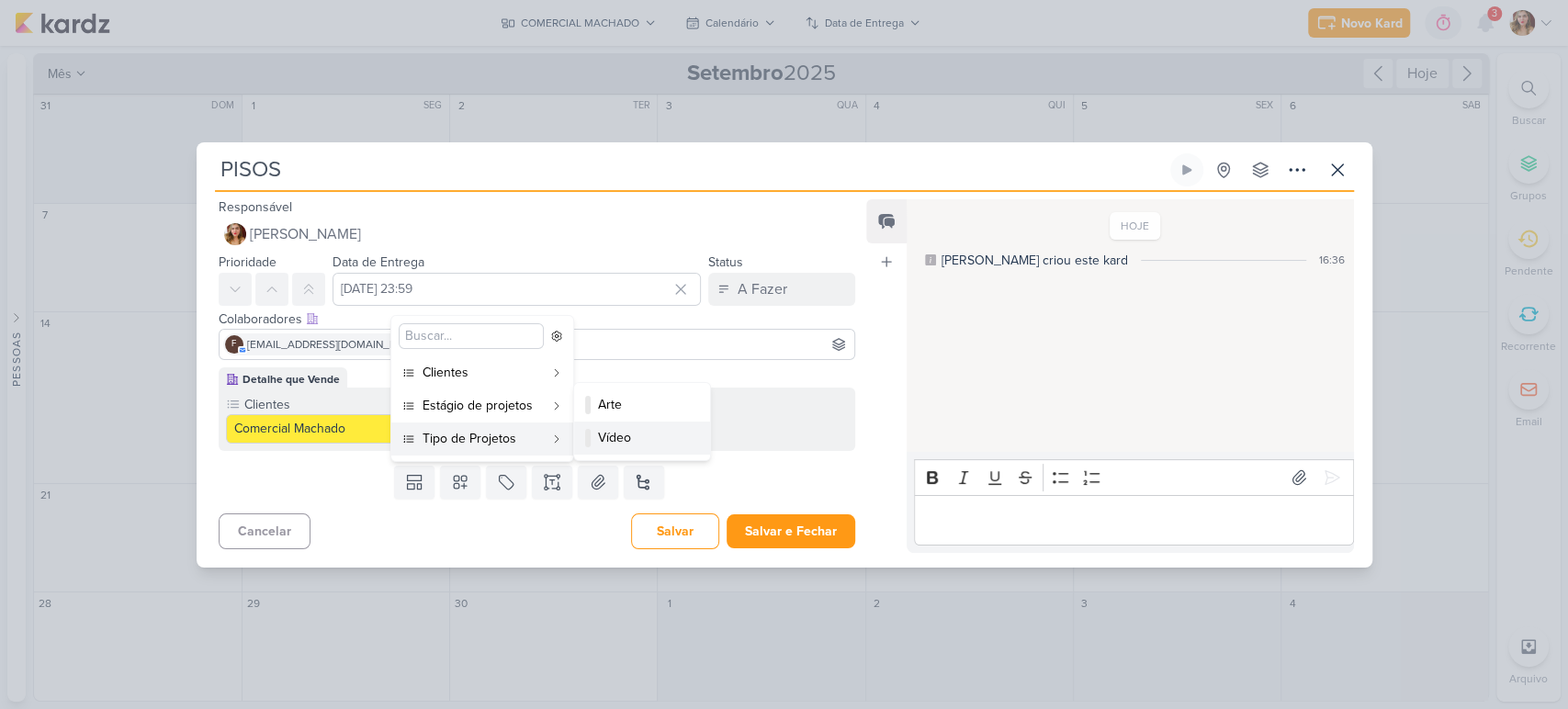
click at [613, 439] on div "Vídeo" at bounding box center [643, 437] width 90 height 19
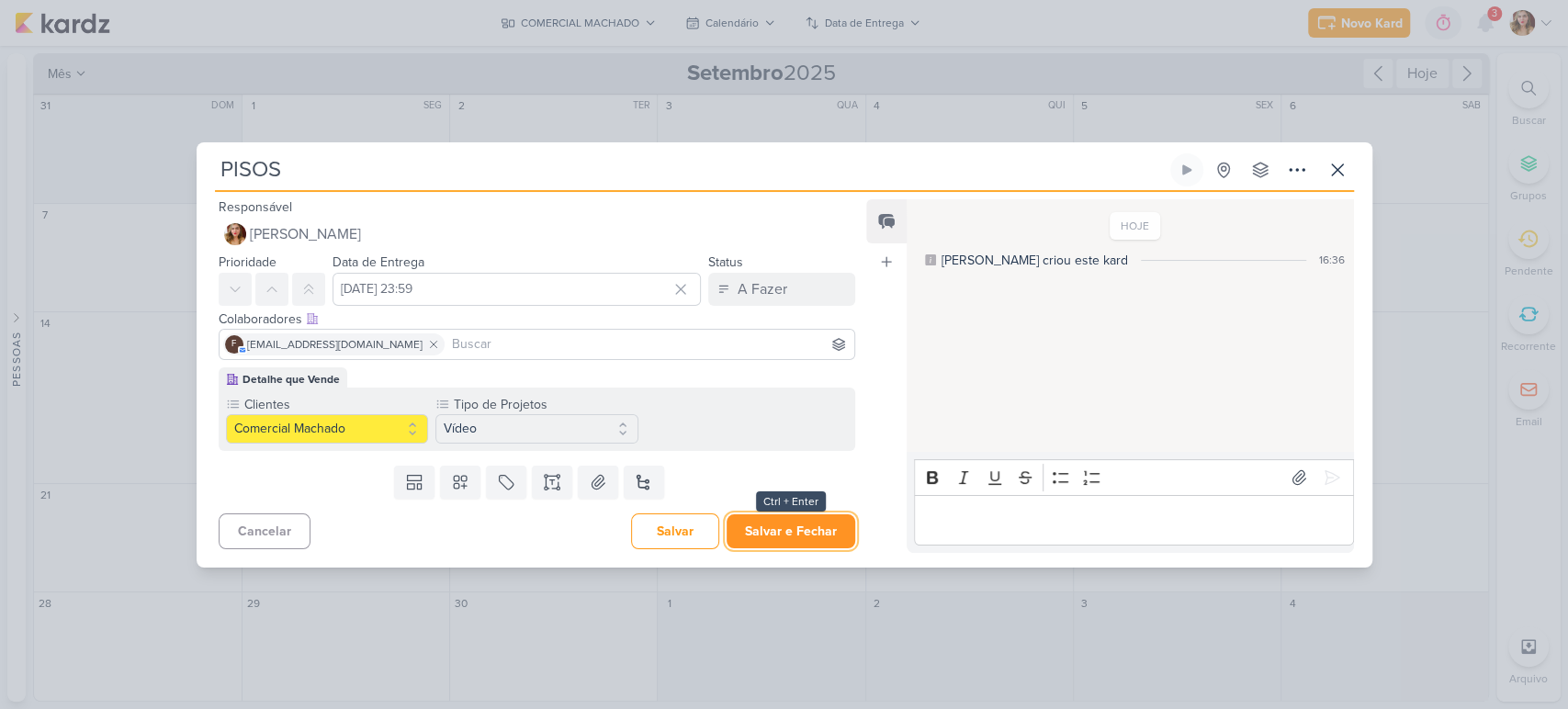
click at [809, 519] on button "Salvar e Fechar" at bounding box center [791, 531] width 128 height 34
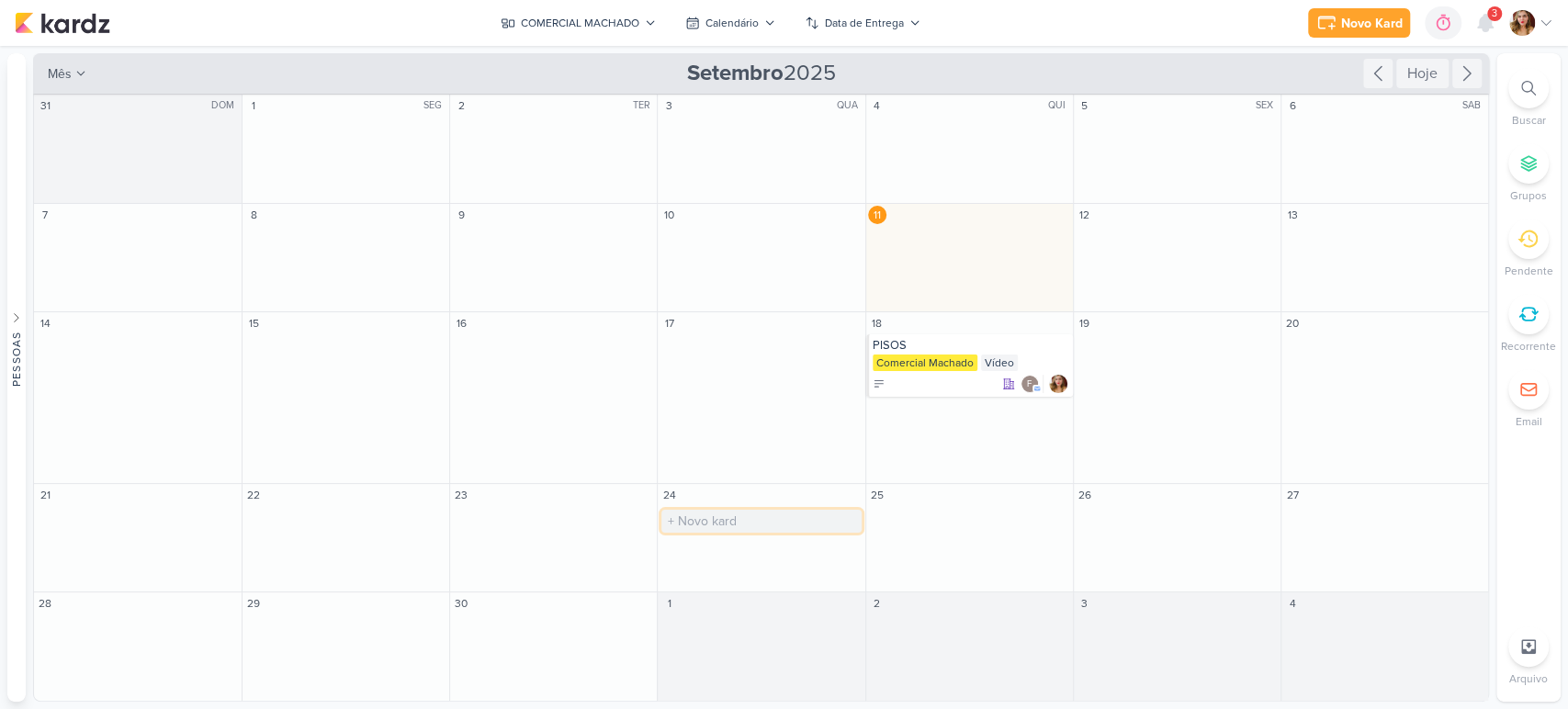
click at [723, 517] on input "text" at bounding box center [761, 521] width 199 height 23
type input "h"
type input "HIPERMIABILIZANTES"
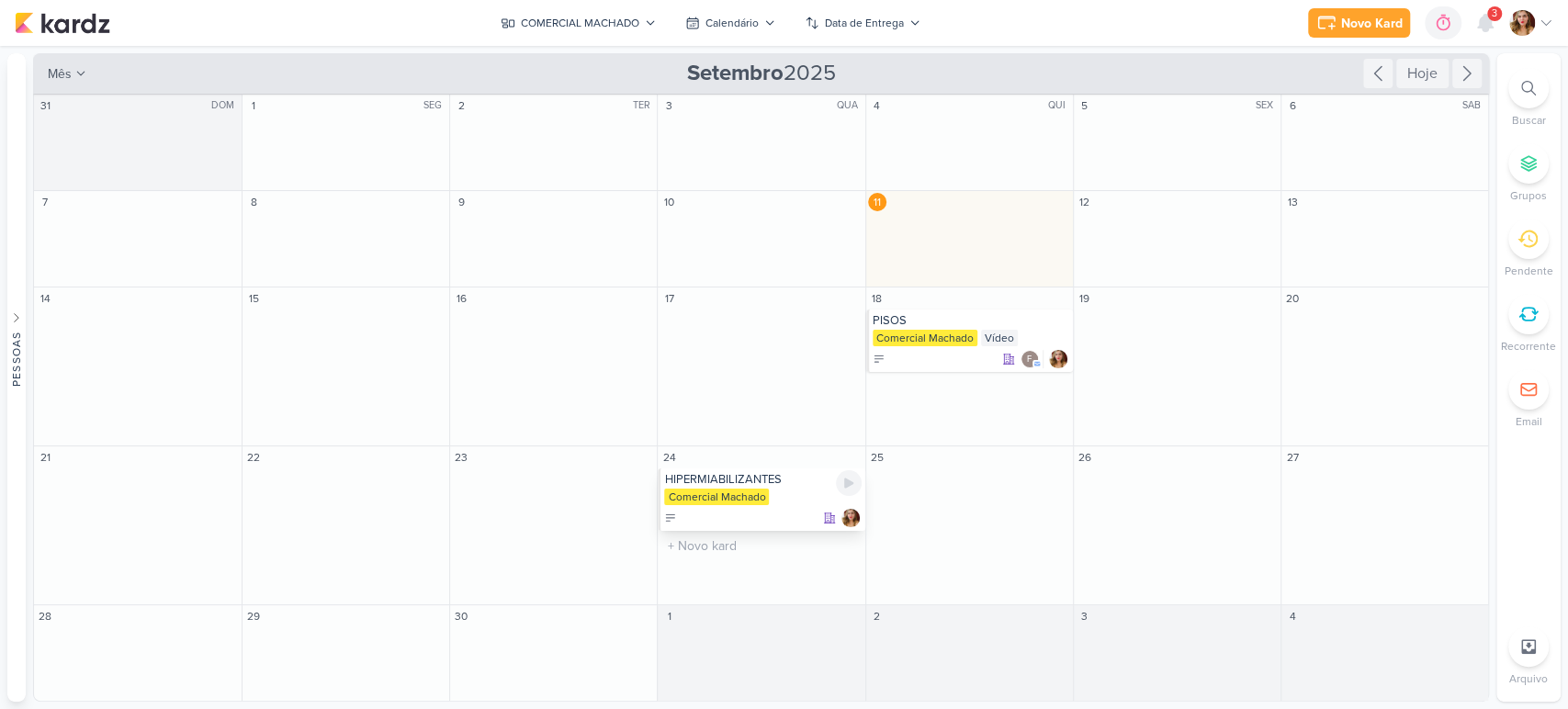
click at [722, 488] on div "Comercial Machado" at bounding box center [716, 496] width 104 height 16
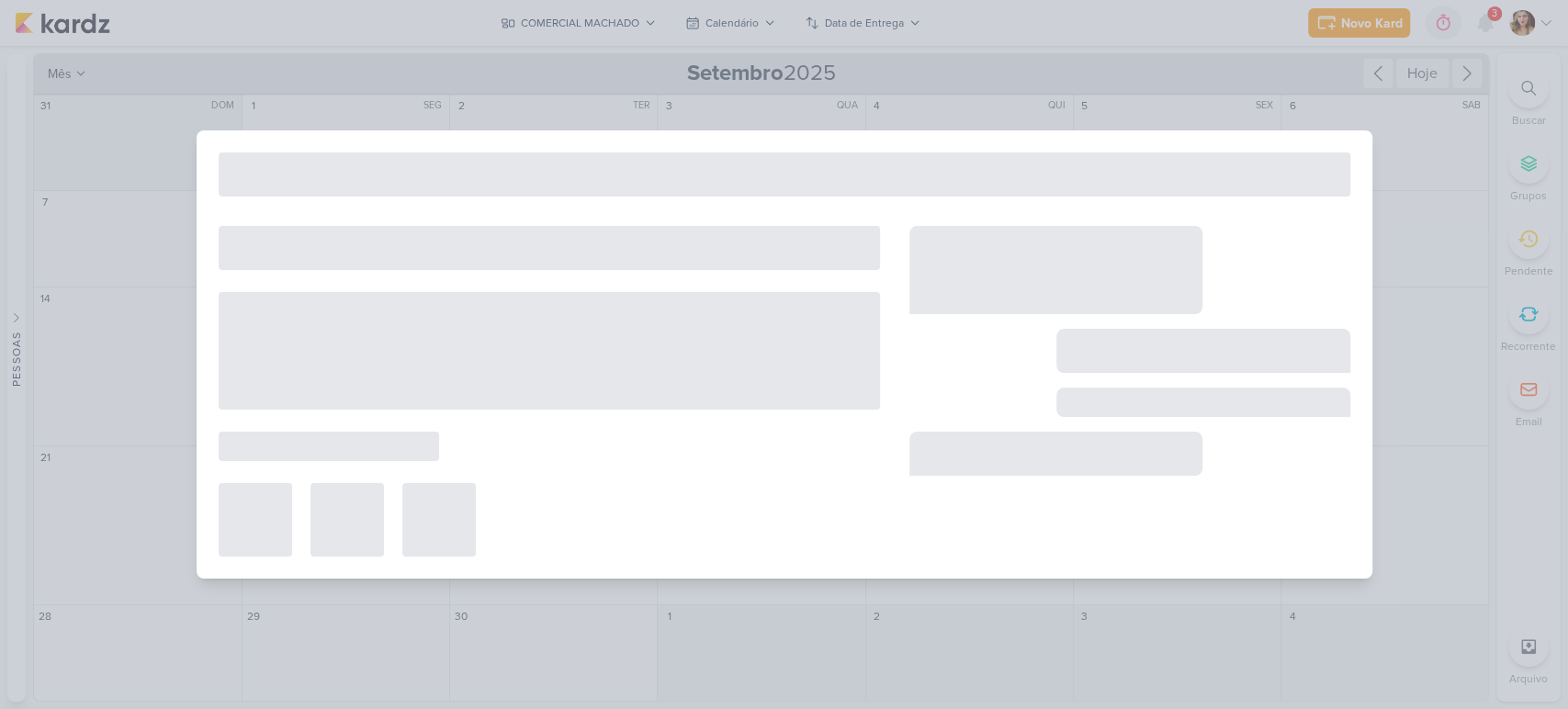
type input "HIPERMIABILIZANTES"
type input "24 de setembro de 2025 às 23:59"
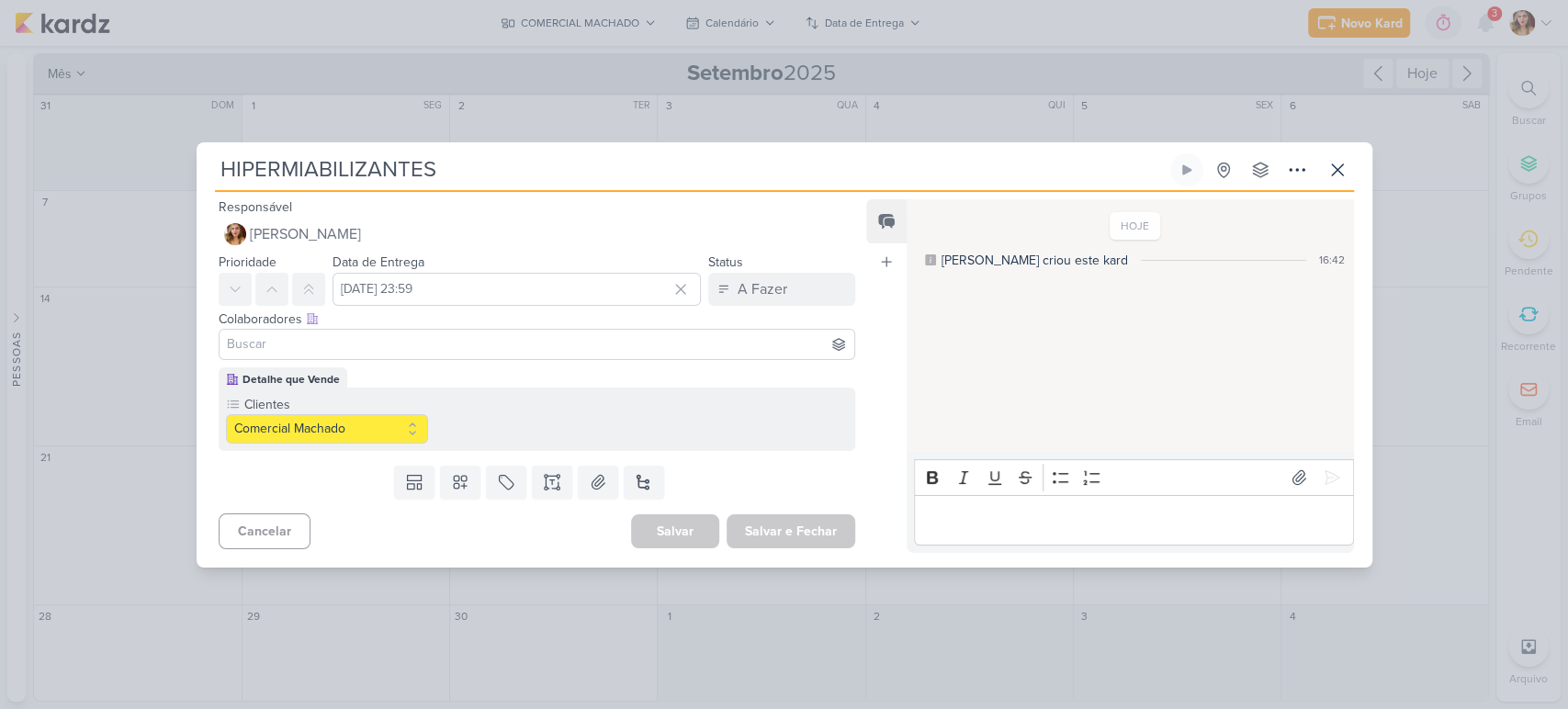
click at [405, 169] on input "HIPERMIABILIZANTES" at bounding box center [691, 169] width 952 height 33
type input "IMPERMIABILIZANTES"
click at [426, 345] on input at bounding box center [537, 343] width 628 height 22
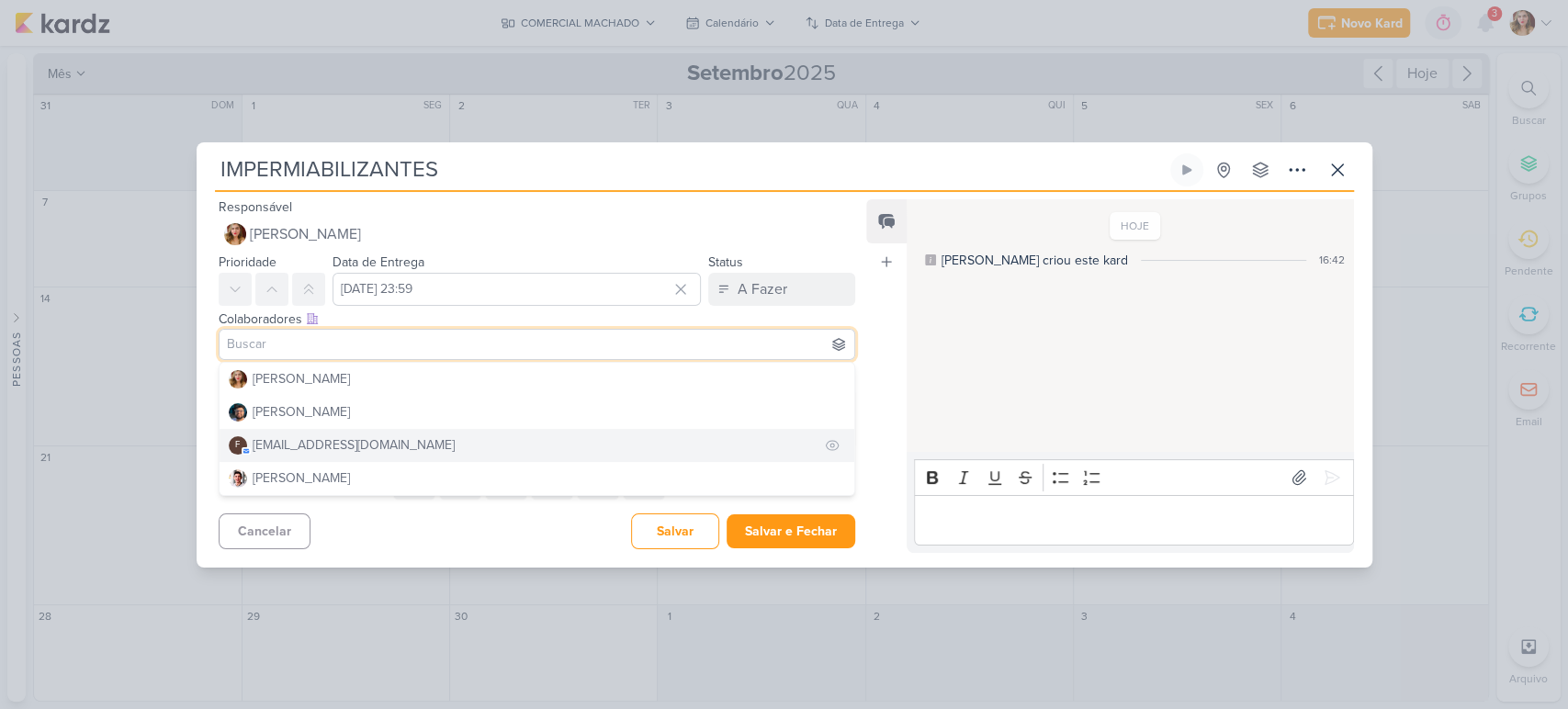
click at [421, 435] on button "f financeiro.dqv@gmail.com" at bounding box center [537, 445] width 636 height 33
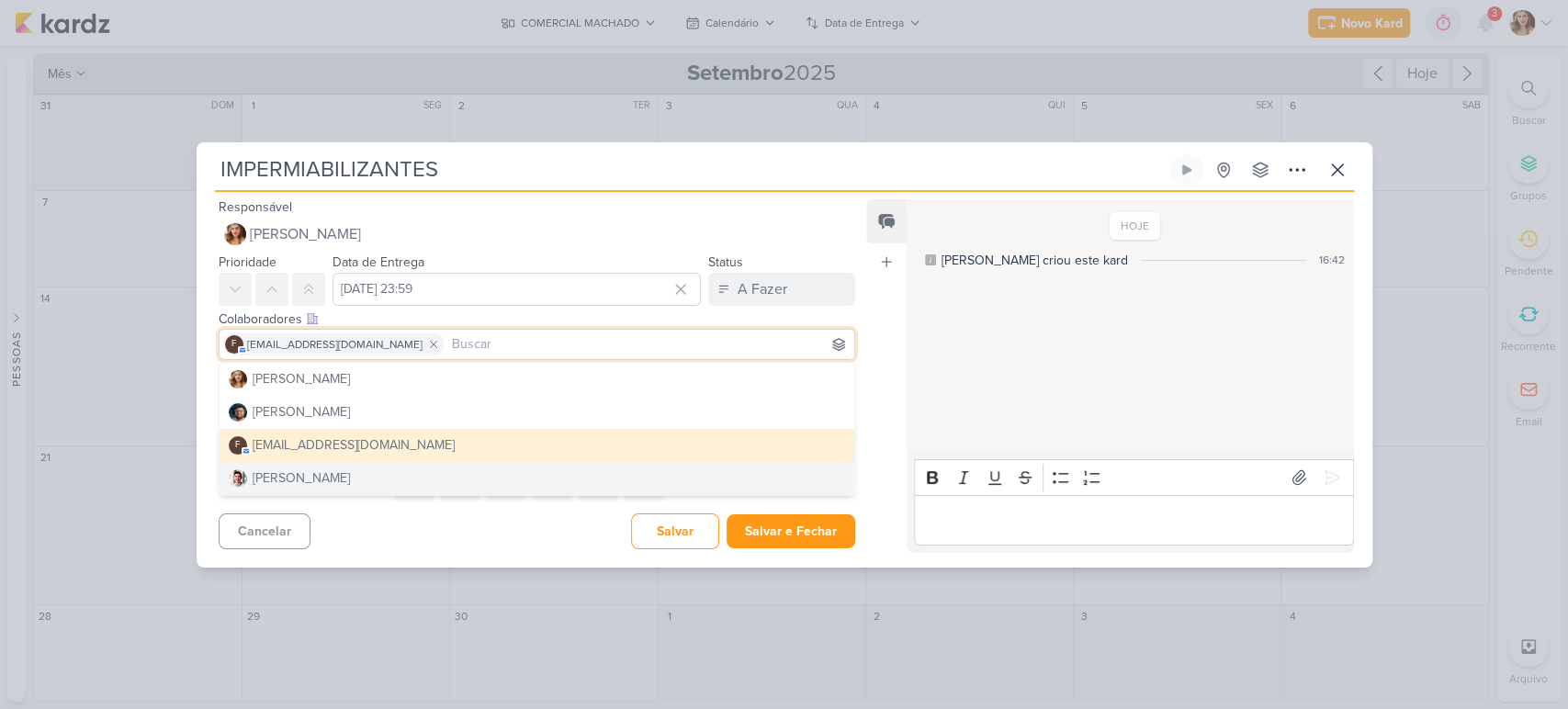
click at [426, 527] on div "Cancelar Salvar Salvar e Fechar Ctrl + Enter" at bounding box center [529, 529] width 667 height 47
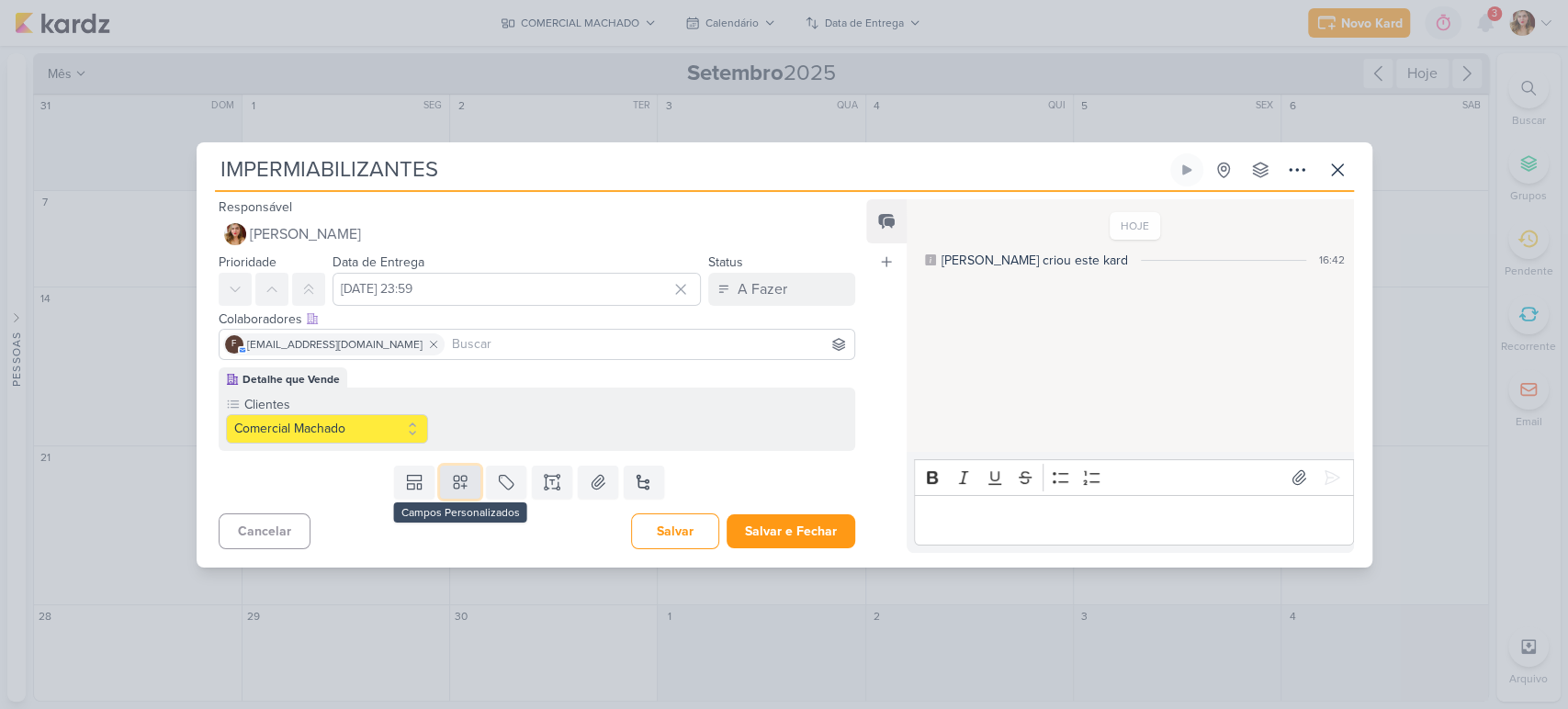
click at [459, 487] on icon at bounding box center [459, 481] width 18 height 18
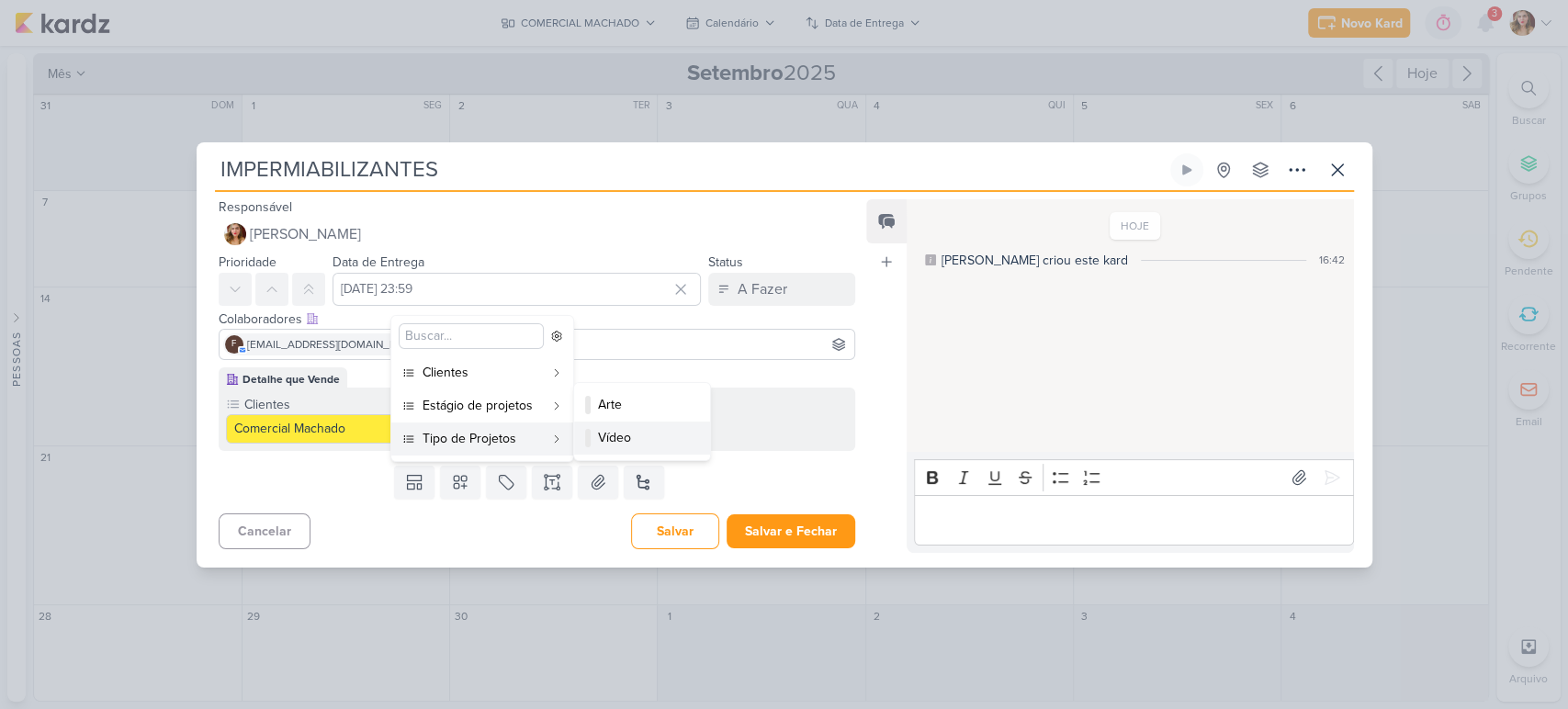
click at [635, 431] on div "Vídeo" at bounding box center [643, 437] width 90 height 19
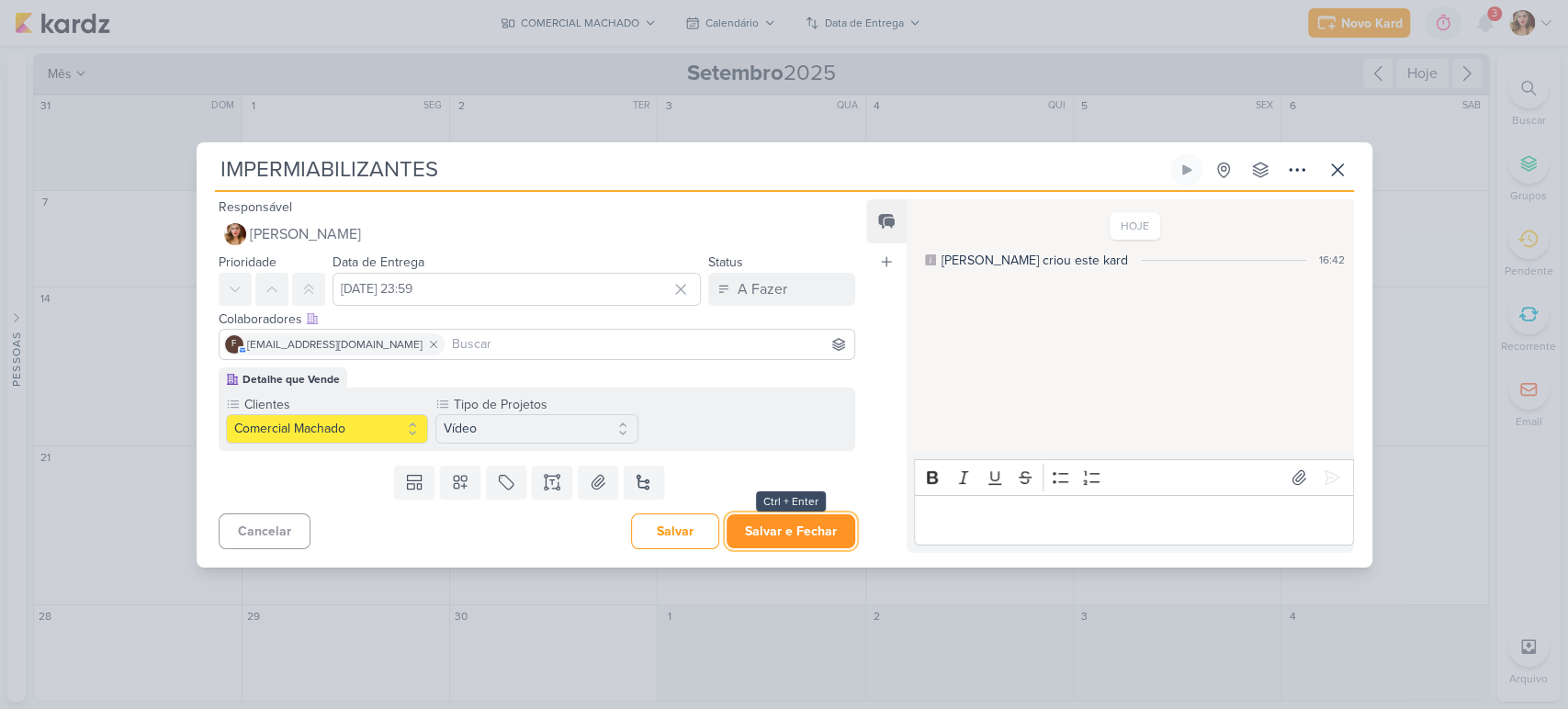
click at [767, 517] on button "Salvar e Fechar" at bounding box center [791, 531] width 128 height 34
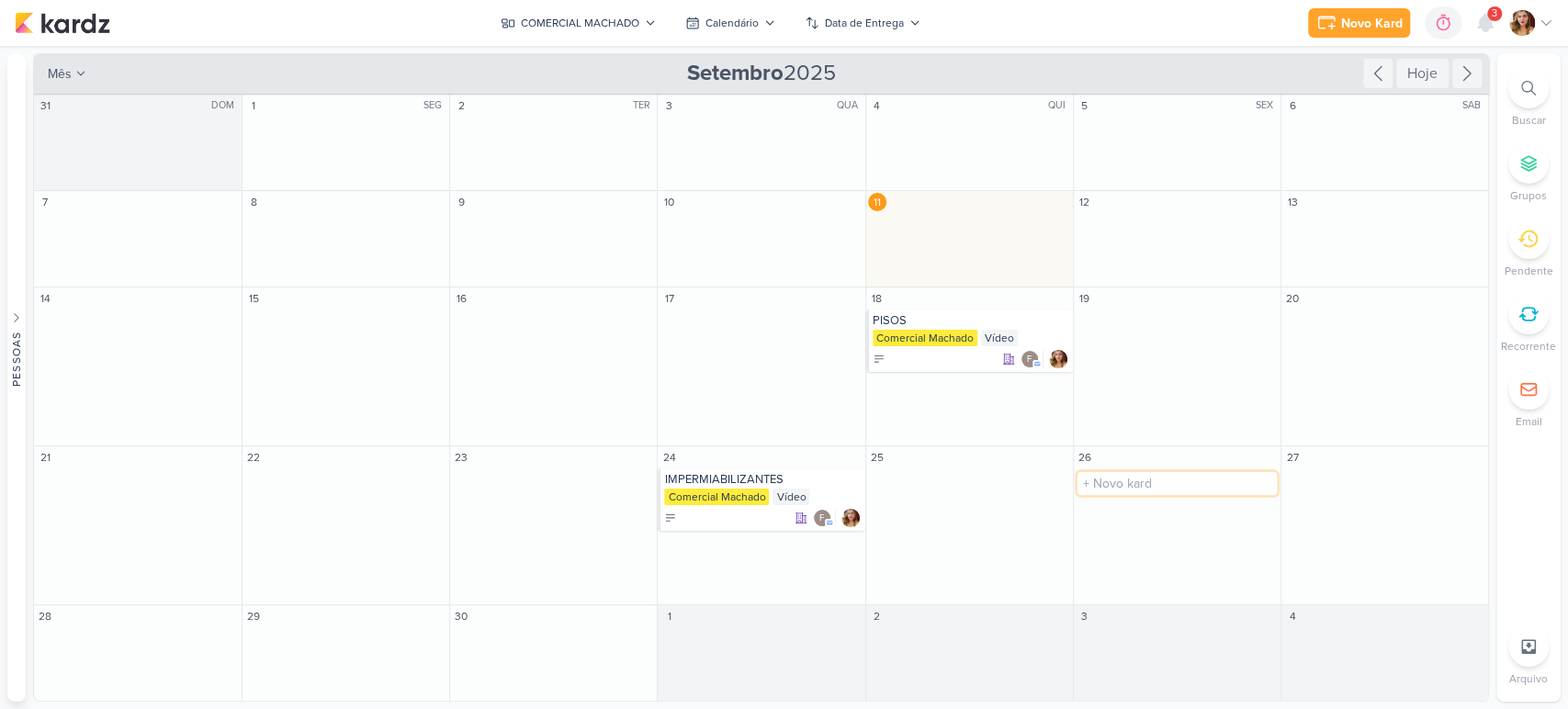
click at [1205, 483] on input "text" at bounding box center [1177, 483] width 199 height 23
click at [331, 483] on input "text" at bounding box center [346, 483] width 199 height 23
type input "g"
type input "GABINETE DE COZINHA E BANHEIRO"
click at [328, 492] on div "Comercial Machado" at bounding box center [301, 496] width 104 height 16
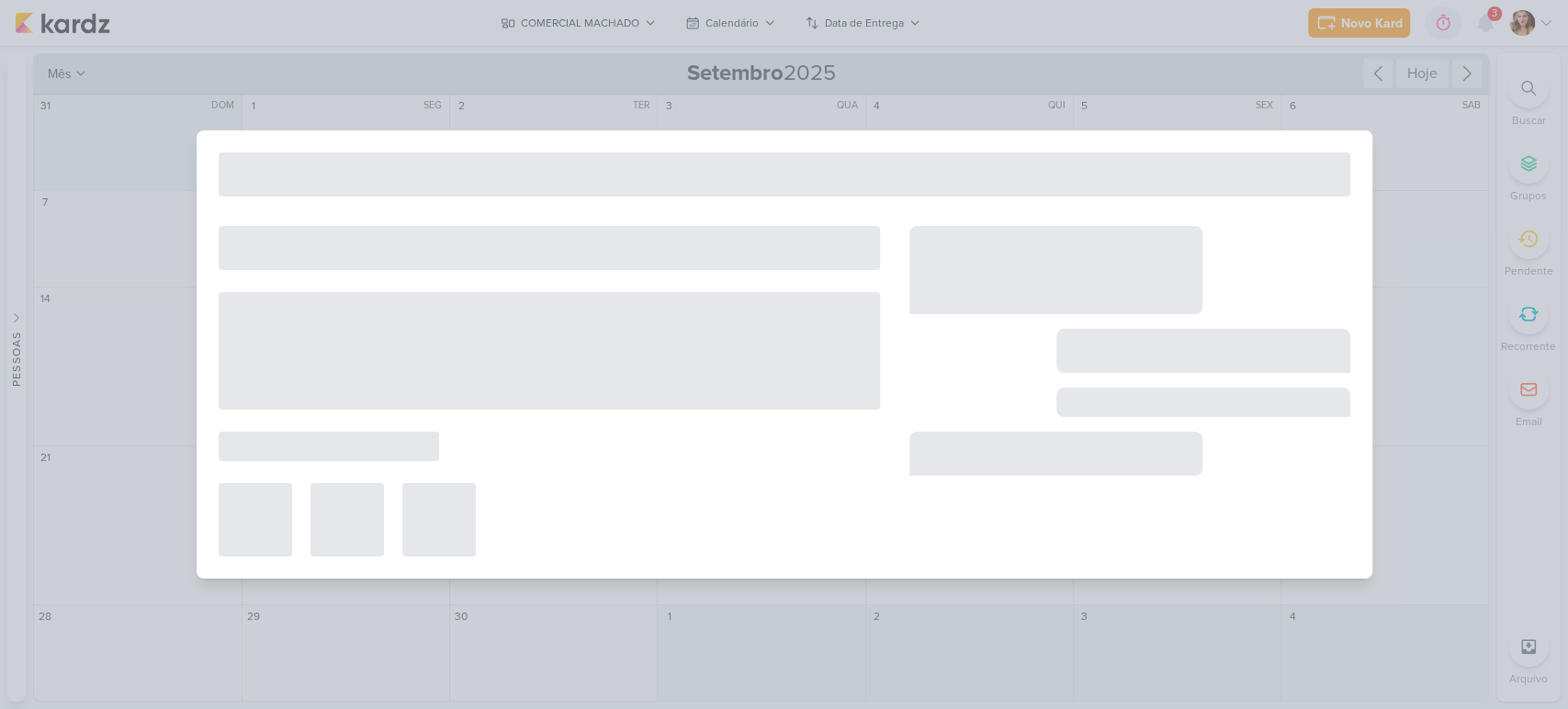
type input "GABINETE DE COZINHA E BANHEIRO"
type input "22 de setembro de 2025 às 23:59"
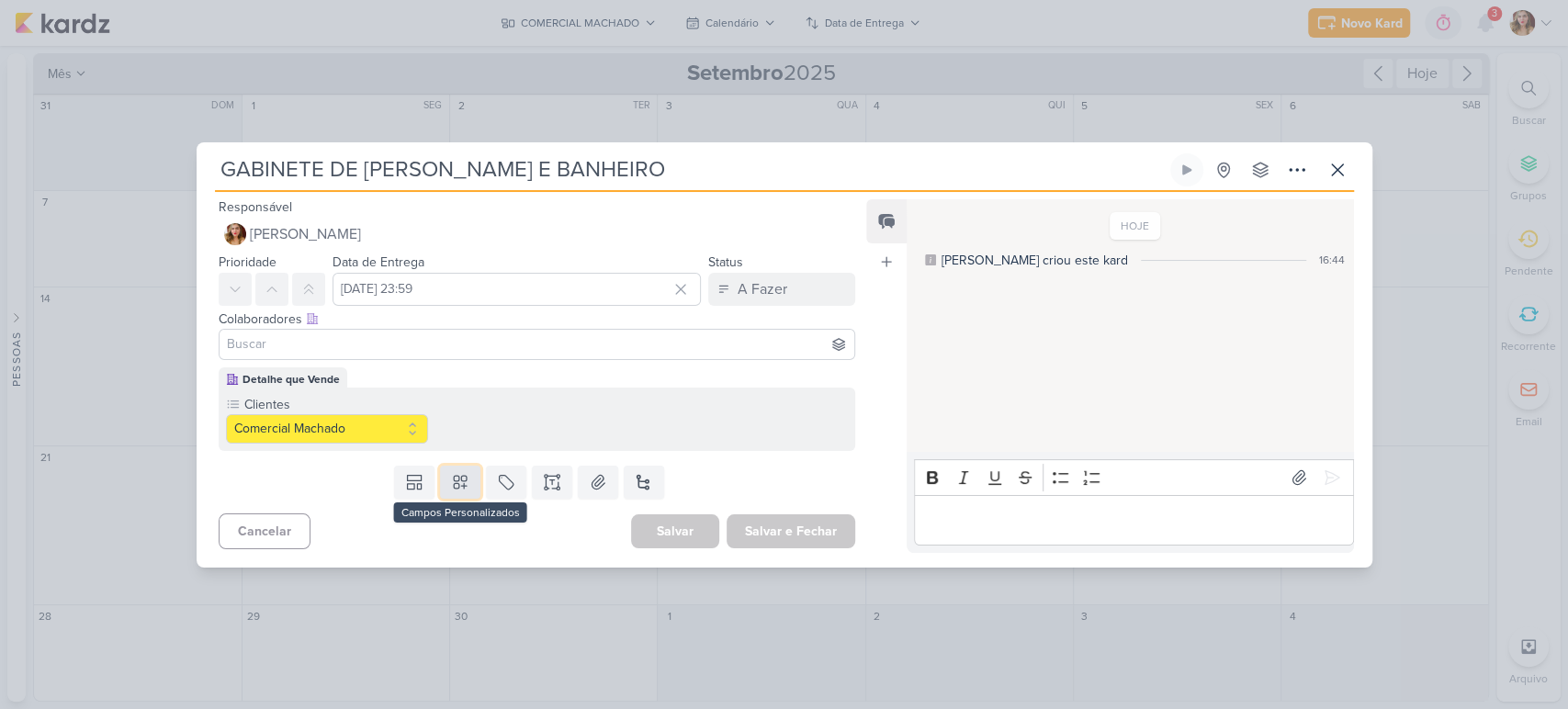
click at [470, 488] on button at bounding box center [460, 481] width 40 height 33
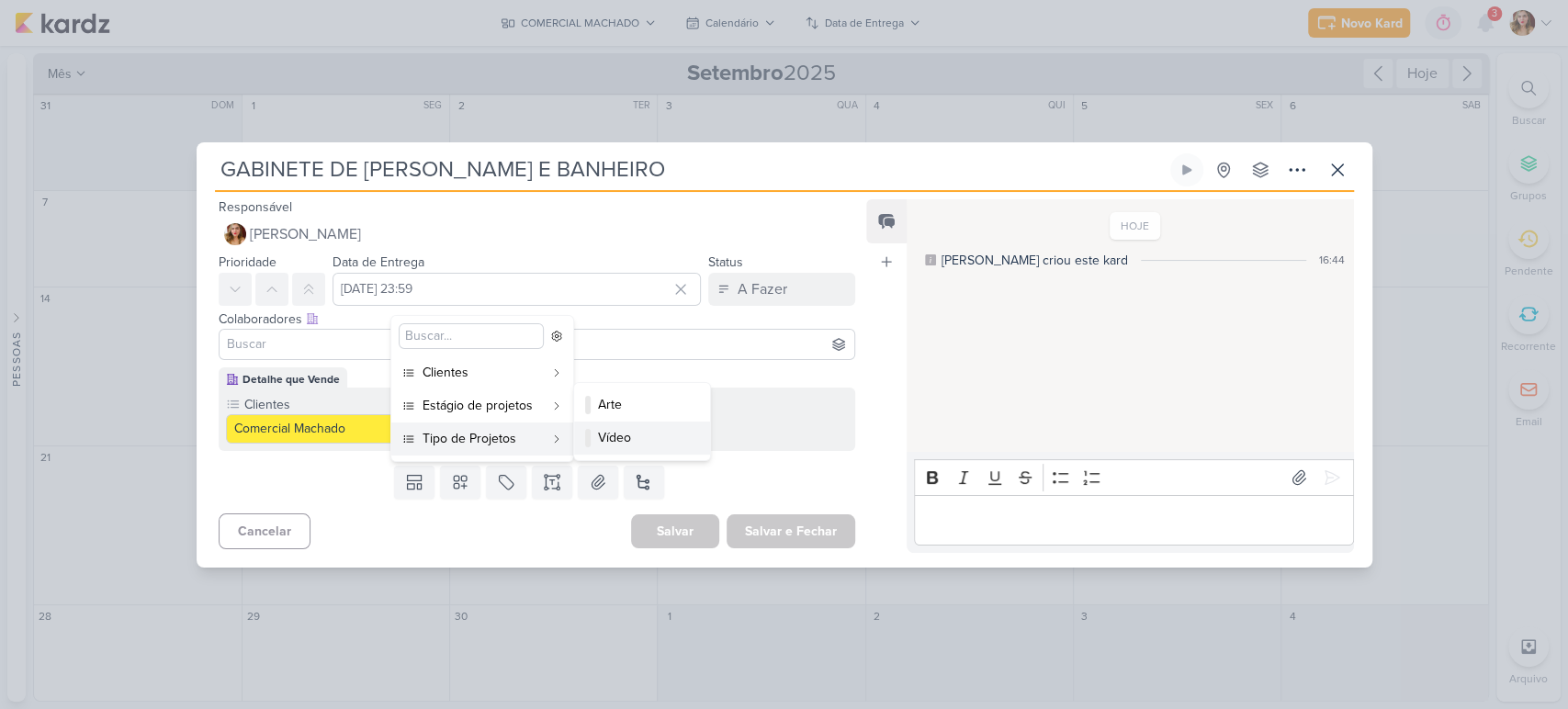
click at [624, 444] on div "Vídeo" at bounding box center [643, 437] width 90 height 19
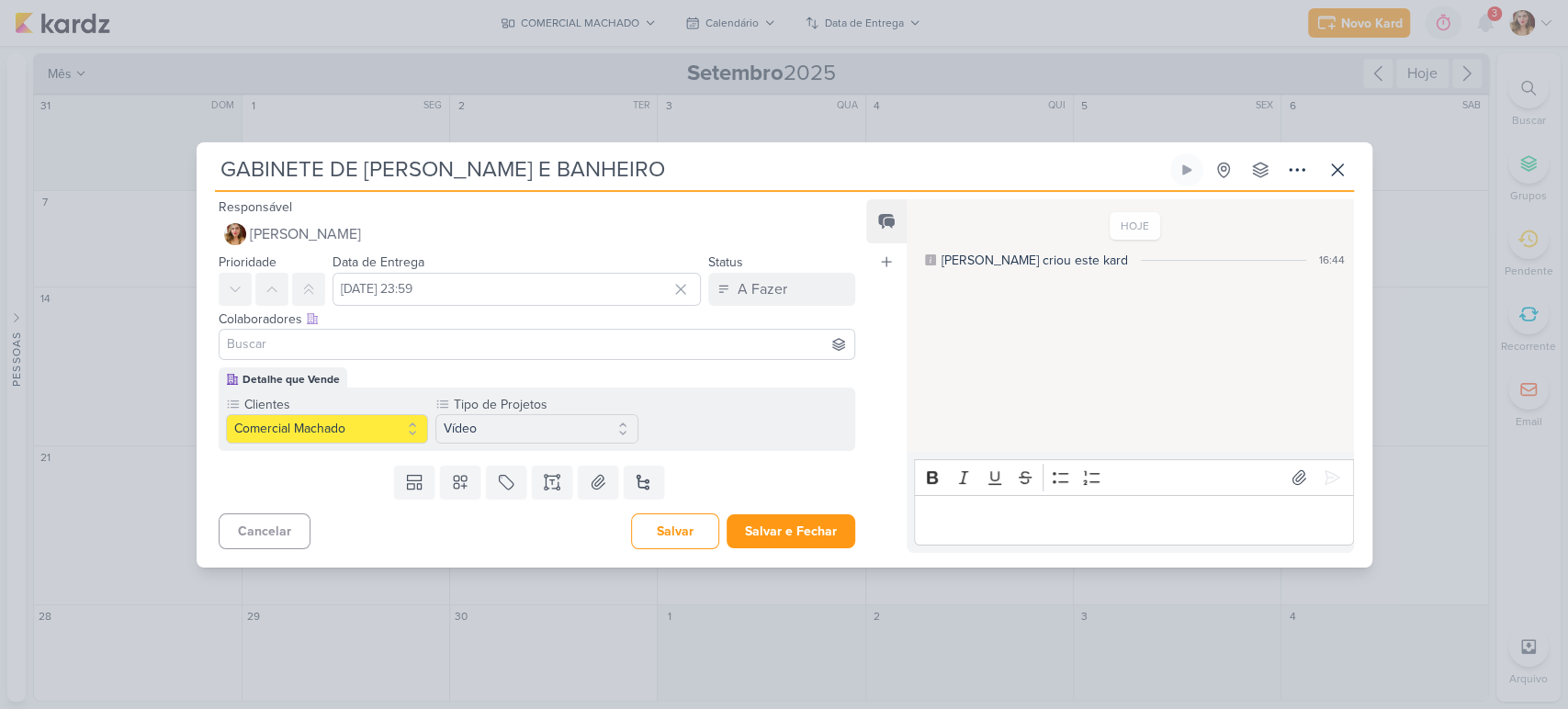
click at [534, 336] on input at bounding box center [537, 343] width 628 height 22
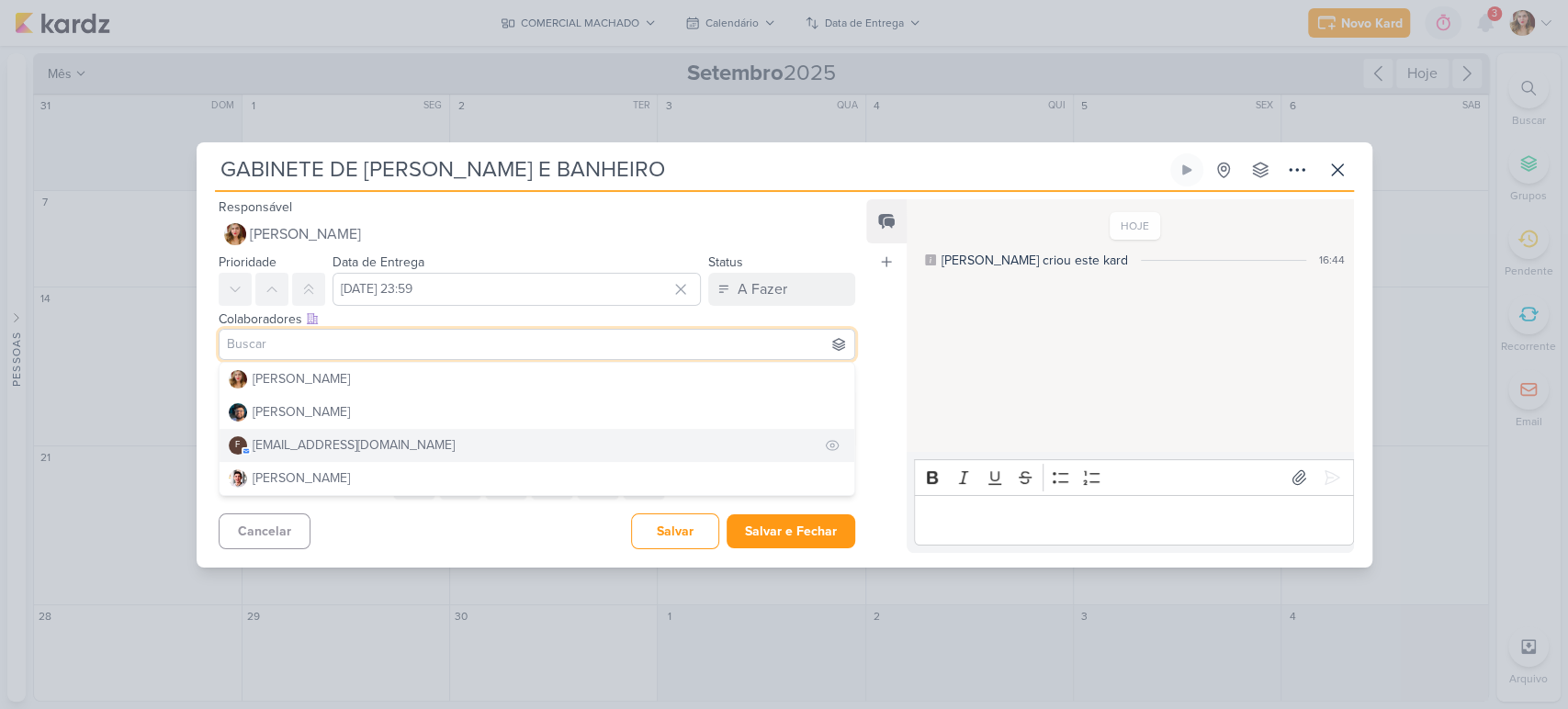
click at [438, 454] on button "f financeiro.dqv@gmail.com" at bounding box center [537, 445] width 636 height 33
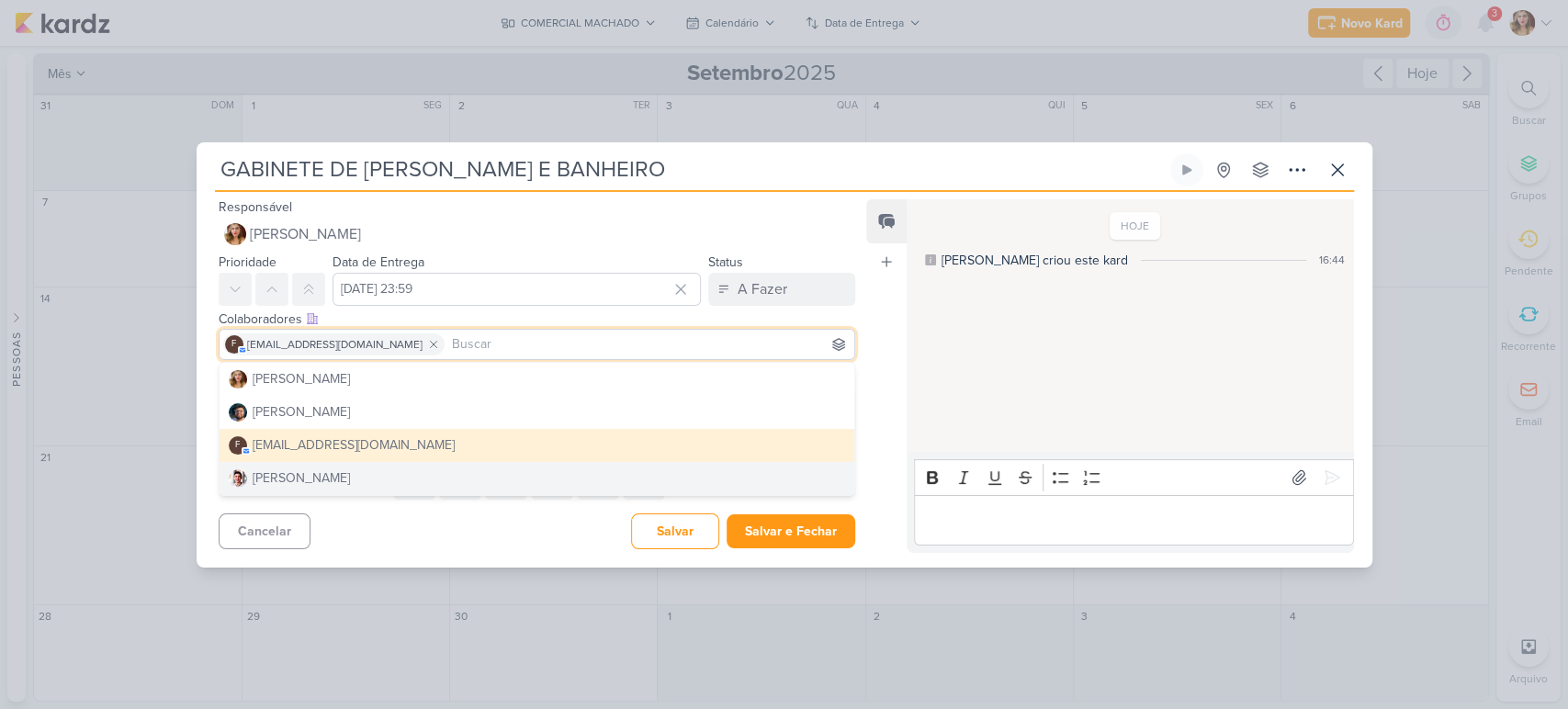
click at [520, 521] on div "Cancelar Salvar Salvar e Fechar Ctrl + Enter" at bounding box center [529, 529] width 667 height 47
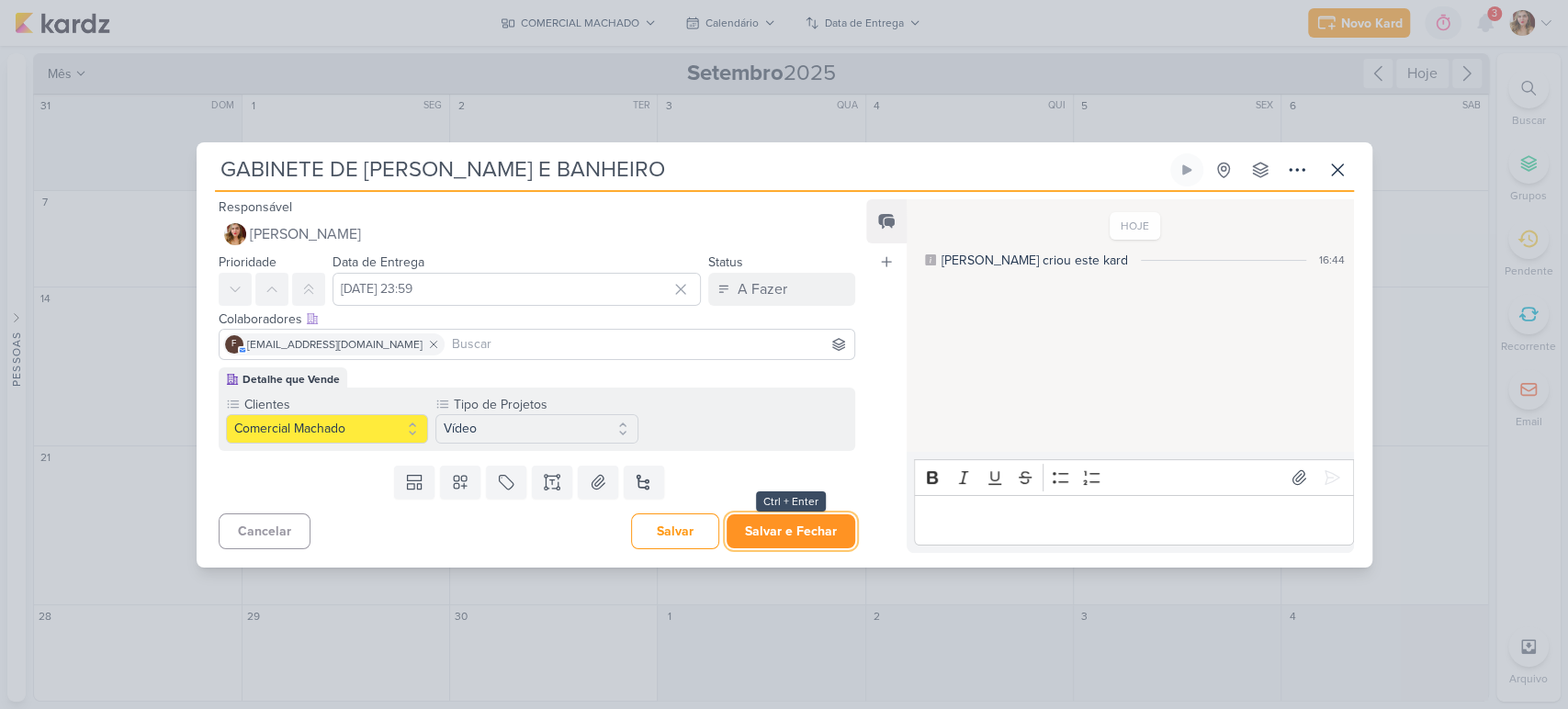
click at [784, 542] on button "Salvar e Fechar" at bounding box center [791, 531] width 128 height 34
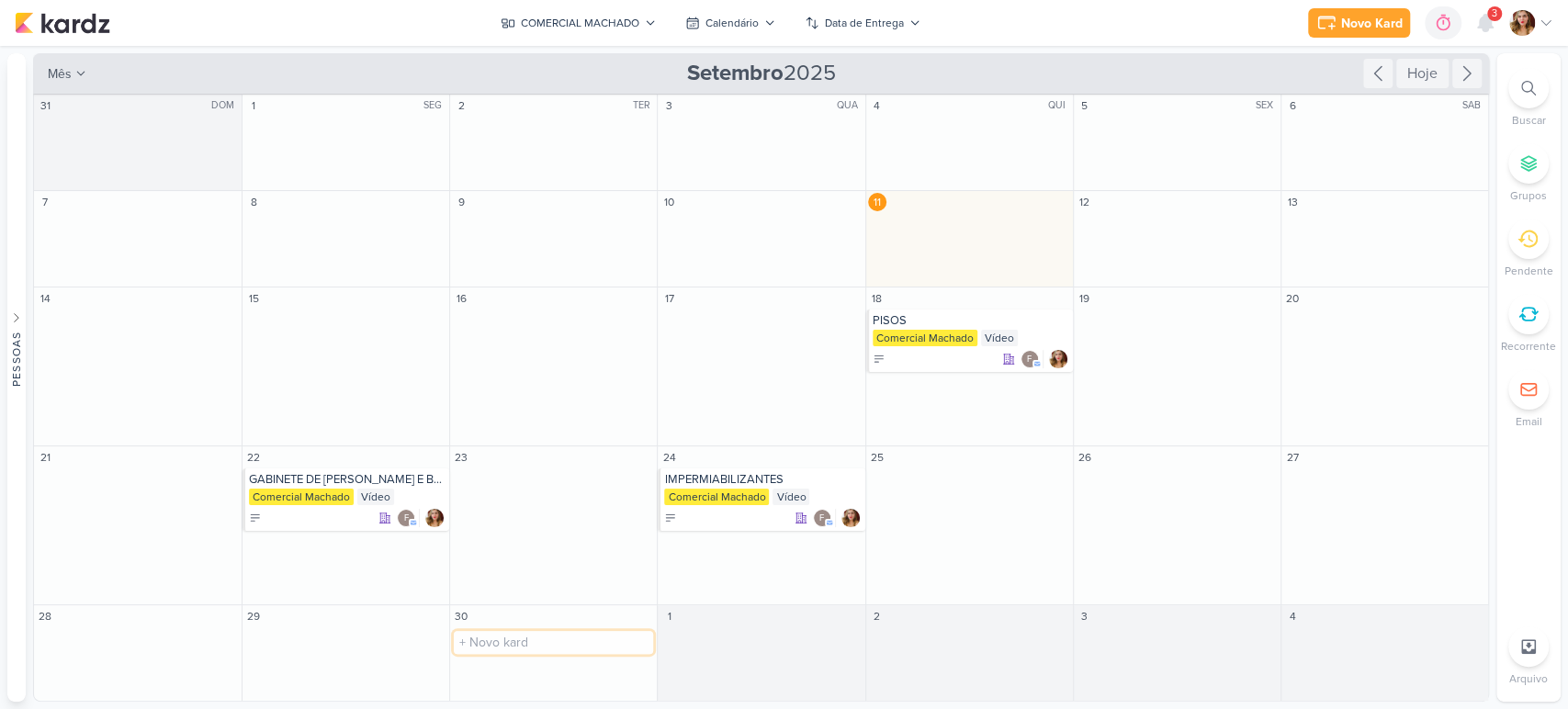
click at [504, 633] on input "text" at bounding box center [553, 642] width 199 height 23
type input "l"
type input "LORENZETTI"
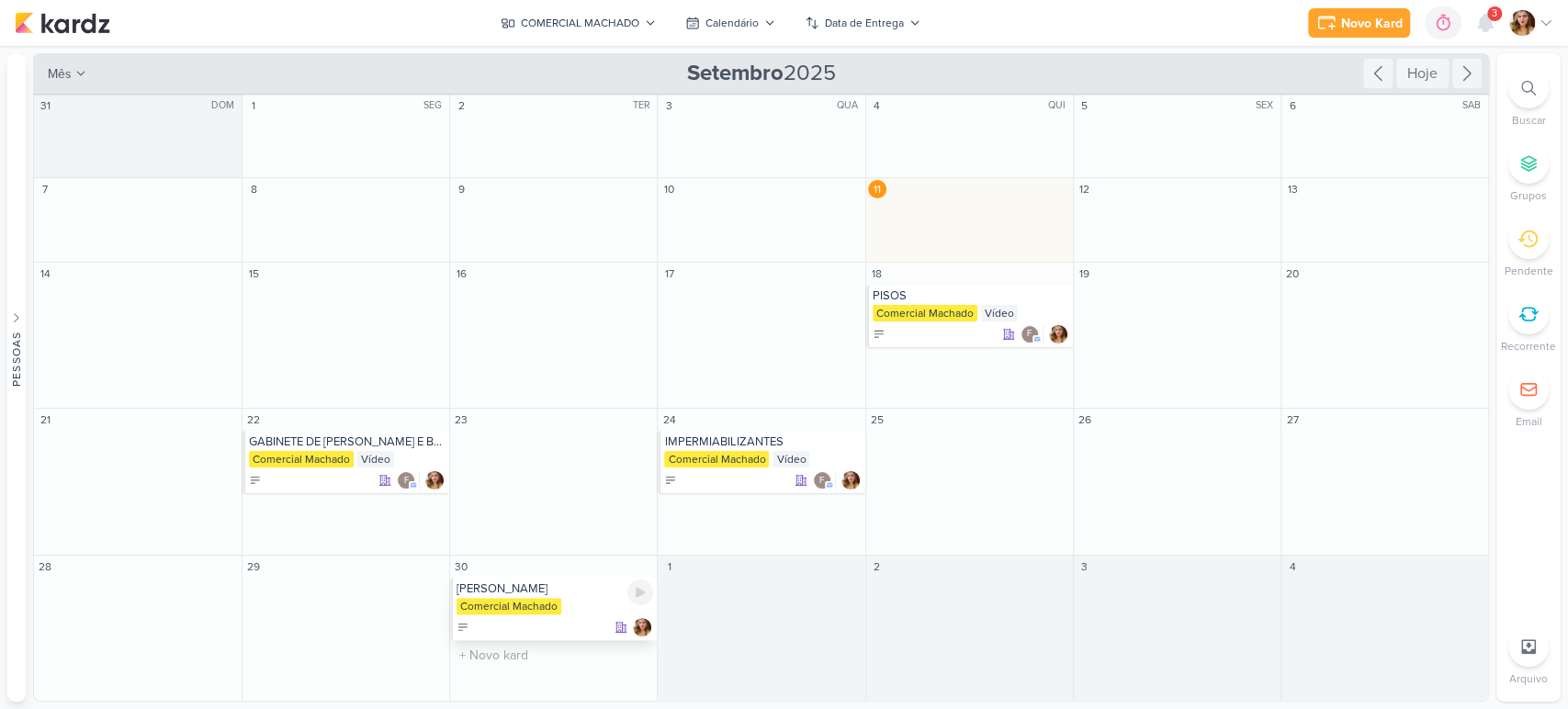
click at [551, 608] on div "Comercial Machado" at bounding box center [508, 606] width 104 height 16
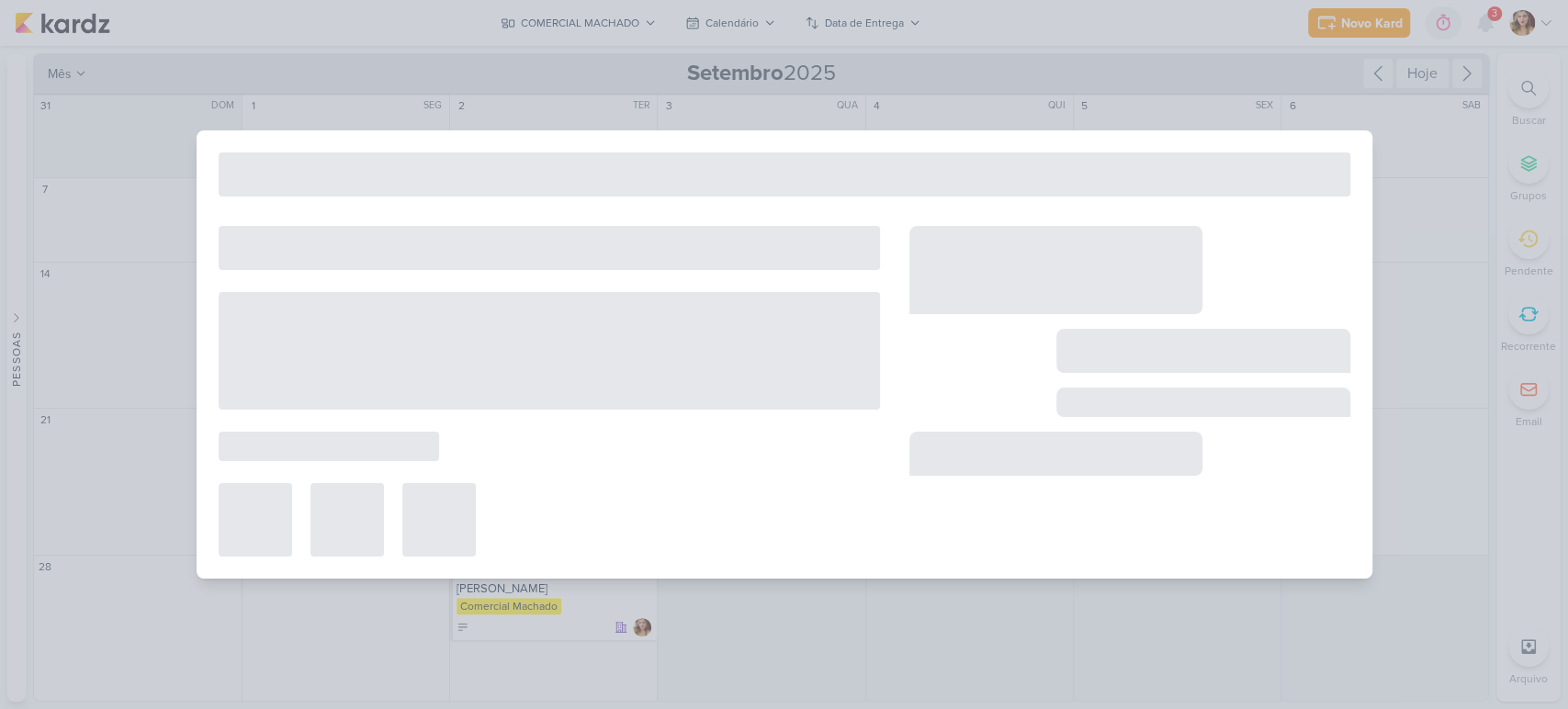
type input "[PERSON_NAME]"
type input "30 de setembro de 2025 às 23:59"
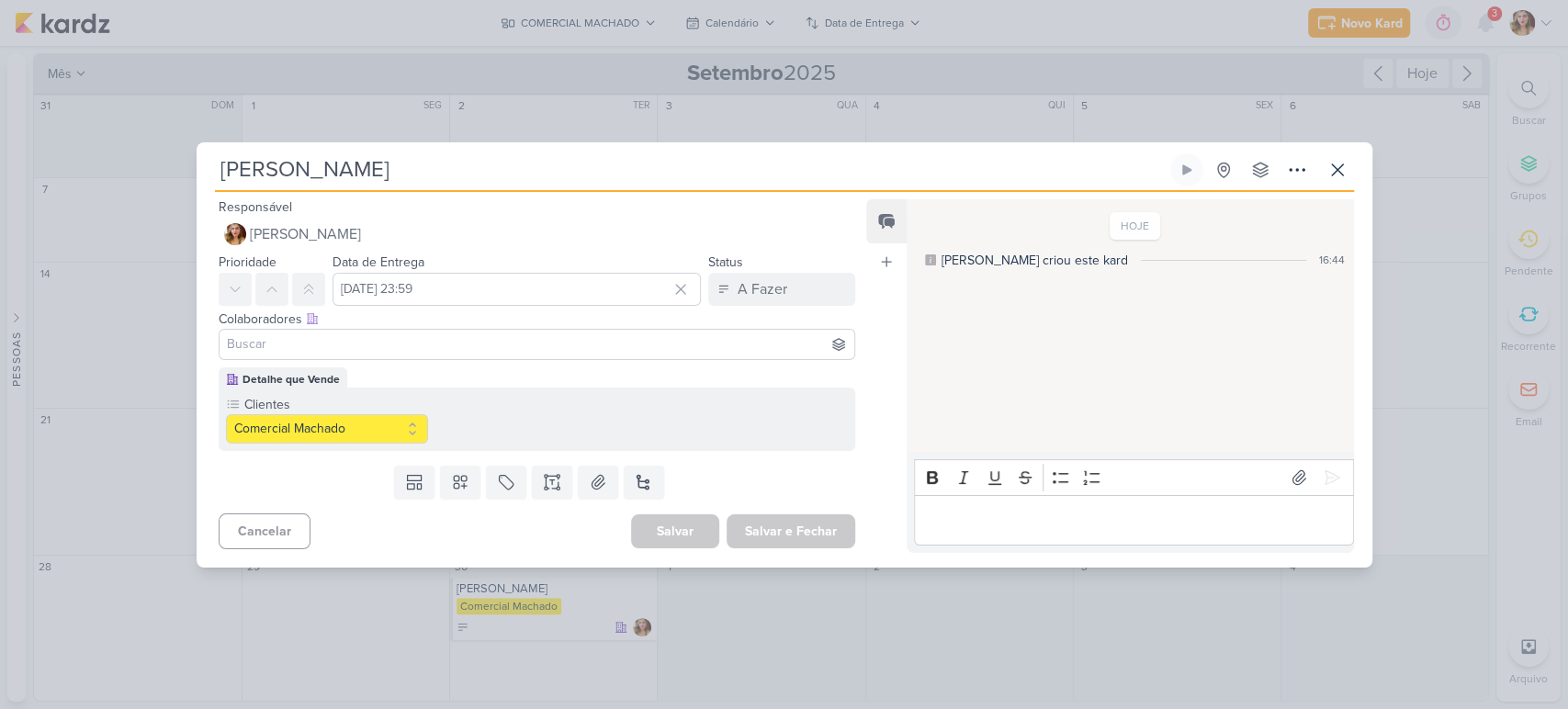
click at [532, 352] on input at bounding box center [537, 343] width 628 height 22
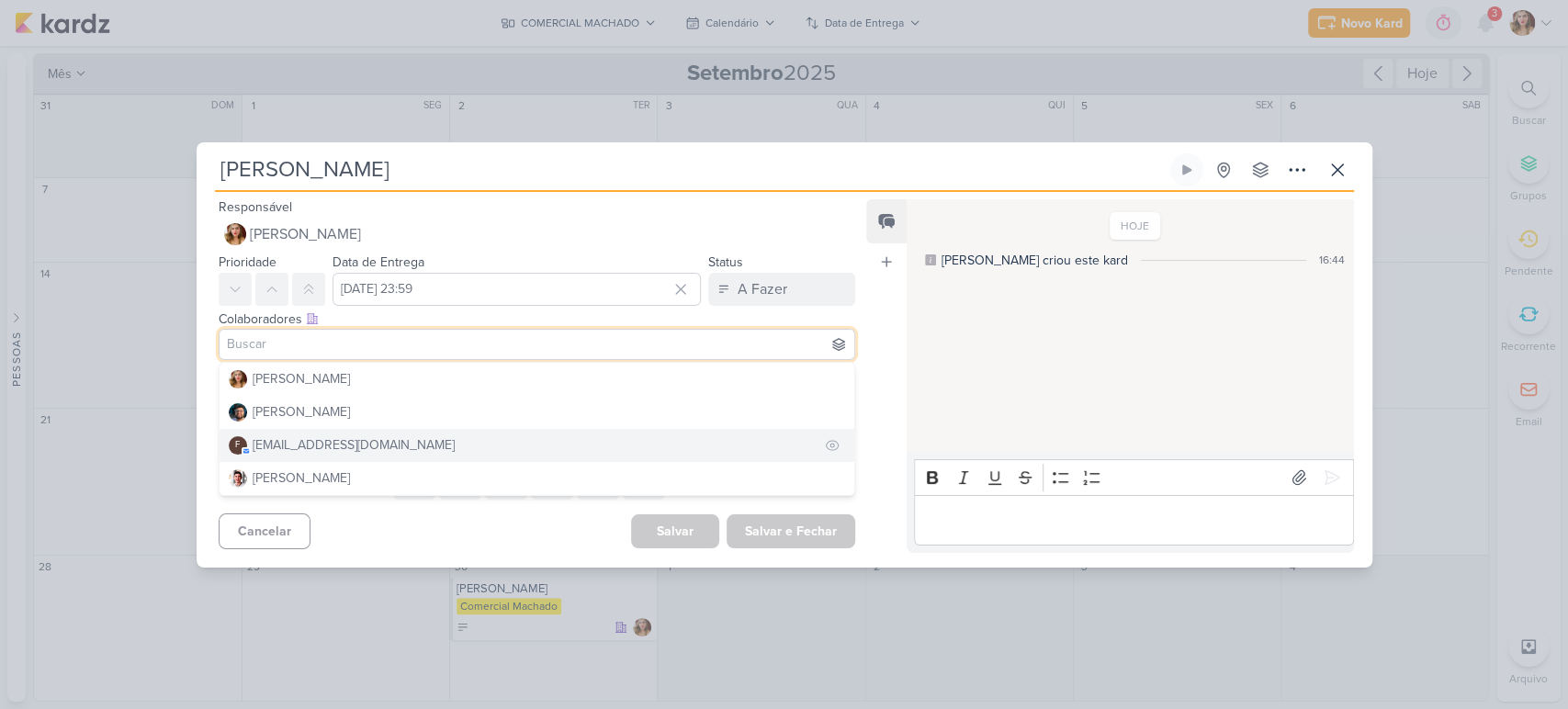
click at [521, 437] on button "f financeiro.dqv@gmail.com" at bounding box center [537, 445] width 636 height 33
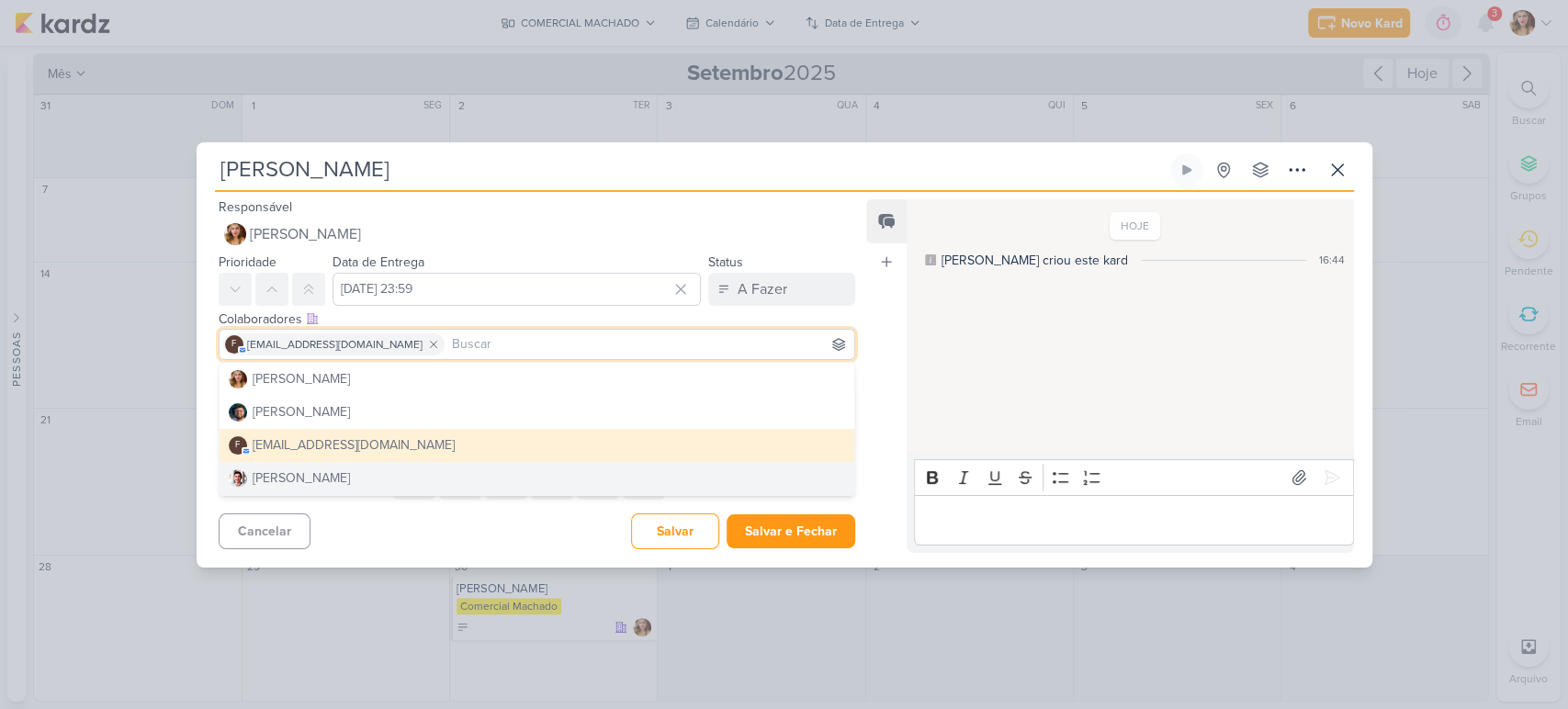
click at [516, 510] on div "Cancelar Salvar Salvar e Fechar Ctrl + Enter" at bounding box center [529, 529] width 667 height 47
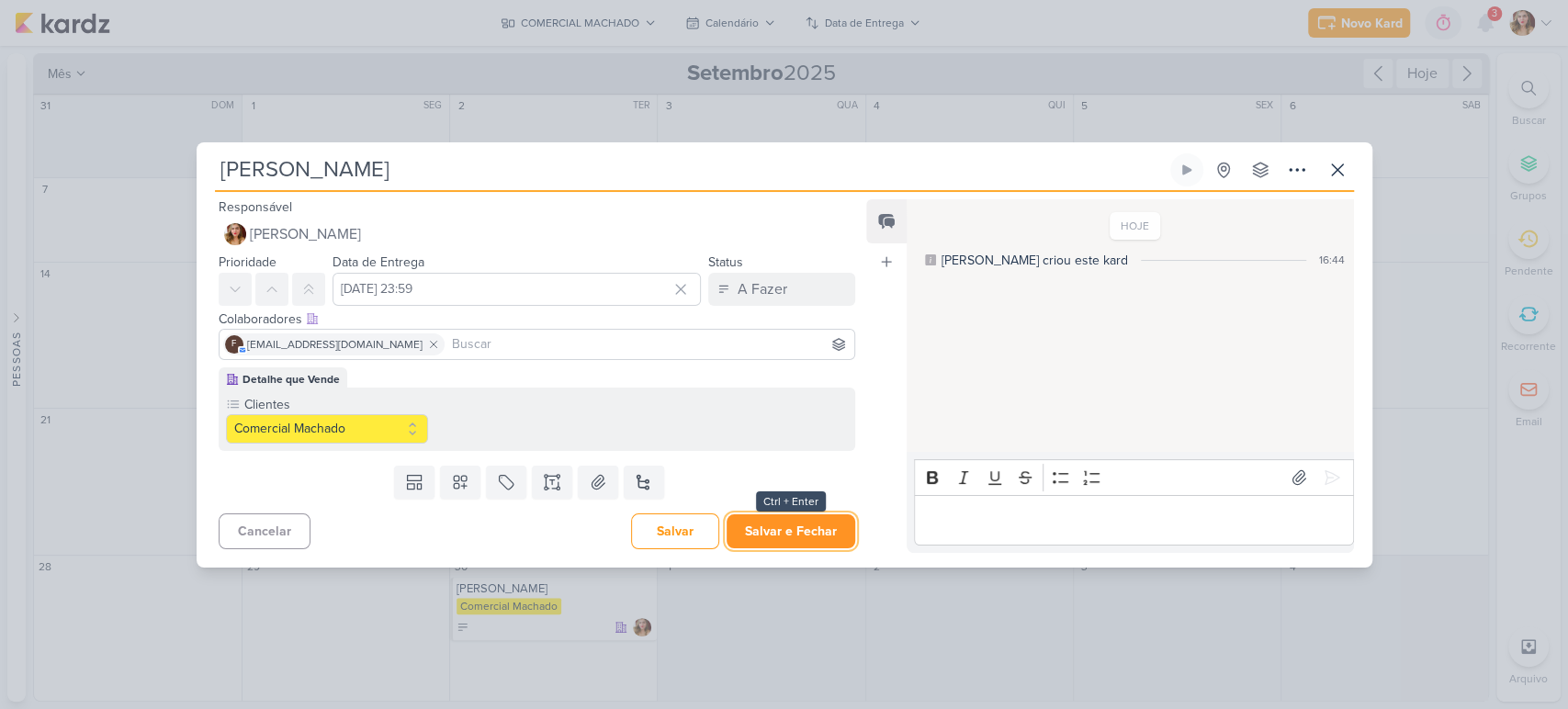
click at [823, 523] on button "Salvar e Fechar" at bounding box center [791, 531] width 128 height 34
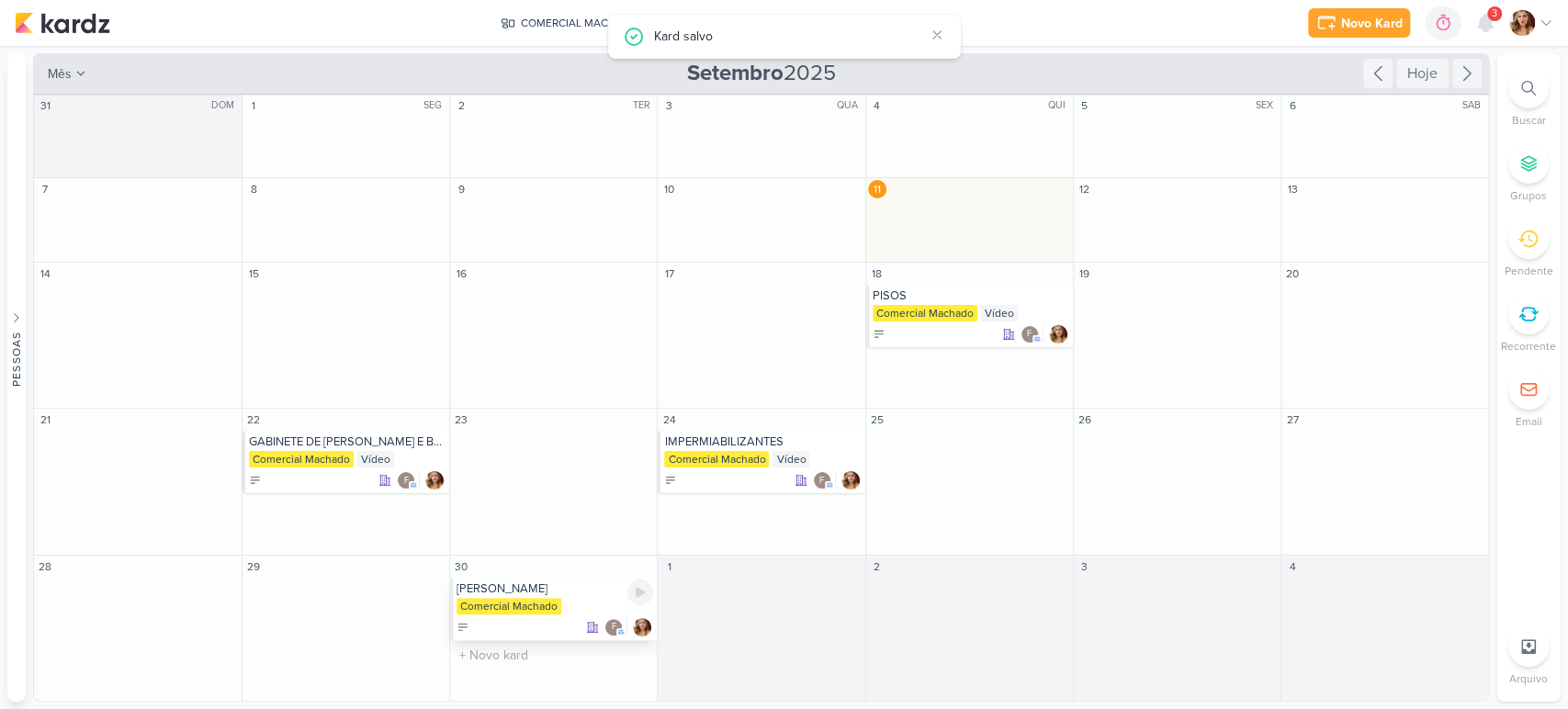
click at [586, 587] on div "[PERSON_NAME]" at bounding box center [554, 587] width 196 height 14
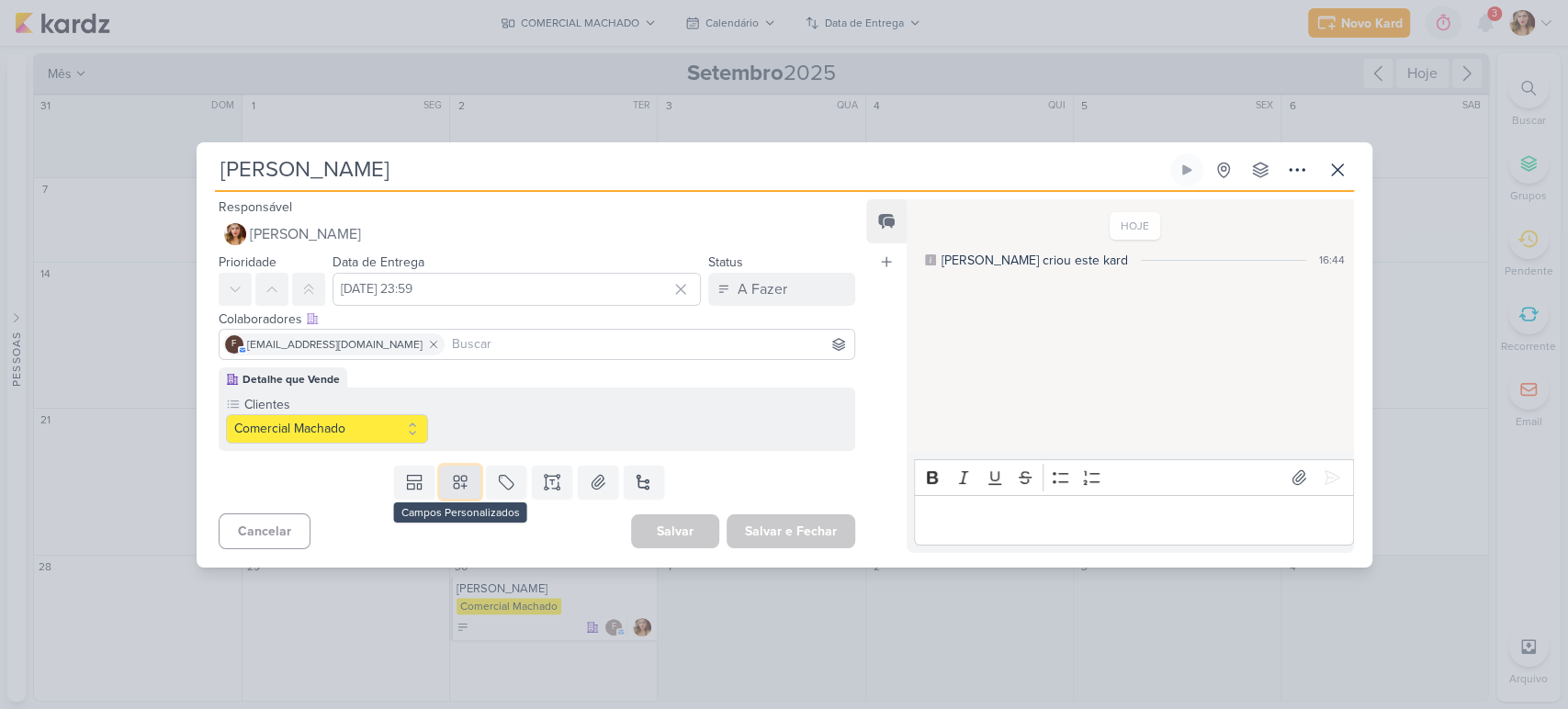
click at [452, 482] on icon at bounding box center [459, 481] width 18 height 18
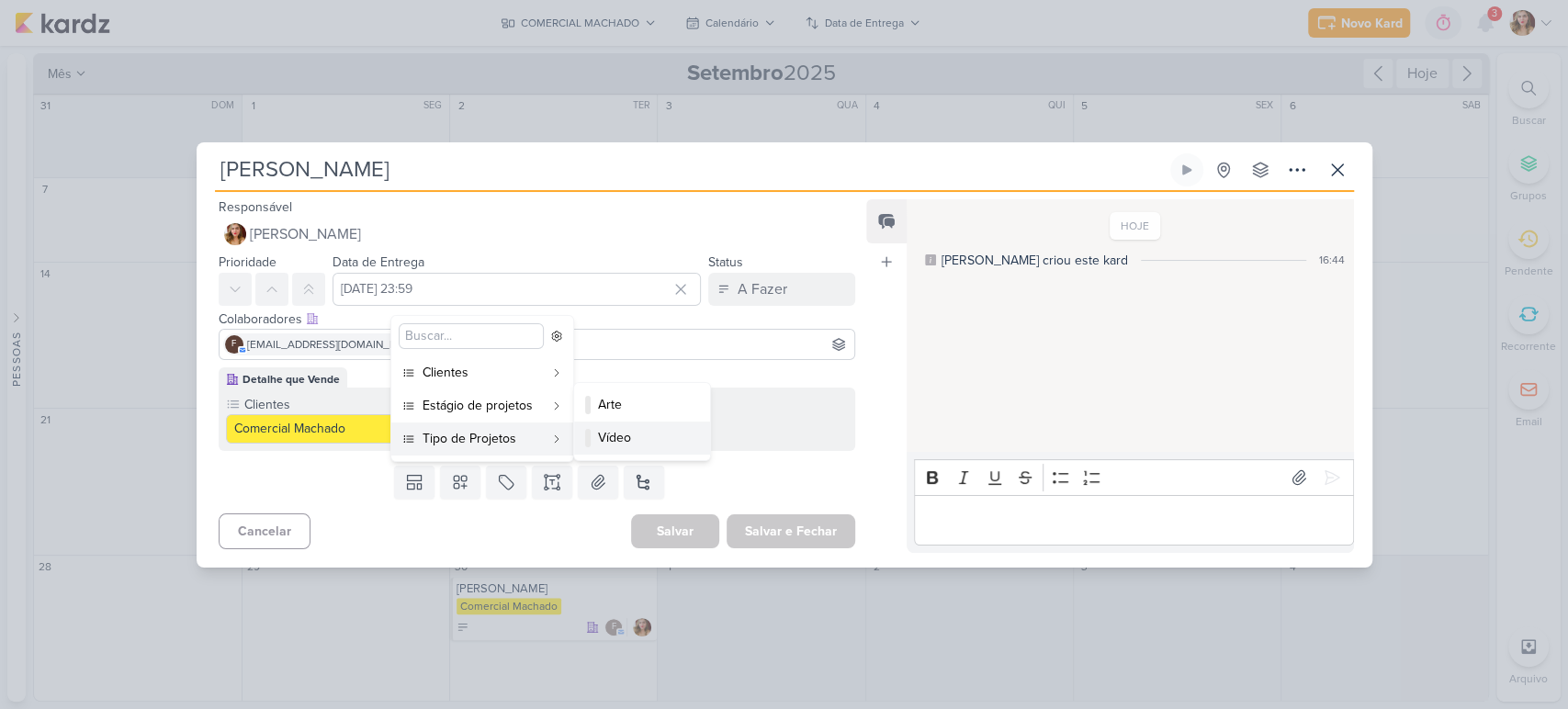
click at [615, 427] on button "Vídeo" at bounding box center [642, 437] width 136 height 33
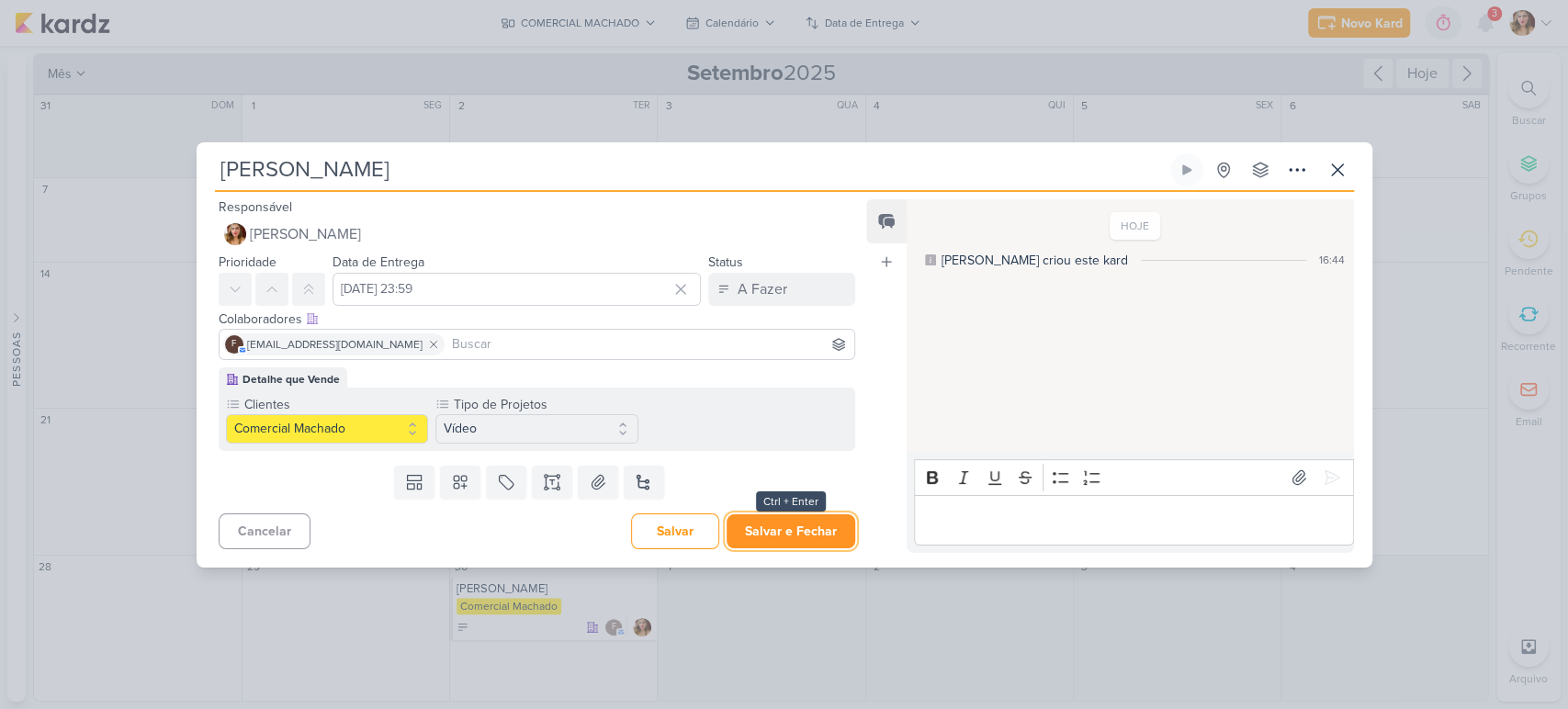
click at [792, 534] on button "Salvar e Fechar" at bounding box center [791, 531] width 128 height 34
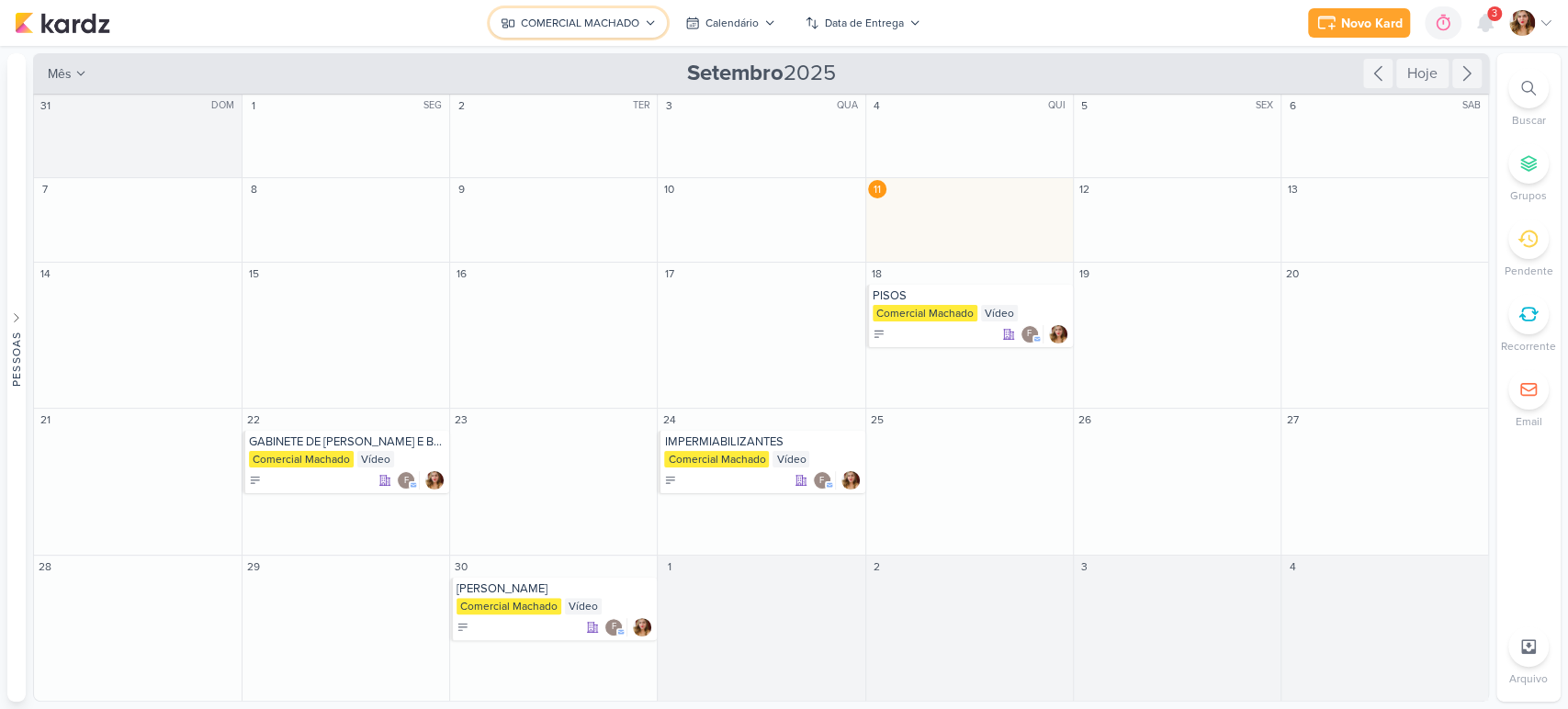
click at [540, 11] on button "COMERCIAL MACHADO" at bounding box center [577, 23] width 177 height 30
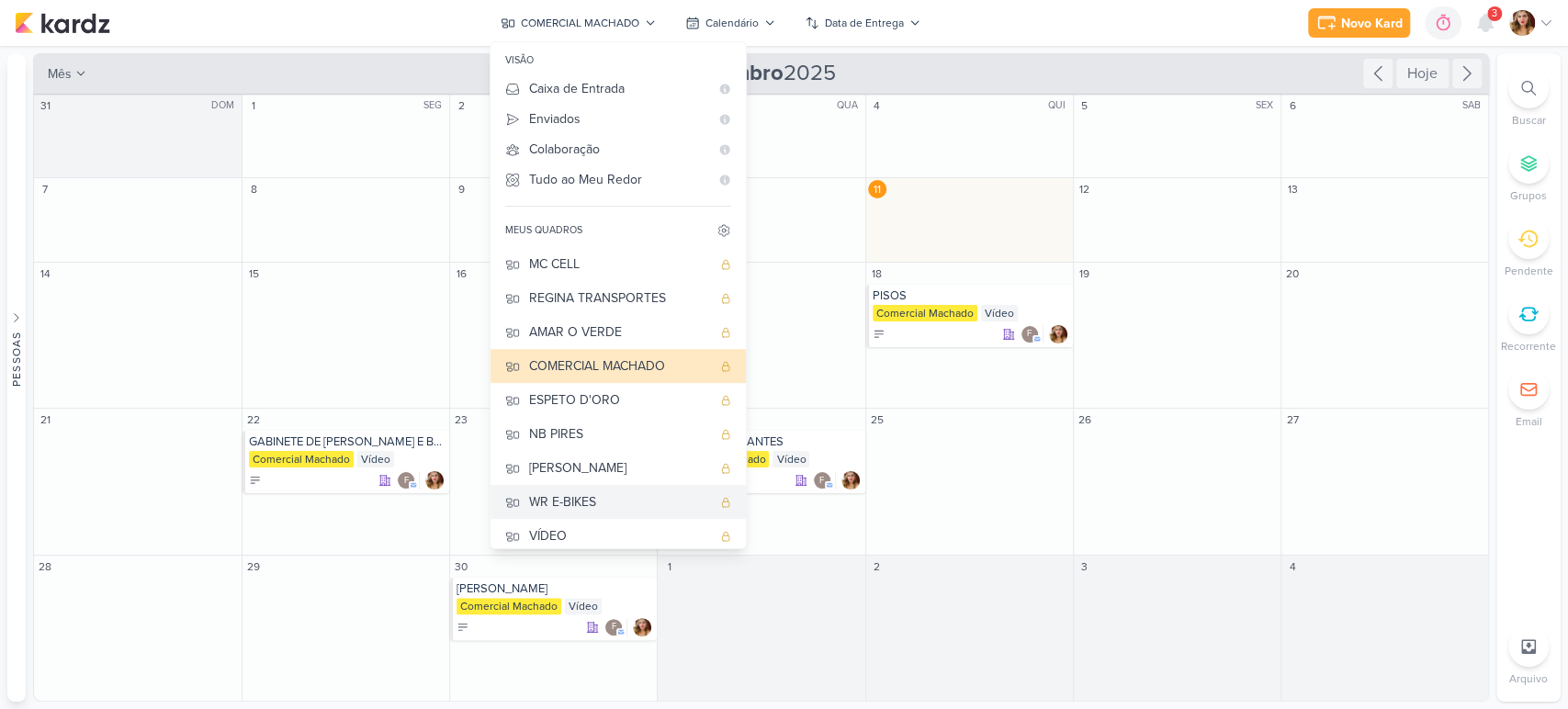
click at [658, 499] on div "WR E-BIKES" at bounding box center [620, 501] width 182 height 19
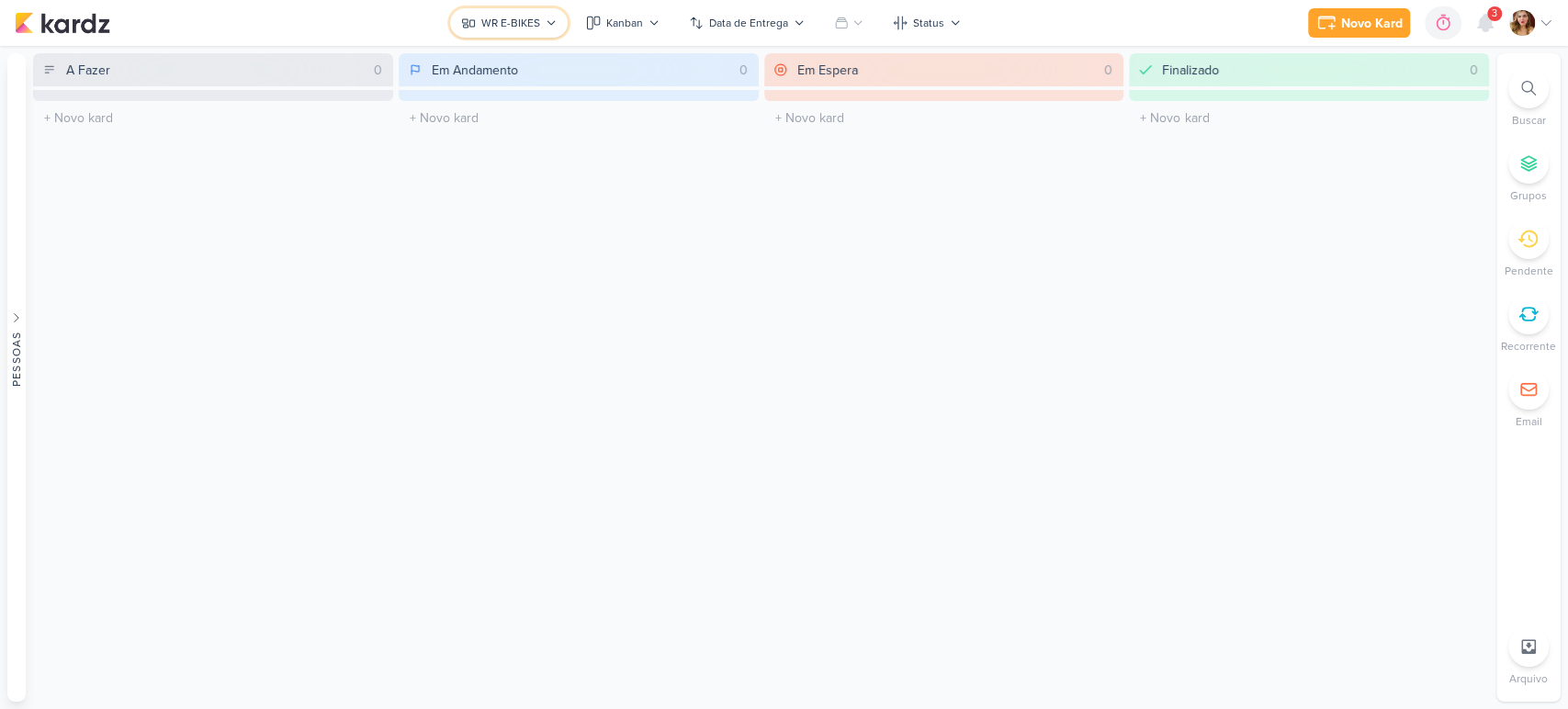
click at [510, 34] on button "WR E-BIKES" at bounding box center [508, 23] width 118 height 30
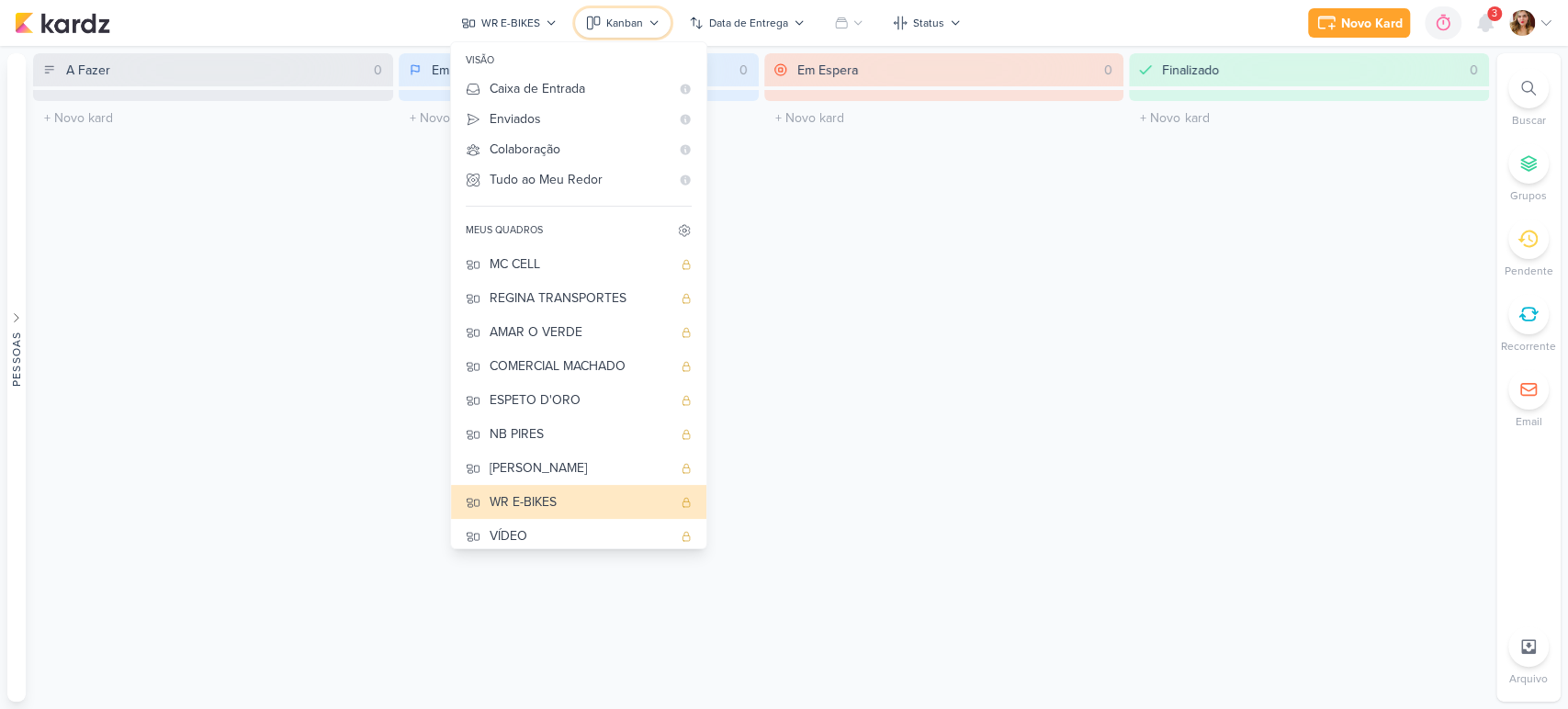
click at [608, 28] on div "Kanban" at bounding box center [624, 22] width 36 height 16
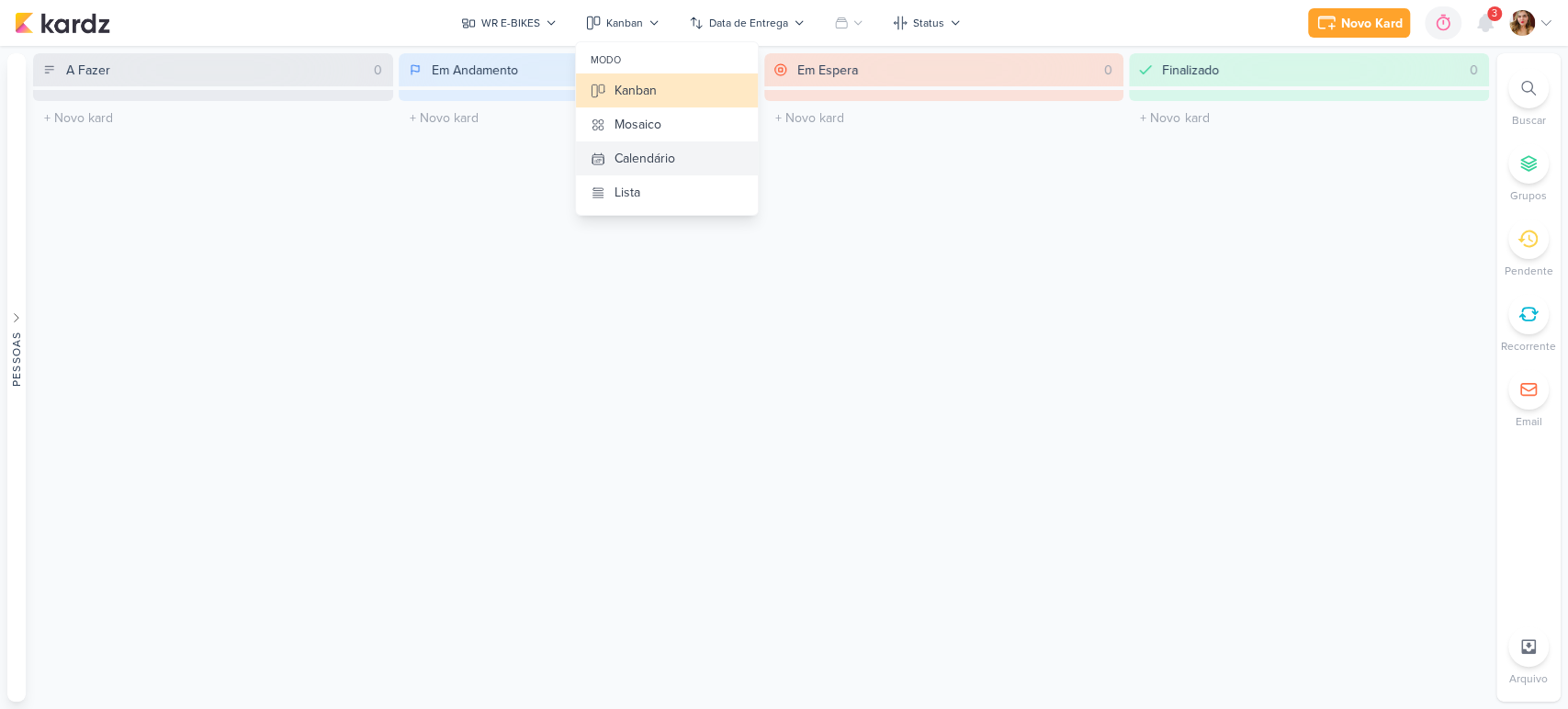
click at [656, 157] on div "Calendário" at bounding box center [644, 158] width 60 height 19
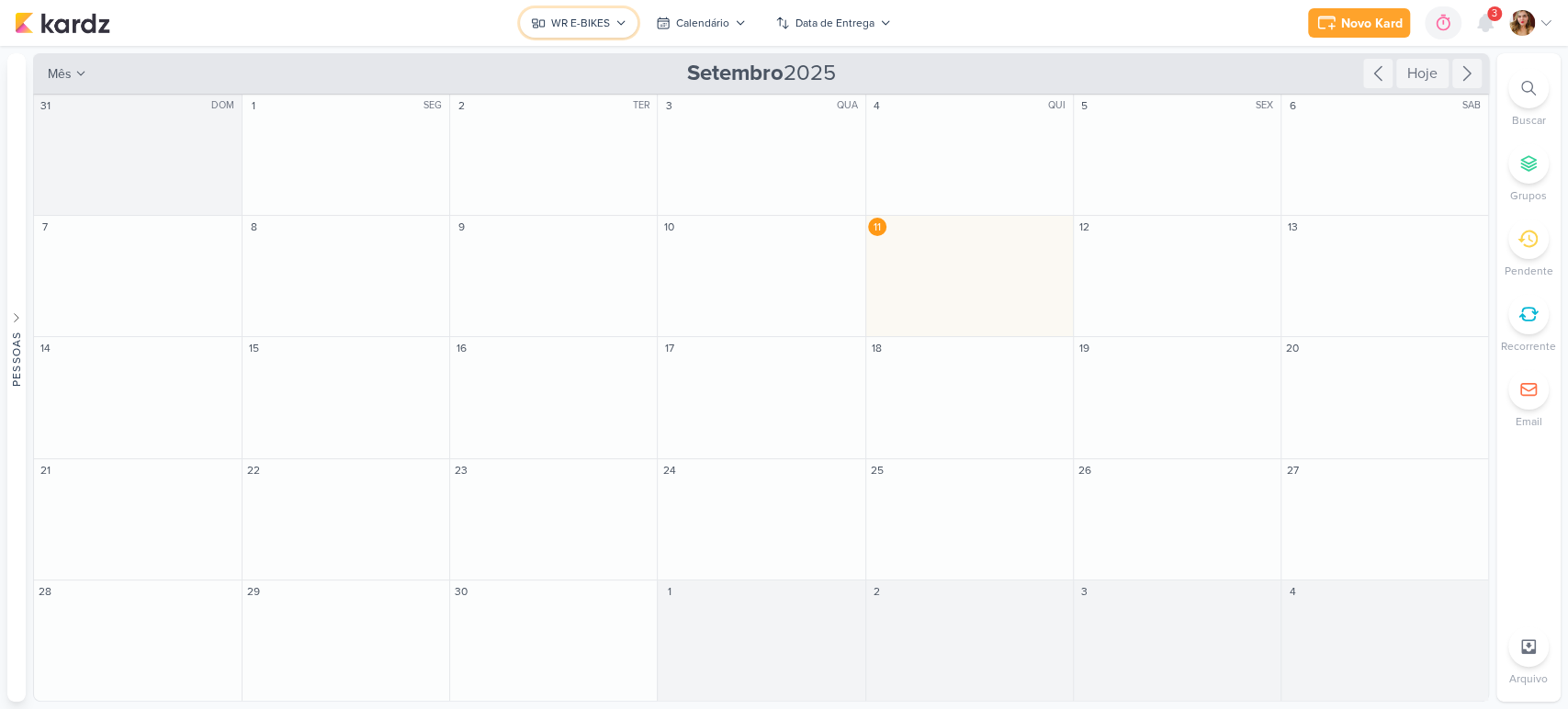
click at [590, 11] on button "WR E-BIKES" at bounding box center [578, 23] width 118 height 30
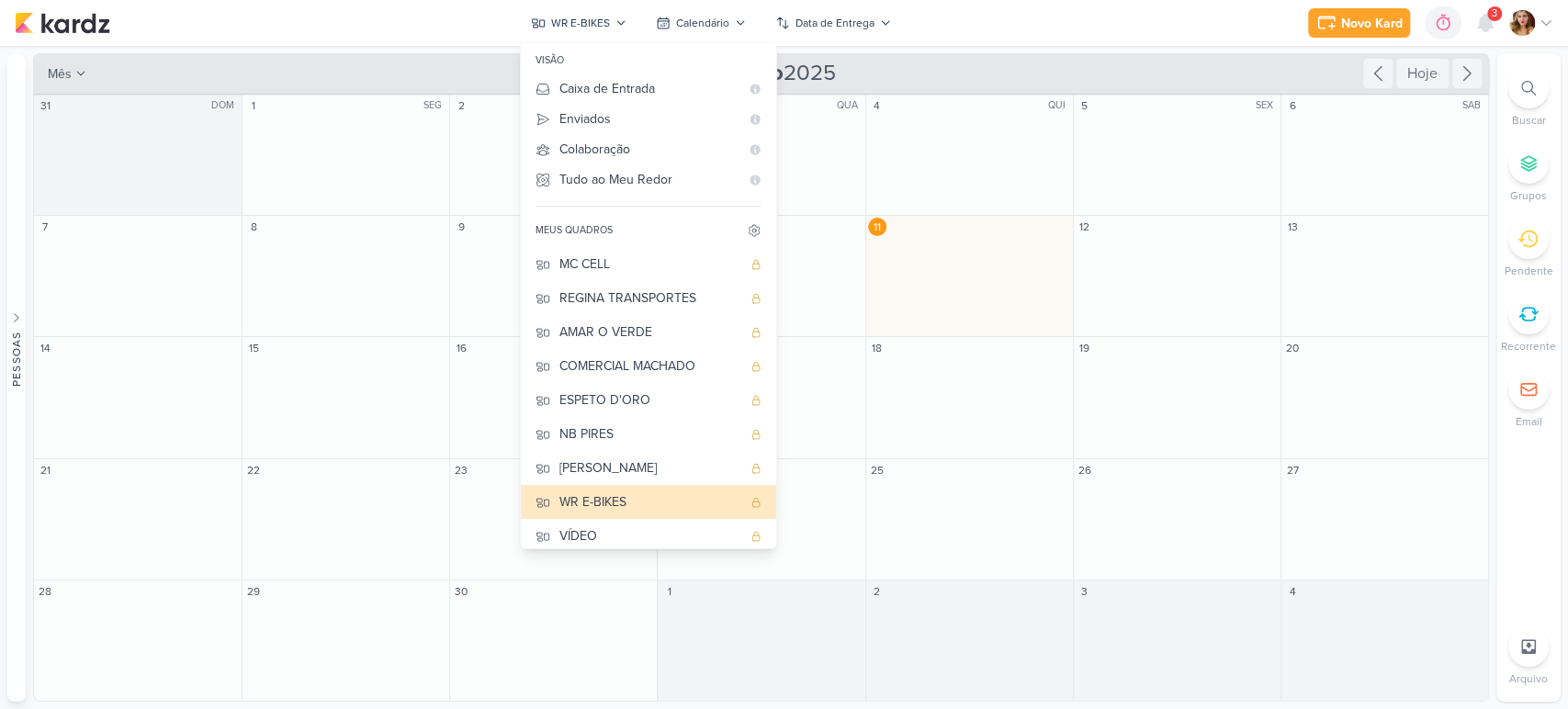
click at [1200, 13] on div "Novo Kard Ctrl + k 0h0m Sessão desligada... Hoje 0h0m Semana 0h0m Mês 0h0m" at bounding box center [783, 23] width 1538 height 46
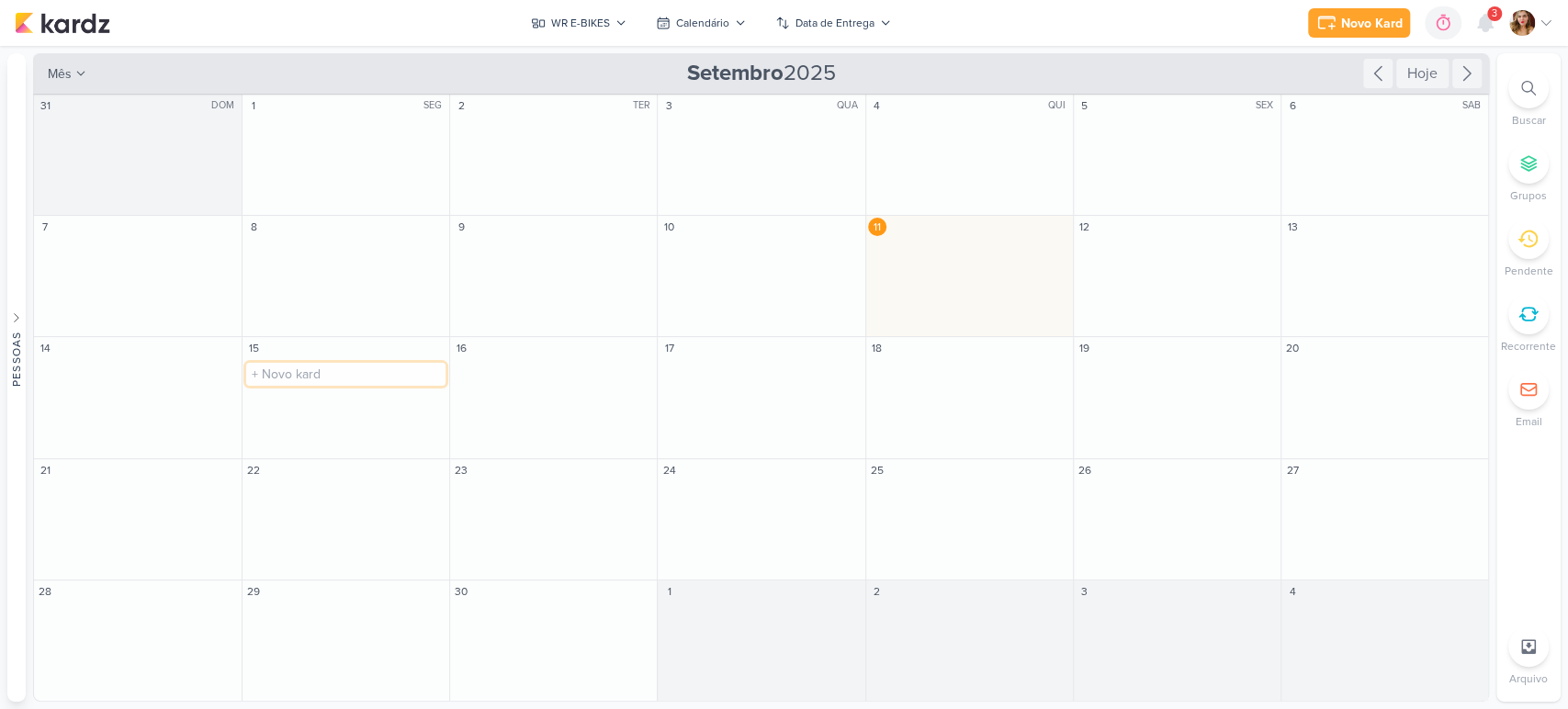
click at [387, 383] on input "text" at bounding box center [346, 374] width 199 height 23
type input "V"
type input "TRICICLO"
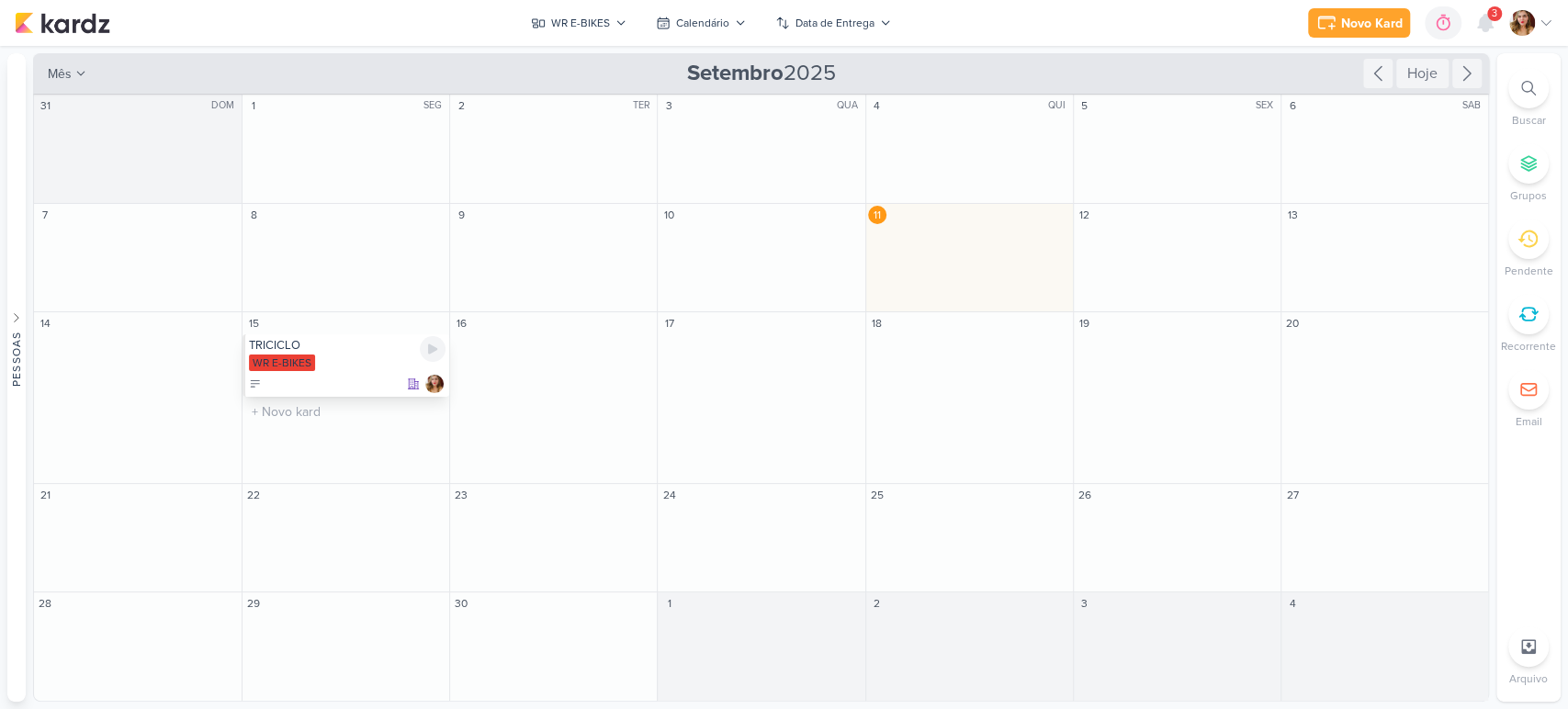
click at [348, 340] on div "TRICICLO" at bounding box center [347, 344] width 196 height 14
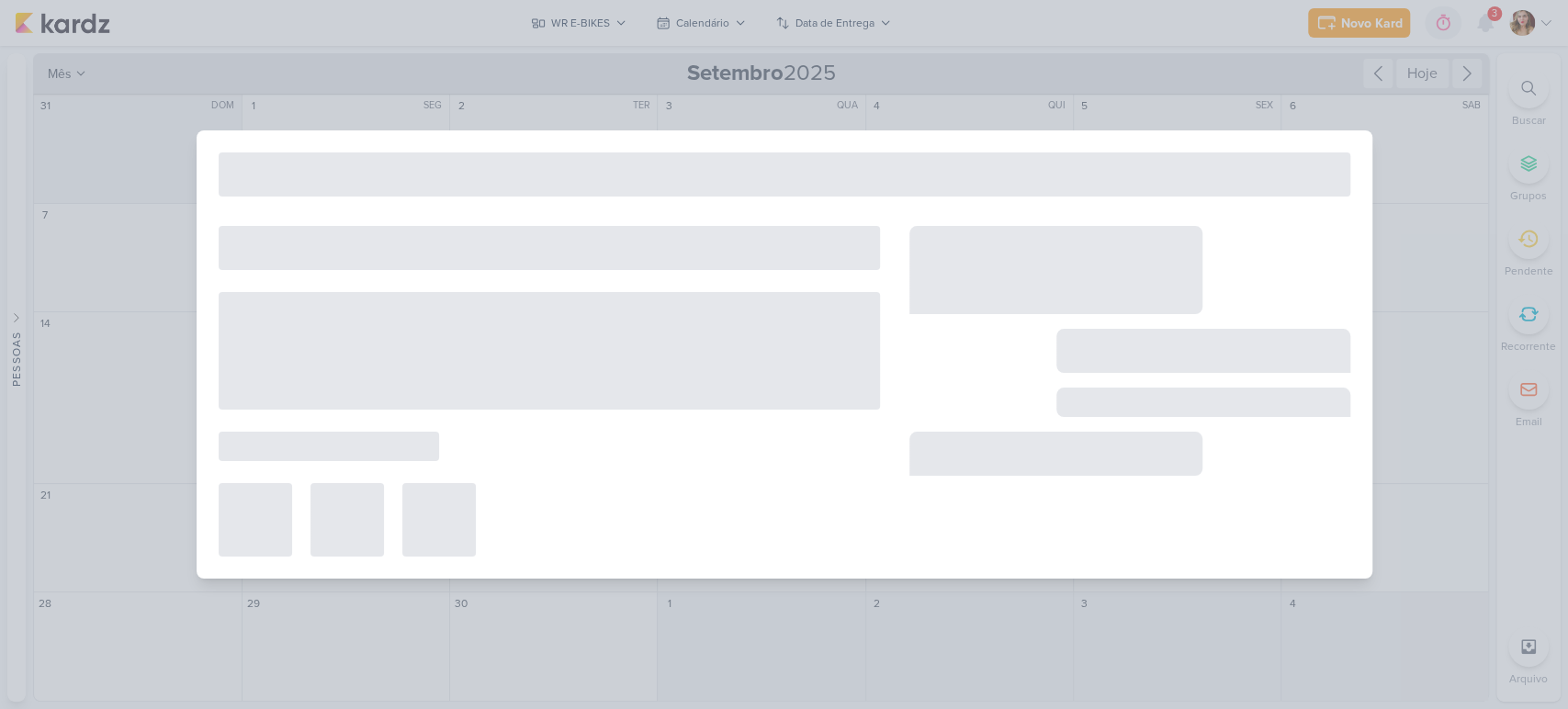
type input "TRICICLO"
type input "15 de setembro de 2025 às 23:59"
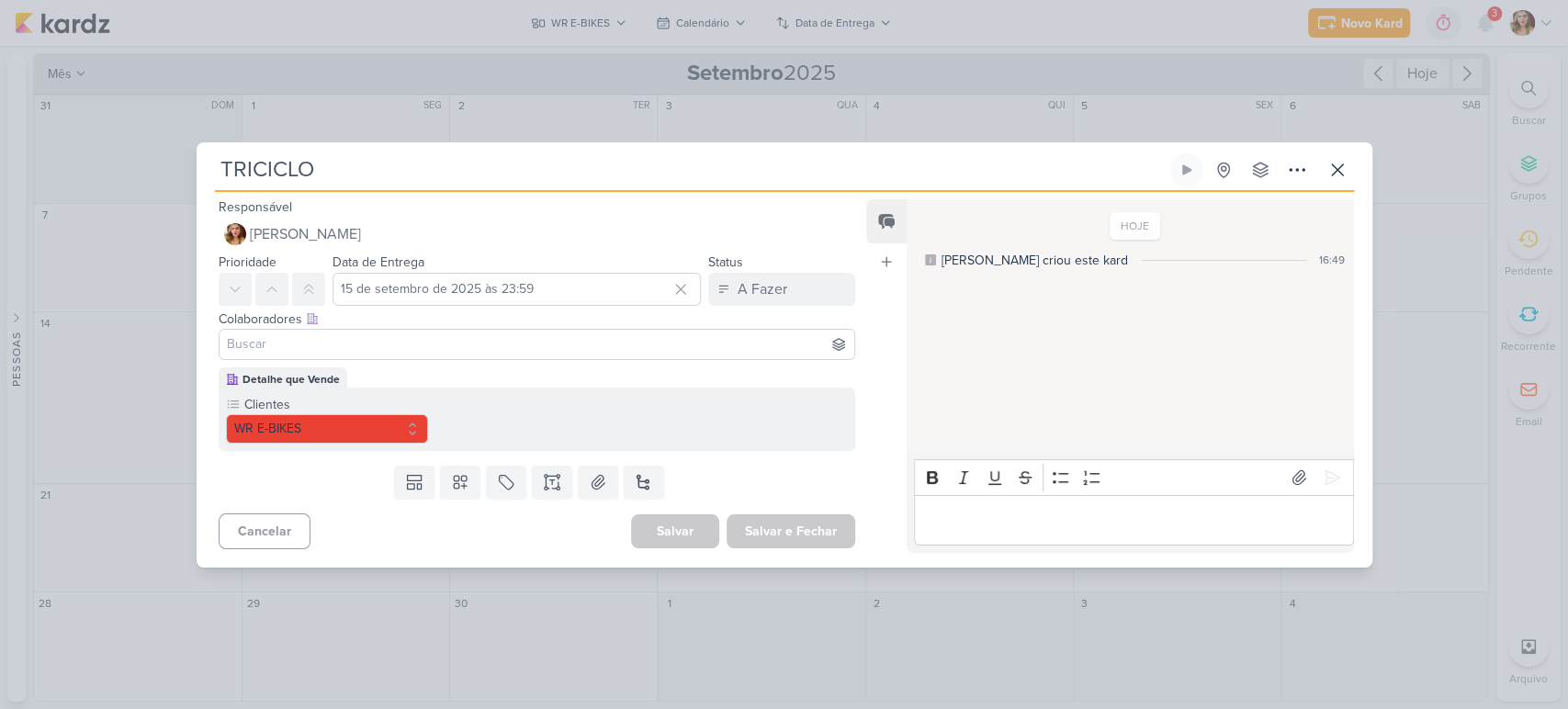
click at [452, 337] on input at bounding box center [537, 343] width 628 height 22
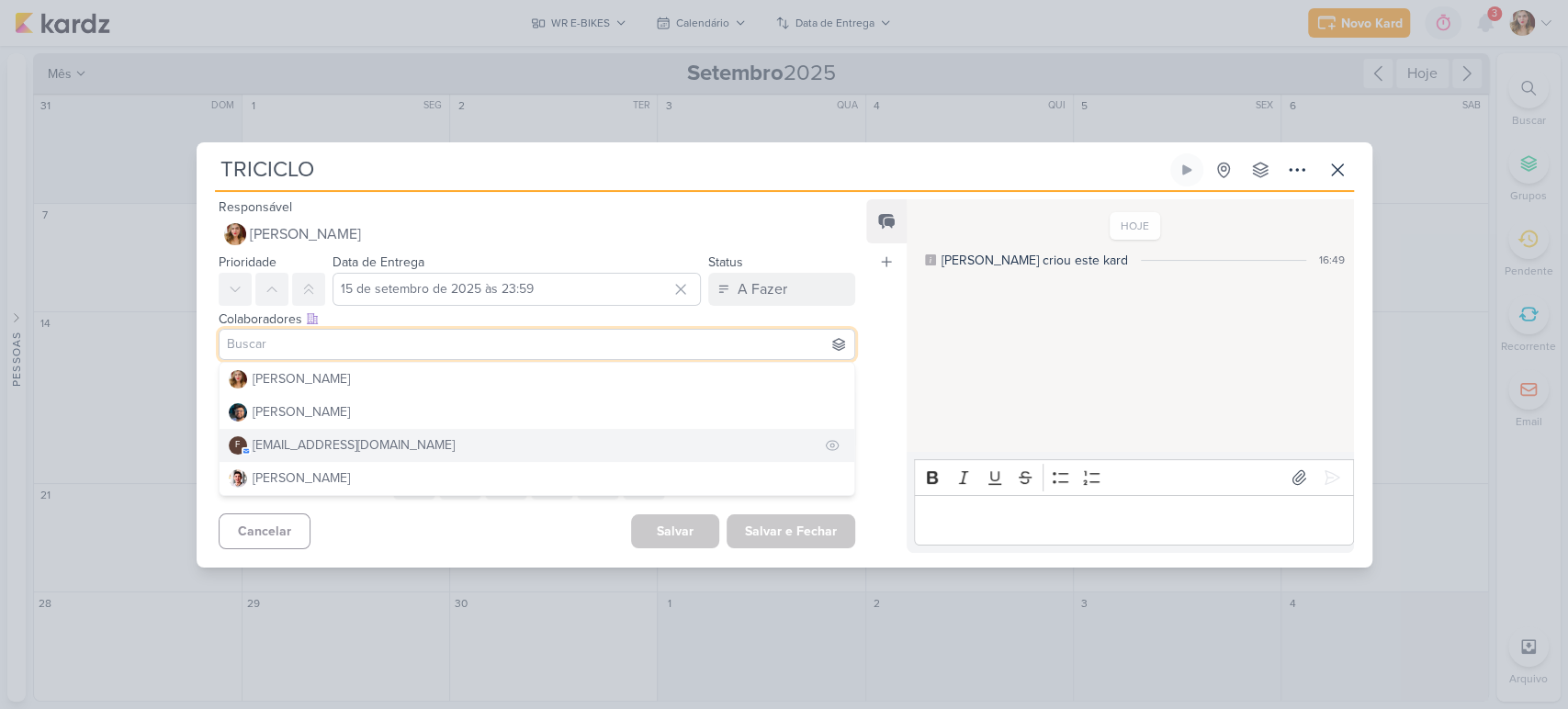
click at [440, 436] on button "f financeiro.dqv@gmail.com" at bounding box center [537, 445] width 636 height 33
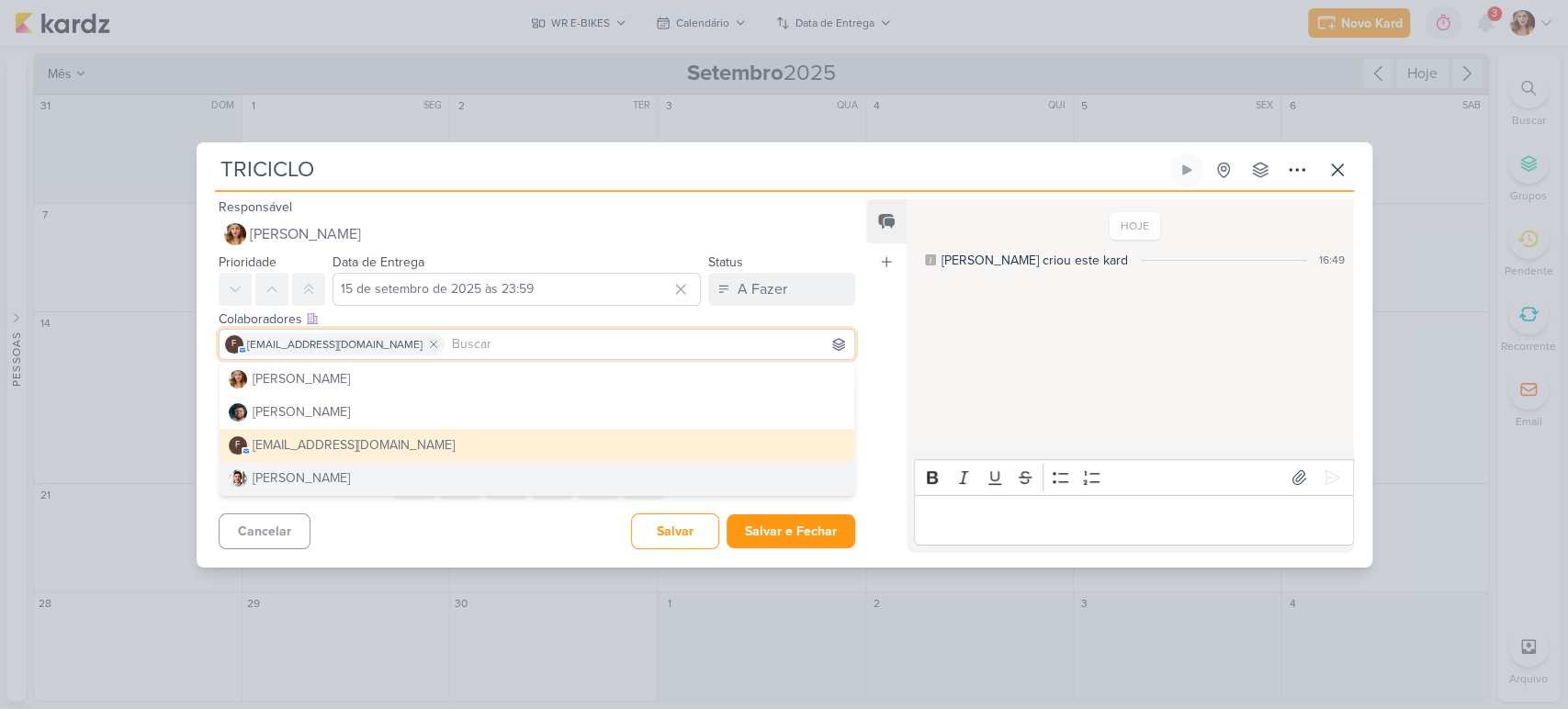
click at [489, 533] on div "Cancelar Salvar Salvar e Fechar Ctrl + Enter" at bounding box center [529, 529] width 667 height 47
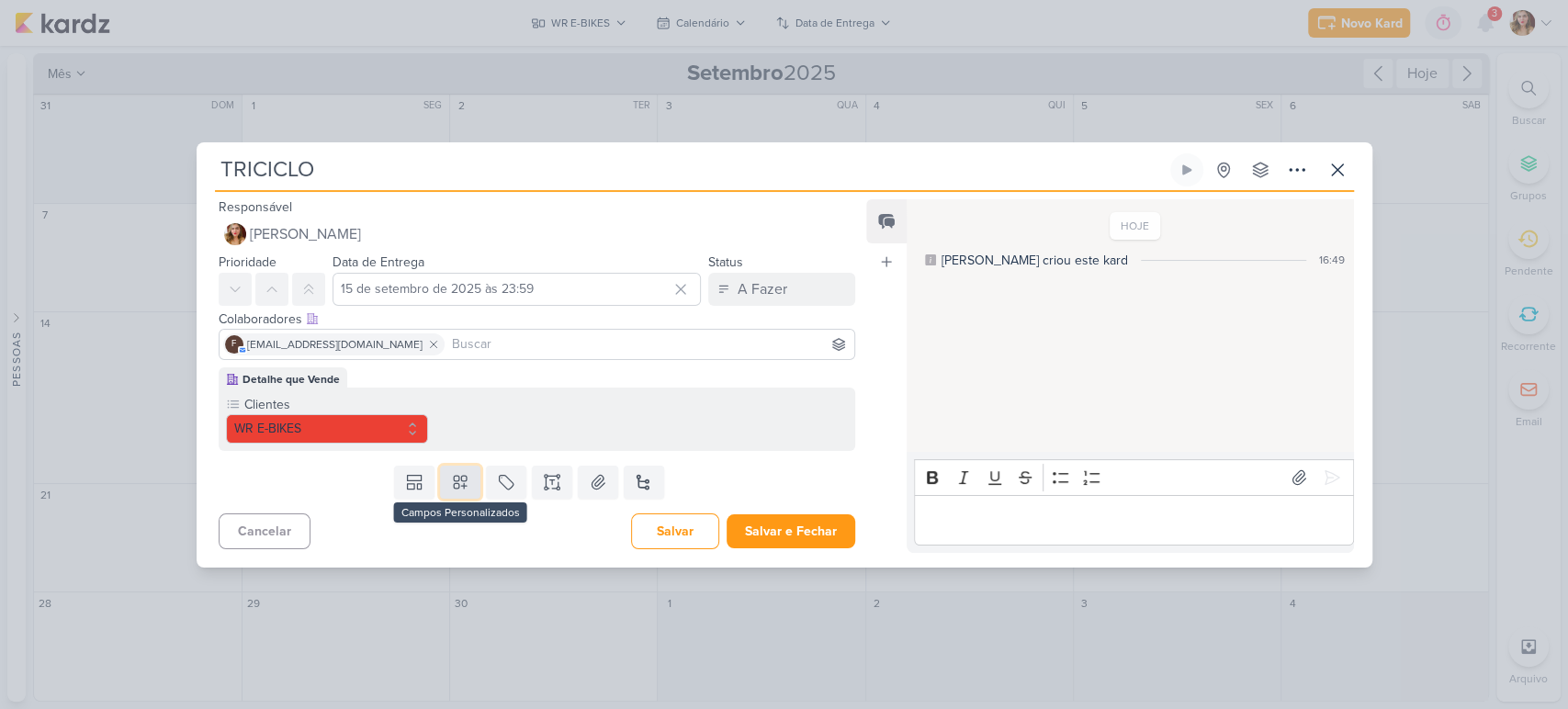
click at [459, 476] on icon at bounding box center [459, 481] width 18 height 18
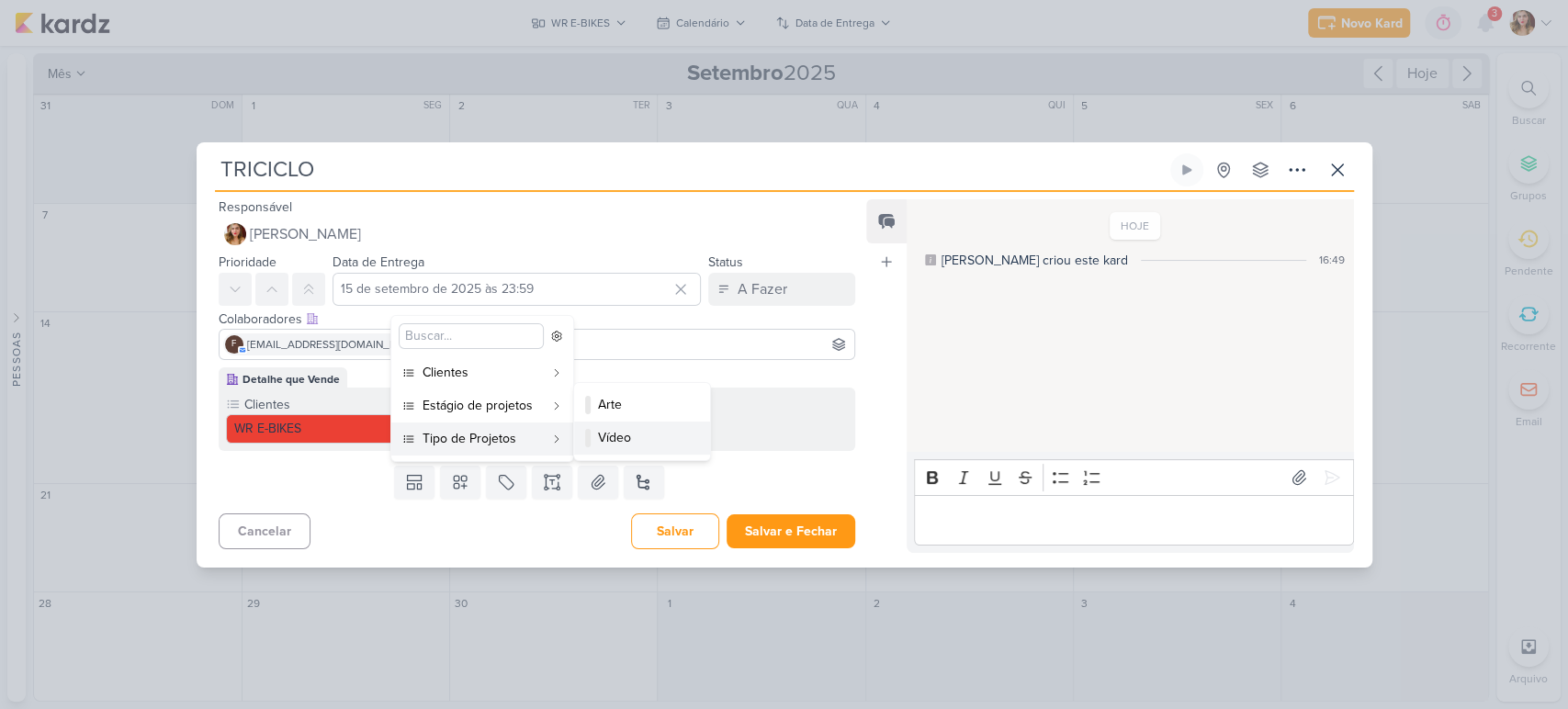
click at [629, 432] on div "Vídeo" at bounding box center [643, 437] width 90 height 19
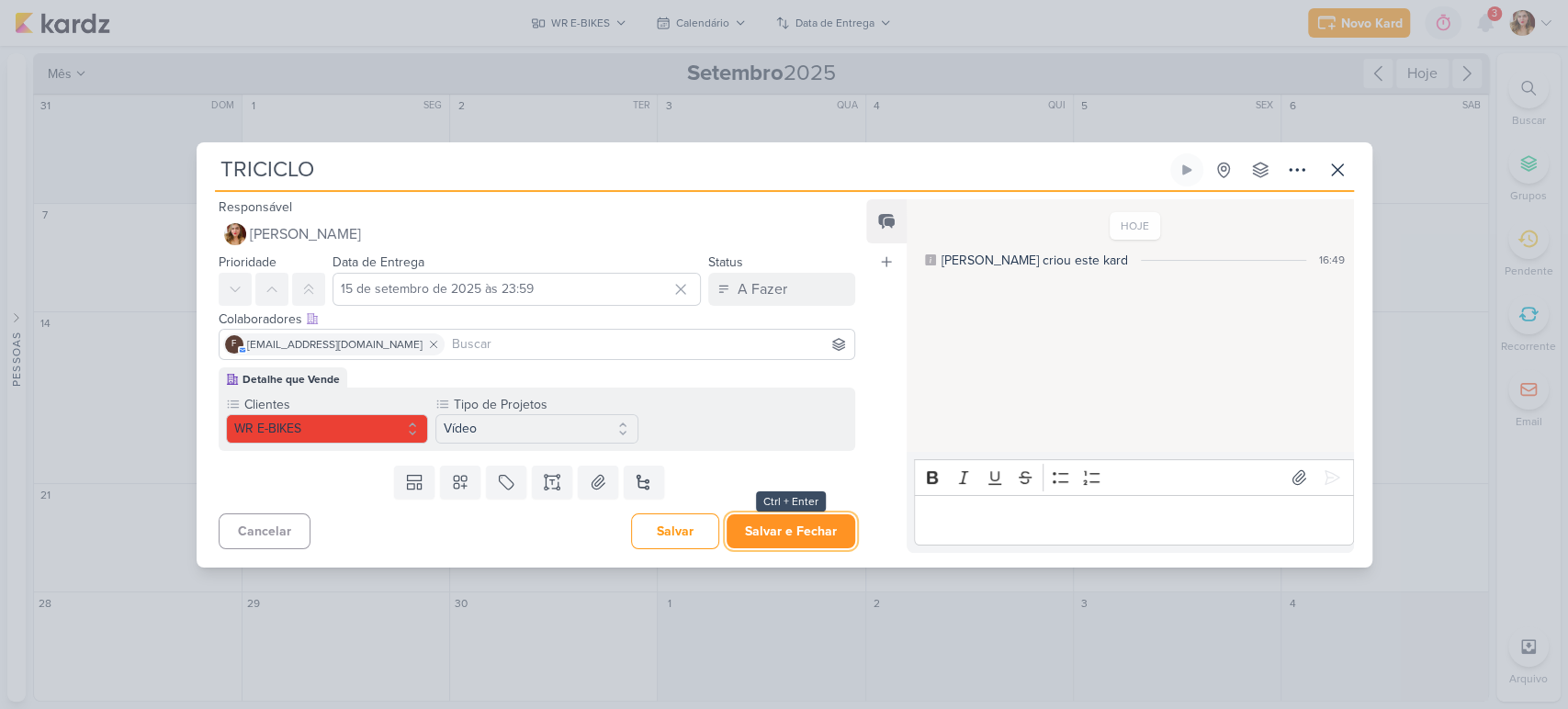
click at [801, 534] on button "Salvar e Fechar" at bounding box center [791, 531] width 128 height 34
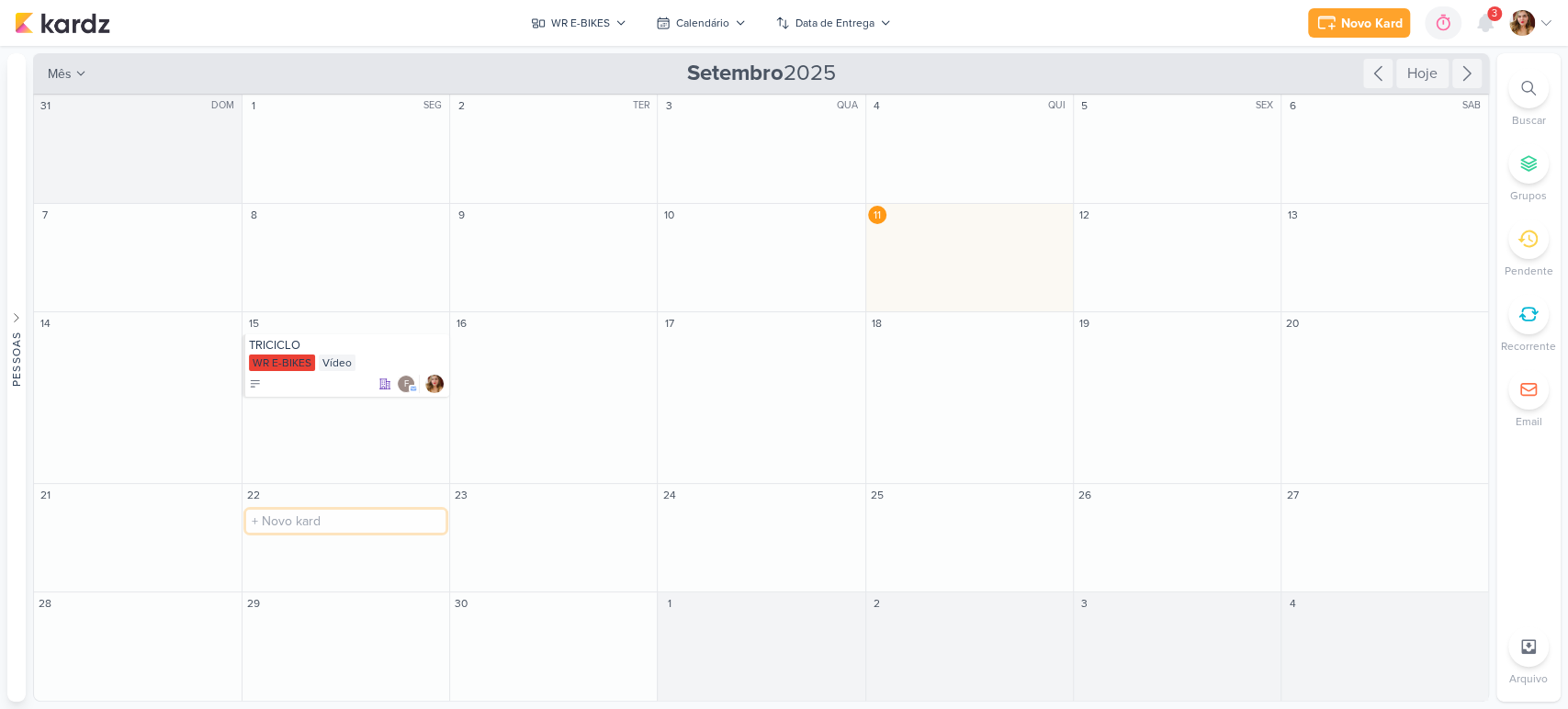
click at [317, 513] on input "text" at bounding box center [346, 521] width 199 height 23
type input "b"
type input "BOB 1000W"
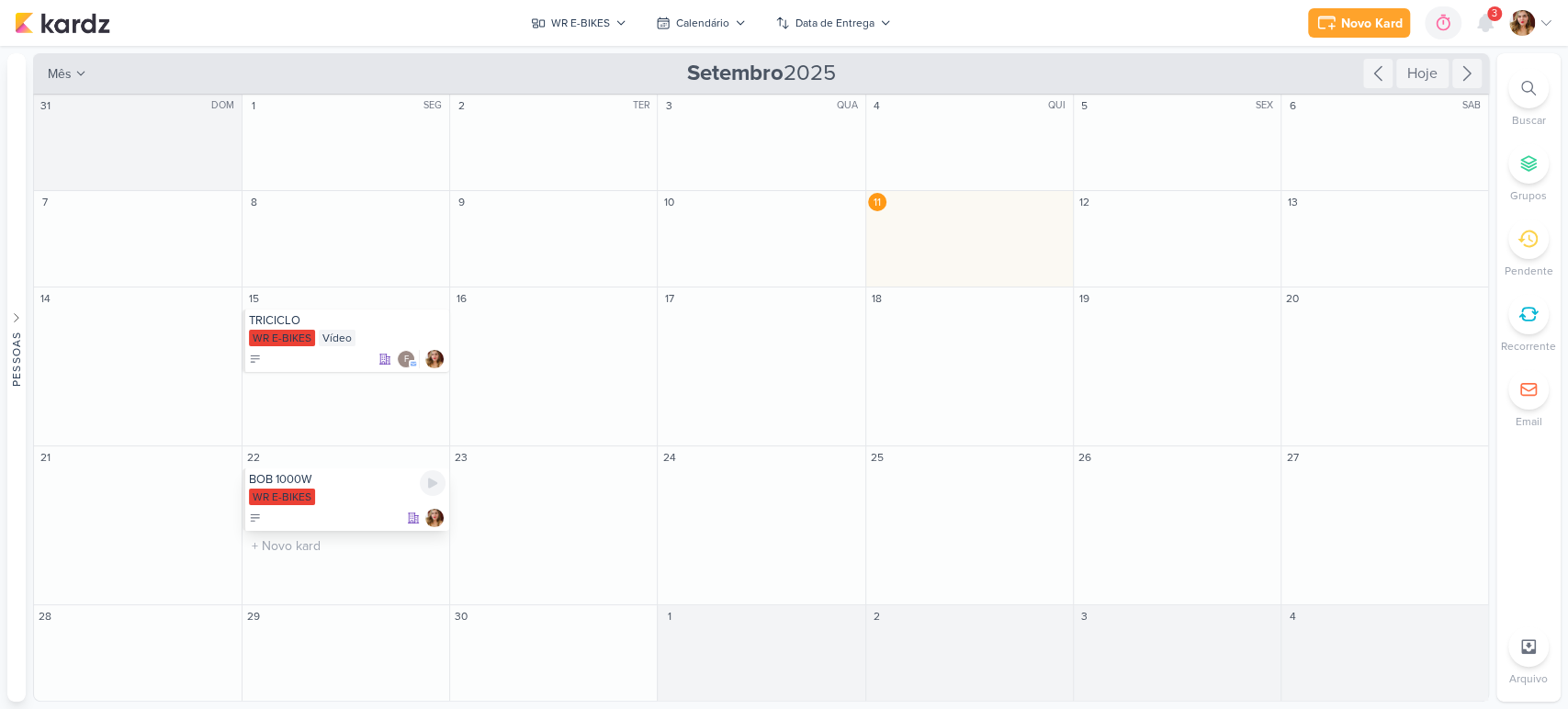
click at [325, 515] on div at bounding box center [347, 518] width 196 height 18
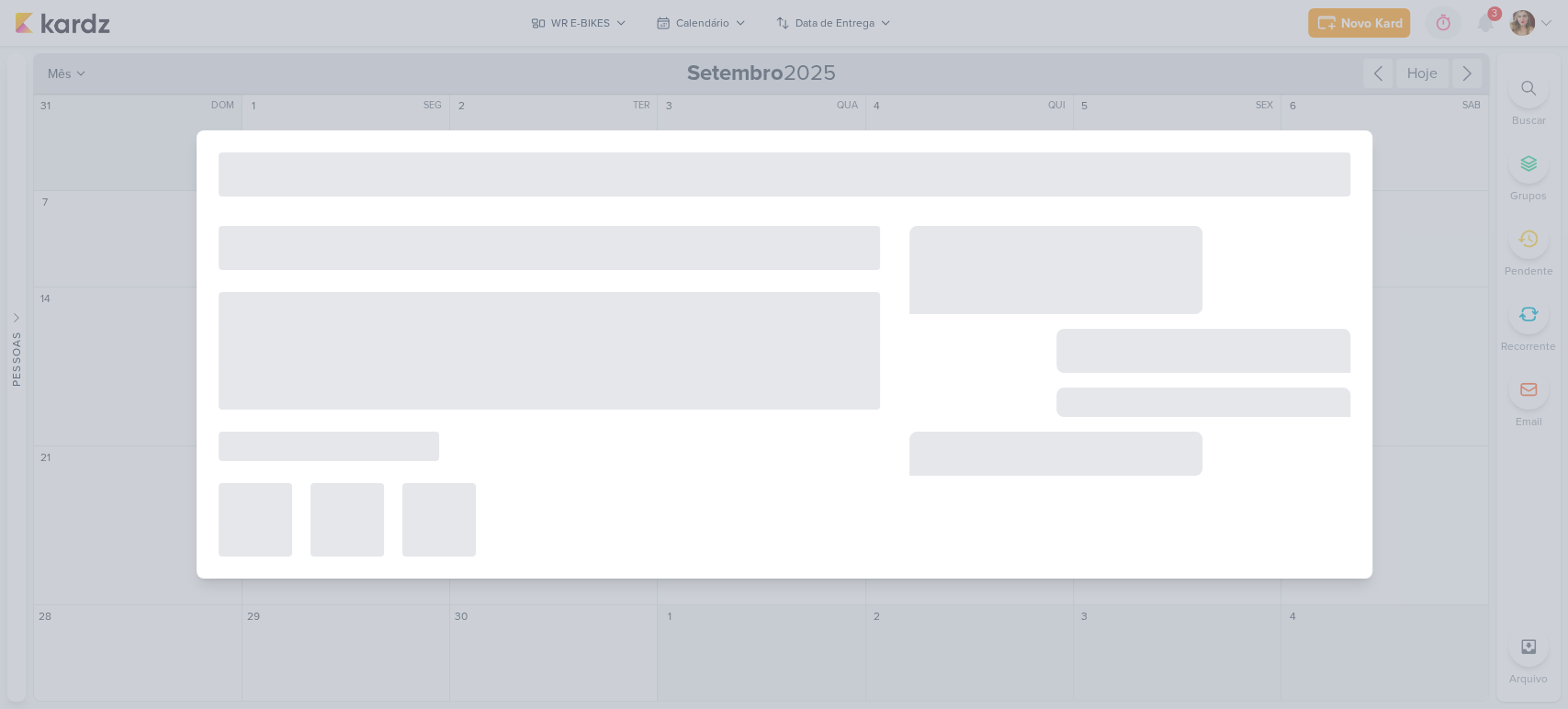
type input "BOB 1000W"
type input "22 de setembro de 2025 às 23:59"
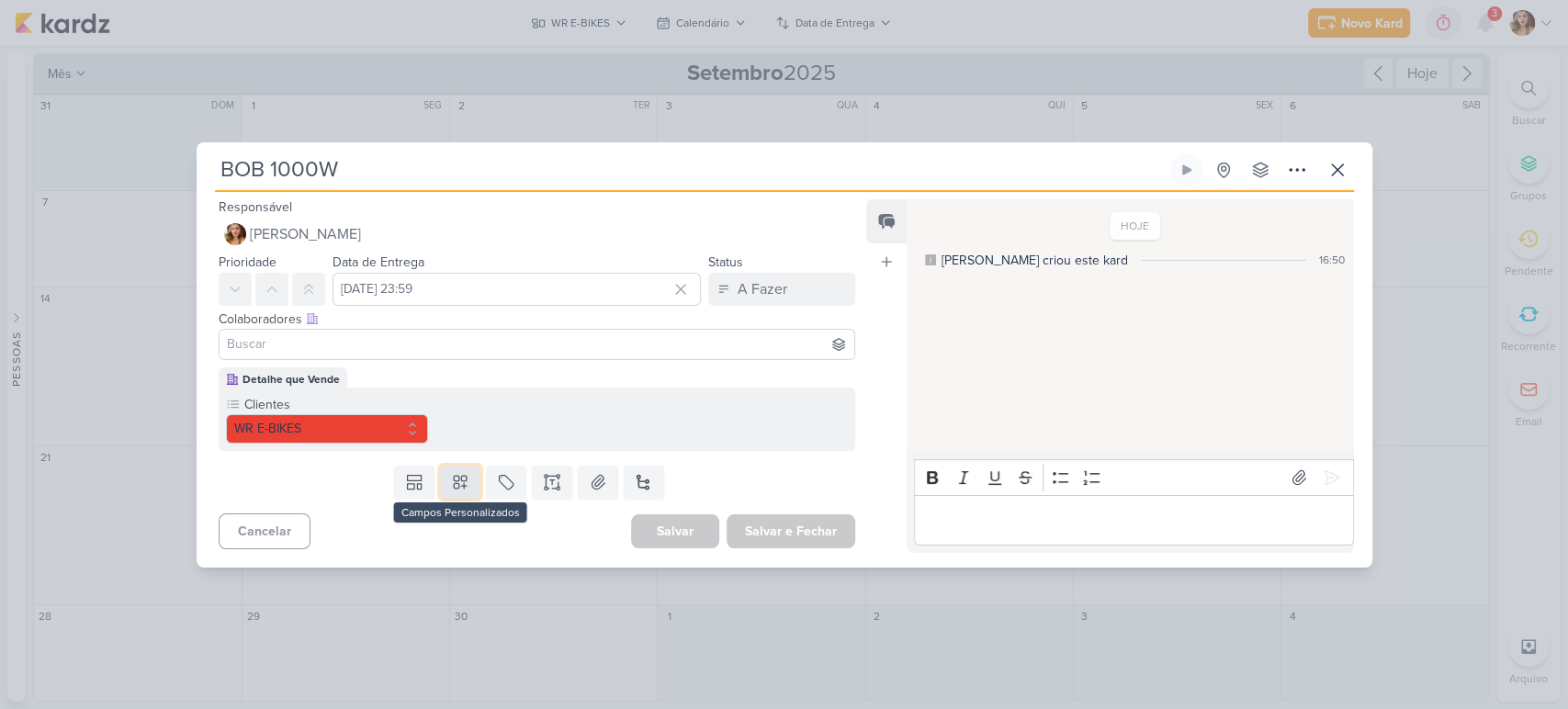
click at [456, 476] on icon at bounding box center [459, 481] width 12 height 12
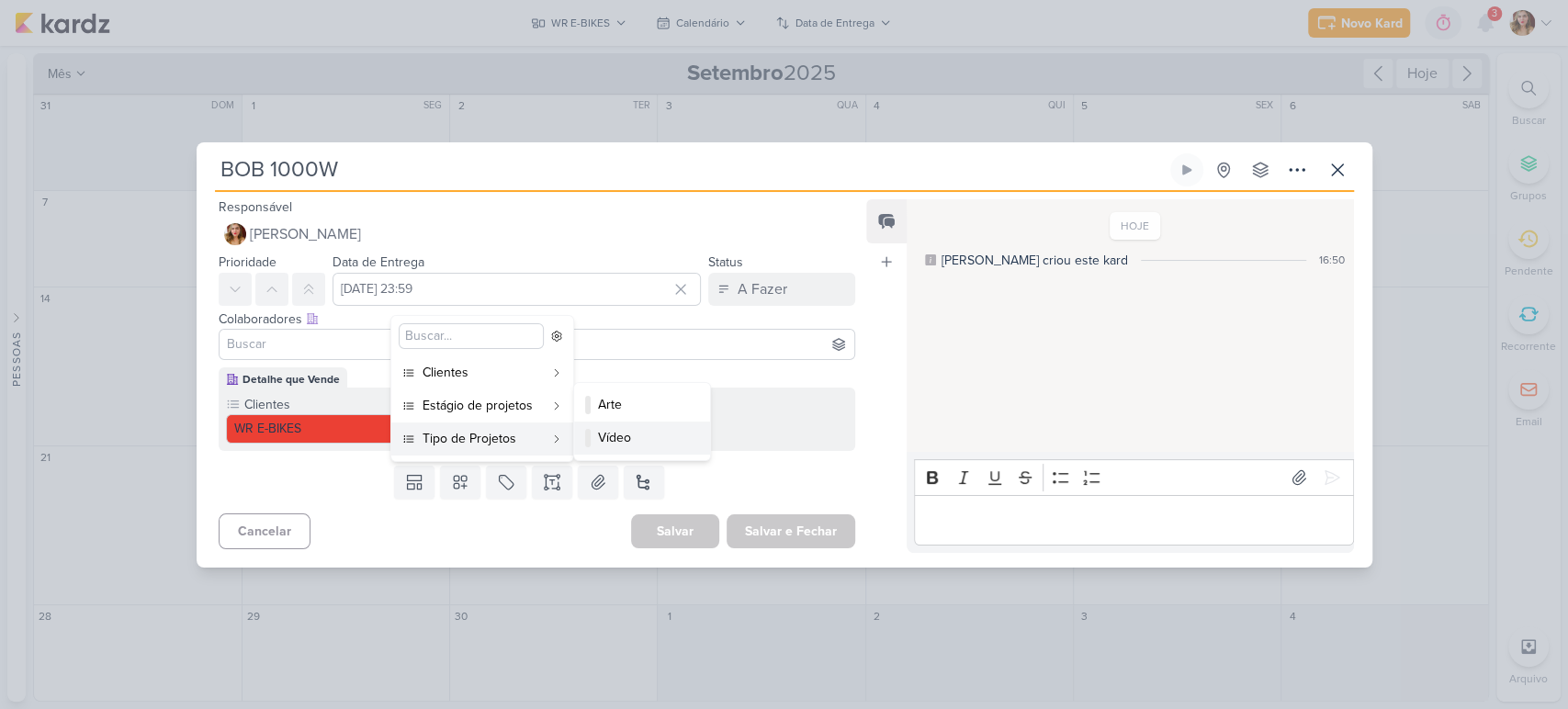
click at [640, 434] on div "Vídeo" at bounding box center [643, 437] width 90 height 19
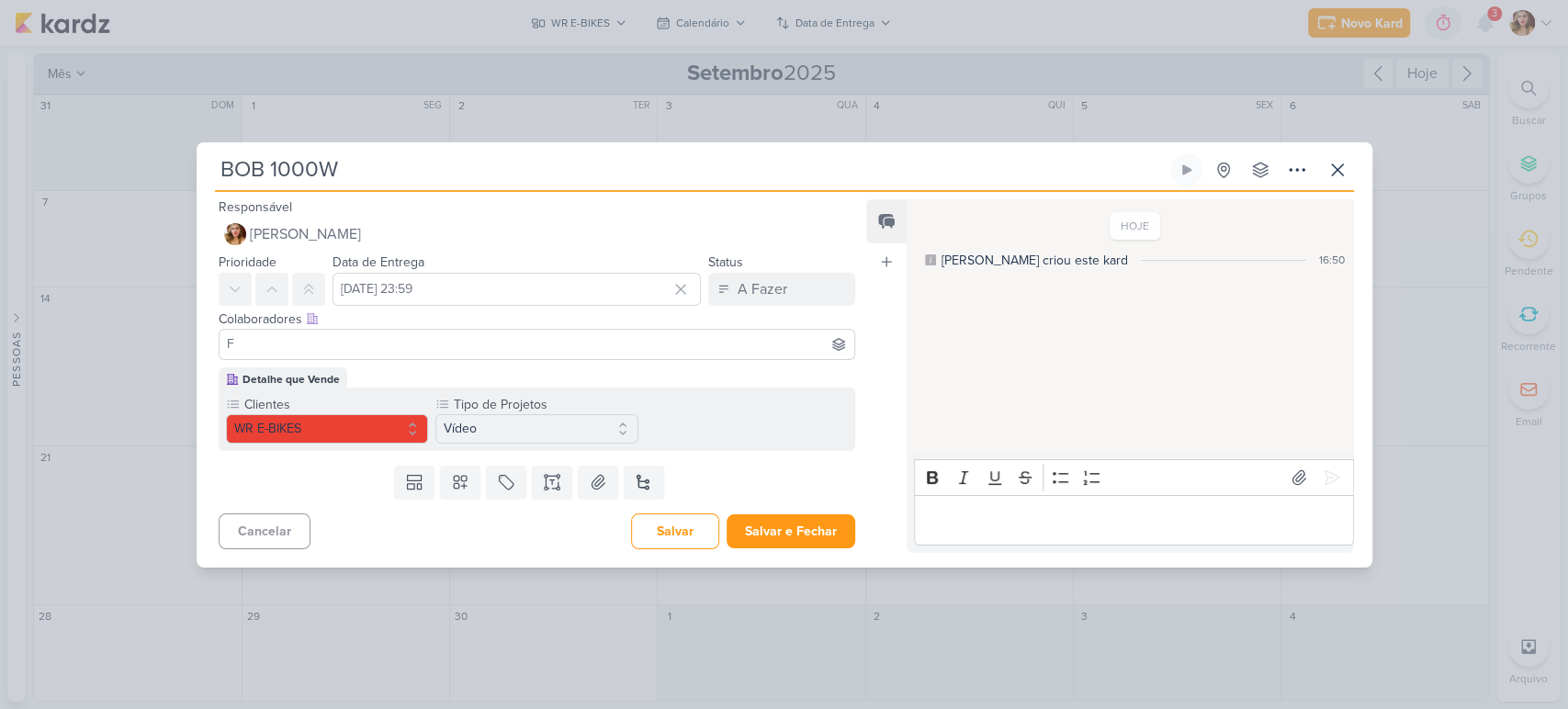
click at [722, 343] on input "F" at bounding box center [537, 343] width 628 height 22
type input "F"
click at [618, 367] on button "f financeiro.dqv@gmail.com" at bounding box center [537, 379] width 636 height 33
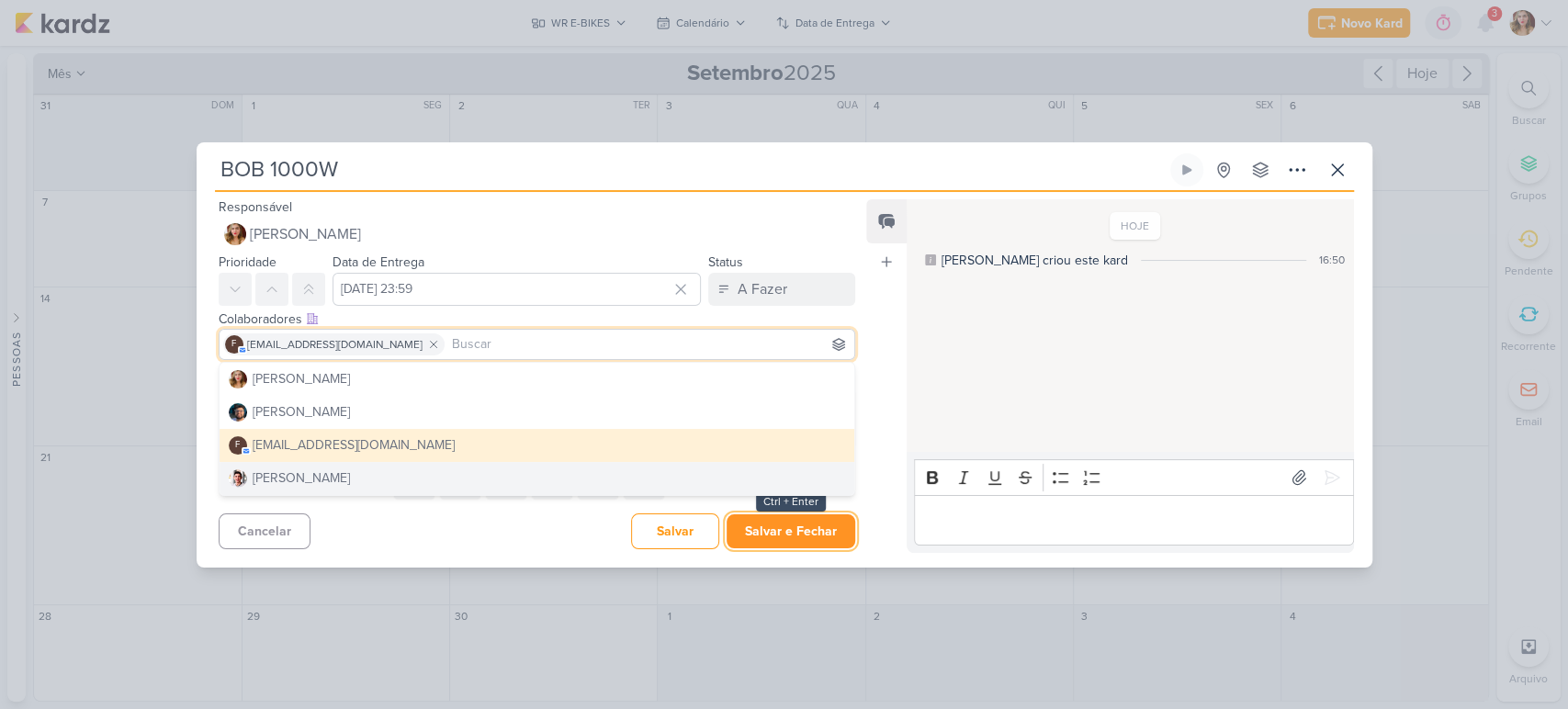
click at [821, 523] on button "Salvar e Fechar" at bounding box center [791, 531] width 128 height 34
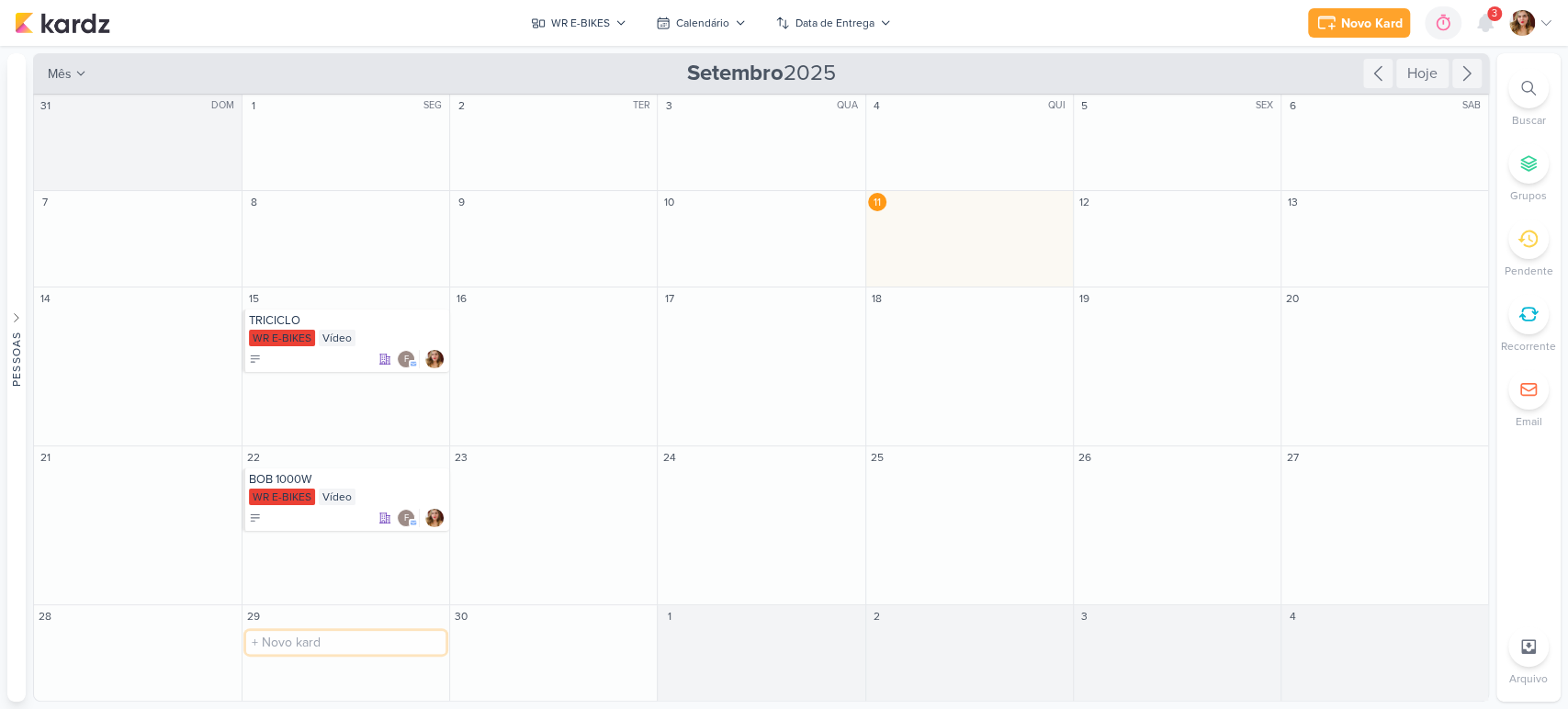
click at [336, 647] on input "text" at bounding box center [346, 642] width 199 height 23
type input "SOMA"
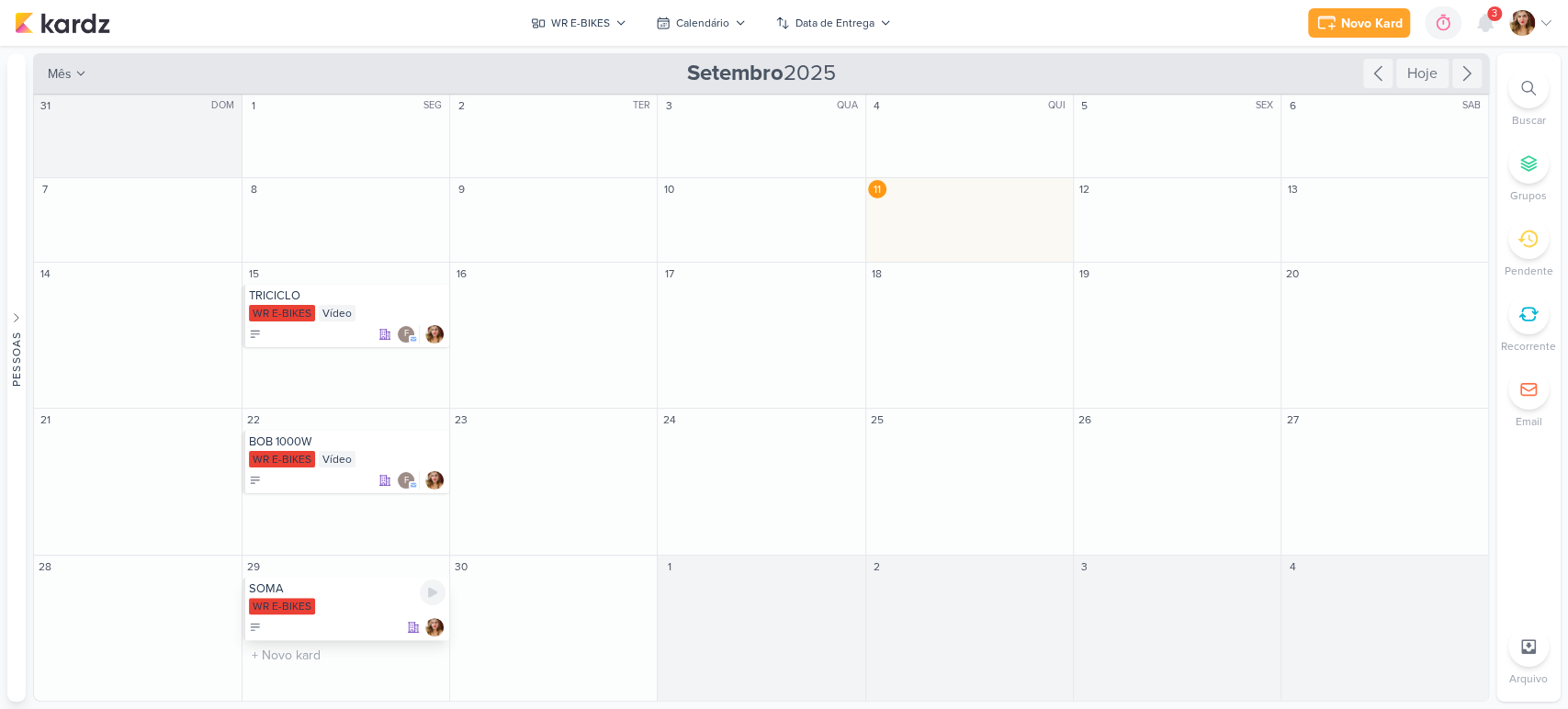
click at [366, 595] on div "SOMA" at bounding box center [347, 587] width 196 height 14
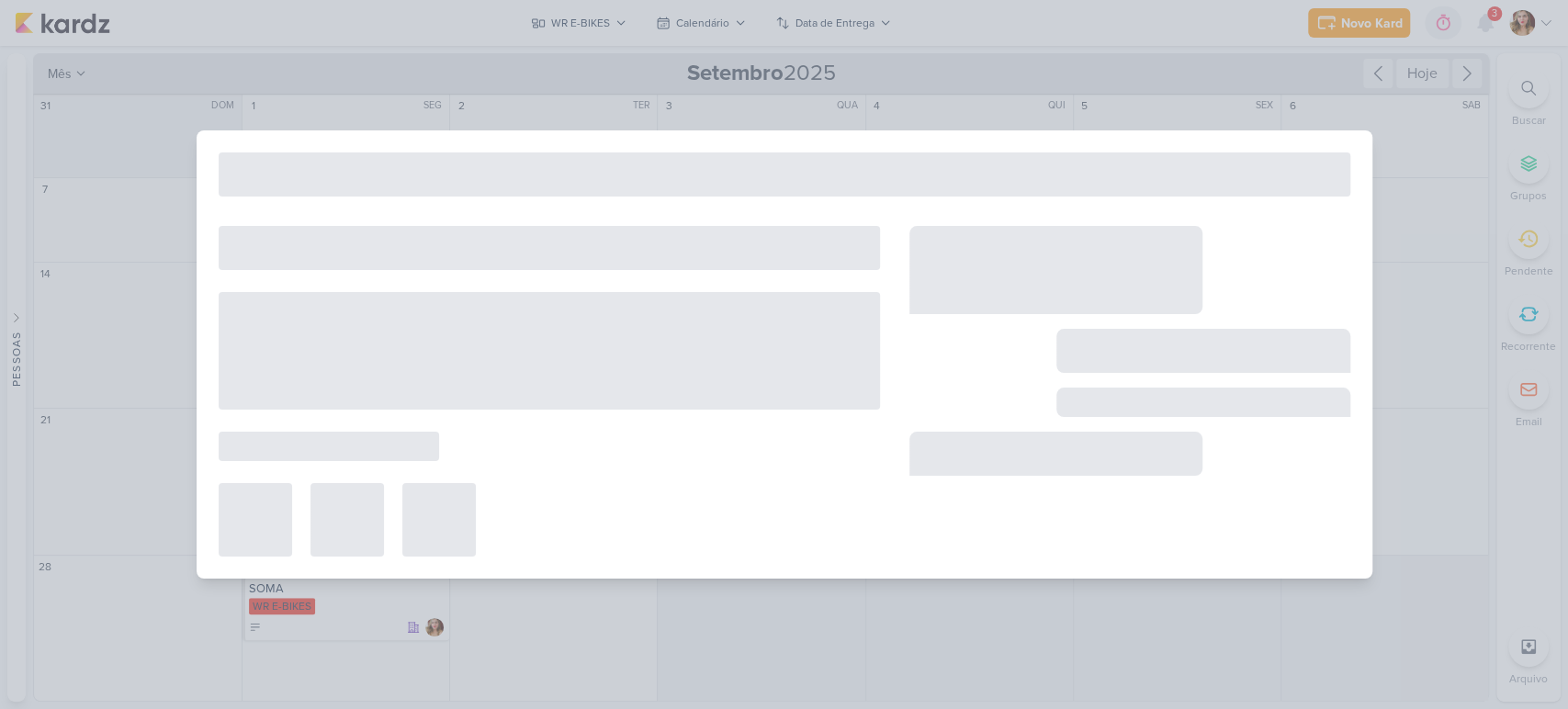
type input "SOMA"
type input "29 de setembro de 2025 às 23:59"
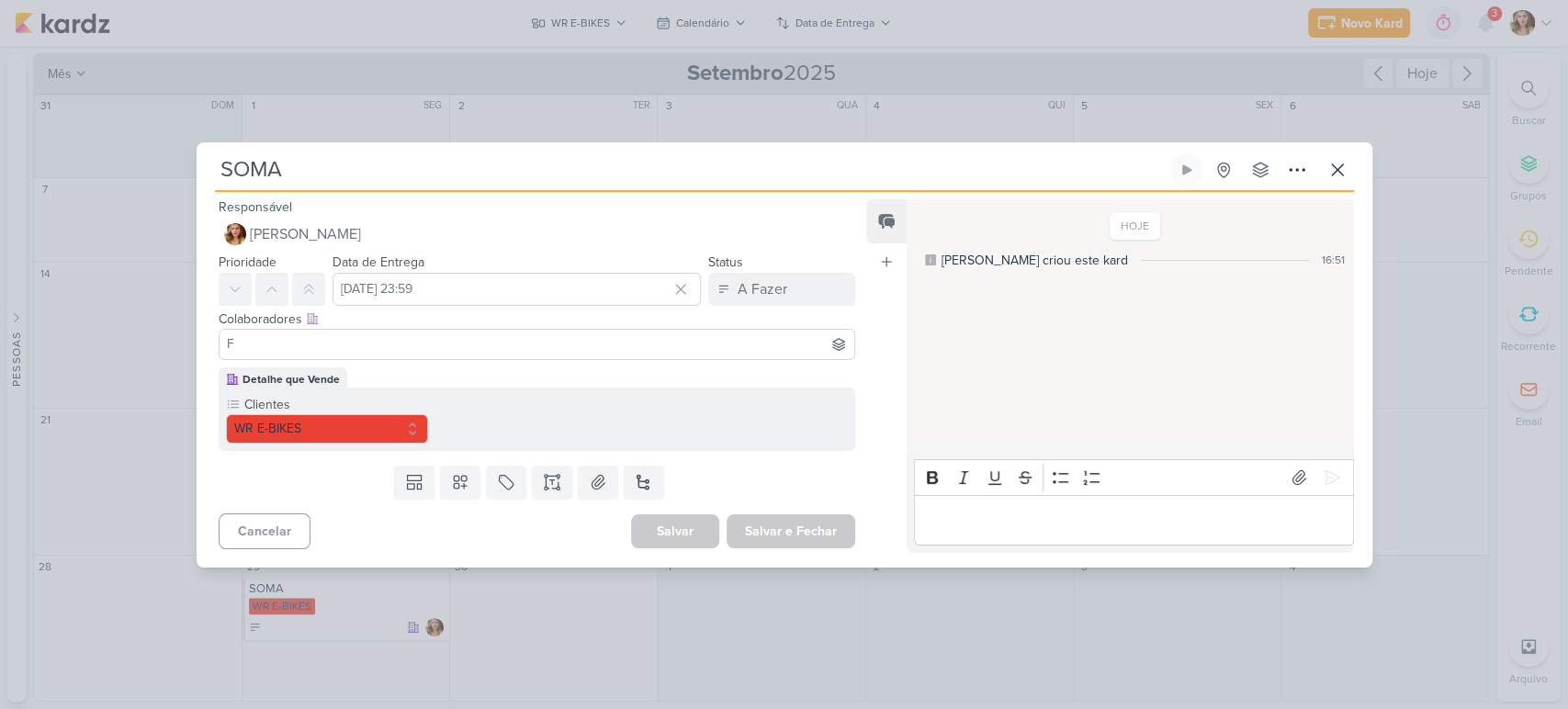
click at [451, 351] on input "F" at bounding box center [537, 343] width 628 height 22
type input "F"
click at [449, 372] on button "f financeiro.dqv@gmail.com" at bounding box center [537, 379] width 636 height 33
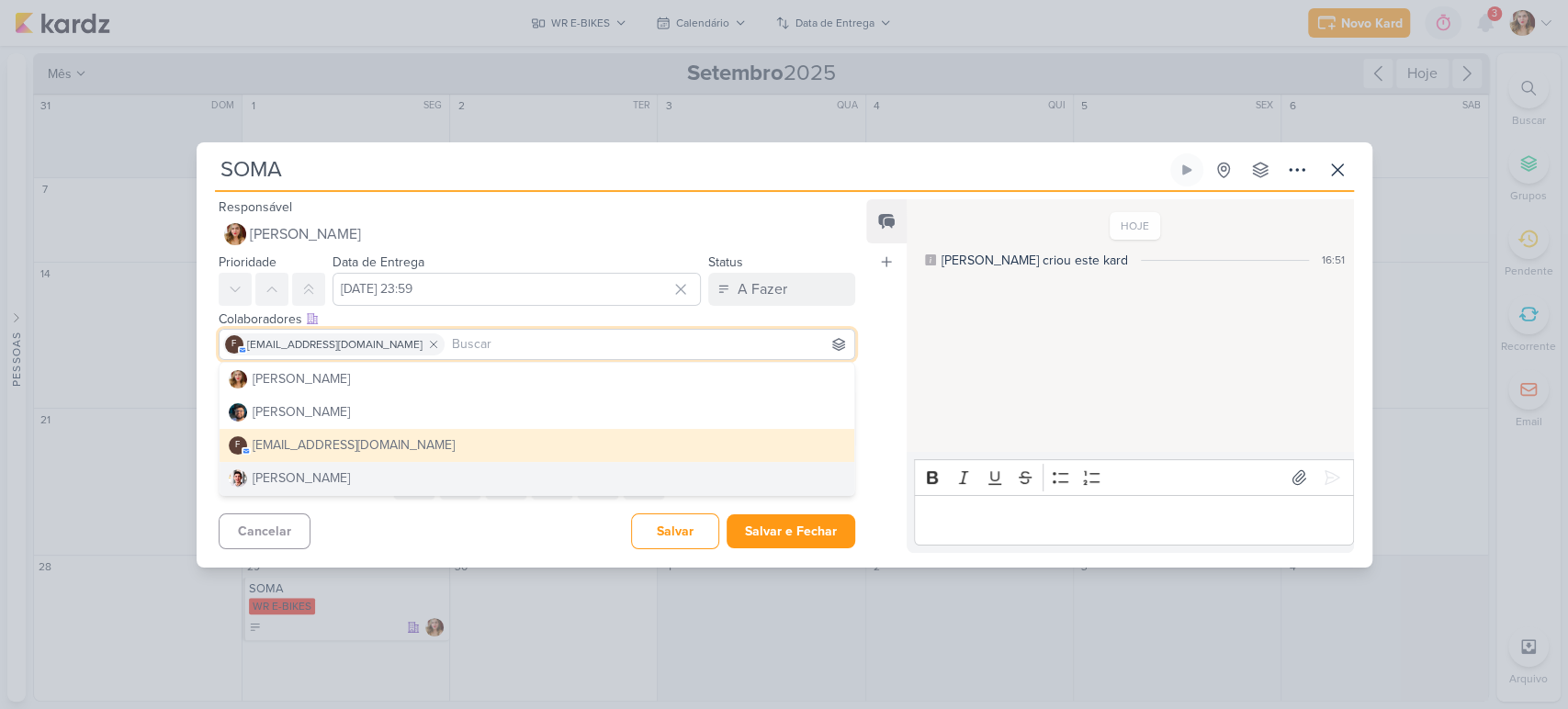
click at [445, 534] on div "Cancelar Salvar Salvar e Fechar Ctrl + Enter" at bounding box center [529, 529] width 667 height 47
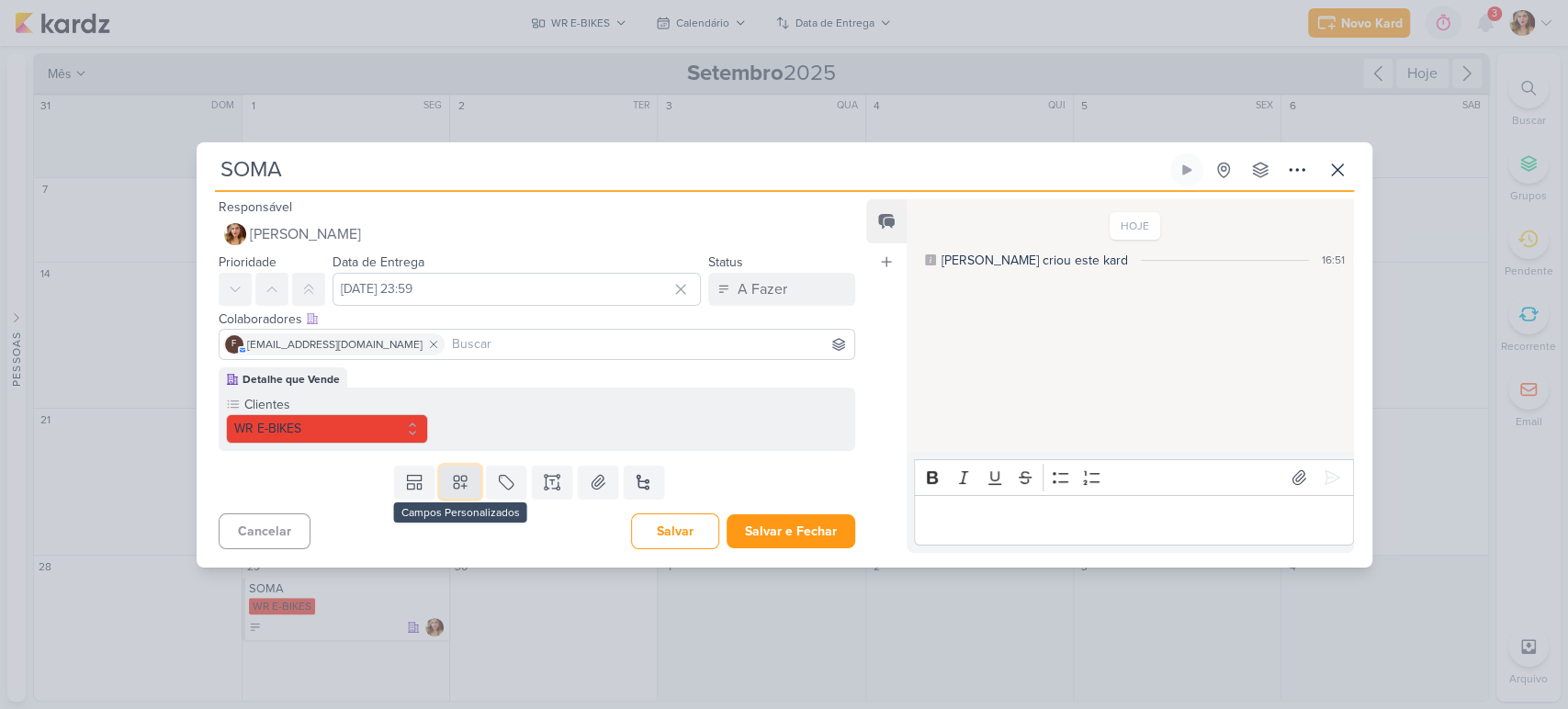
click at [455, 486] on icon at bounding box center [459, 481] width 18 height 18
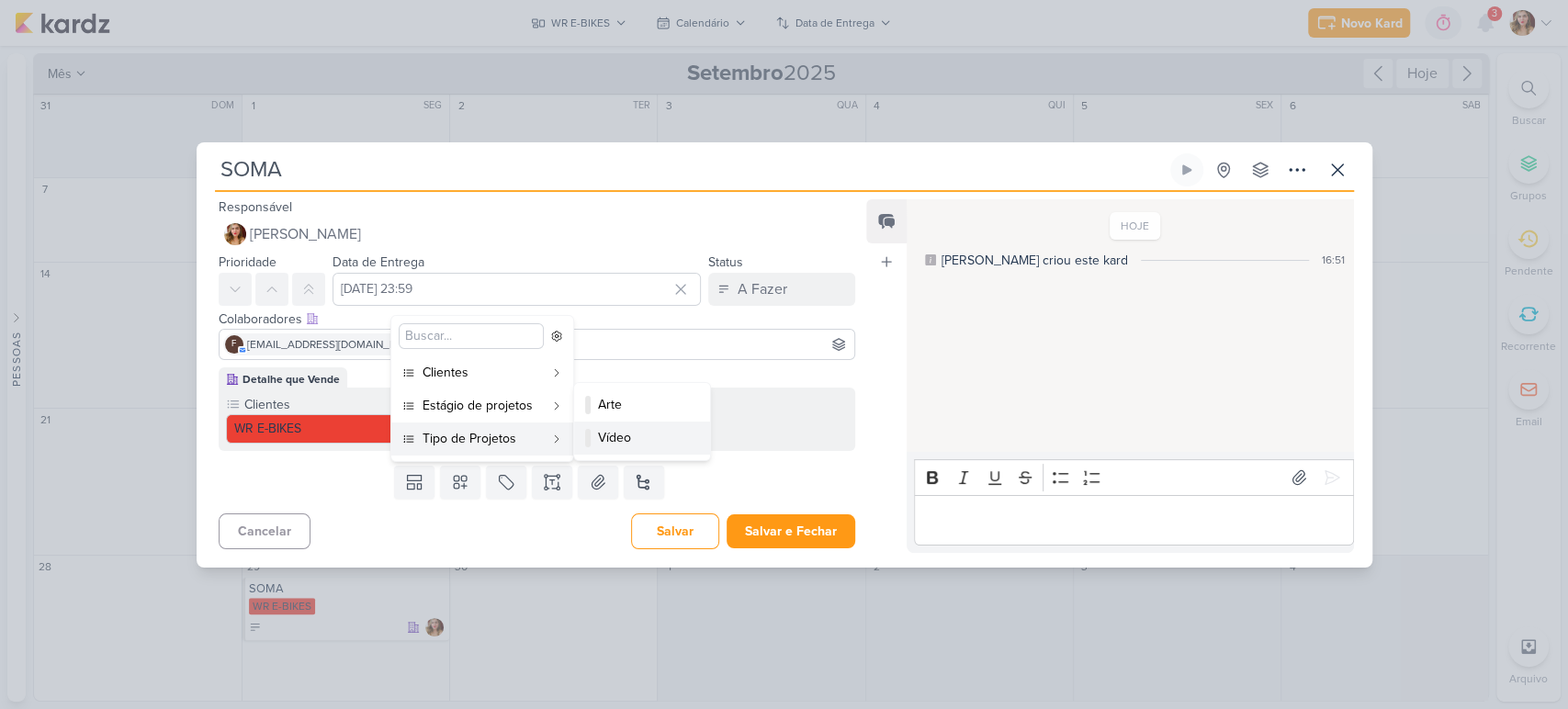
click at [617, 443] on div "Vídeo" at bounding box center [643, 437] width 90 height 19
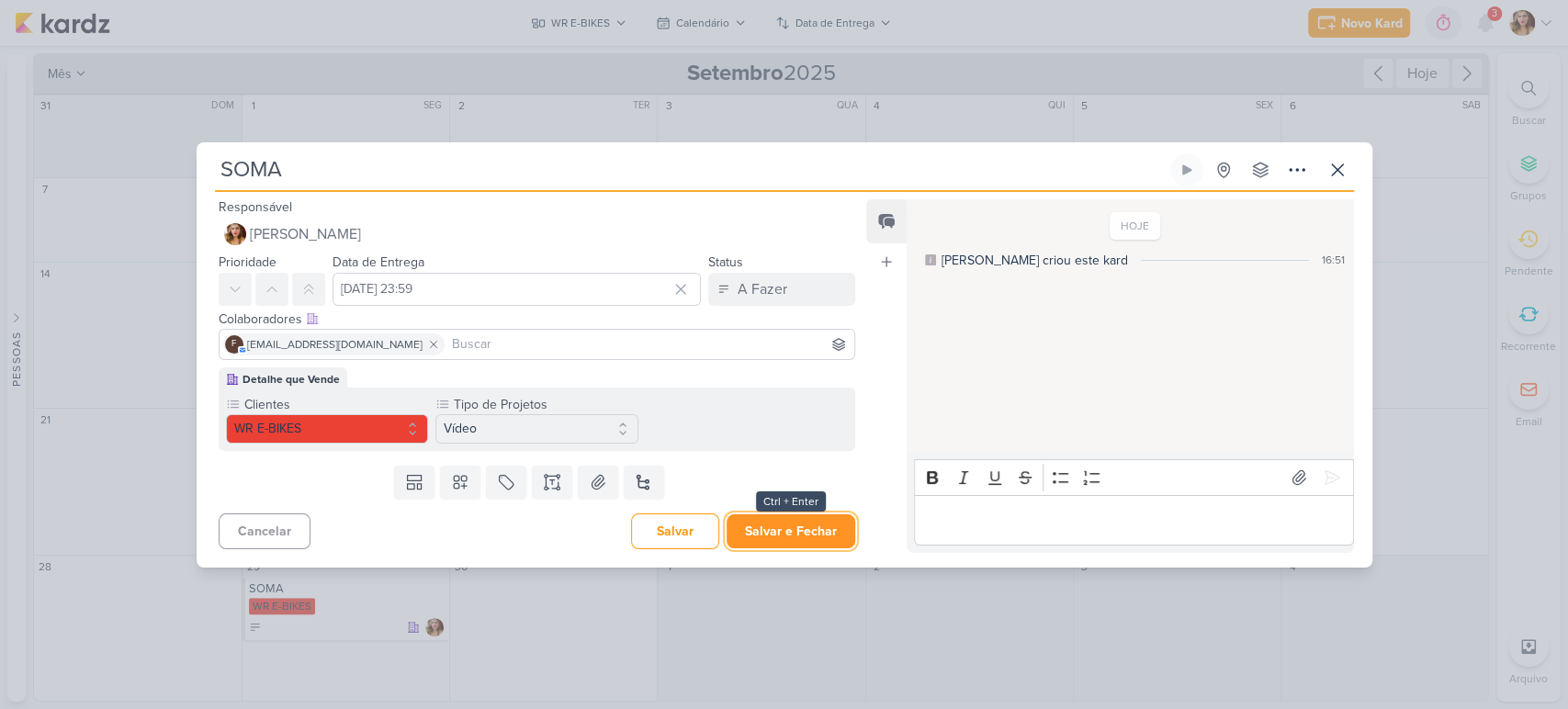
click at [782, 540] on button "Salvar e Fechar" at bounding box center [791, 531] width 128 height 34
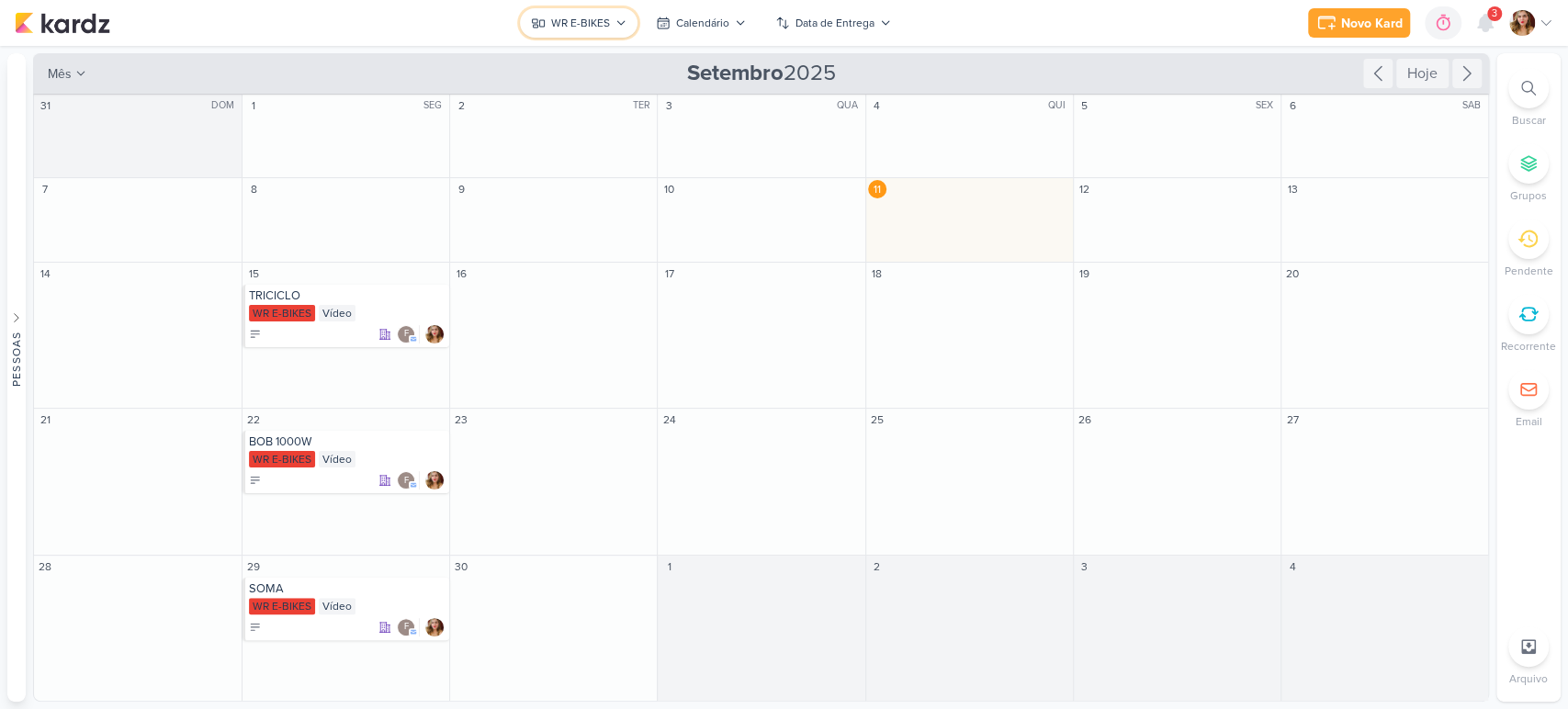
click at [561, 12] on button "WR E-BIKES" at bounding box center [578, 23] width 118 height 30
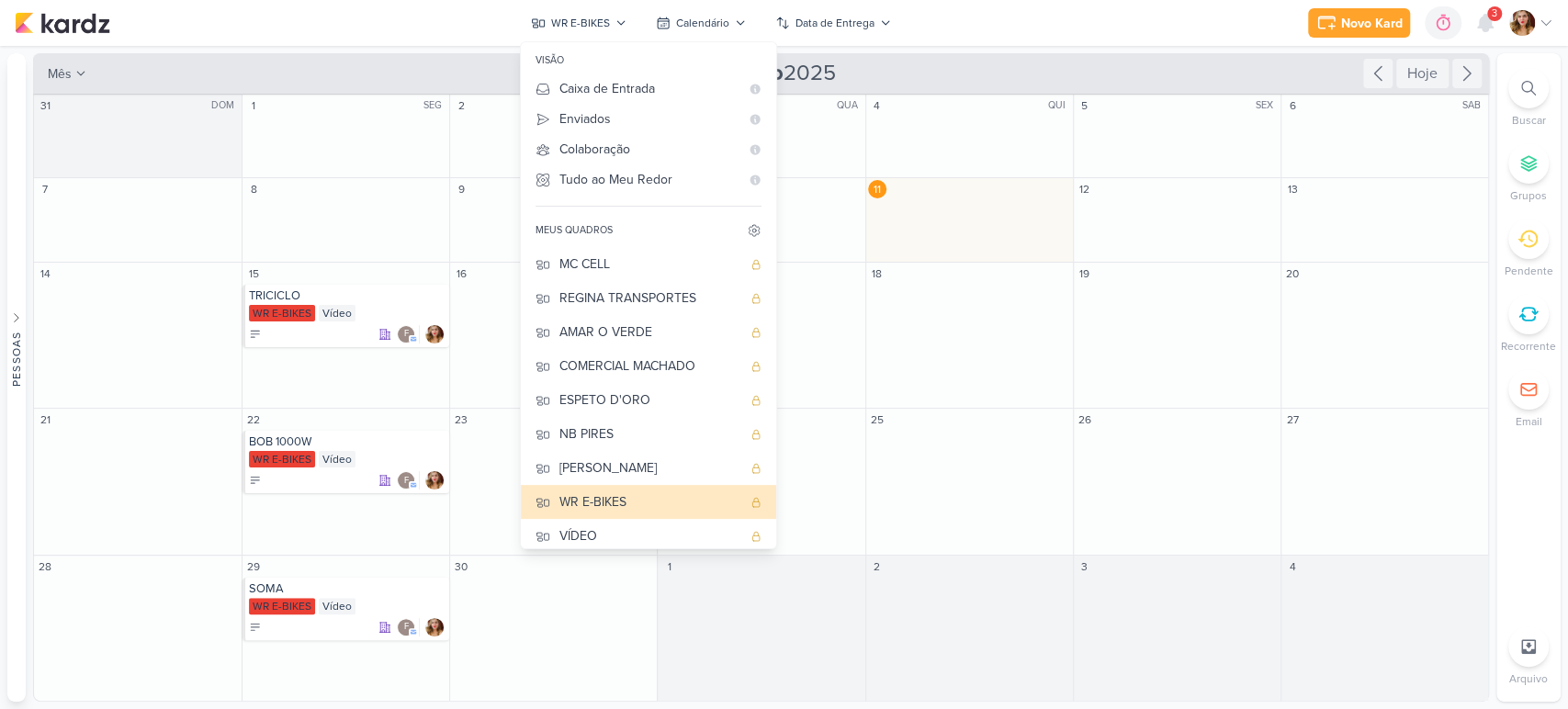
click at [1551, 9] on div "Novo Kard Ctrl + k 0h0m Sessão desligada... Hoje 0h0m Semana 0h0m Mês 0h0m Nenh…" at bounding box center [1430, 23] width 245 height 33
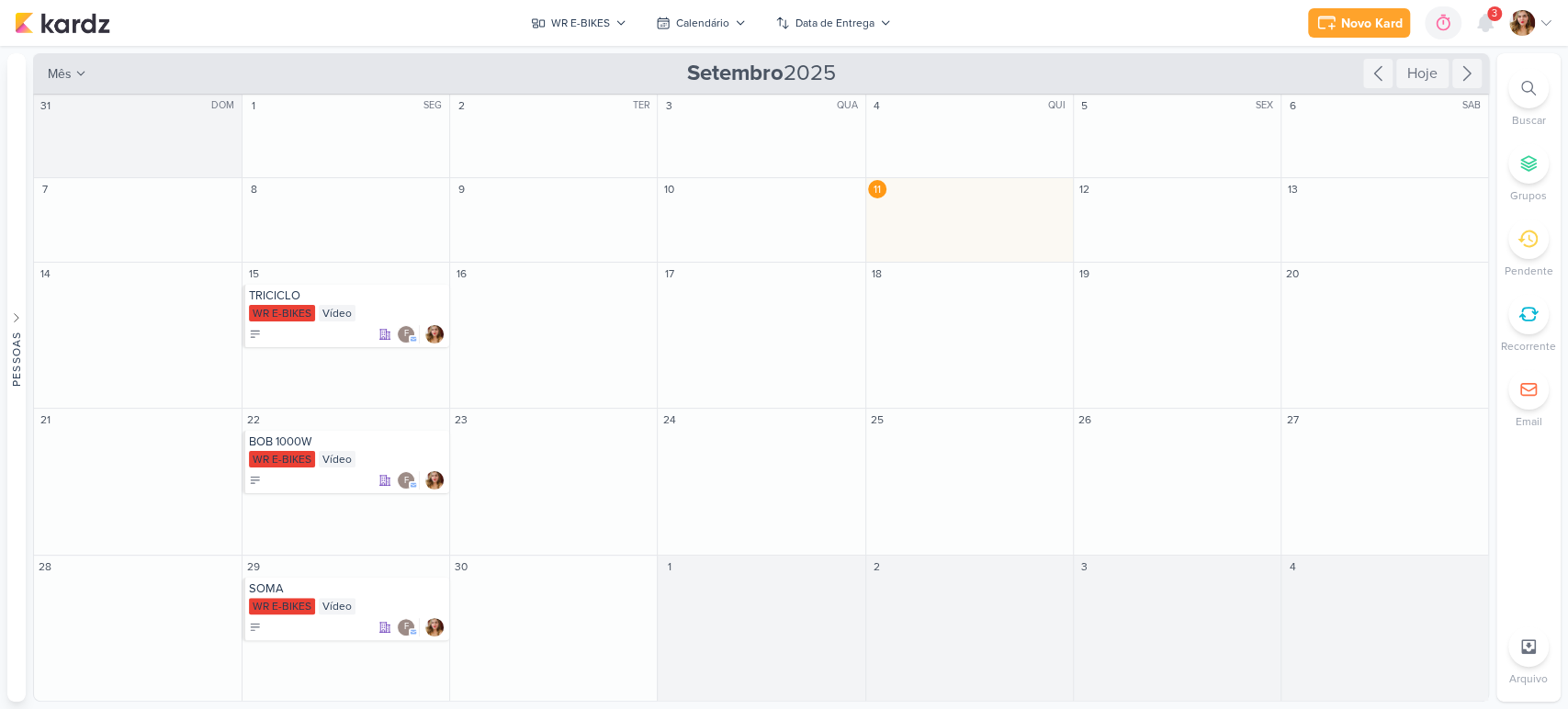
click at [1544, 20] on icon at bounding box center [1545, 22] width 14 height 14
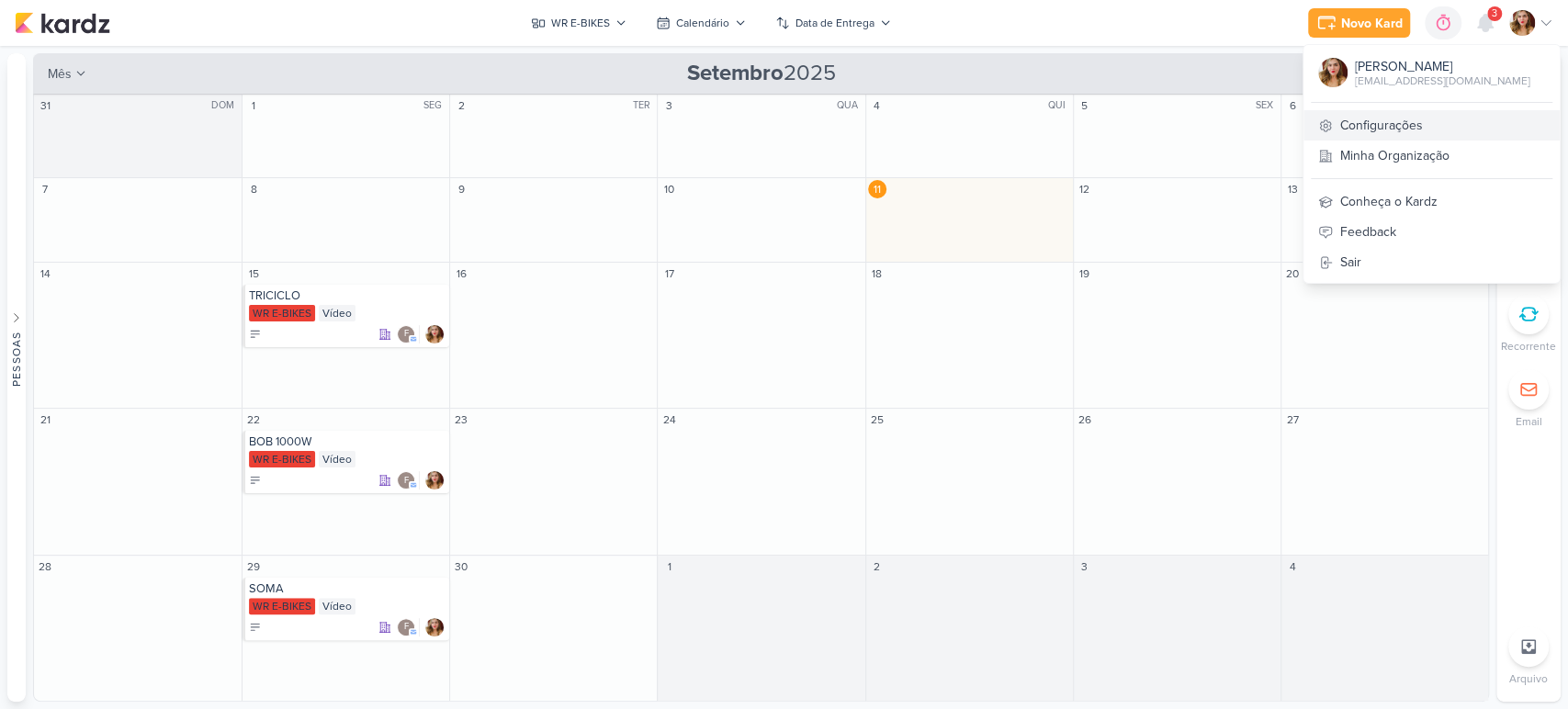
click at [1489, 119] on link "Configurações" at bounding box center [1432, 125] width 257 height 31
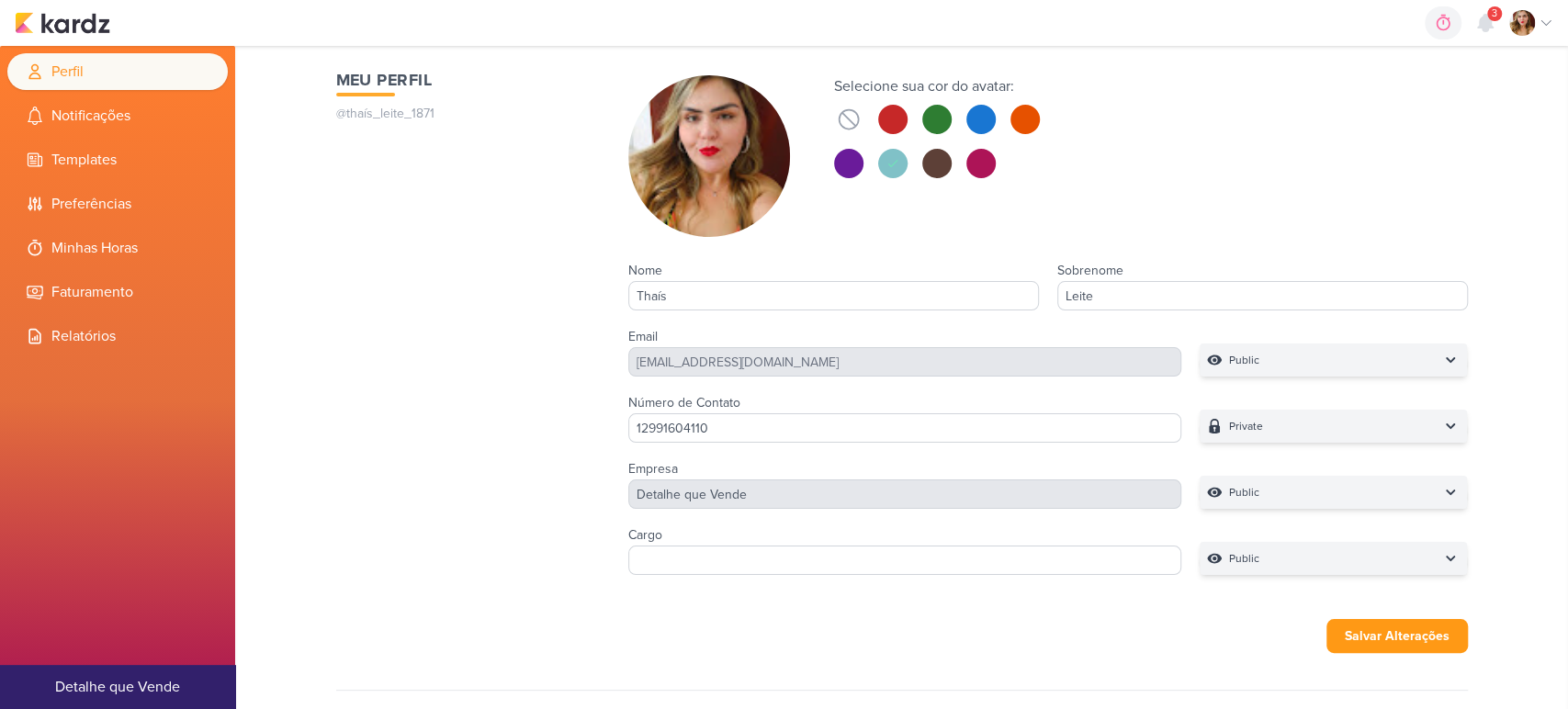
click at [1532, 31] on div at bounding box center [1531, 23] width 44 height 26
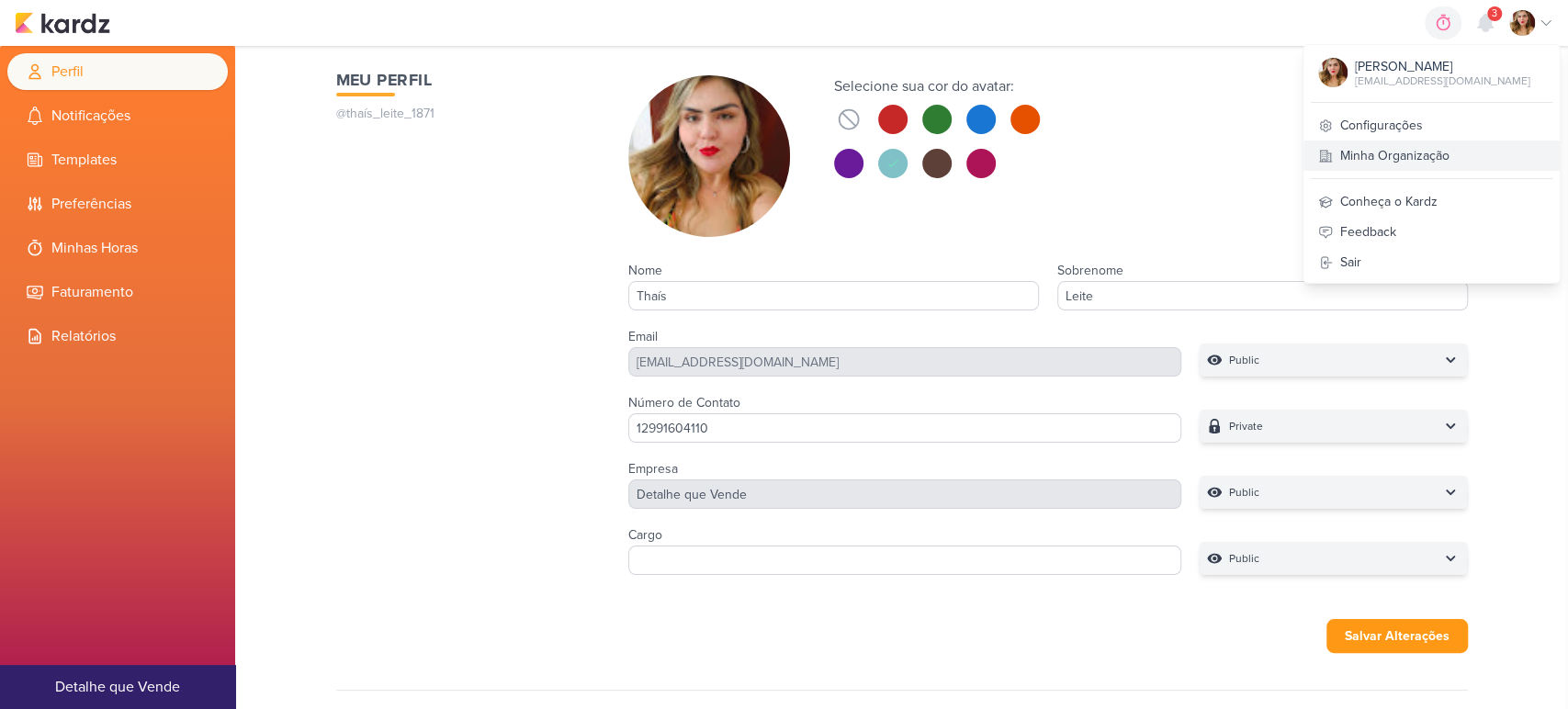
click at [1453, 151] on link "Minha Organização" at bounding box center [1432, 156] width 257 height 31
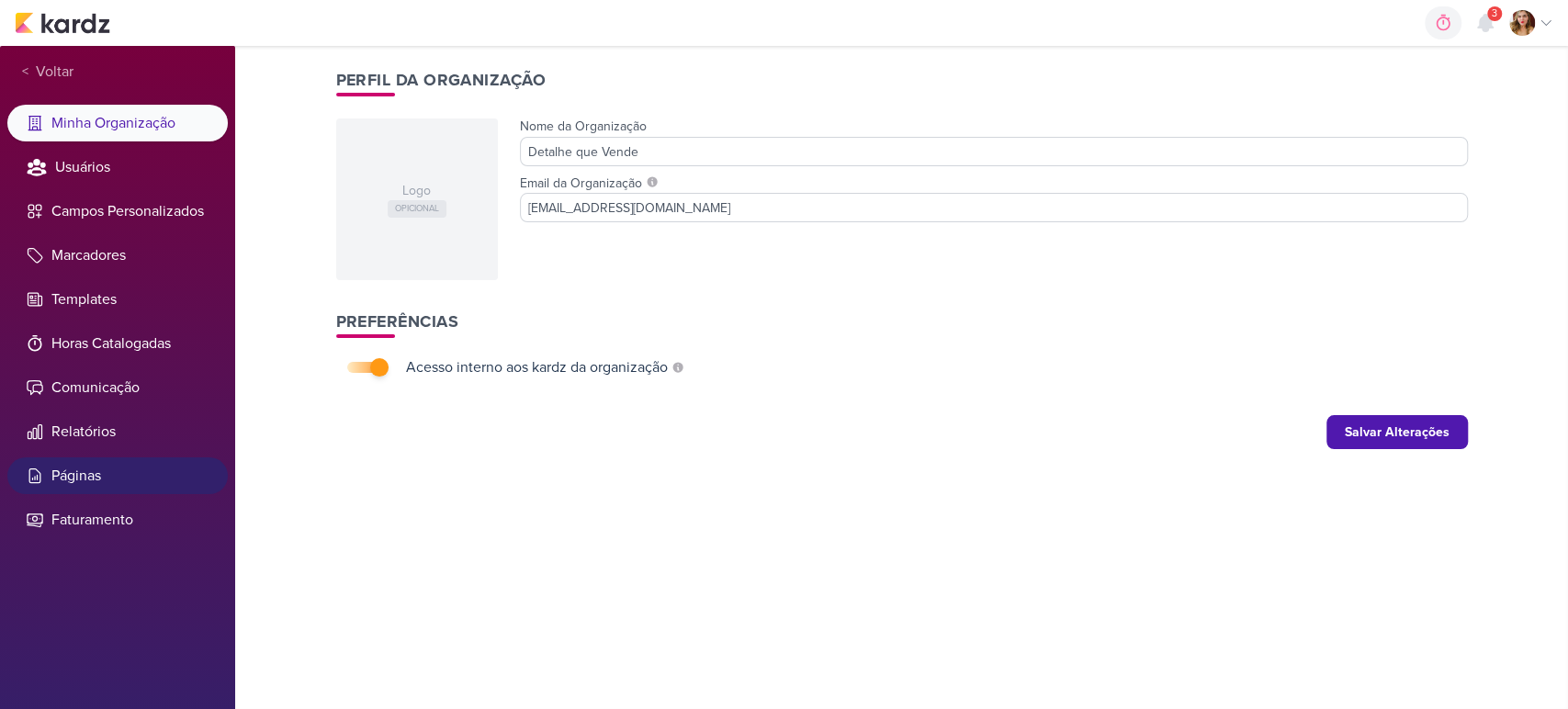
click at [142, 468] on li "Páginas" at bounding box center [118, 476] width 220 height 36
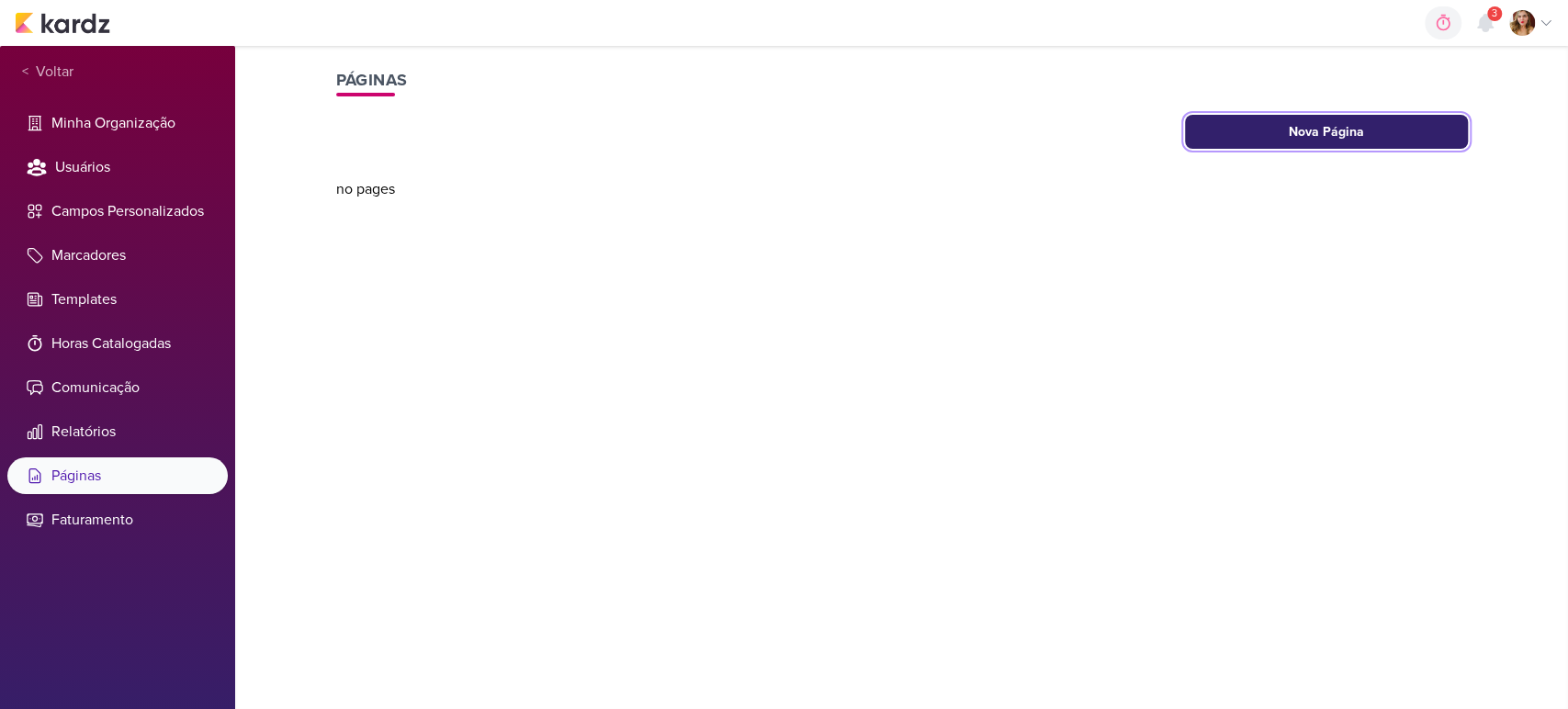
click at [1357, 141] on button "Nova Página" at bounding box center [1327, 132] width 283 height 34
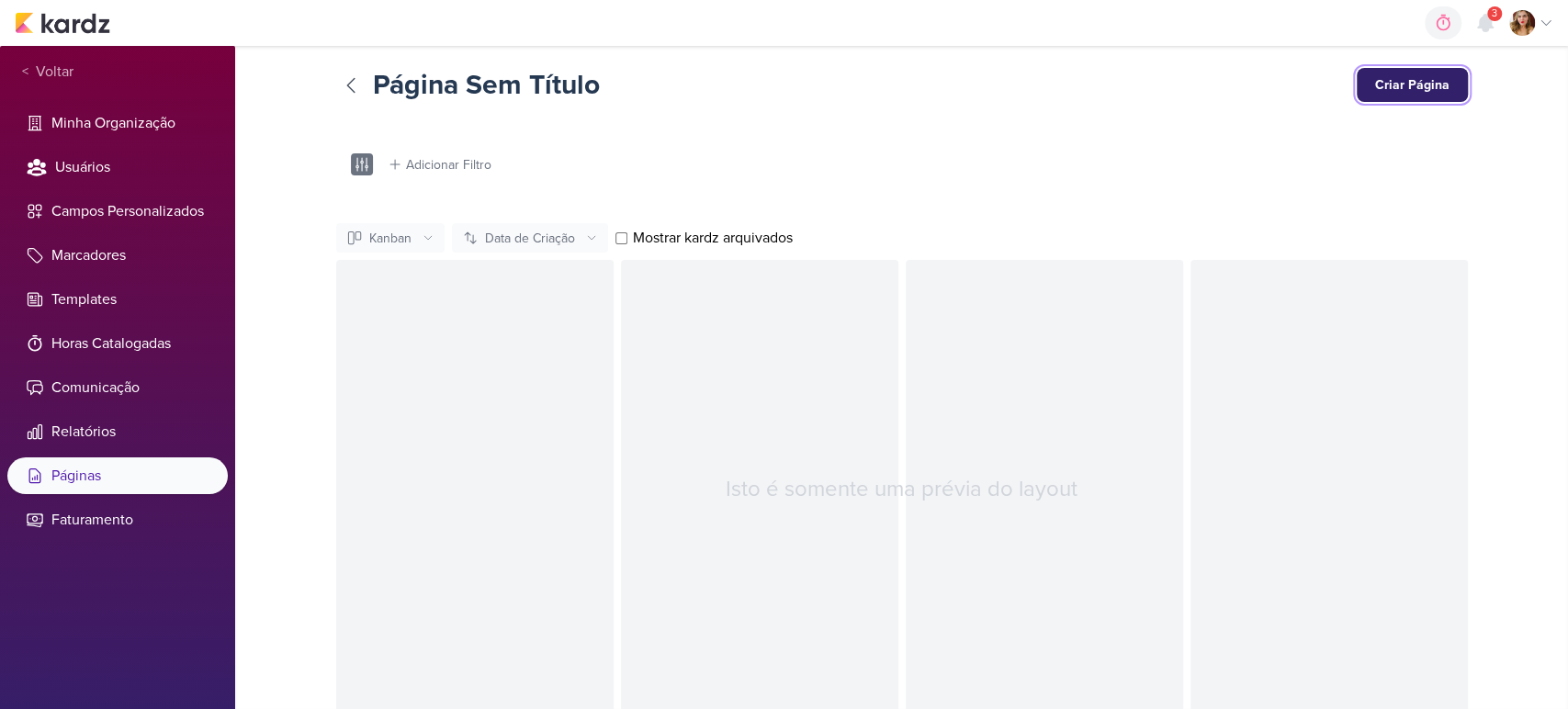
click at [1416, 86] on button "Criar Página" at bounding box center [1412, 85] width 111 height 34
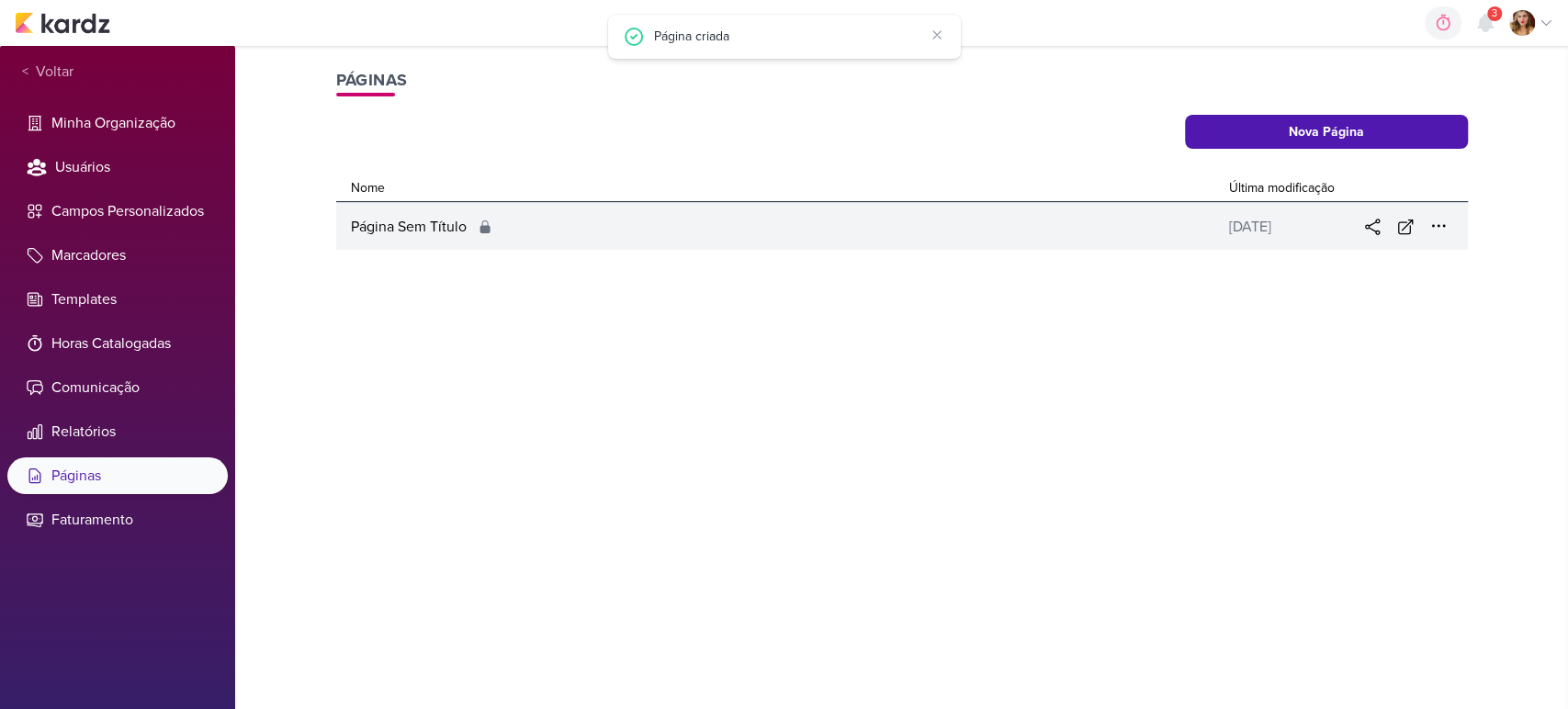
click at [1288, 224] on div "[DATE]" at bounding box center [1286, 226] width 128 height 22
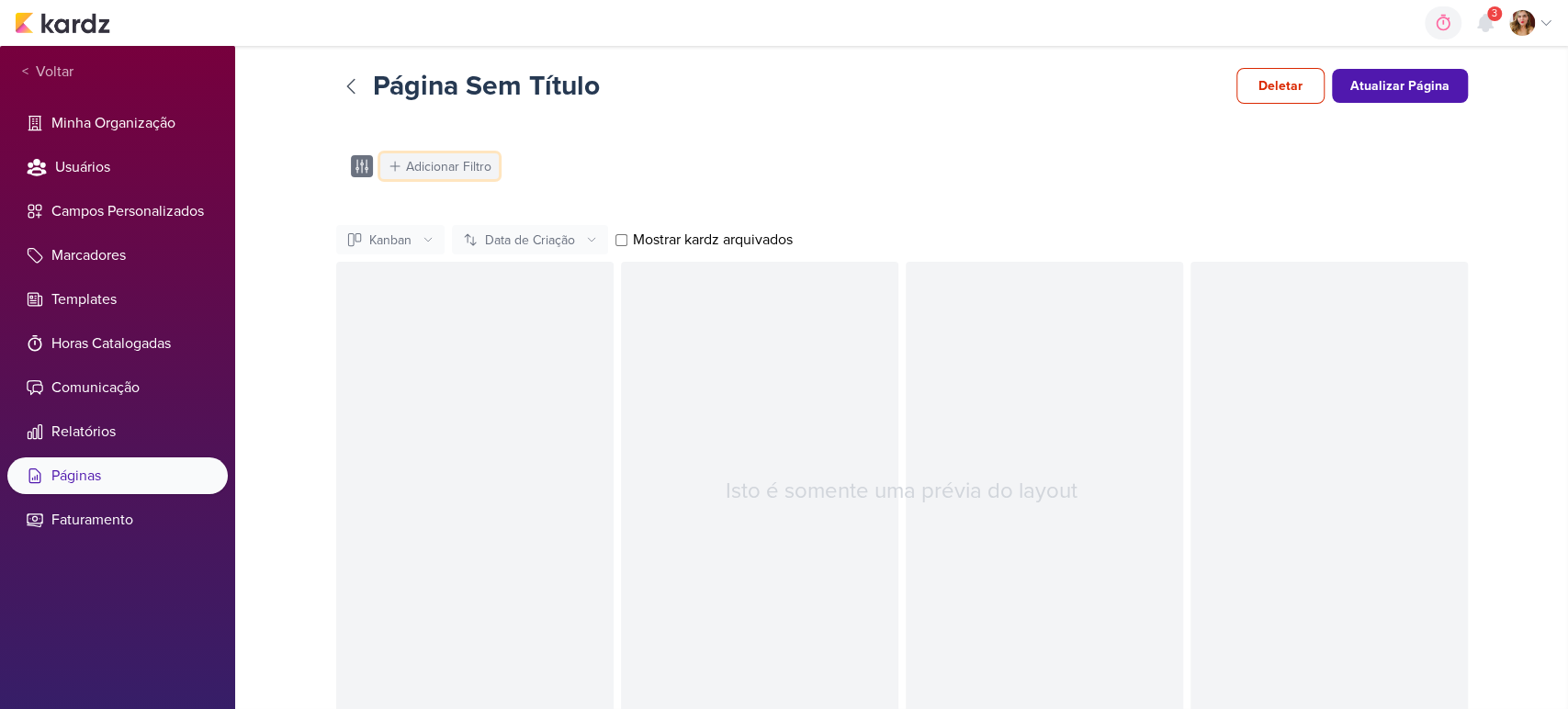
click at [400, 167] on button "Adicionar Filtro" at bounding box center [439, 166] width 119 height 26
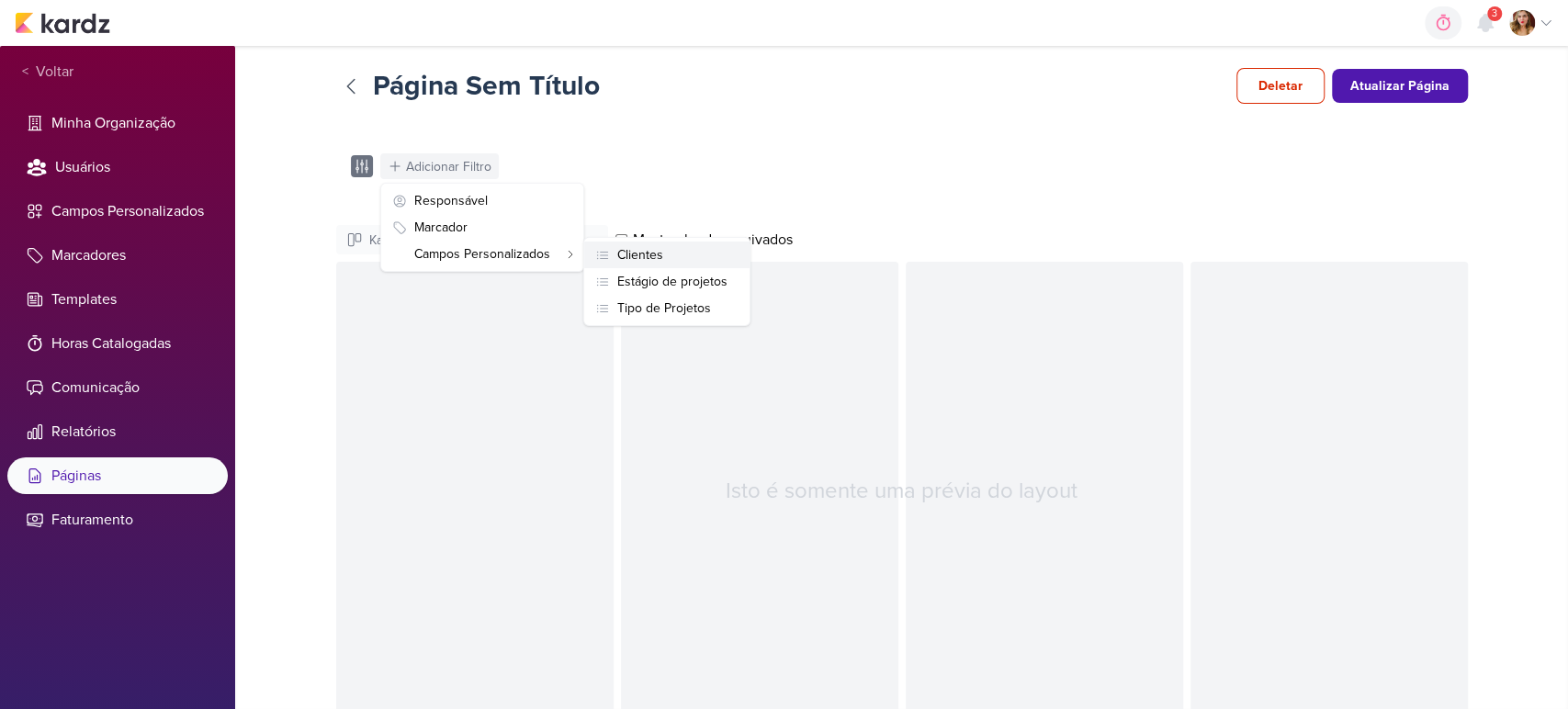
click at [676, 255] on button "Clientes" at bounding box center [666, 255] width 166 height 27
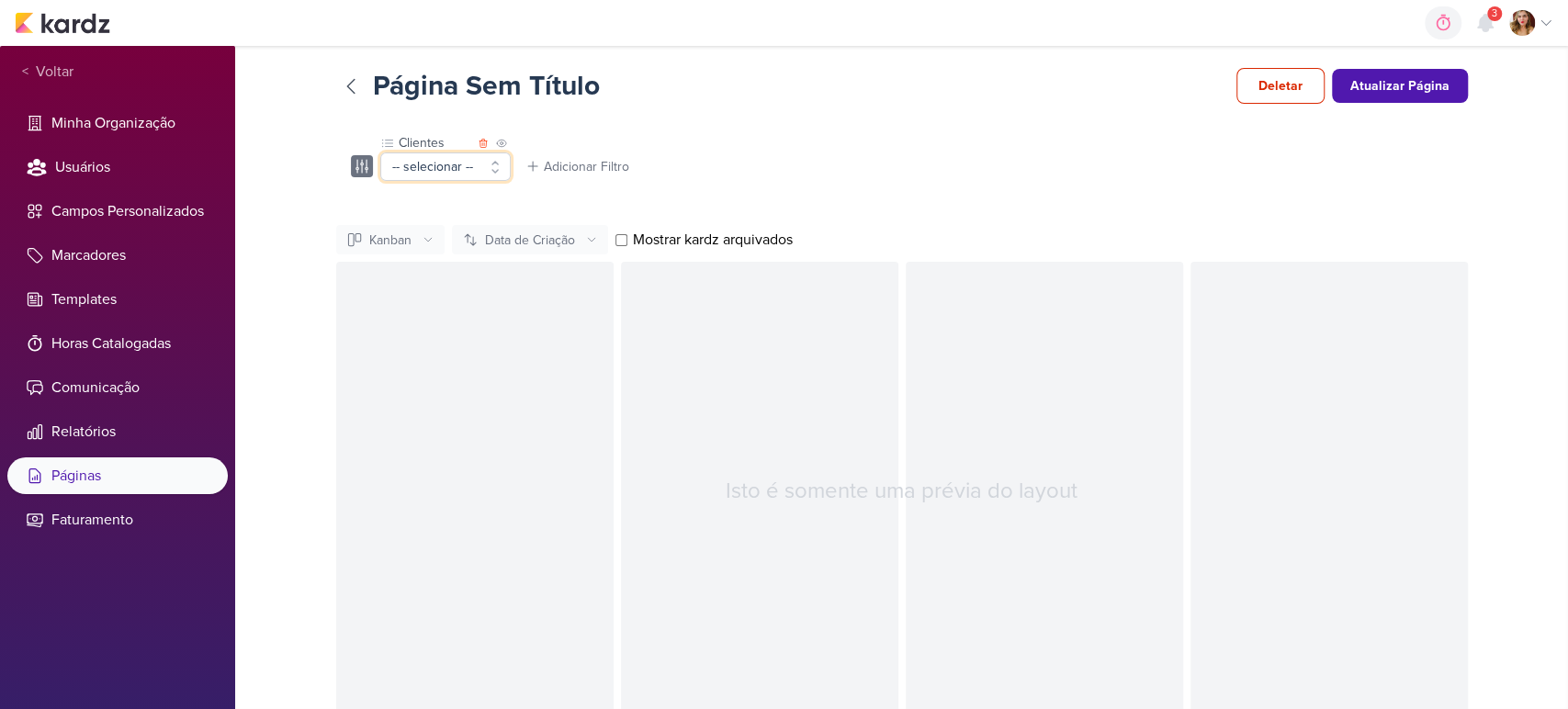
click at [443, 170] on button "-- selecionar --" at bounding box center [445, 166] width 130 height 29
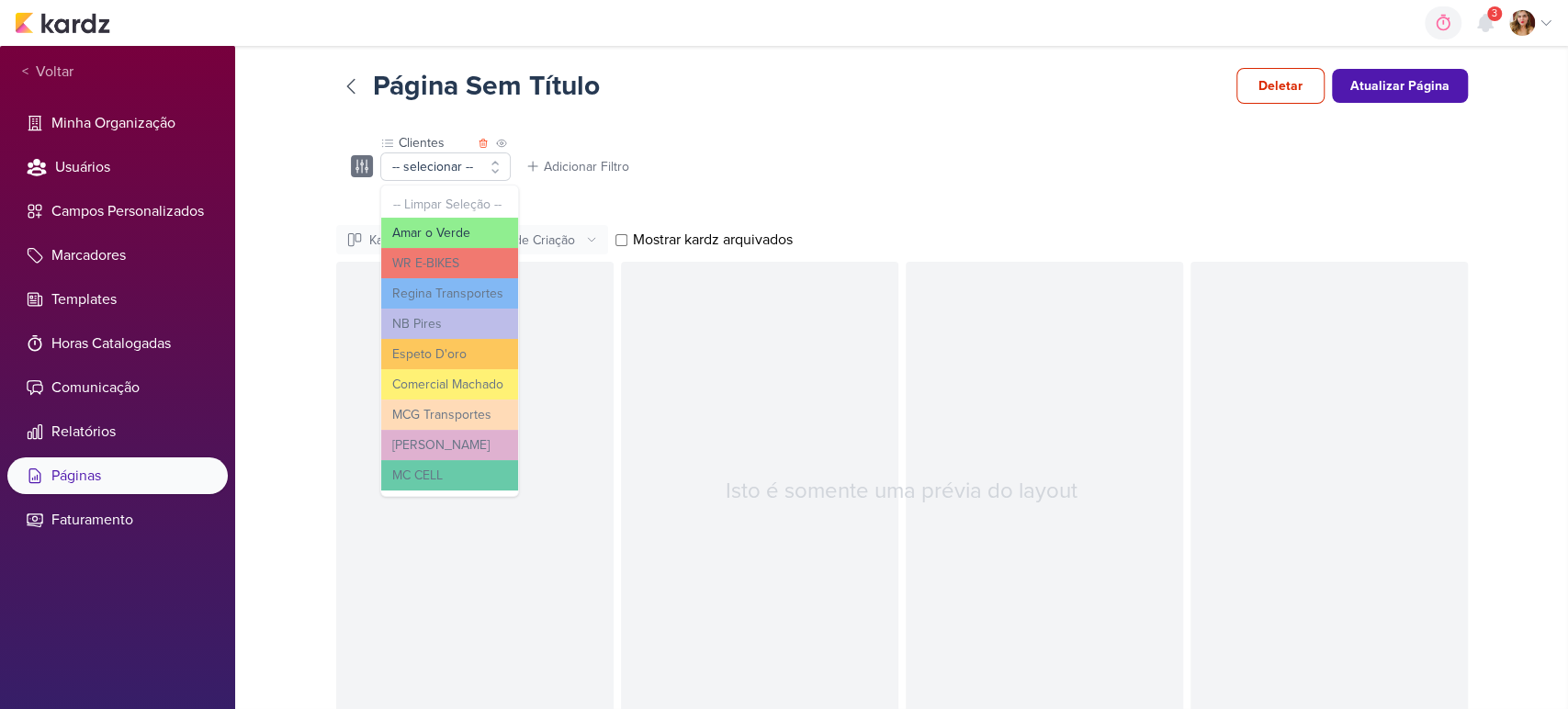
click at [446, 233] on button "Amar o Verde" at bounding box center [449, 233] width 137 height 31
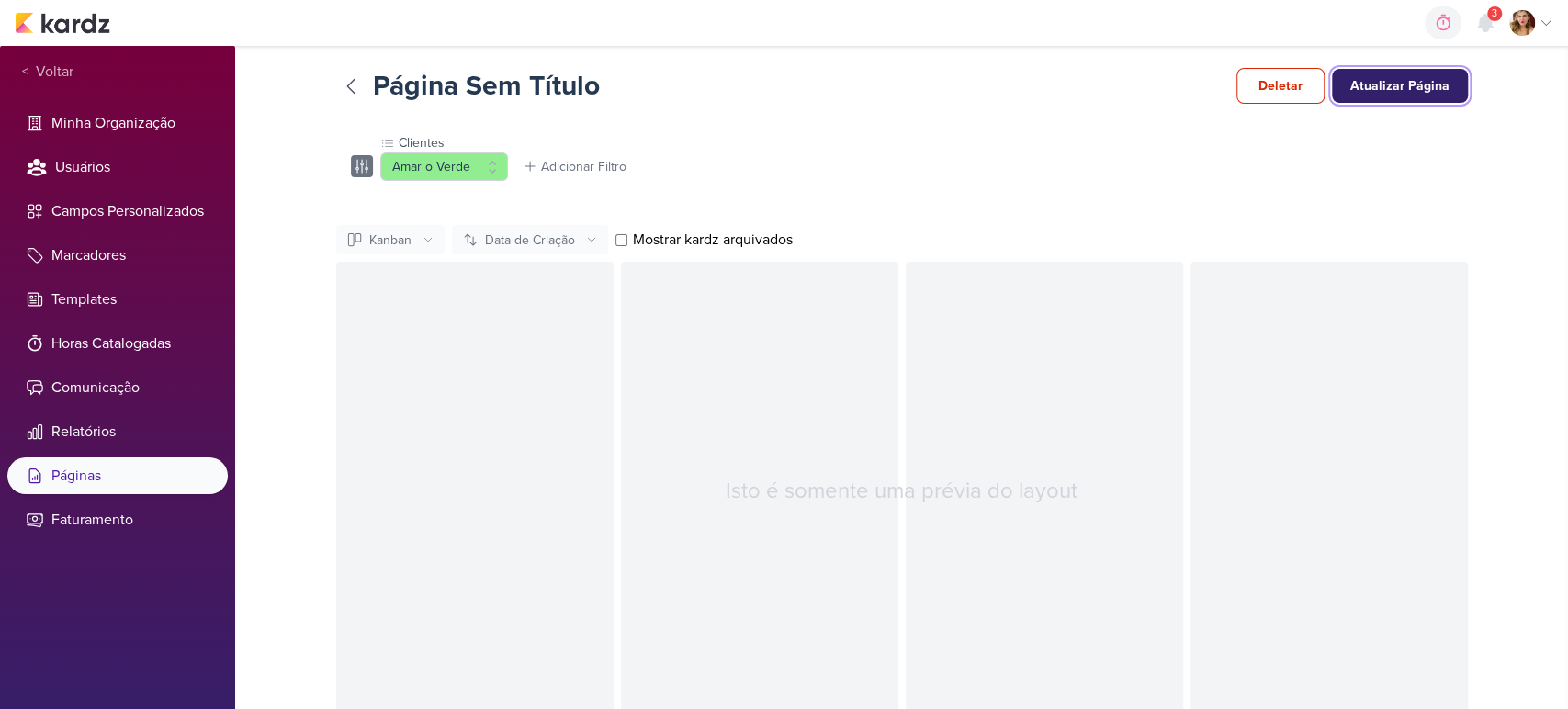
click at [1418, 94] on button "Atualizar Página" at bounding box center [1400, 86] width 136 height 34
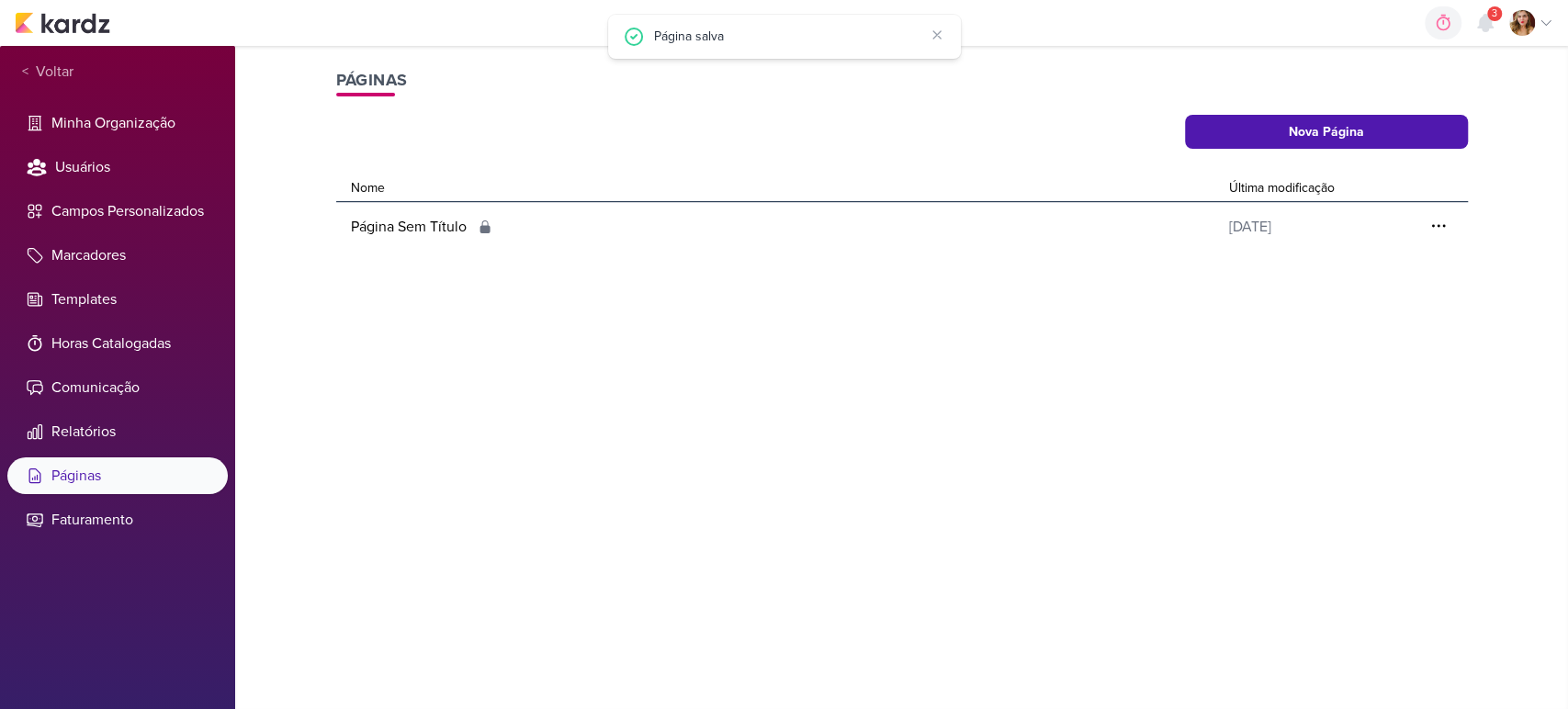
click at [1516, 27] on img at bounding box center [1521, 23] width 26 height 26
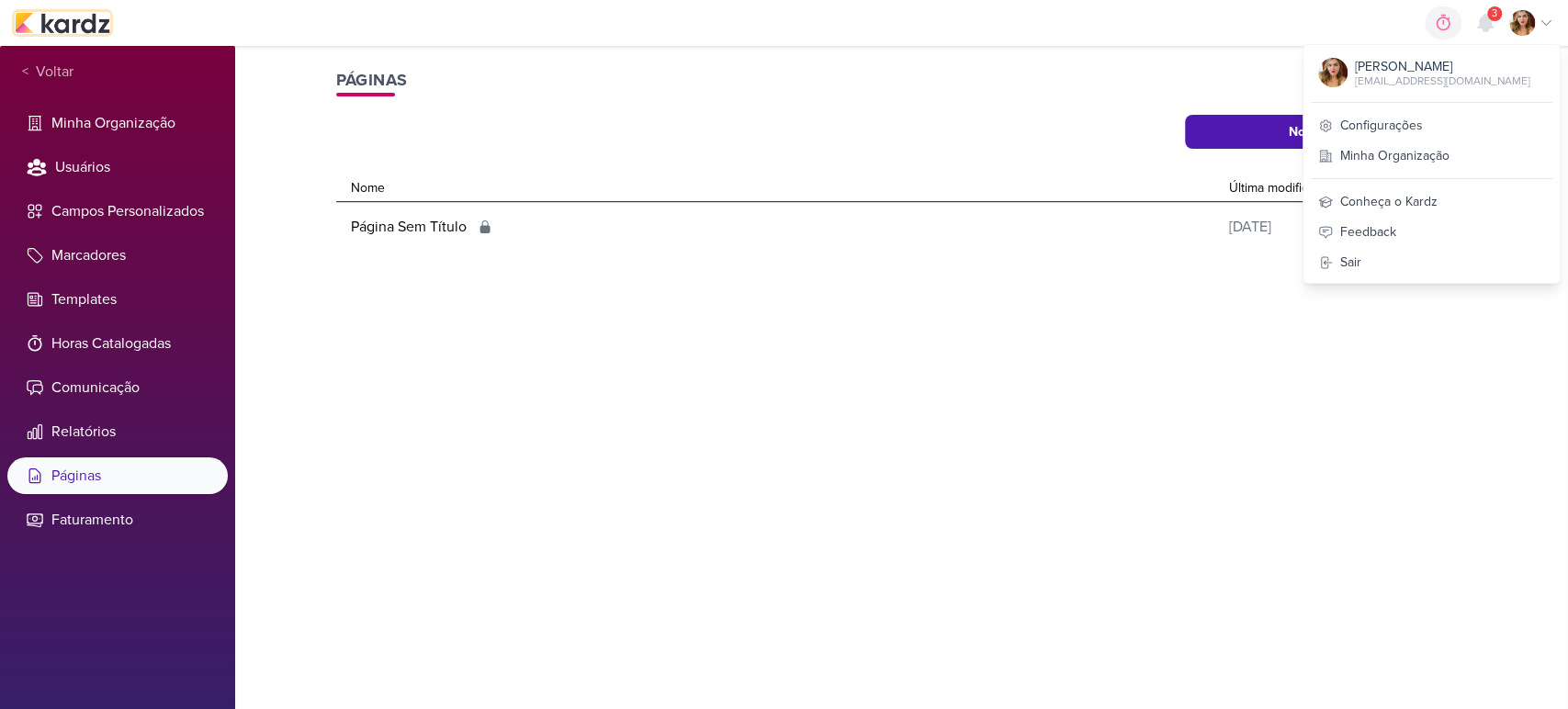
click at [56, 20] on img at bounding box center [62, 22] width 96 height 22
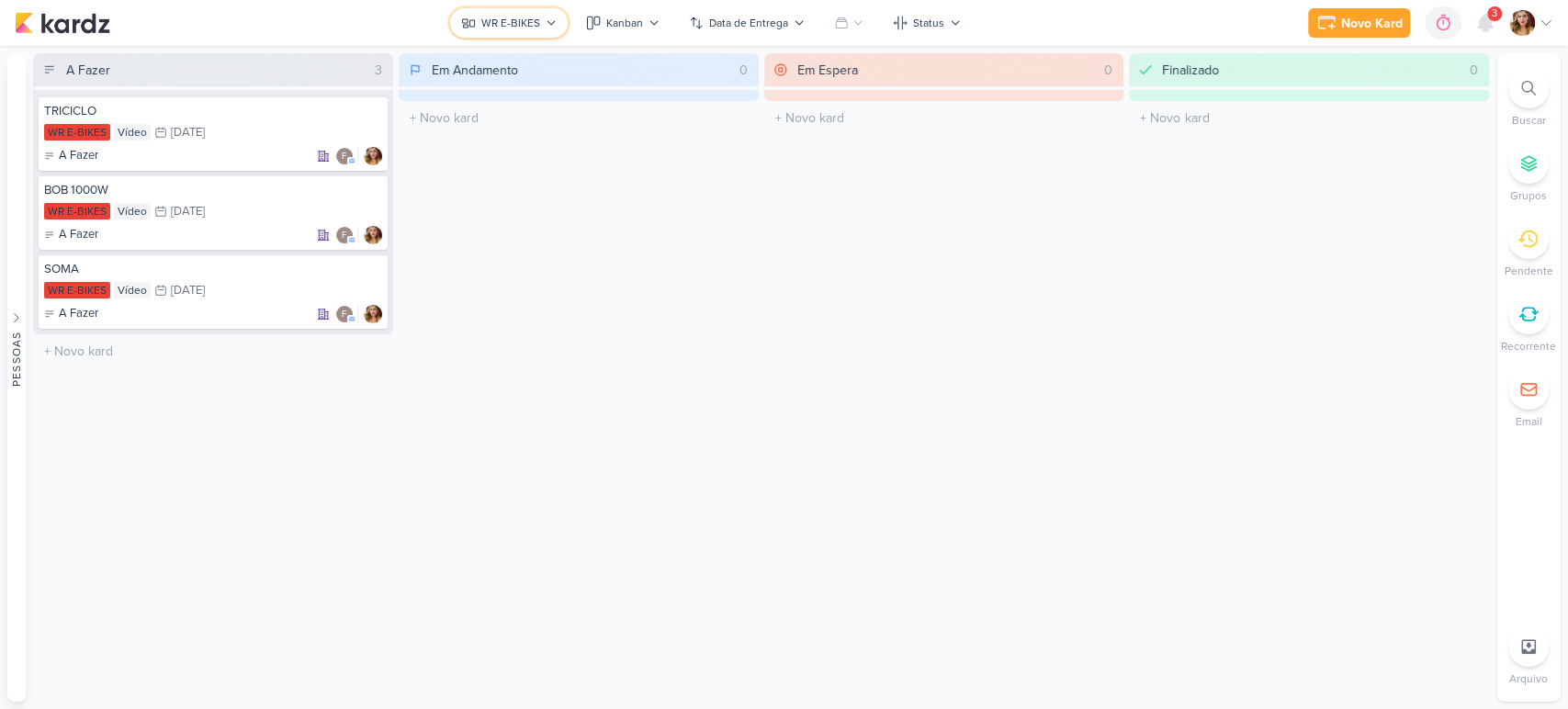
click at [534, 26] on div "WR E-BIKES" at bounding box center [510, 22] width 58 height 16
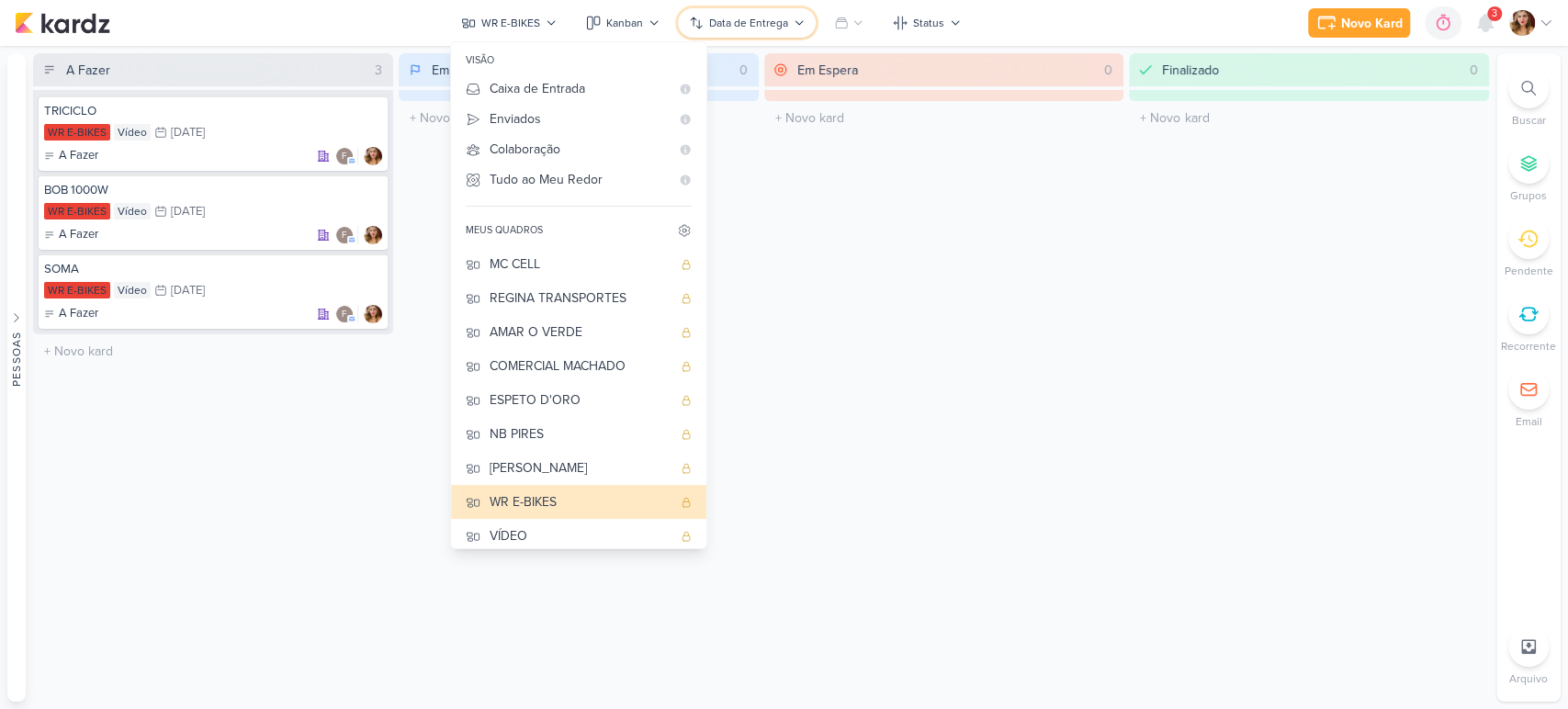
click at [729, 20] on div "Data de Entrega" at bounding box center [749, 22] width 79 height 16
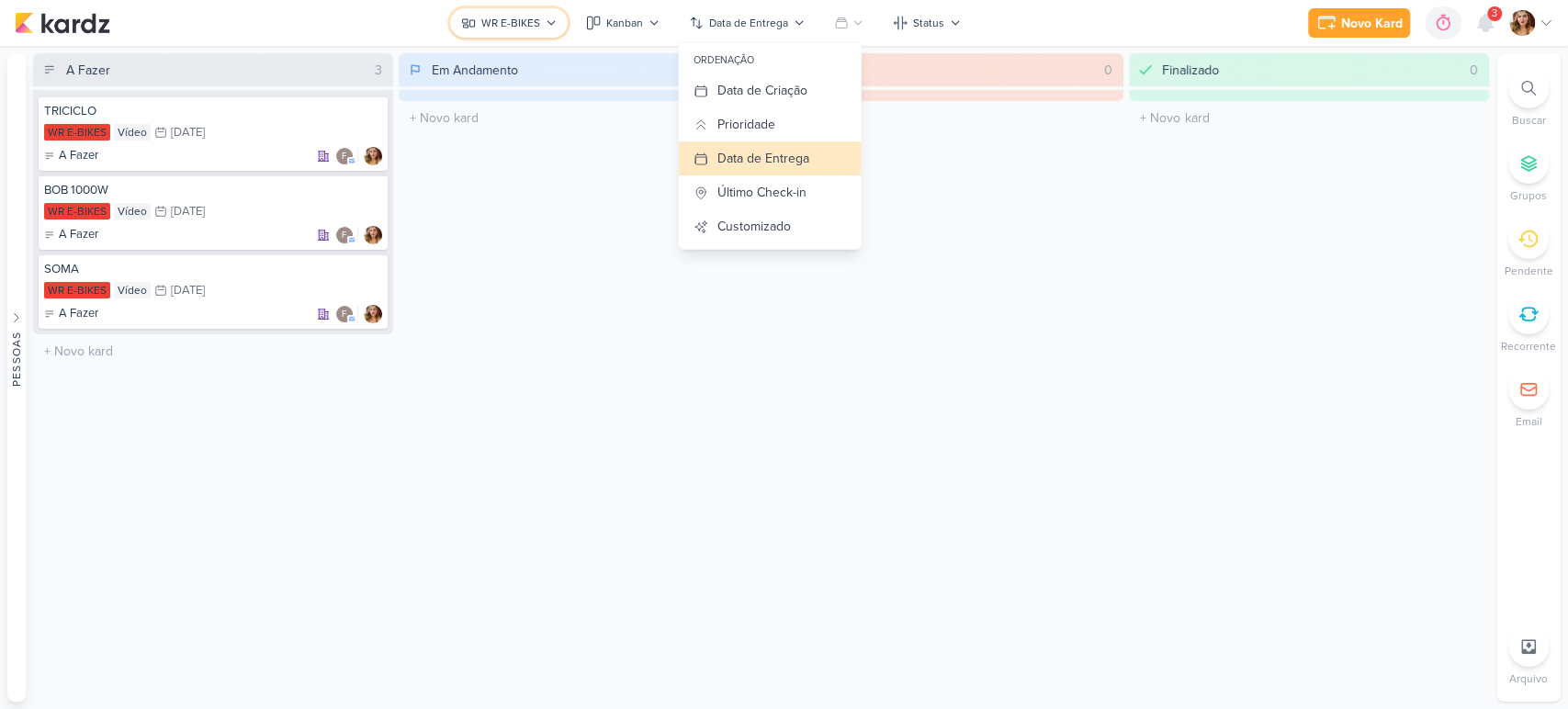
click at [511, 23] on div "WR E-BIKES" at bounding box center [510, 22] width 58 height 16
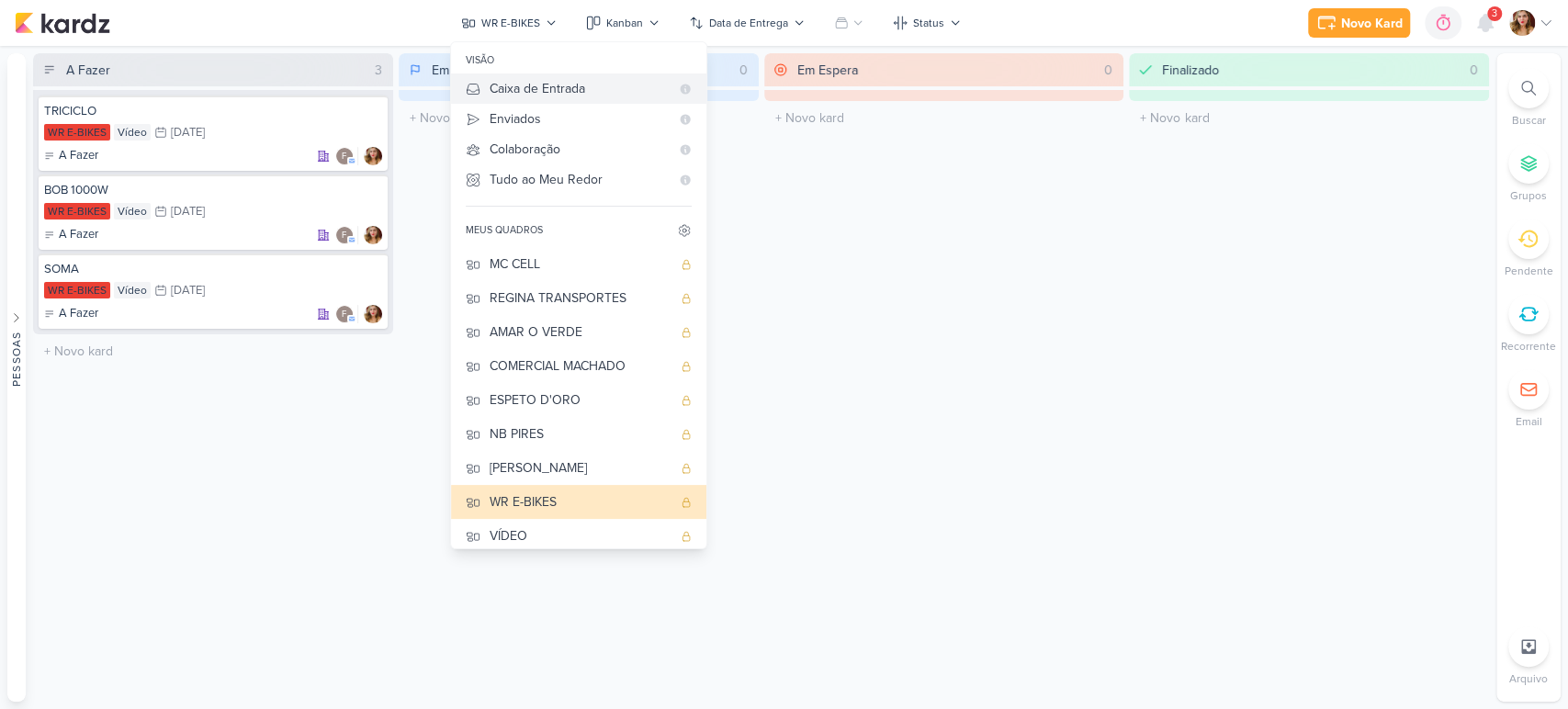
click at [618, 89] on div "Caixa de Entrada" at bounding box center [579, 89] width 180 height 19
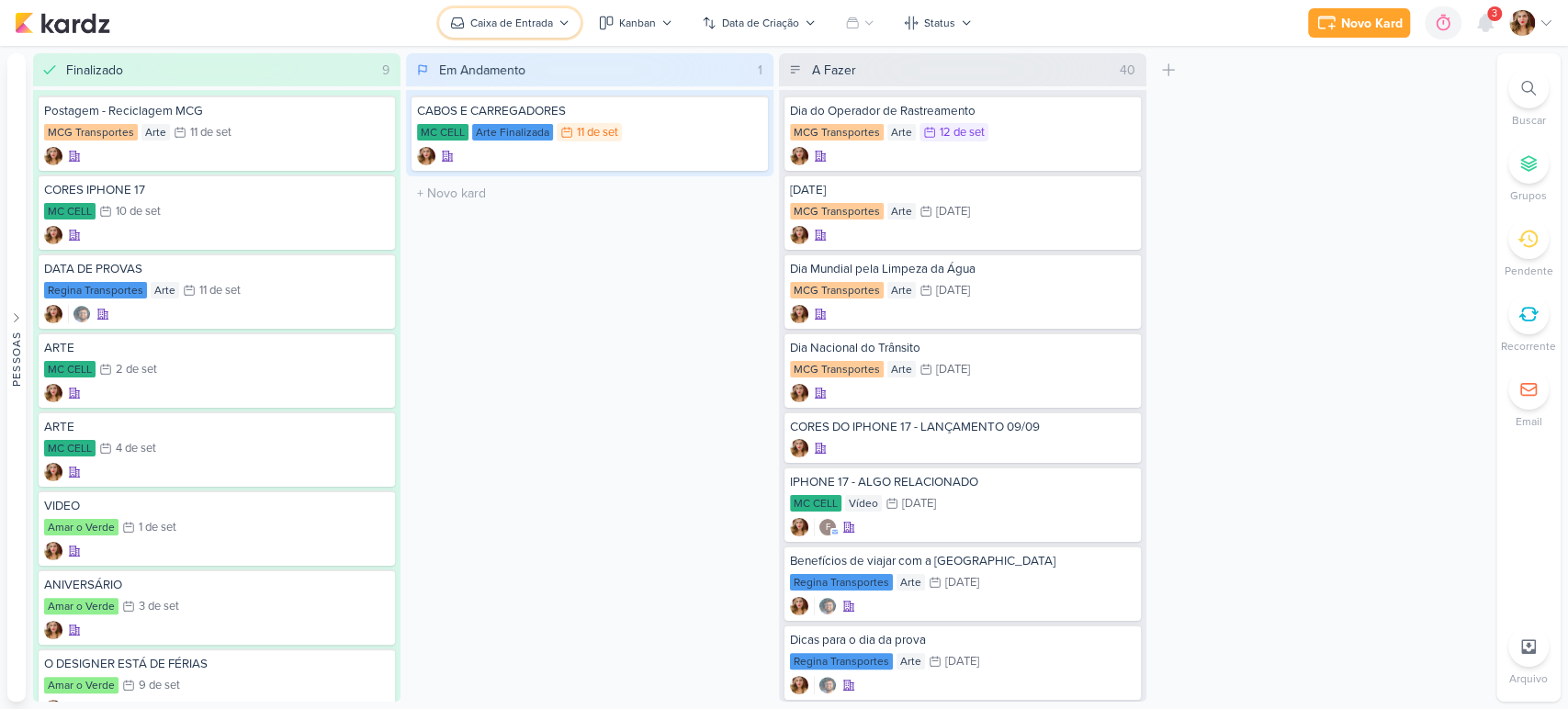
click at [544, 19] on div "Caixa de Entrada" at bounding box center [511, 22] width 82 height 16
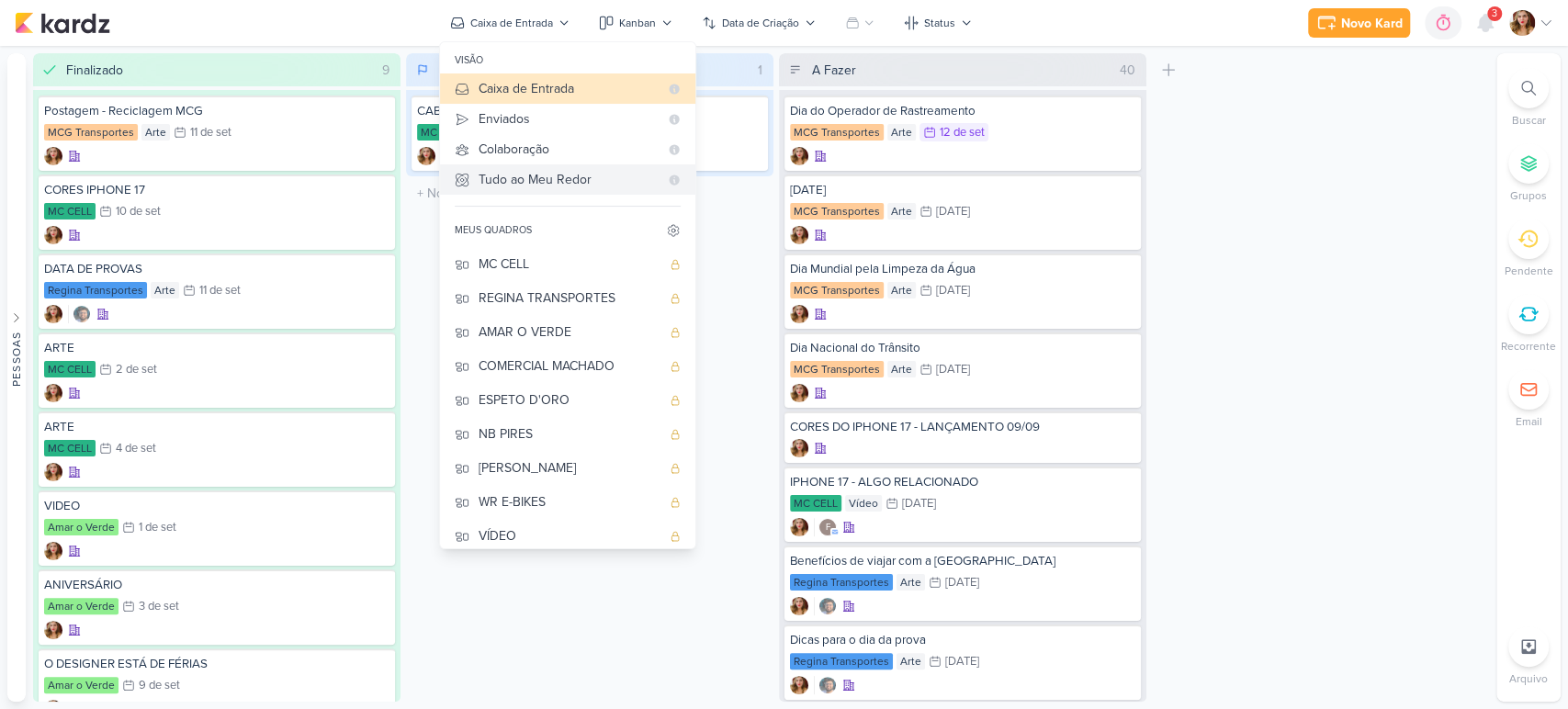
click at [545, 172] on div "Tudo ao Meu Redor" at bounding box center [569, 180] width 180 height 19
